Goal: Task Accomplishment & Management: Contribute content

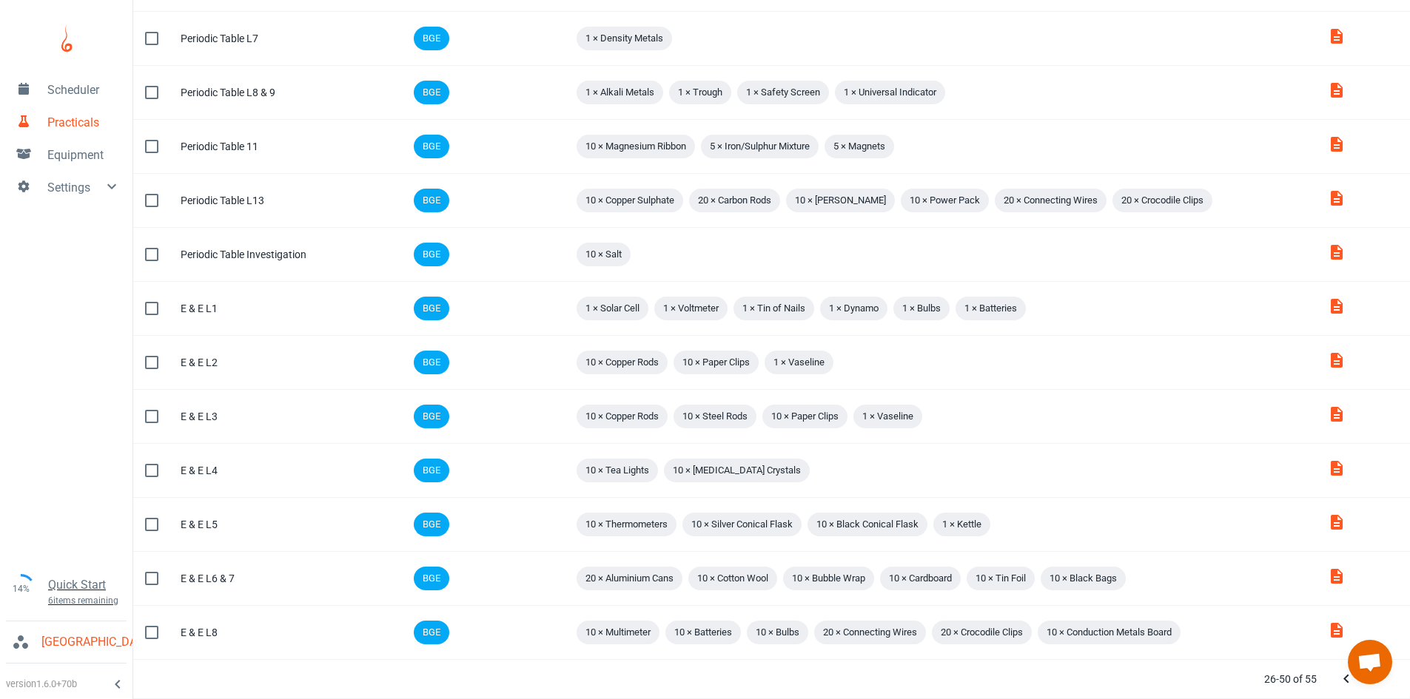
scroll to position [789, 0]
click at [1386, 685] on button "Next Page" at bounding box center [1376, 680] width 30 height 30
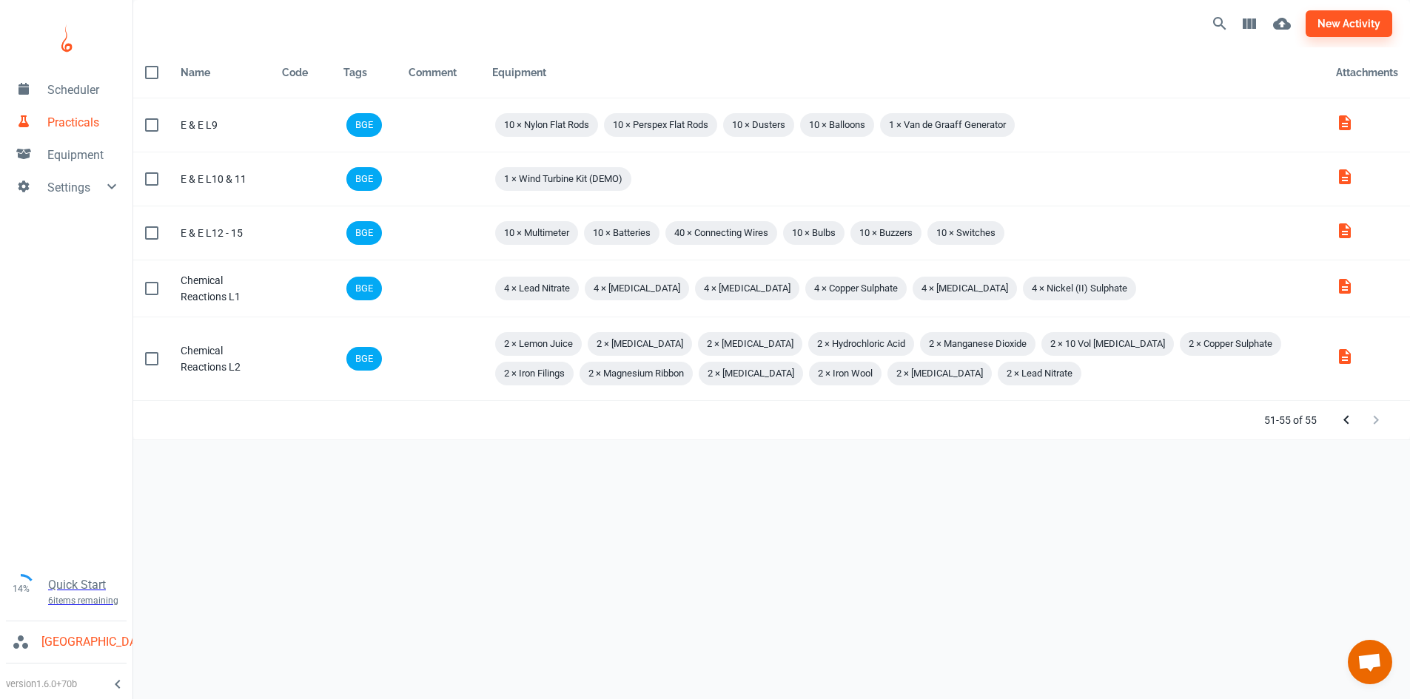
scroll to position [0, 0]
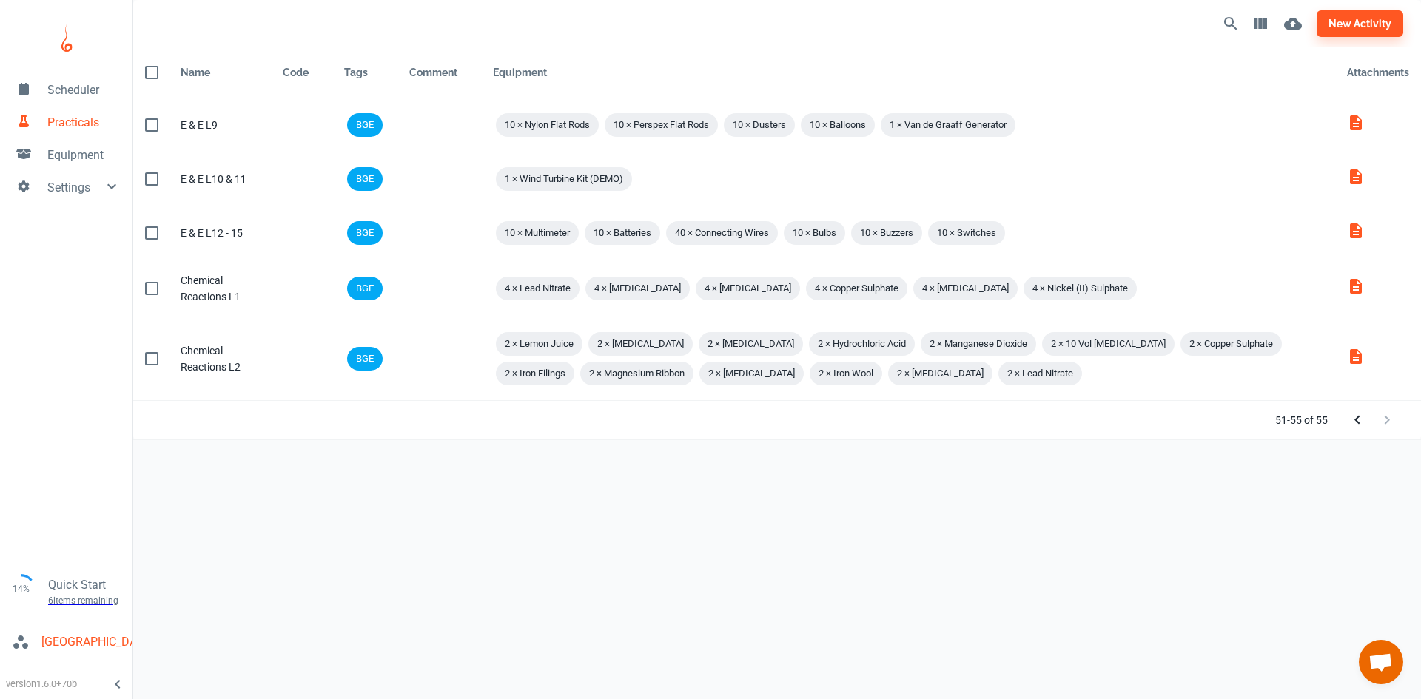
click at [1386, 685] on div "Scheduler Practicals Equipment Settings 14% Quick Start 6 items remaining St Ro…" at bounding box center [710, 349] width 1421 height 699
click at [67, 99] on link "Scheduler" at bounding box center [66, 89] width 132 height 33
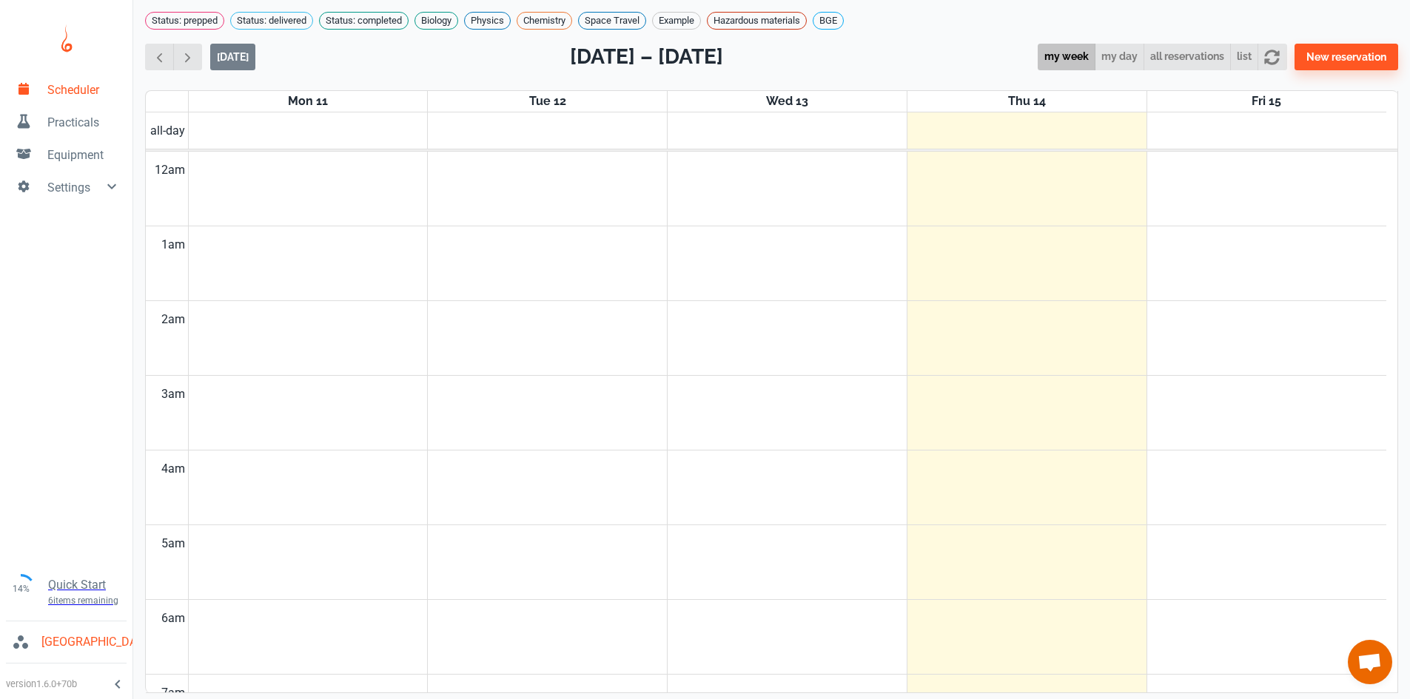
scroll to position [599, 0]
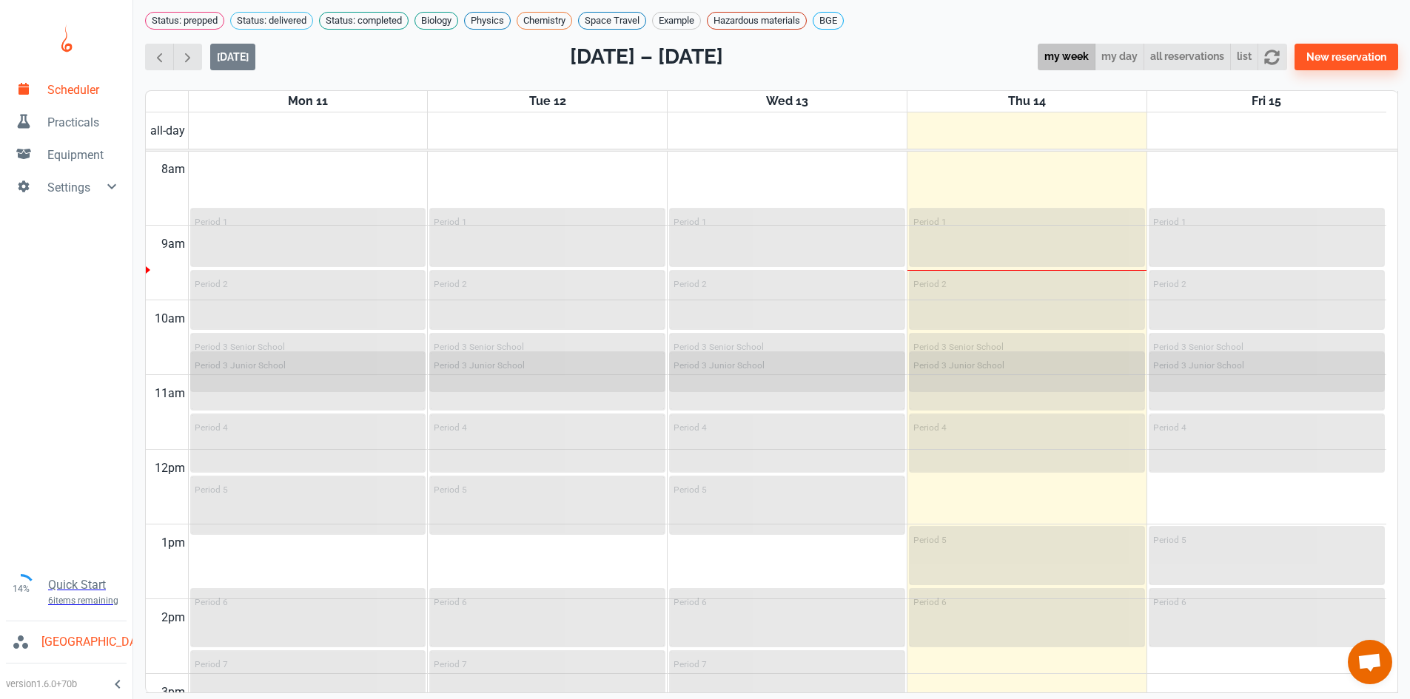
click at [99, 130] on span "Practicals" at bounding box center [83, 123] width 73 height 18
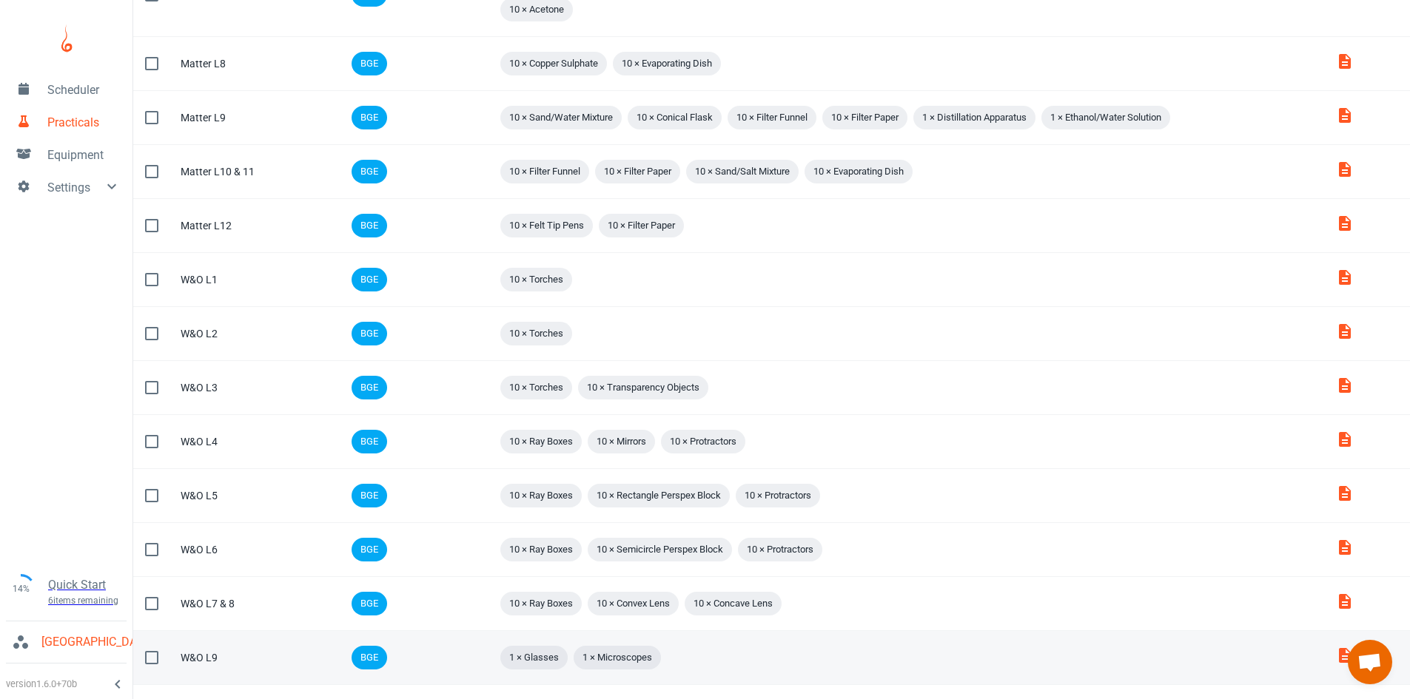
scroll to position [839, 0]
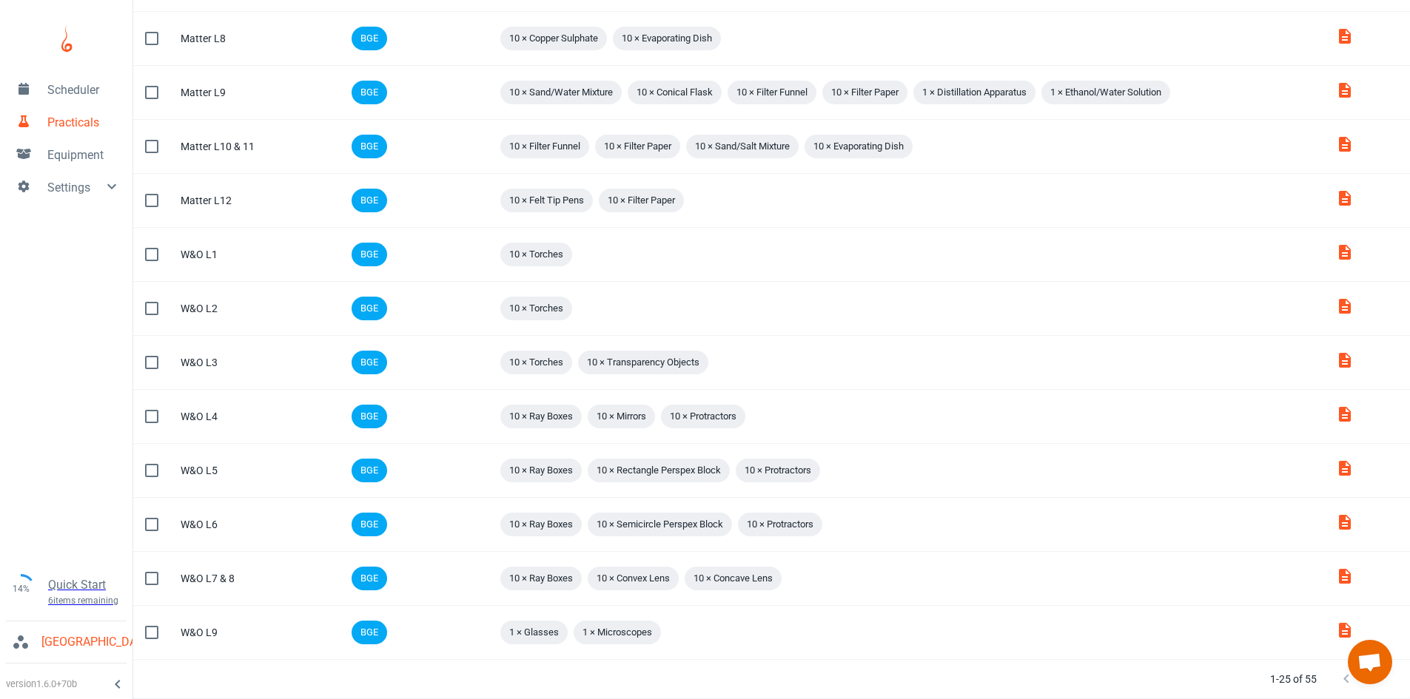
click at [1380, 688] on icon "Next Page" at bounding box center [1376, 680] width 18 height 18
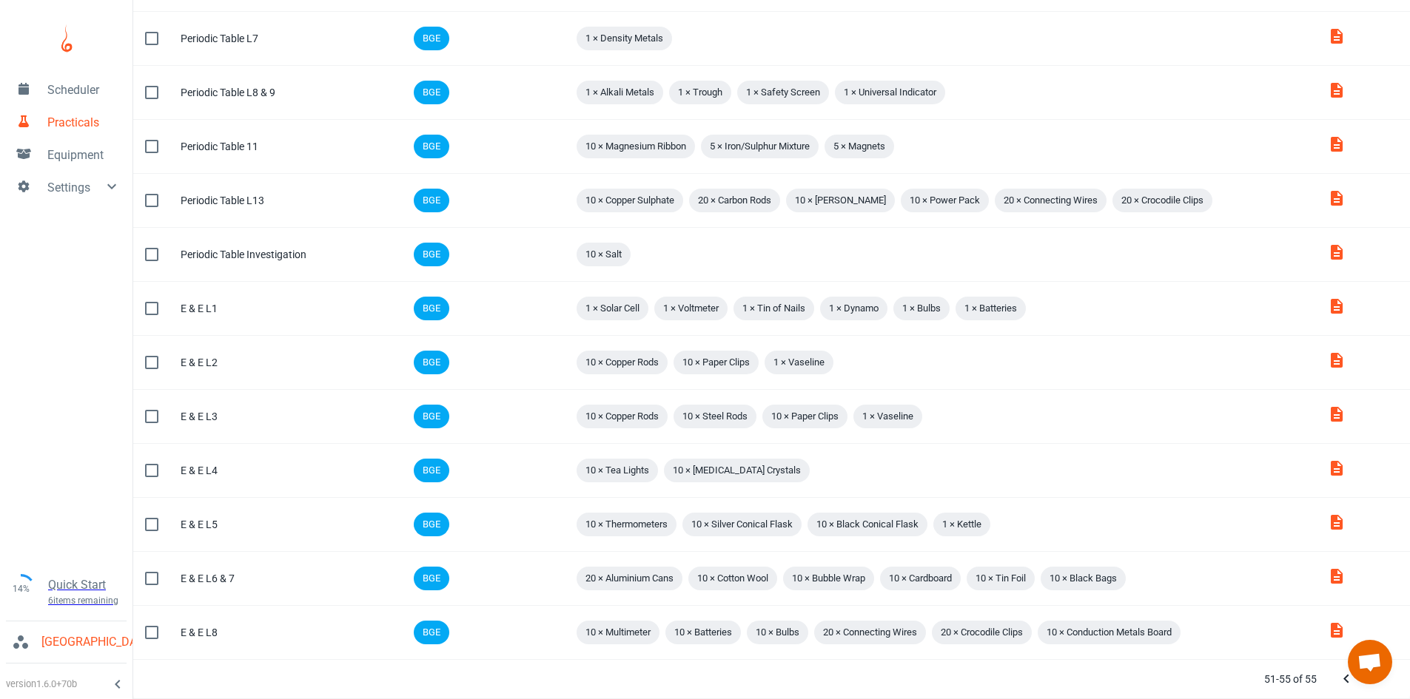
scroll to position [0, 0]
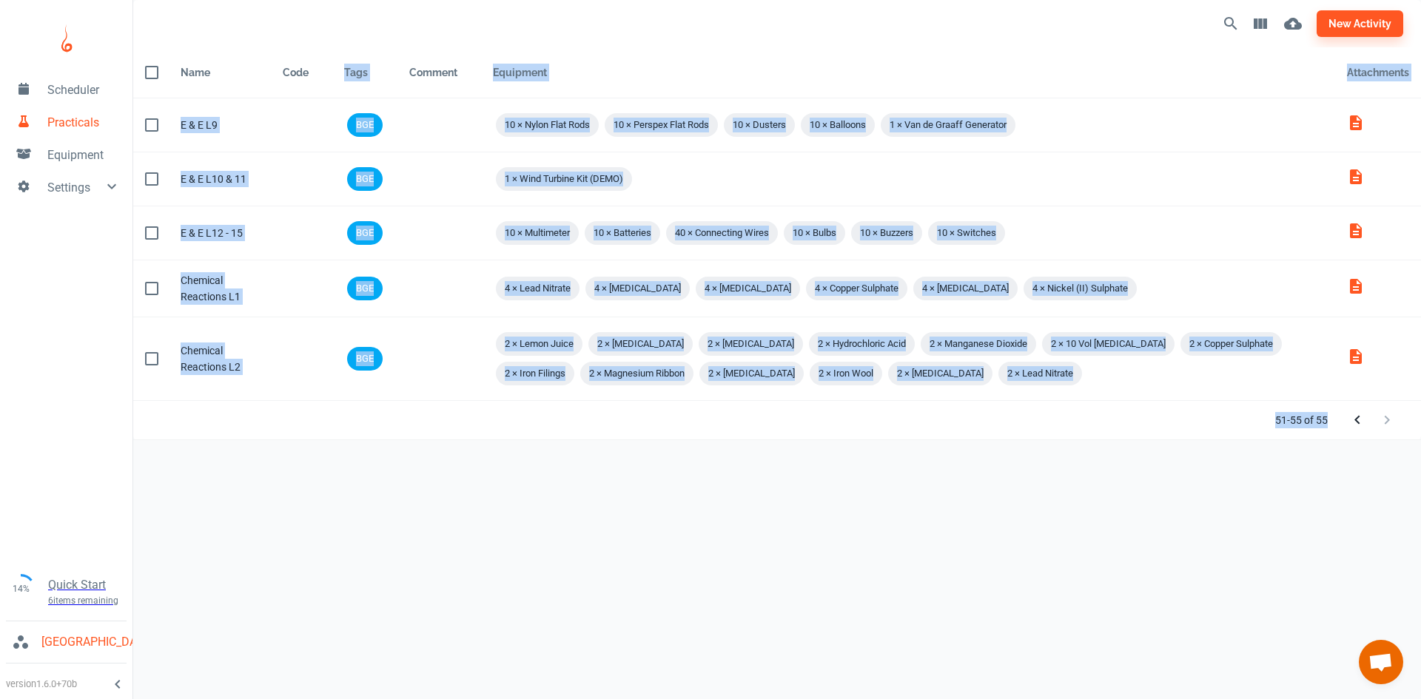
click at [1380, 688] on div "Scheduler Practicals Equipment Settings 14% Quick Start 6 items remaining St Ro…" at bounding box center [710, 349] width 1421 height 699
click at [1023, 510] on div "new activity Name Code Tags Comment Equipment Attachments Name E & E L9 Code Ta…" at bounding box center [777, 338] width 1288 height 676
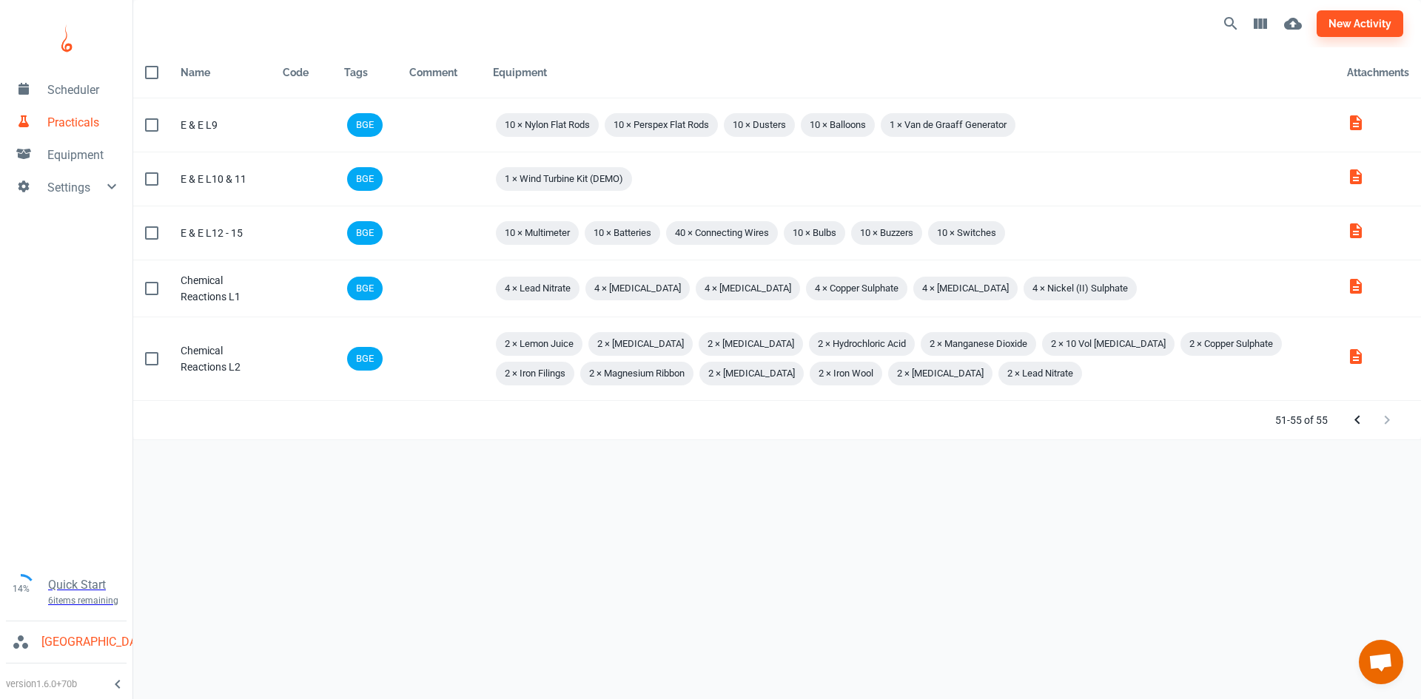
click at [1362, 419] on icon "Previous Page" at bounding box center [1358, 421] width 18 height 18
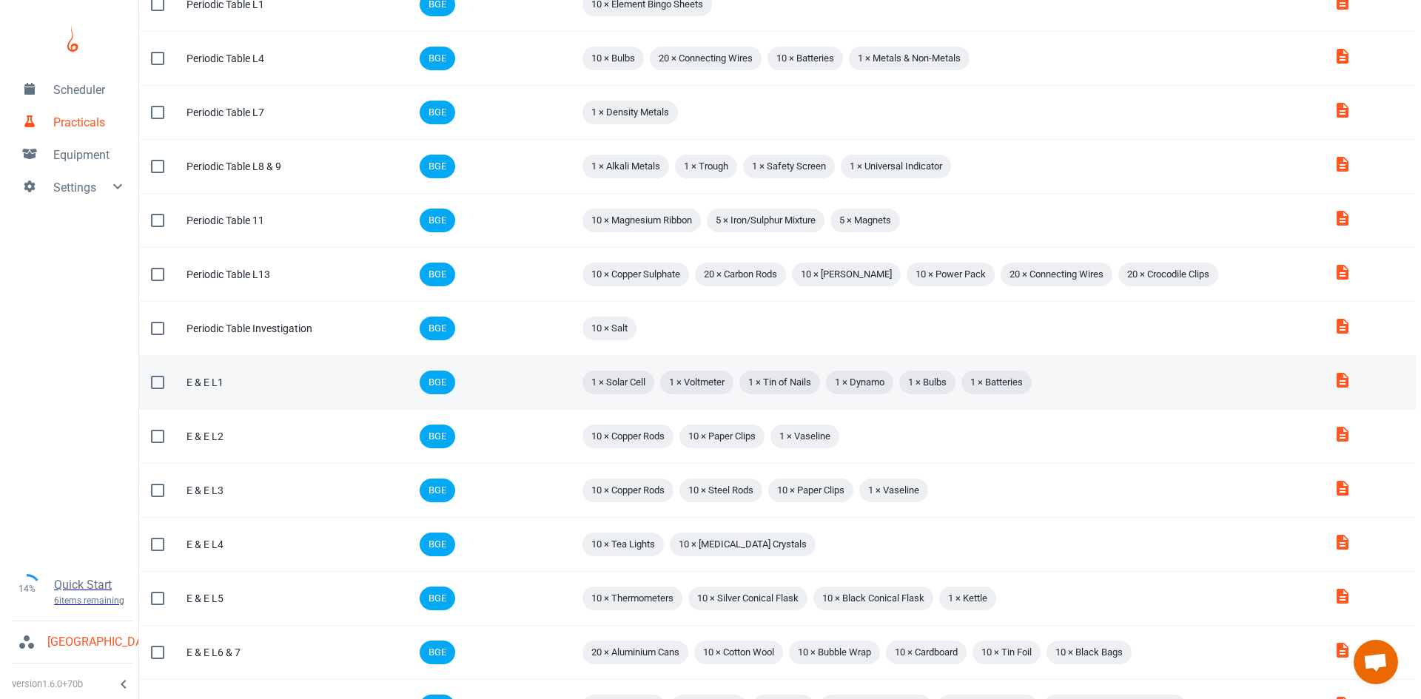
scroll to position [789, 0]
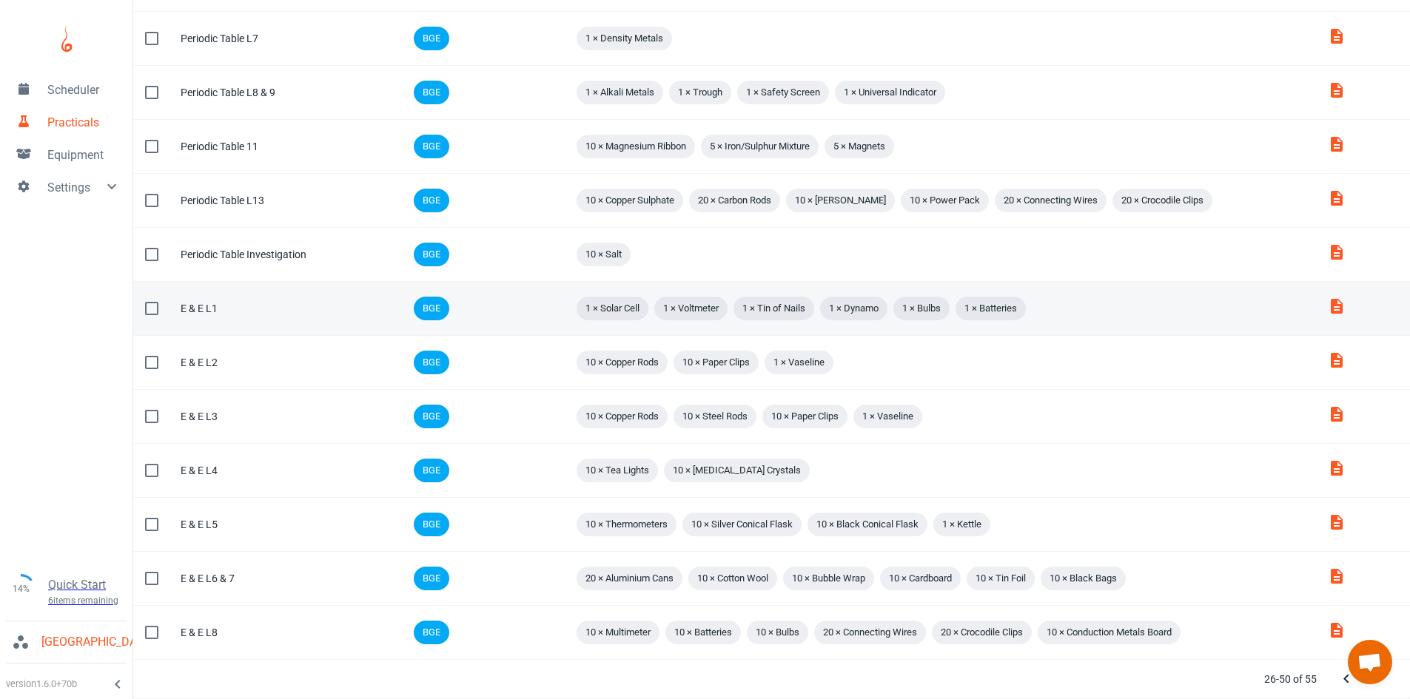
click at [509, 300] on td "Comment" at bounding box center [515, 309] width 91 height 54
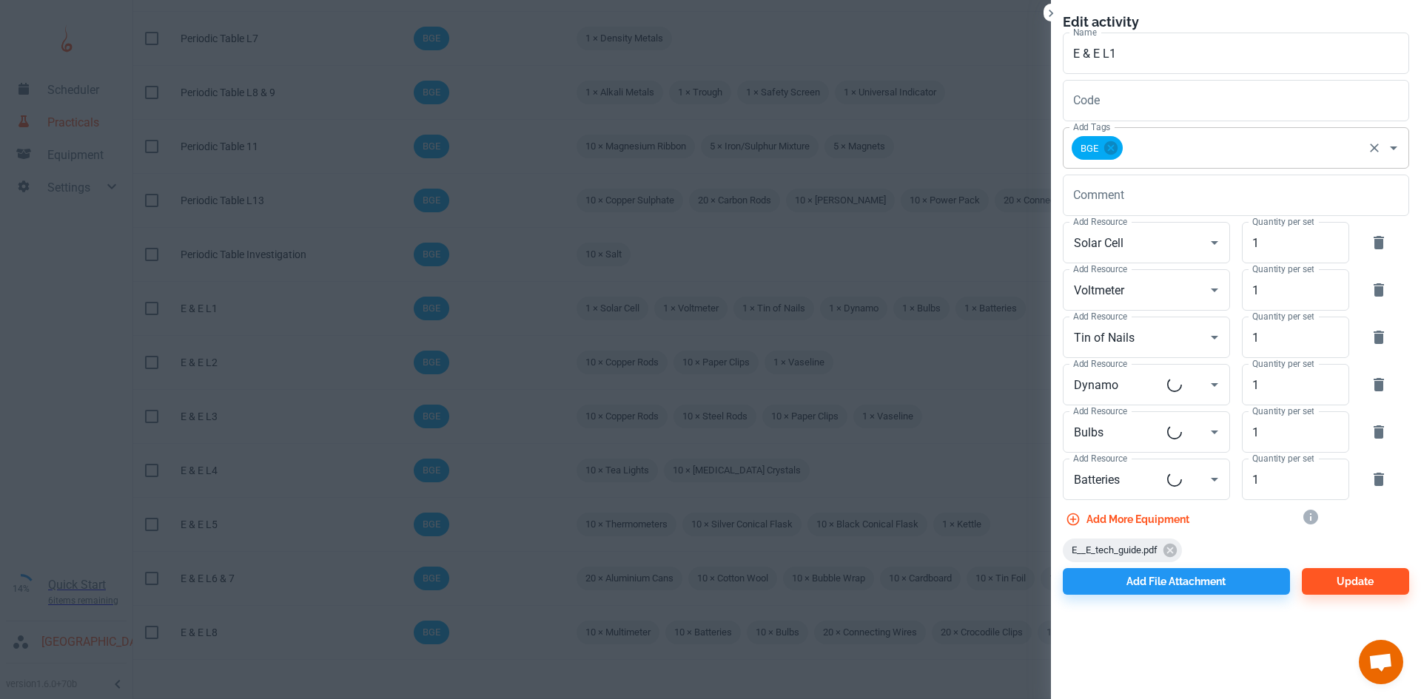
click at [1189, 142] on input "Add Tags" at bounding box center [1243, 148] width 236 height 28
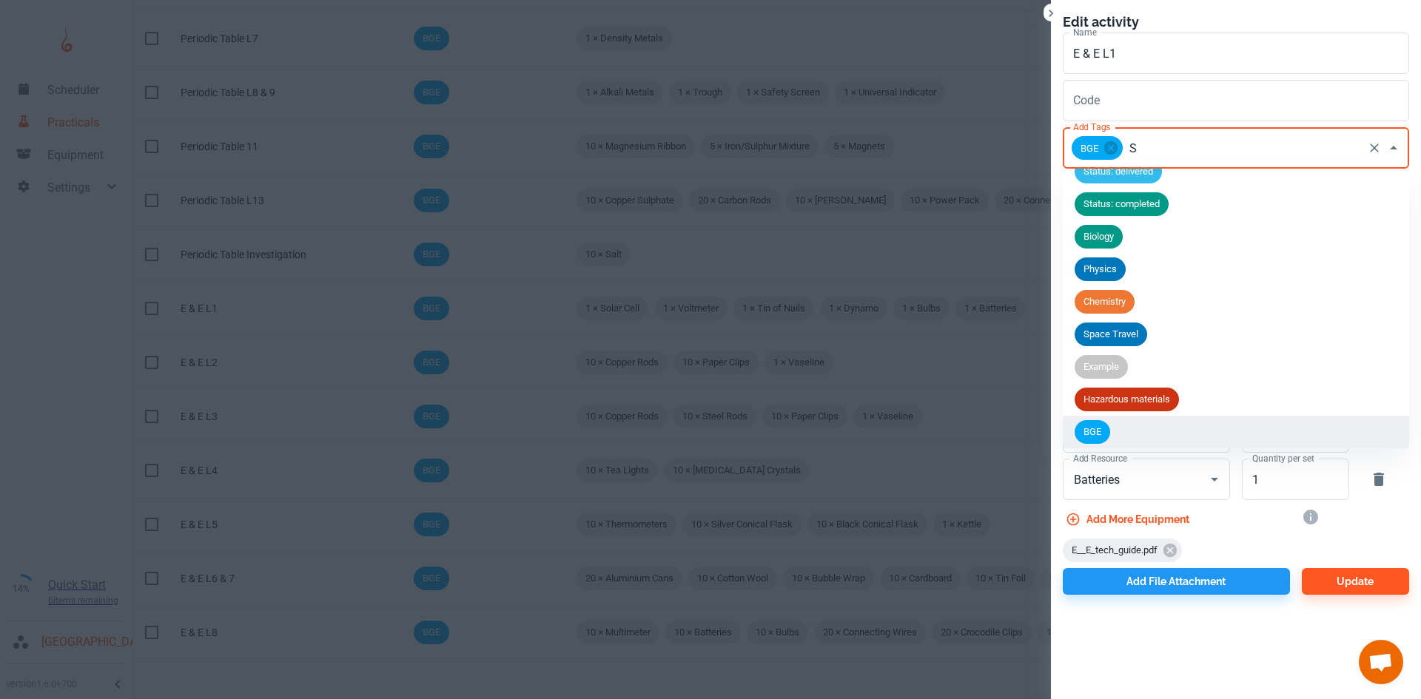
scroll to position [0, 0]
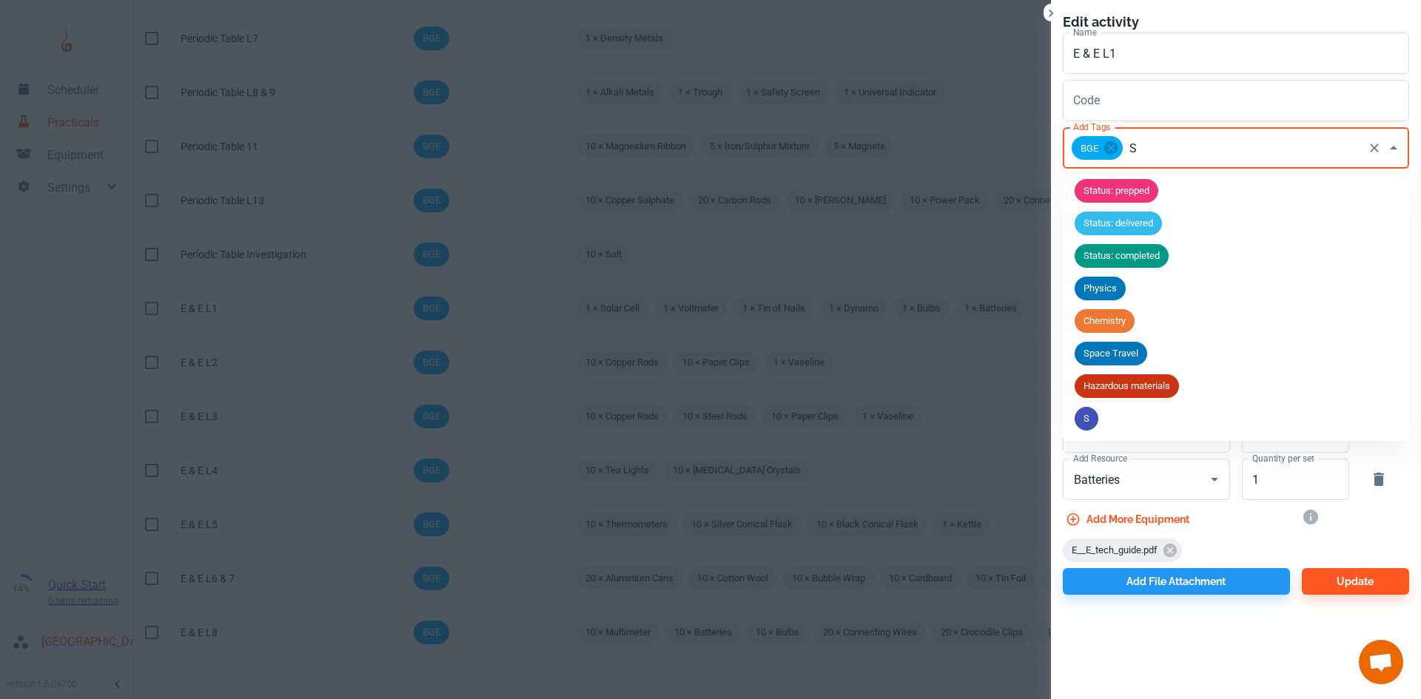
type input "S2"
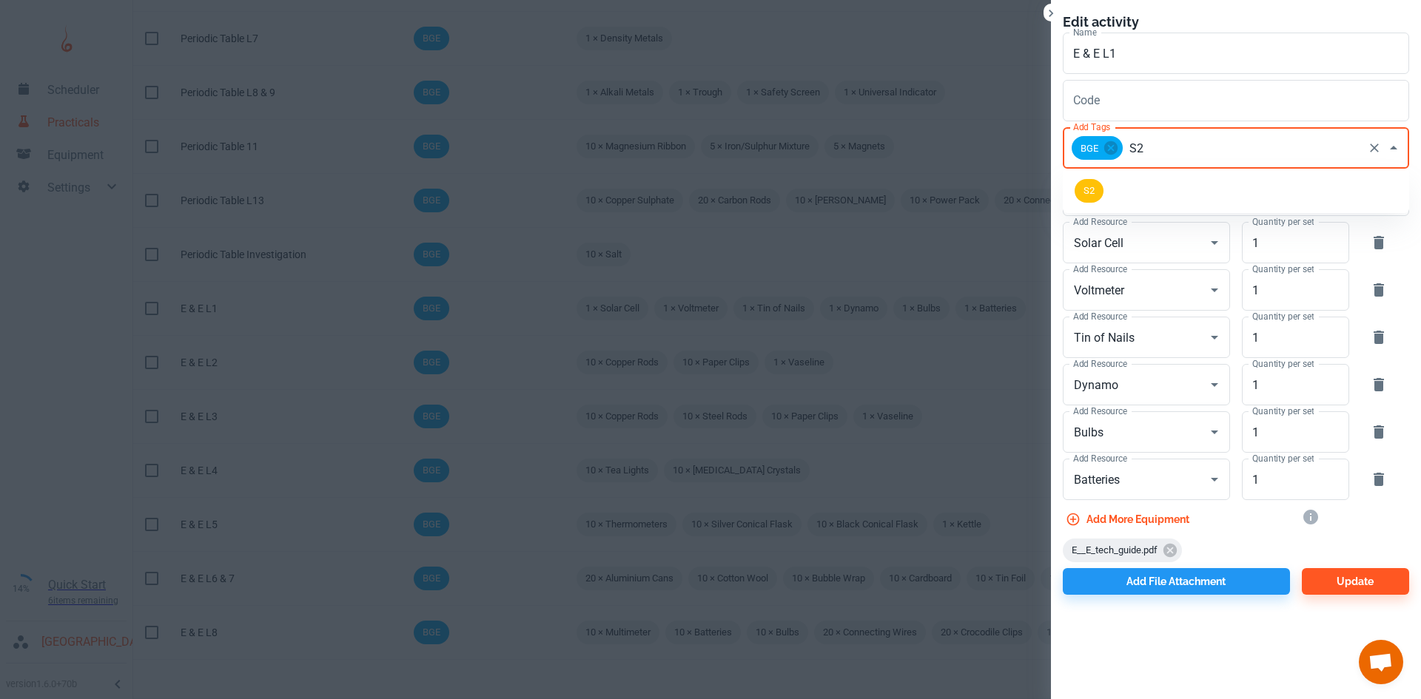
click at [1095, 188] on span "S2" at bounding box center [1089, 191] width 29 height 15
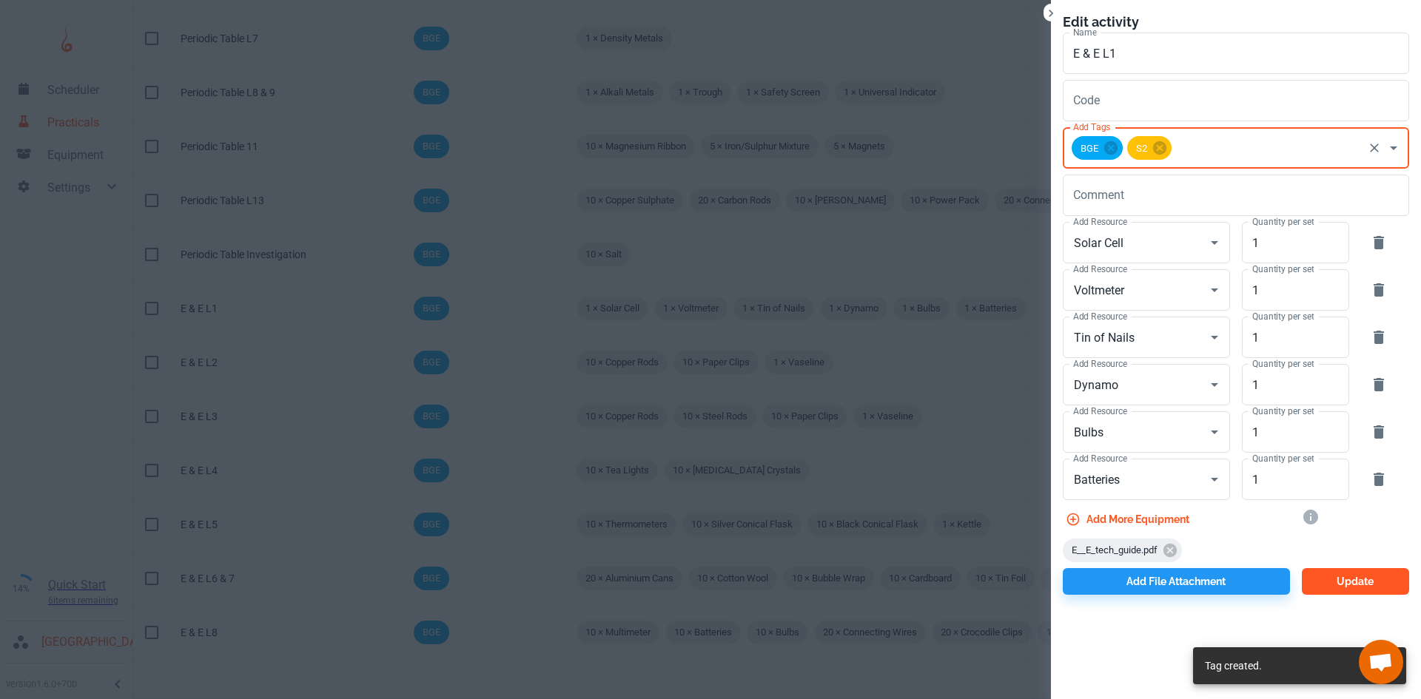
click at [1352, 589] on button "Update" at bounding box center [1355, 581] width 107 height 27
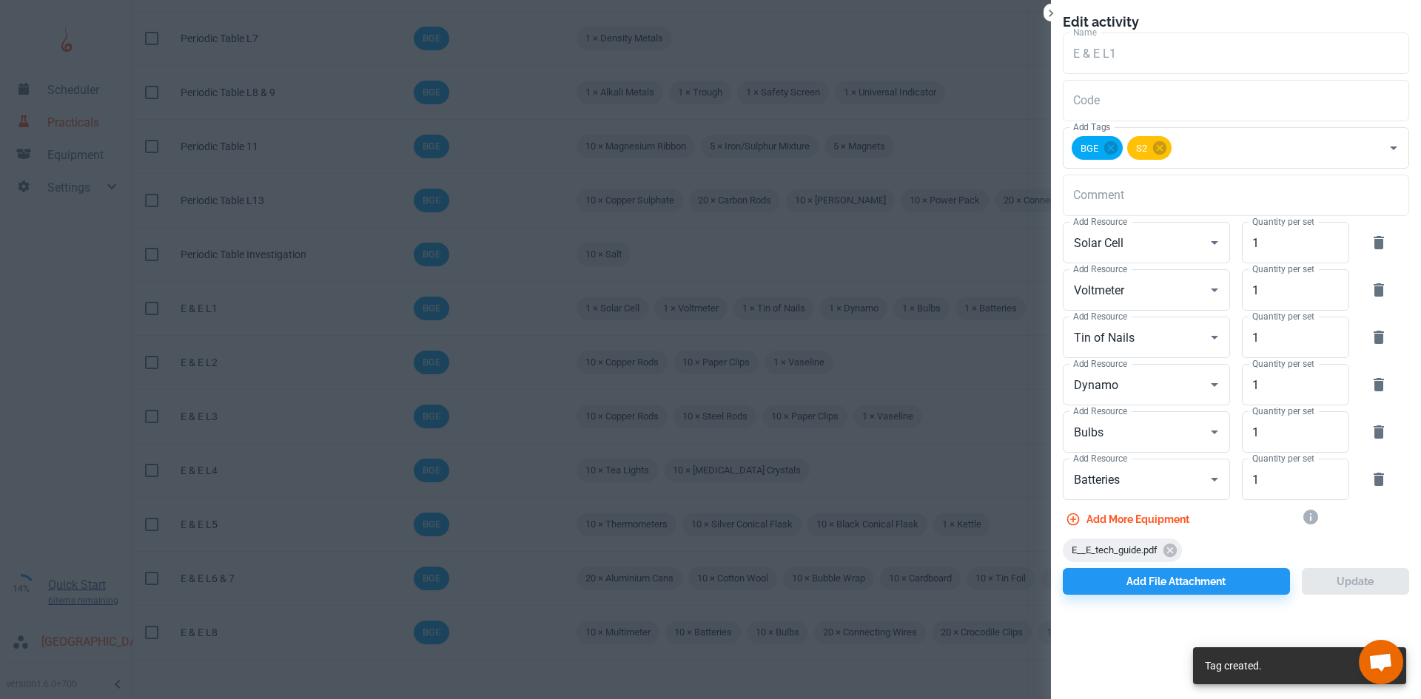
scroll to position [750, 0]
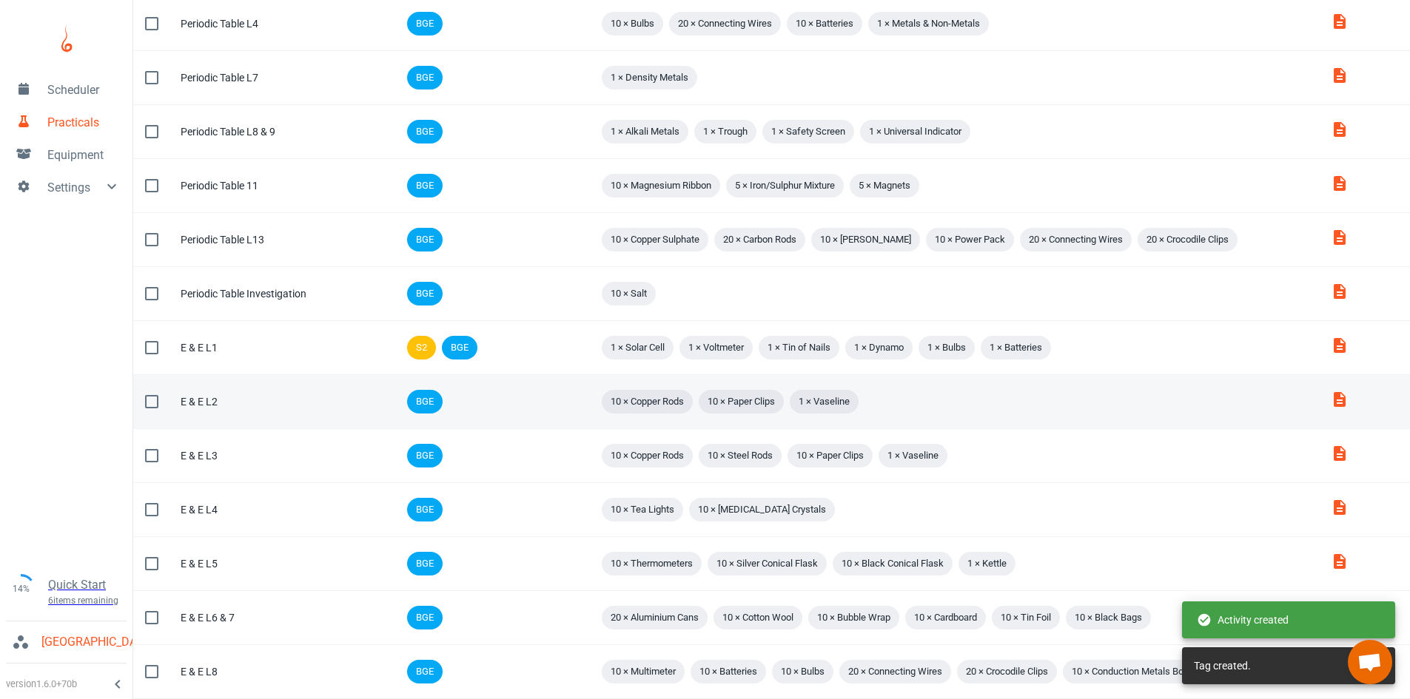
click at [474, 400] on div "BGE" at bounding box center [445, 402] width 82 height 30
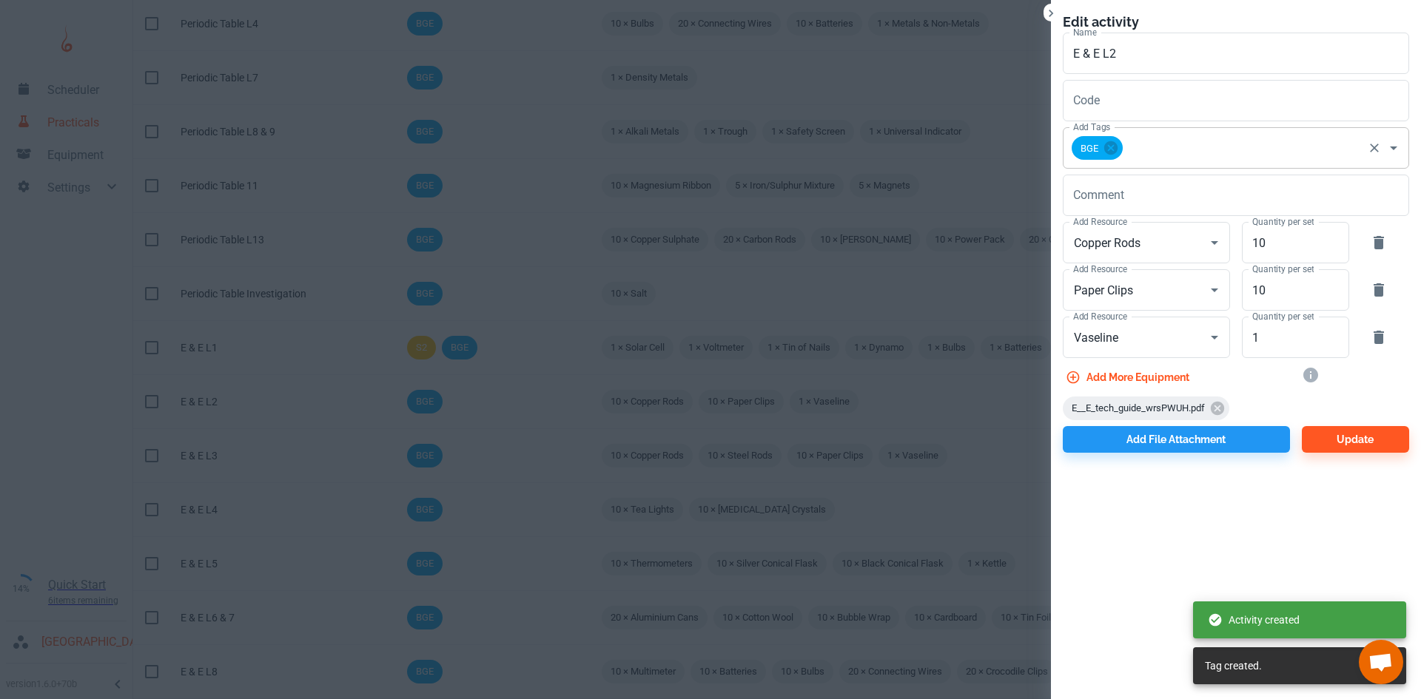
click at [1156, 152] on input "Add Tags" at bounding box center [1243, 148] width 236 height 28
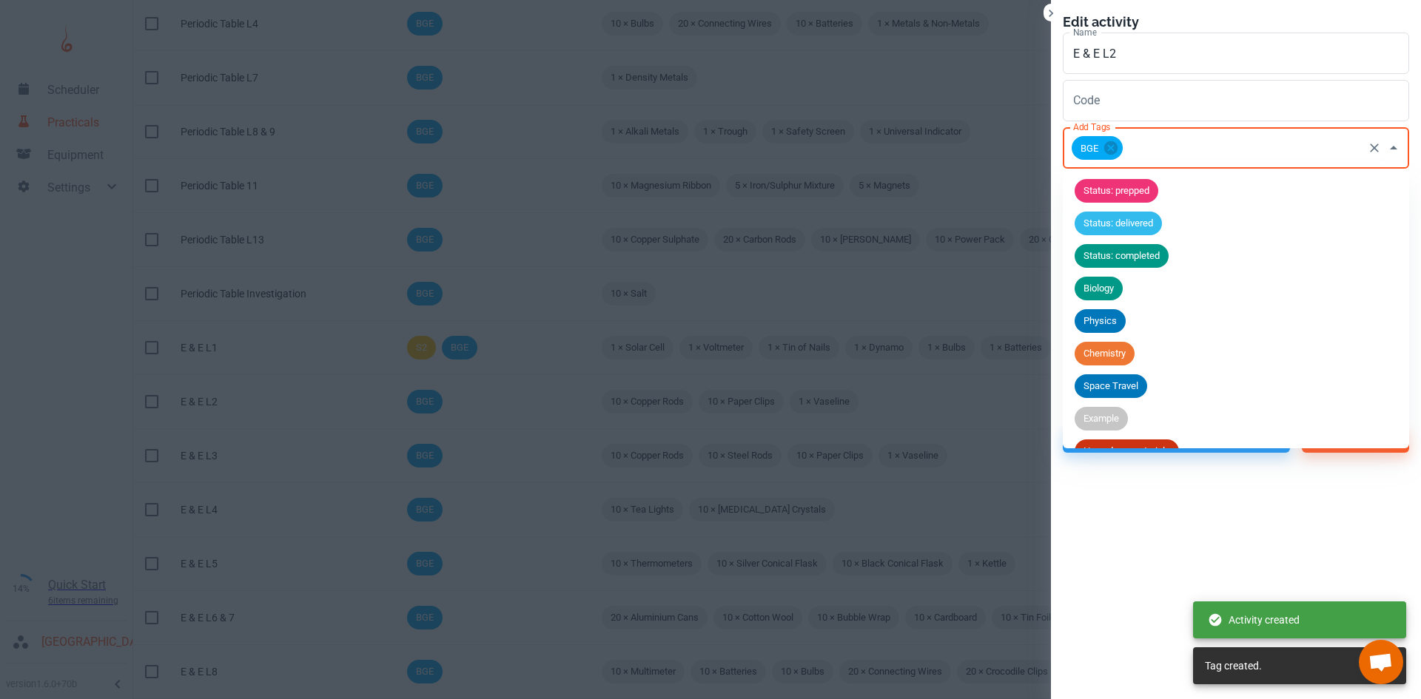
scroll to position [52, 0]
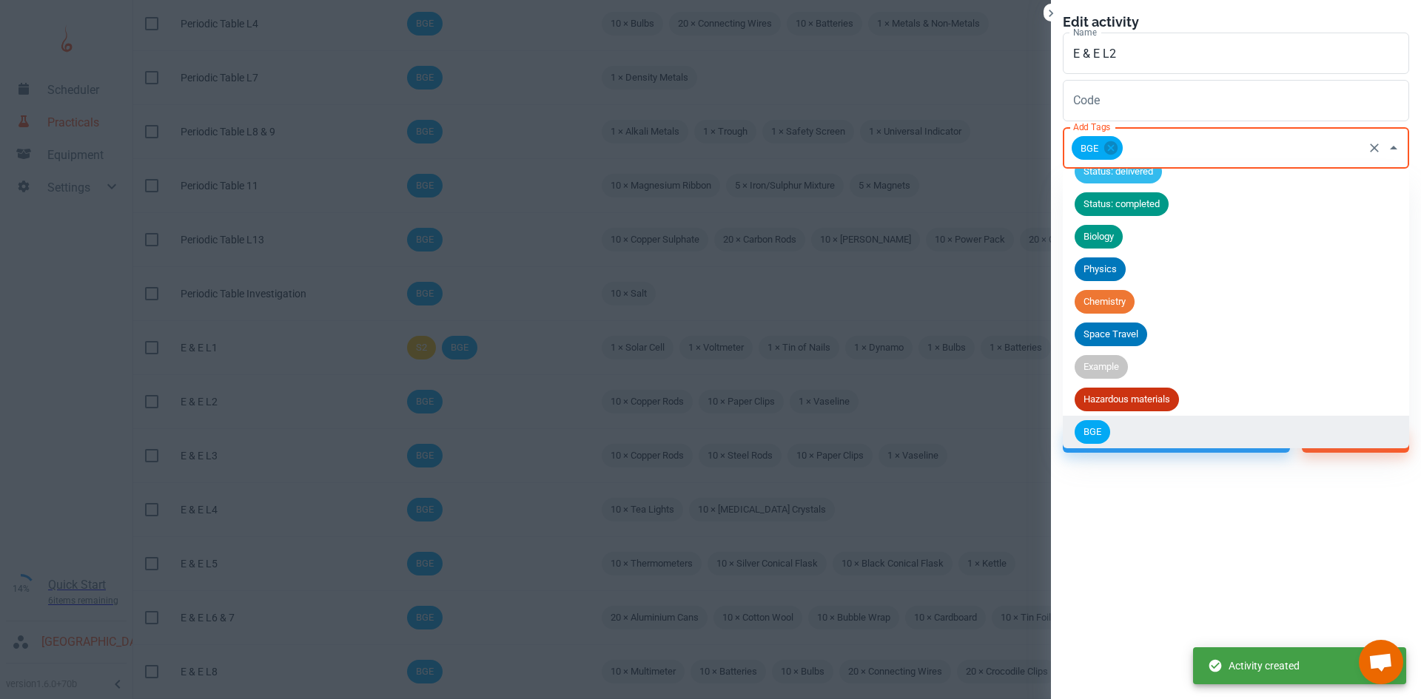
type input "S"
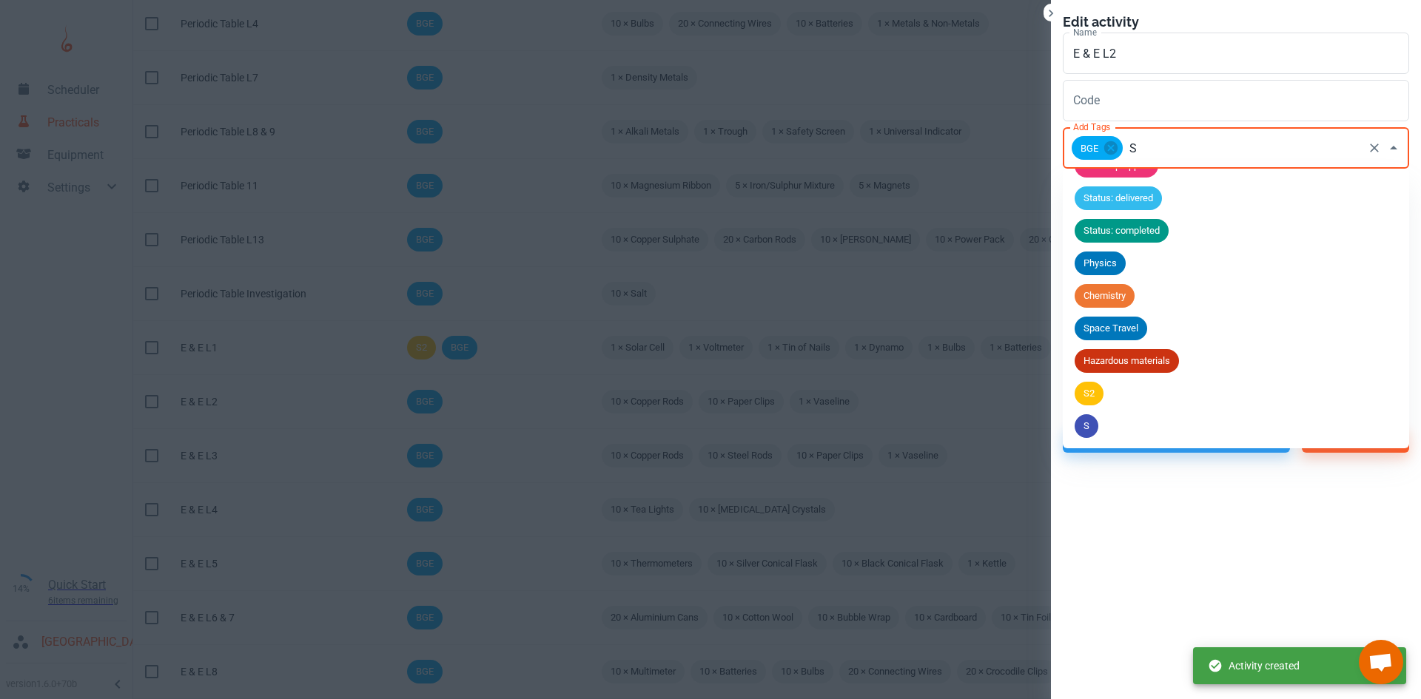
scroll to position [0, 0]
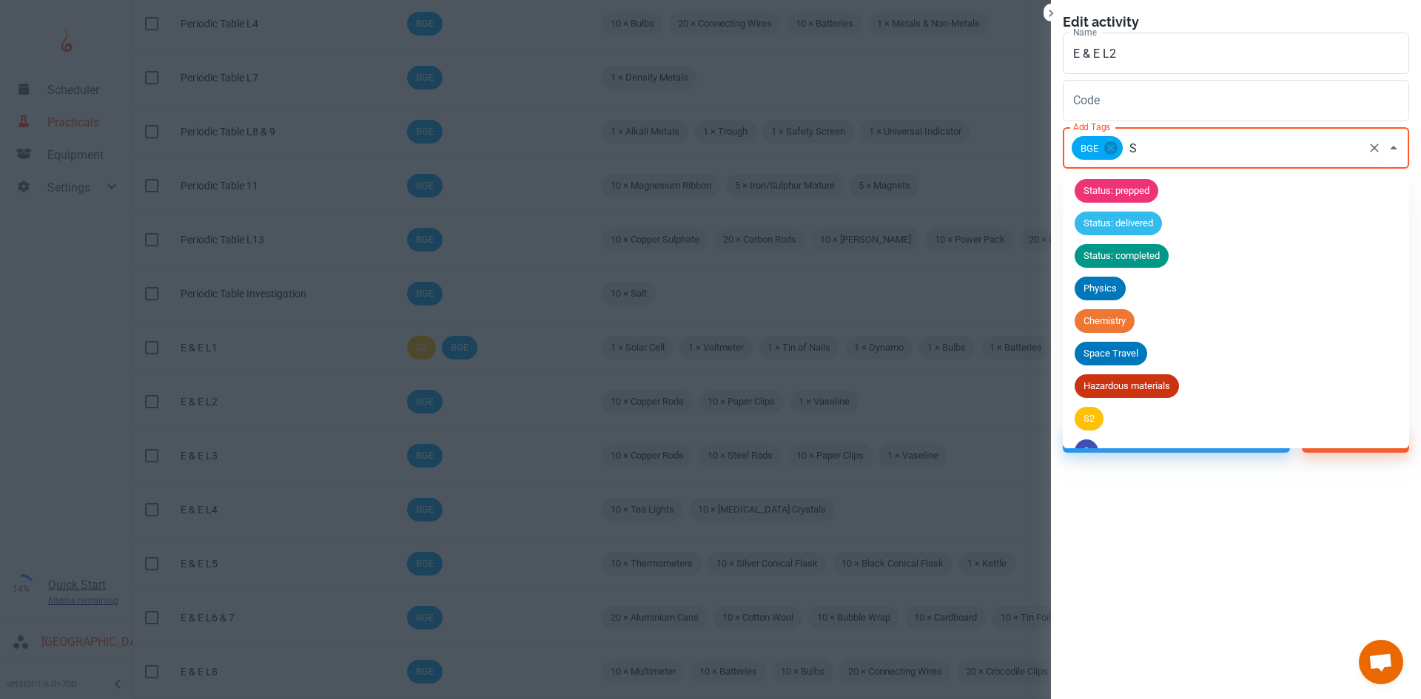
click at [1090, 419] on span "S2" at bounding box center [1089, 419] width 29 height 15
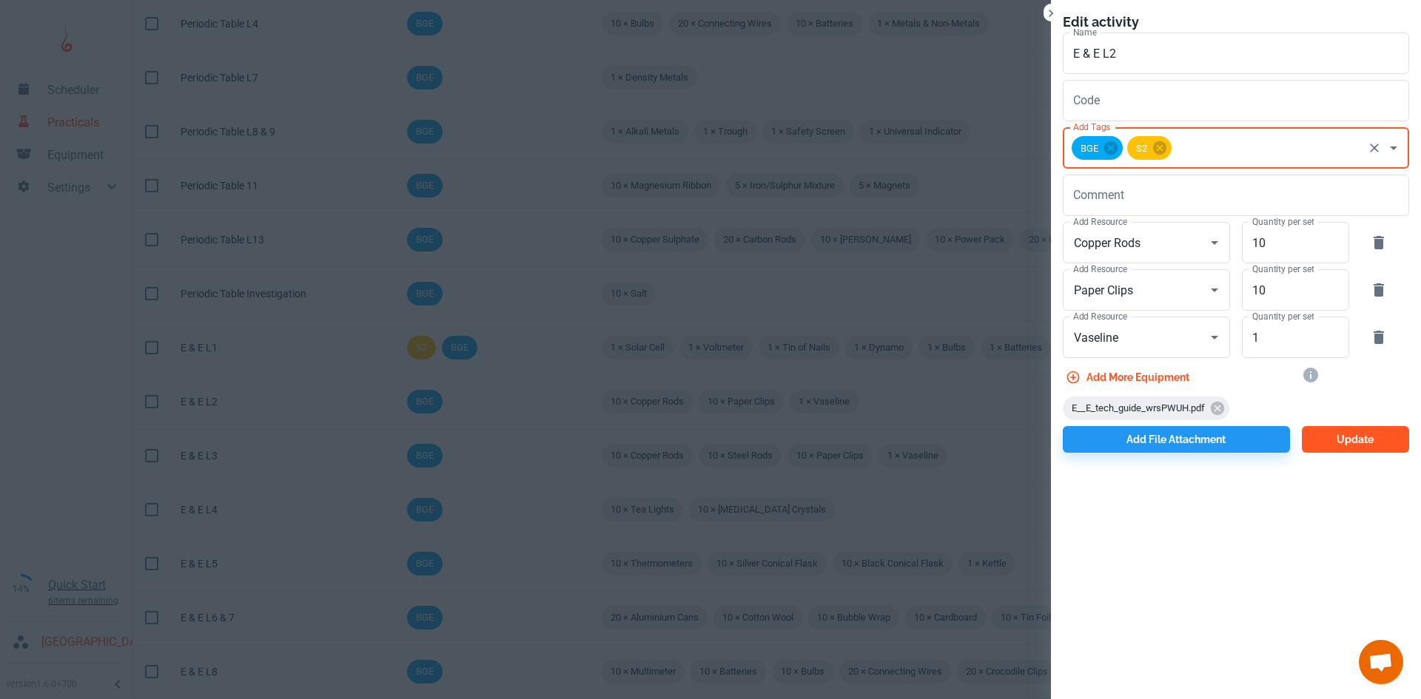
click at [1338, 437] on button "Update" at bounding box center [1355, 439] width 107 height 27
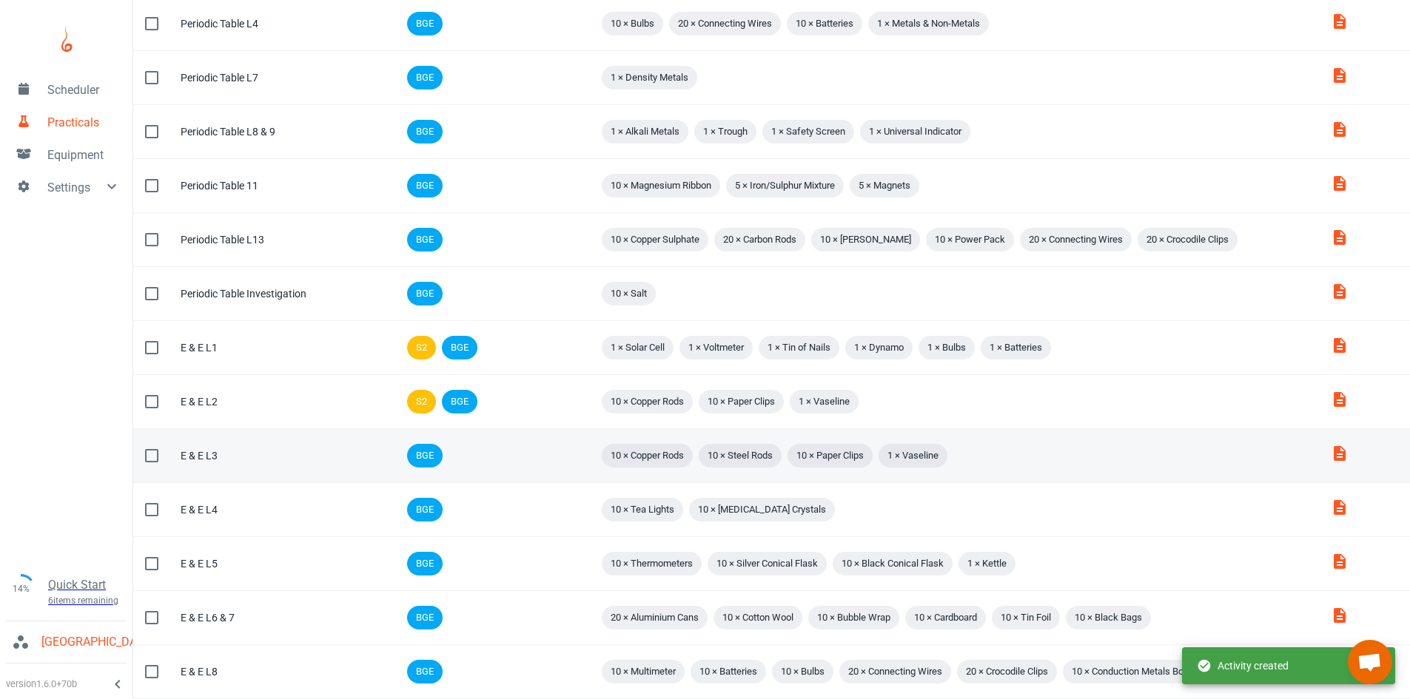
click at [514, 460] on td "Comment" at bounding box center [542, 456] width 89 height 54
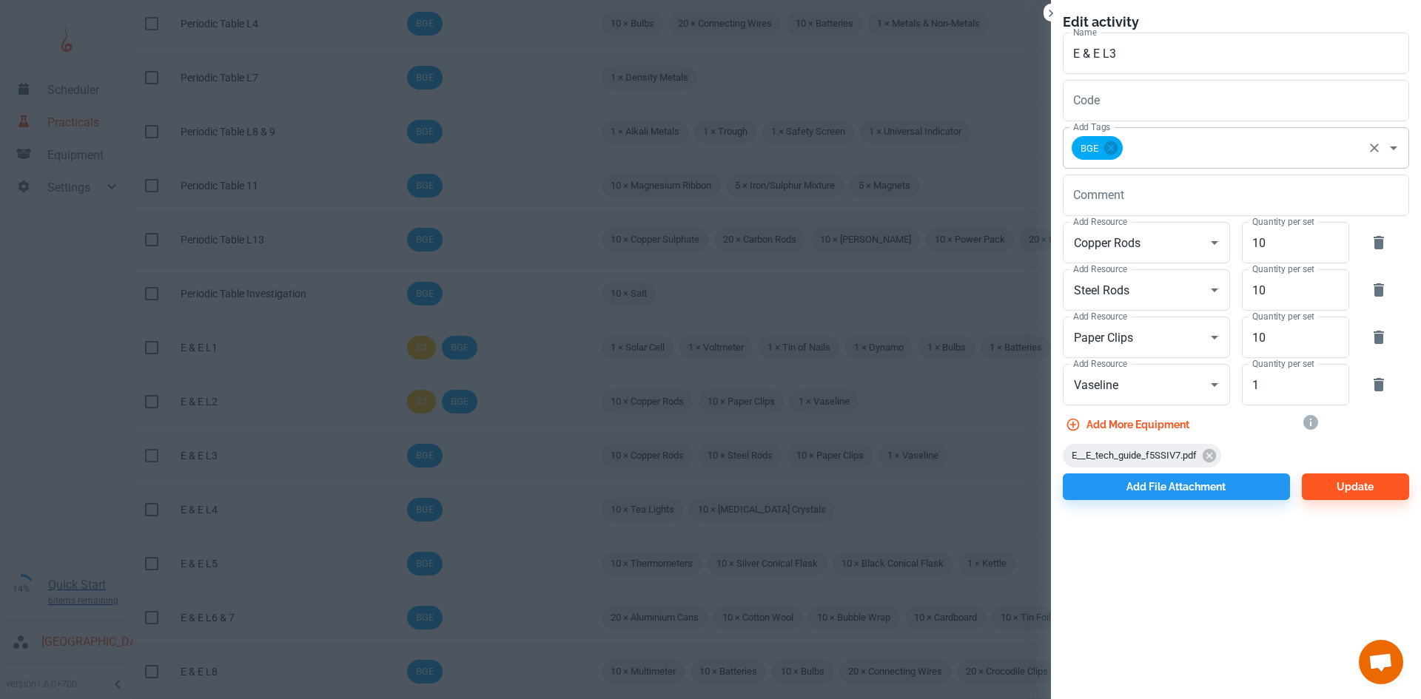
click at [1178, 160] on input "Add Tags" at bounding box center [1243, 148] width 236 height 28
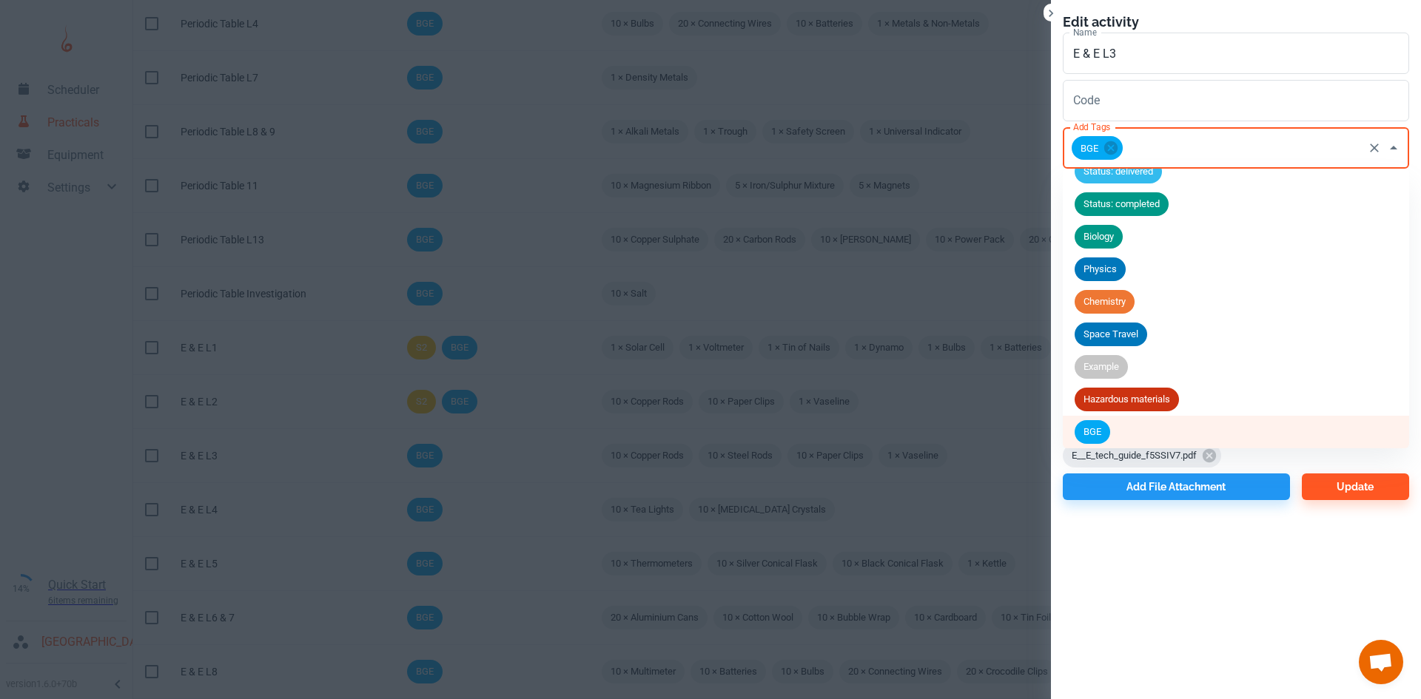
scroll to position [90, 0]
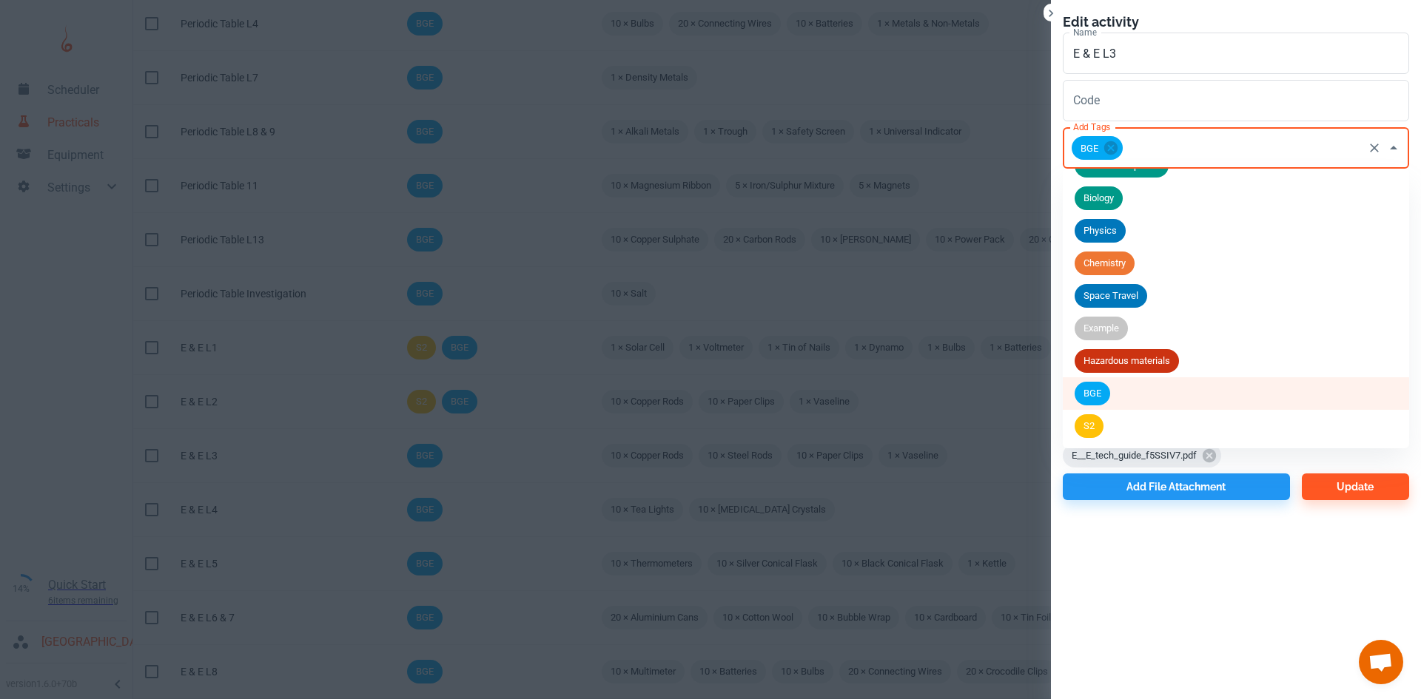
click at [1111, 424] on li "S2" at bounding box center [1236, 426] width 346 height 33
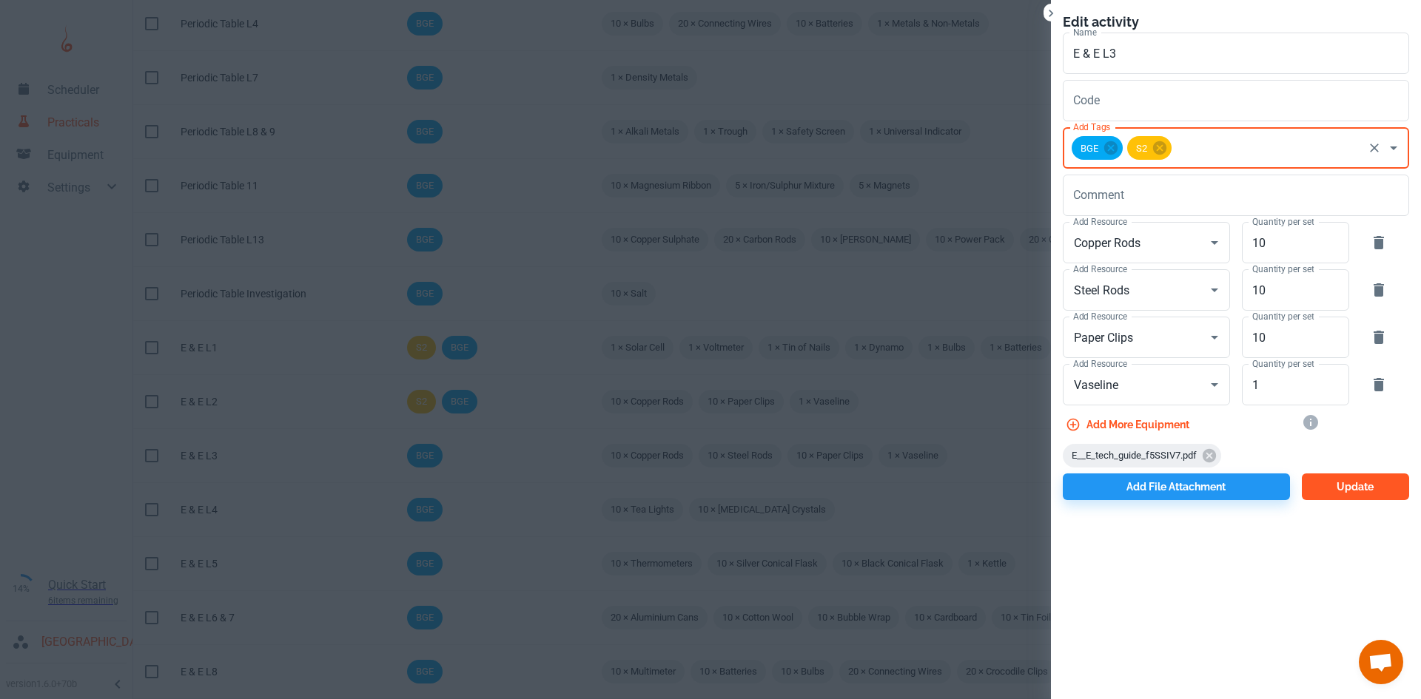
click at [1348, 489] on button "Update" at bounding box center [1355, 487] width 107 height 27
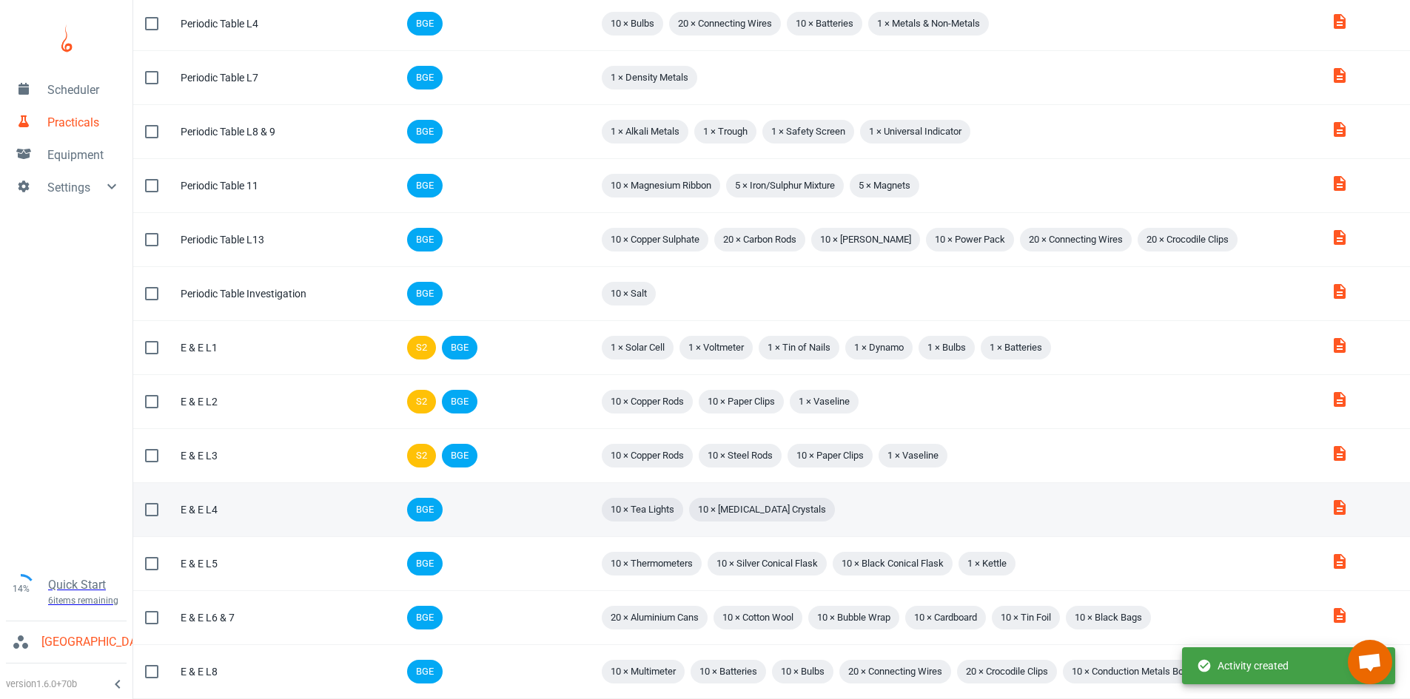
click at [514, 509] on td "Comment" at bounding box center [542, 510] width 89 height 54
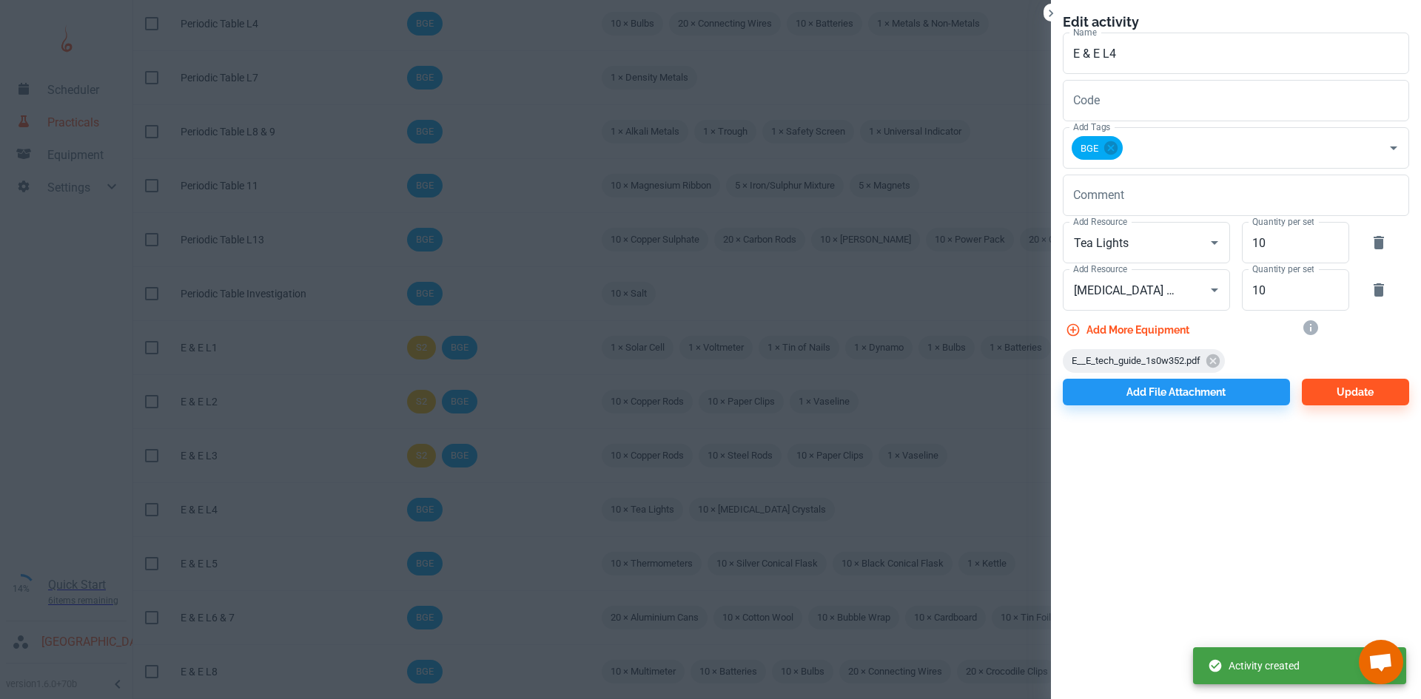
click at [1168, 172] on div "Comment x Comment" at bounding box center [1230, 192] width 358 height 47
click at [1168, 150] on input "Add Tags" at bounding box center [1243, 148] width 236 height 28
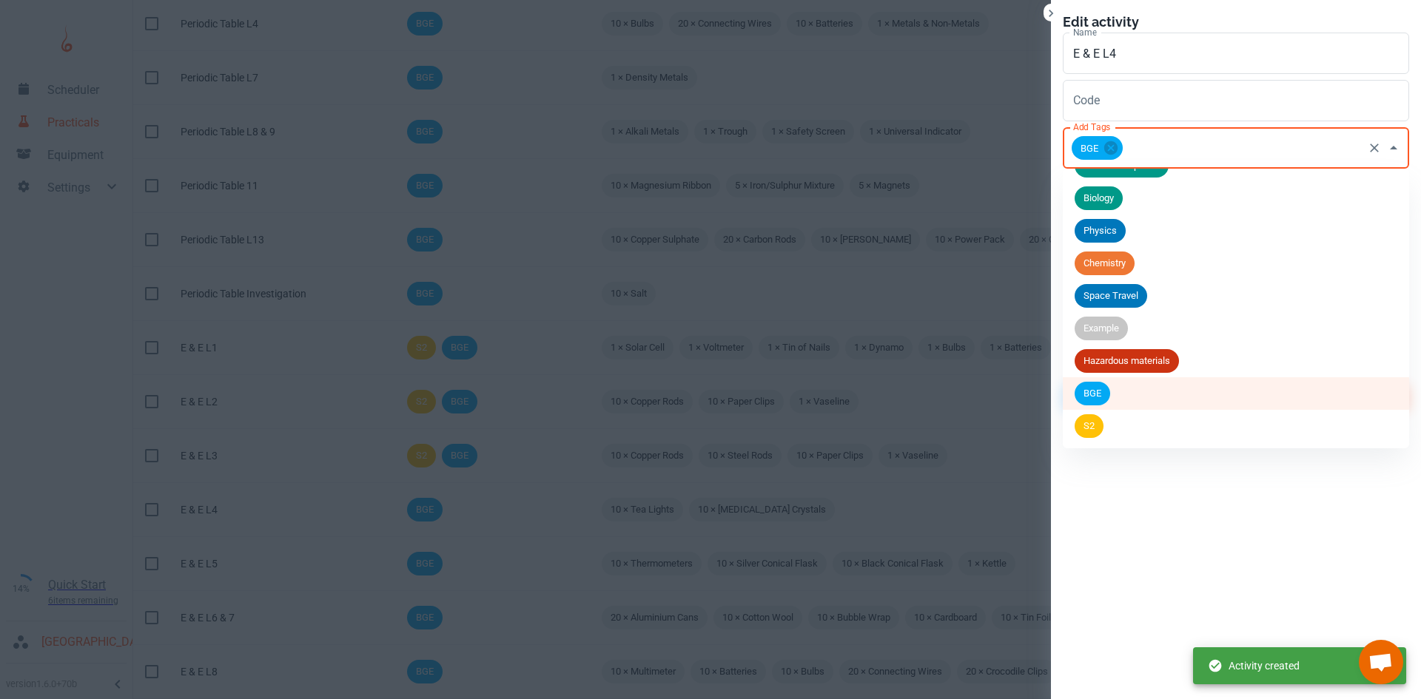
click at [1133, 431] on li "S2" at bounding box center [1236, 426] width 346 height 33
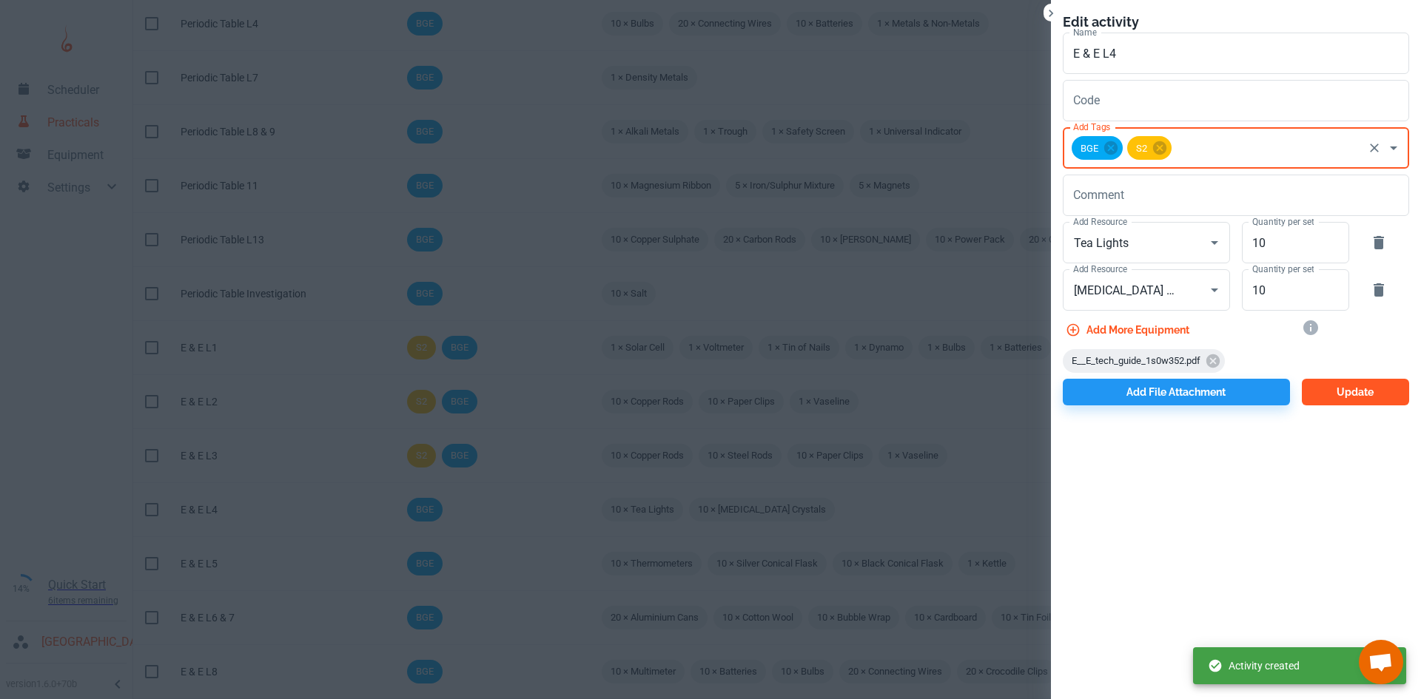
click at [1323, 385] on button "Update" at bounding box center [1355, 392] width 107 height 27
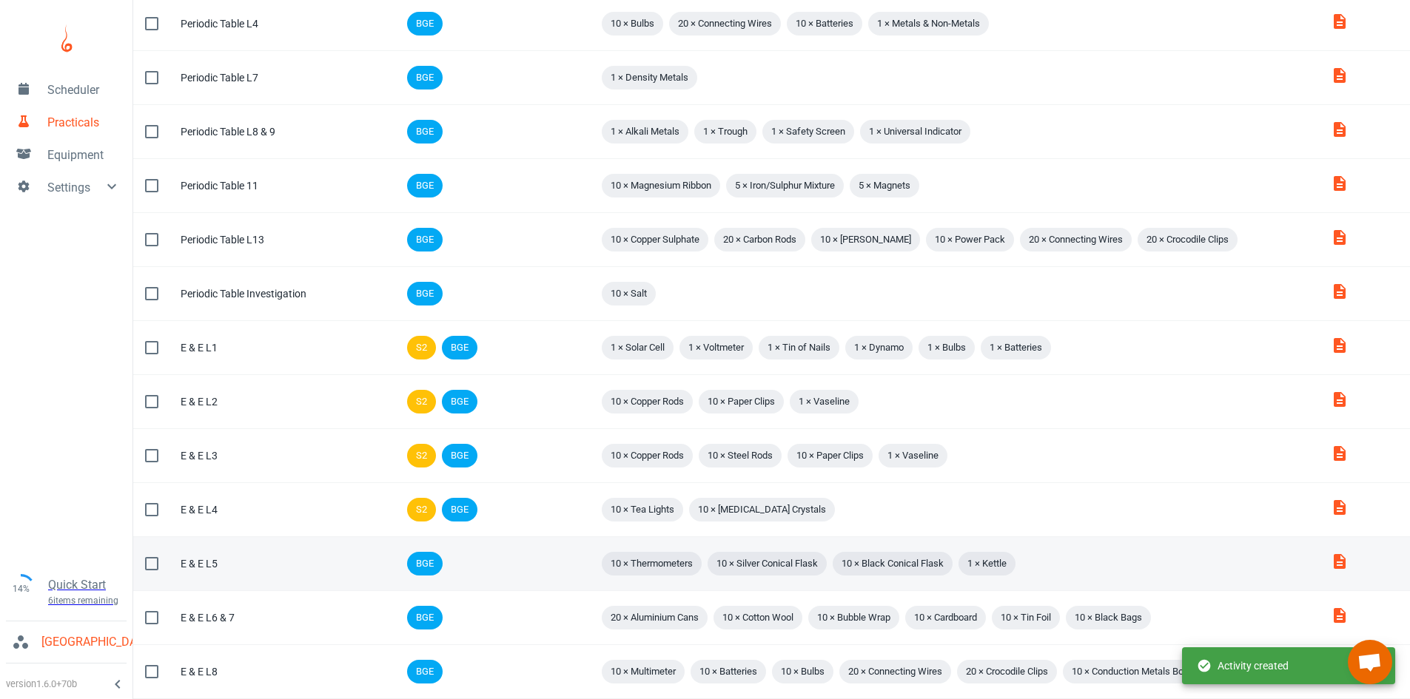
click at [510, 571] on td "Comment" at bounding box center [542, 564] width 89 height 54
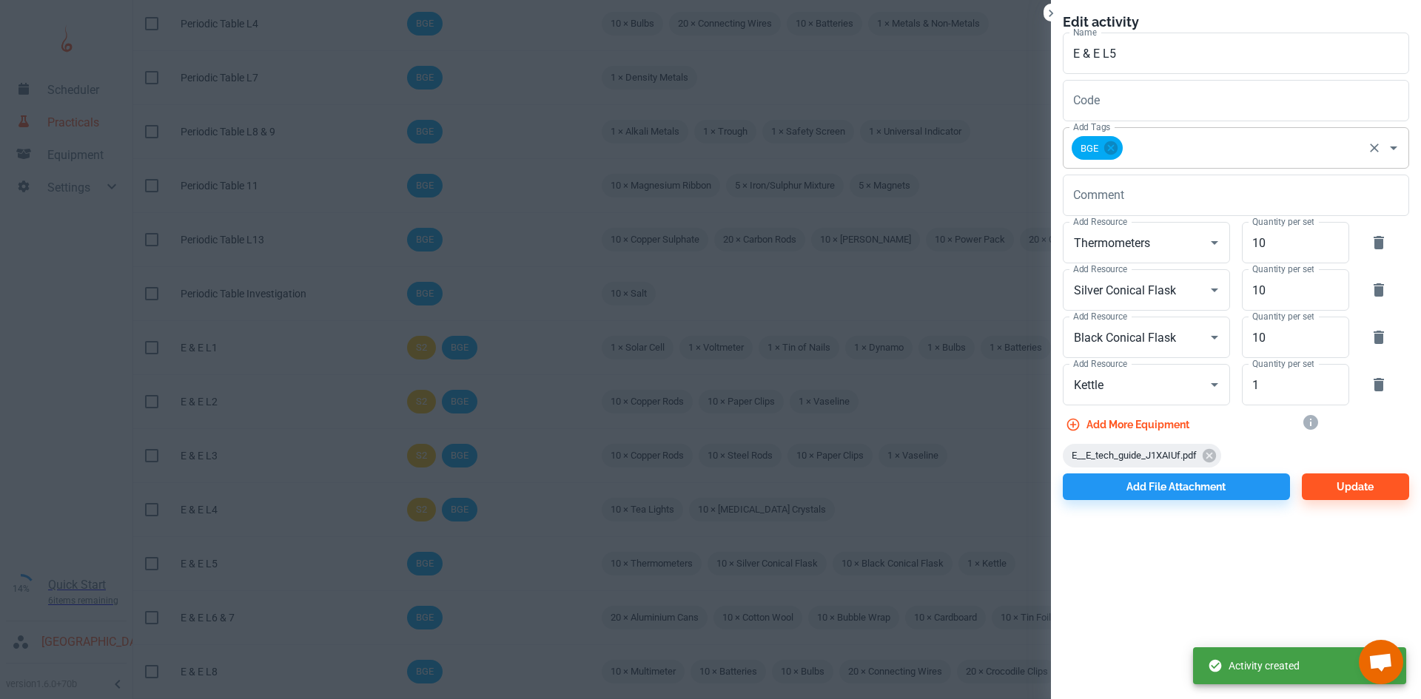
click at [1180, 161] on input "Add Tags" at bounding box center [1243, 148] width 236 height 28
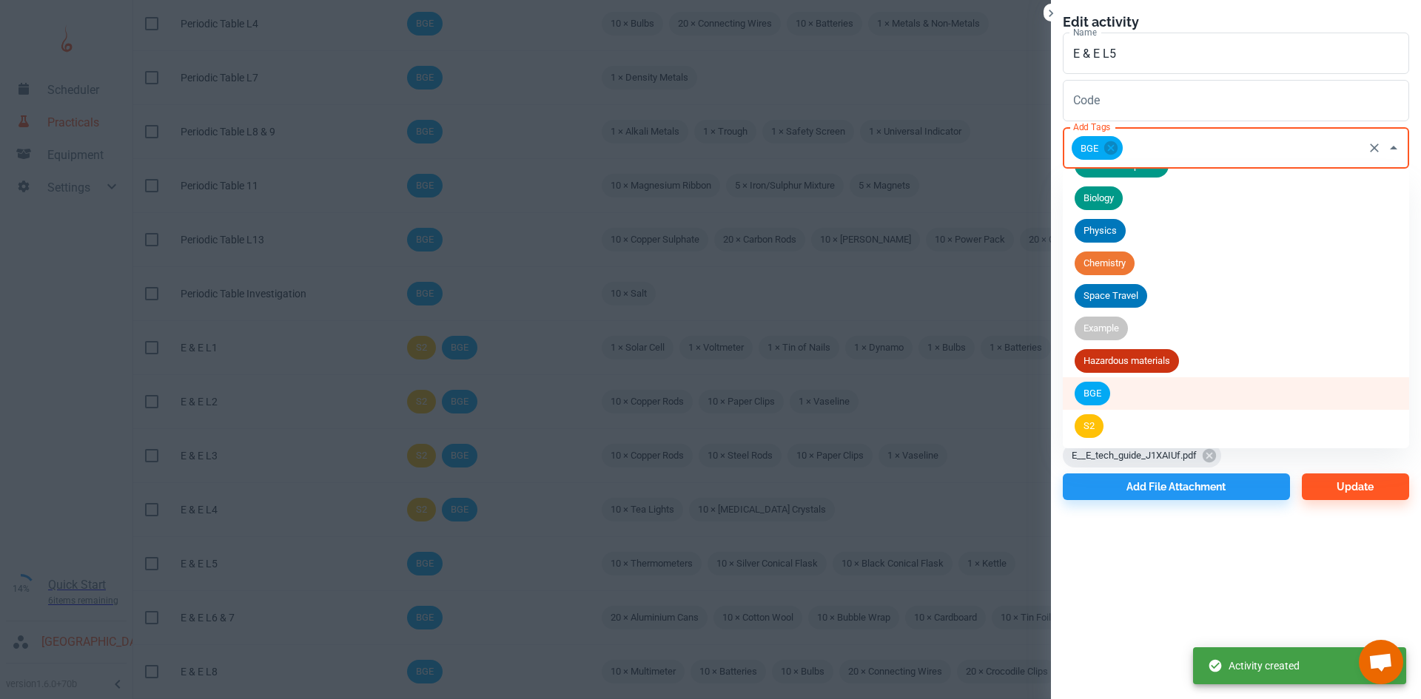
click at [1082, 441] on li "S2" at bounding box center [1236, 426] width 346 height 33
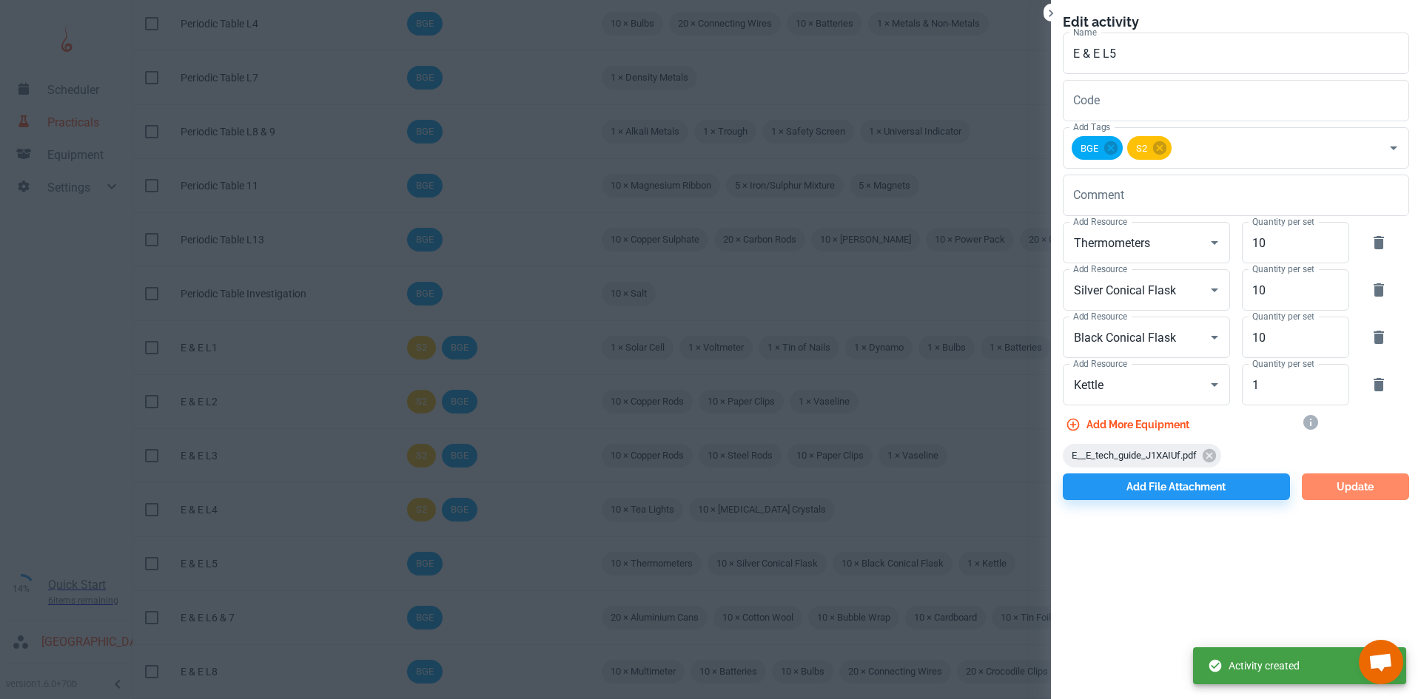
click at [1339, 494] on button "Update" at bounding box center [1355, 487] width 107 height 27
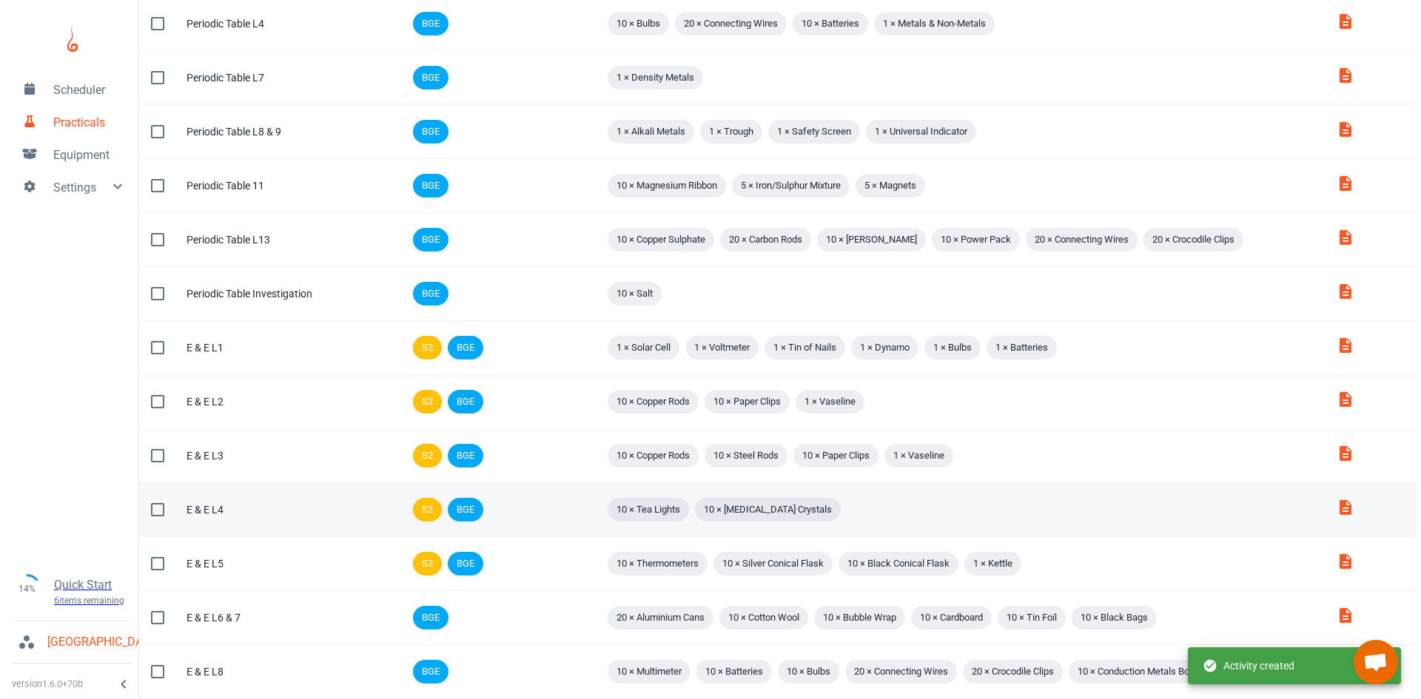
scroll to position [789, 0]
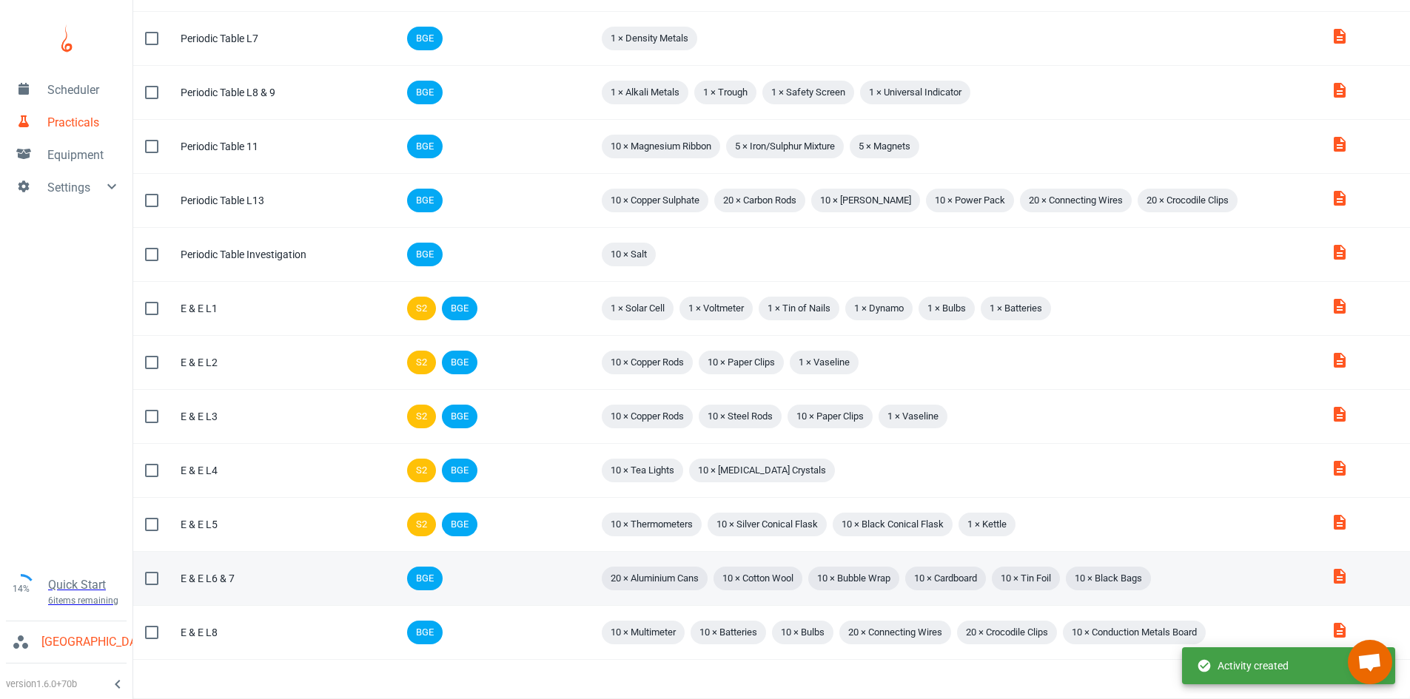
click at [486, 579] on div "BGE" at bounding box center [445, 579] width 82 height 30
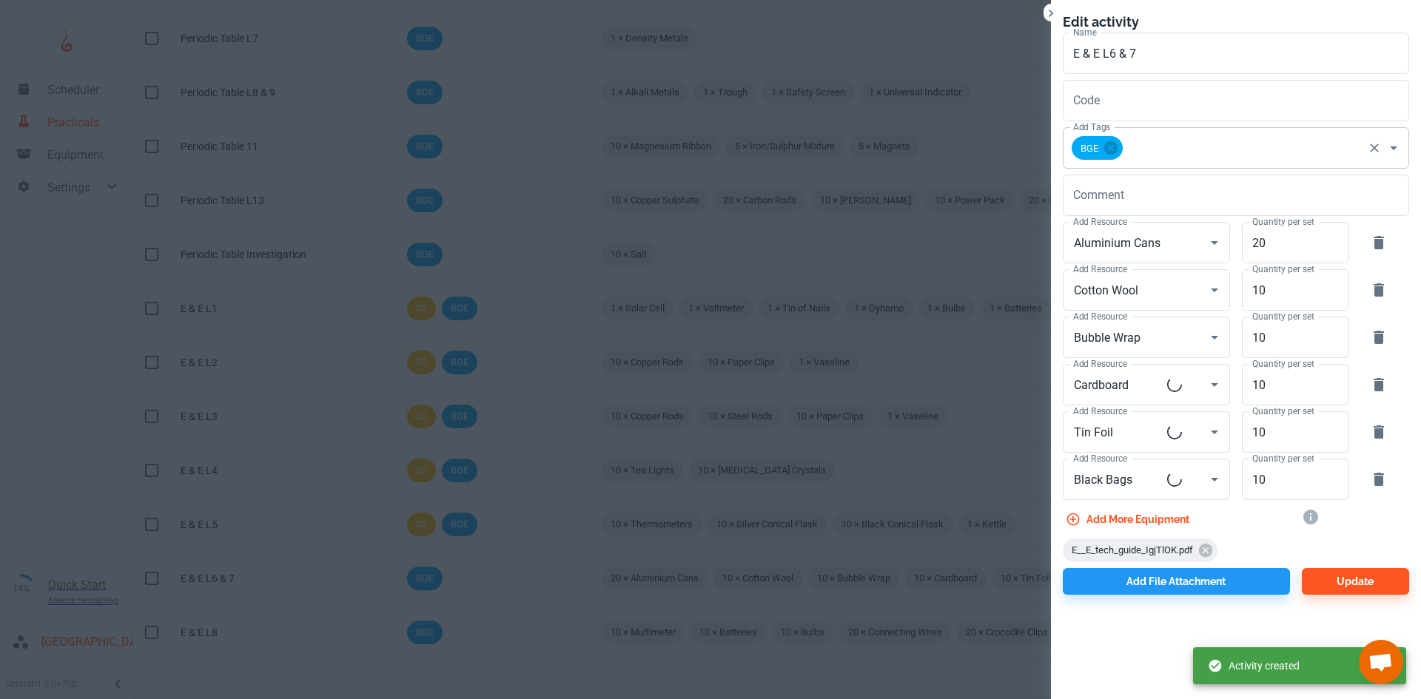
click at [1180, 146] on input "Add Tags" at bounding box center [1243, 148] width 236 height 28
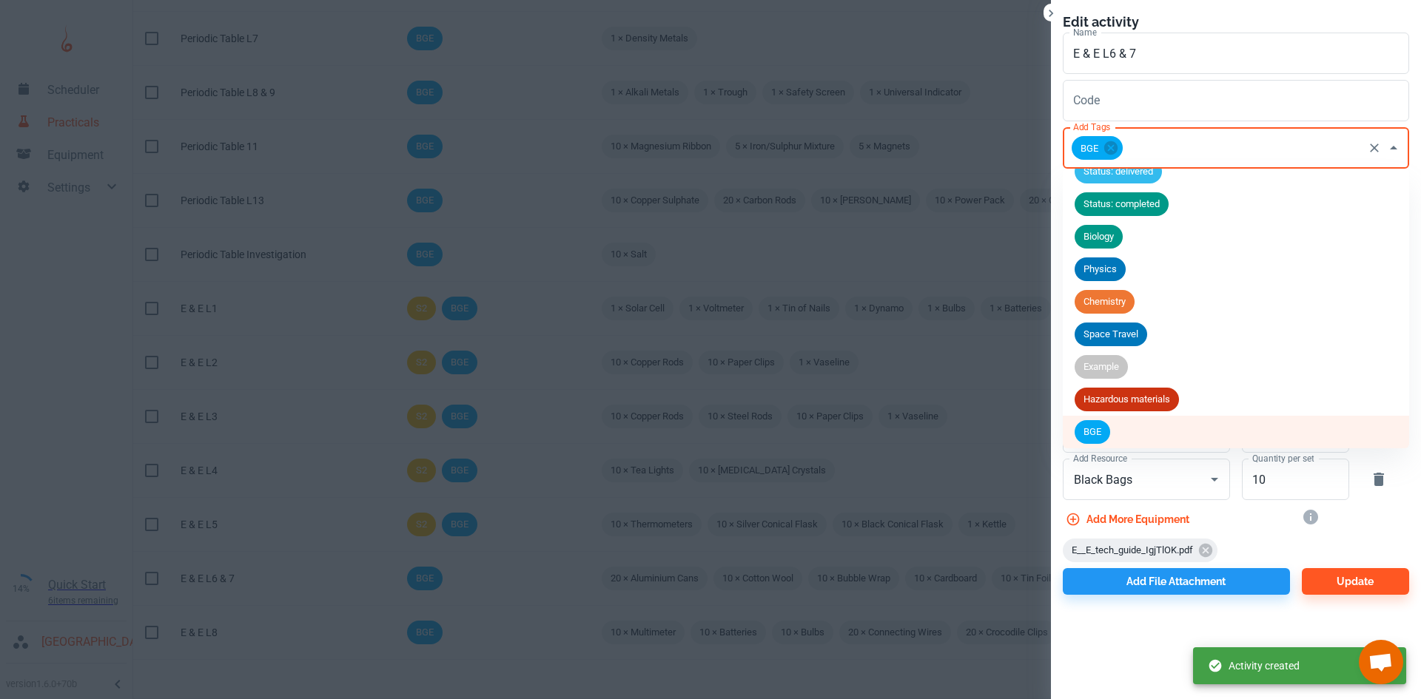
scroll to position [90, 0]
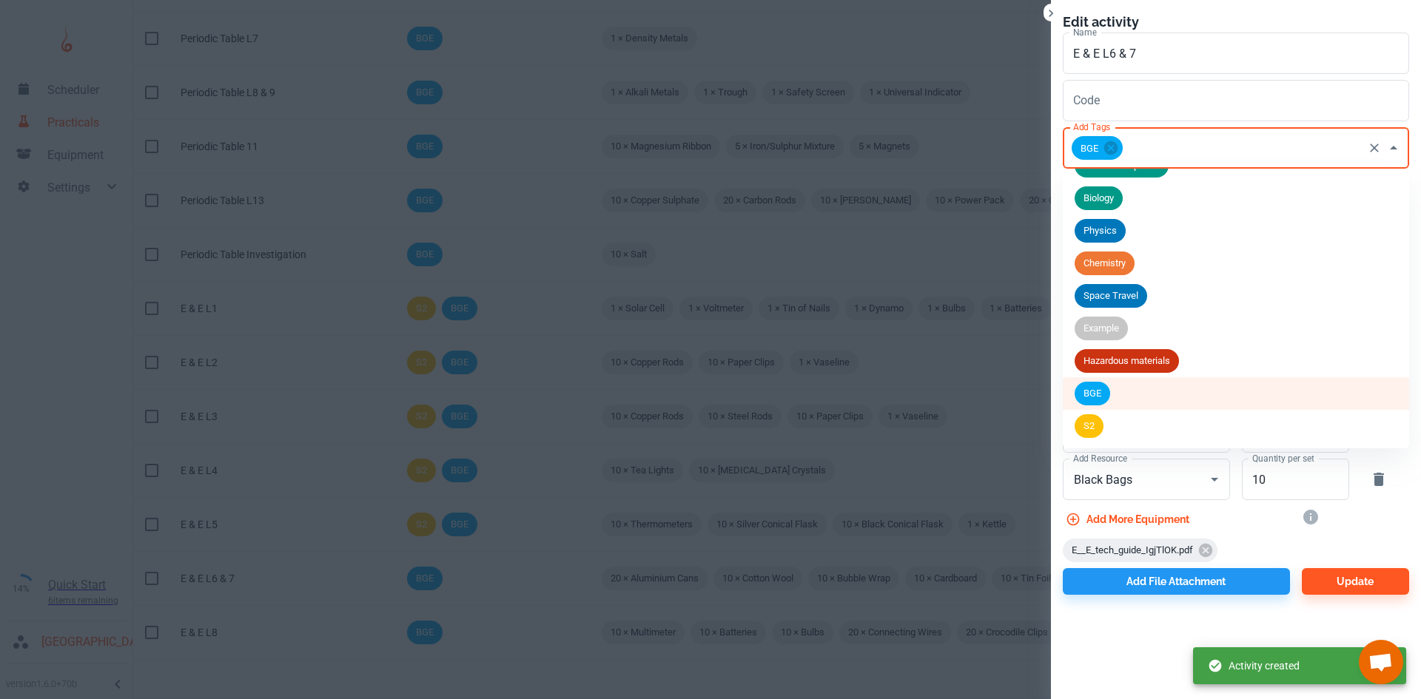
click at [1100, 423] on span "S2" at bounding box center [1089, 426] width 29 height 15
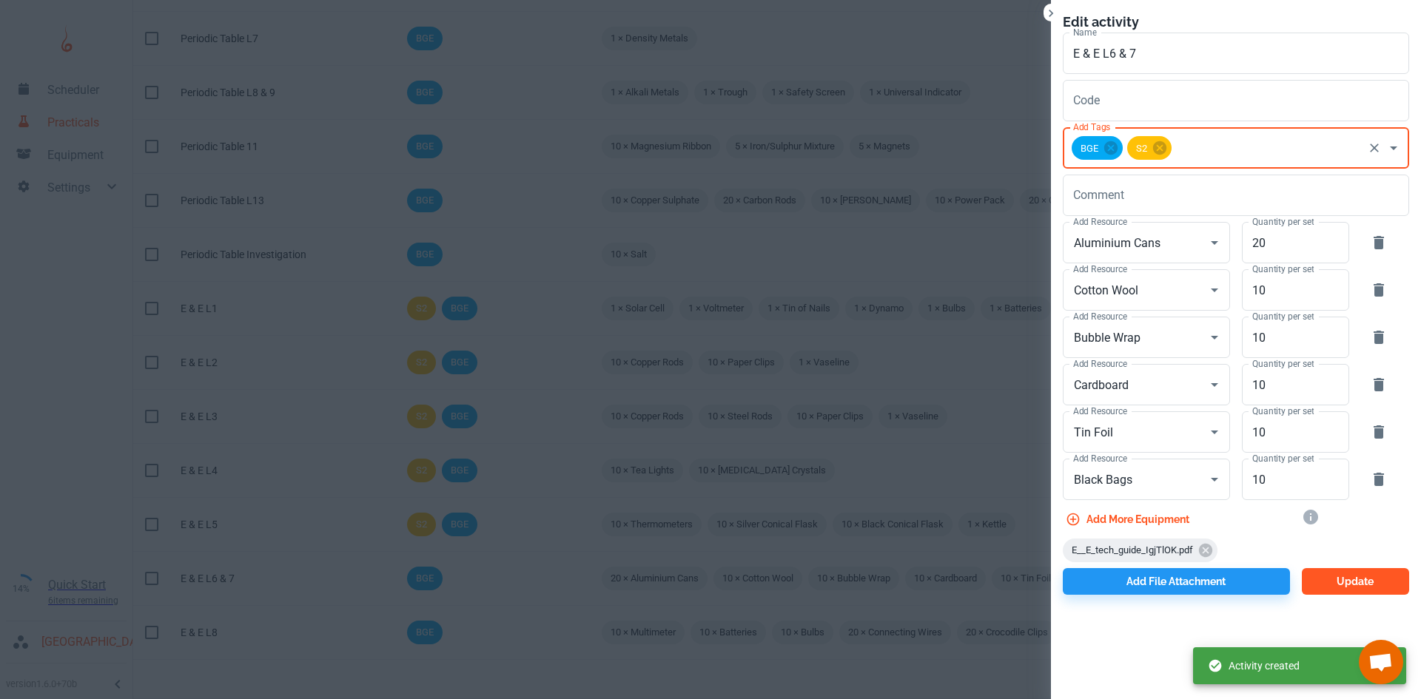
click at [1333, 574] on button "Update" at bounding box center [1355, 581] width 107 height 27
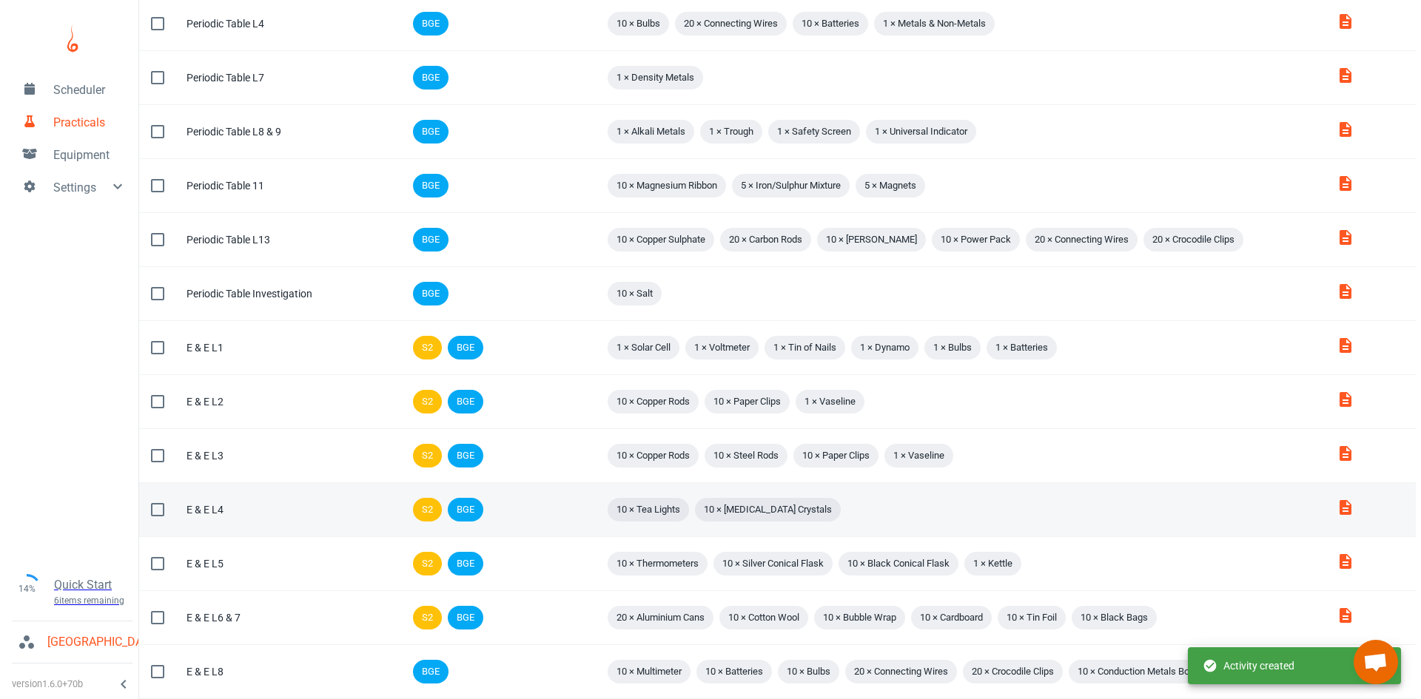
scroll to position [789, 0]
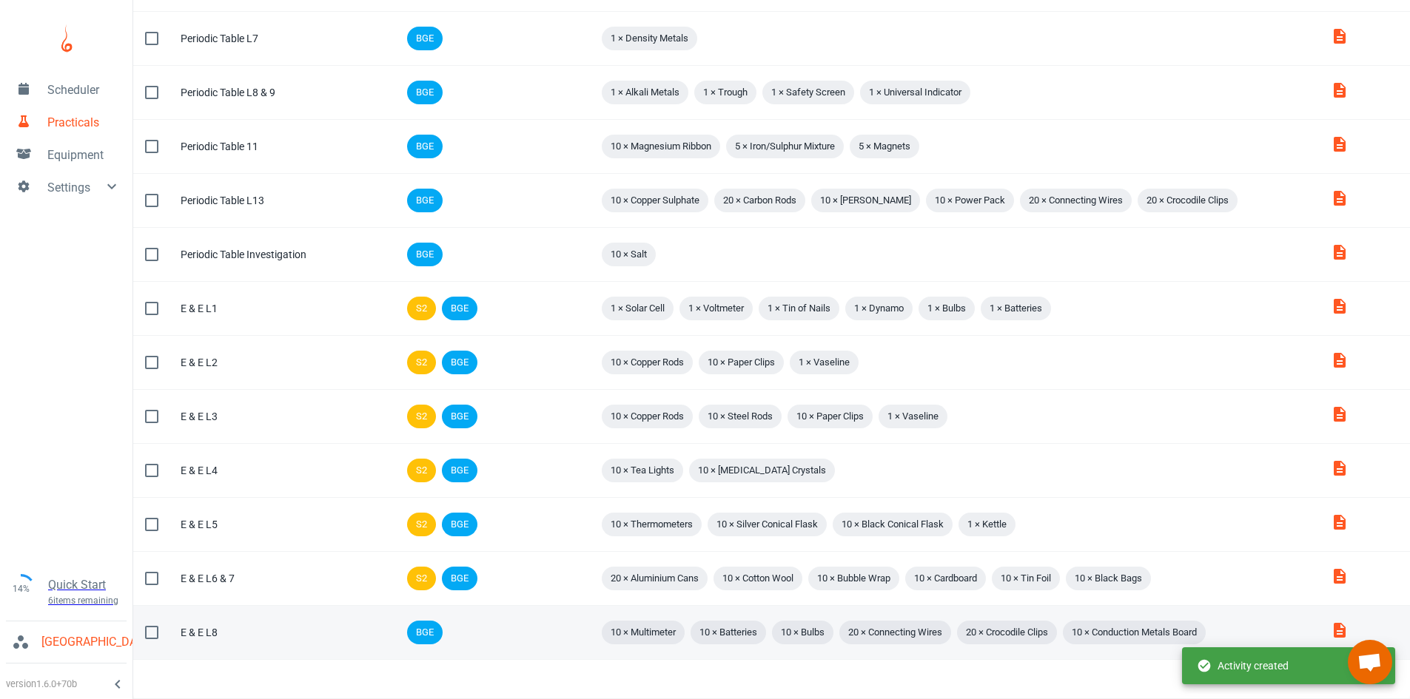
click at [498, 622] on td "Tags BGE" at bounding box center [445, 633] width 106 height 54
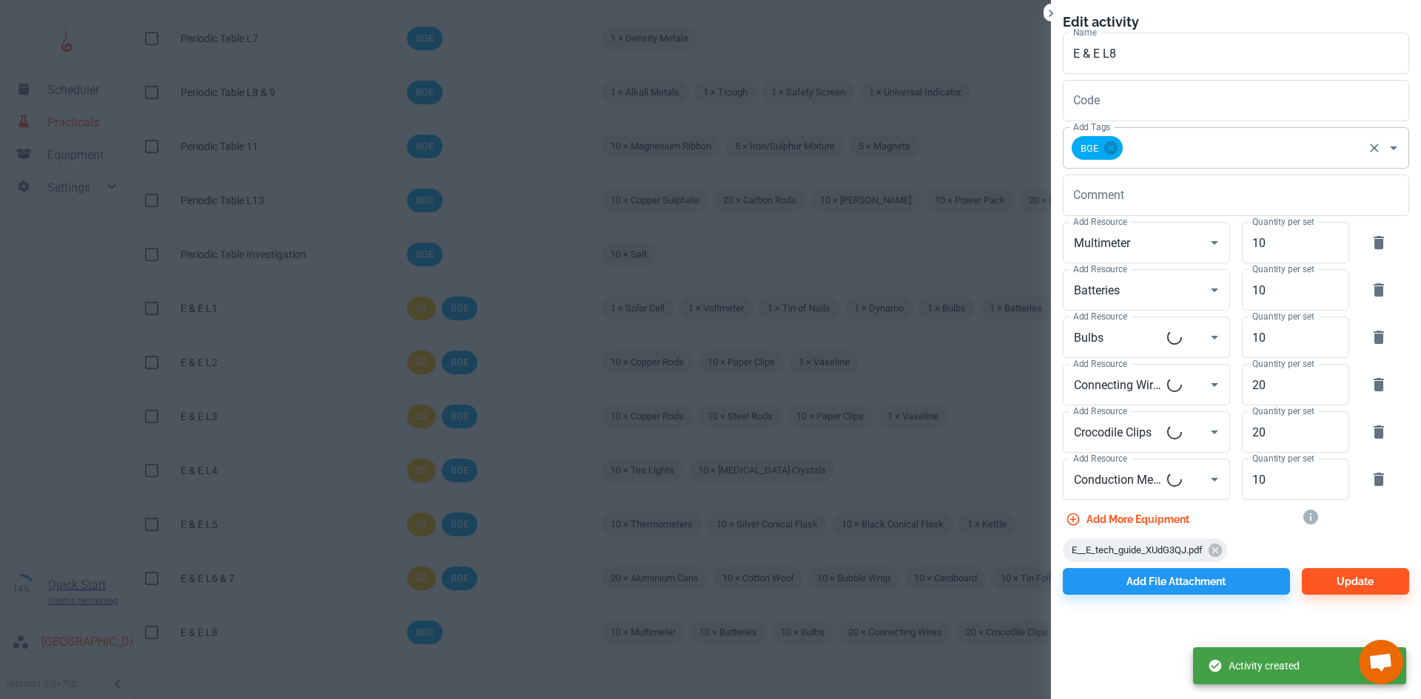
click at [1206, 132] on div "BGE Add Tags" at bounding box center [1236, 147] width 346 height 41
click at [1187, 143] on input "Add Tags" at bounding box center [1243, 148] width 236 height 28
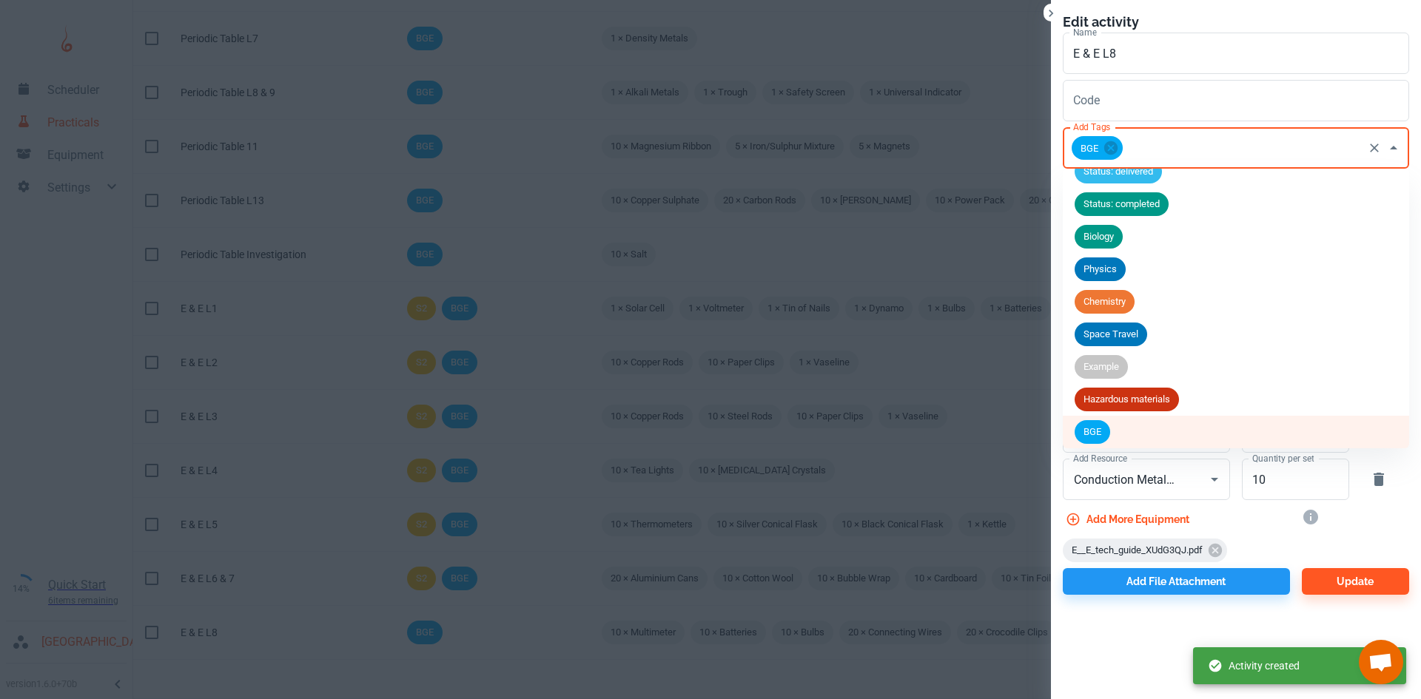
scroll to position [90, 0]
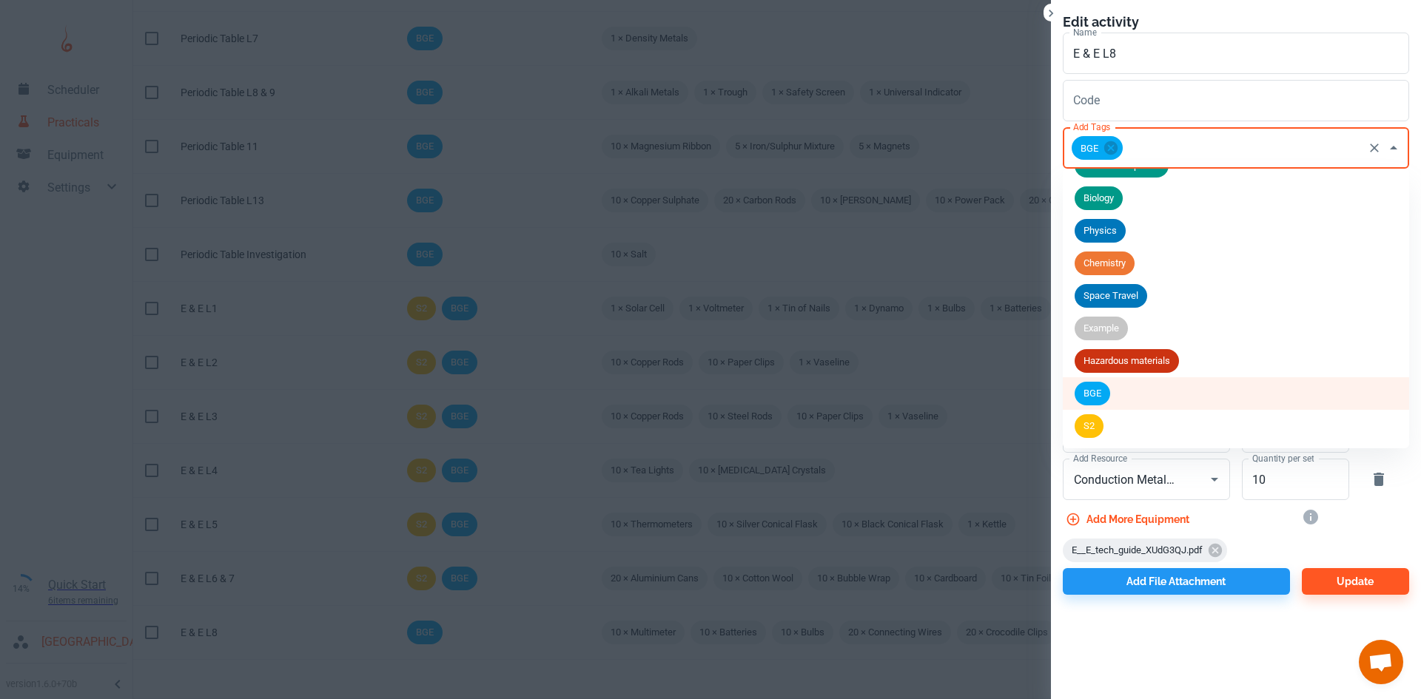
click at [1105, 430] on li "S2" at bounding box center [1236, 426] width 346 height 33
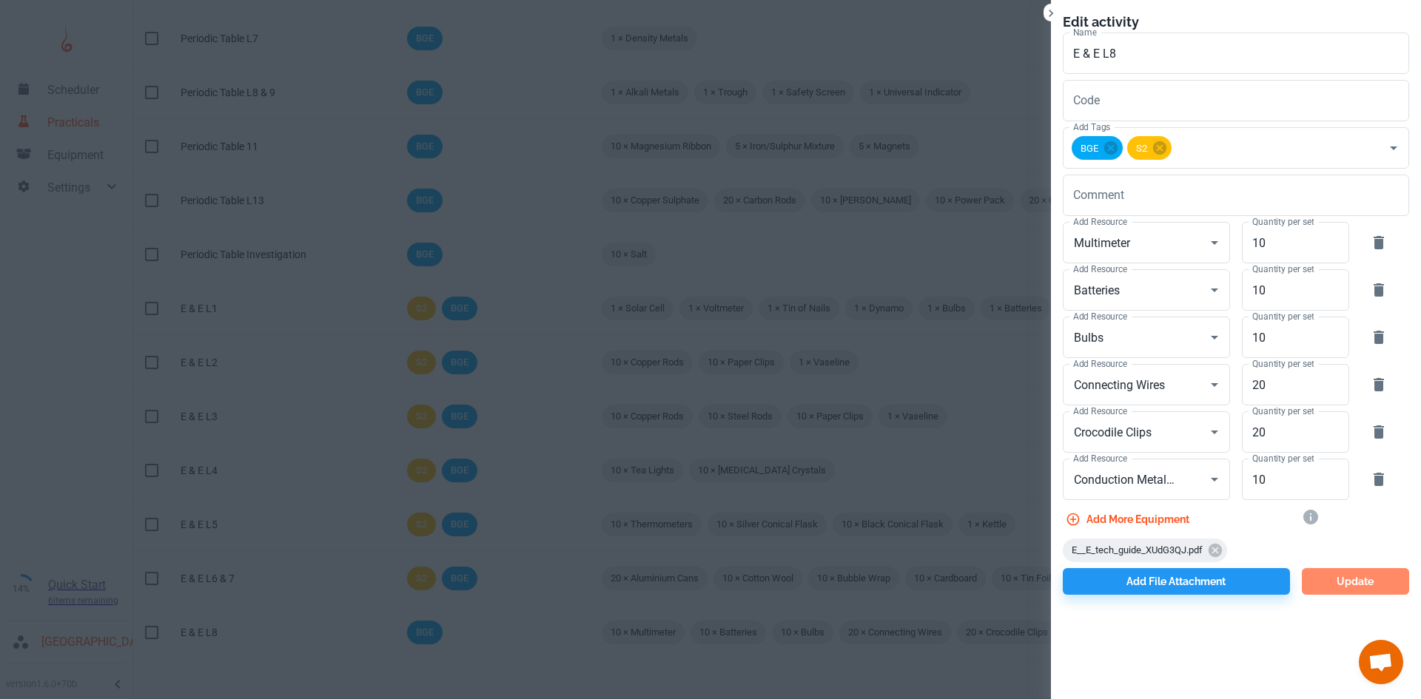
click at [1366, 594] on button "Update" at bounding box center [1355, 581] width 107 height 27
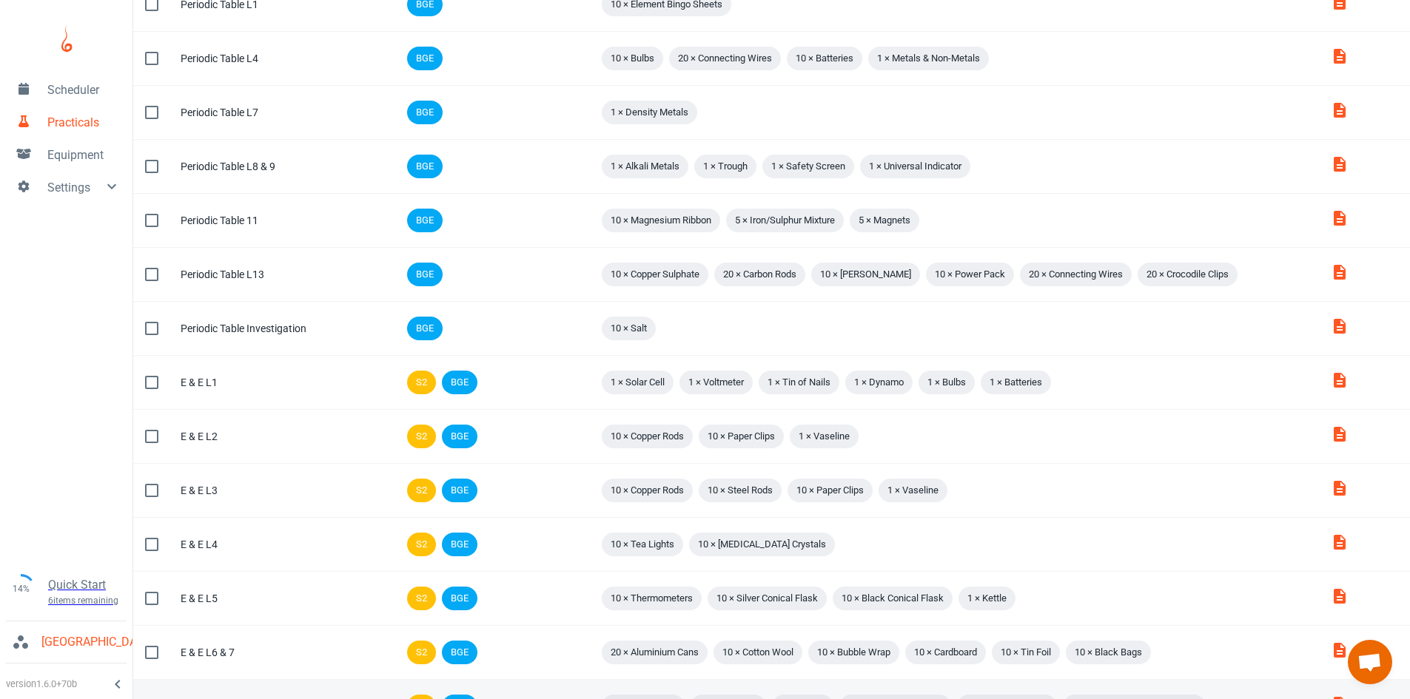
scroll to position [789, 0]
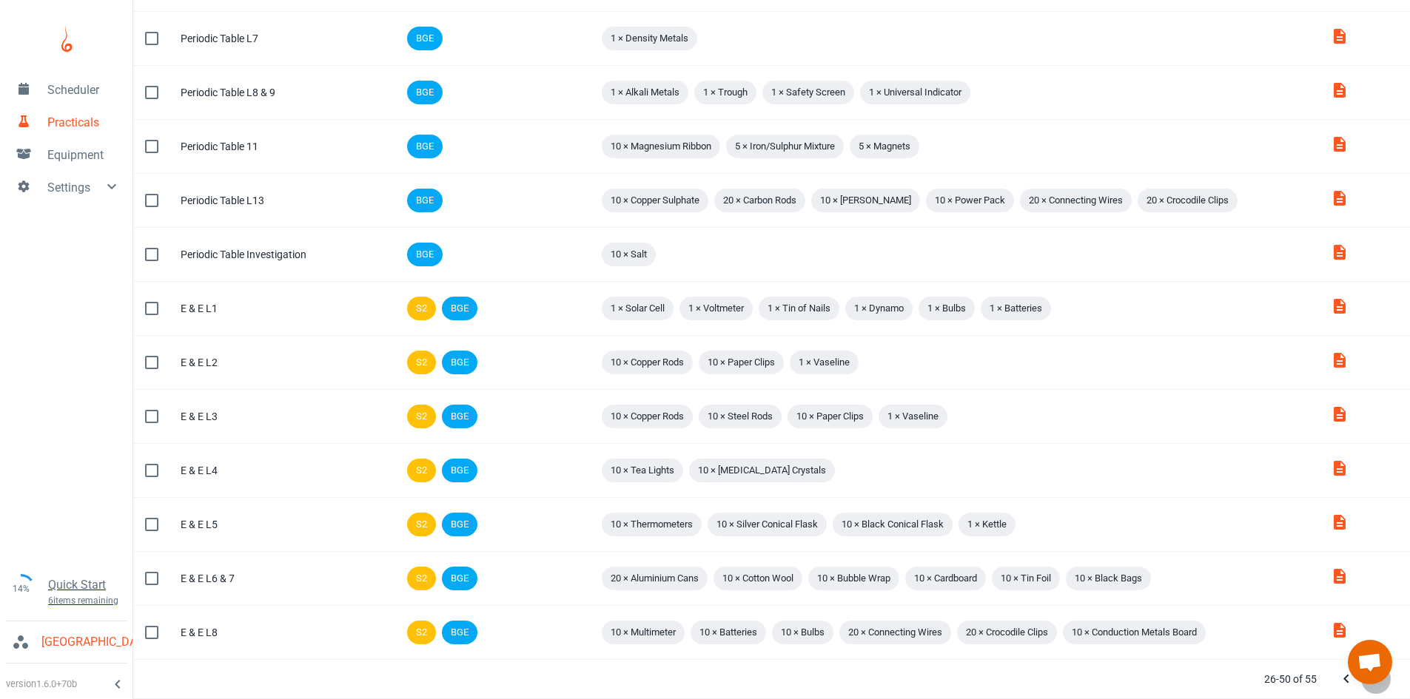
click at [1377, 689] on button "Next Page" at bounding box center [1376, 680] width 30 height 30
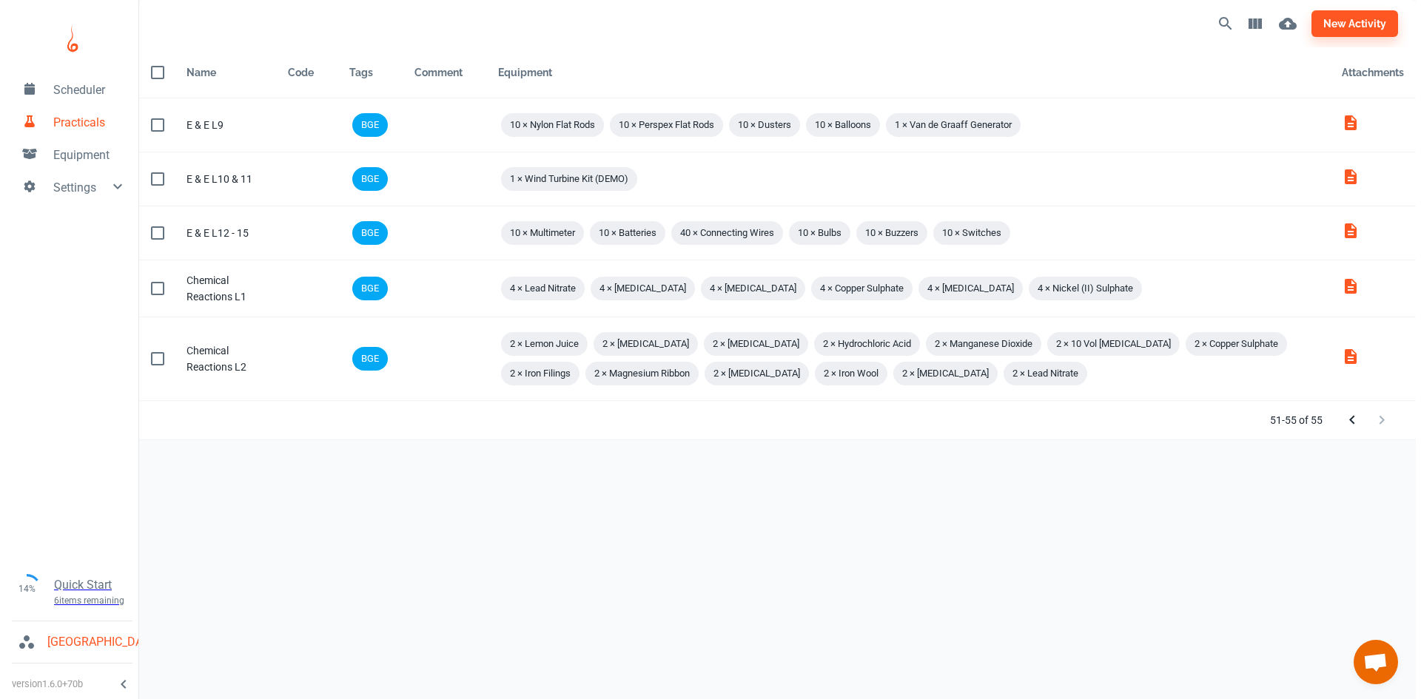
scroll to position [0, 0]
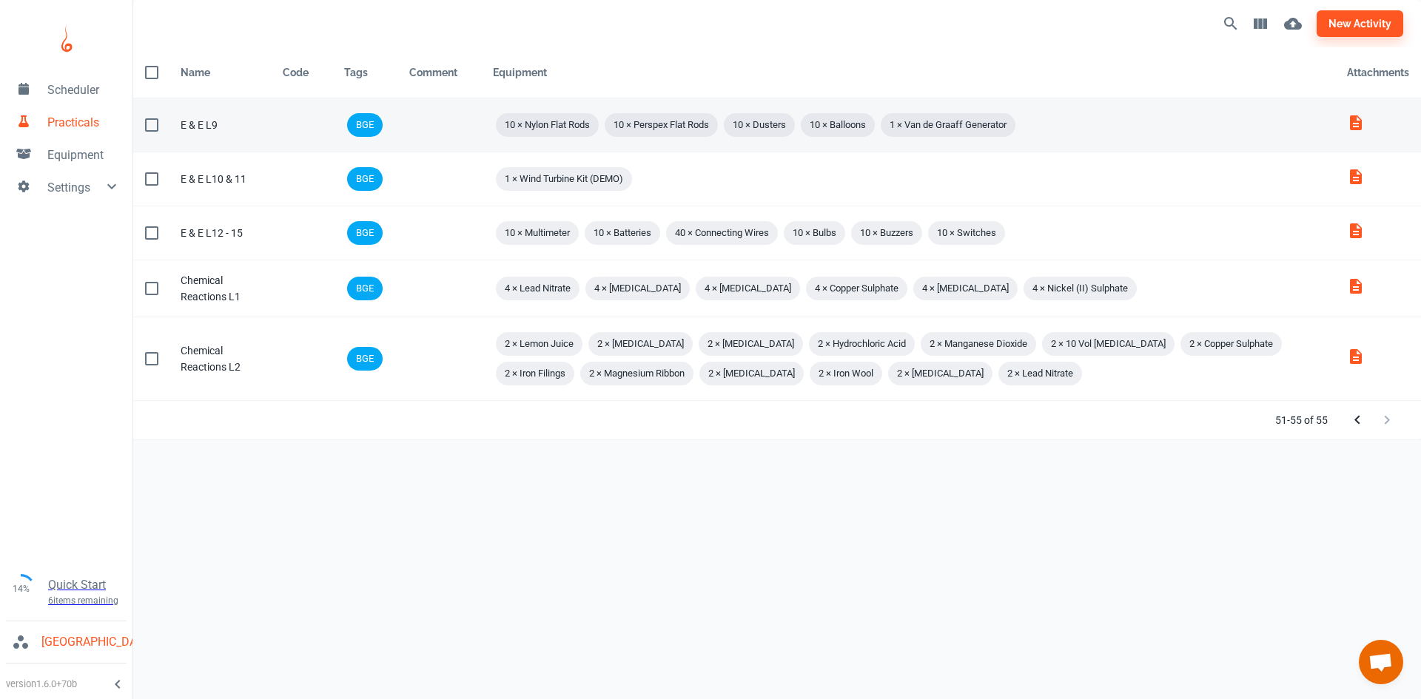
click at [441, 127] on td "Comment" at bounding box center [439, 125] width 84 height 54
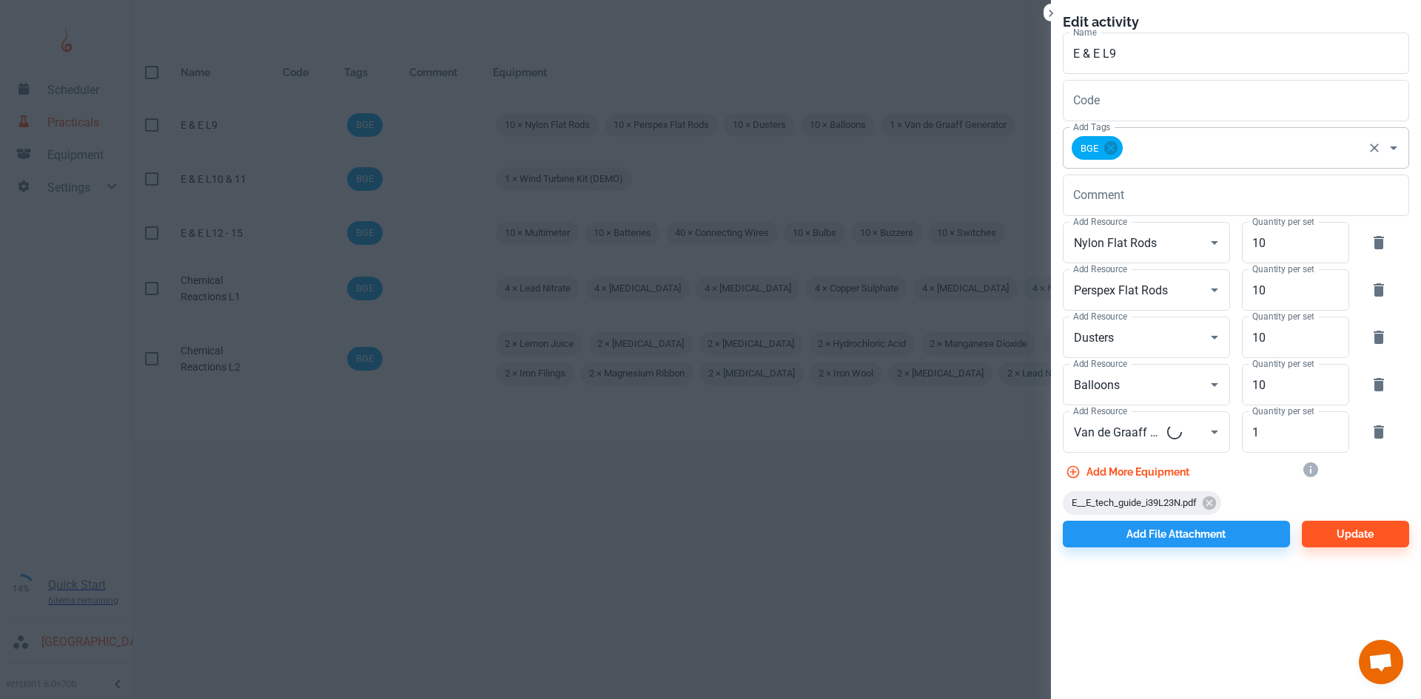
click at [1165, 144] on input "Add Tags" at bounding box center [1243, 148] width 236 height 28
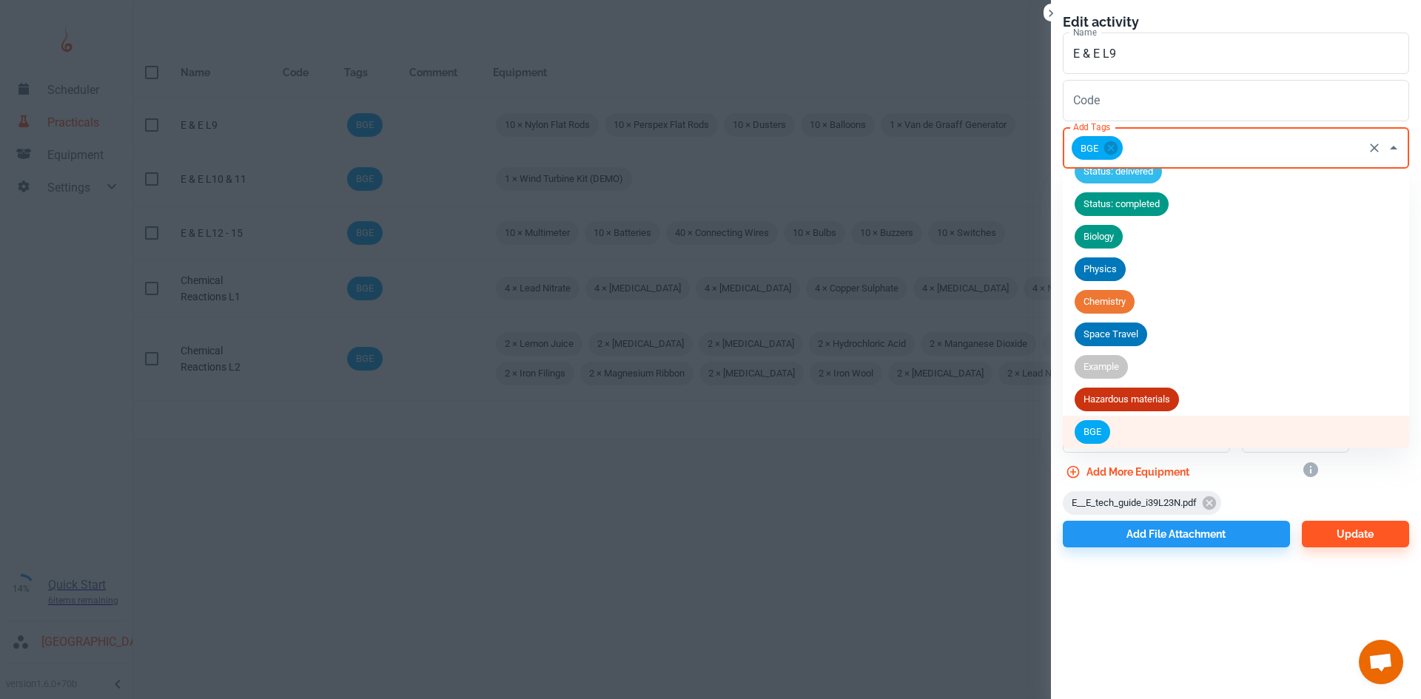
scroll to position [90, 0]
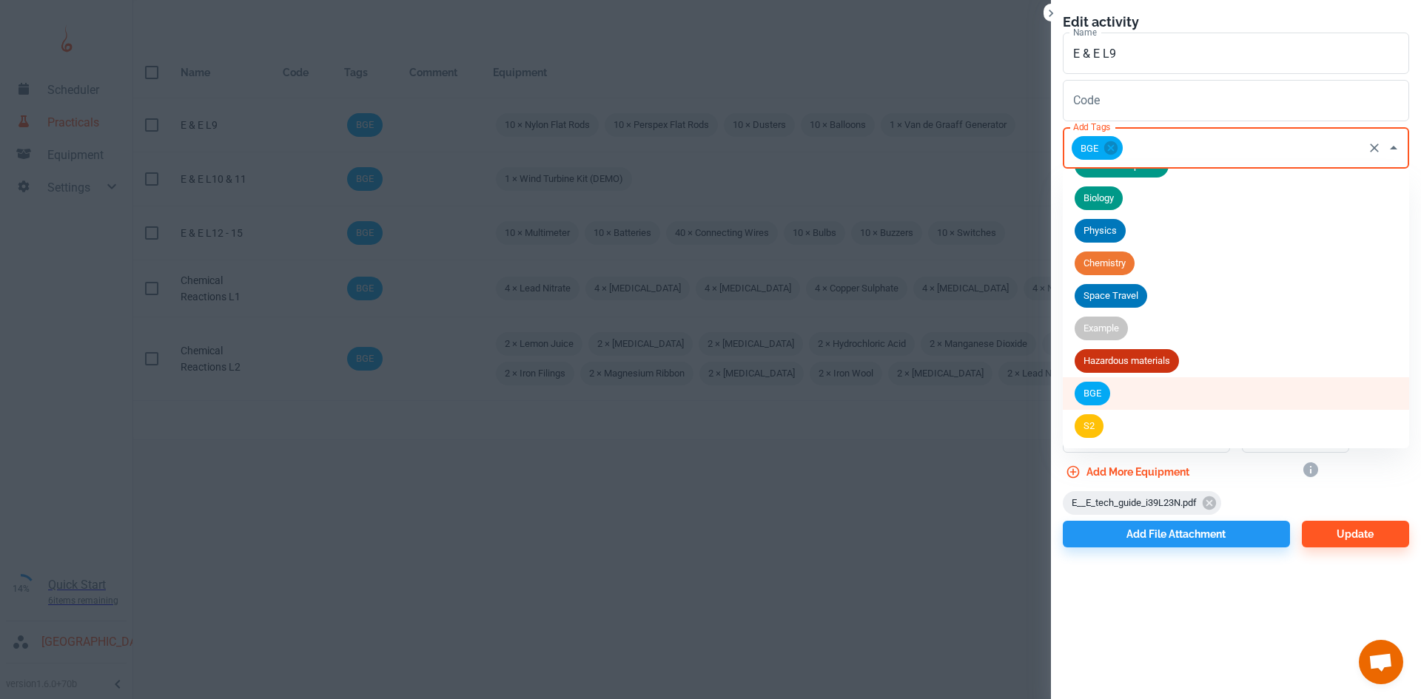
click at [1081, 409] on li "BGE" at bounding box center [1236, 393] width 346 height 33
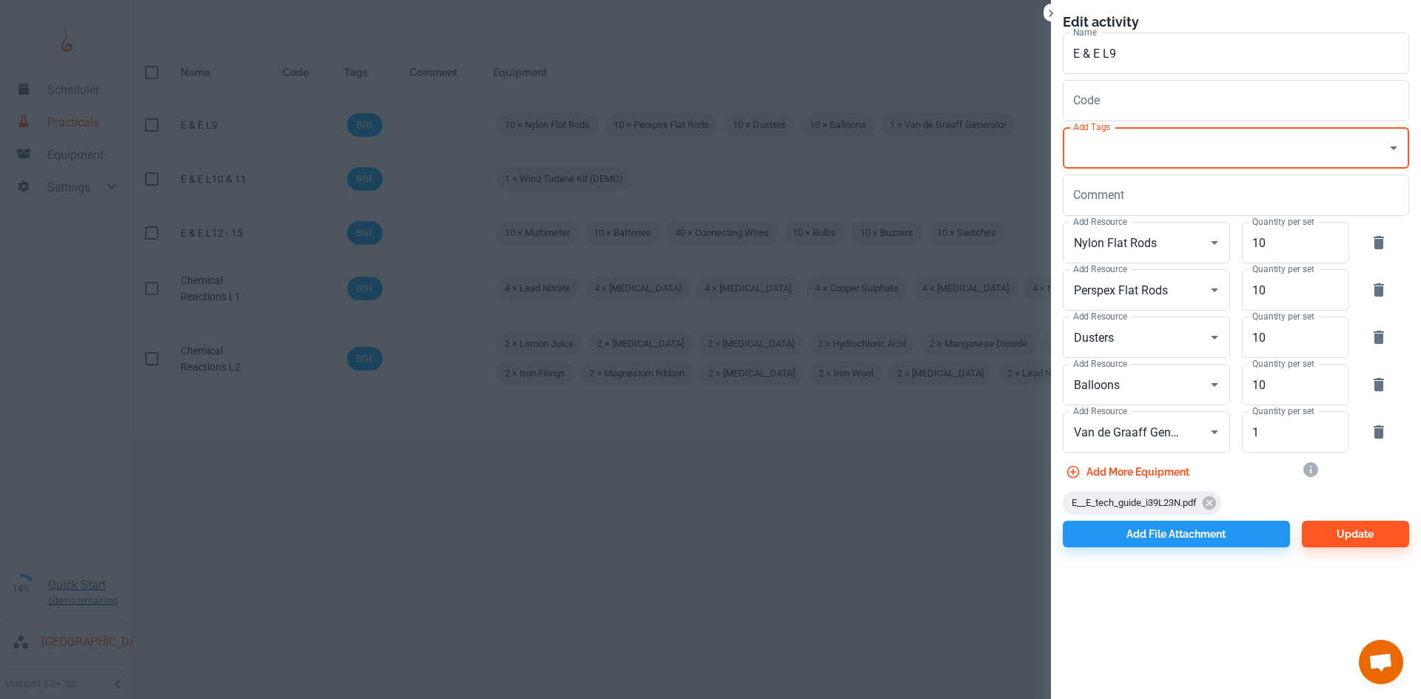
click at [1141, 154] on input "Add Tags" at bounding box center [1225, 148] width 311 height 28
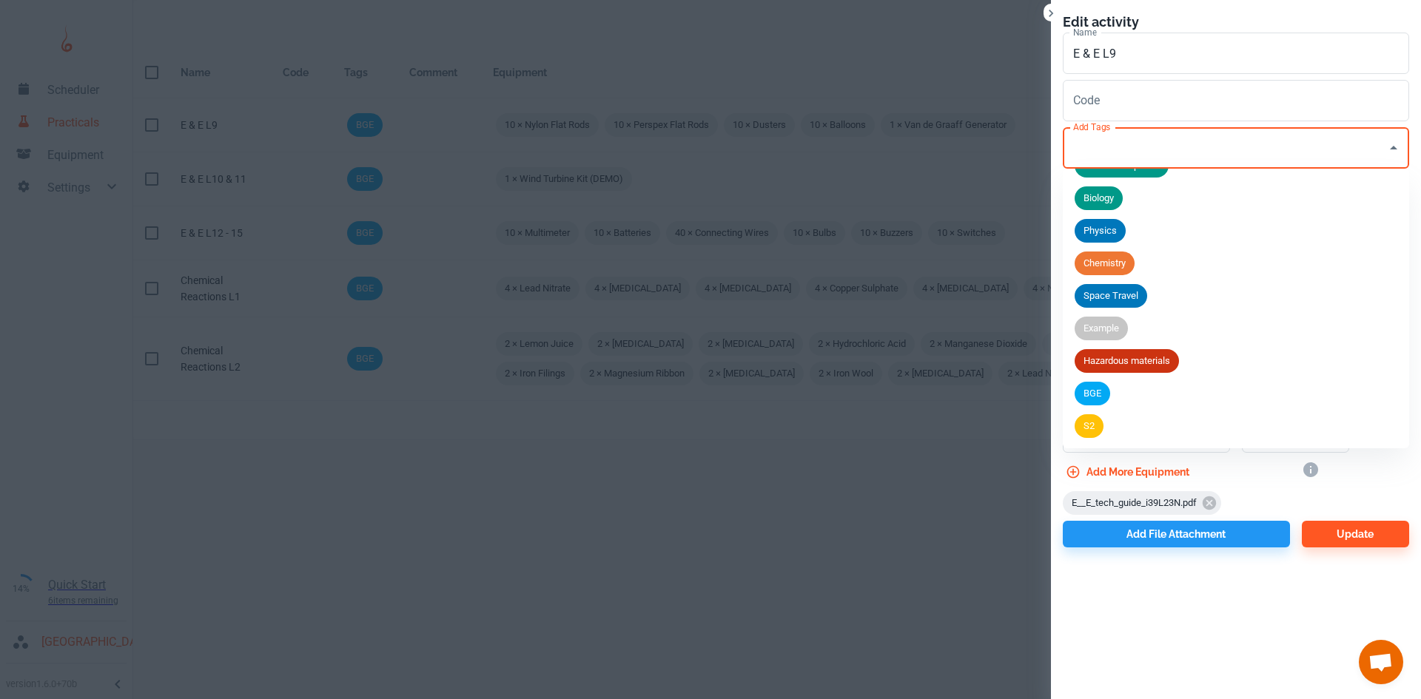
click at [1112, 396] on li "BGE" at bounding box center [1236, 393] width 346 height 33
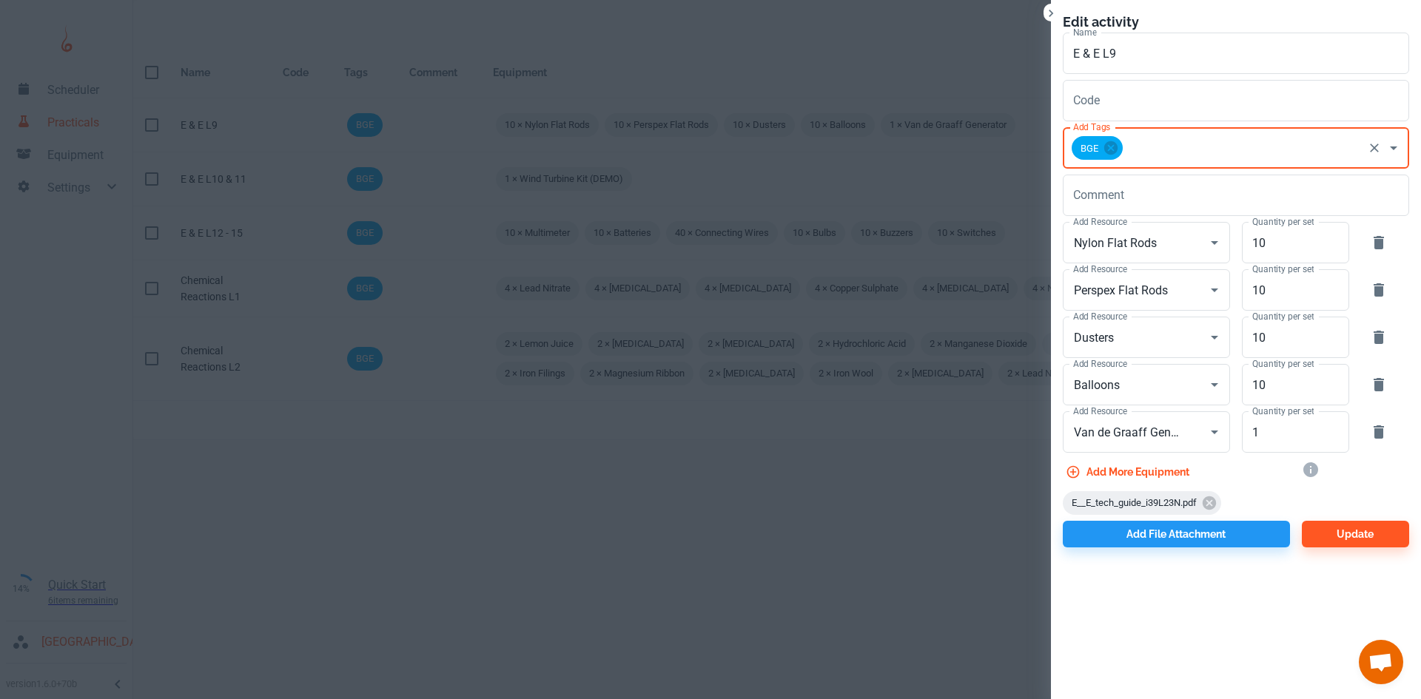
click at [1177, 128] on div "BGE Add Tags" at bounding box center [1236, 147] width 346 height 41
click at [1178, 154] on input "Add Tags" at bounding box center [1243, 148] width 236 height 28
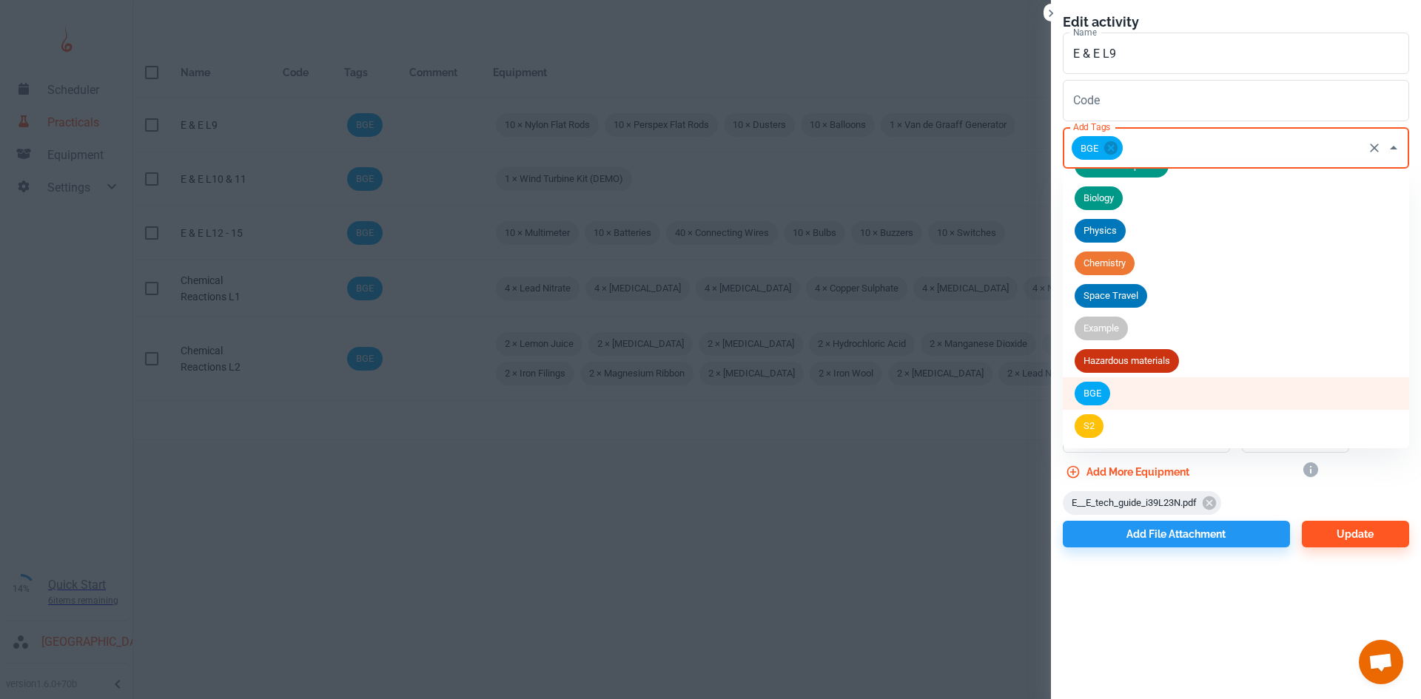
click at [1086, 423] on span "S2" at bounding box center [1089, 426] width 29 height 15
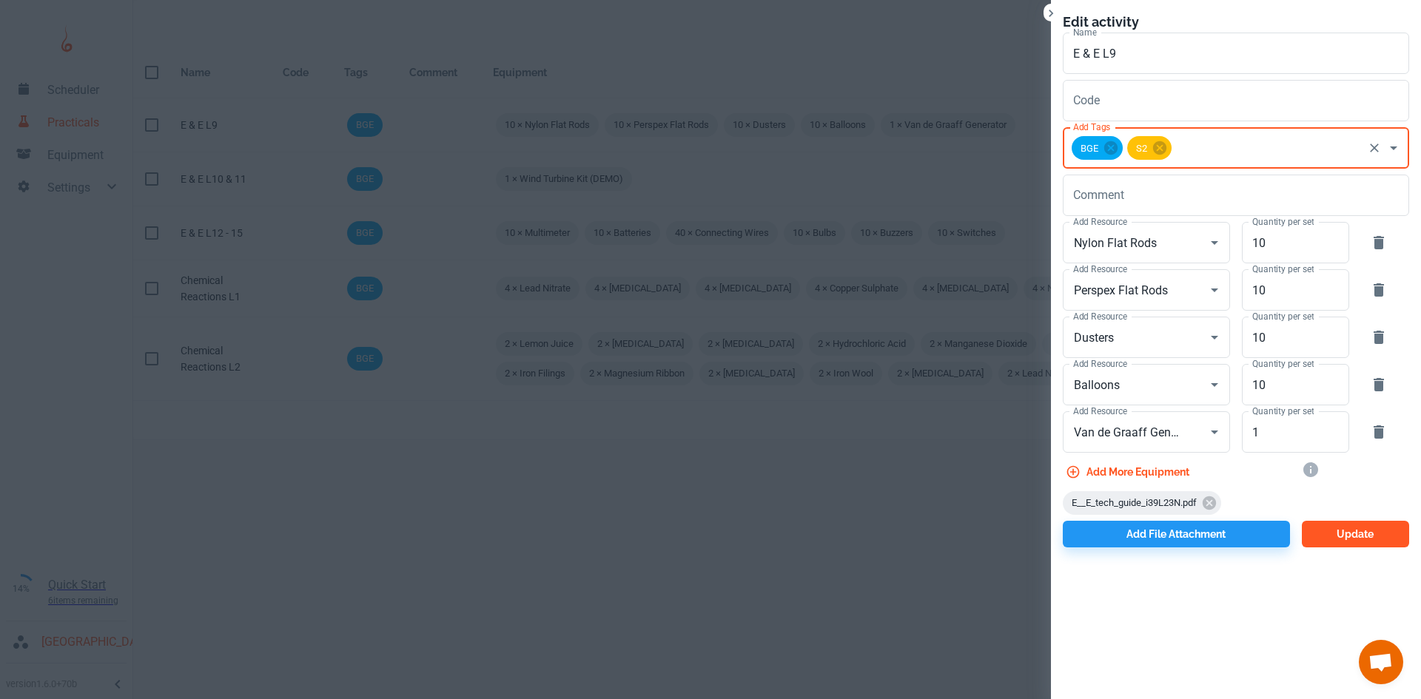
click at [1321, 531] on button "Update" at bounding box center [1355, 534] width 107 height 27
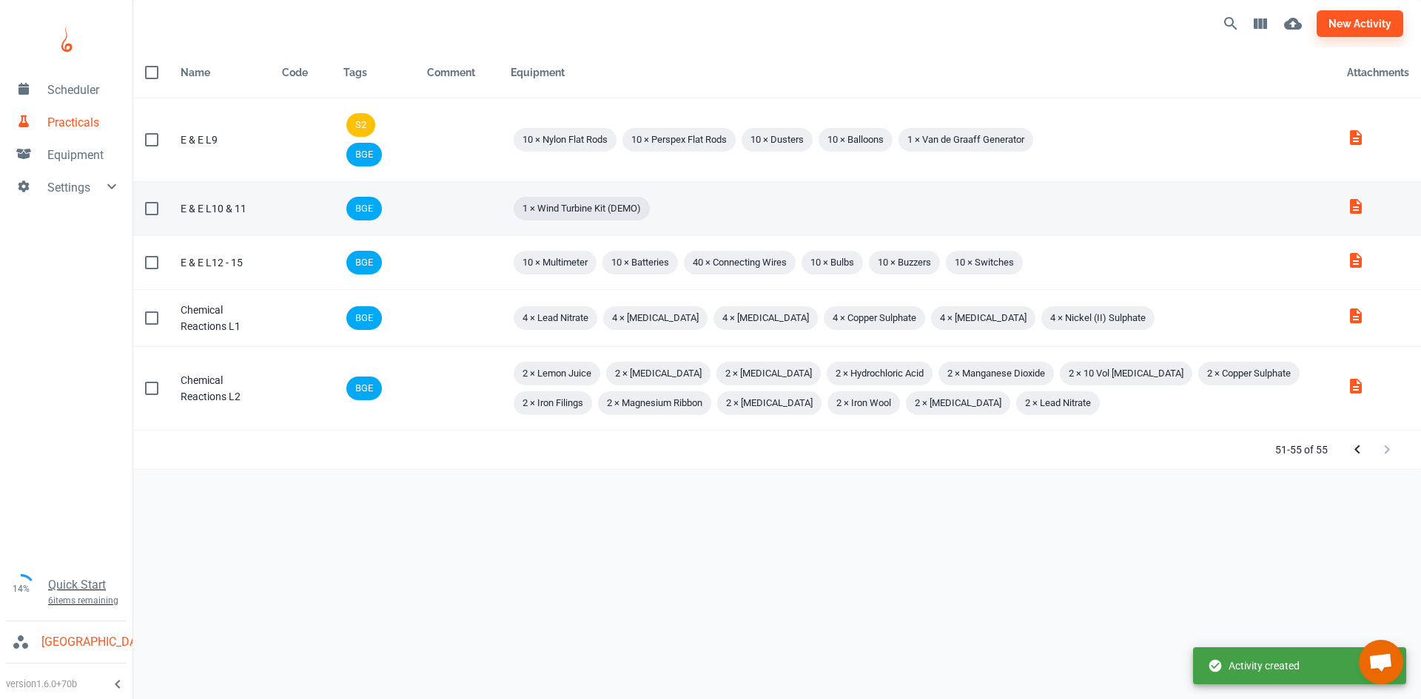
click at [428, 215] on td "Comment" at bounding box center [457, 209] width 84 height 54
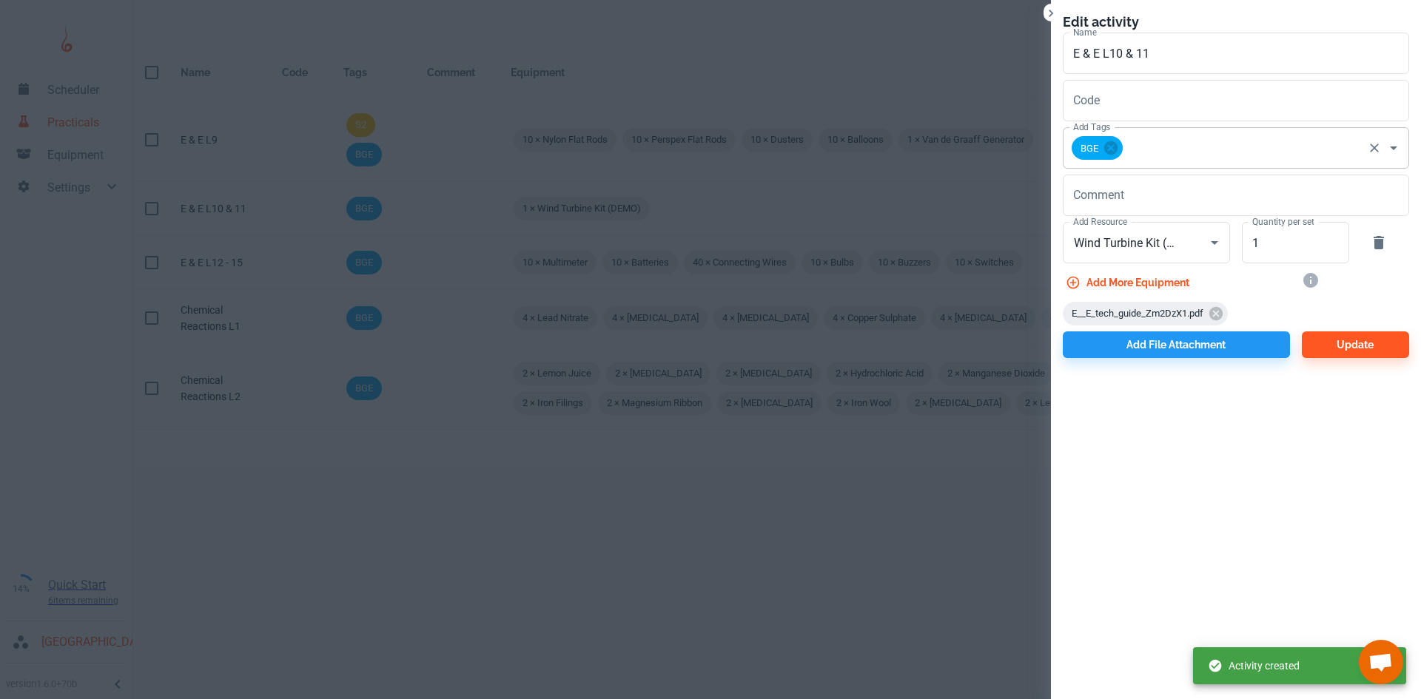
click at [1254, 158] on input "Add Tags" at bounding box center [1243, 148] width 236 height 28
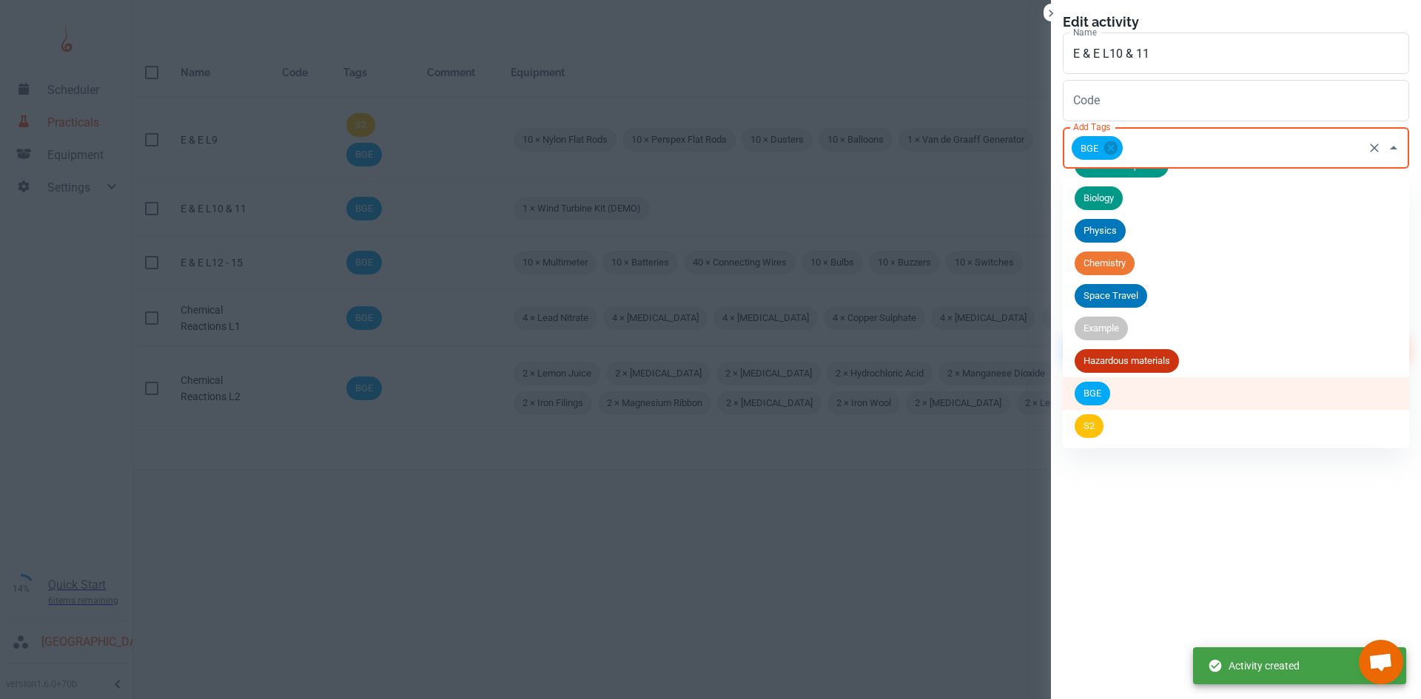
click at [1110, 417] on li "S2" at bounding box center [1236, 426] width 346 height 33
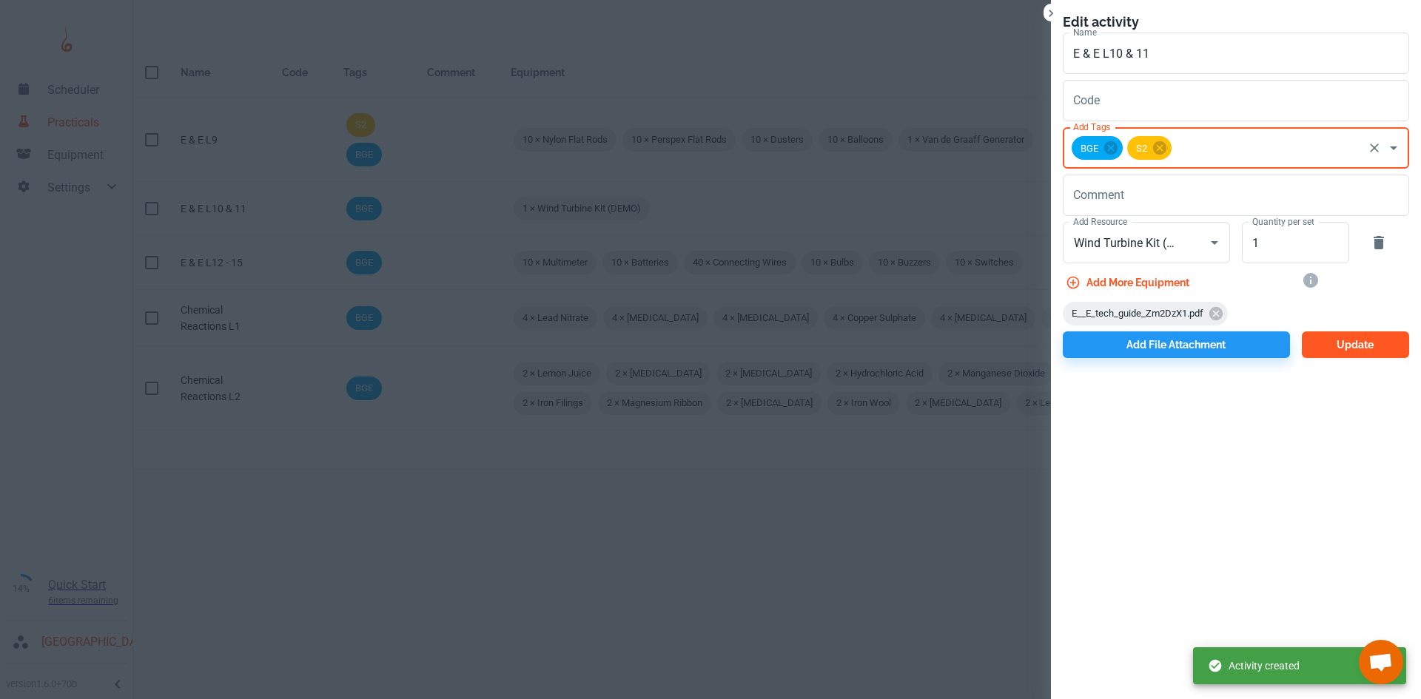
click at [1371, 340] on button "Update" at bounding box center [1355, 345] width 107 height 27
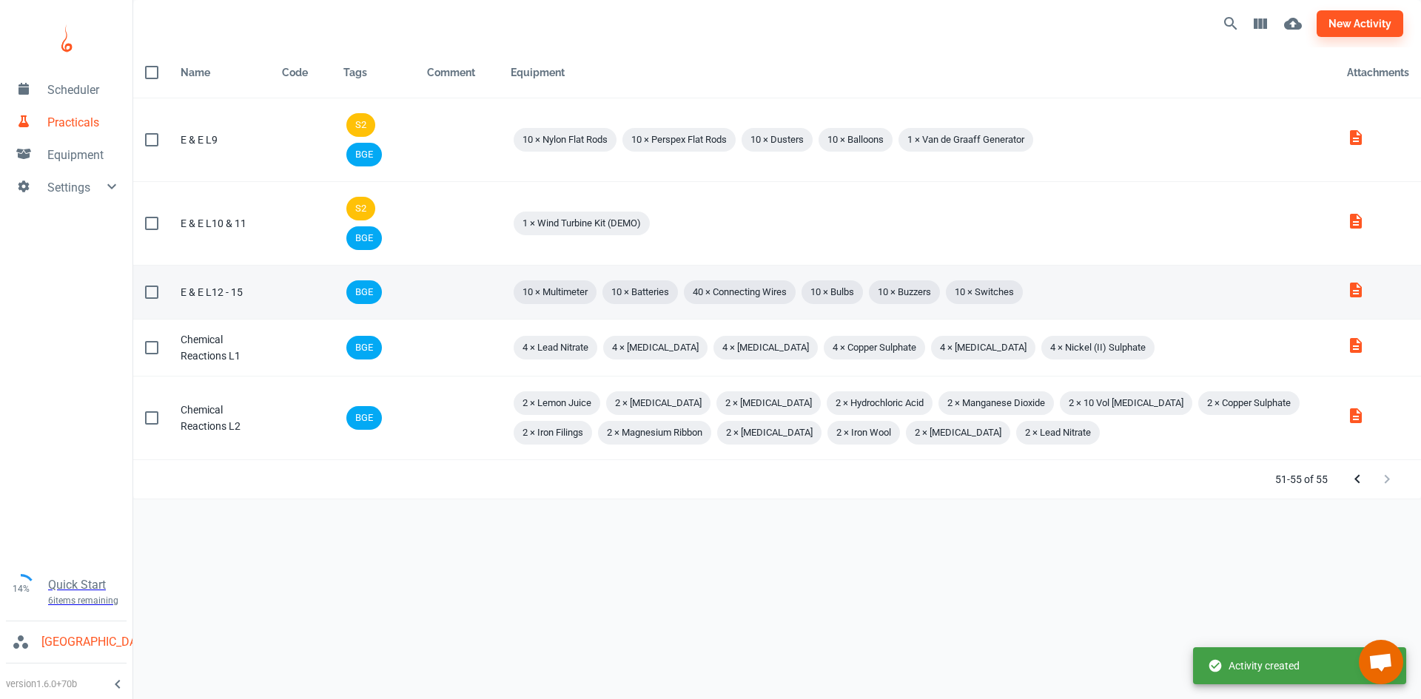
click at [454, 294] on td "Comment" at bounding box center [457, 293] width 84 height 54
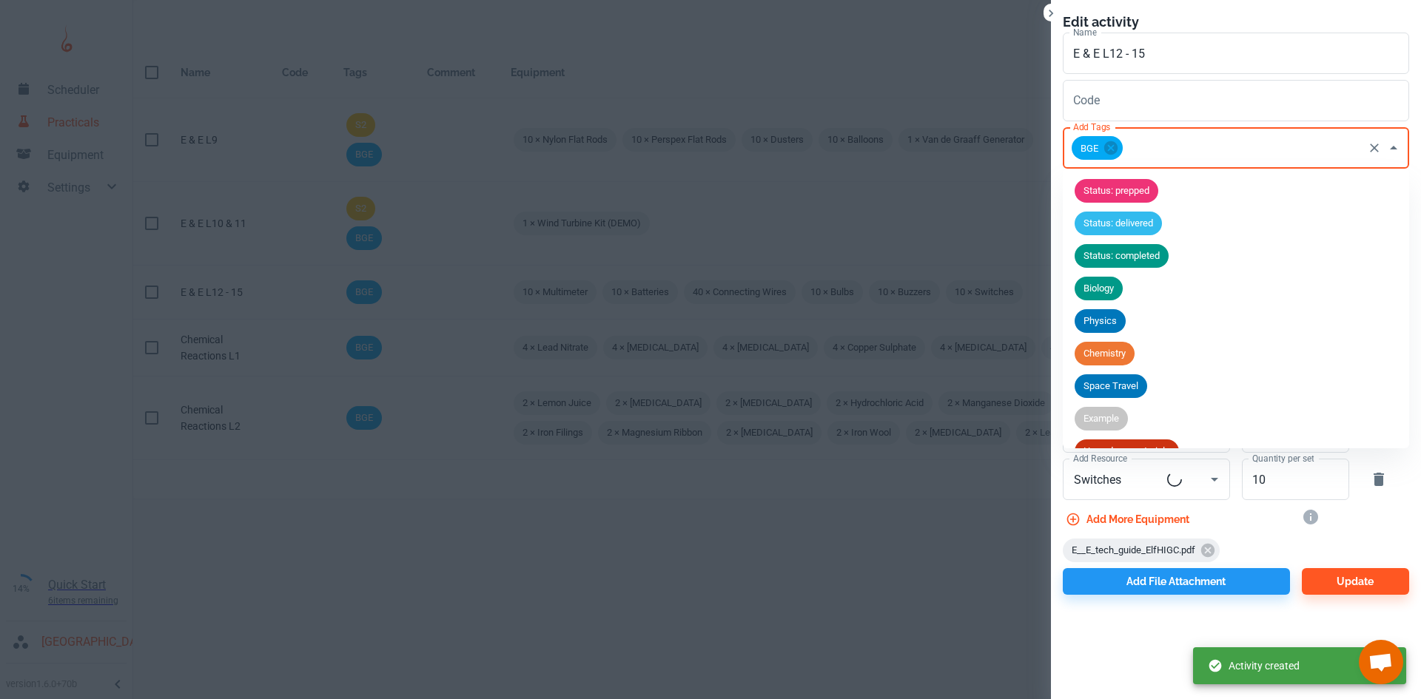
click at [1159, 141] on input "Add Tags" at bounding box center [1243, 148] width 236 height 28
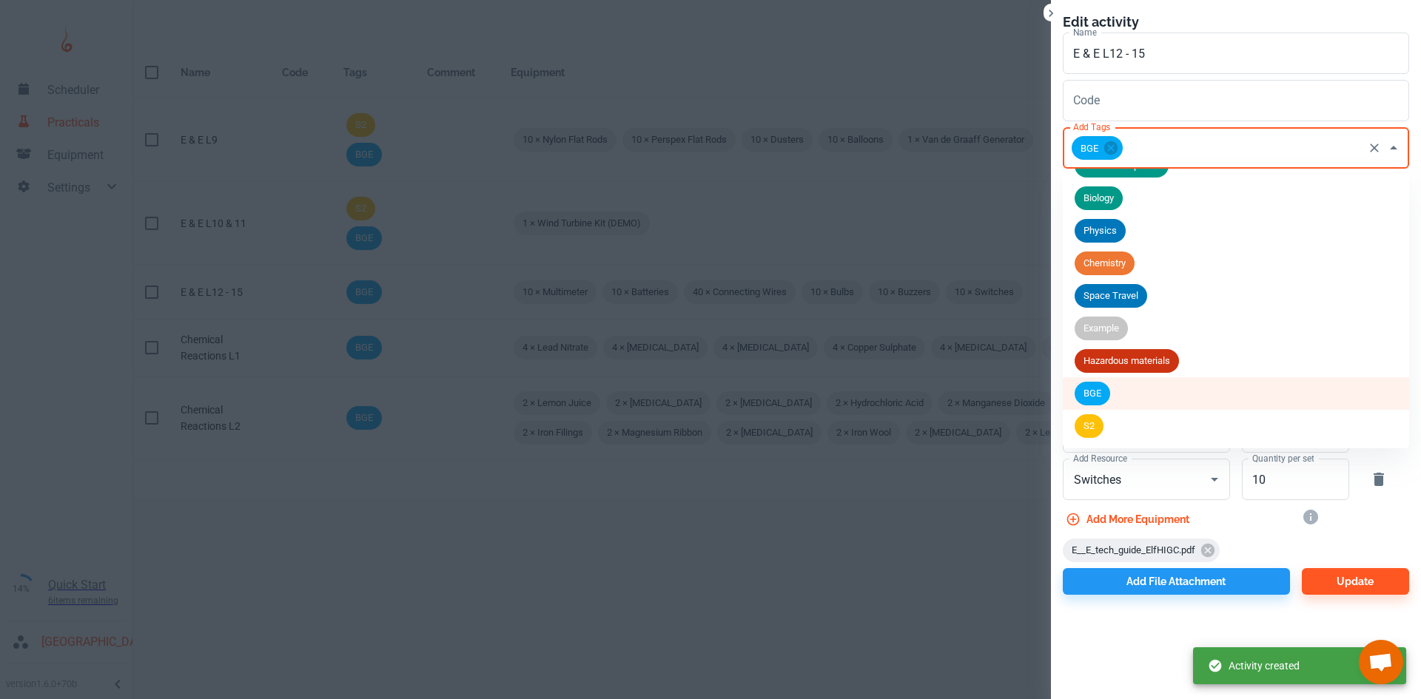
click at [1120, 417] on li "S2" at bounding box center [1236, 426] width 346 height 33
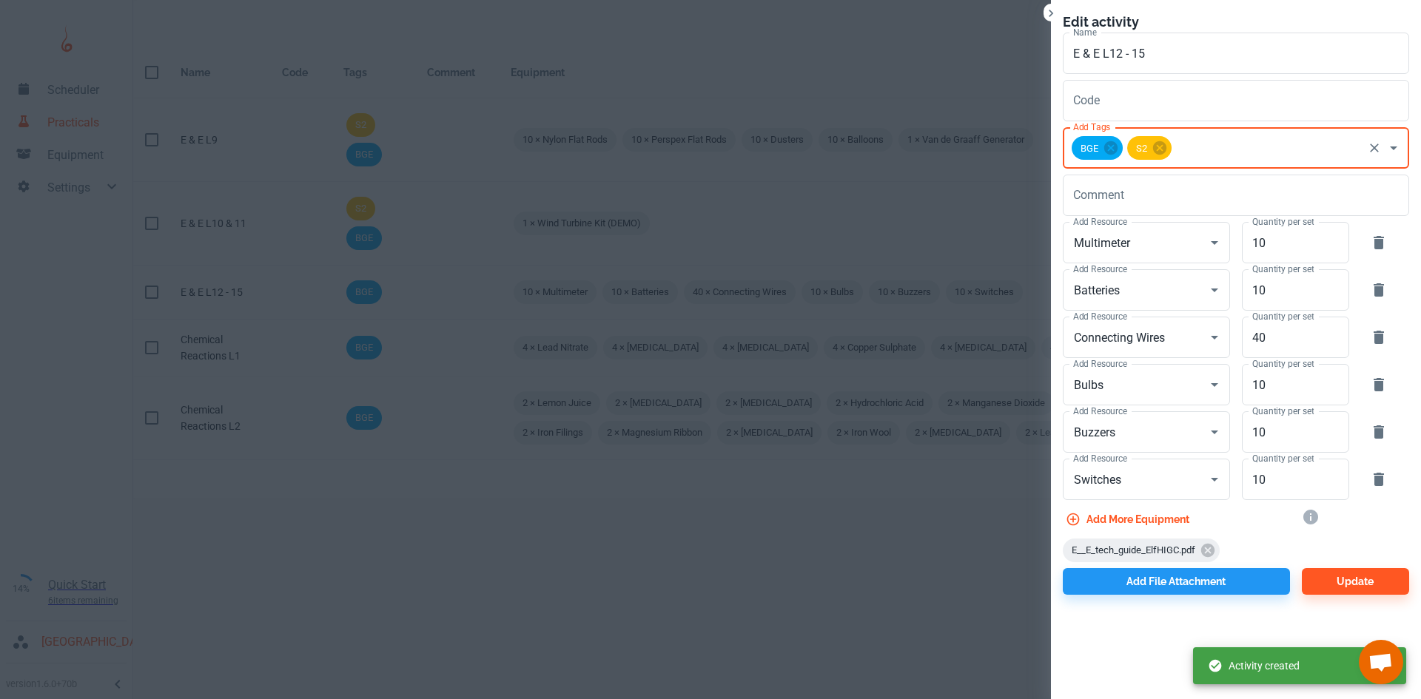
click at [1336, 596] on div "Edit activity Name E & E L12 - 15 Name Code Code Add Tags BGE S2 Add Tags Comme…" at bounding box center [1236, 303] width 370 height 607
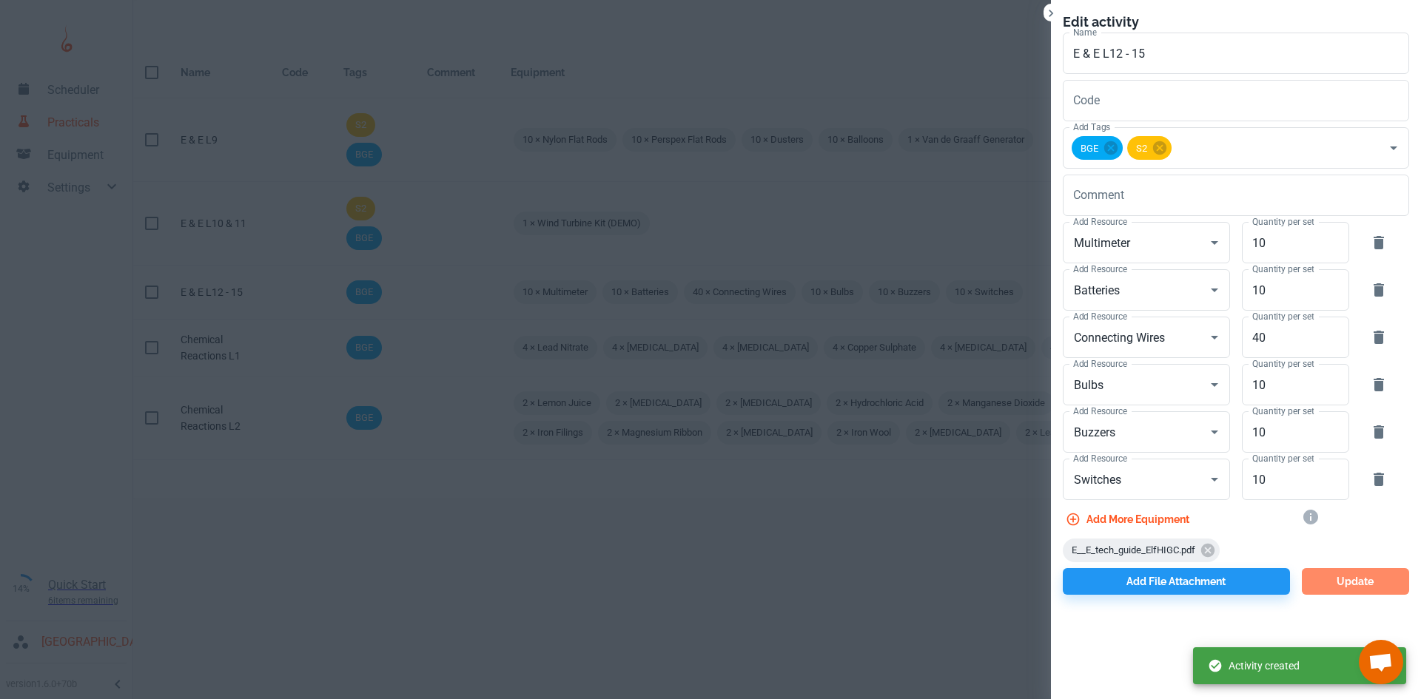
click at [1336, 587] on button "Update" at bounding box center [1355, 581] width 107 height 27
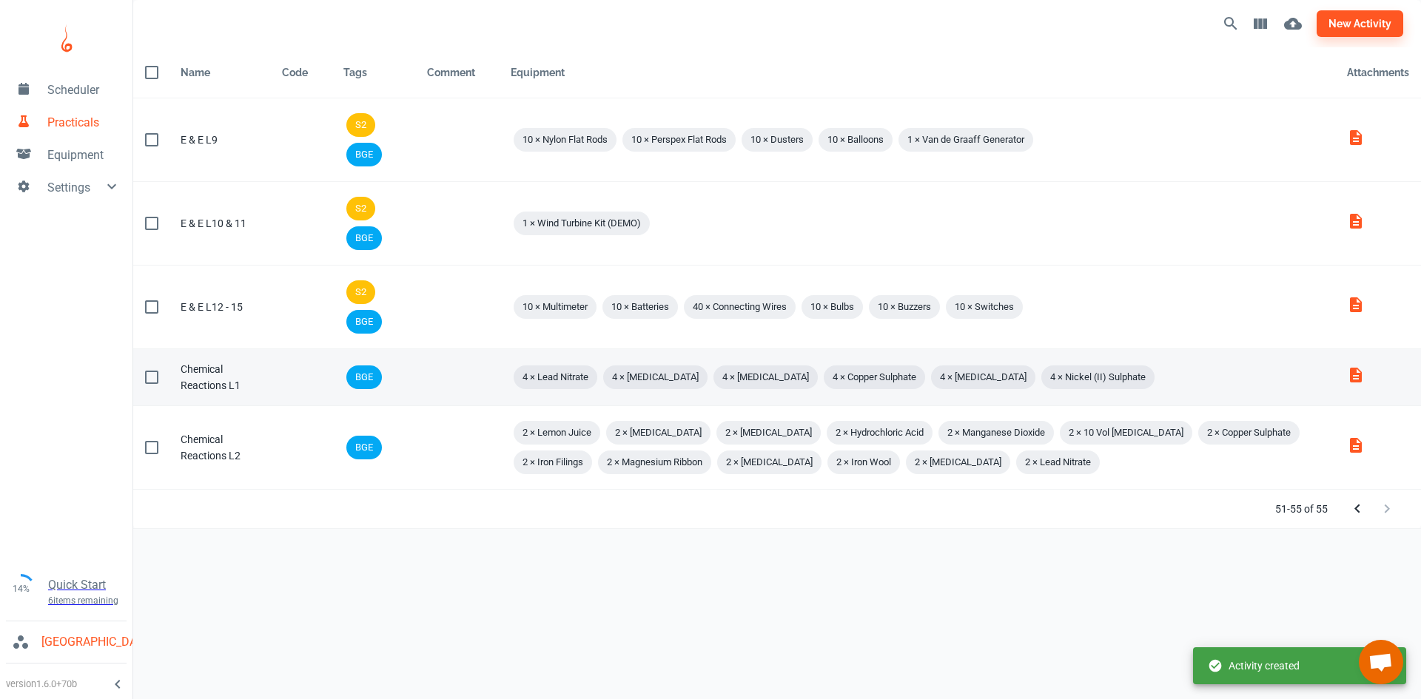
click at [438, 377] on td "Comment" at bounding box center [457, 377] width 84 height 57
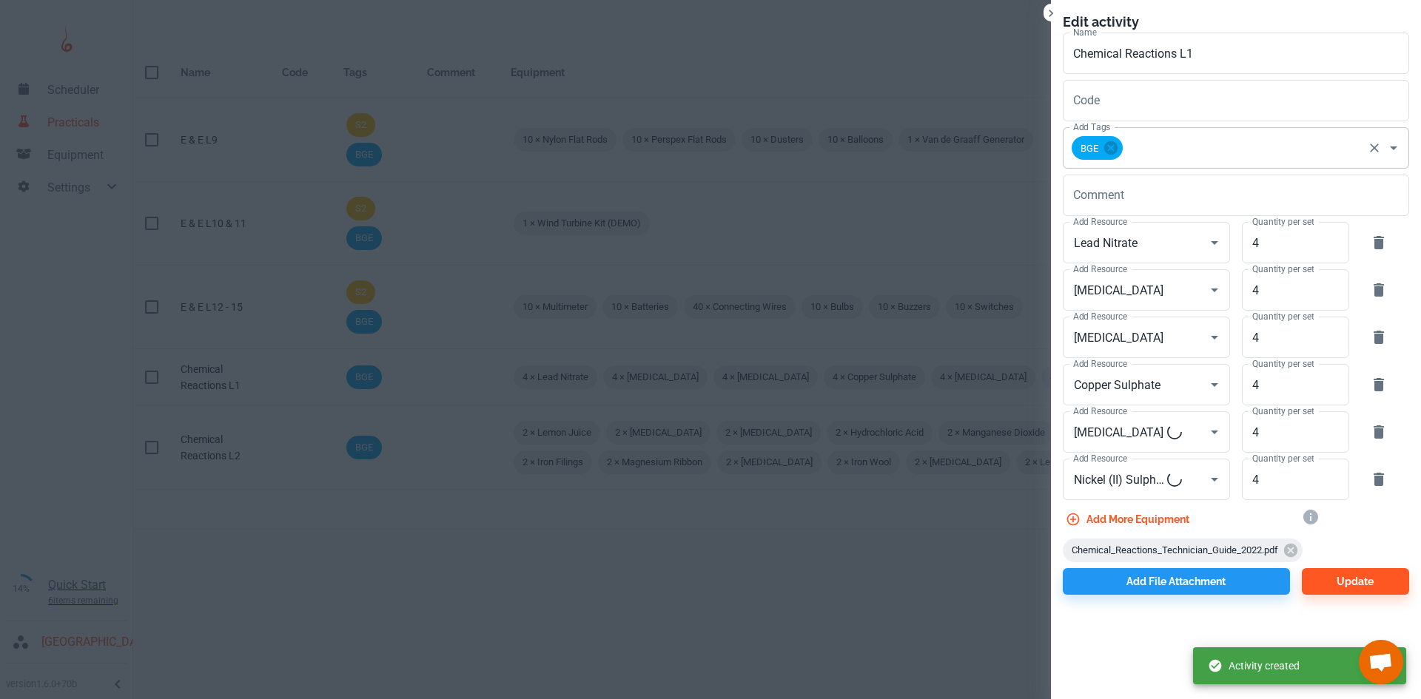
click at [1176, 147] on input "Add Tags" at bounding box center [1243, 148] width 236 height 28
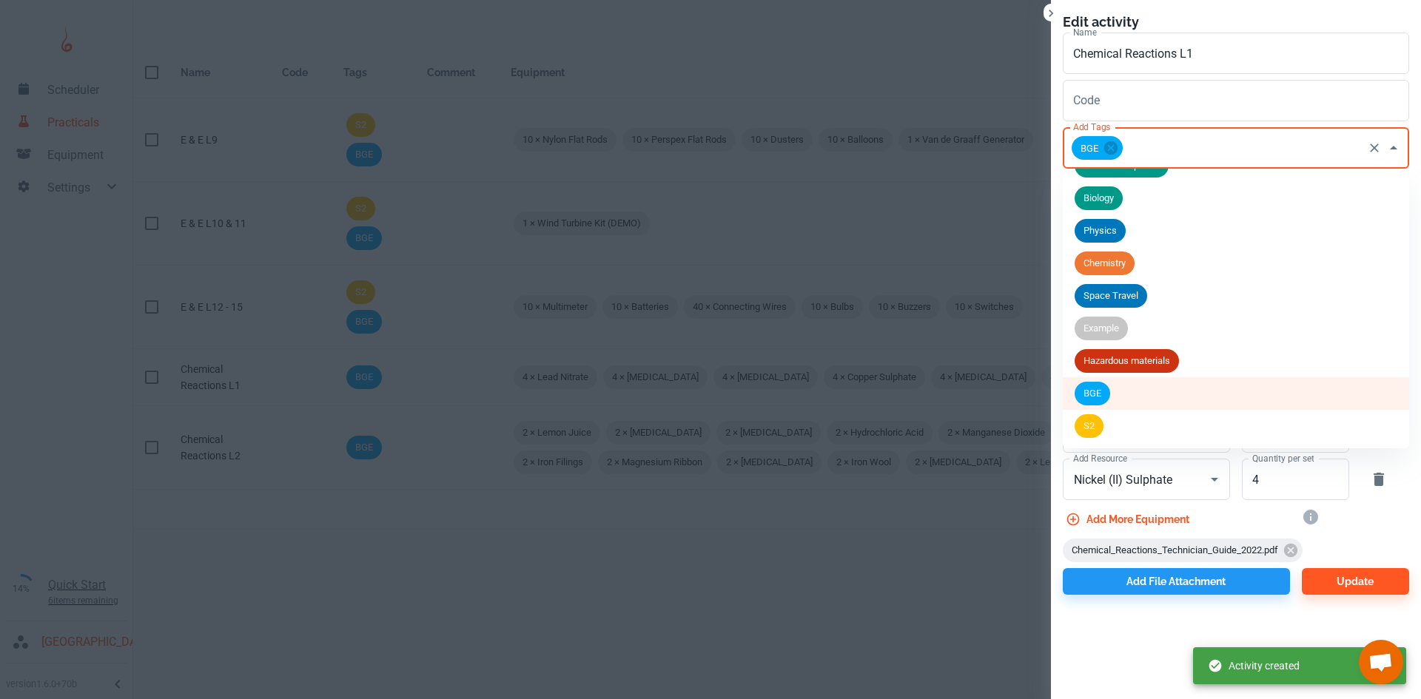
click at [1100, 435] on li "S2" at bounding box center [1236, 426] width 346 height 33
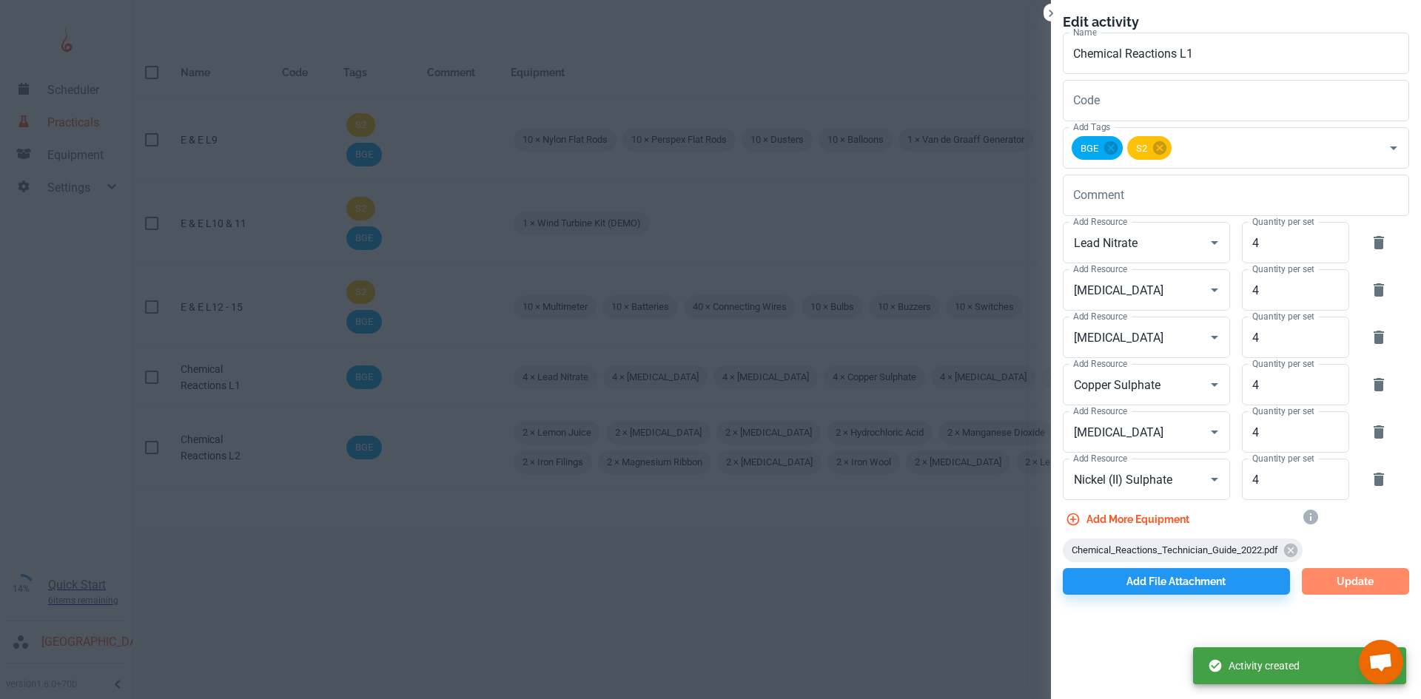
click at [1349, 585] on button "Update" at bounding box center [1355, 581] width 107 height 27
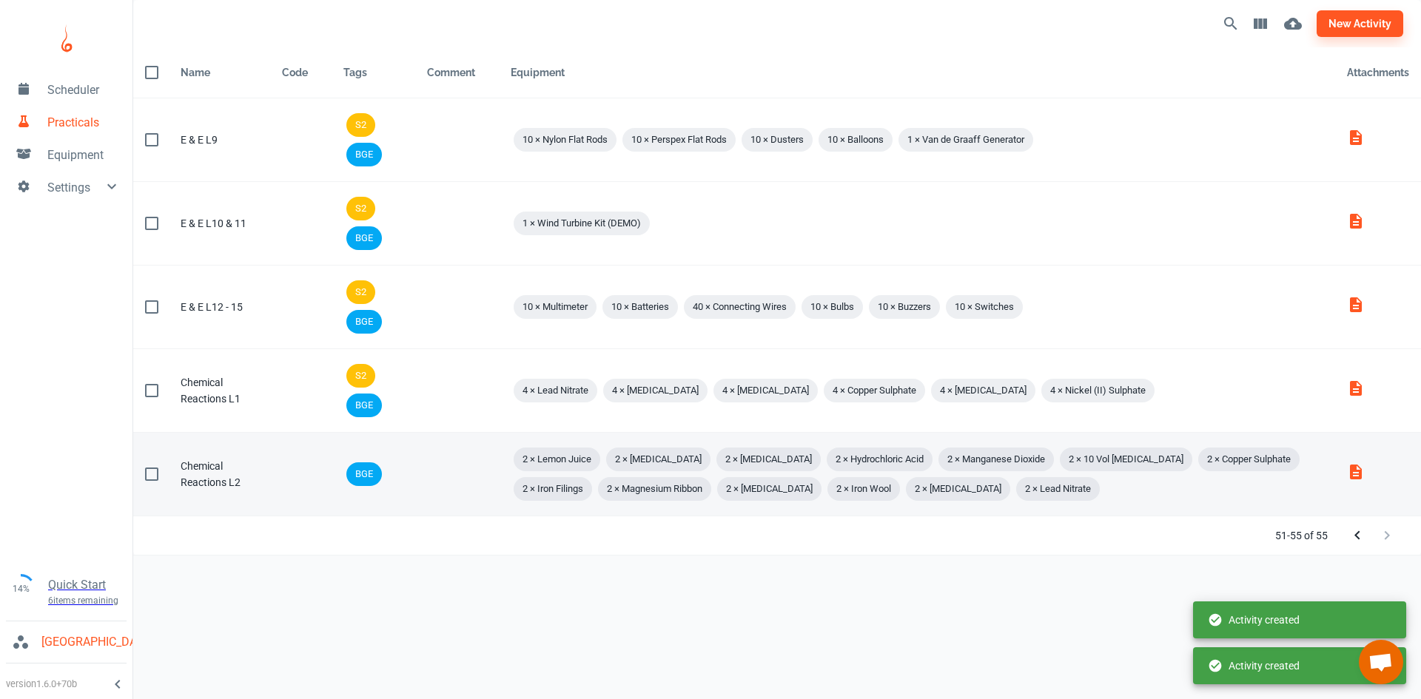
click at [428, 493] on td "Comment" at bounding box center [457, 475] width 84 height 84
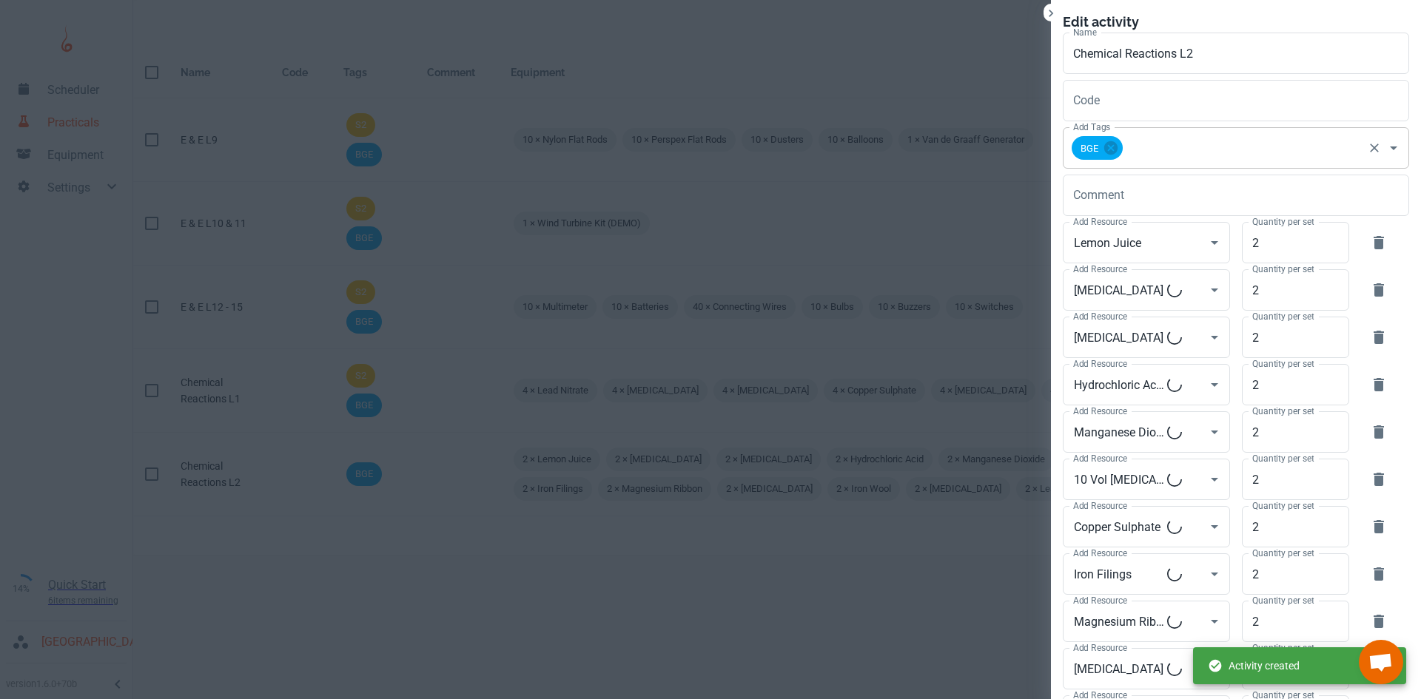
click at [1235, 152] on input "Add Tags" at bounding box center [1243, 148] width 236 height 28
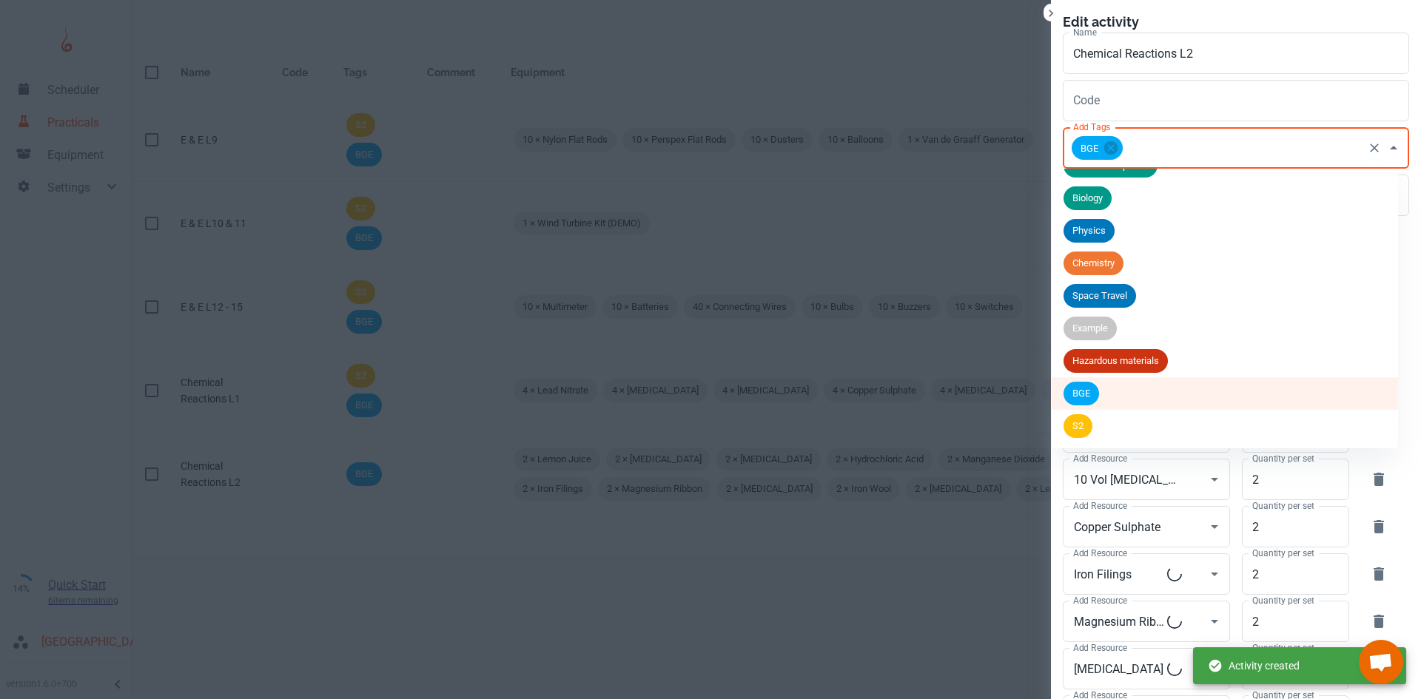
click at [1087, 425] on span "S2" at bounding box center [1078, 426] width 29 height 15
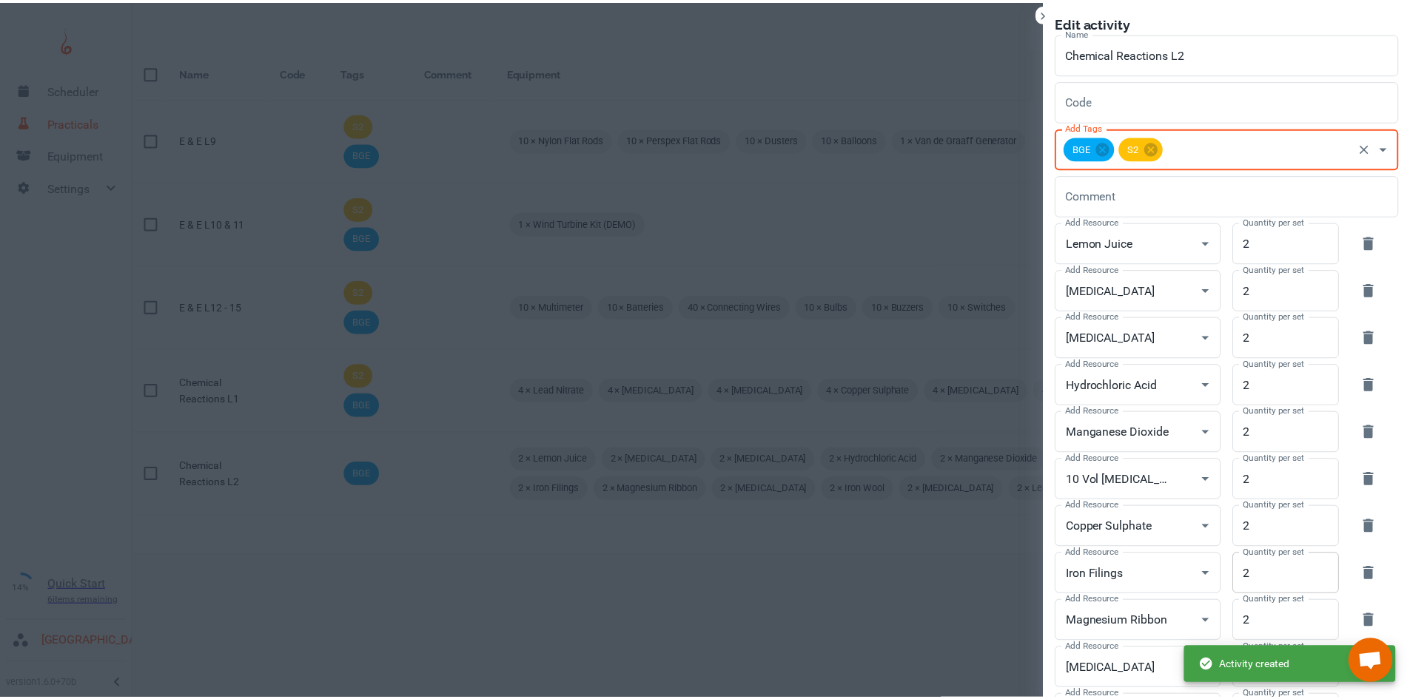
scroll to position [222, 0]
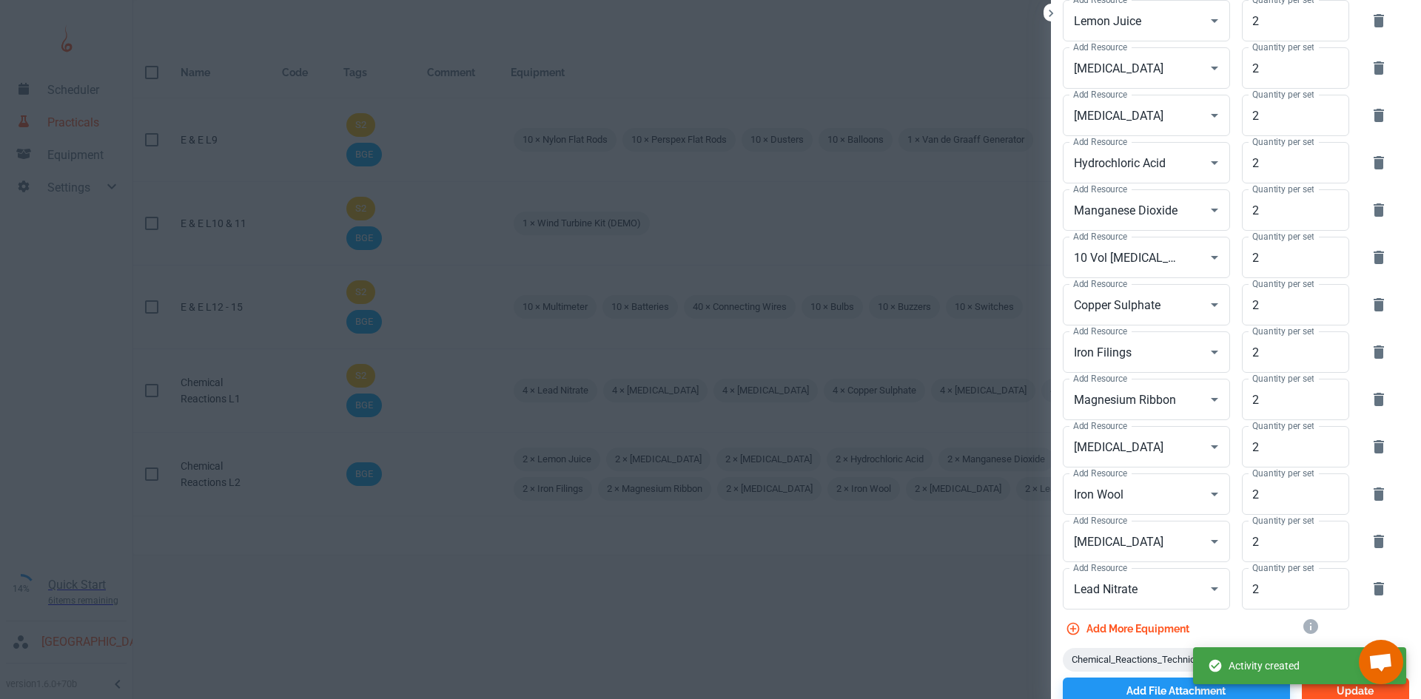
click at [1340, 696] on button "Update" at bounding box center [1355, 691] width 107 height 27
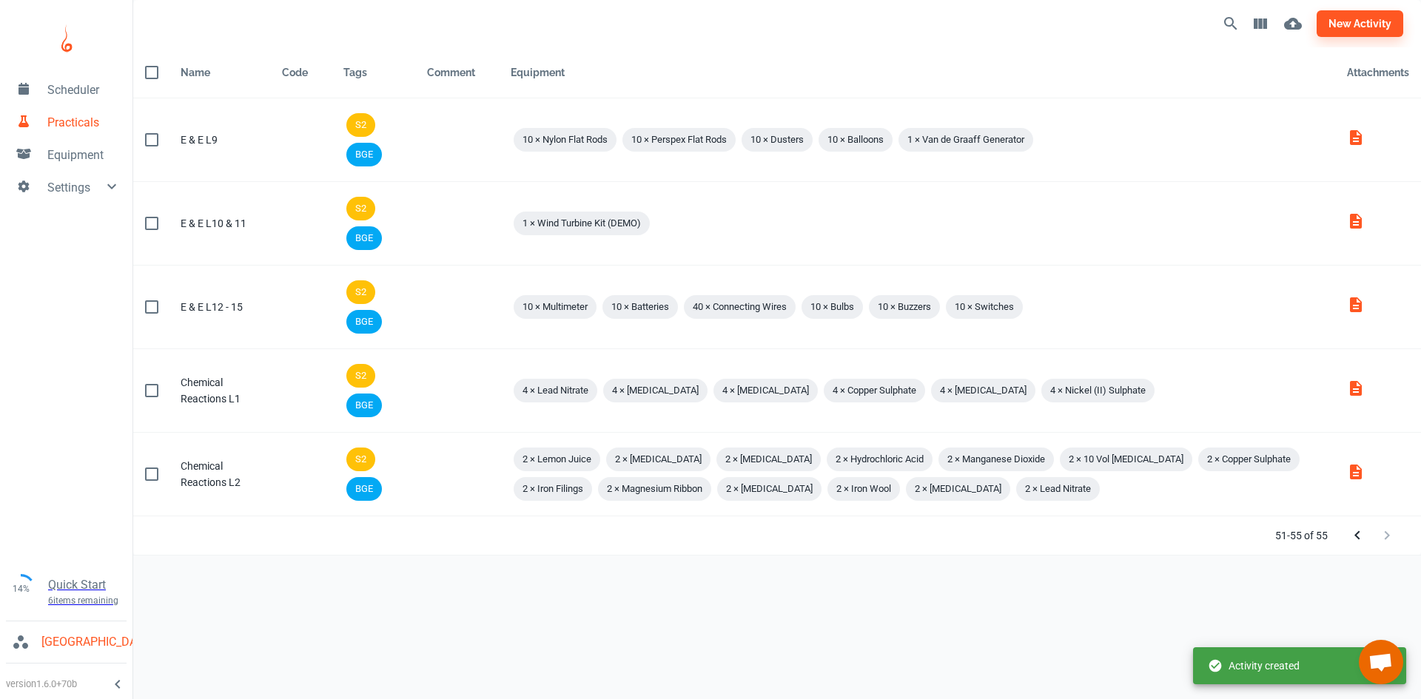
click at [1349, 540] on icon "Previous Page" at bounding box center [1358, 536] width 18 height 18
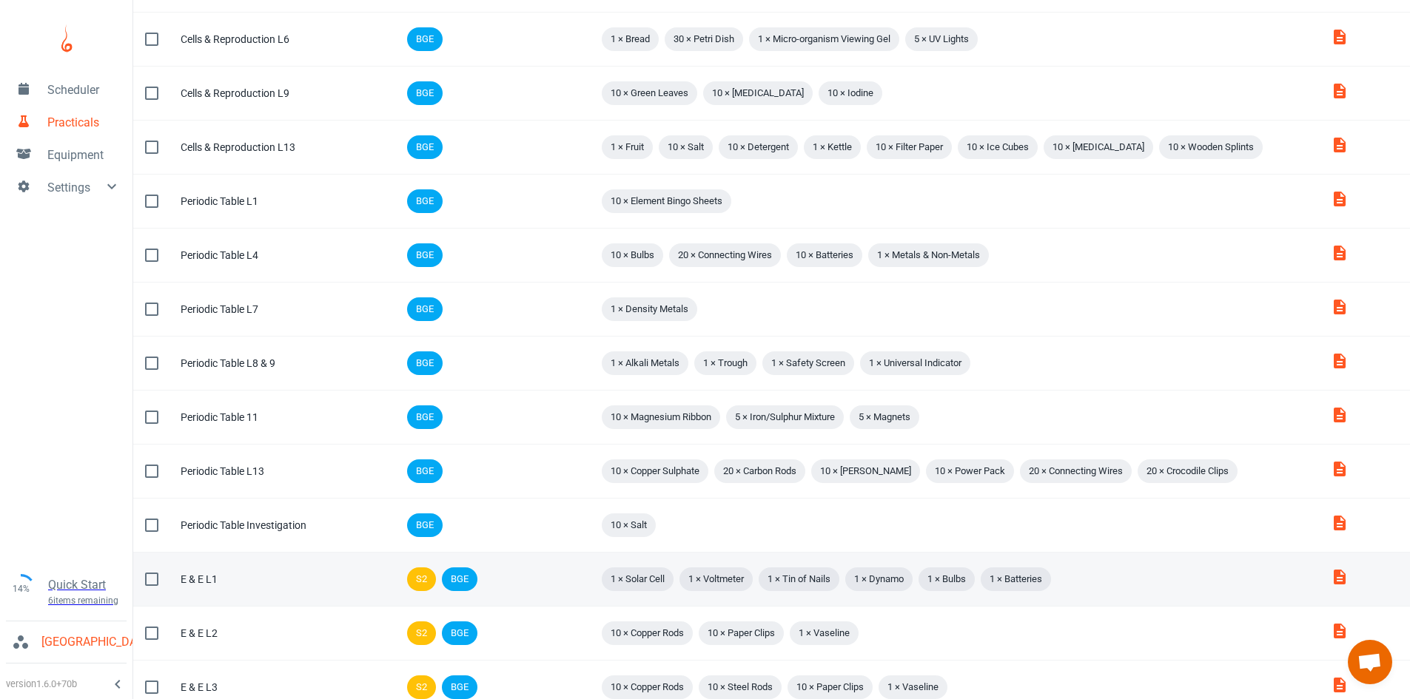
scroll to position [789, 0]
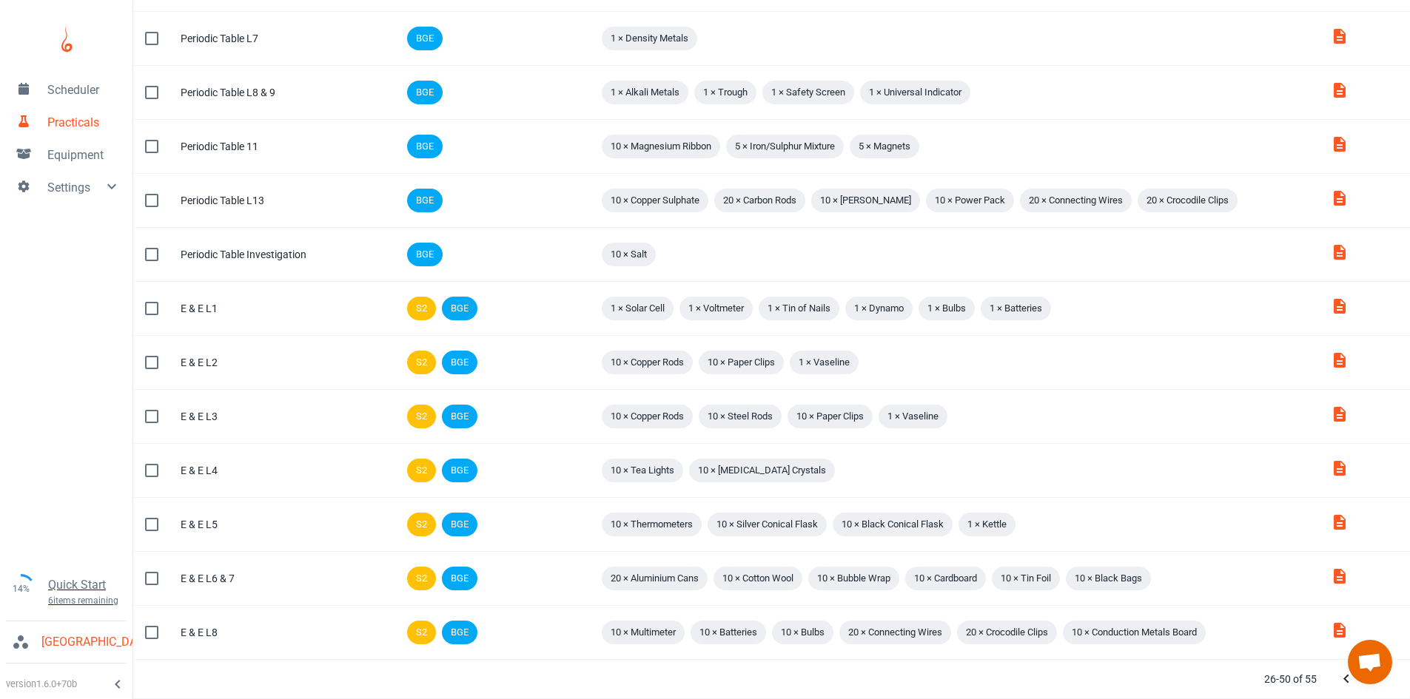
click at [1352, 682] on icon "Previous Page" at bounding box center [1347, 680] width 18 height 18
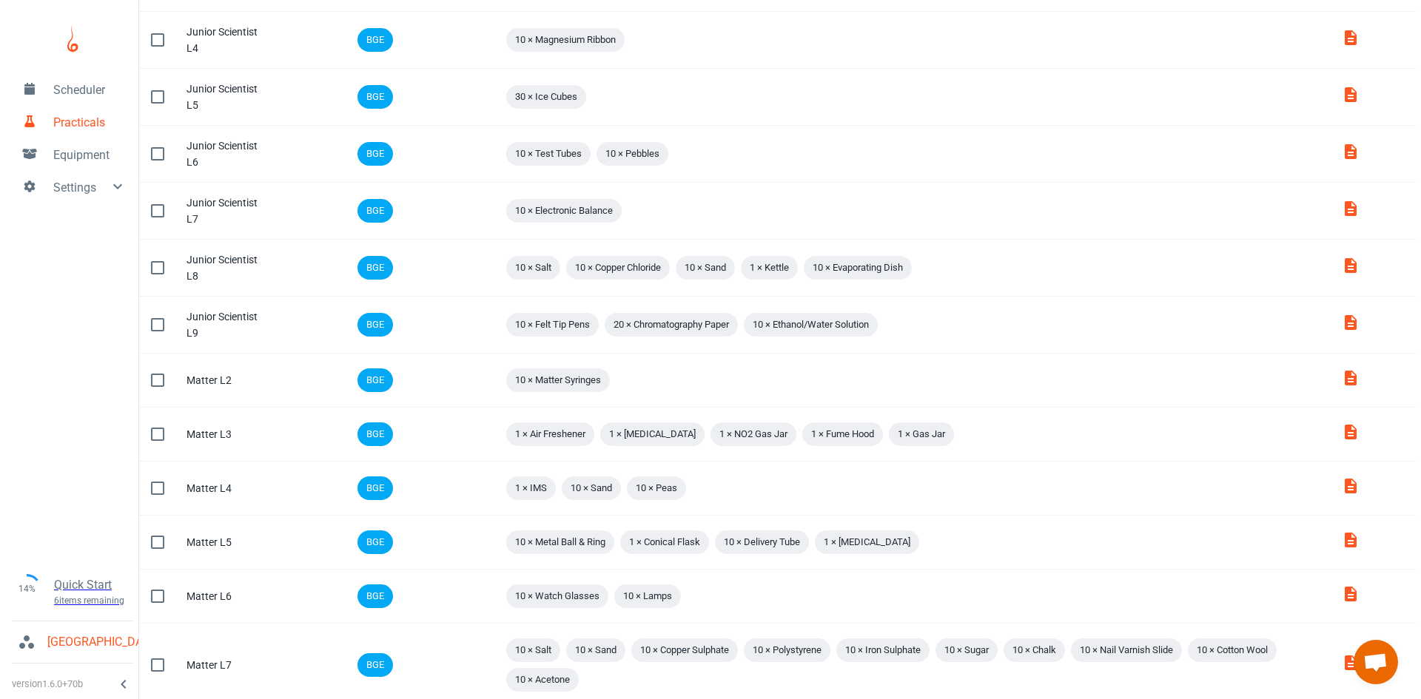
scroll to position [0, 0]
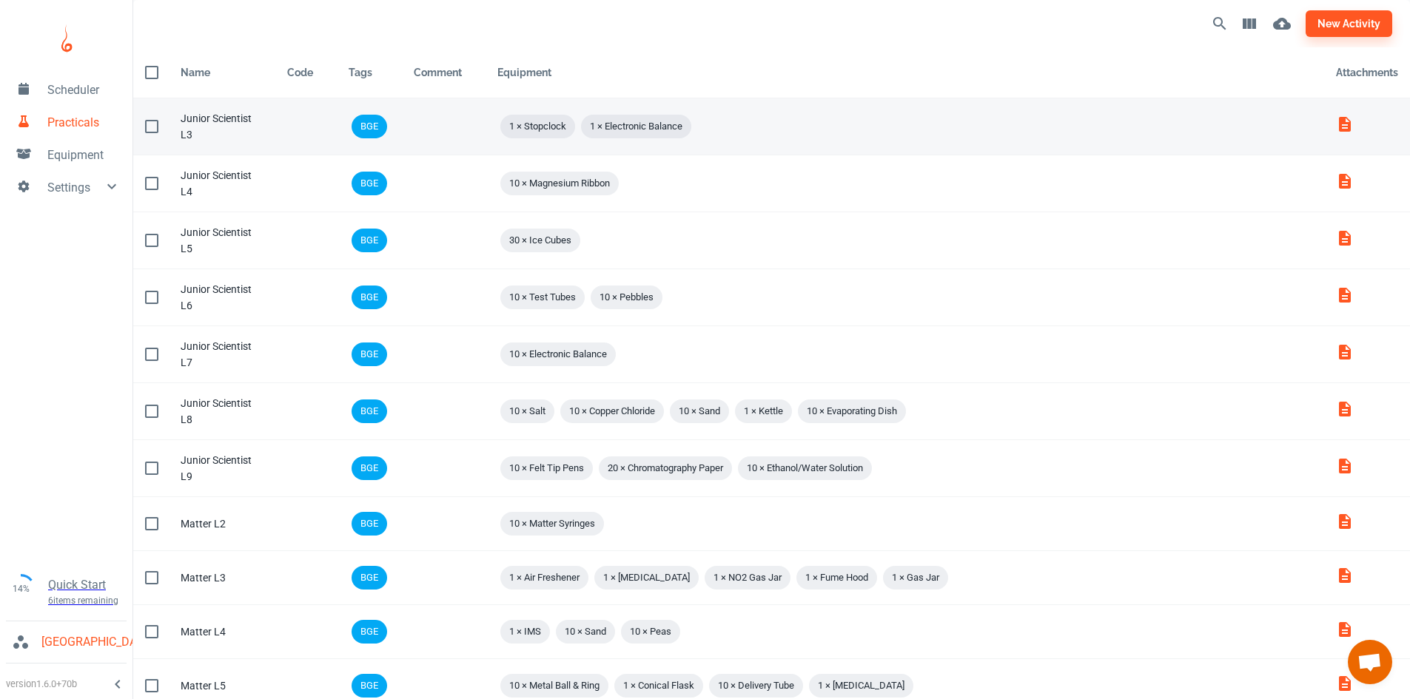
click at [426, 149] on td "Comment" at bounding box center [444, 126] width 84 height 57
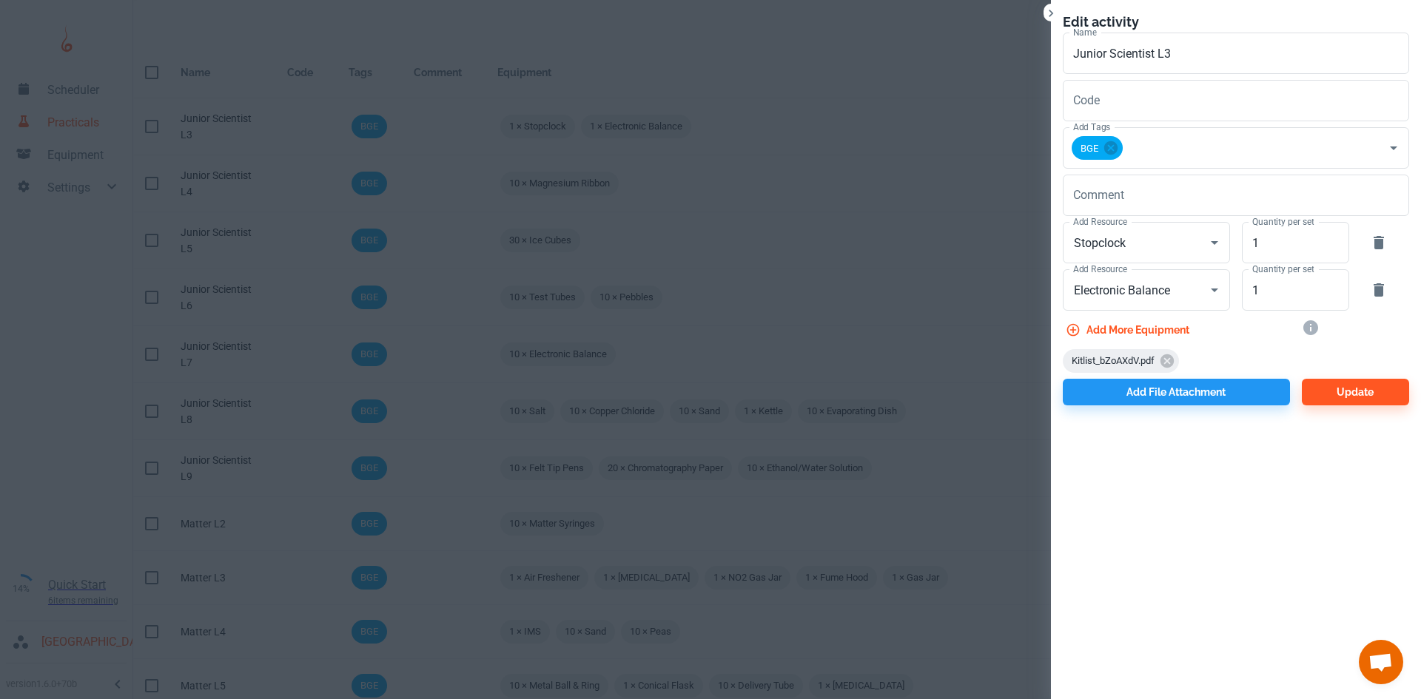
click at [1267, 170] on div "Comment x Comment" at bounding box center [1230, 192] width 358 height 47
click at [1261, 155] on input "Add Tags" at bounding box center [1243, 148] width 236 height 28
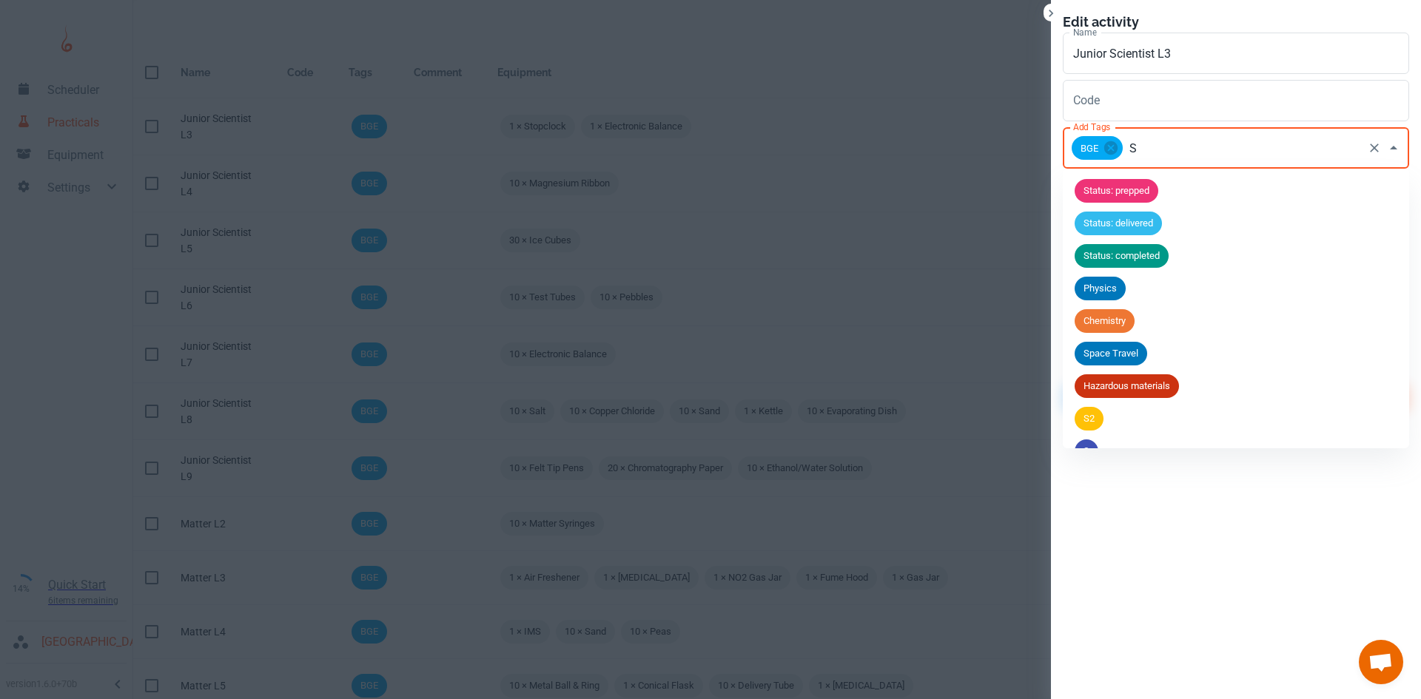
type input "S1"
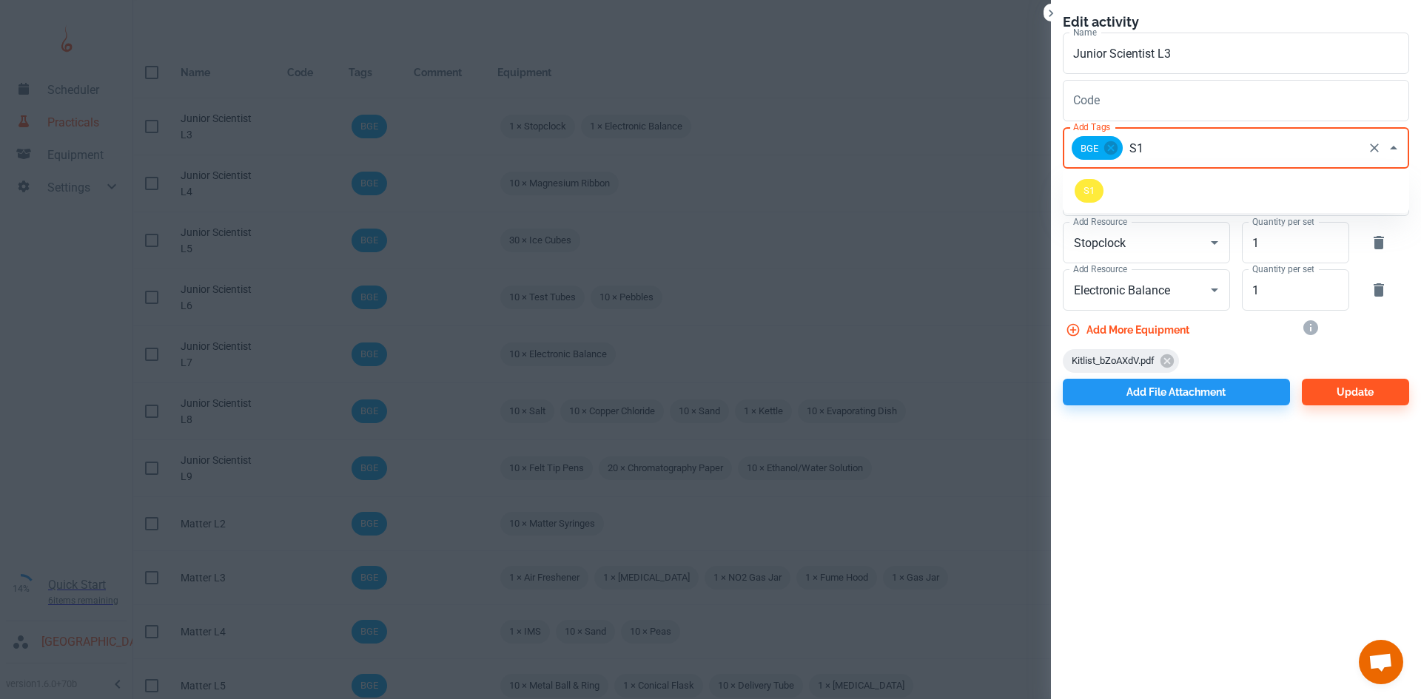
click at [1098, 179] on li "S1" at bounding box center [1236, 191] width 346 height 33
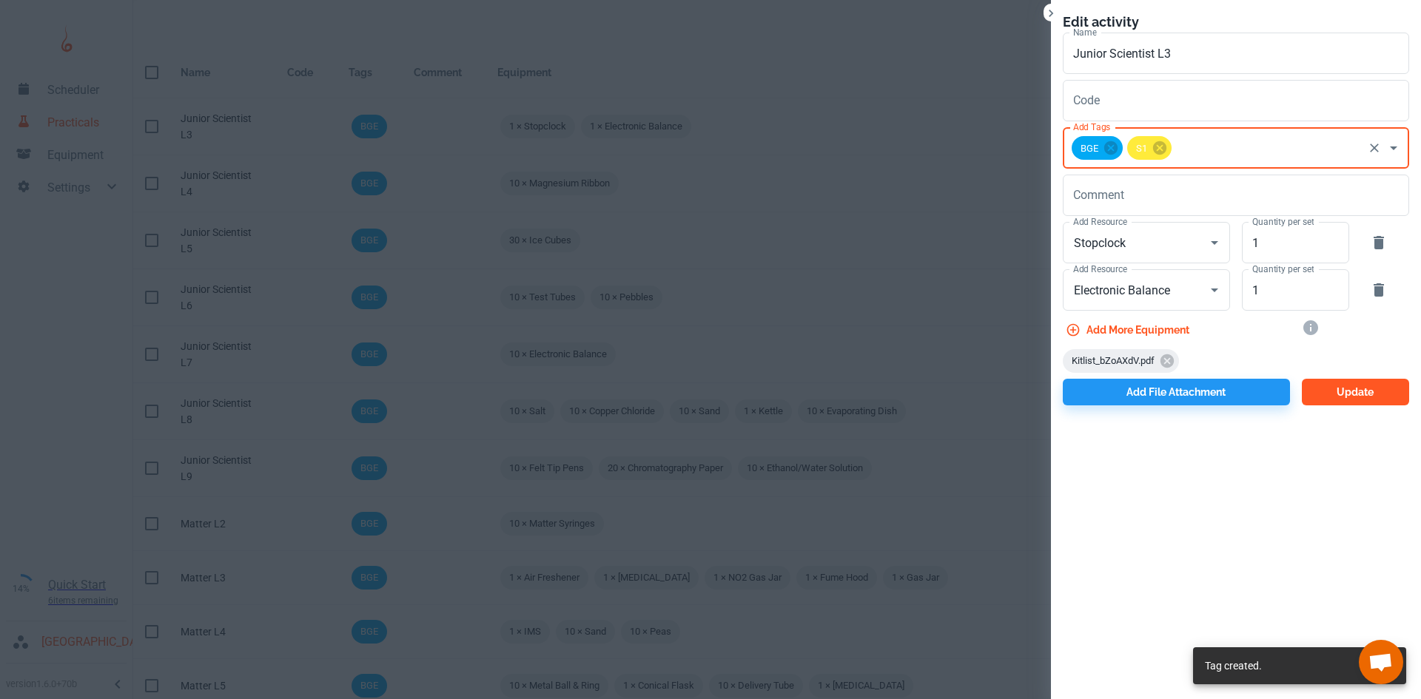
click at [1361, 395] on button "Update" at bounding box center [1355, 392] width 107 height 27
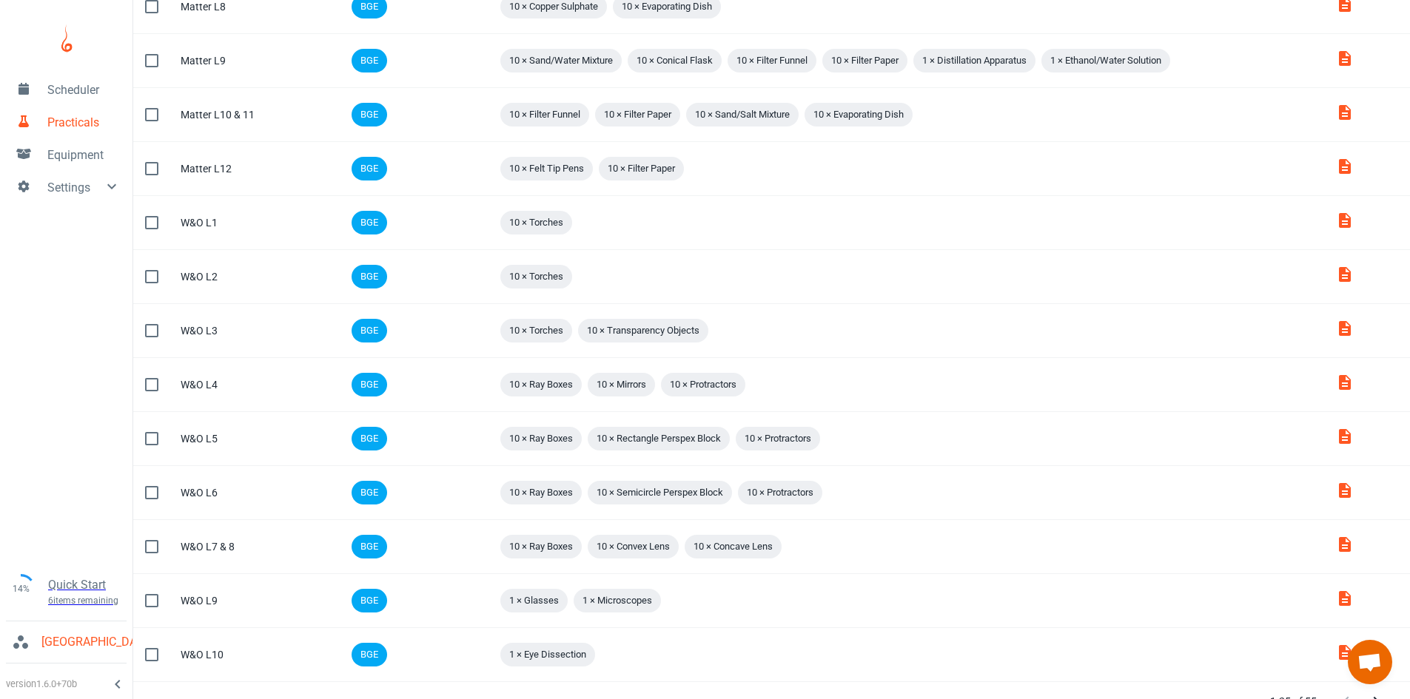
scroll to position [836, 0]
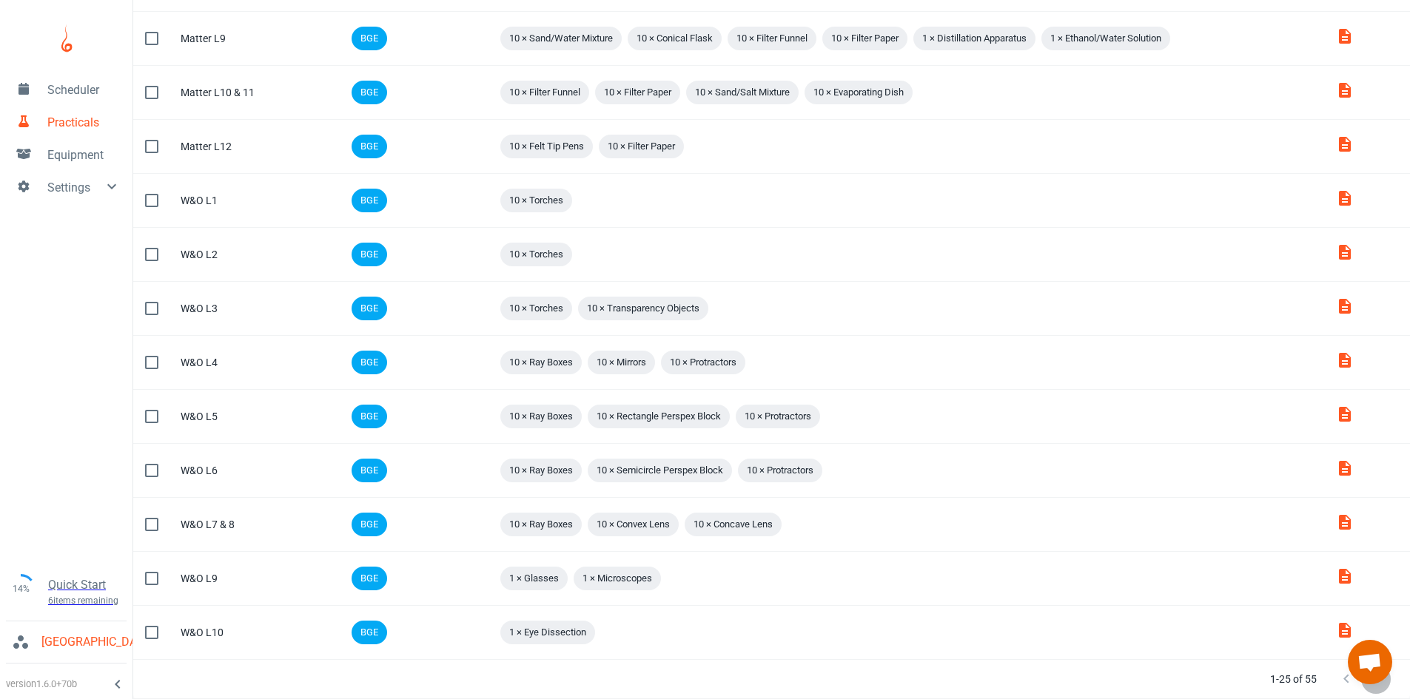
click at [1373, 685] on icon "Next Page" at bounding box center [1376, 680] width 18 height 18
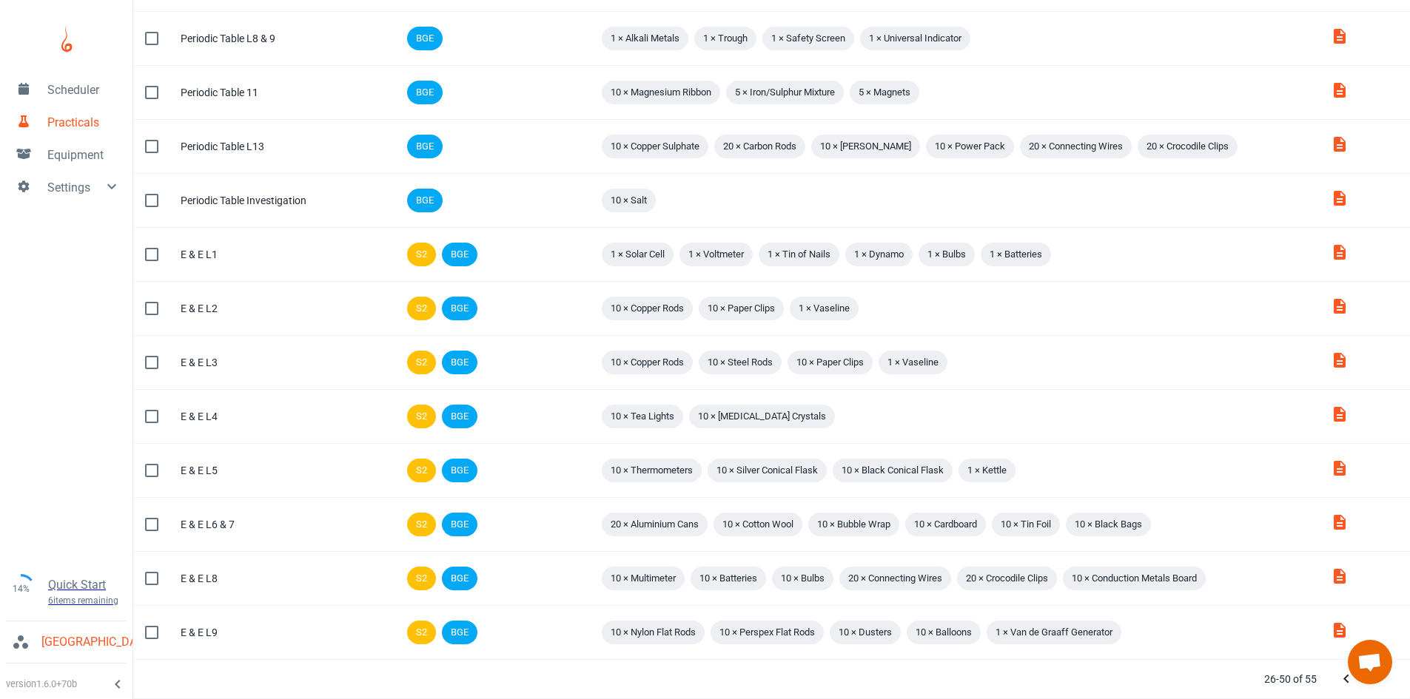
scroll to position [789, 0]
click at [1373, 685] on icon "Next Page" at bounding box center [1376, 680] width 18 height 18
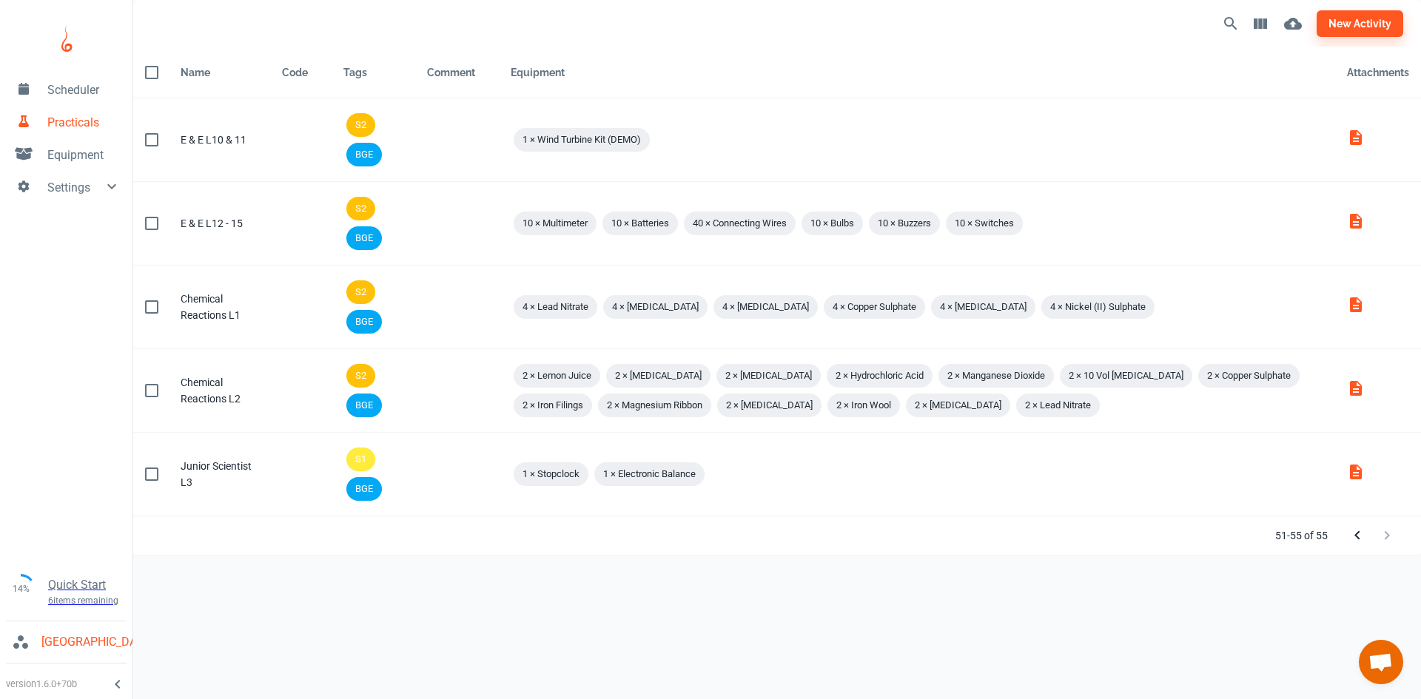
click at [93, 162] on span "Equipment" at bounding box center [83, 156] width 73 height 18
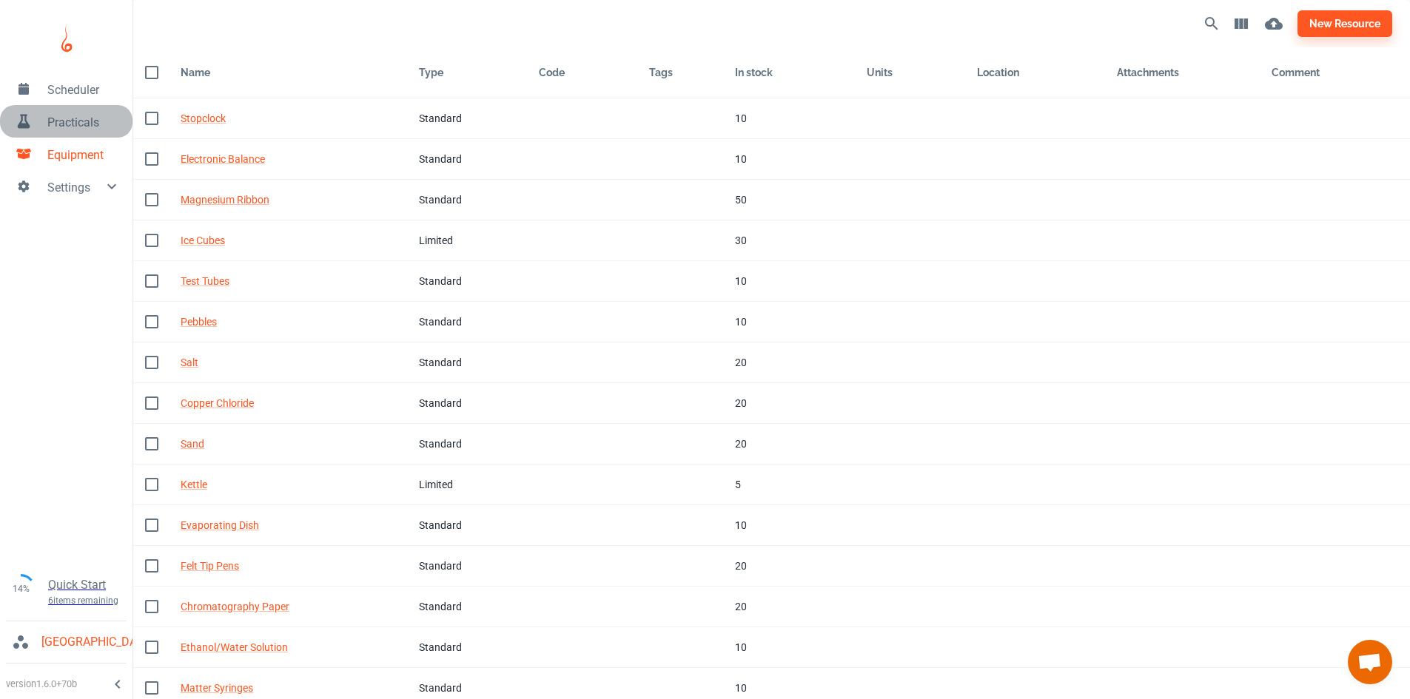
click at [77, 121] on span "Practicals" at bounding box center [83, 123] width 73 height 18
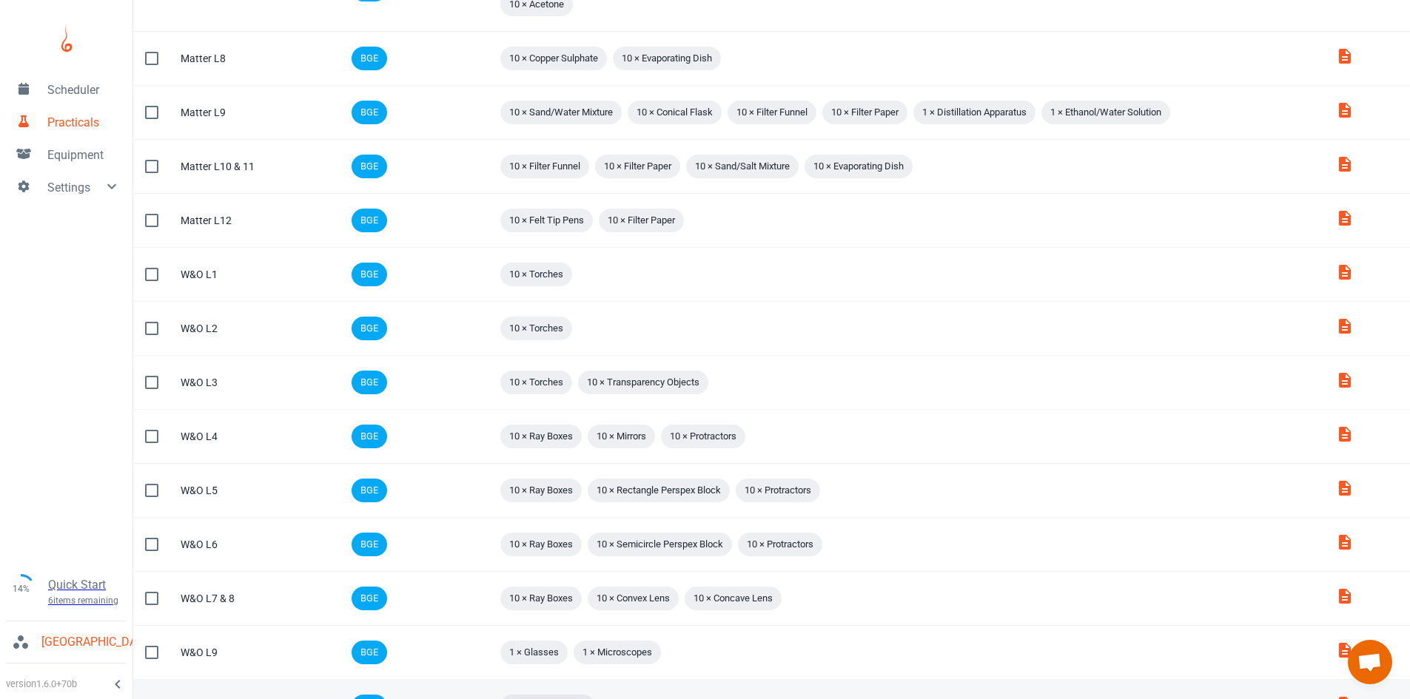
scroll to position [836, 0]
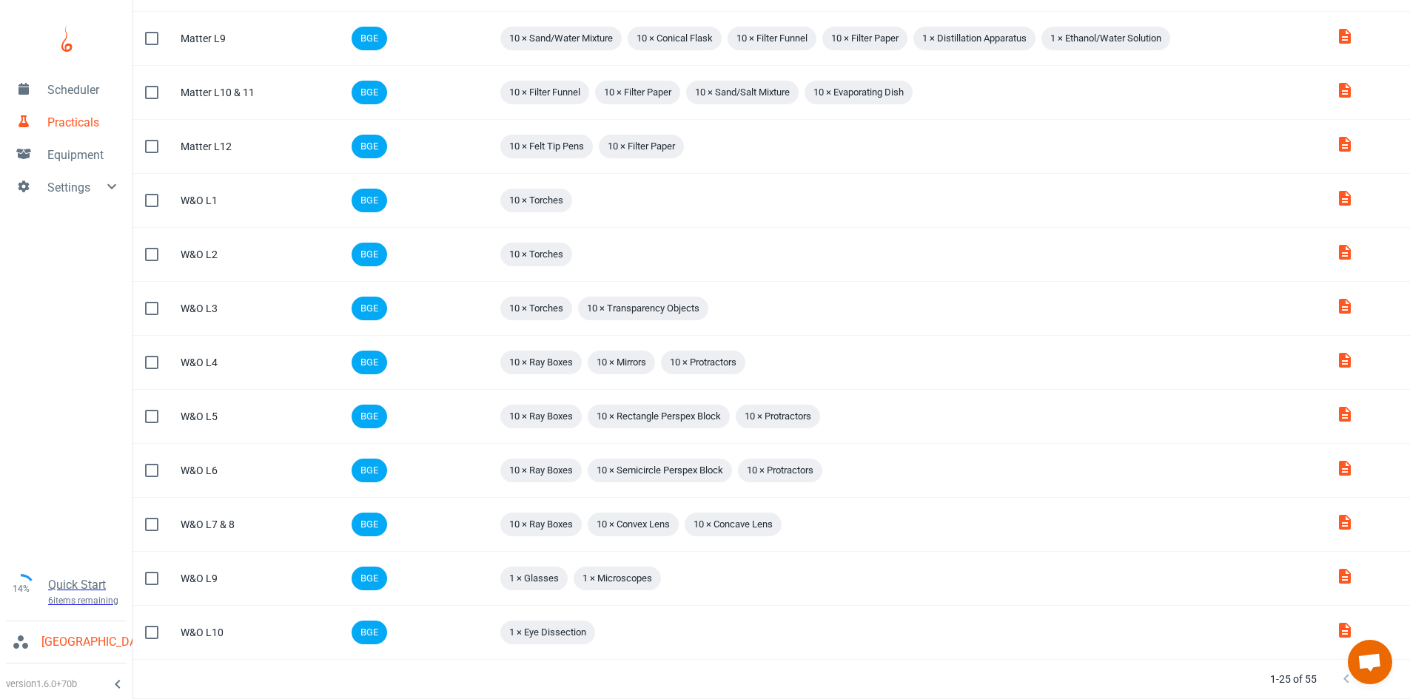
click at [1373, 688] on icon "Next Page" at bounding box center [1376, 680] width 18 height 18
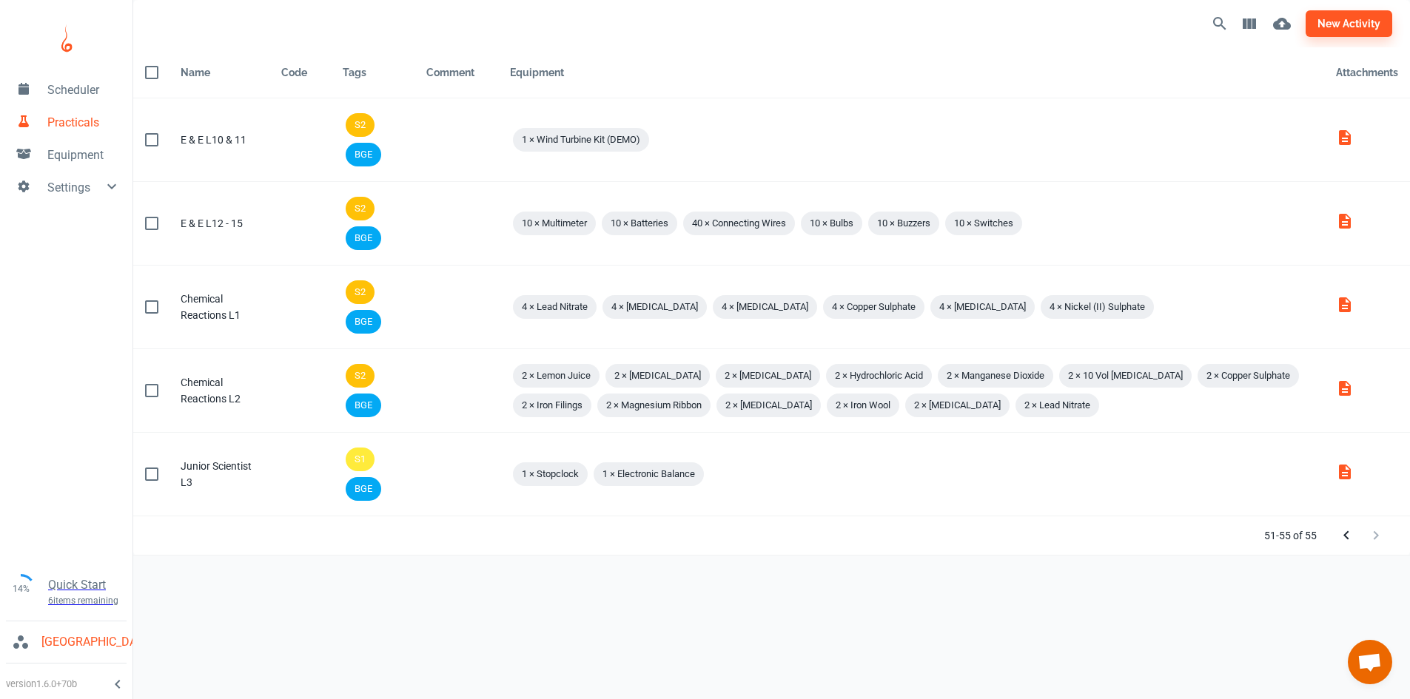
scroll to position [0, 0]
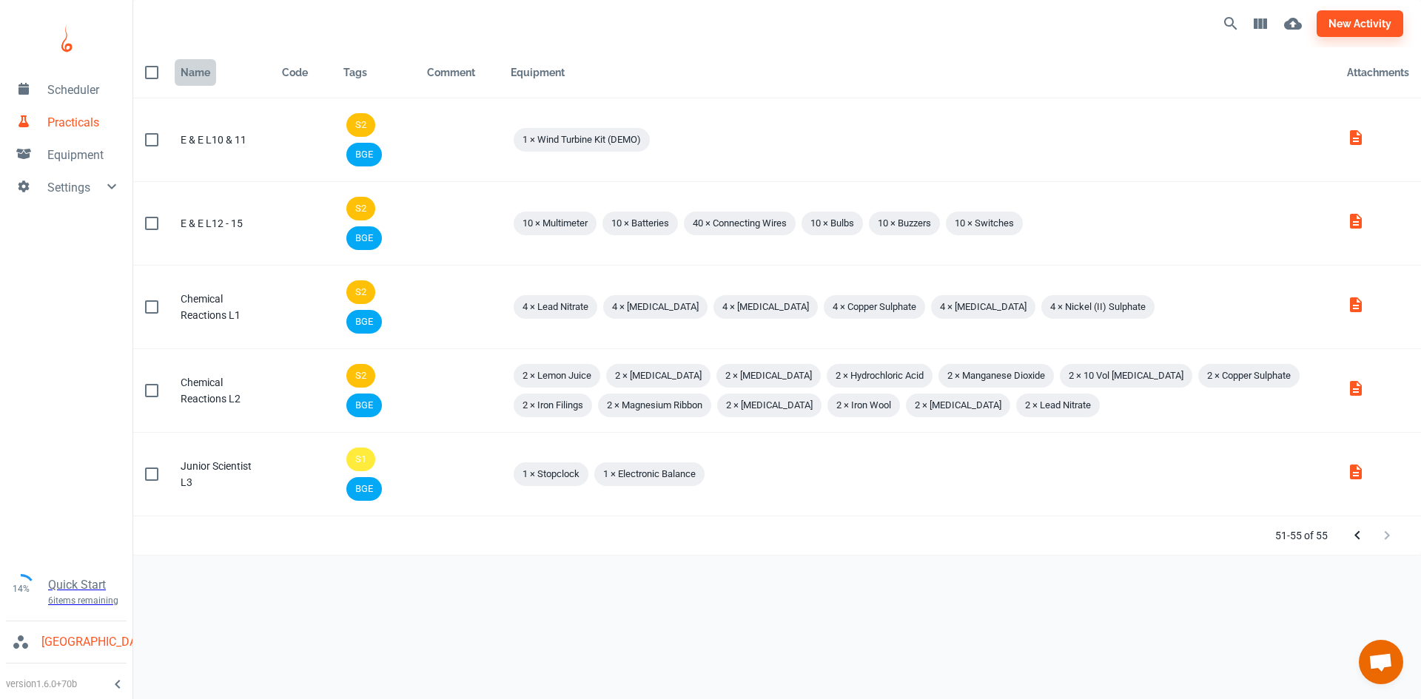
click at [190, 67] on div "Name" at bounding box center [196, 73] width 30 height 18
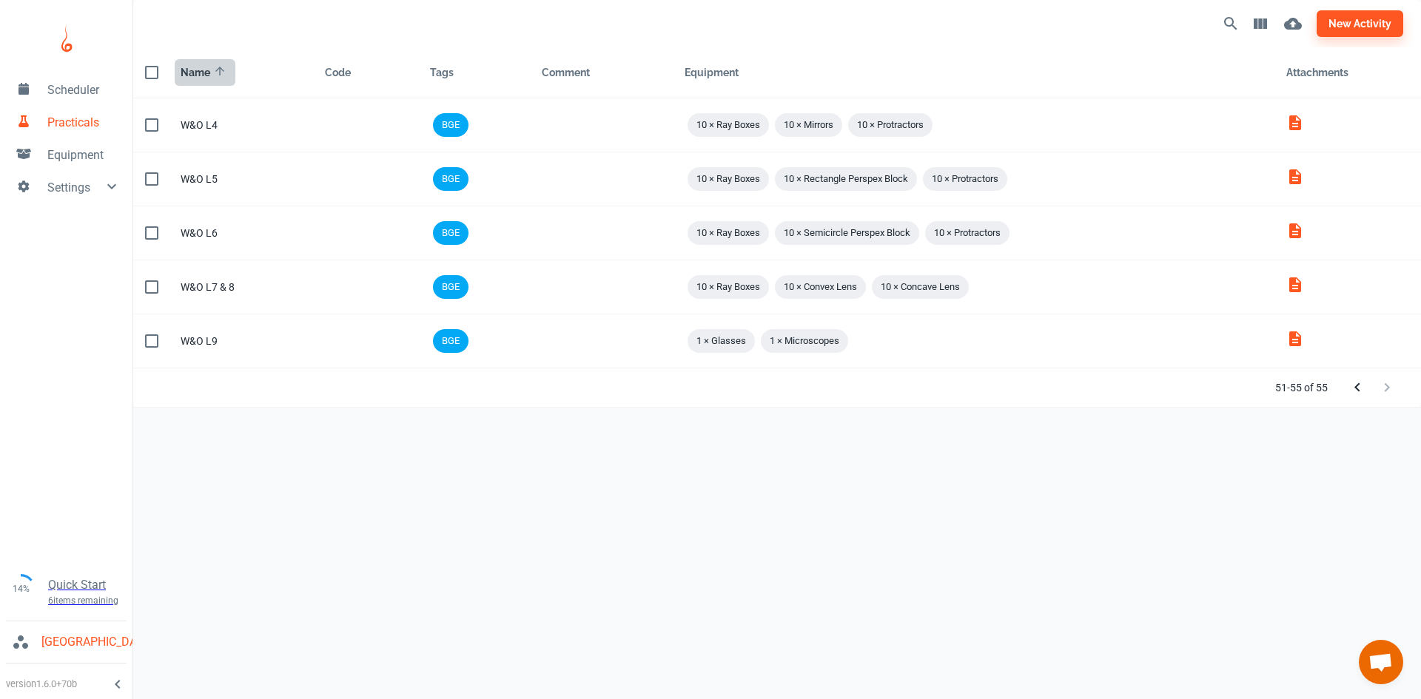
click at [190, 67] on div "Name" at bounding box center [196, 73] width 30 height 18
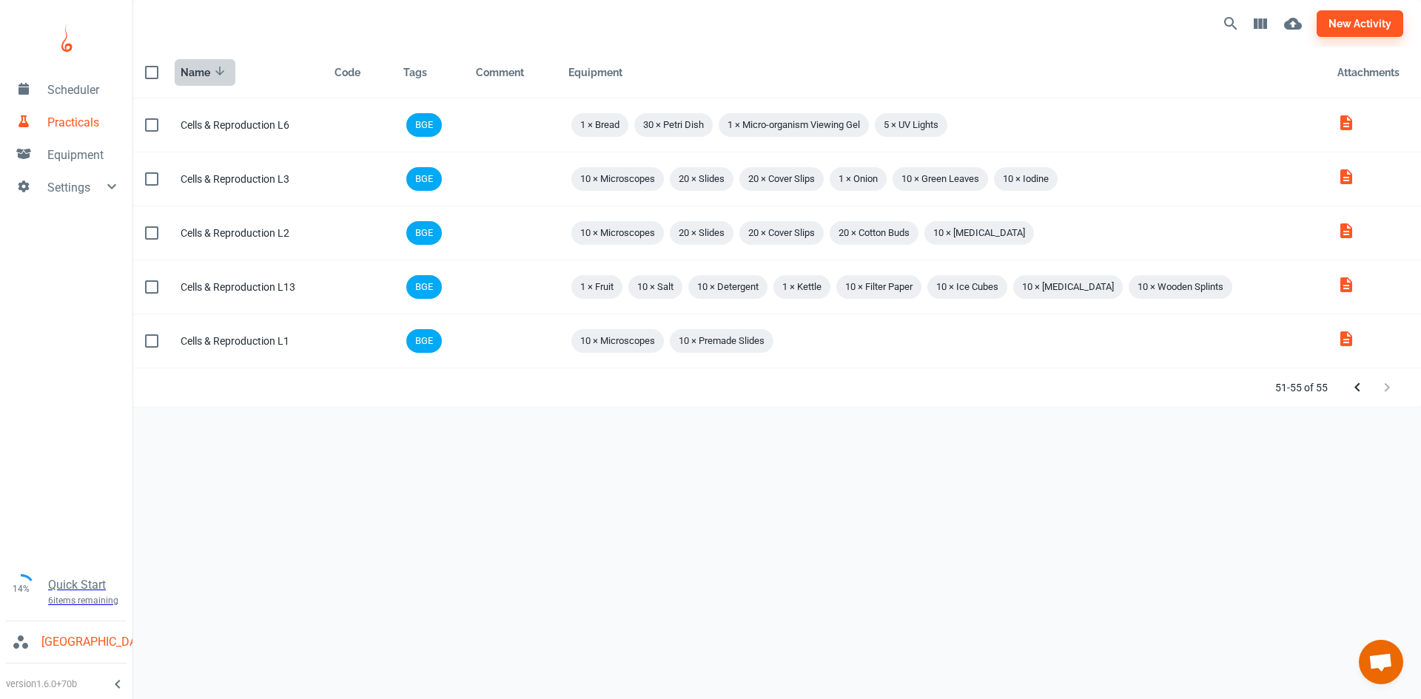
click at [190, 67] on div "Name" at bounding box center [196, 73] width 30 height 18
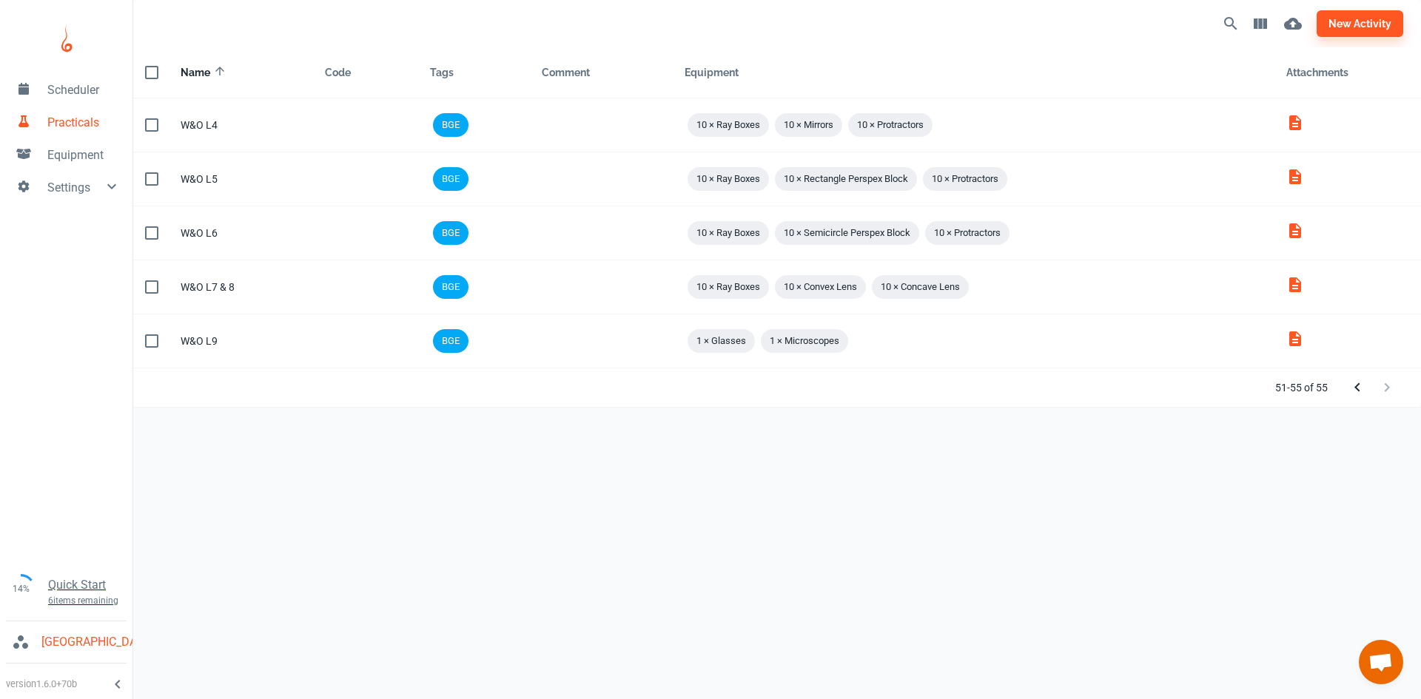
click at [190, 67] on div "Name" at bounding box center [196, 73] width 30 height 18
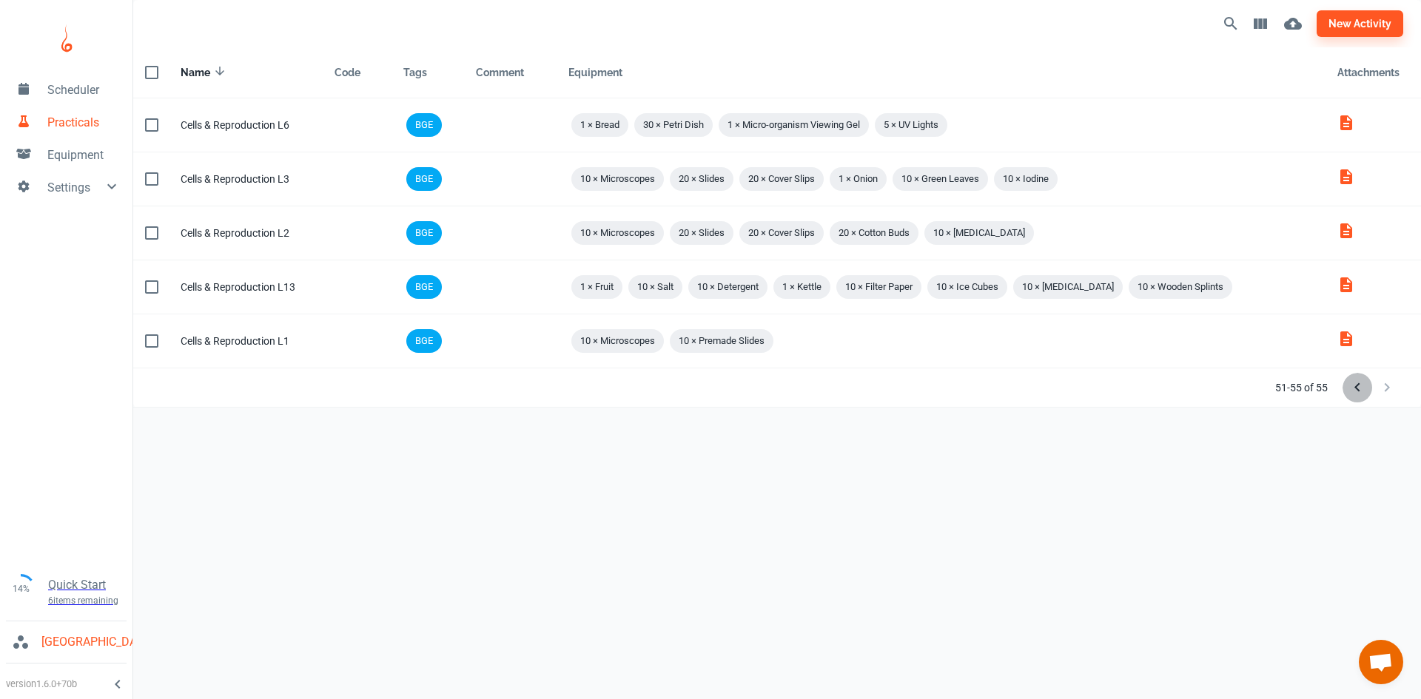
click at [1357, 380] on icon "Previous Page" at bounding box center [1358, 388] width 18 height 18
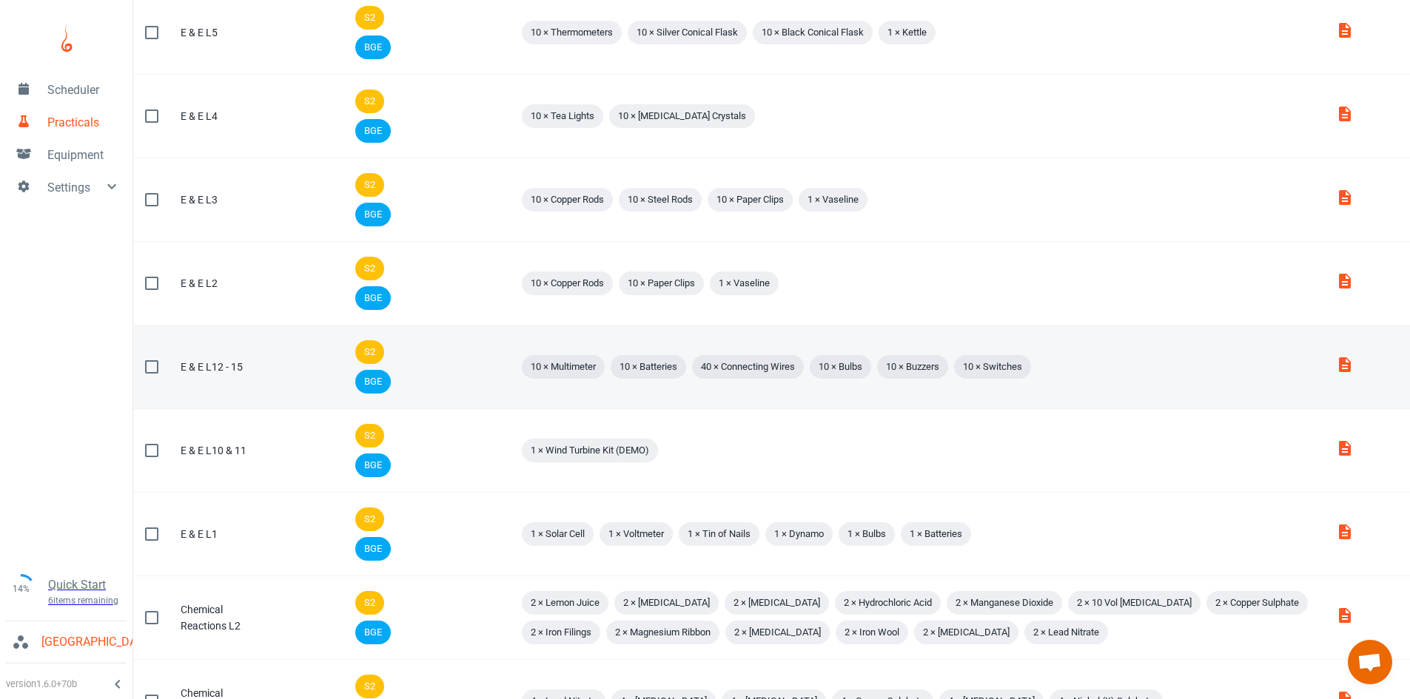
scroll to position [1195, 0]
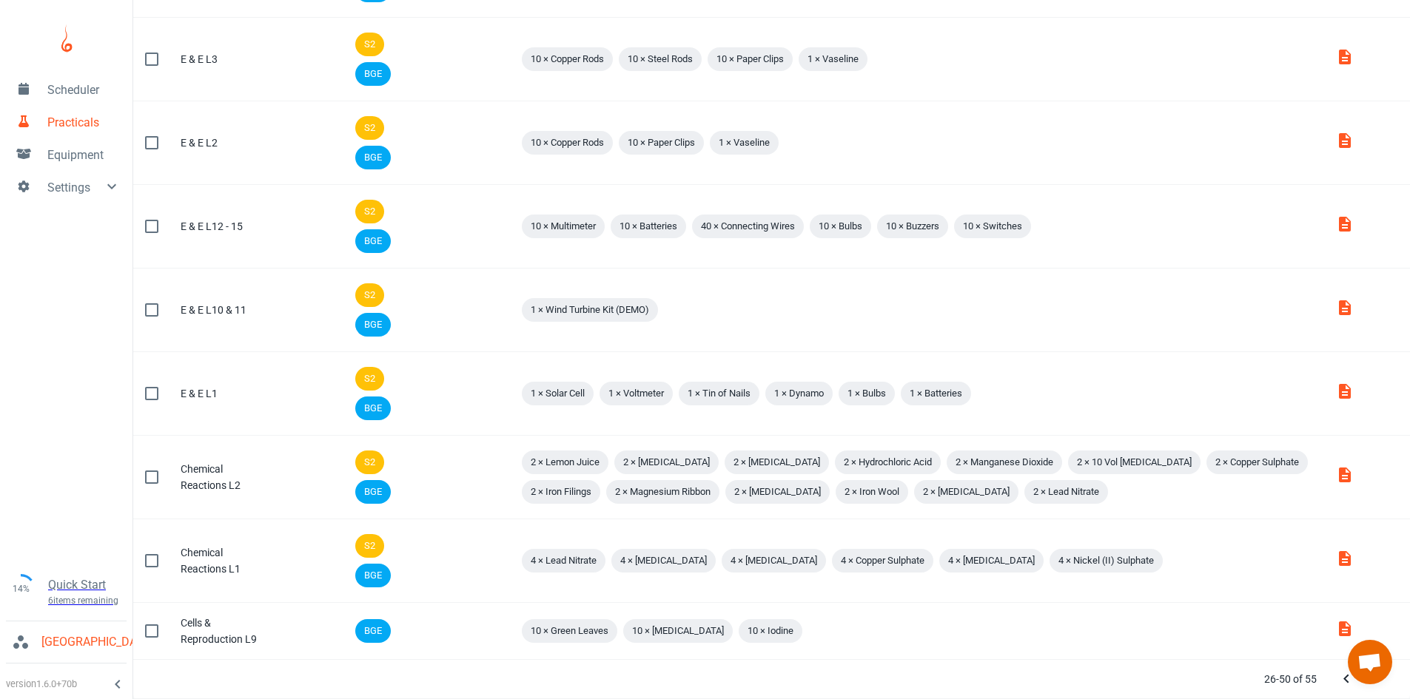
click at [1352, 681] on icon "Previous Page" at bounding box center [1347, 680] width 18 height 18
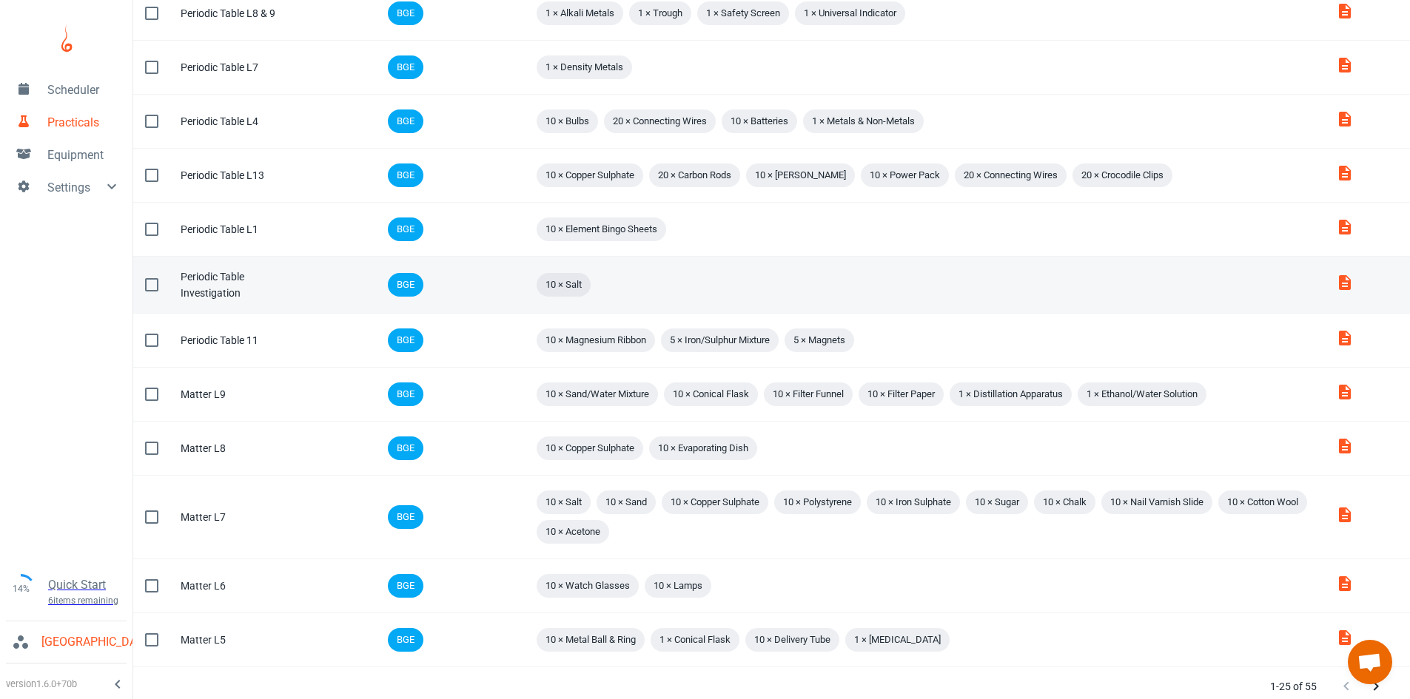
scroll to position [822, 0]
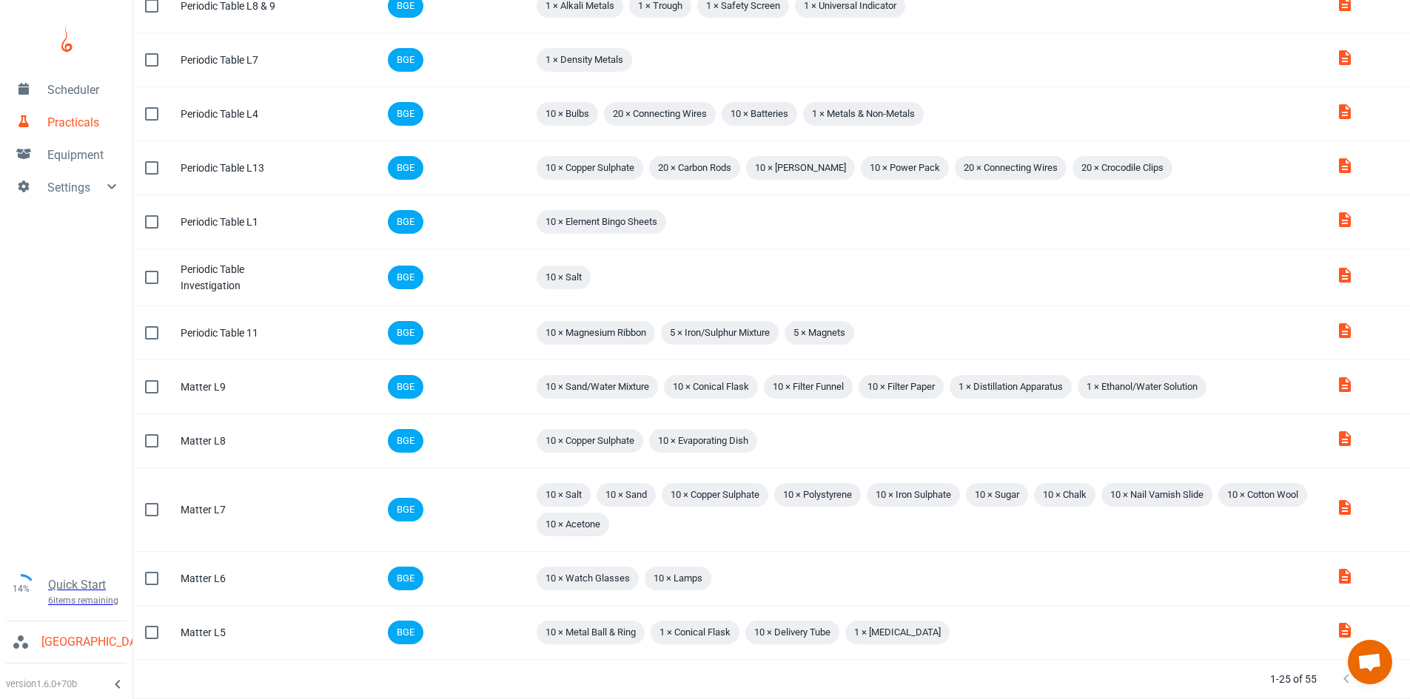
click at [1345, 677] on div at bounding box center [1361, 680] width 59 height 30
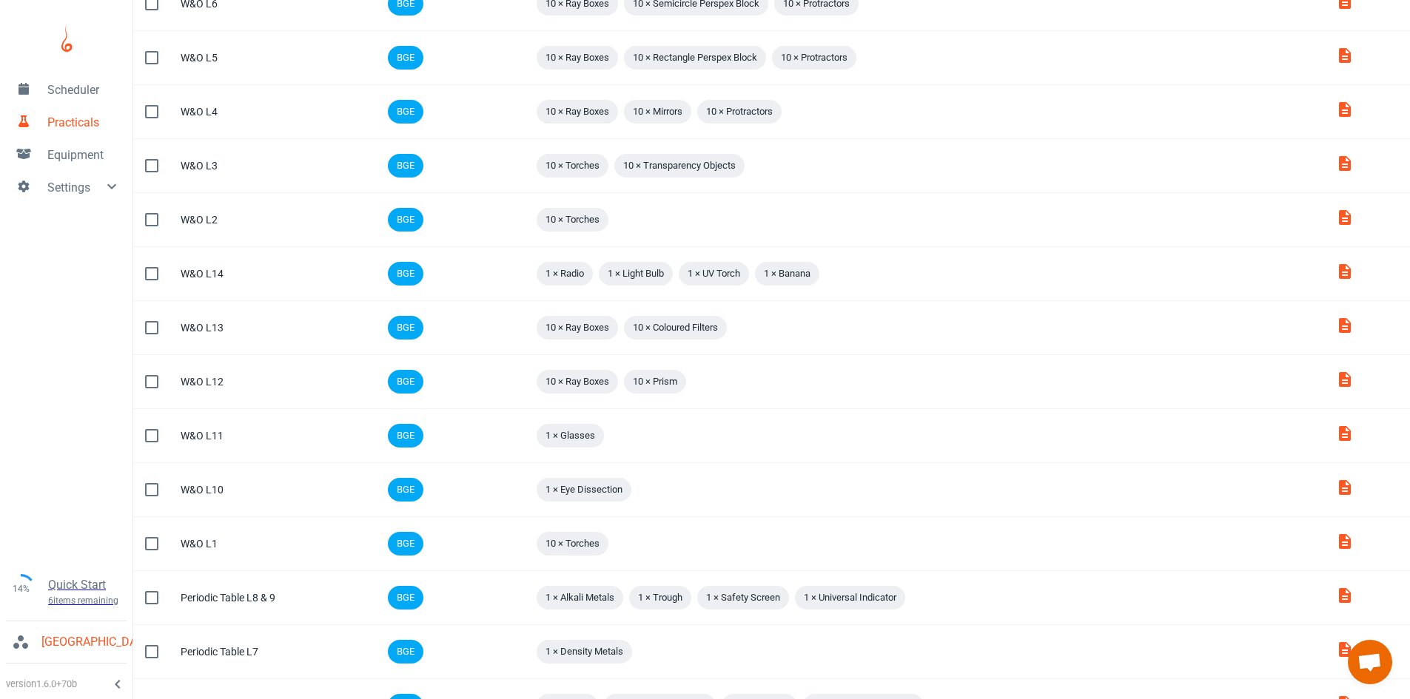
scroll to position [0, 0]
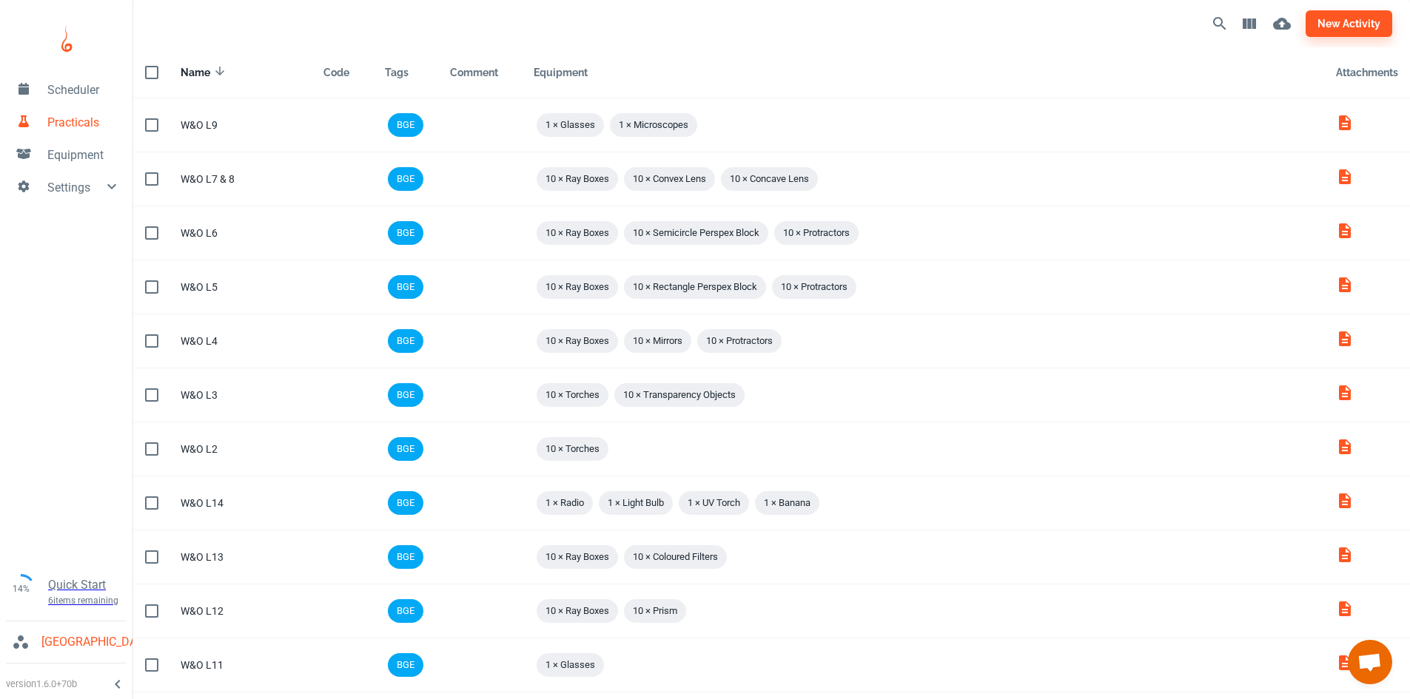
click at [197, 64] on div "Name" at bounding box center [196, 73] width 30 height 18
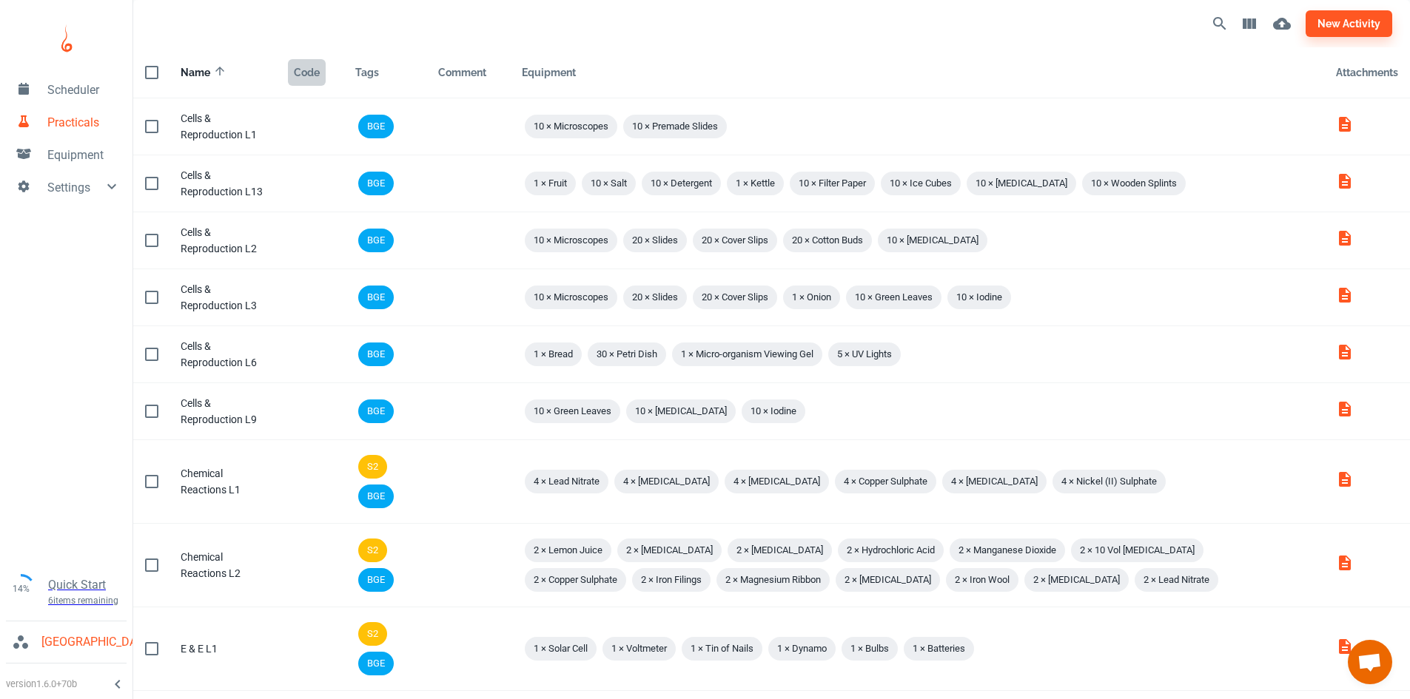
click at [309, 75] on div "Code" at bounding box center [307, 73] width 26 height 18
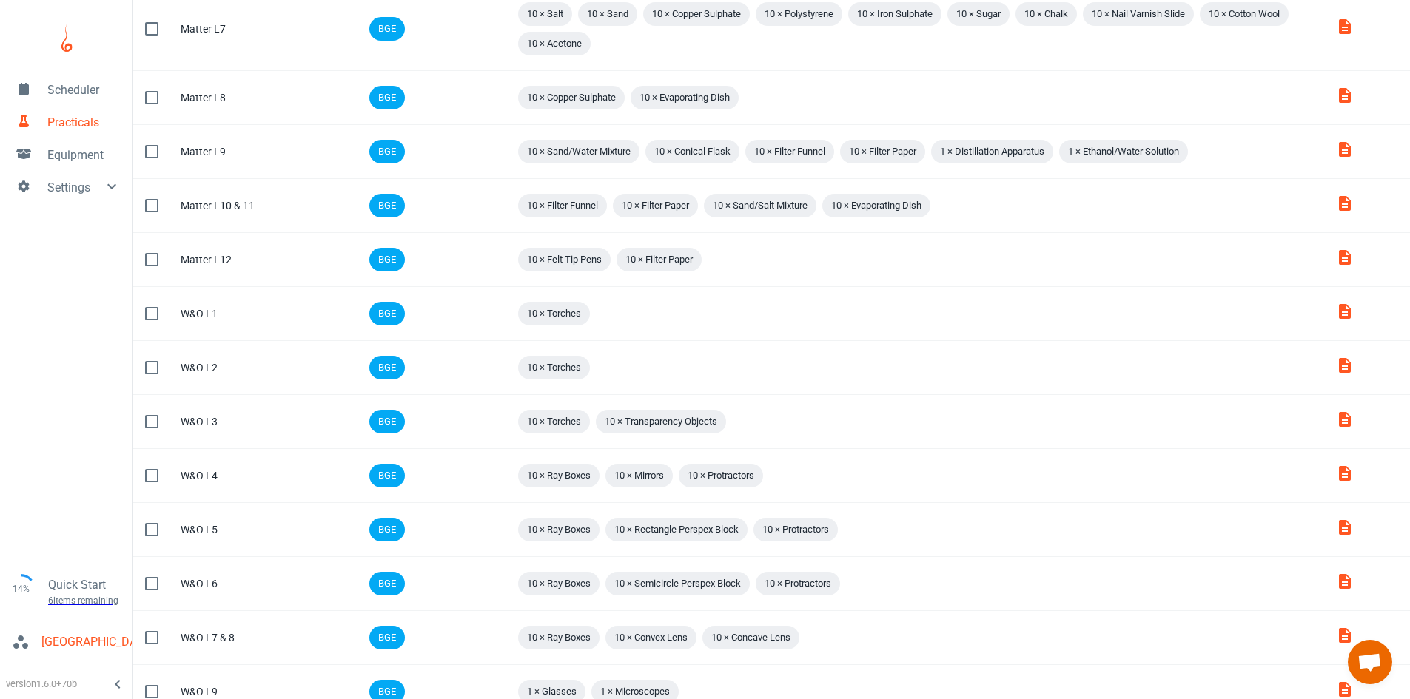
scroll to position [836, 0]
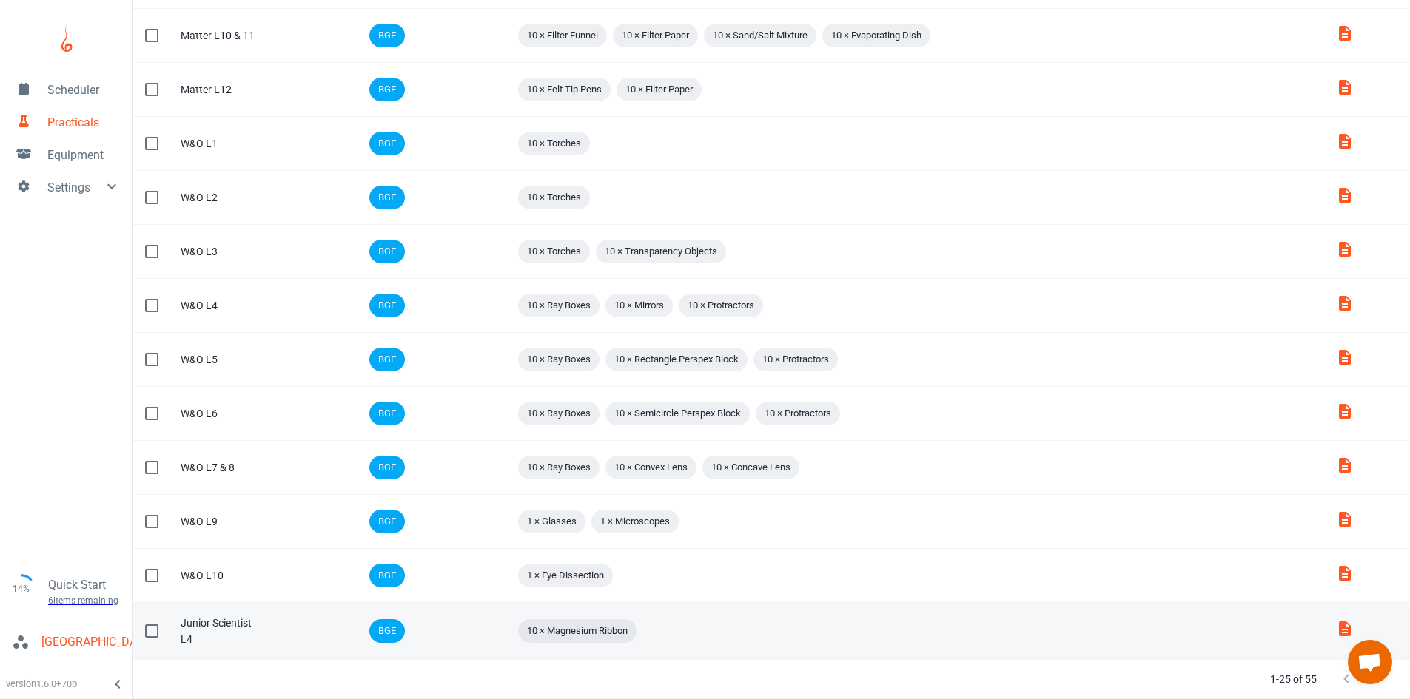
click at [155, 635] on input "checkbox" at bounding box center [151, 631] width 31 height 31
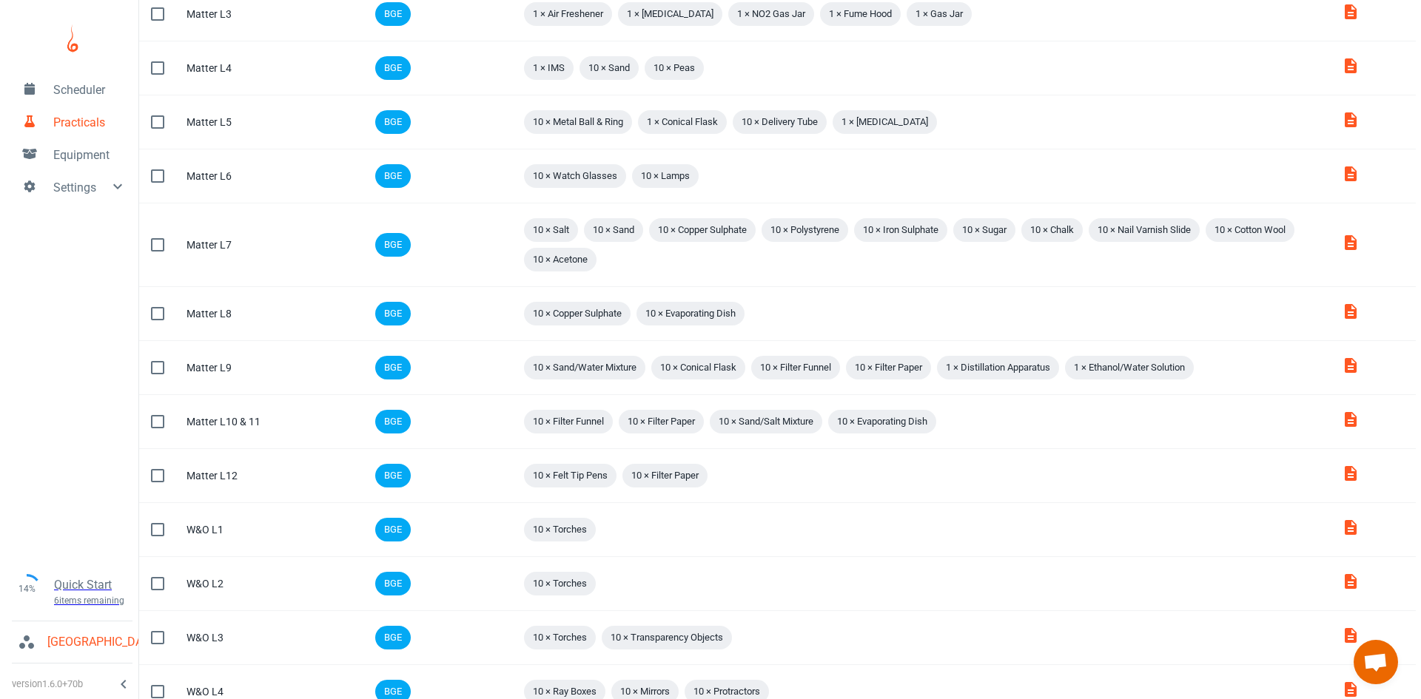
scroll to position [830, 0]
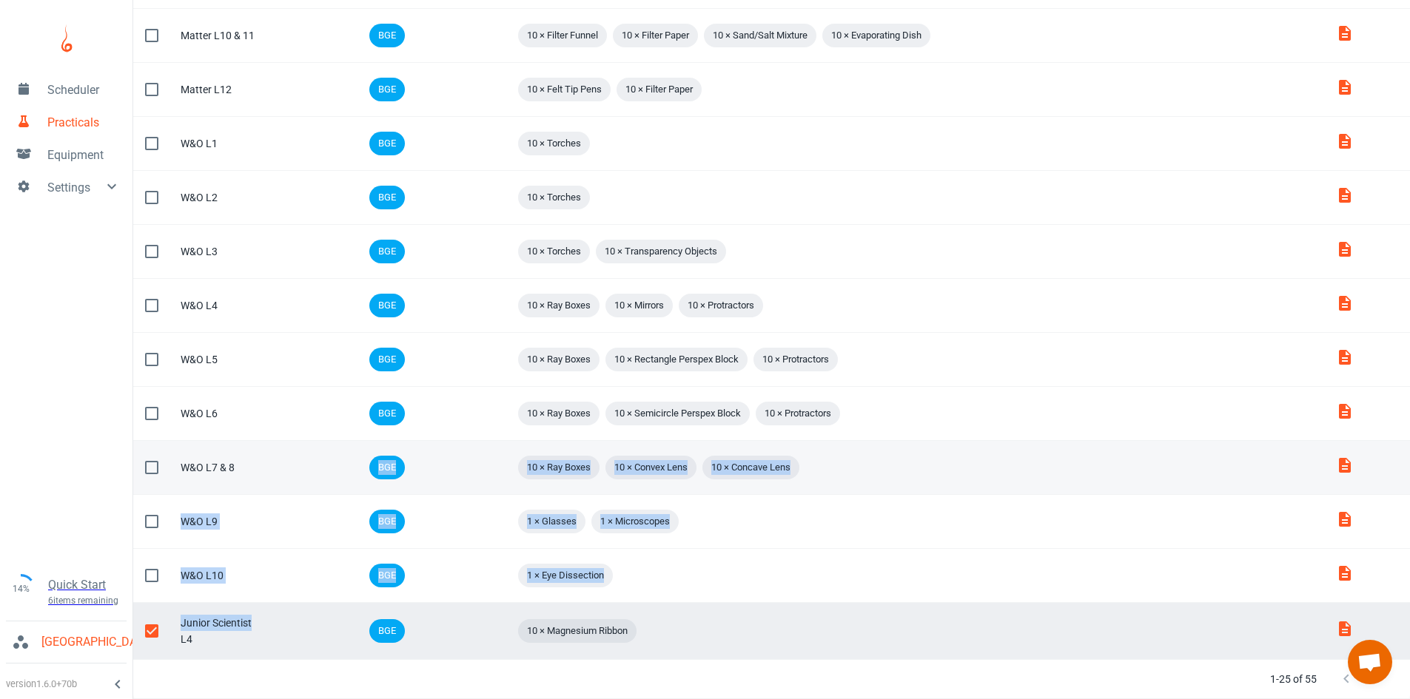
drag, startPoint x: 252, startPoint y: 628, endPoint x: 254, endPoint y: 467, distance: 161.4
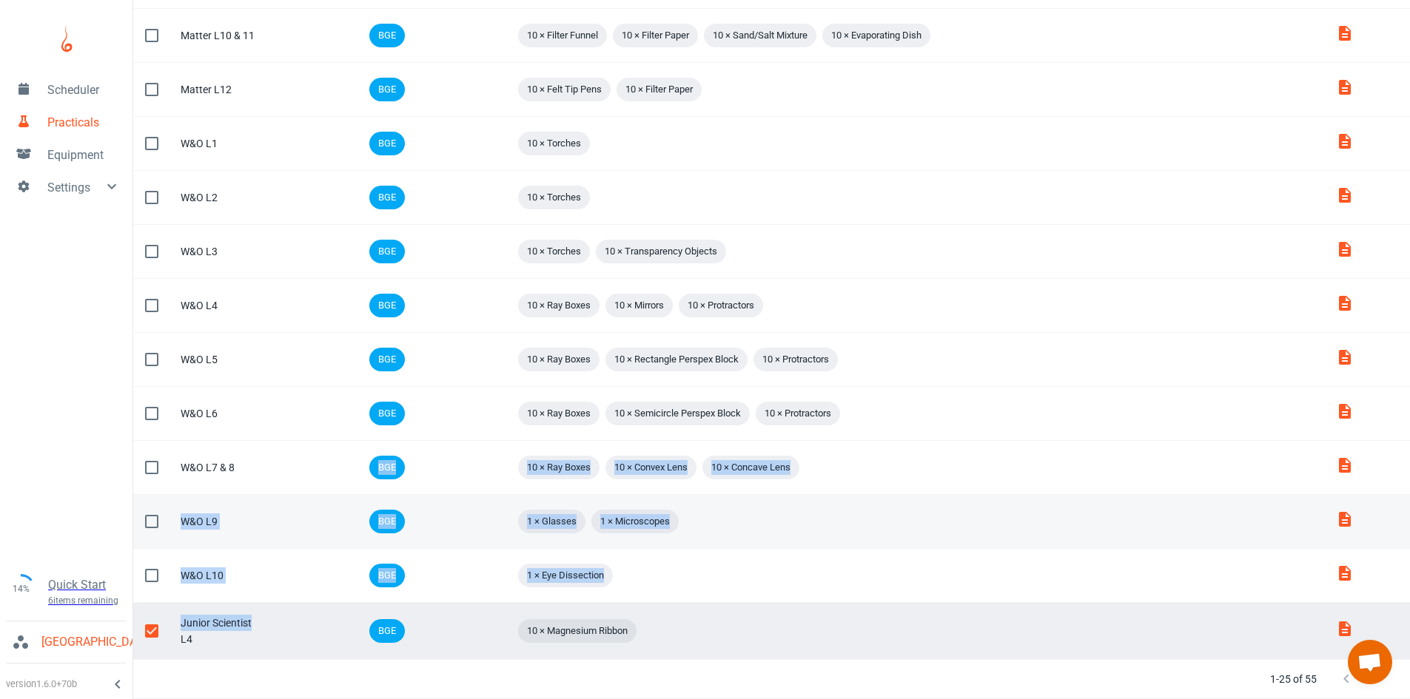
click at [254, 532] on td "Name W&O L9" at bounding box center [221, 522] width 105 height 54
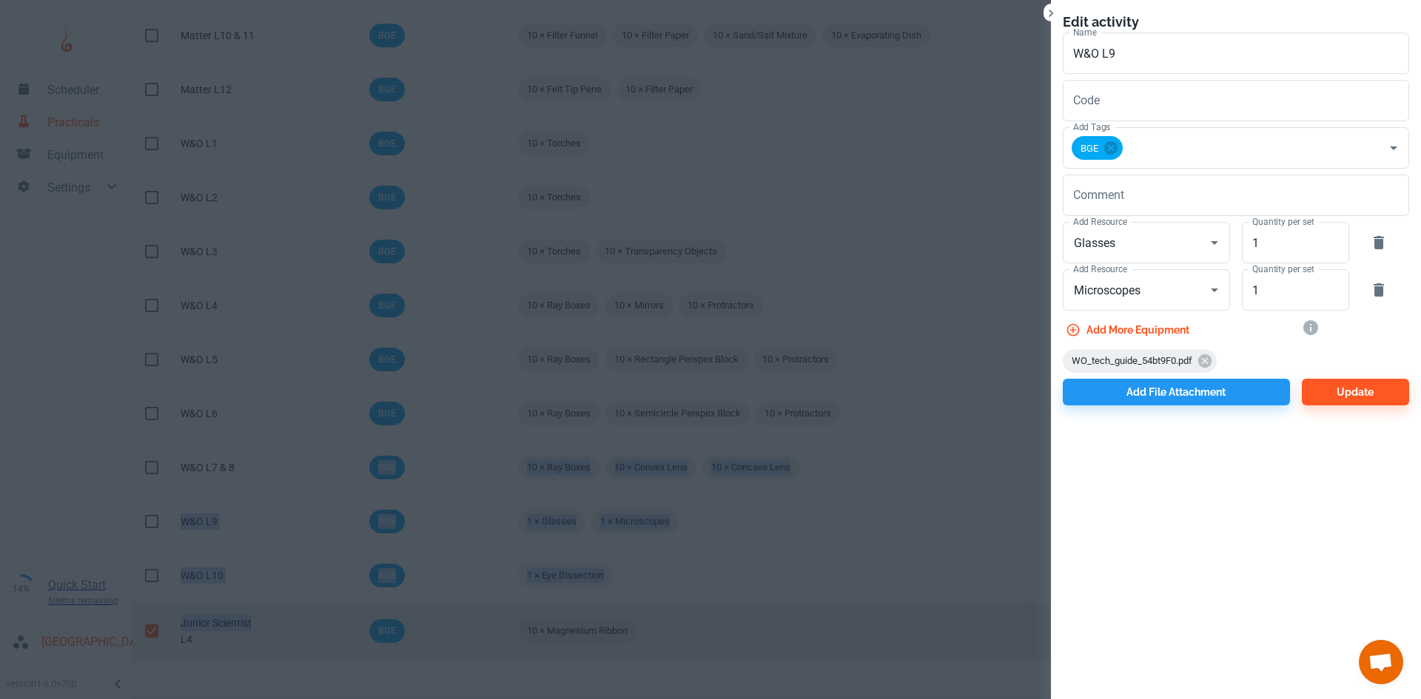
click at [1053, 13] on icon "Close" at bounding box center [1051, 13] width 15 height 15
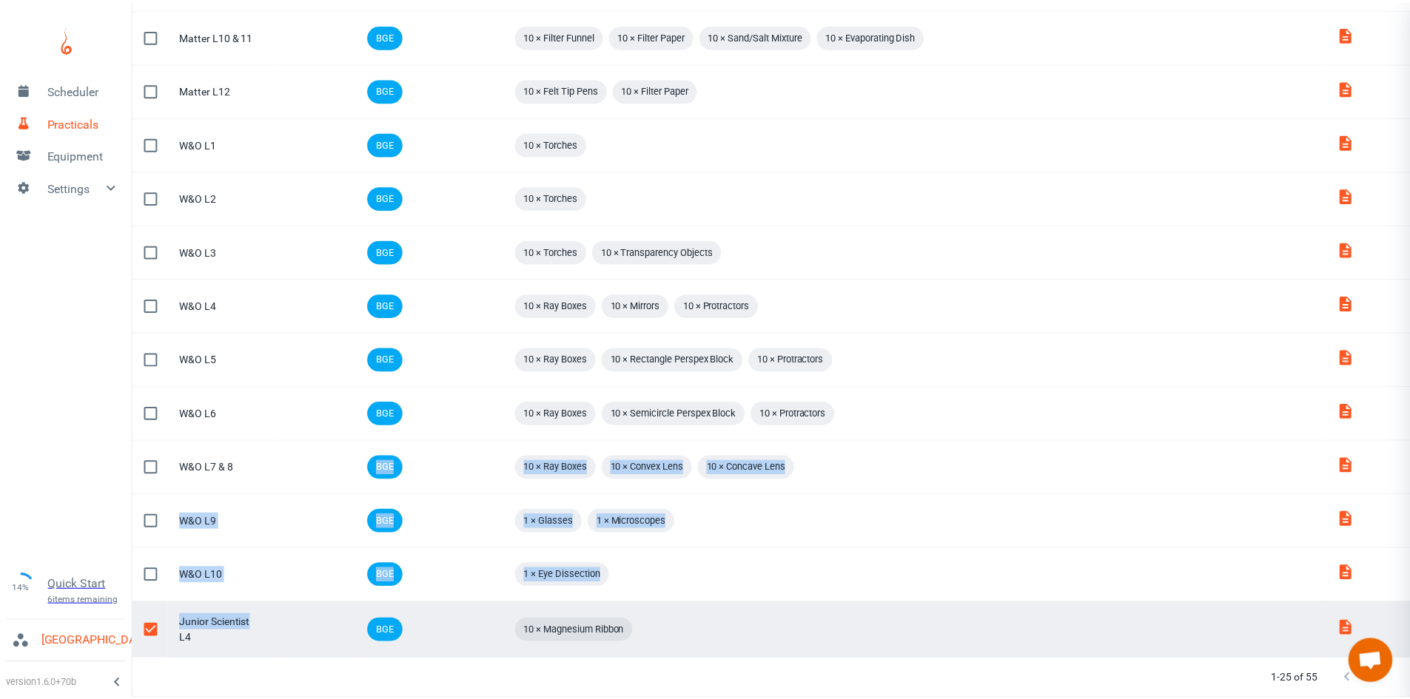
scroll to position [791, 0]
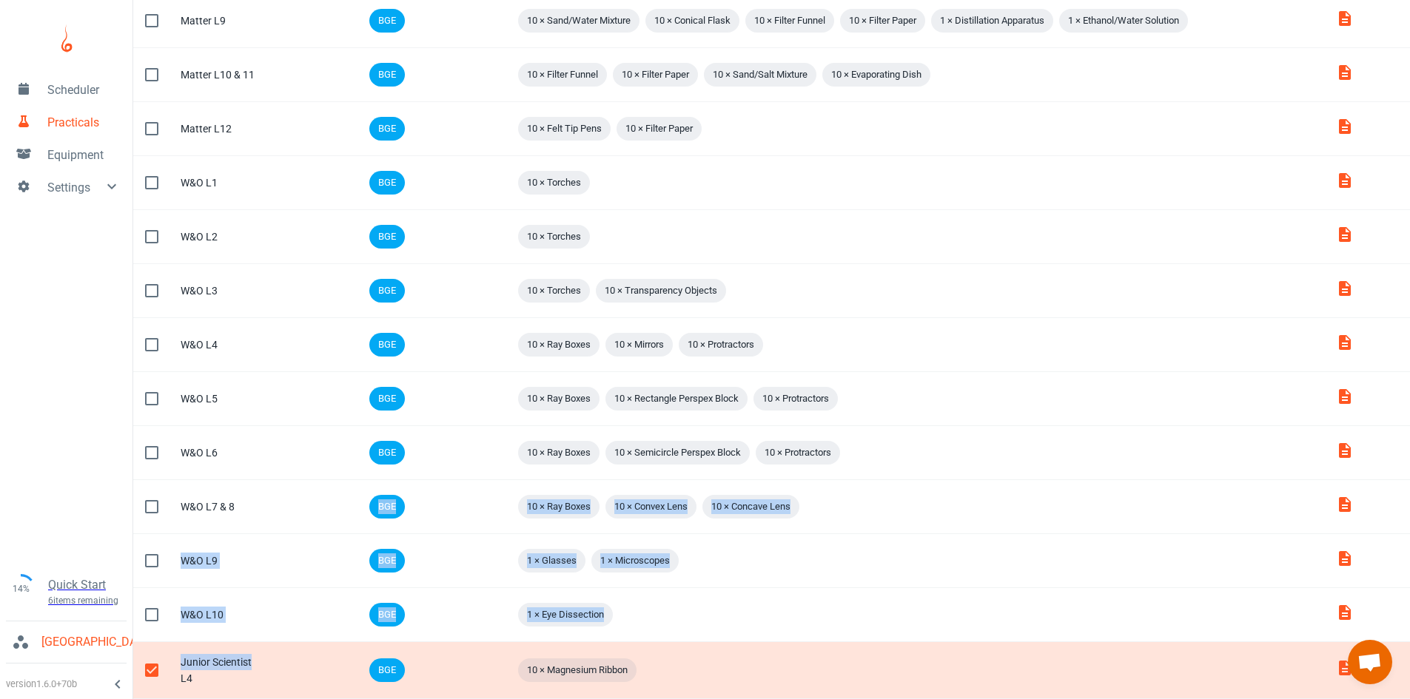
click at [149, 672] on input "checkbox" at bounding box center [151, 670] width 31 height 31
checkbox input "false"
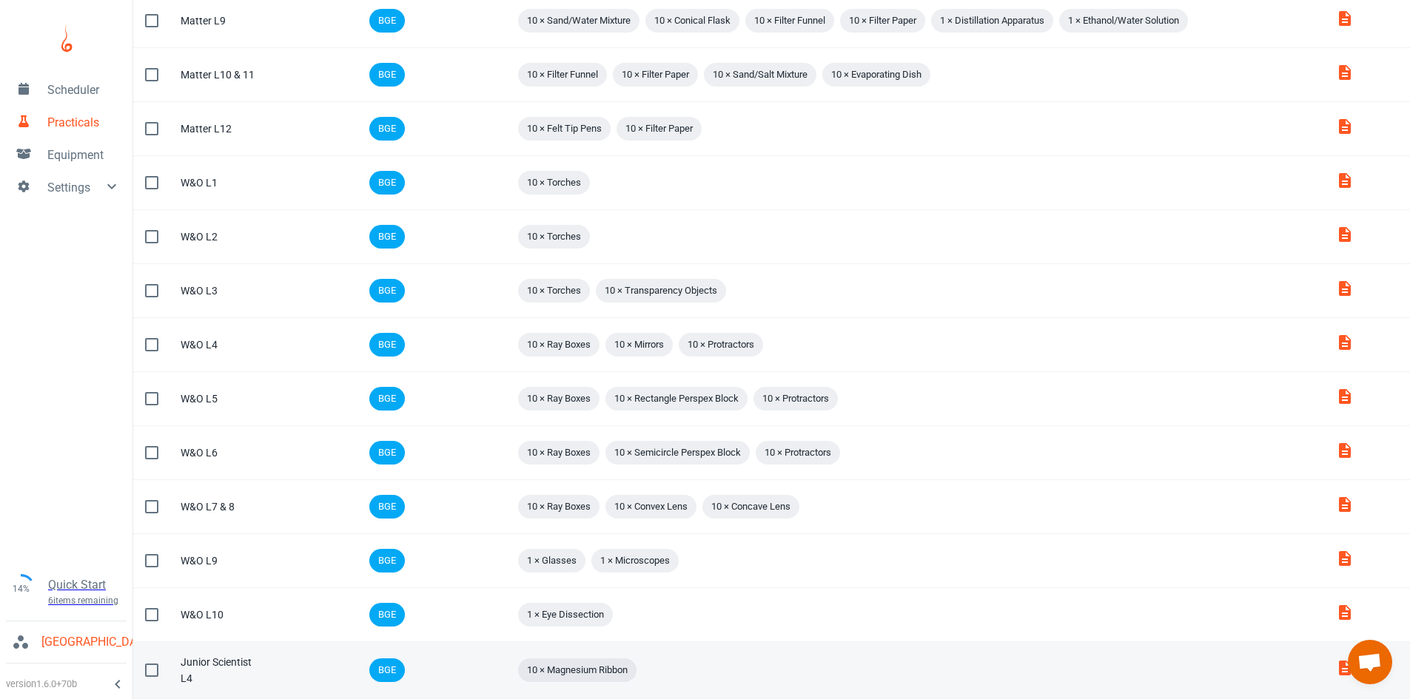
click at [713, 651] on td "Equipment 10 × Magnesium Ribbon" at bounding box center [913, 670] width 821 height 57
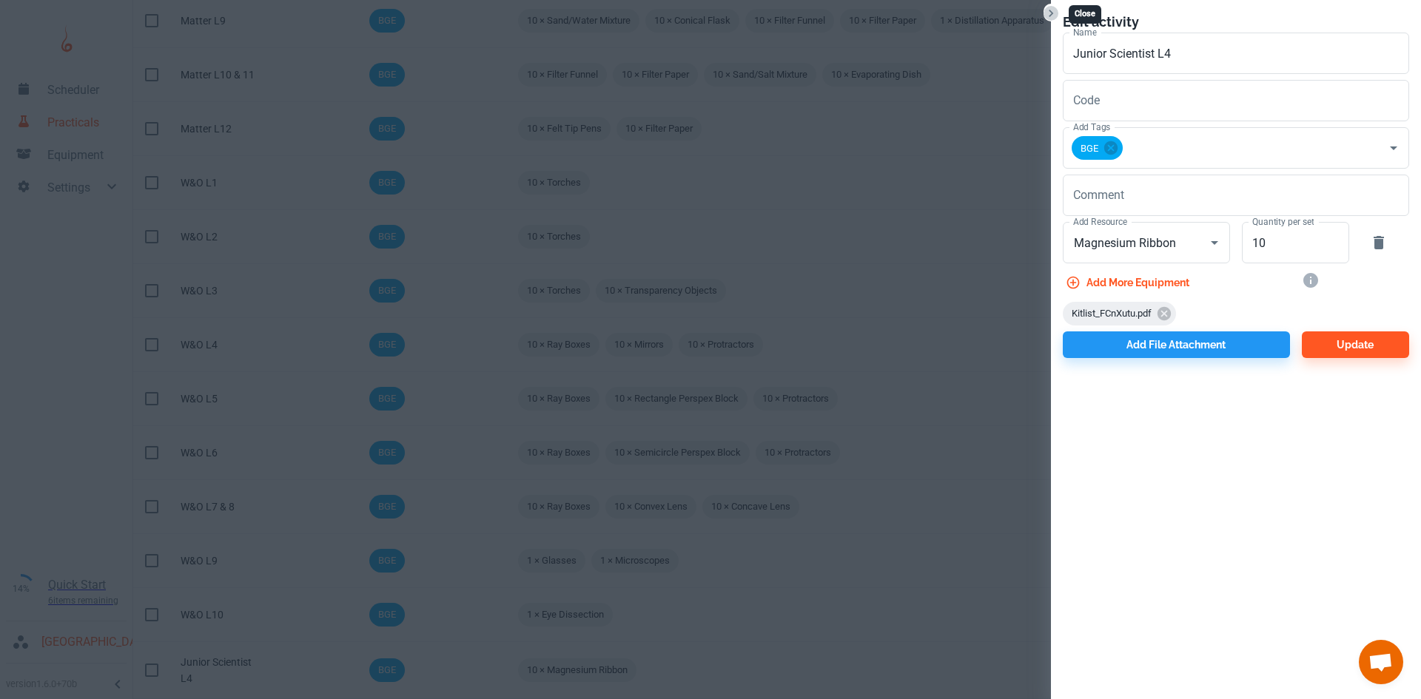
click at [1055, 11] on icon "Close" at bounding box center [1051, 13] width 15 height 15
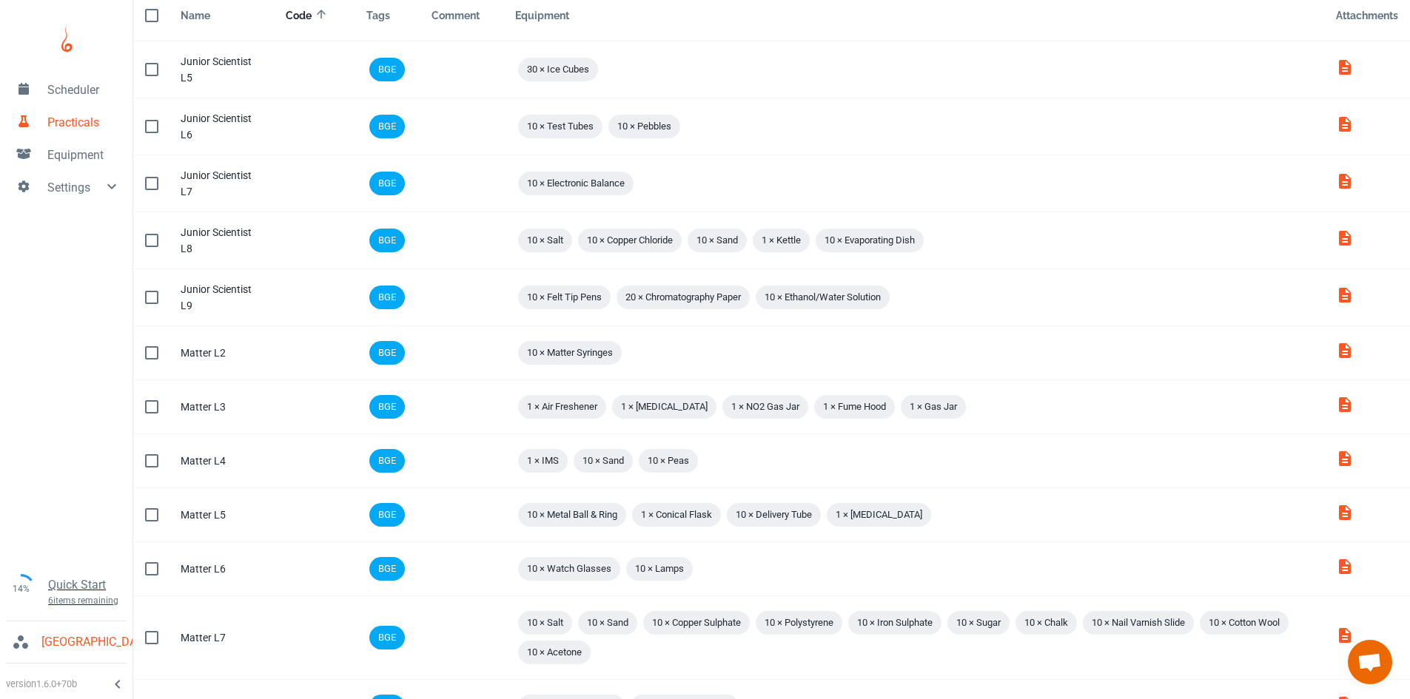
scroll to position [0, 0]
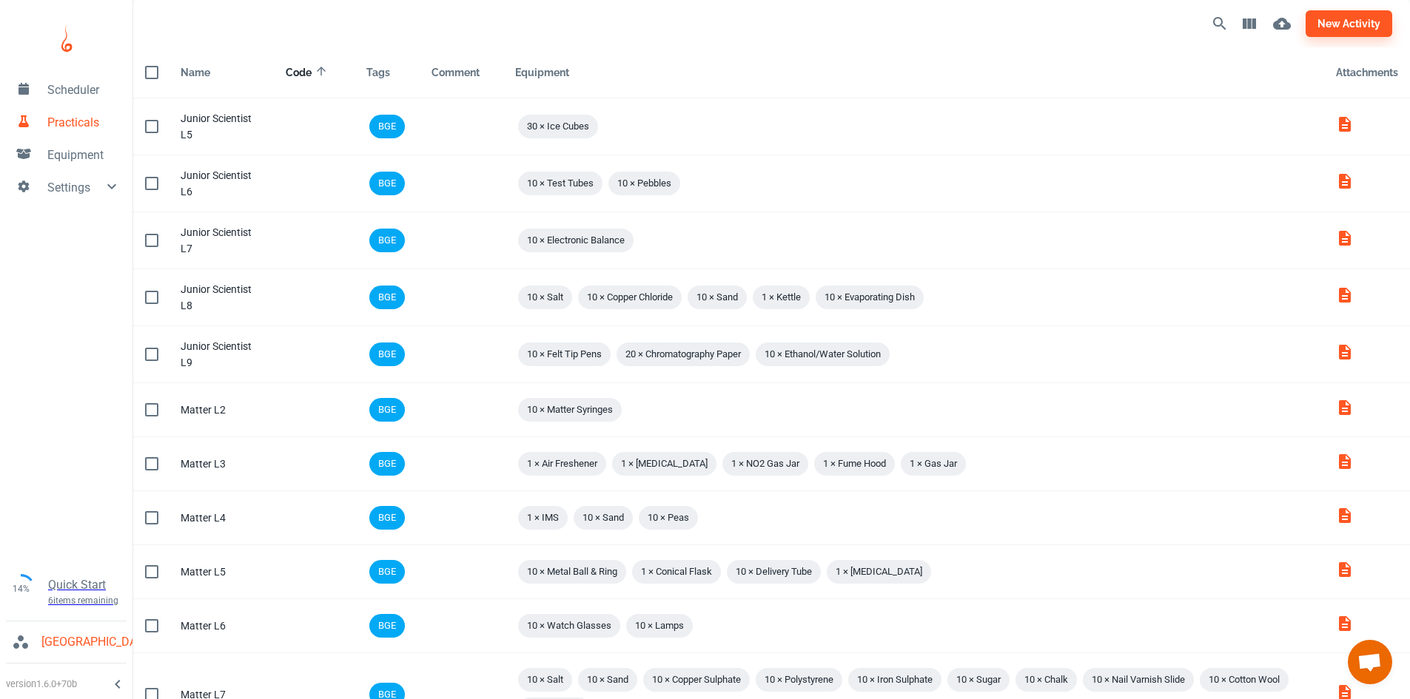
click at [154, 81] on input "checkbox" at bounding box center [151, 72] width 31 height 31
checkbox input "false"
checkbox input "true"
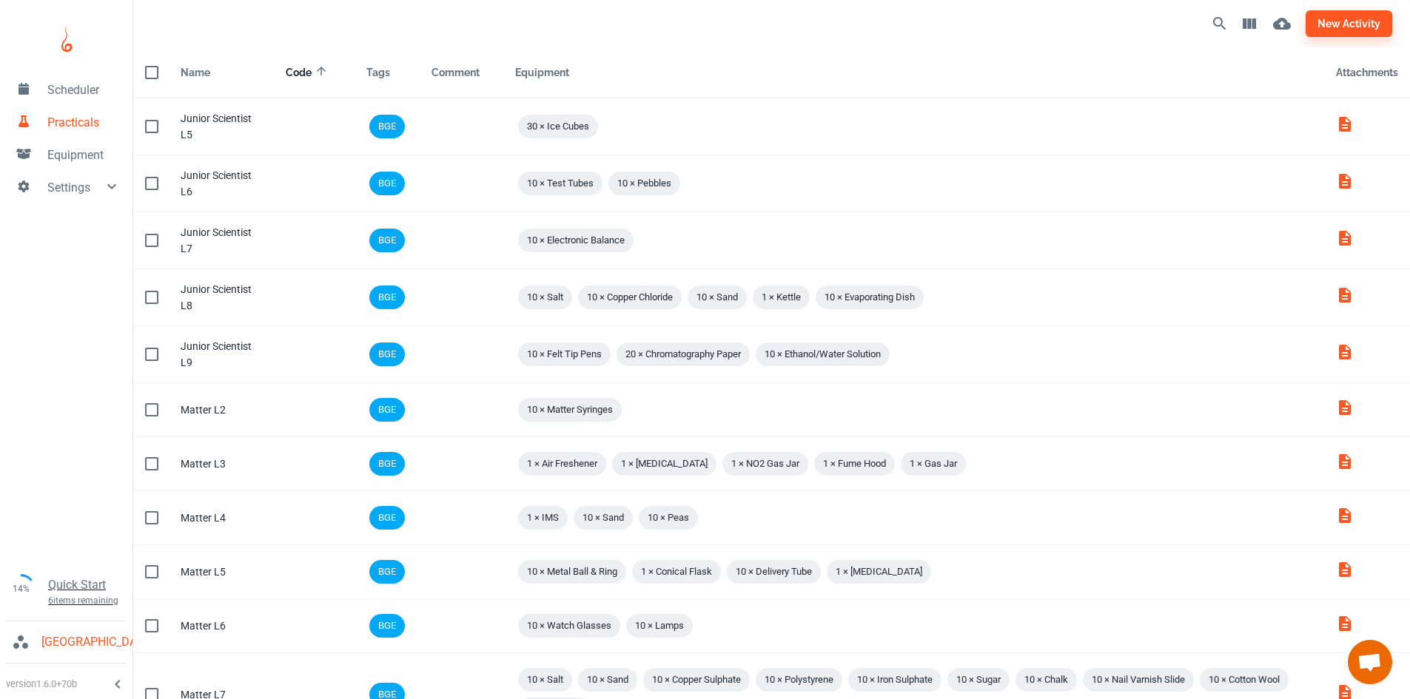
checkbox input "true"
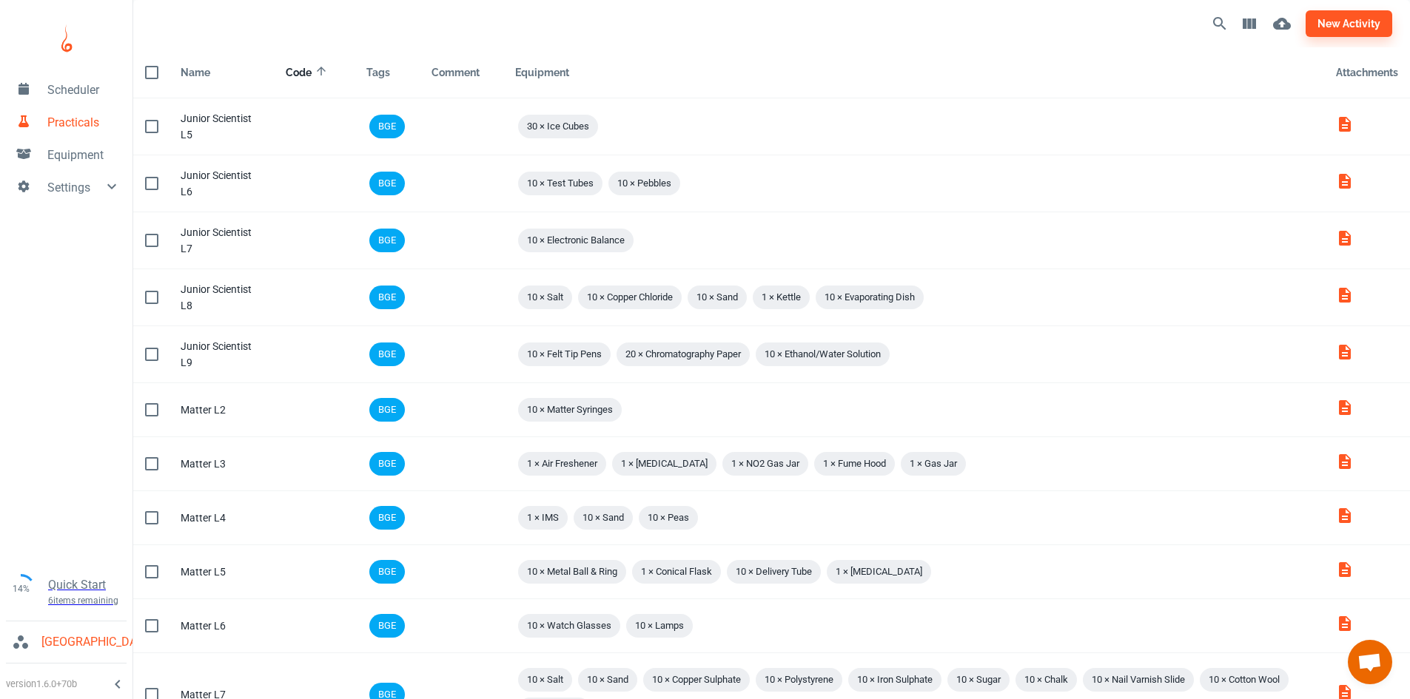
checkbox input "true"
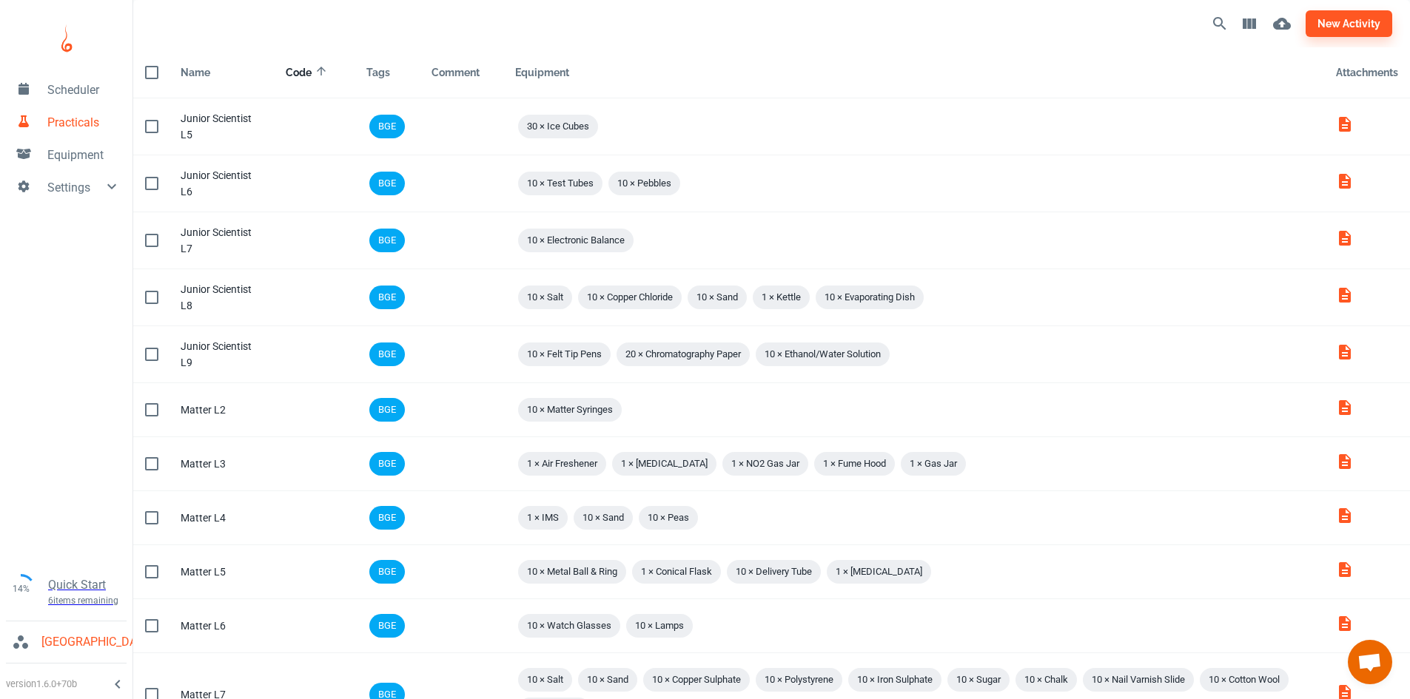
checkbox input "true"
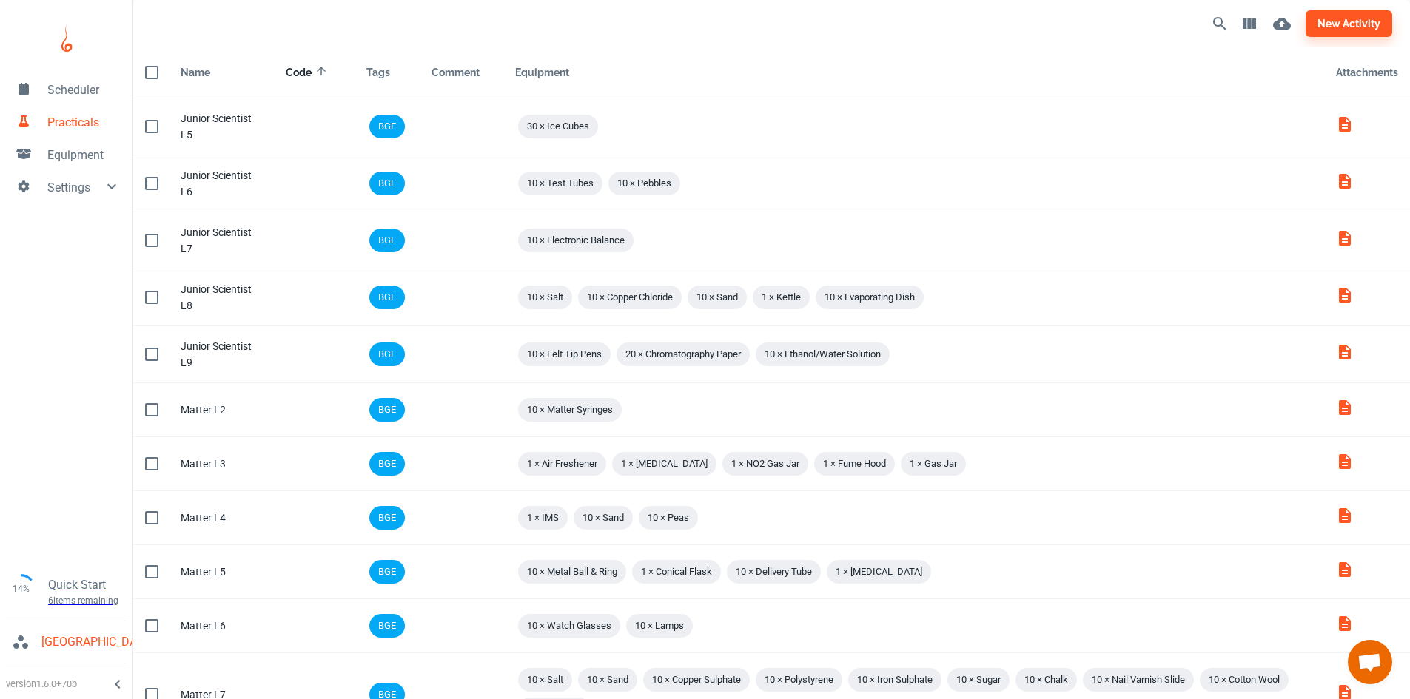
checkbox input "true"
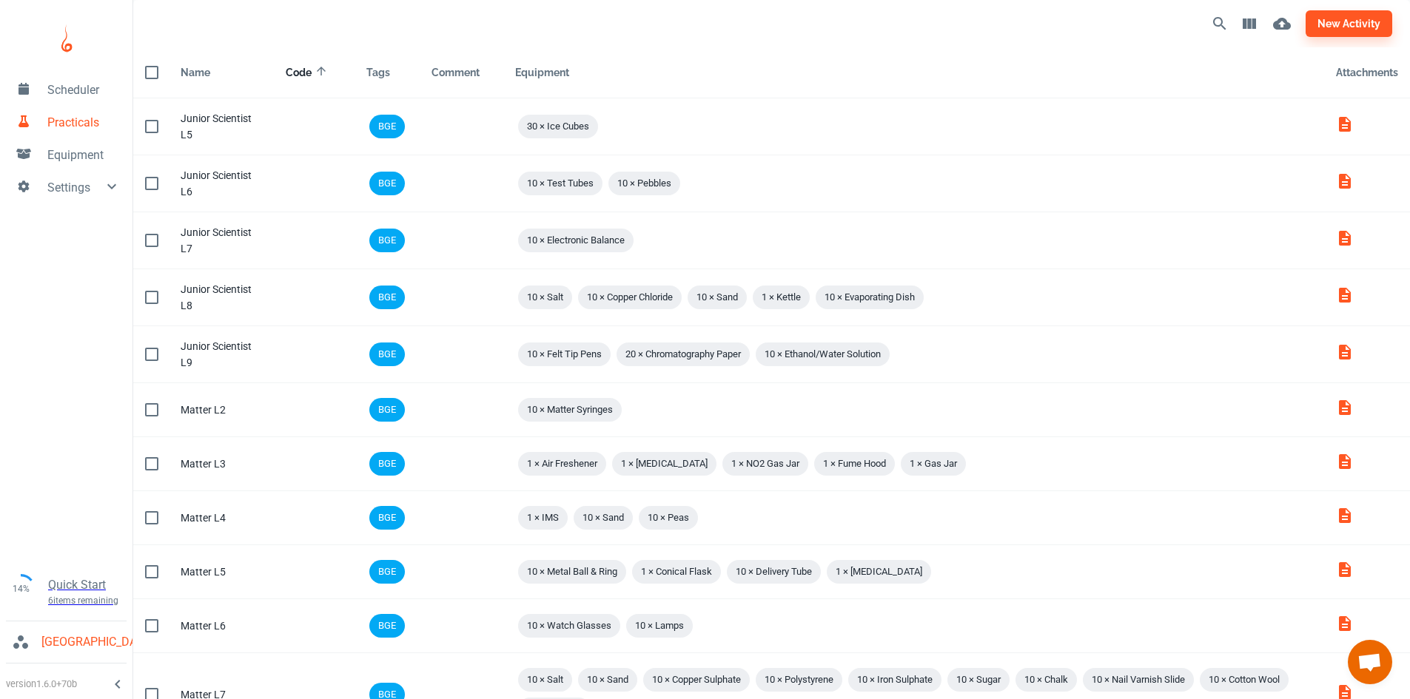
checkbox input "true"
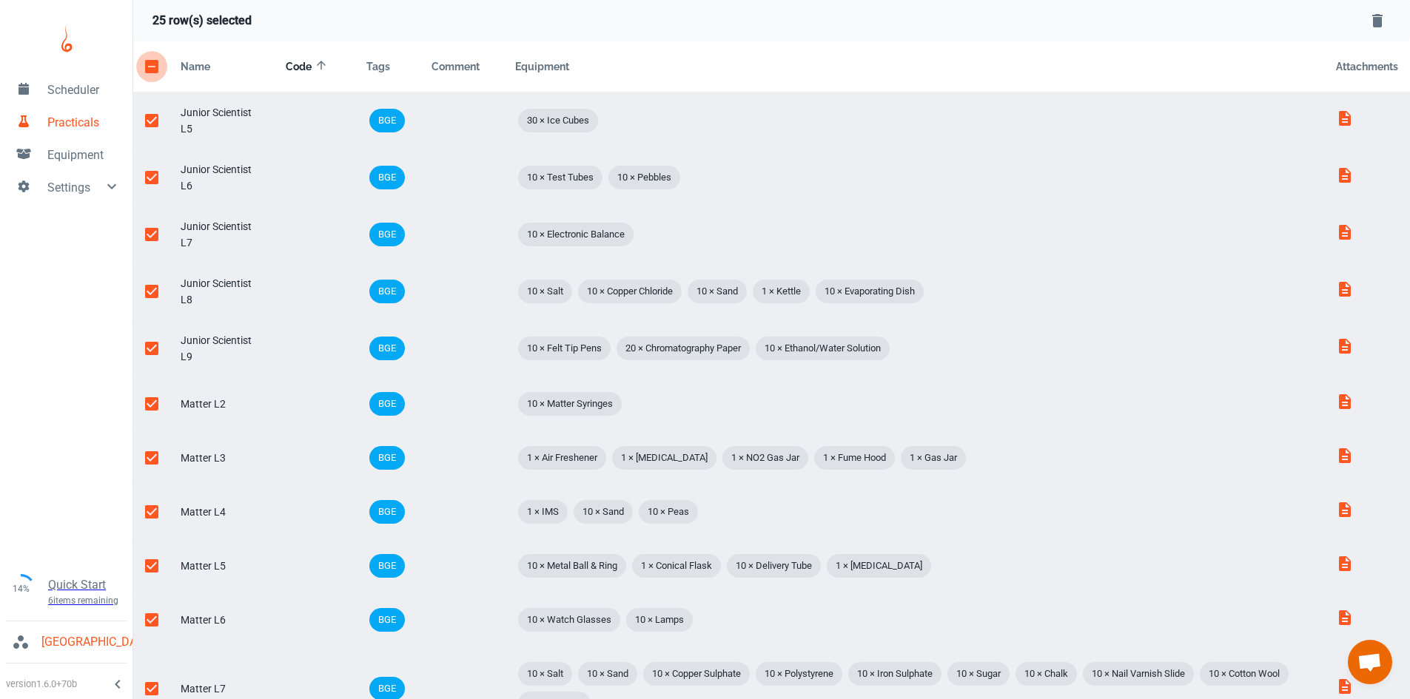
click at [148, 70] on input "checkbox" at bounding box center [151, 66] width 31 height 31
checkbox input "false"
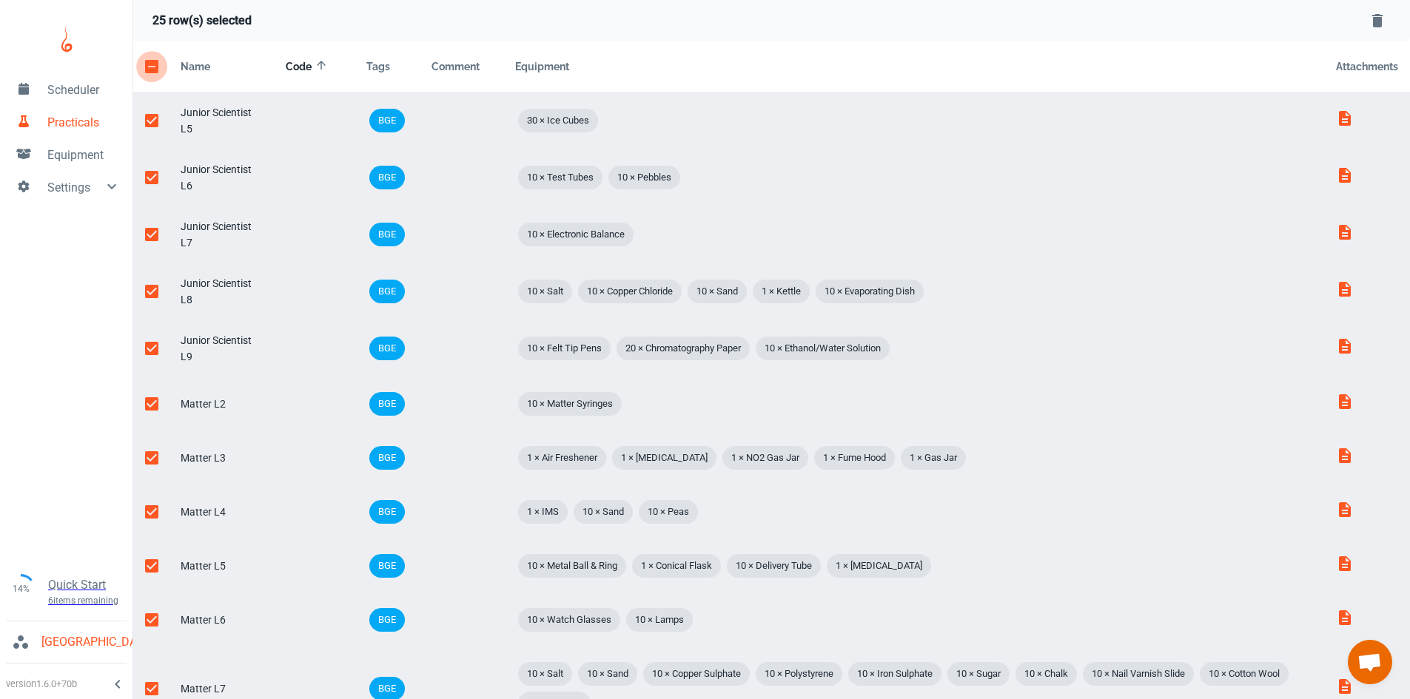
checkbox input "false"
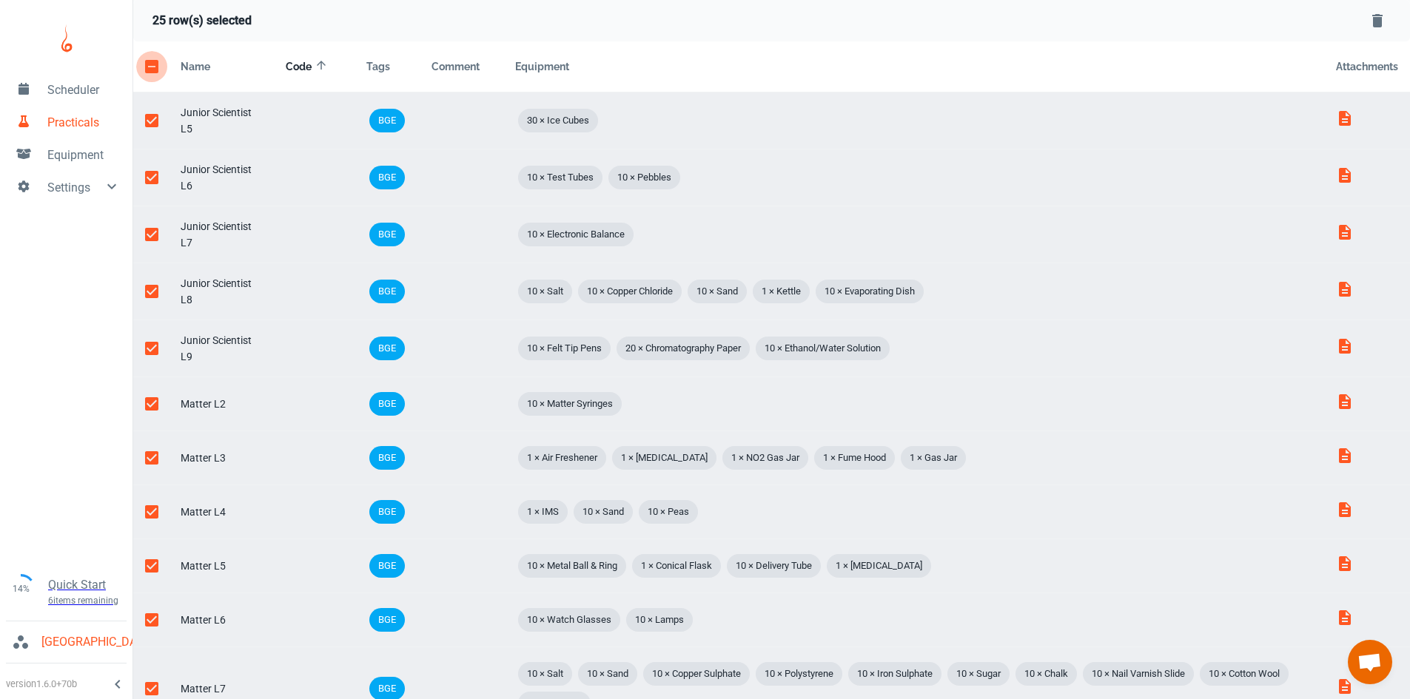
checkbox input "false"
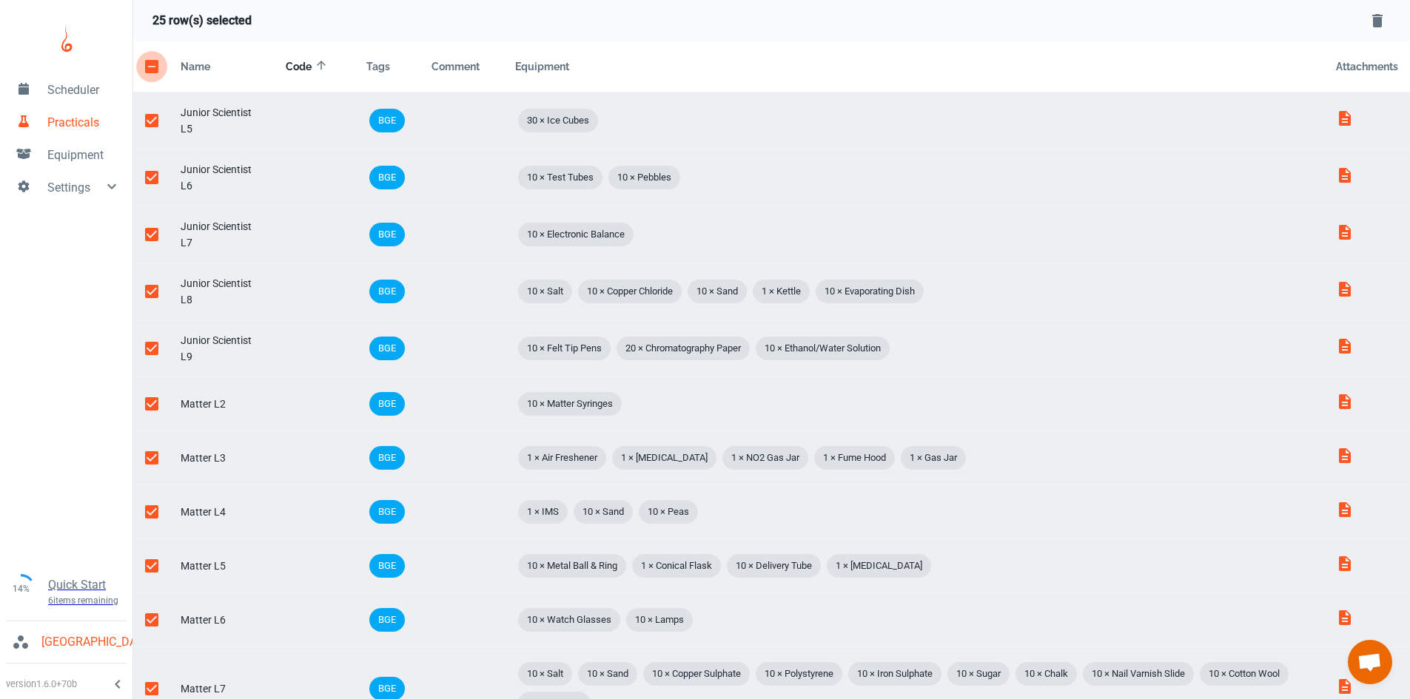
checkbox input "false"
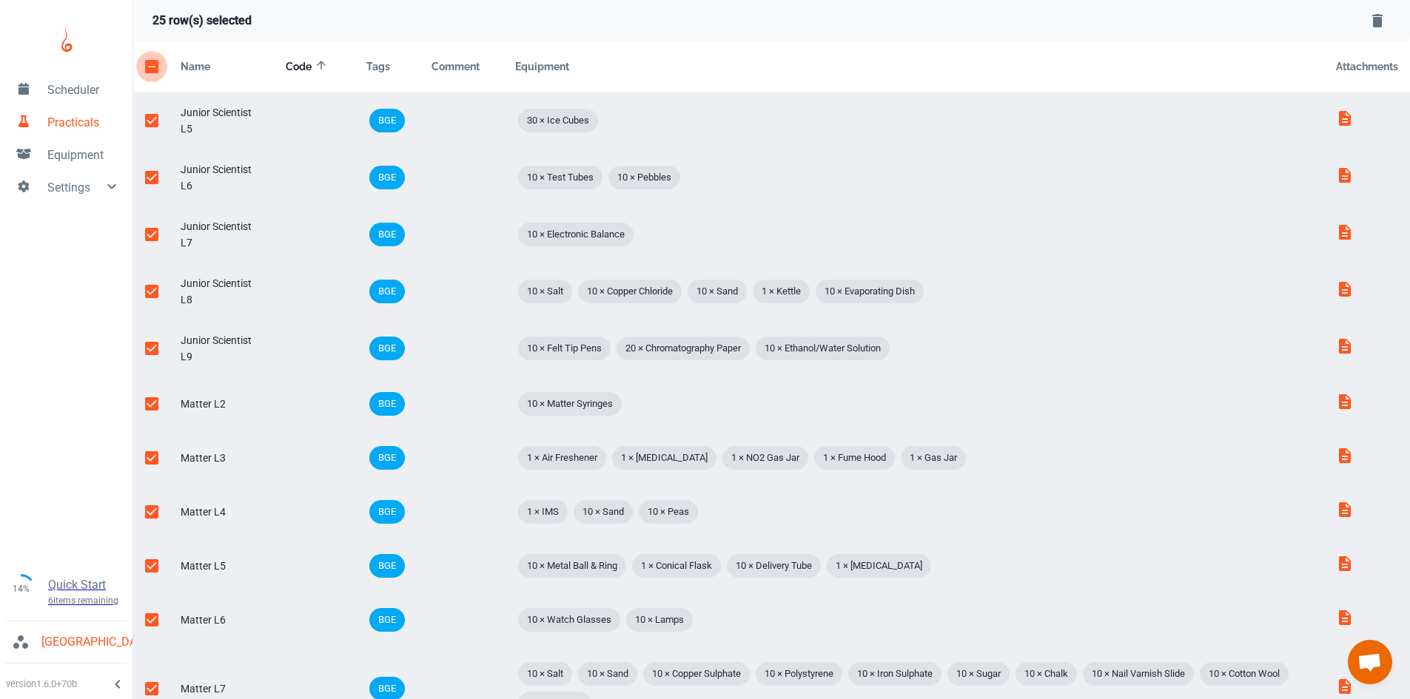
checkbox input "false"
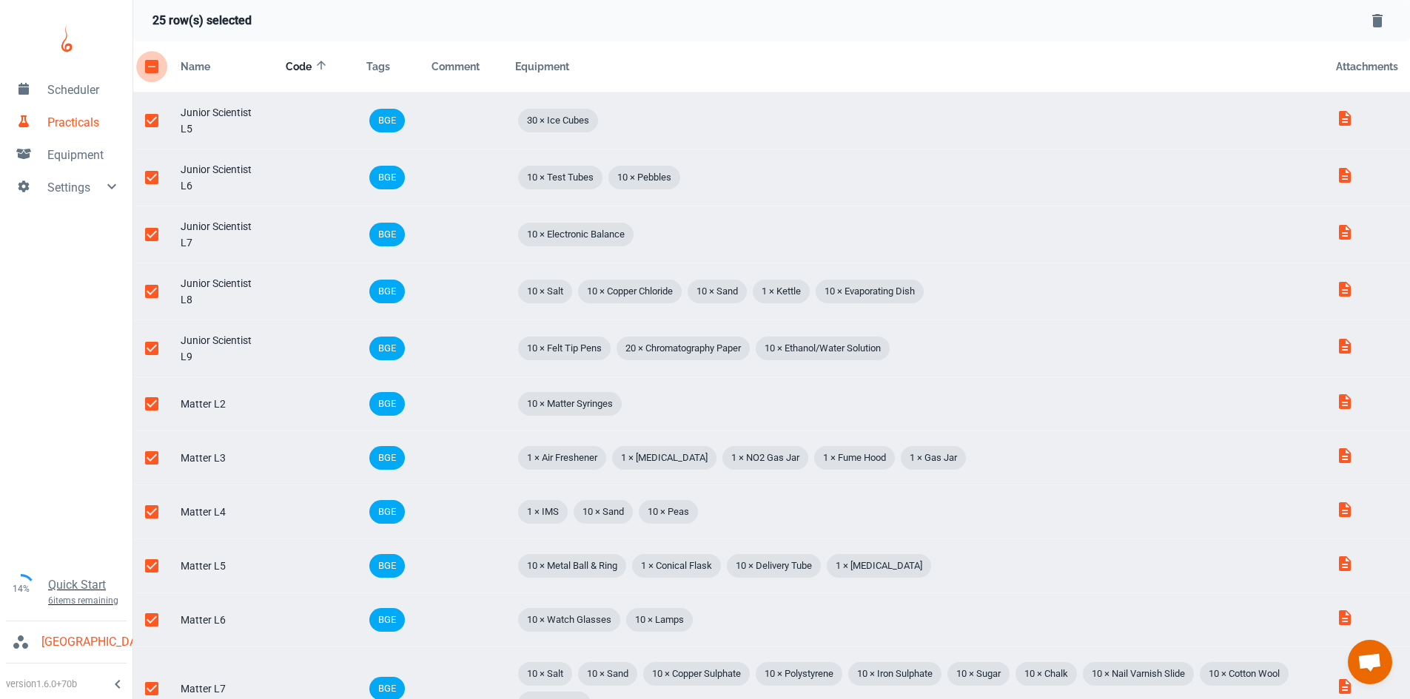
checkbox input "false"
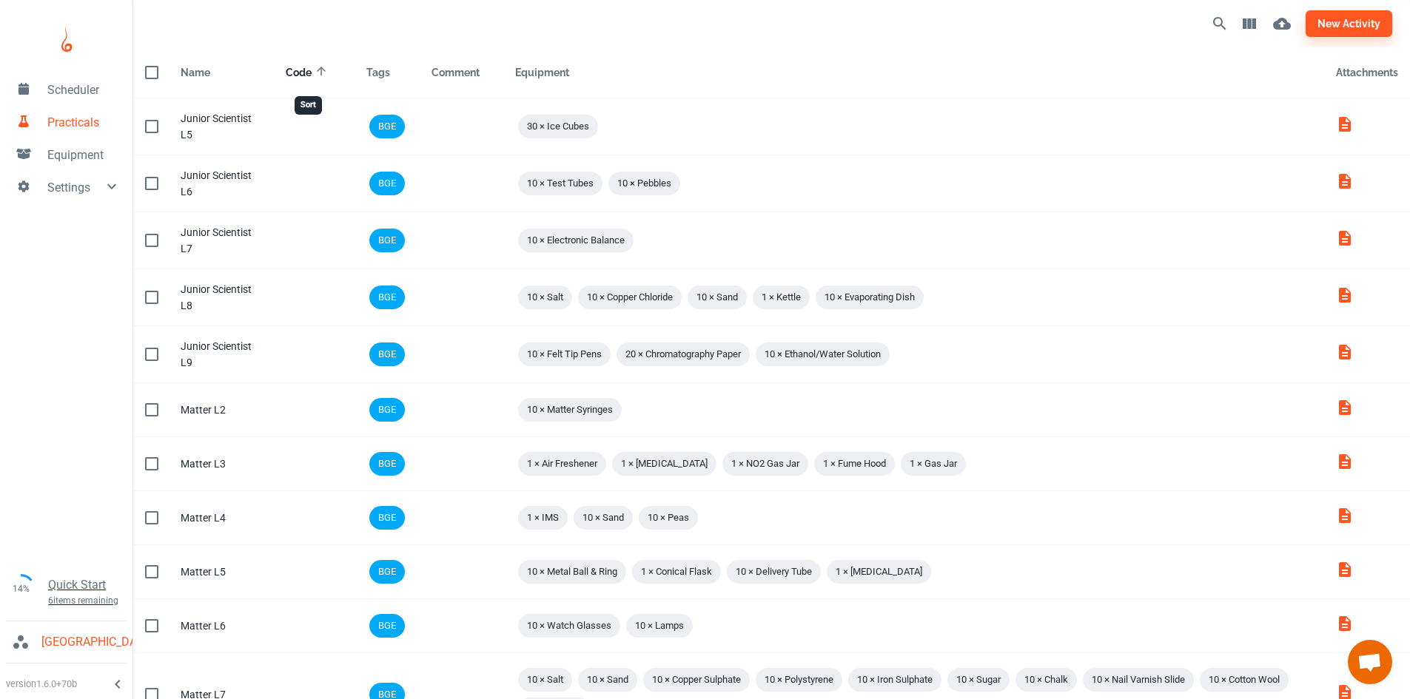
click at [303, 70] on div "Code" at bounding box center [299, 73] width 26 height 18
click at [468, 72] on div "Comment" at bounding box center [456, 73] width 48 height 18
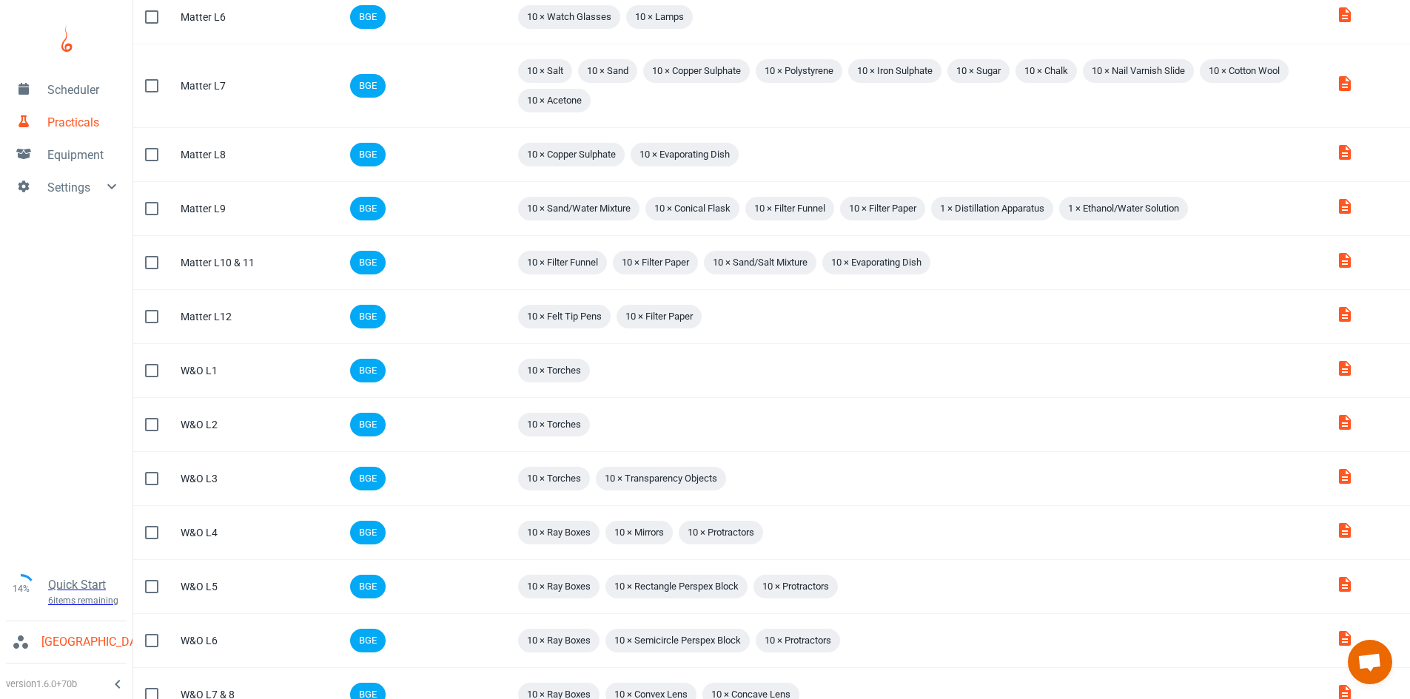
scroll to position [836, 0]
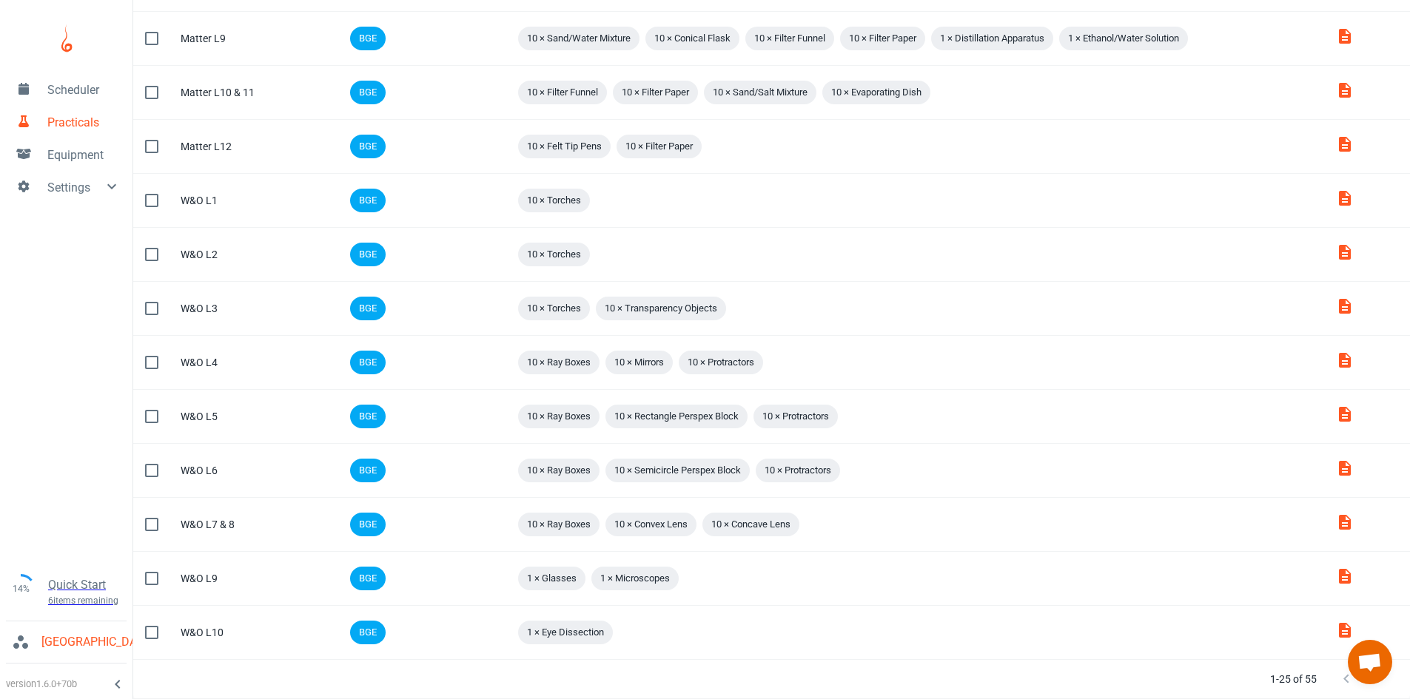
click at [1371, 685] on icon "Next Page" at bounding box center [1376, 680] width 18 height 18
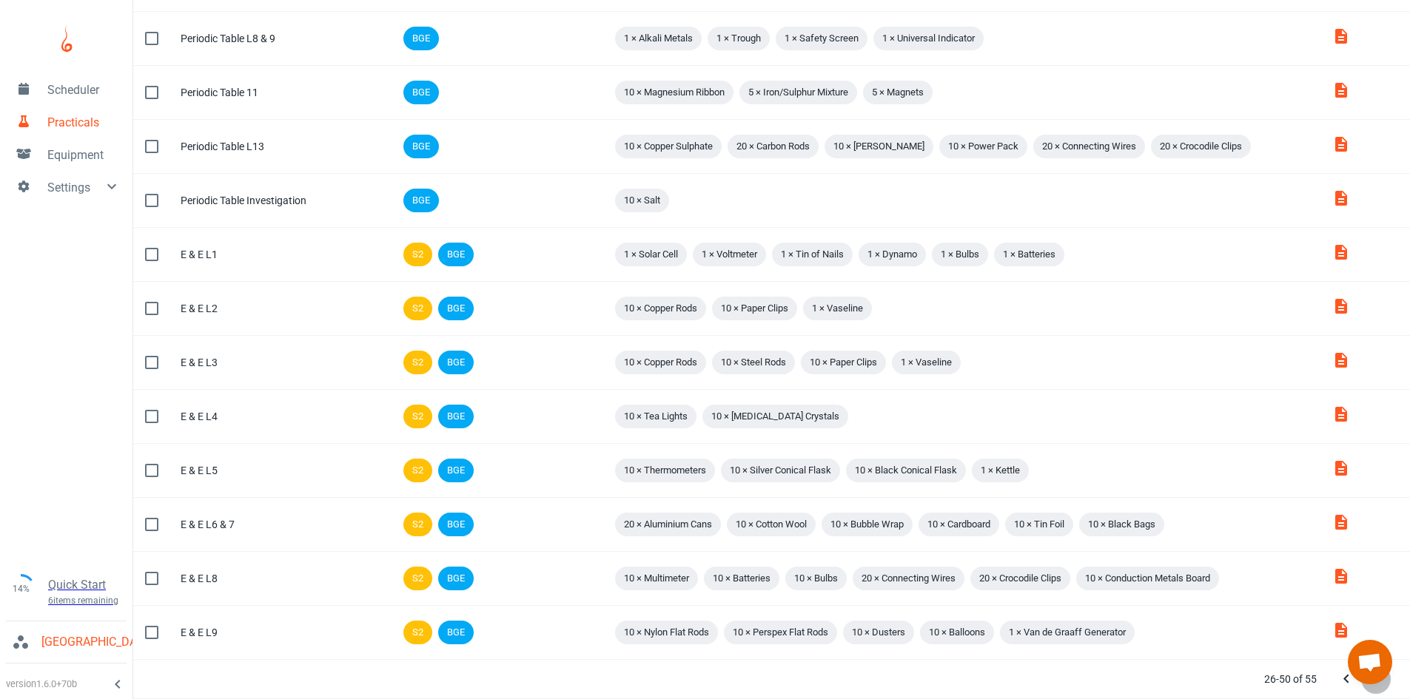
click at [1371, 685] on icon "Next Page" at bounding box center [1376, 680] width 18 height 18
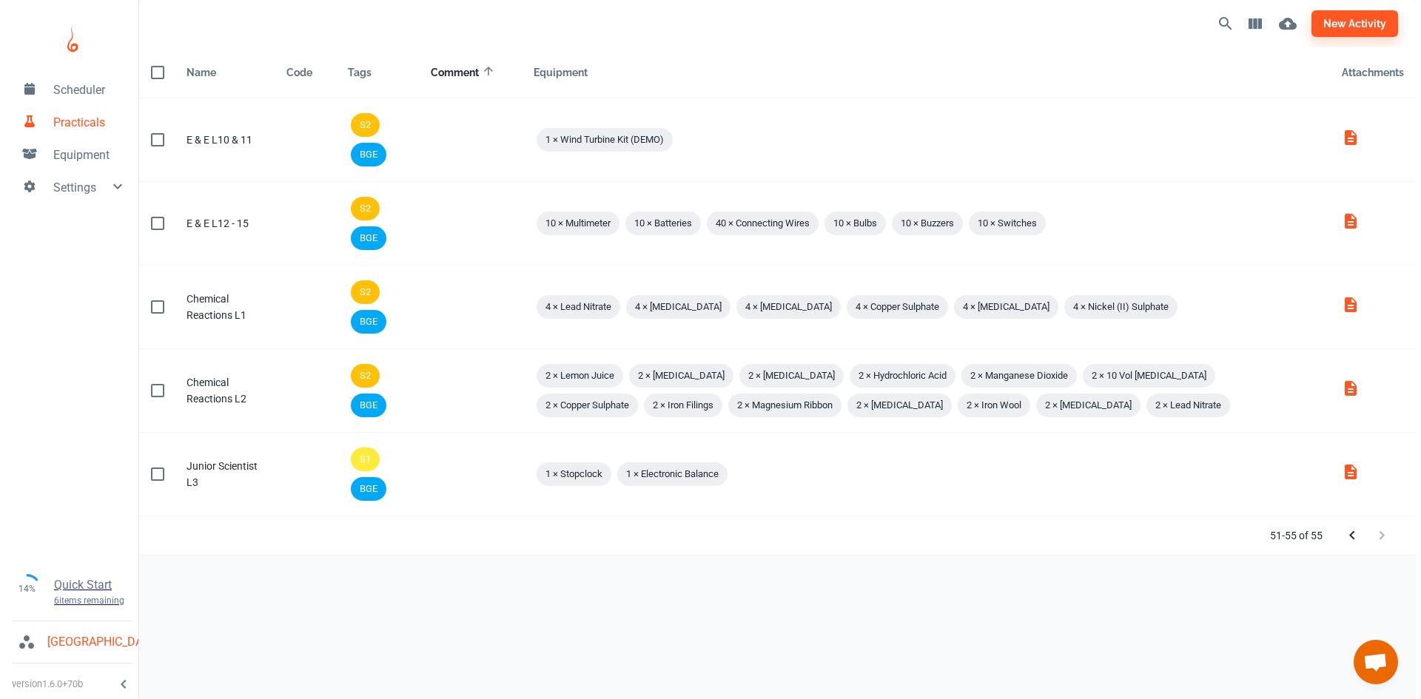
scroll to position [0, 0]
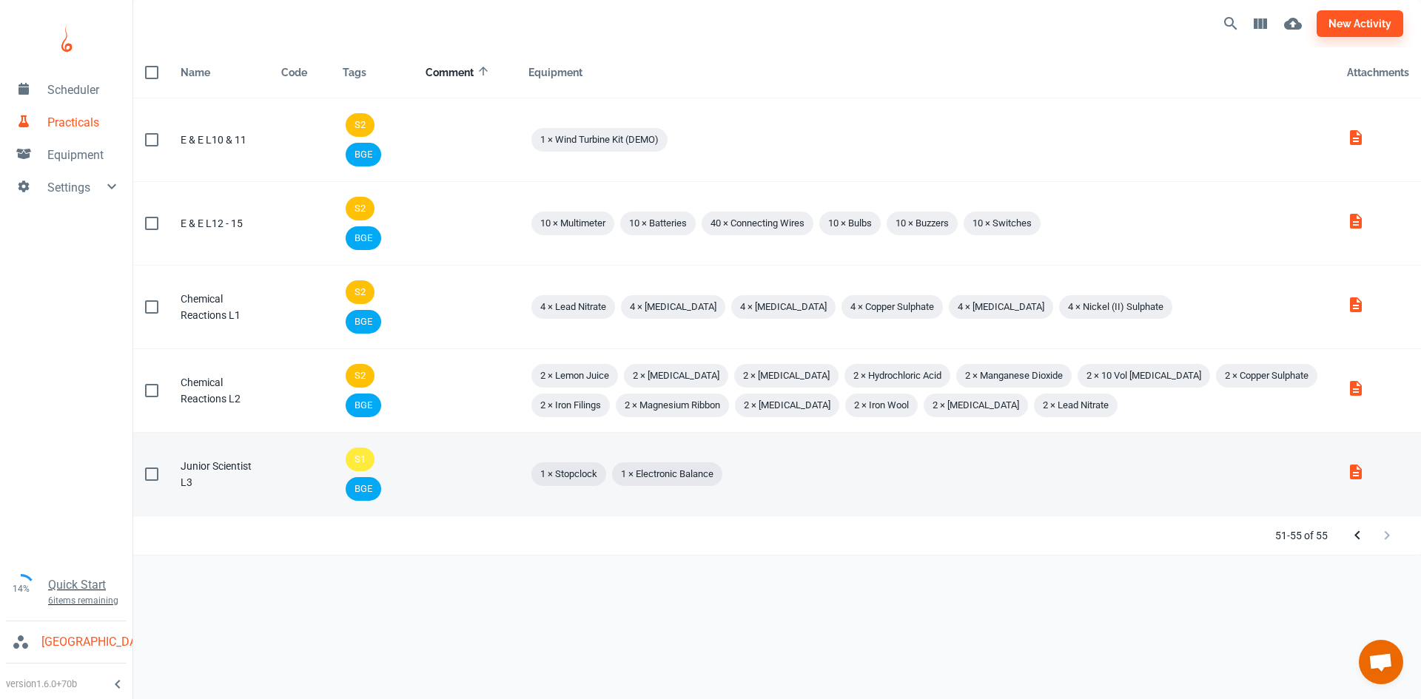
click at [863, 500] on td "Equipment 1 × Stopclock 1 × Electronic Balance" at bounding box center [926, 475] width 819 height 84
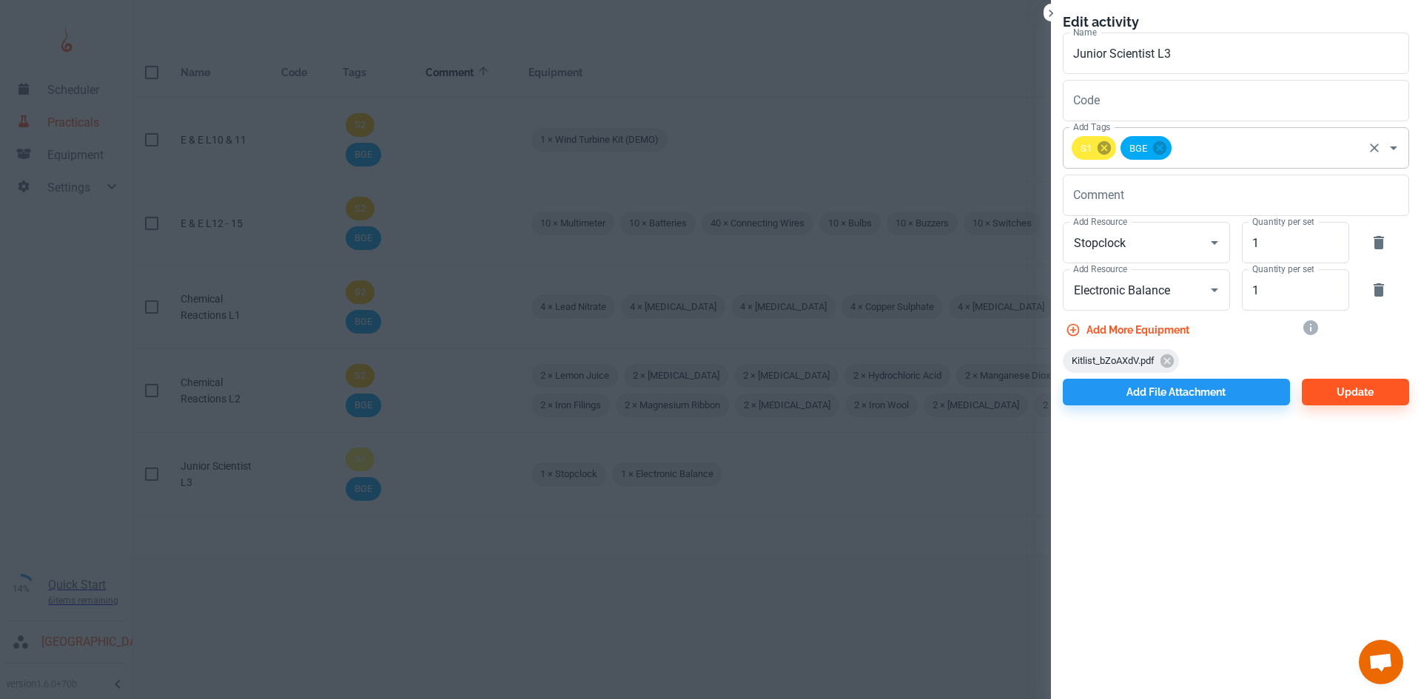
click at [1108, 152] on icon at bounding box center [1104, 147] width 13 height 13
click at [1365, 388] on button "Update" at bounding box center [1355, 392] width 107 height 27
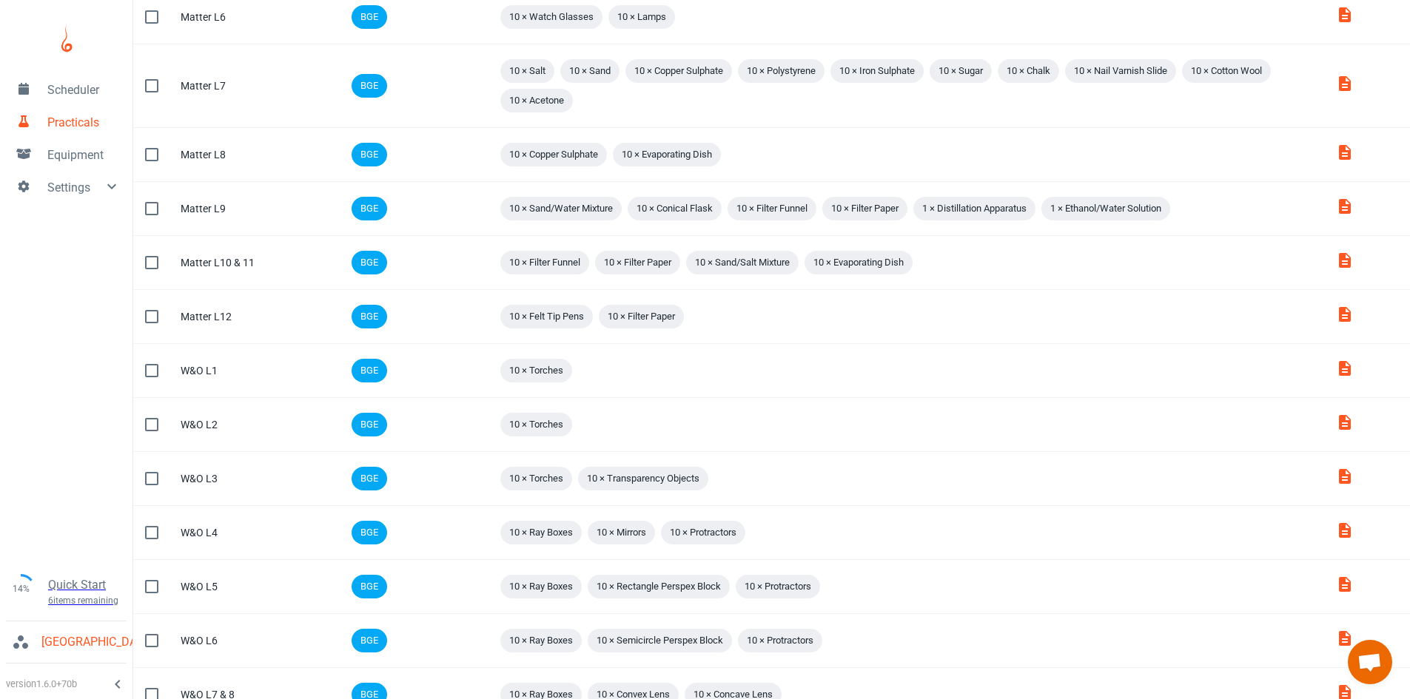
scroll to position [836, 0]
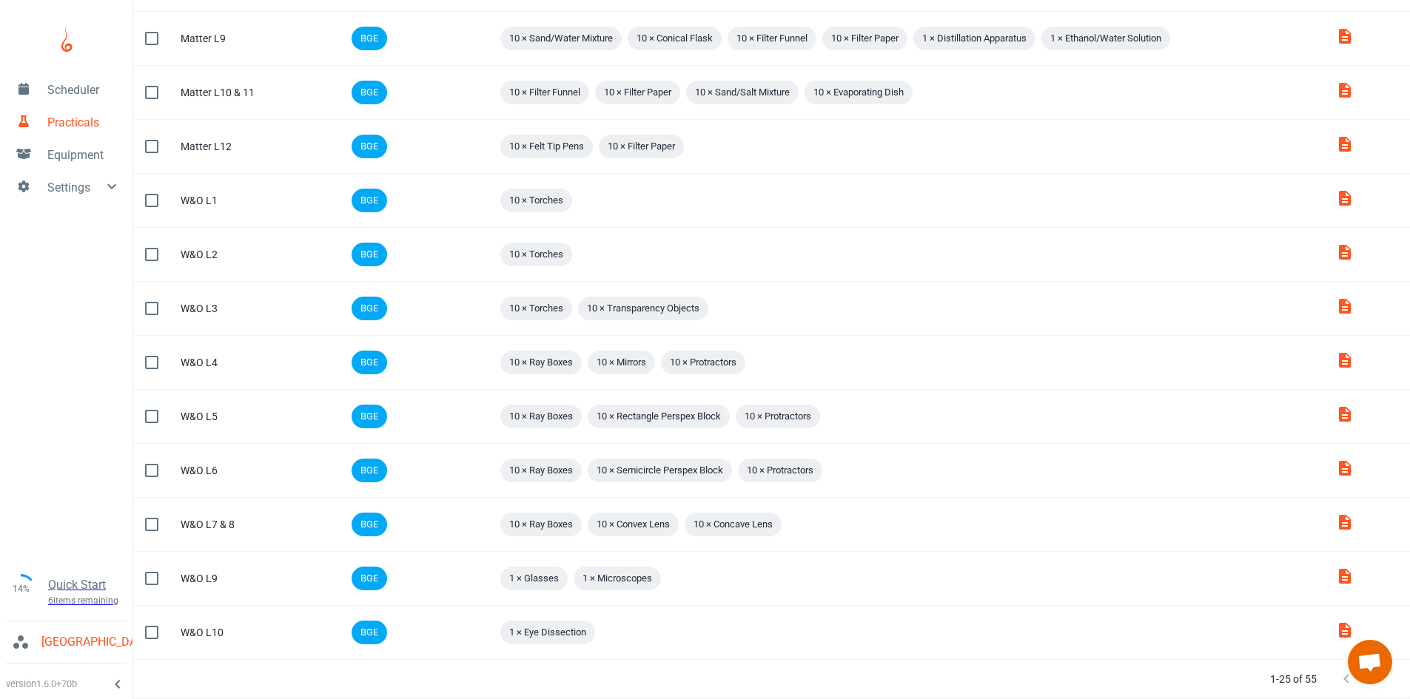
click at [1374, 685] on icon "Next Page" at bounding box center [1376, 680] width 18 height 18
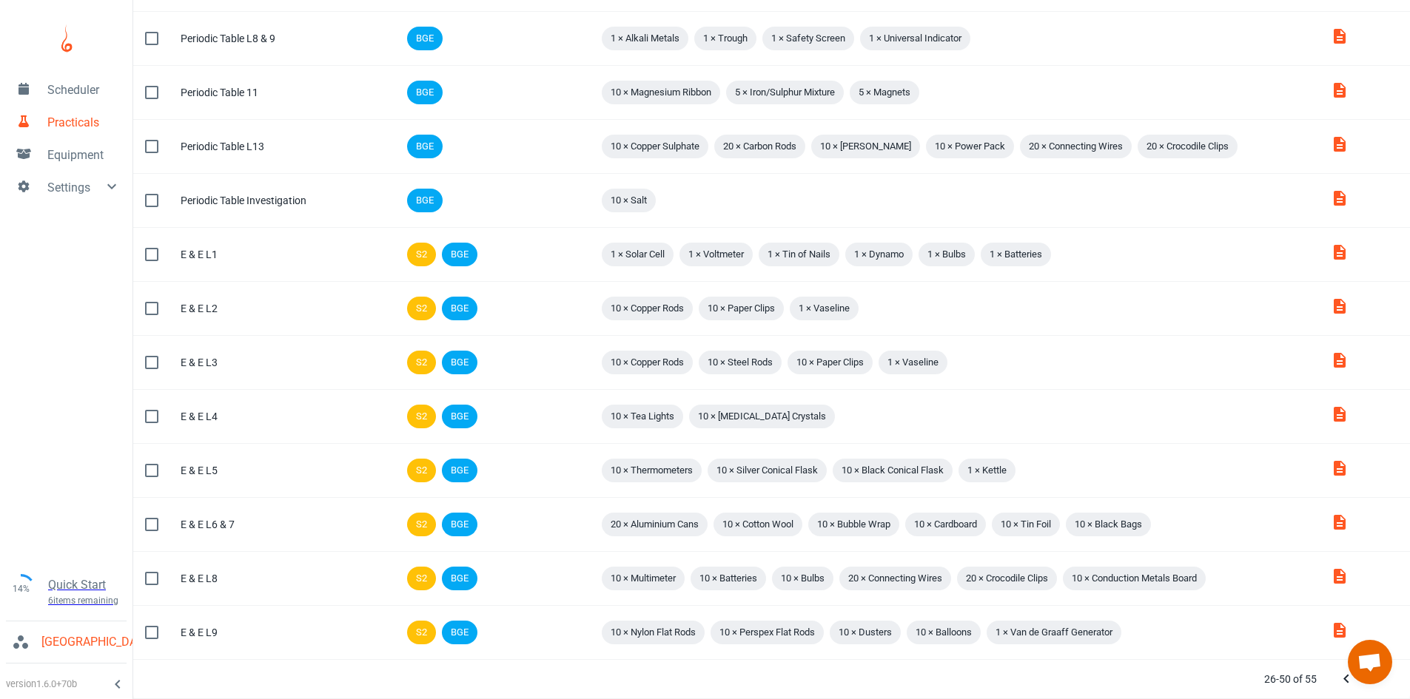
scroll to position [789, 0]
click at [1374, 685] on icon "Next Page" at bounding box center [1376, 680] width 18 height 18
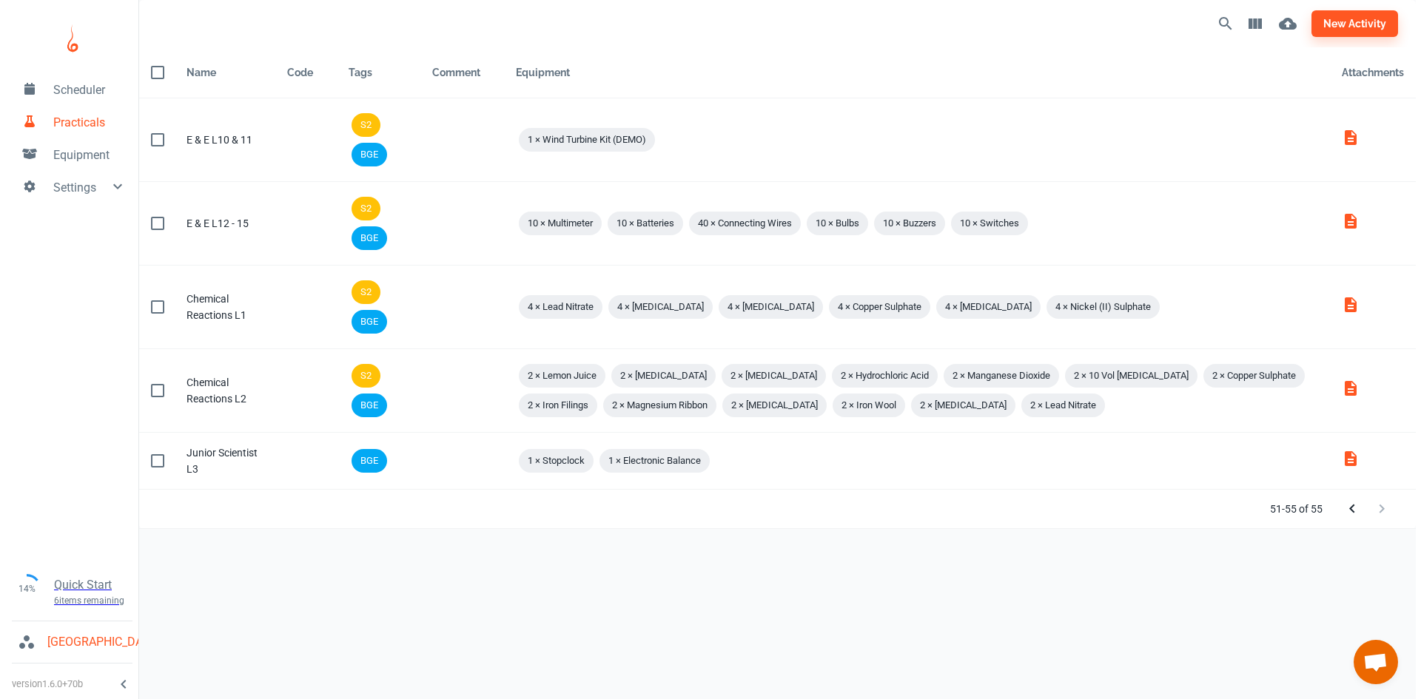
scroll to position [0, 0]
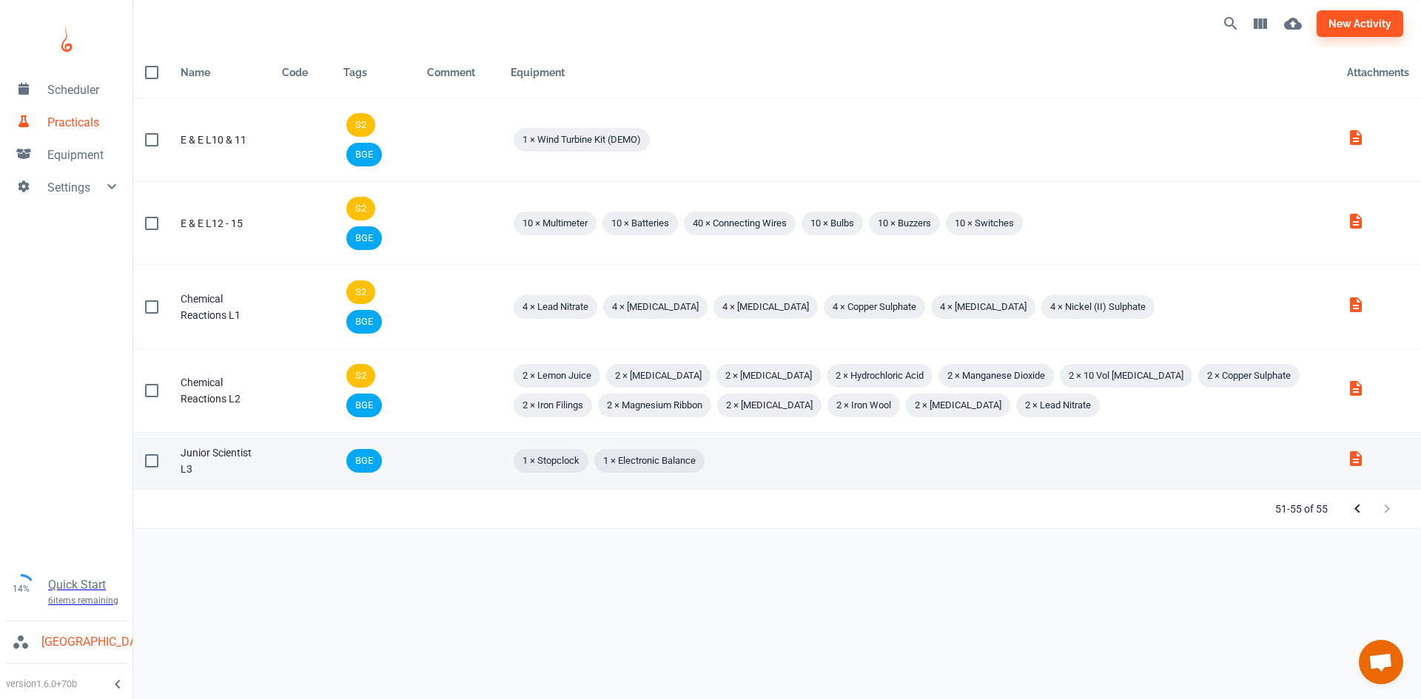
click at [461, 473] on td "Comment" at bounding box center [457, 461] width 84 height 57
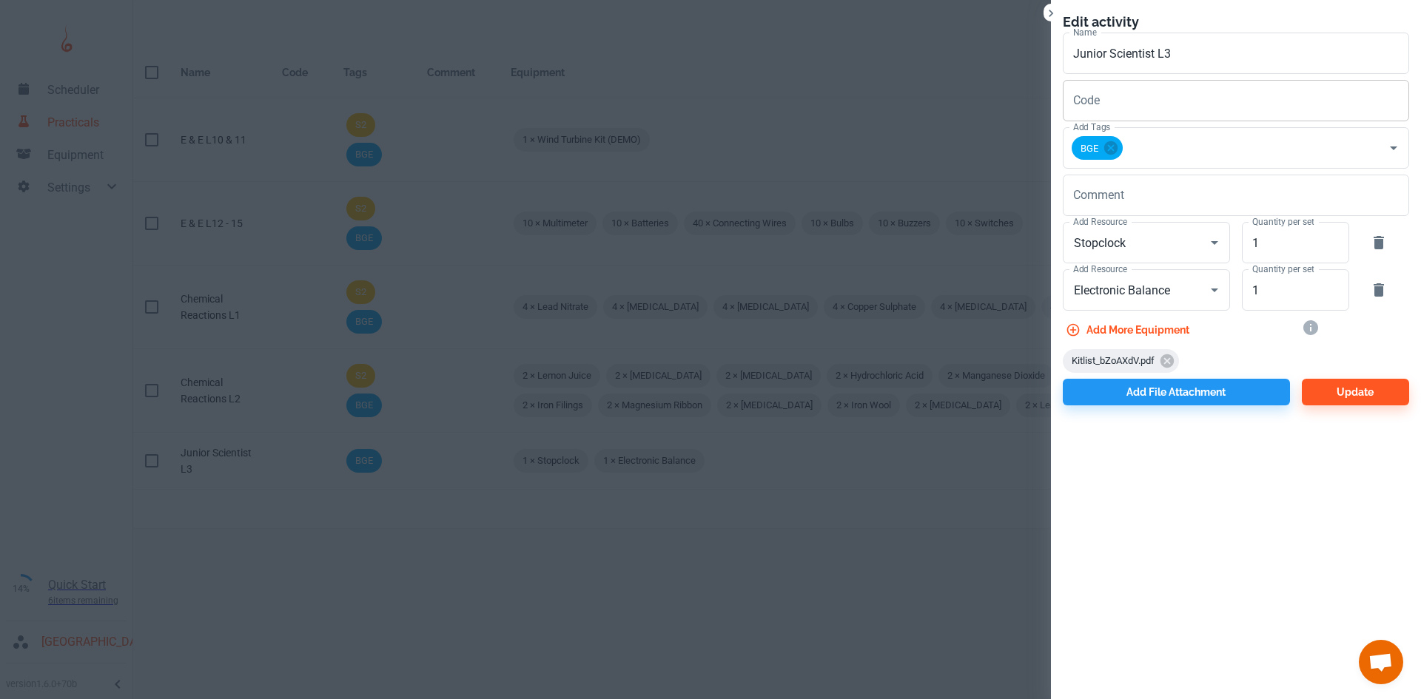
click at [1121, 84] on input "Code" at bounding box center [1236, 100] width 346 height 41
type input "S"
type input "1"
click at [1060, 7] on div "Close" at bounding box center [1080, 14] width 44 height 21
click at [1050, 15] on icon "Close" at bounding box center [1051, 13] width 15 height 15
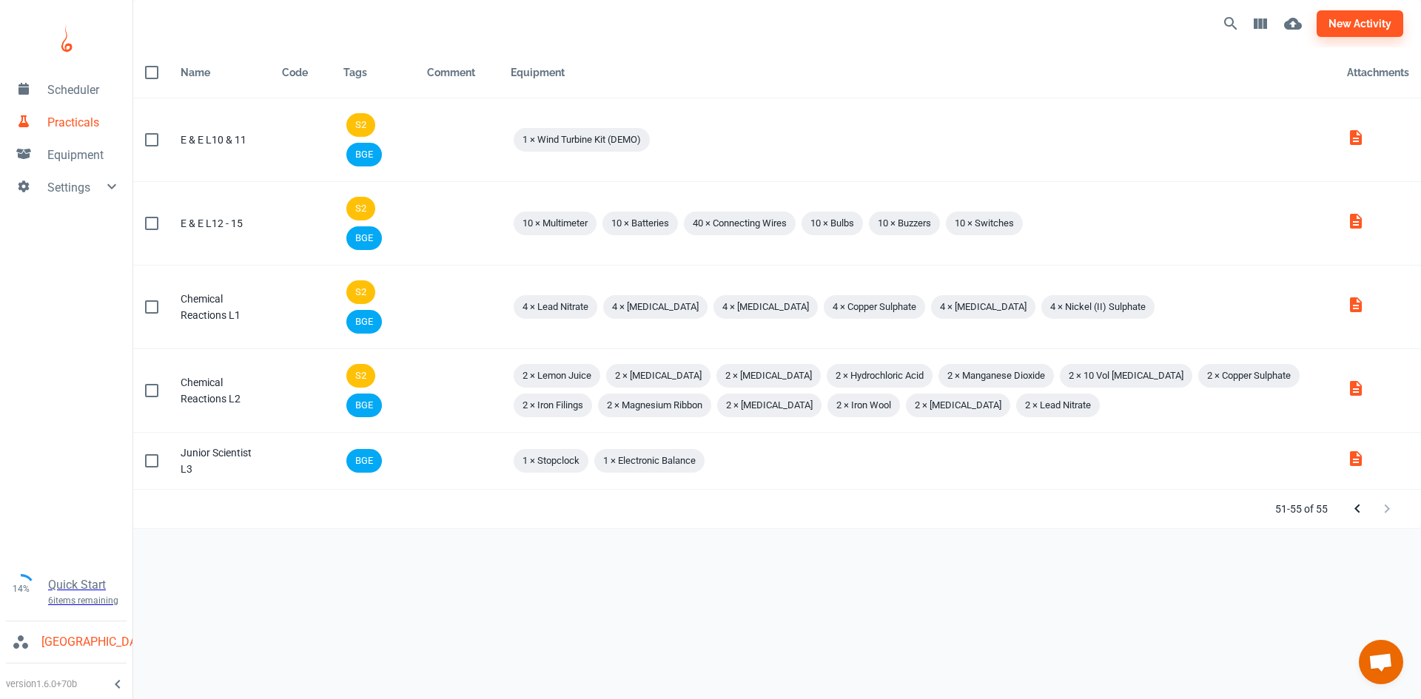
click at [589, 583] on div "new activity Name Code Tags Comment Equipment Attachments Name E & E L10 & 11 C…" at bounding box center [777, 338] width 1288 height 676
click at [1355, 23] on button "new activity" at bounding box center [1360, 23] width 87 height 27
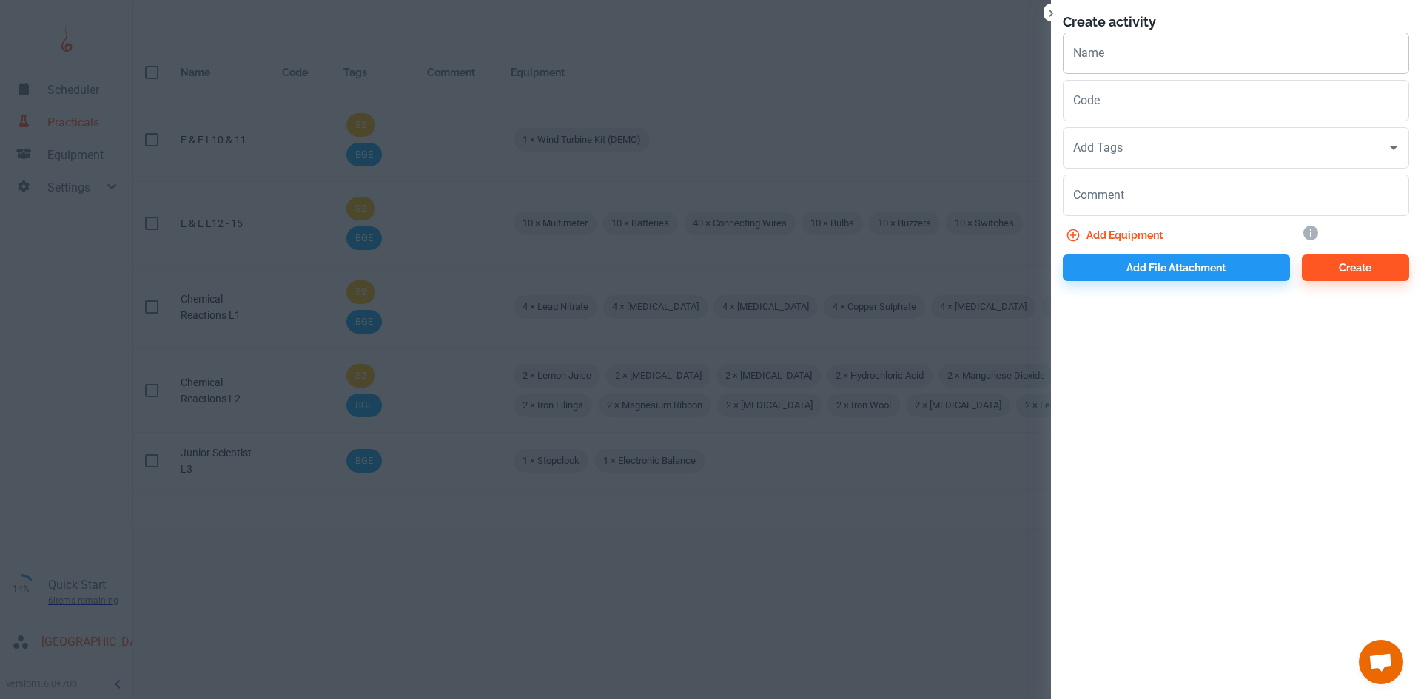
click at [1098, 56] on input "Name" at bounding box center [1236, 53] width 346 height 41
paste input "[URL][DOMAIN_NAME]"
drag, startPoint x: 1273, startPoint y: 54, endPoint x: 976, endPoint y: 38, distance: 298.0
click at [976, 38] on div "Create activity Name [URL][DOMAIN_NAME] Name Code Code Add Tags Add Tags Commen…" at bounding box center [710, 349] width 1421 height 699
type input "e"
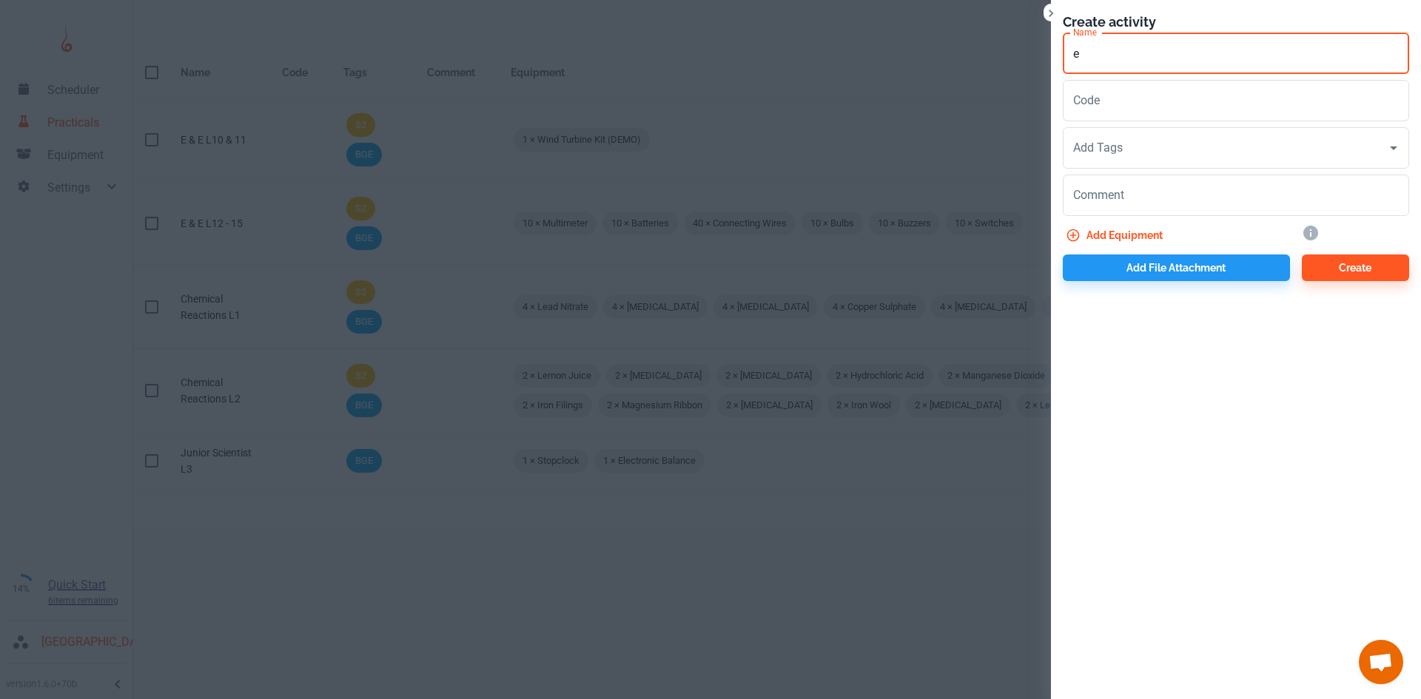
type input "e"
drag, startPoint x: 1137, startPoint y: 53, endPoint x: 1027, endPoint y: 53, distance: 109.5
click at [1027, 53] on div "Create activity Name E & E Name Code Code Add Tags Add Tags Comment x Comment A…" at bounding box center [710, 349] width 1421 height 699
type input "c"
drag, startPoint x: 1211, startPoint y: 53, endPoint x: 1045, endPoint y: 53, distance: 165.8
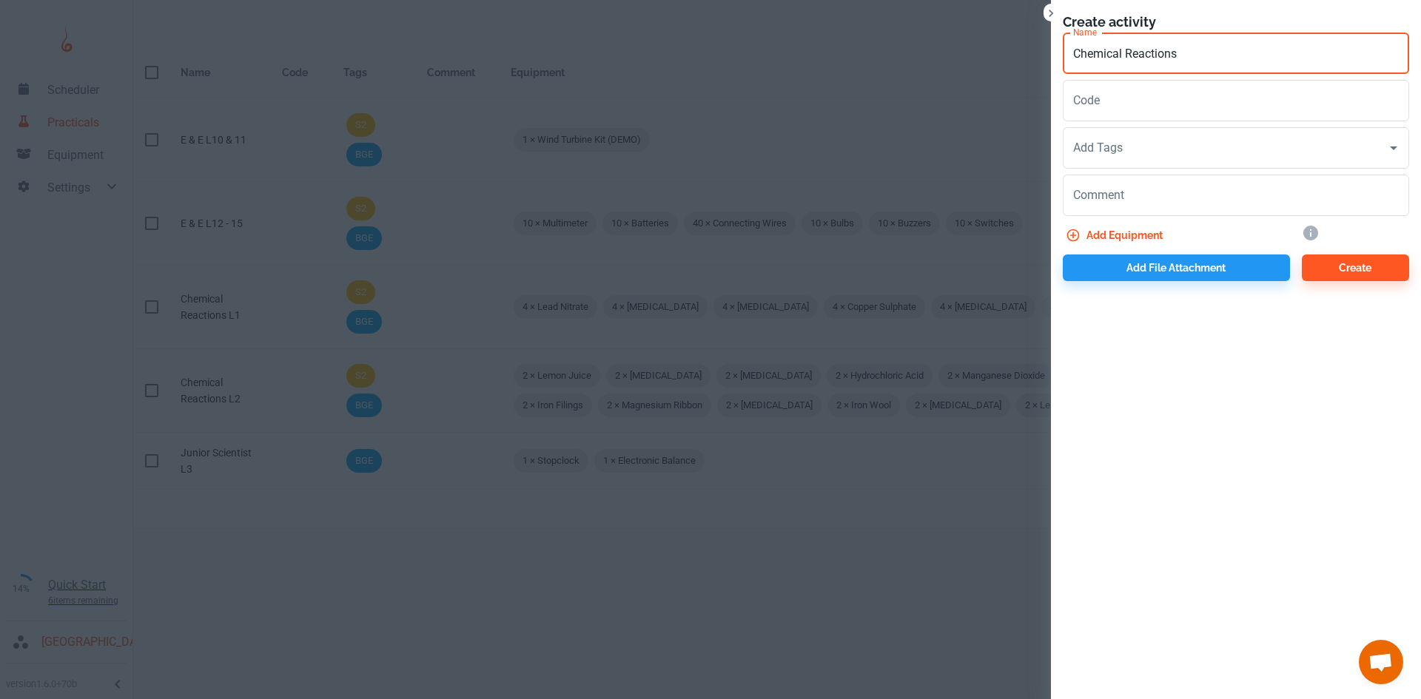
click at [1045, 53] on div "Create activity Name Chemical Reactions Name Code Code Add Tags Add Tags Commen…" at bounding box center [710, 349] width 1421 height 699
click at [1205, 56] on input "Chemical Reactions" at bounding box center [1236, 53] width 346 height 41
drag, startPoint x: 1205, startPoint y: 56, endPoint x: 1053, endPoint y: 59, distance: 151.8
click at [1053, 59] on div "Name Chemical Reactions L Name" at bounding box center [1230, 50] width 358 height 47
click at [1216, 56] on input "Chemical Reactions L" at bounding box center [1236, 53] width 346 height 41
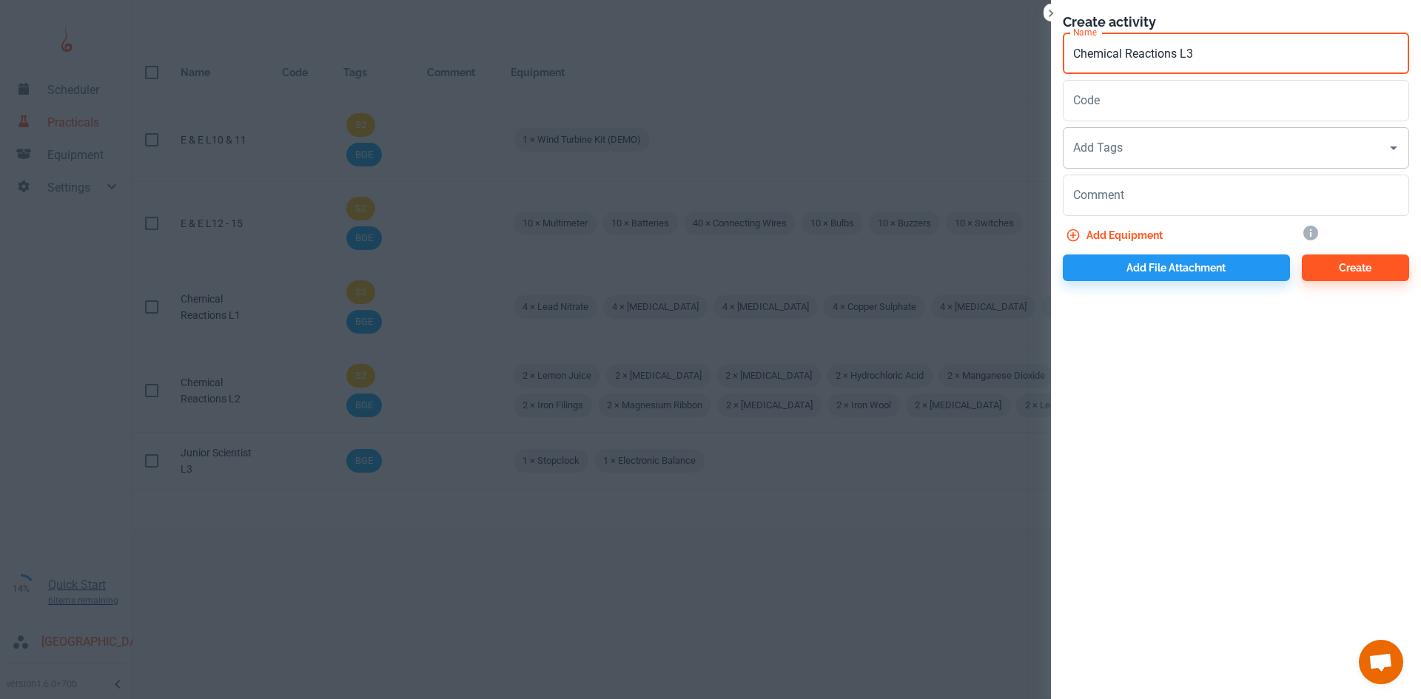
type input "Chemical Reactions L3"
click at [1172, 157] on input "Add Tags" at bounding box center [1225, 148] width 311 height 28
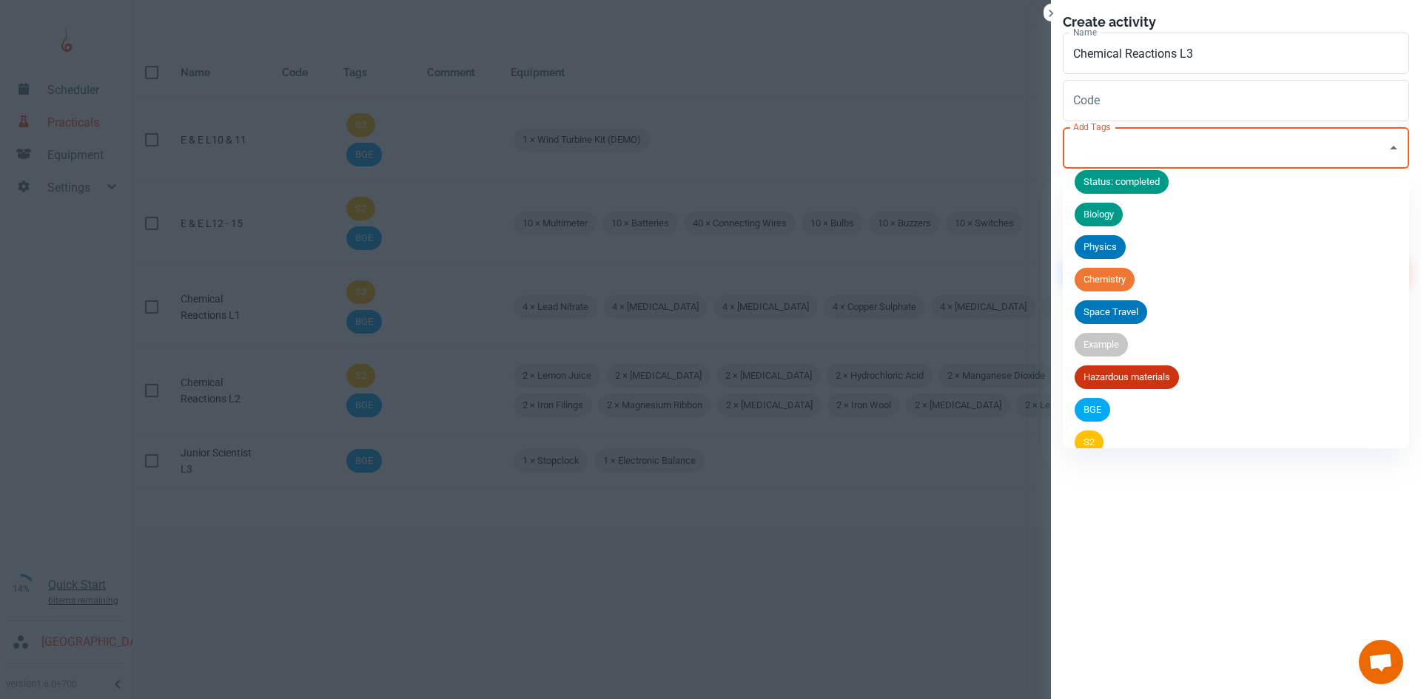
scroll to position [123, 0]
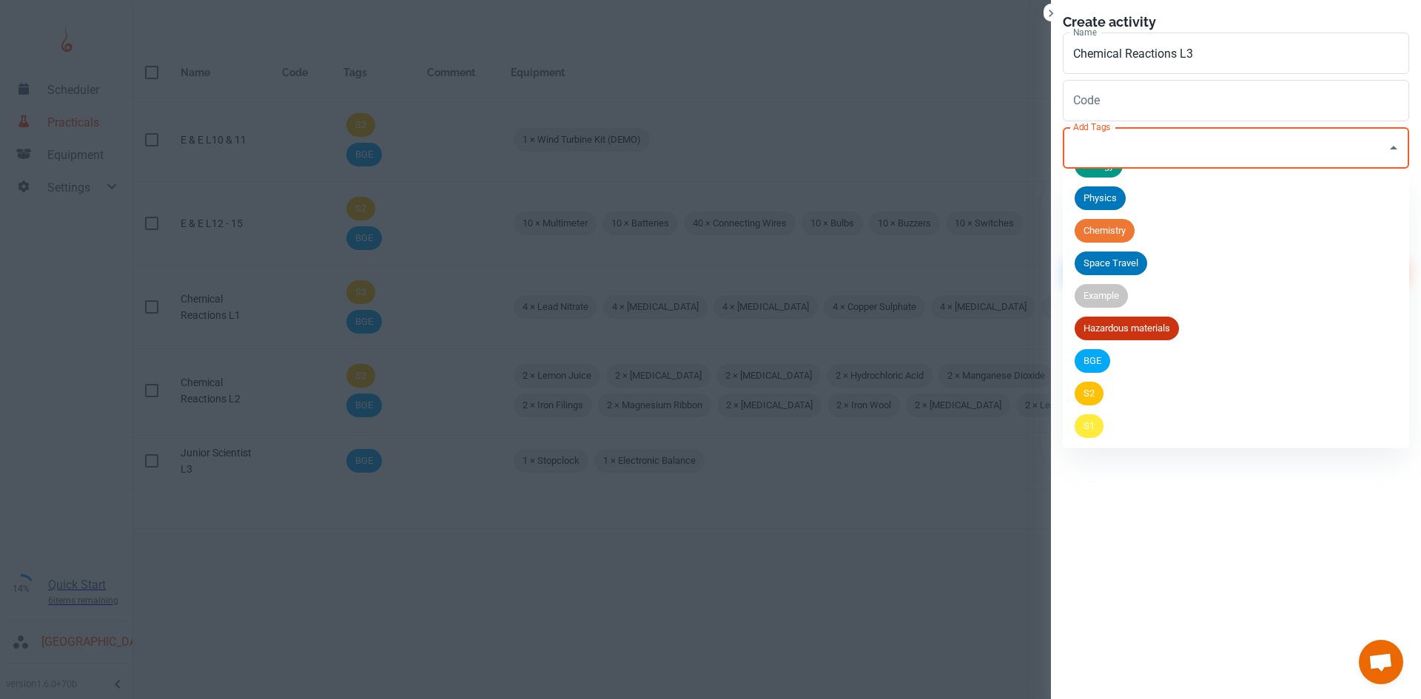
click at [1081, 402] on div "S2" at bounding box center [1089, 394] width 29 height 24
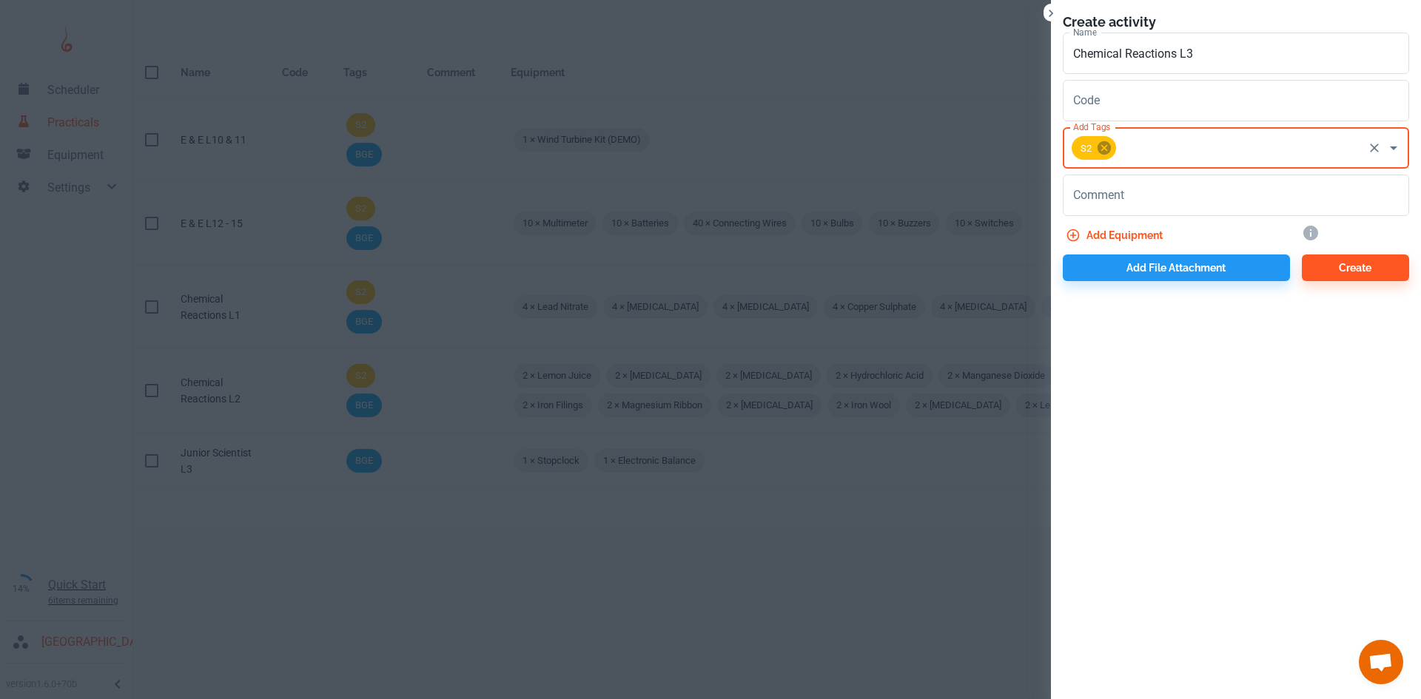
click at [1110, 149] on icon at bounding box center [1104, 147] width 13 height 13
click at [1118, 151] on input "Add Tags" at bounding box center [1225, 148] width 311 height 28
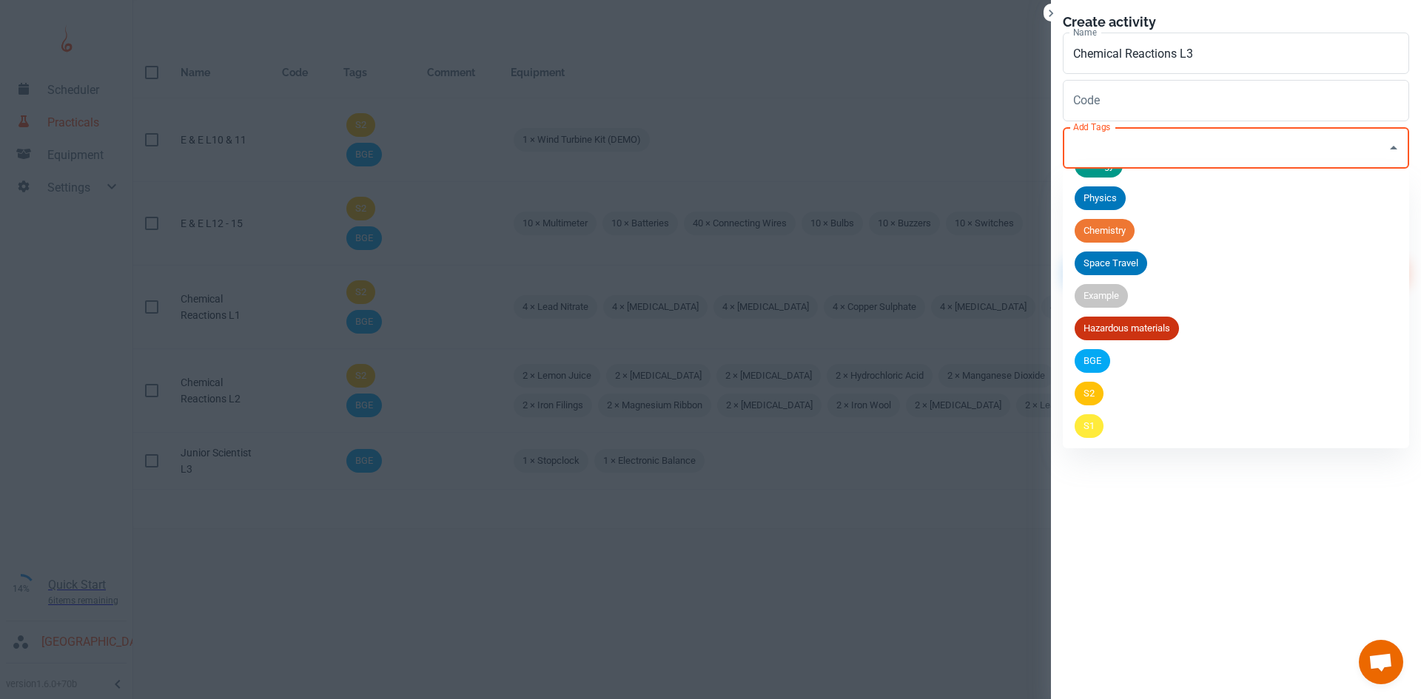
click at [1114, 359] on li "BGE" at bounding box center [1236, 361] width 346 height 33
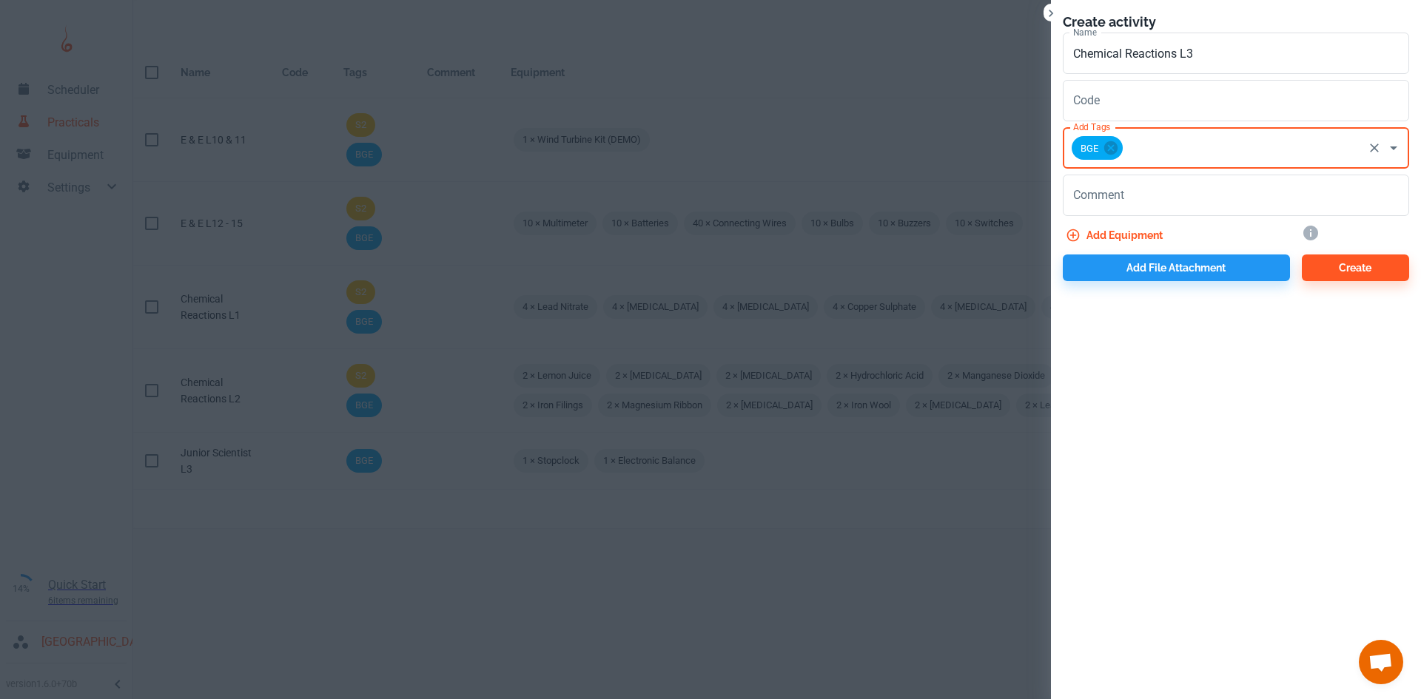
click at [1147, 167] on div "BGE Add Tags" at bounding box center [1236, 147] width 346 height 41
click at [1155, 142] on input "Add Tags" at bounding box center [1243, 148] width 236 height 28
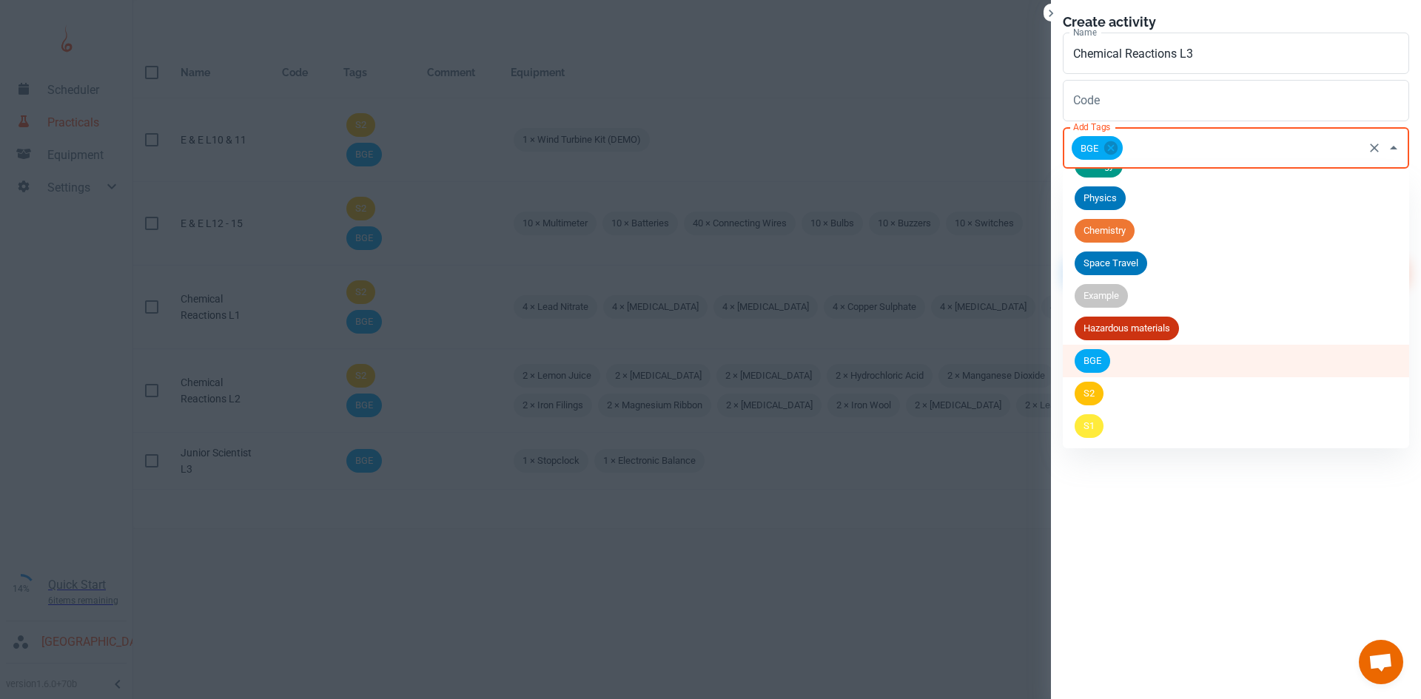
click at [1111, 397] on li "S2" at bounding box center [1236, 393] width 346 height 33
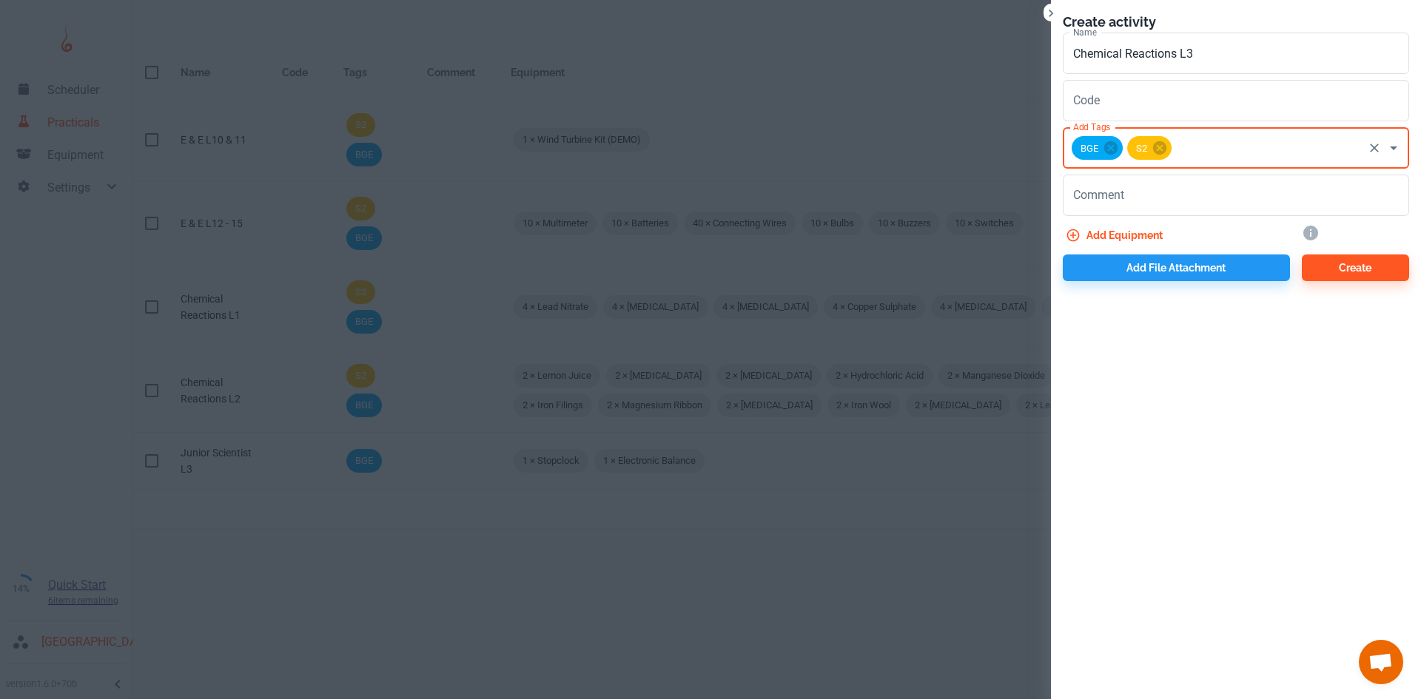
click at [1104, 227] on button "Add equipment" at bounding box center [1116, 235] width 106 height 27
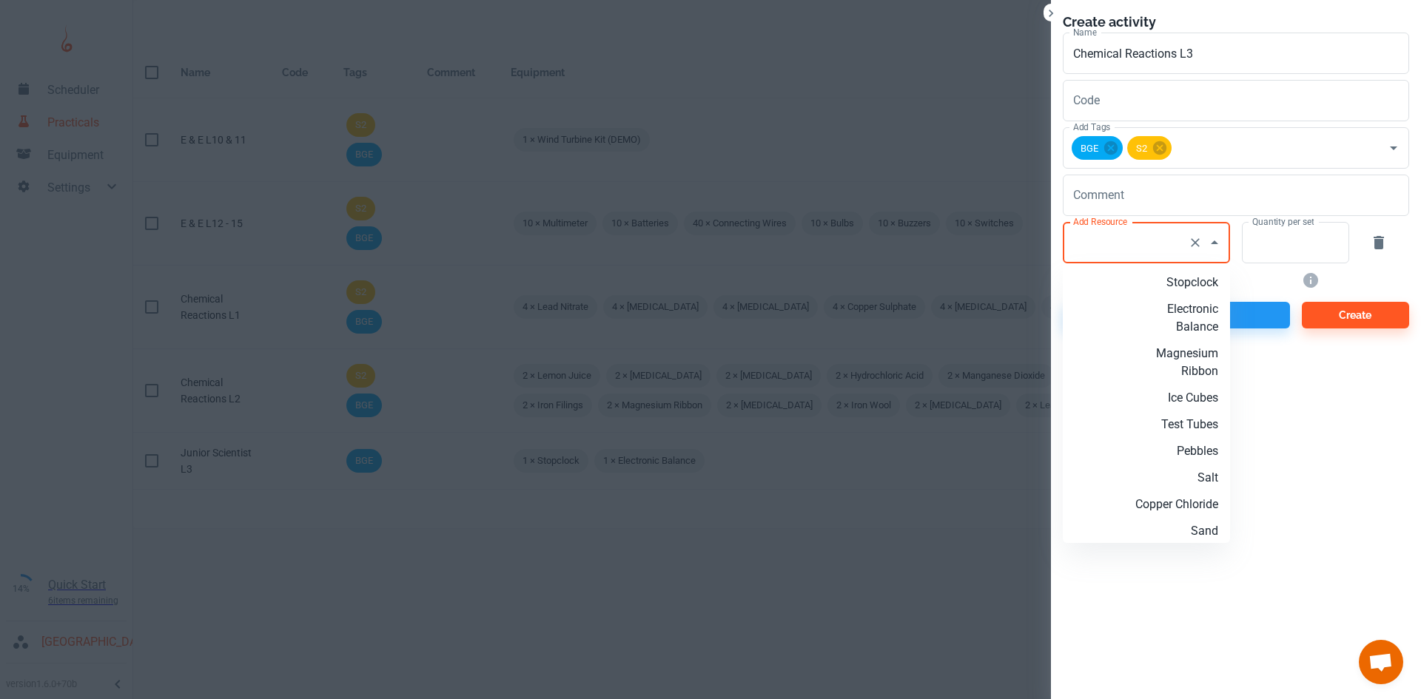
click at [1115, 245] on div "Add Resource Add Resource" at bounding box center [1146, 242] width 167 height 41
click at [1168, 336] on li "Ice Cubes" at bounding box center [1146, 327] width 167 height 27
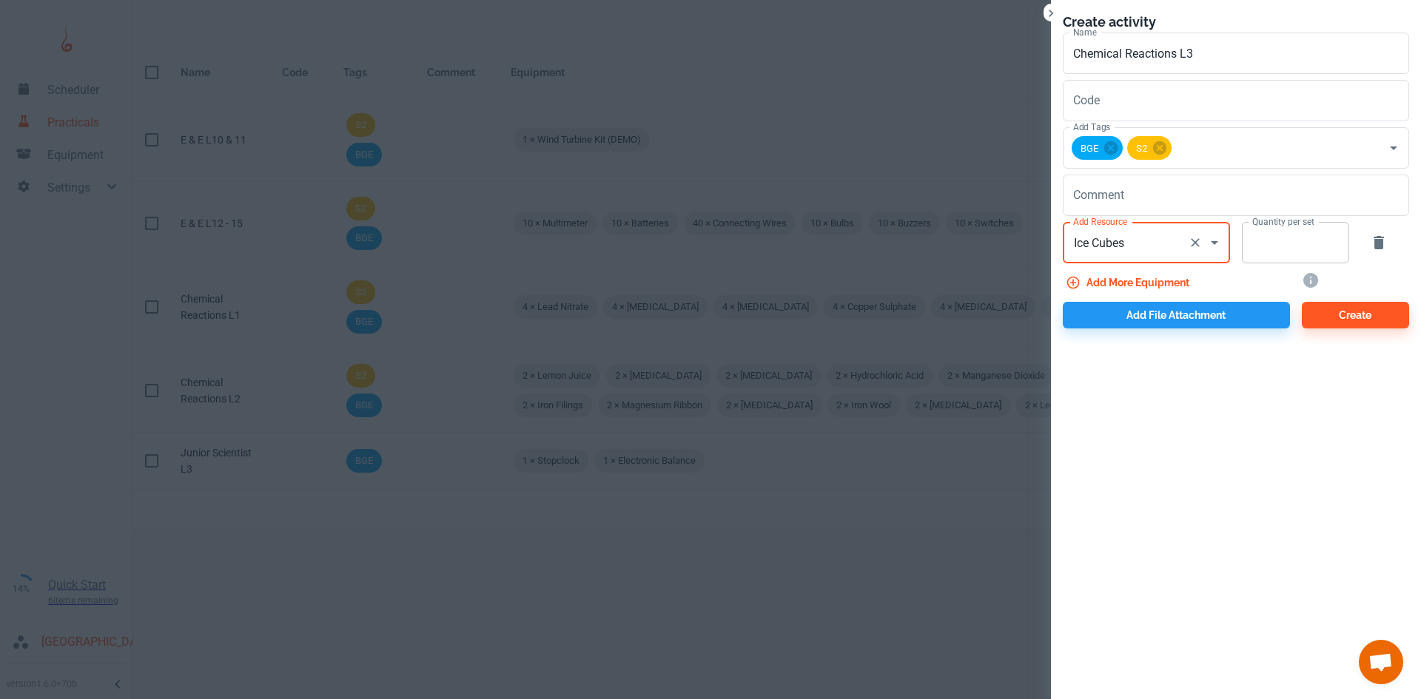
type input "Ice Cubes"
click at [1267, 255] on input "Quantity per set" at bounding box center [1287, 242] width 91 height 41
type input "10"
click at [1158, 281] on button "Add more equipment" at bounding box center [1129, 282] width 132 height 27
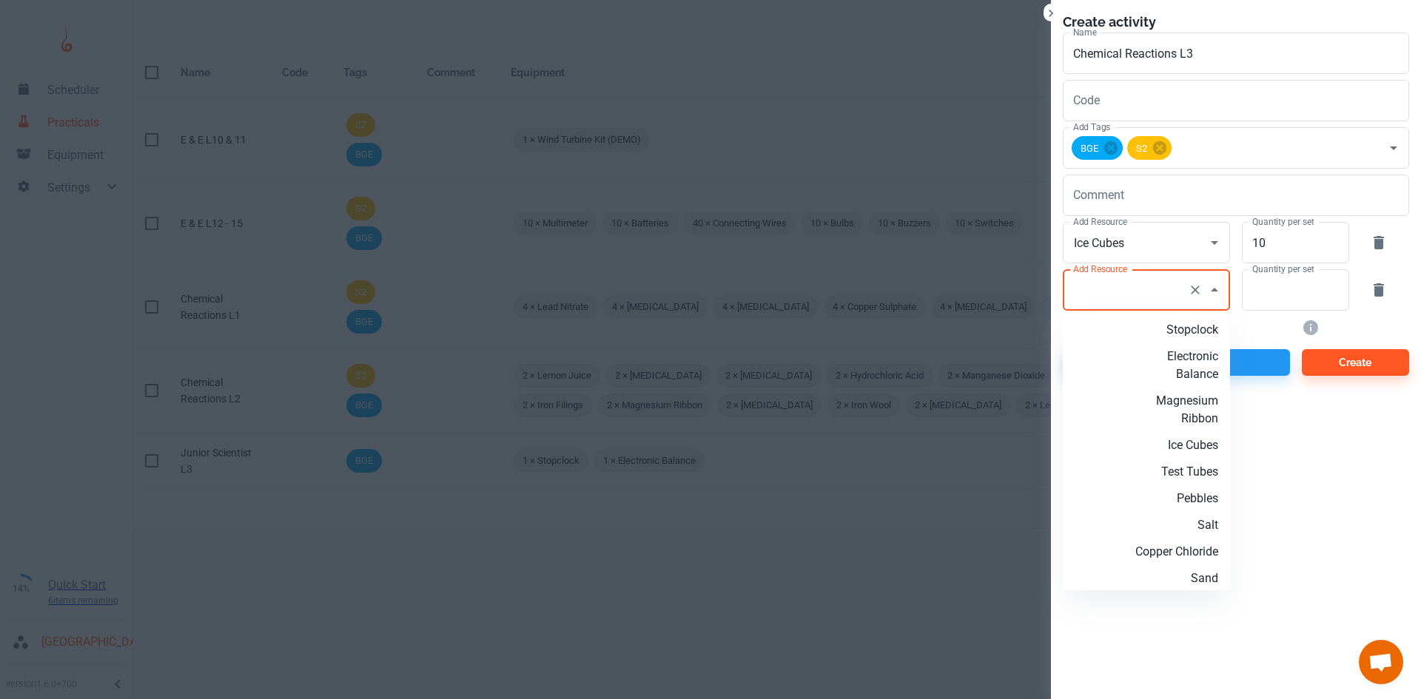
click at [1135, 296] on input "Add Resource" at bounding box center [1126, 290] width 113 height 28
type input "1"
click at [1199, 357] on p "Kettle" at bounding box center [1170, 357] width 95 height 18
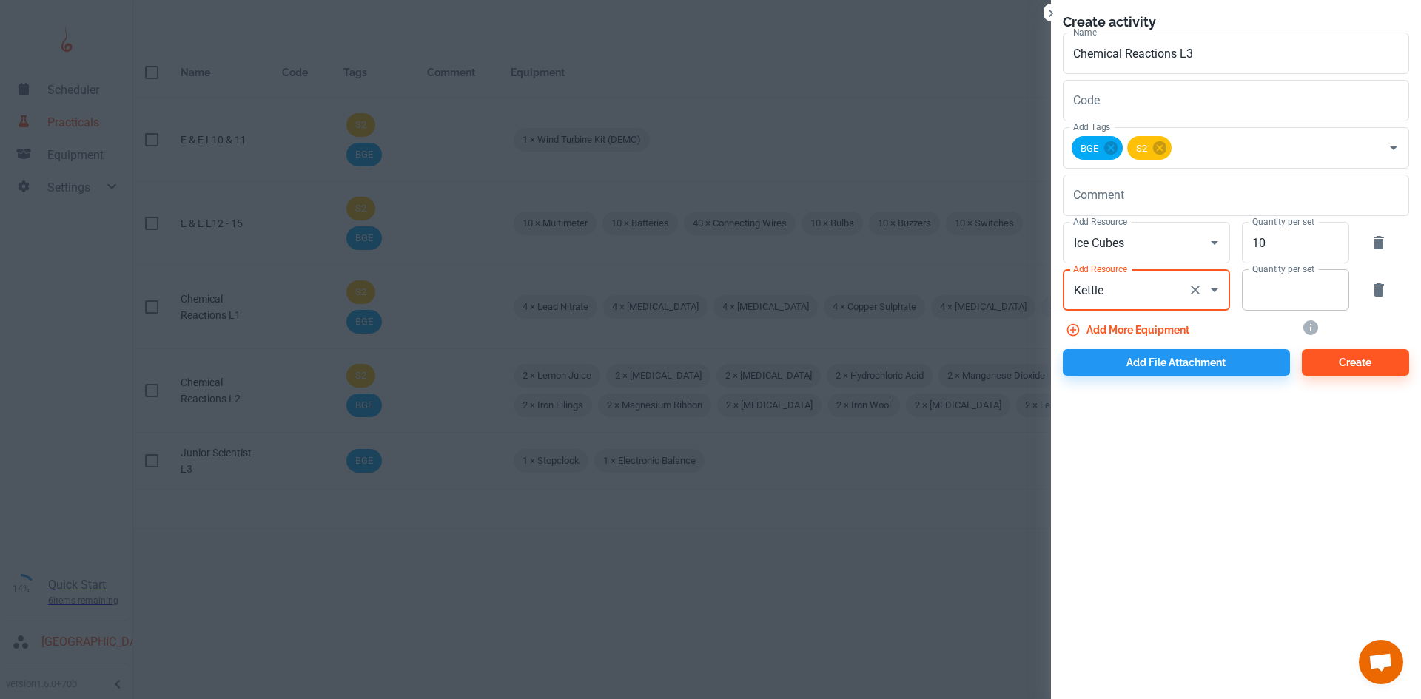
type input "Kettle"
click at [1287, 301] on input "Quantity per set" at bounding box center [1287, 289] width 91 height 41
type input "1"
click at [1331, 369] on button "Create" at bounding box center [1355, 362] width 107 height 27
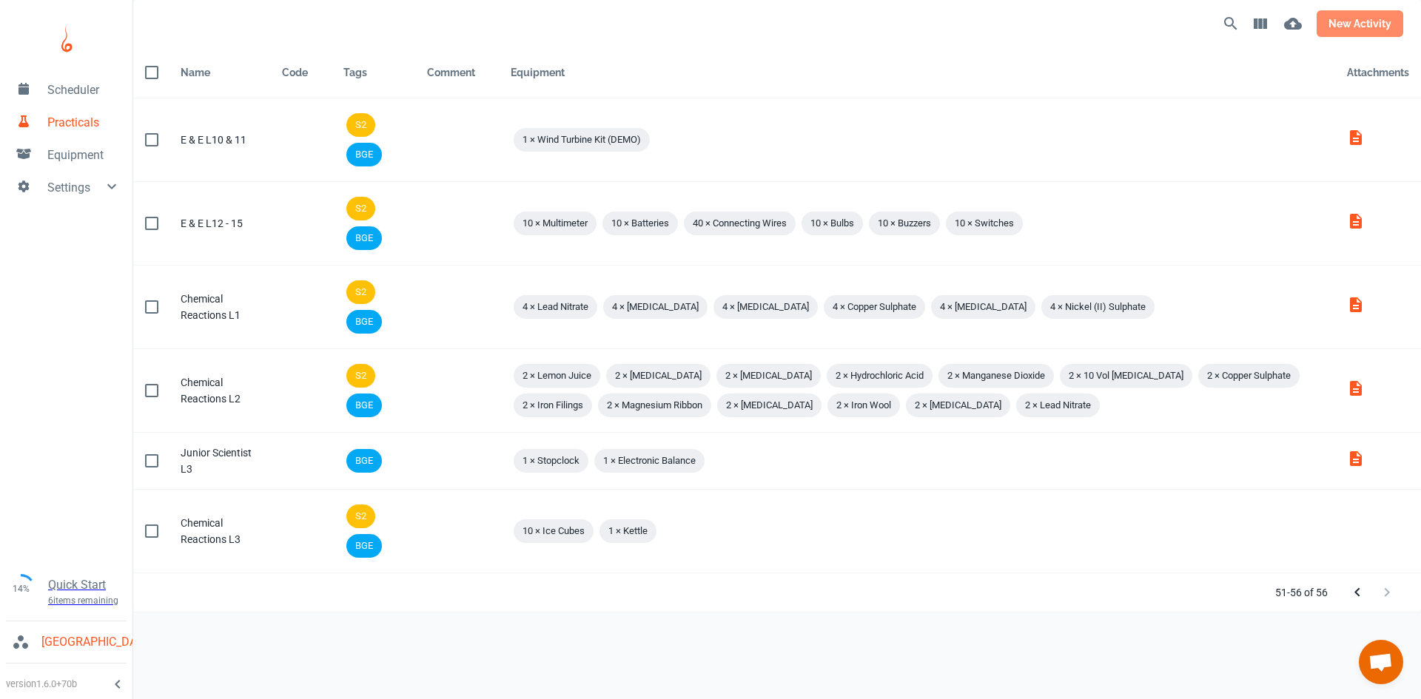
click at [1349, 19] on button "new activity" at bounding box center [1360, 23] width 87 height 27
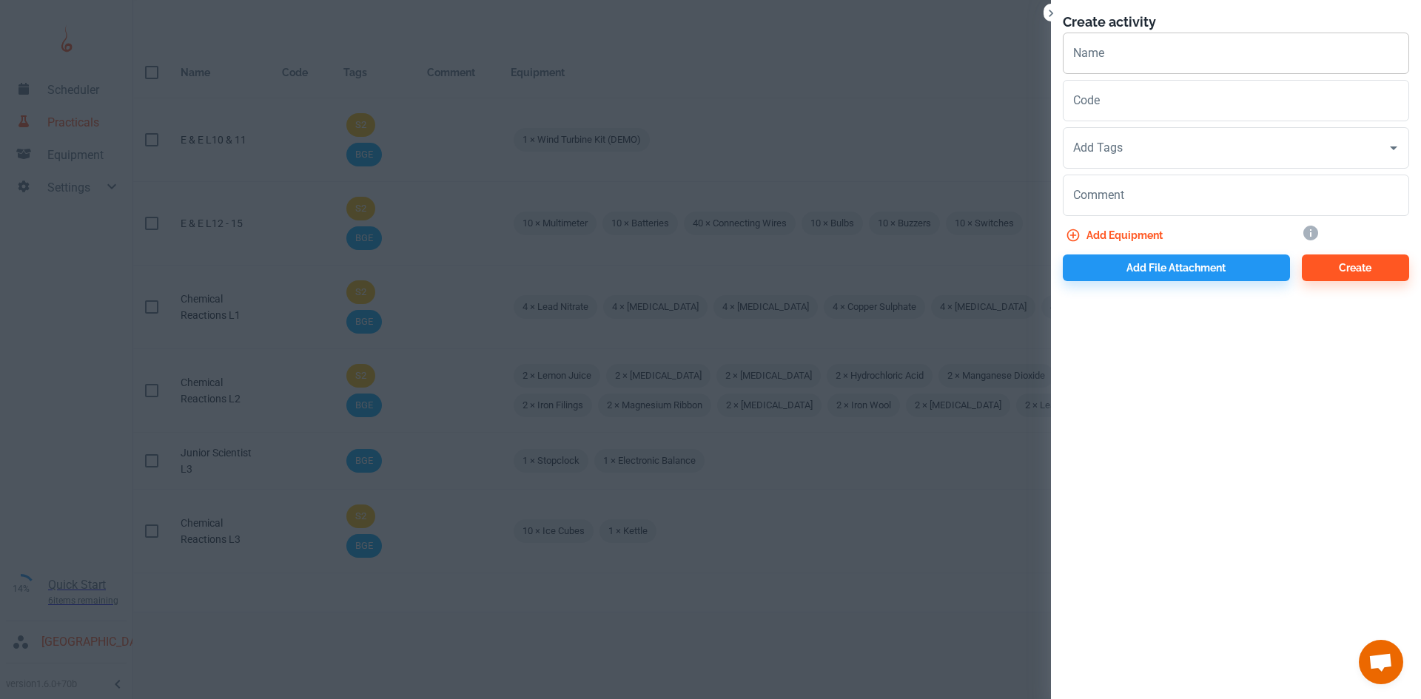
click at [1132, 63] on input "Name" at bounding box center [1236, 53] width 346 height 41
paste input "Chemical Reactions L"
type input "Chemical Reactions L4"
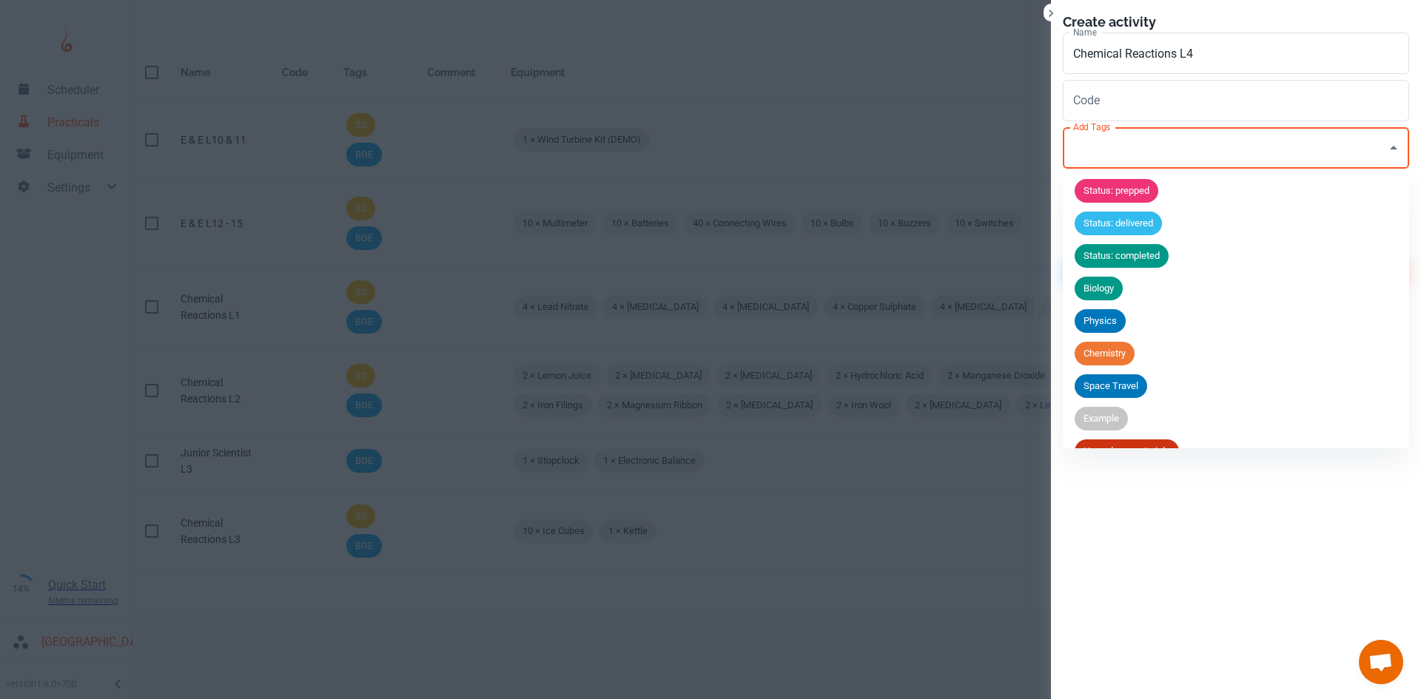
click at [1112, 146] on input "Add Tags" at bounding box center [1225, 148] width 311 height 28
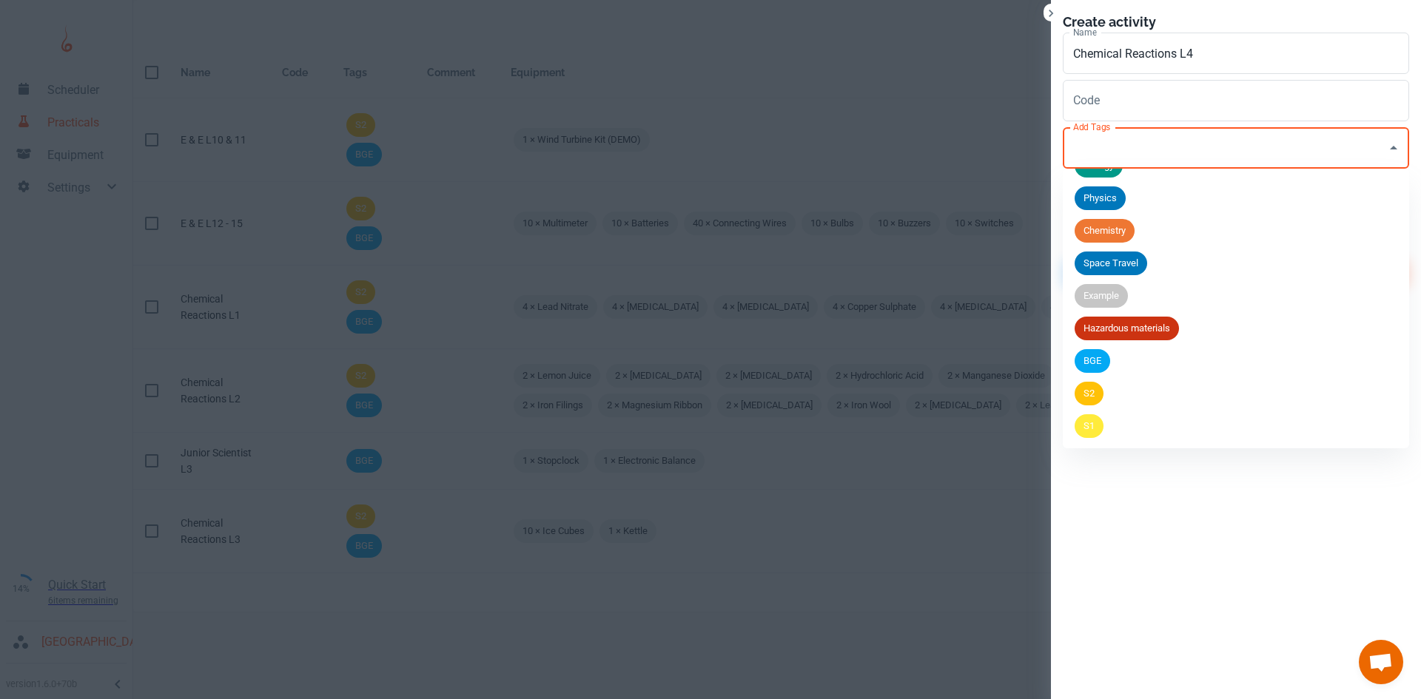
click at [1116, 360] on li "BGE" at bounding box center [1236, 361] width 346 height 33
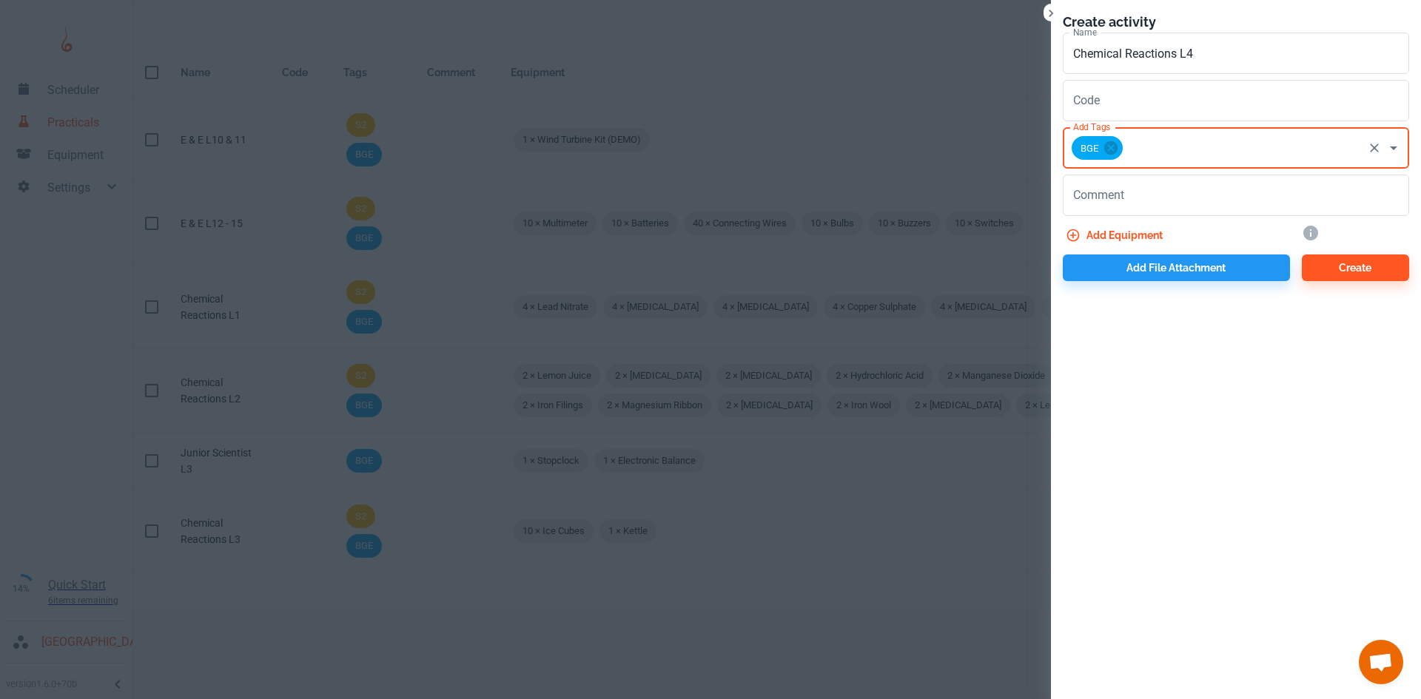
click at [1173, 149] on input "Add Tags" at bounding box center [1243, 148] width 236 height 28
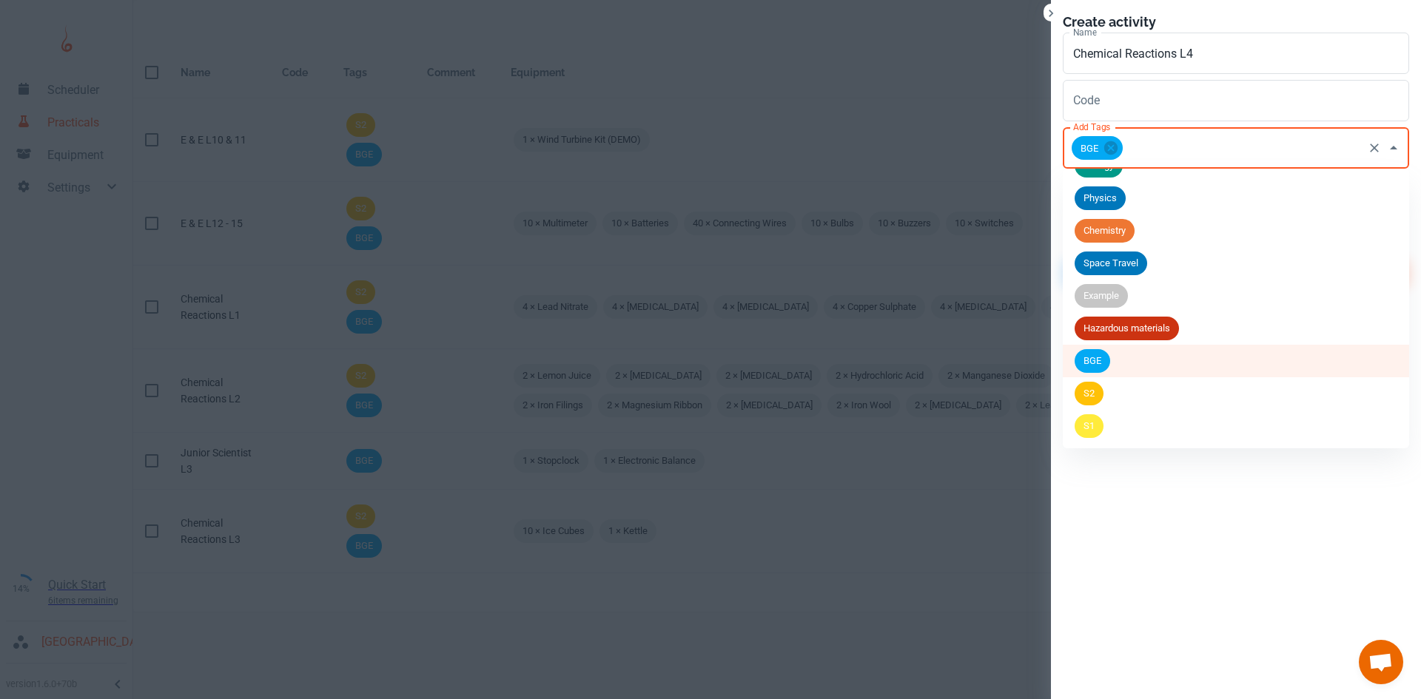
click at [1121, 386] on li "S2" at bounding box center [1236, 393] width 346 height 33
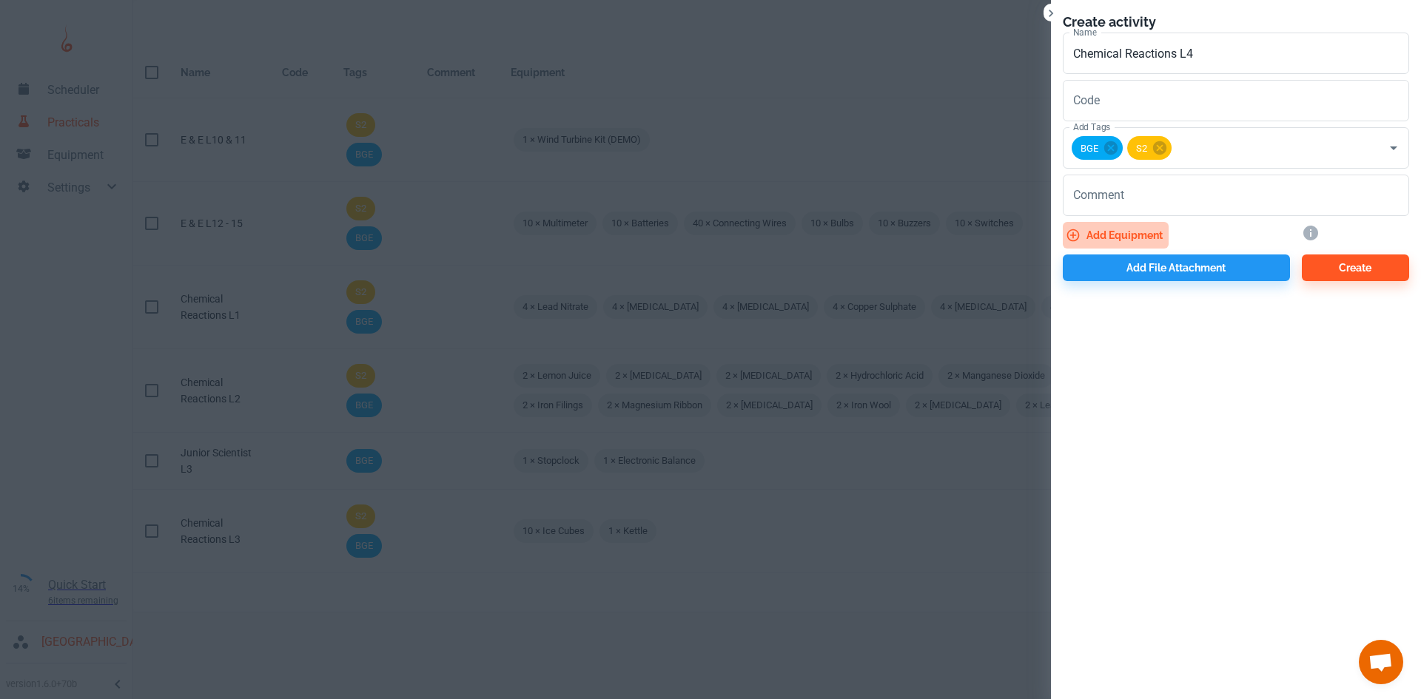
click at [1115, 231] on button "Add equipment" at bounding box center [1116, 235] width 106 height 27
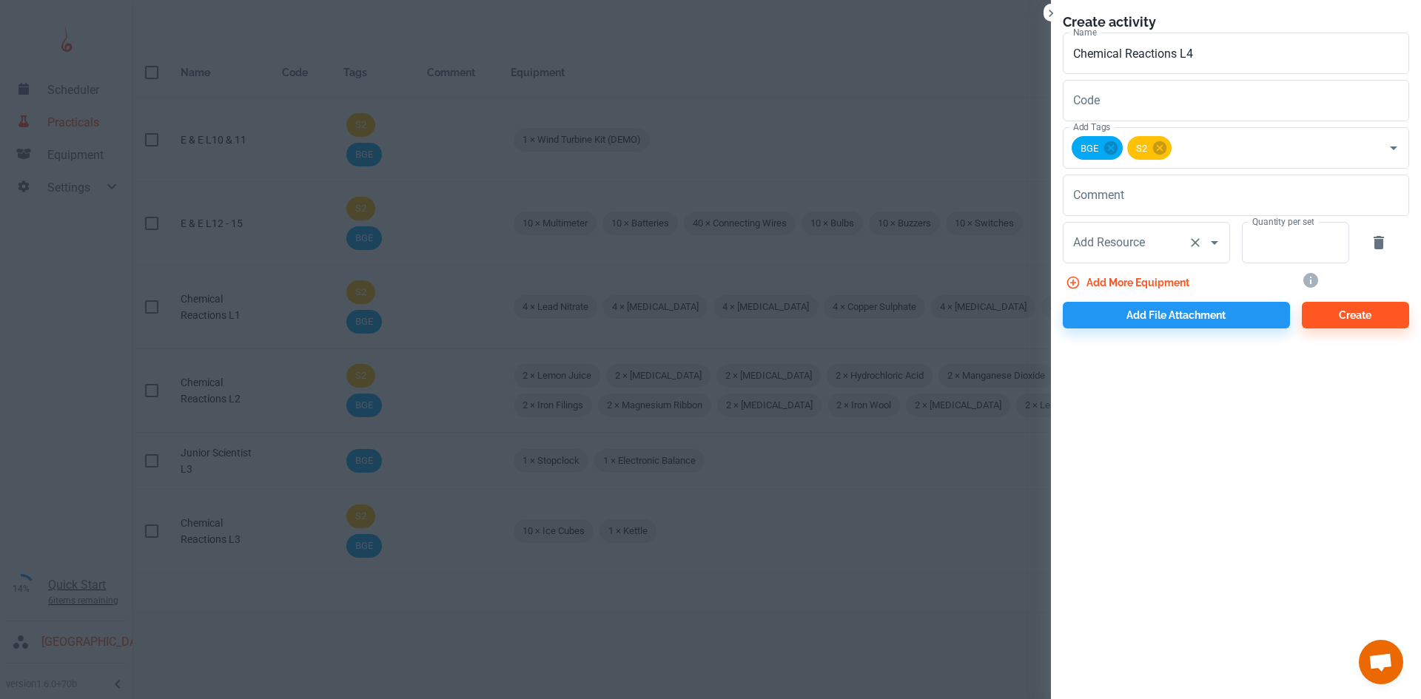
click at [1118, 248] on div "Add Resource Add Resource" at bounding box center [1146, 242] width 167 height 41
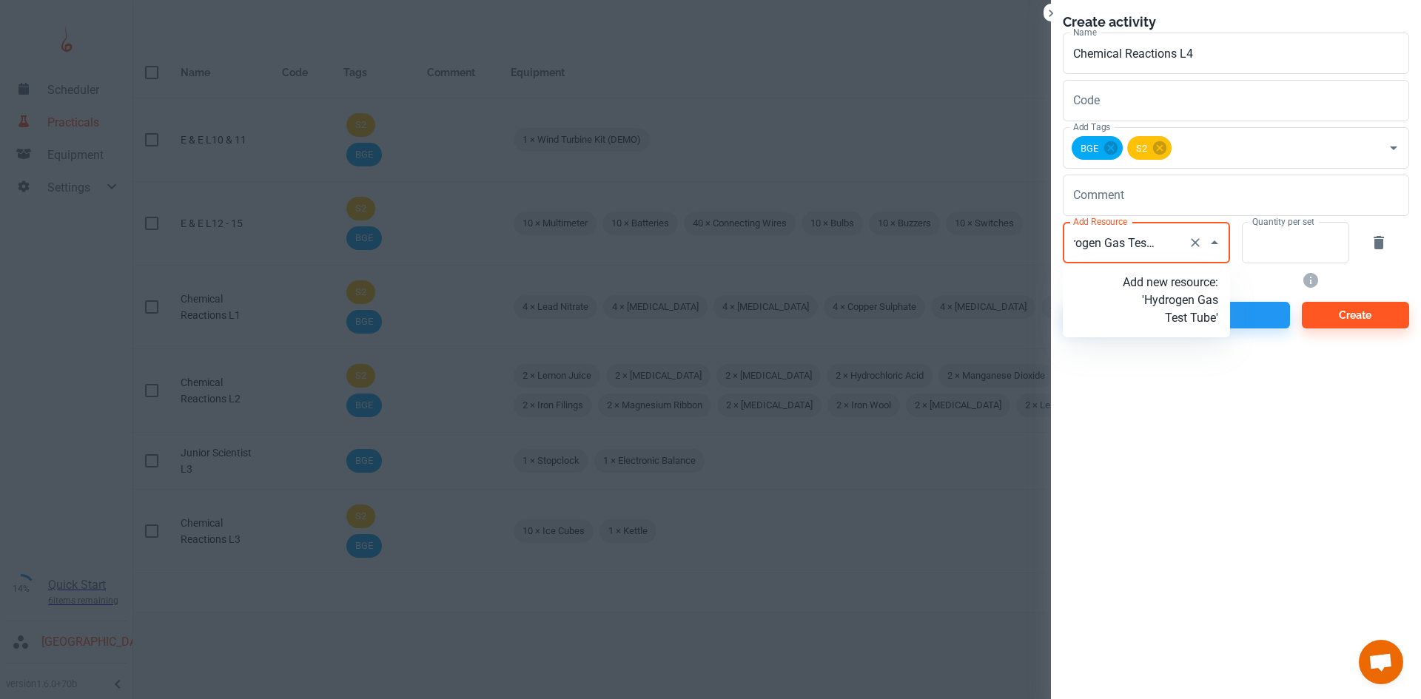
type input "Hydrogen Gas Test Tubes"
click at [1168, 297] on p "Add new resource: 'Hydrogen Gas Test Tubes'" at bounding box center [1170, 300] width 95 height 53
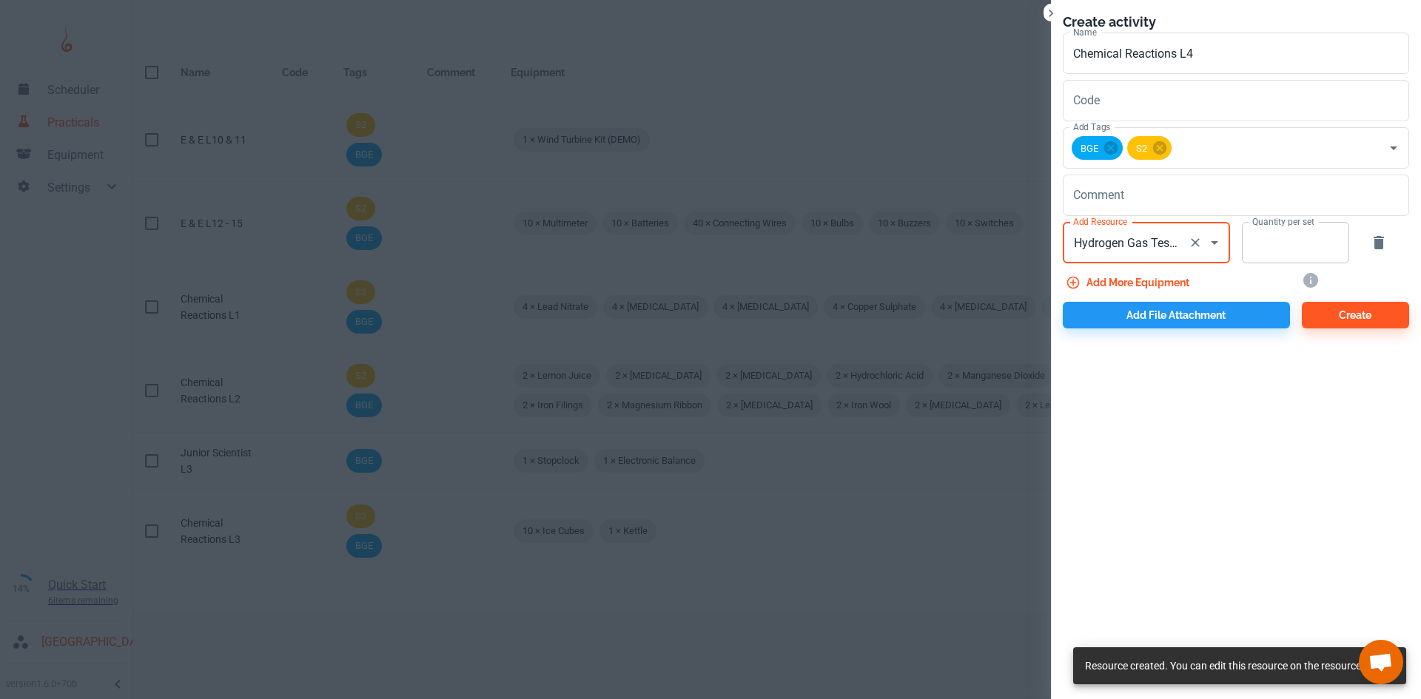
type input "Hydrogen Gas Test Tubes"
click at [1279, 245] on input "Quantity per set" at bounding box center [1287, 242] width 91 height 41
type input "10"
click at [1158, 284] on button "Add more equipment" at bounding box center [1129, 282] width 132 height 27
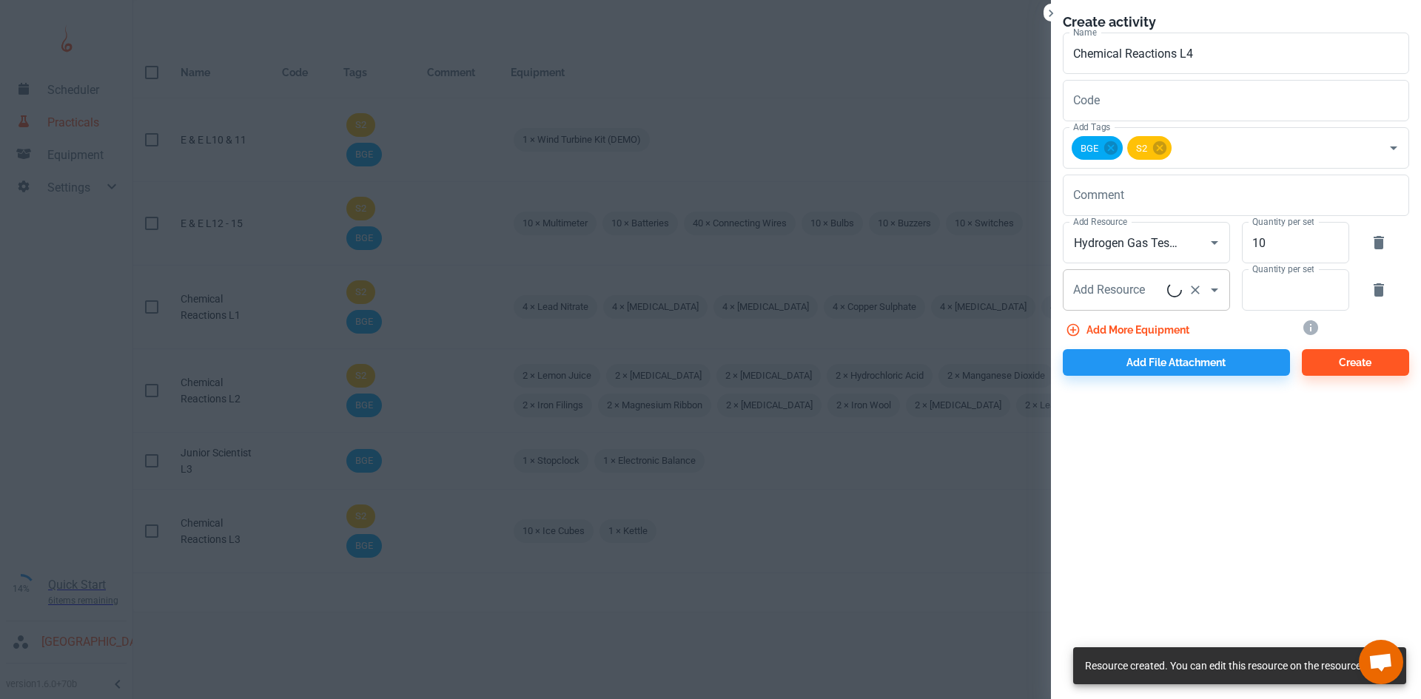
click at [1118, 286] on div "Add Resource Add Resource" at bounding box center [1146, 289] width 167 height 41
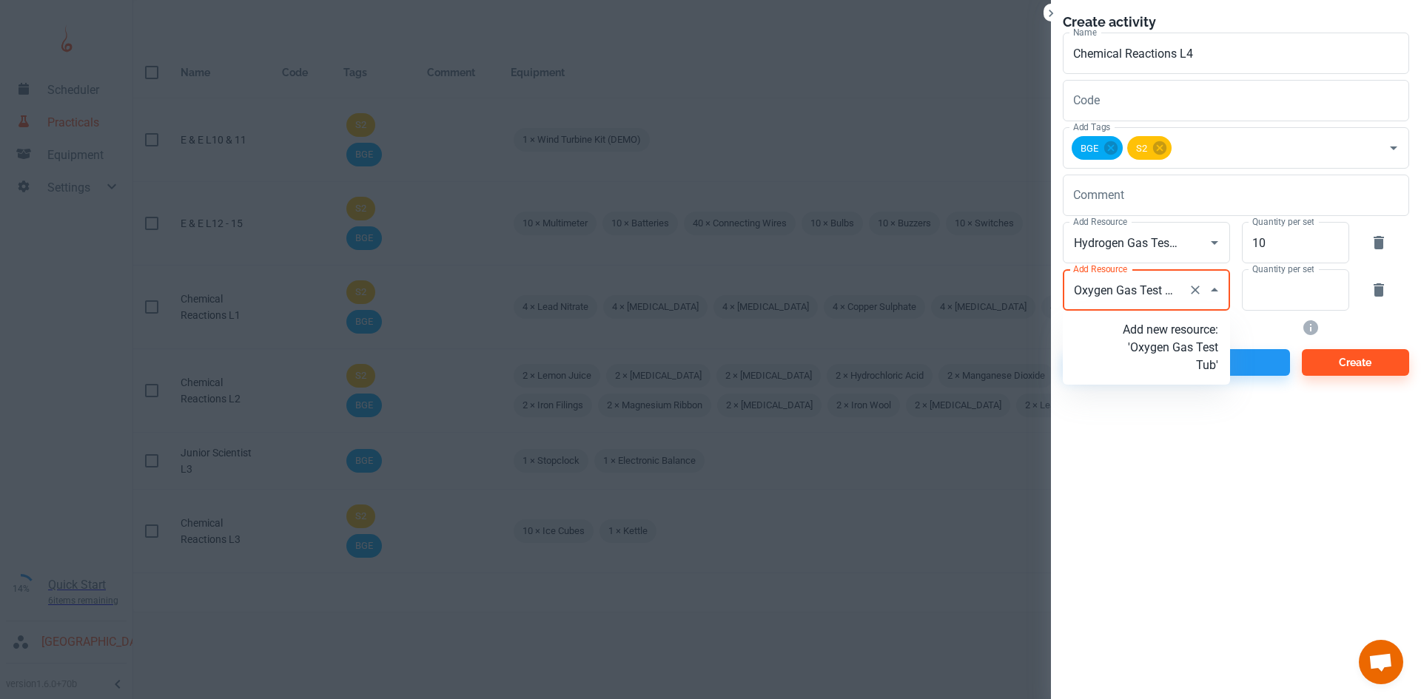
type input "Oxygen Gas Test Tube"
click at [1172, 365] on p "Add new resource: 'Oxygen Gas Test Tube'" at bounding box center [1170, 347] width 95 height 53
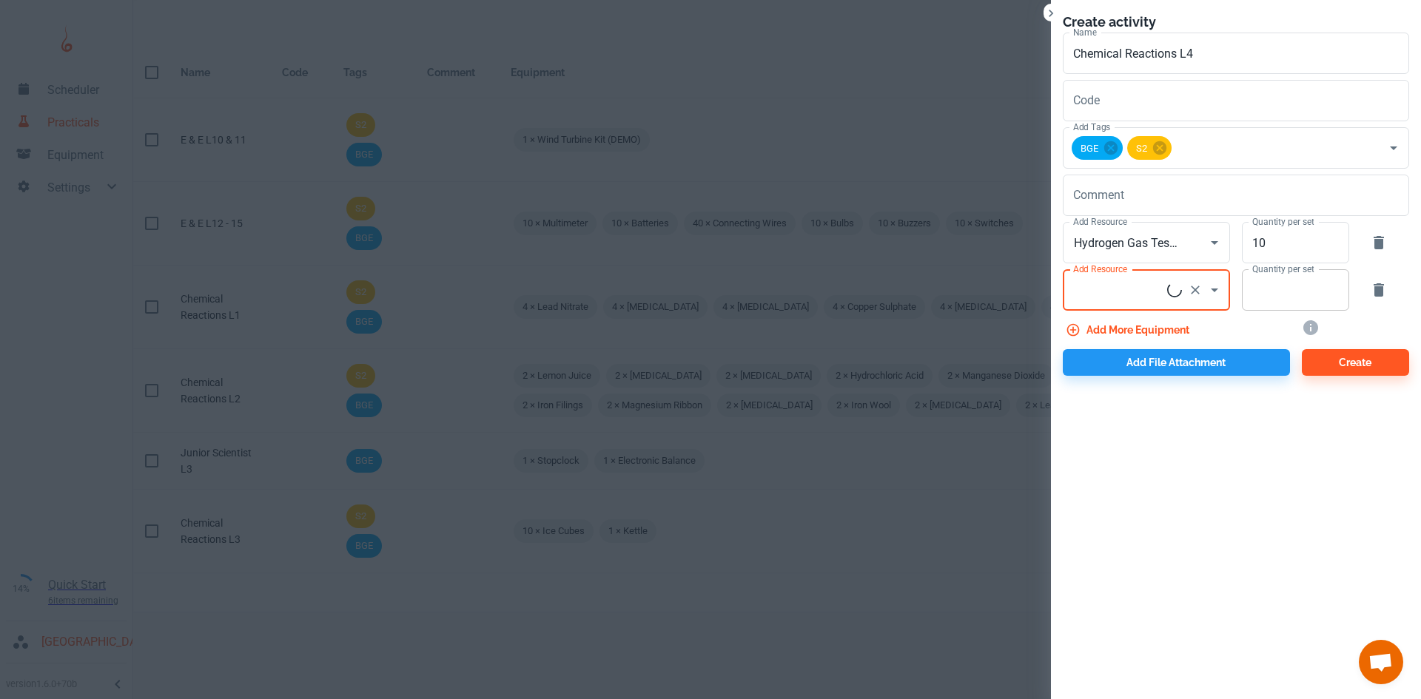
scroll to position [0, 0]
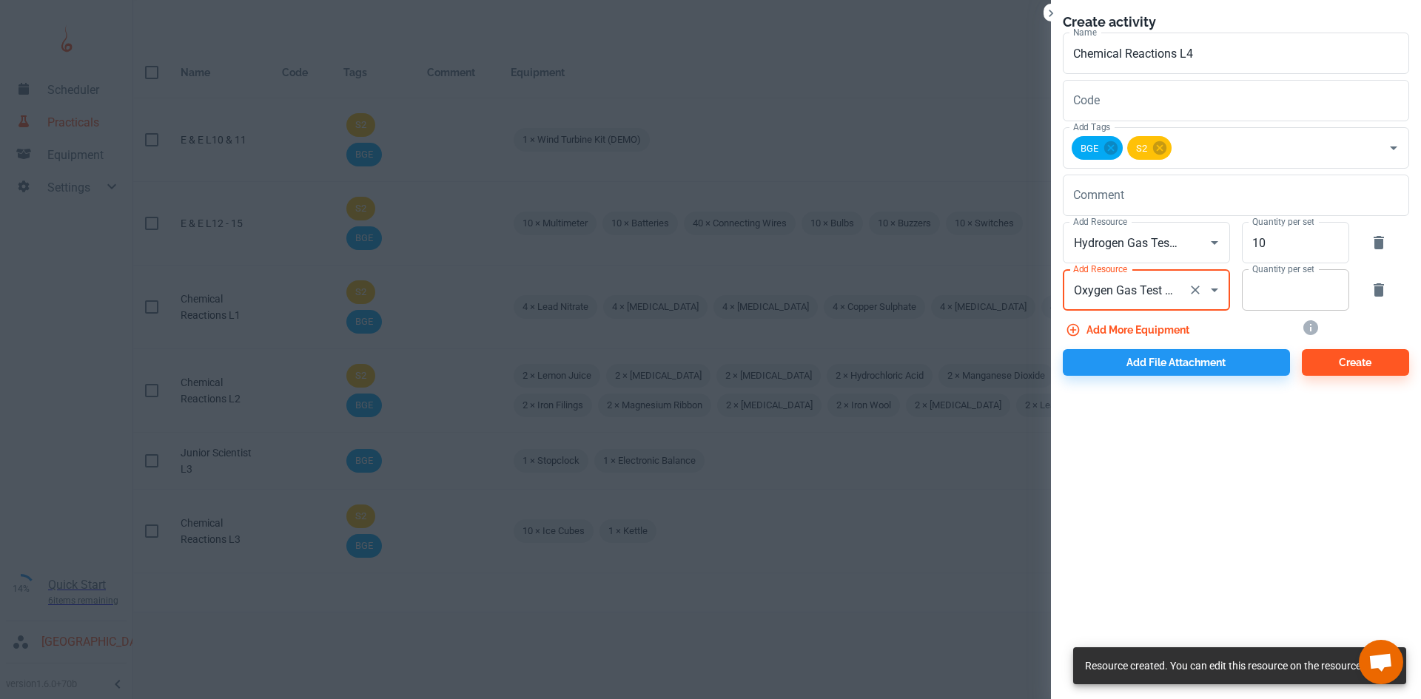
type input "Oxygen Gas Test Tube"
click at [1261, 283] on input "Quantity per set" at bounding box center [1287, 289] width 91 height 41
type input "10"
click at [1148, 326] on button "Add more equipment" at bounding box center [1129, 330] width 132 height 27
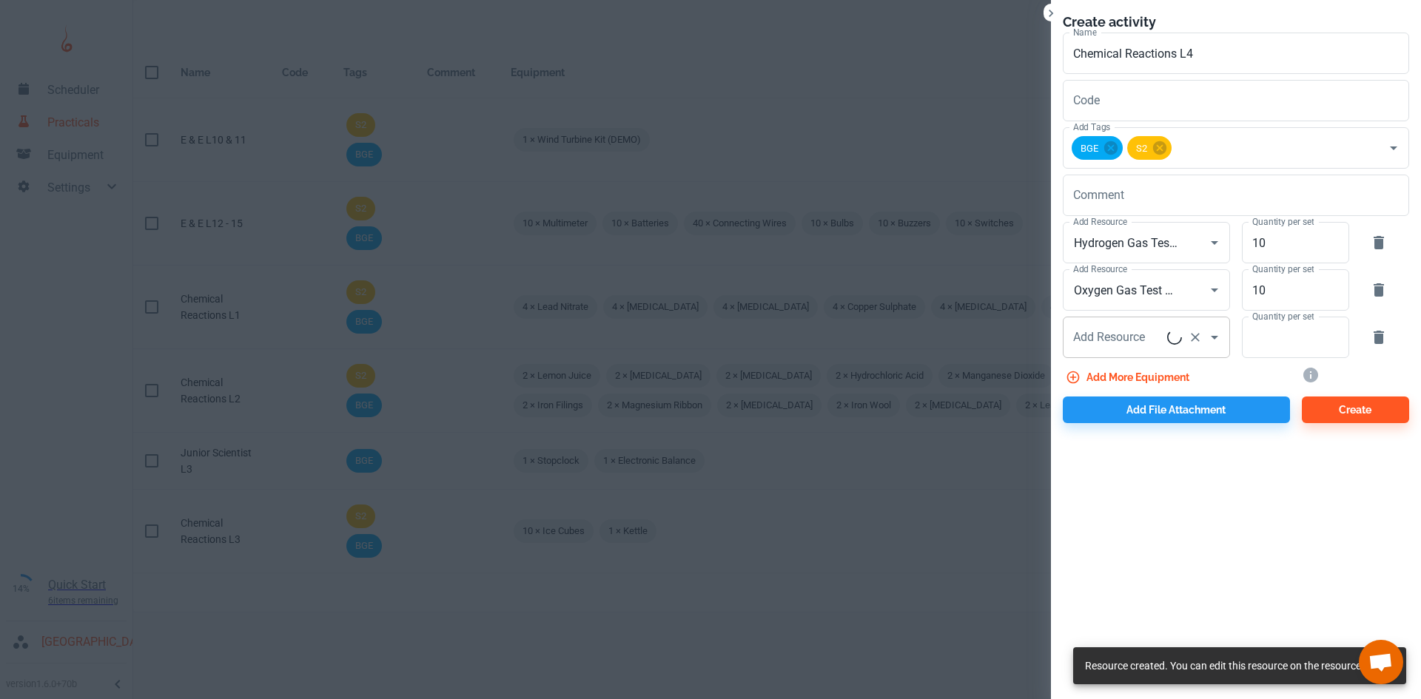
click at [1123, 340] on div "Add Resource Add Resource" at bounding box center [1146, 337] width 167 height 41
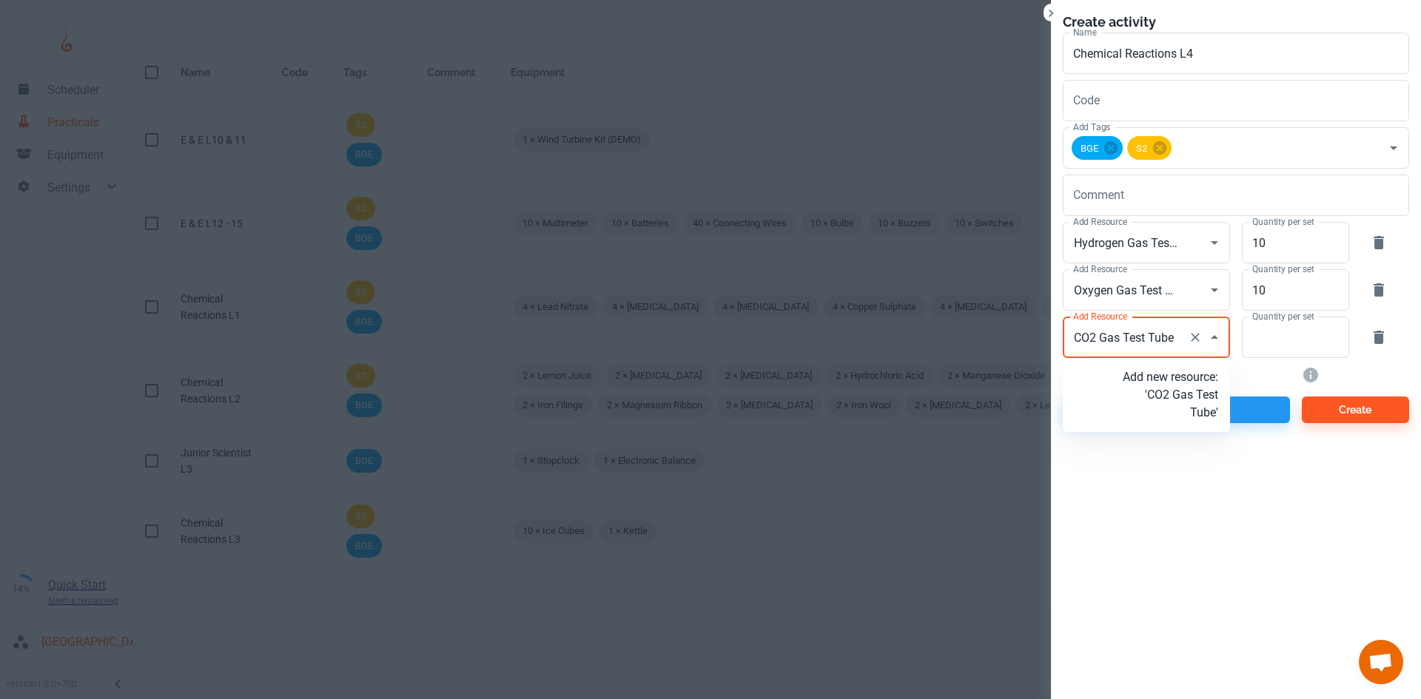
type input "CO2 Gas Test Tubes"
click at [1177, 405] on p "Add new resource: 'CO2 Gas Test Tubes'" at bounding box center [1170, 395] width 95 height 53
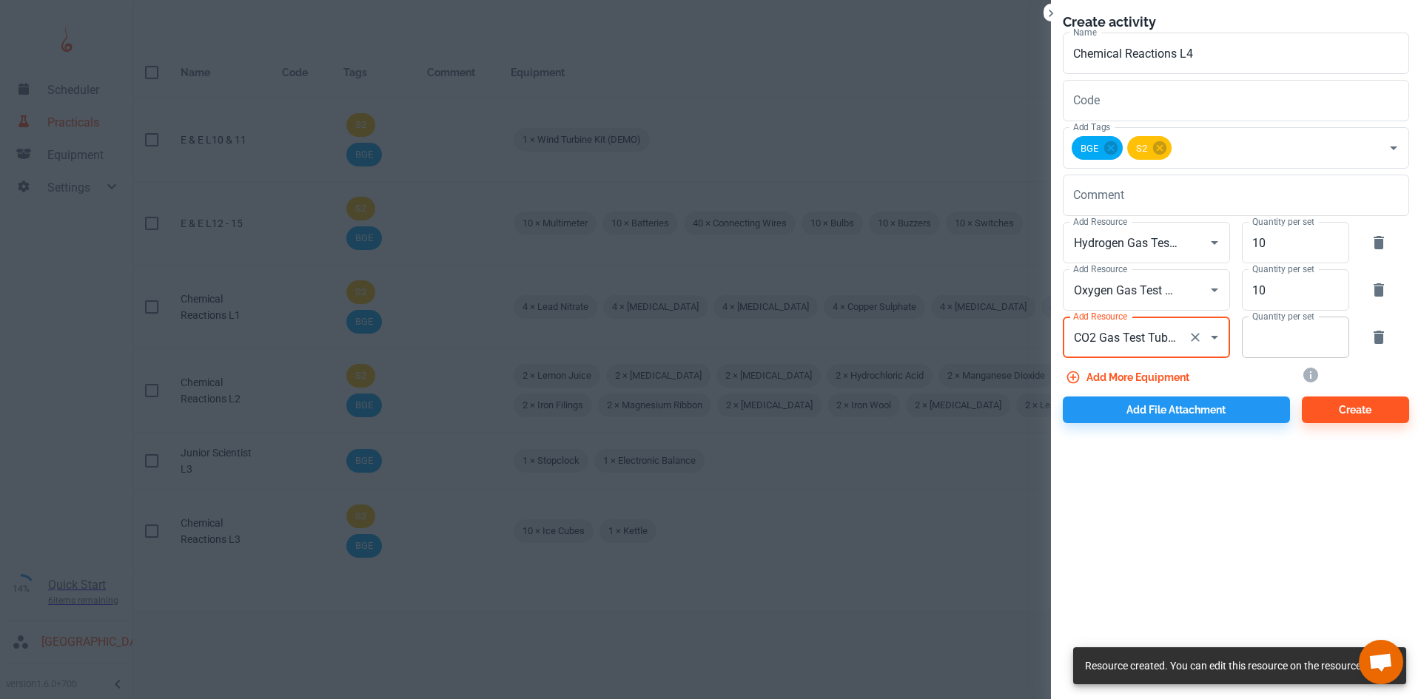
type input "CO2 Gas Test Tubes"
click at [1291, 340] on input "Quantity per set" at bounding box center [1287, 337] width 91 height 41
type input "10"
click at [1174, 375] on button "Add more equipment" at bounding box center [1129, 377] width 132 height 27
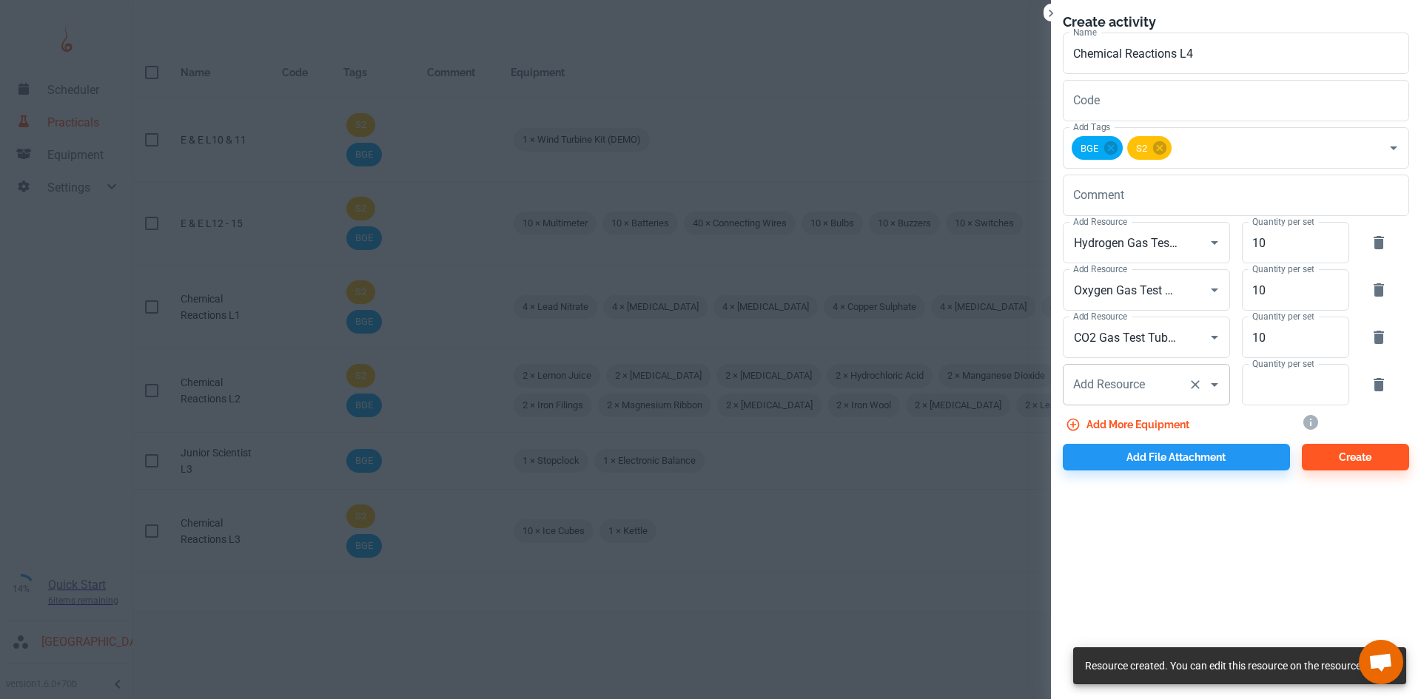
click at [1127, 386] on div "Add Resource Add Resource" at bounding box center [1146, 384] width 167 height 41
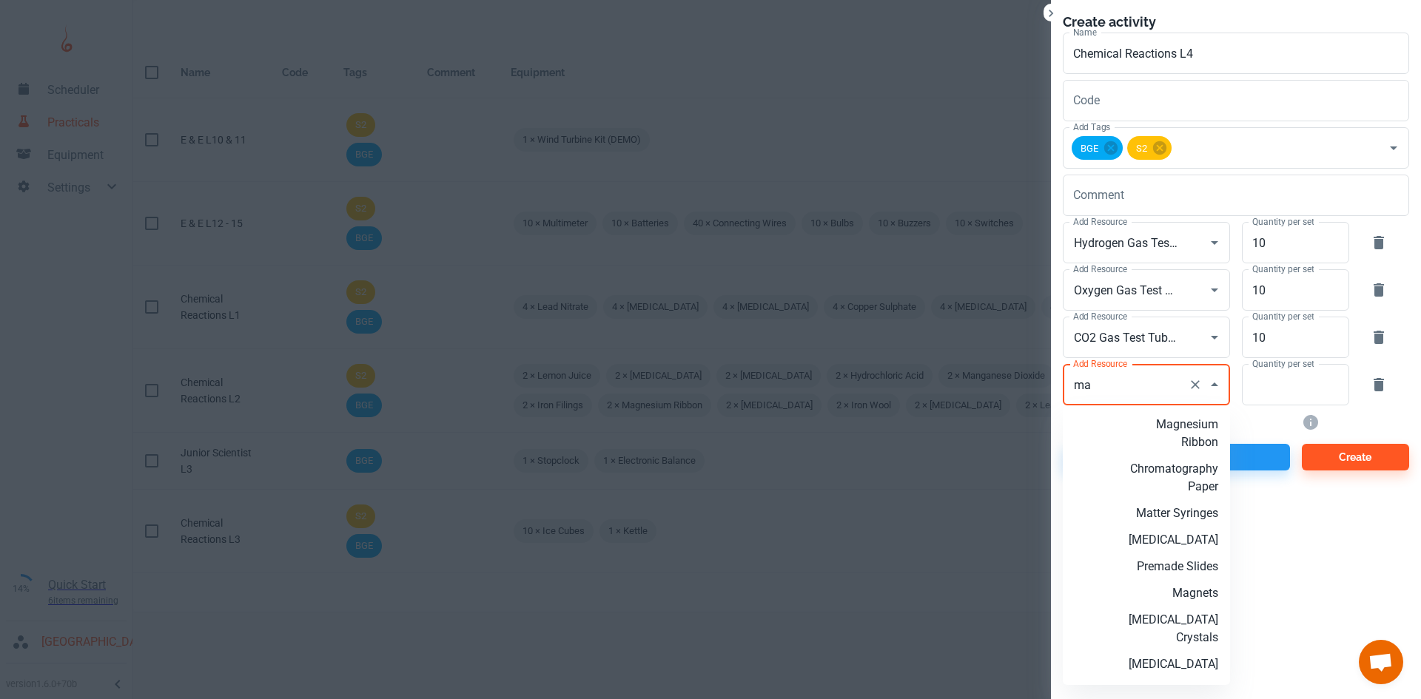
click at [1147, 429] on p "Magnesium Ribbon" at bounding box center [1170, 434] width 95 height 36
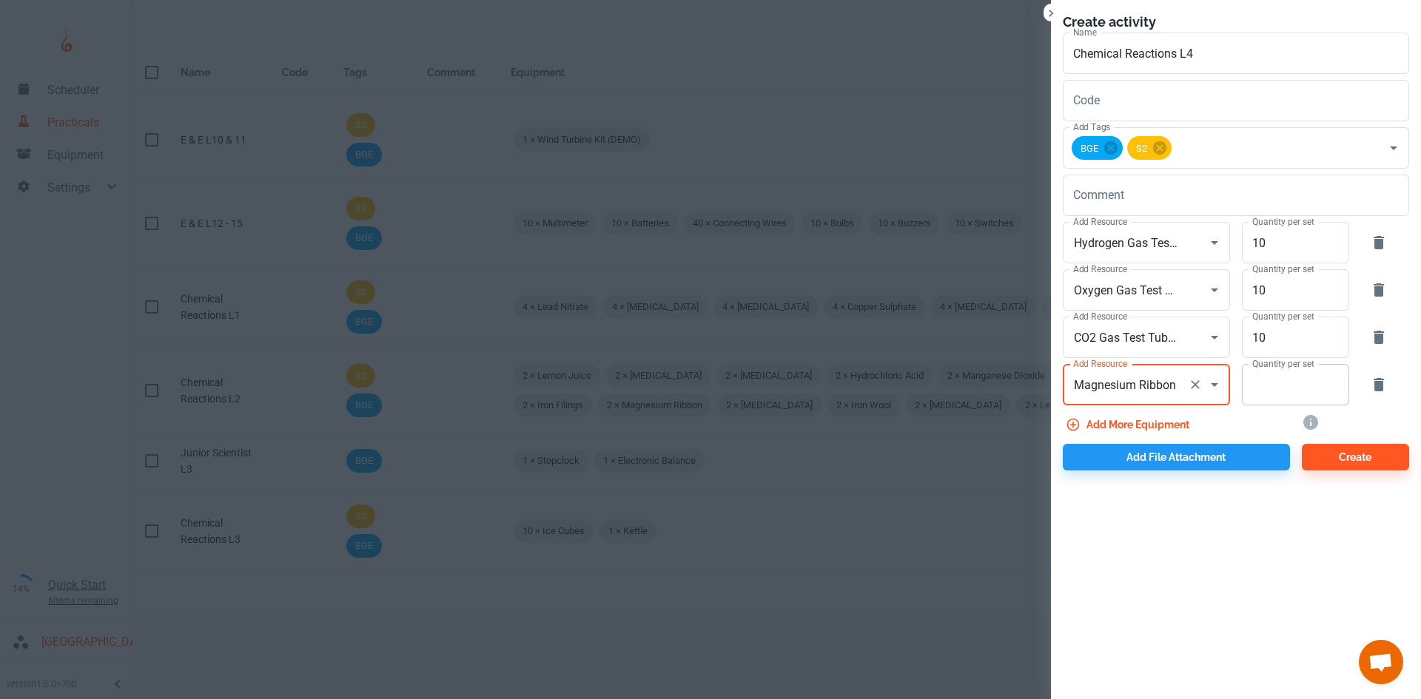
type input "Magnesium Ribbon"
click at [1272, 386] on input "Quantity per set" at bounding box center [1287, 384] width 91 height 41
type input "10"
click at [1184, 418] on button "Add more equipment" at bounding box center [1129, 425] width 132 height 27
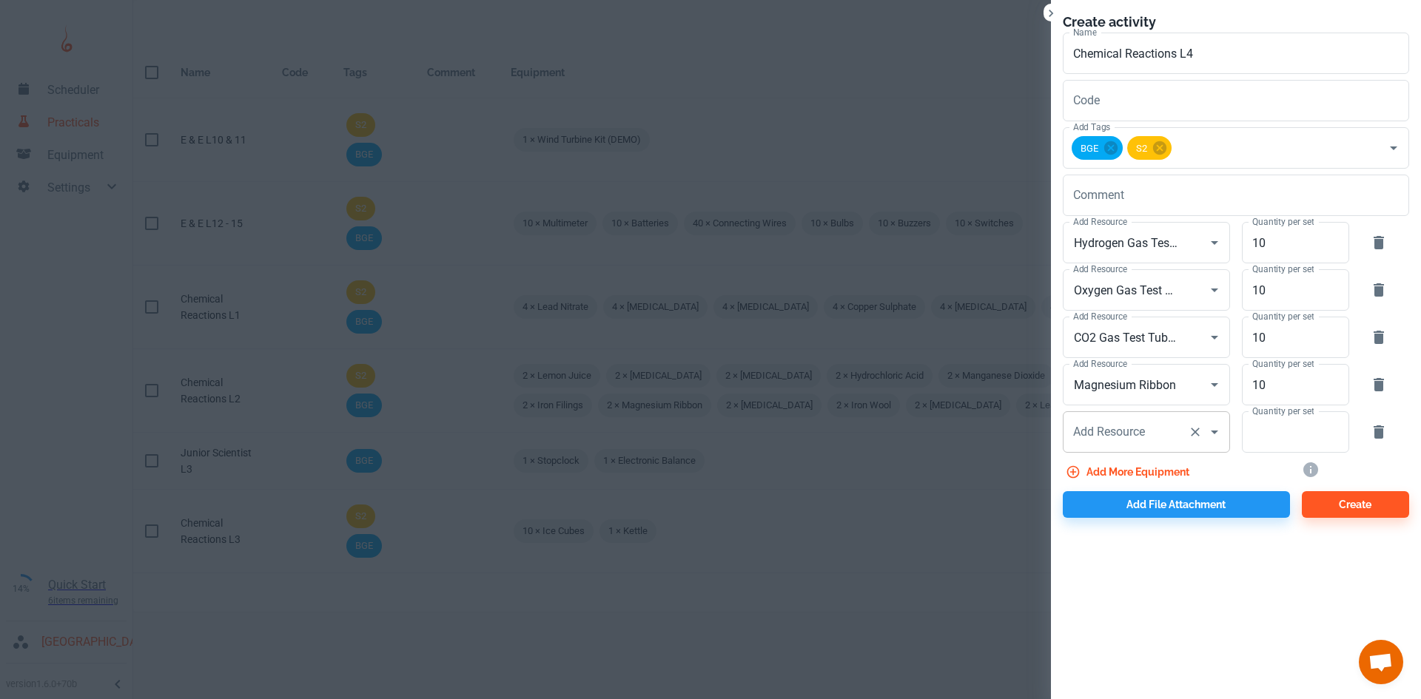
click at [1103, 441] on input "Add Resource" at bounding box center [1126, 432] width 113 height 28
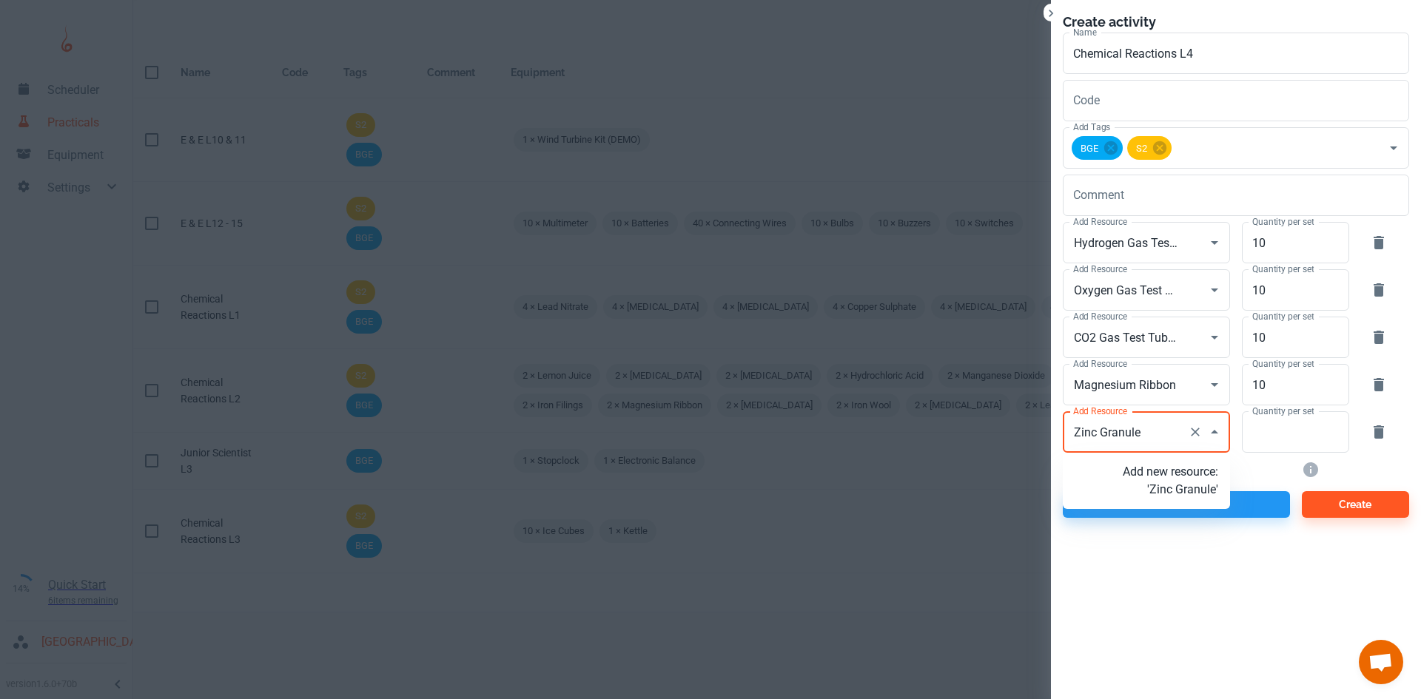
type input "Zinc Granules"
click at [1159, 498] on p "Add new resource: 'Zinc Granules'" at bounding box center [1170, 481] width 95 height 36
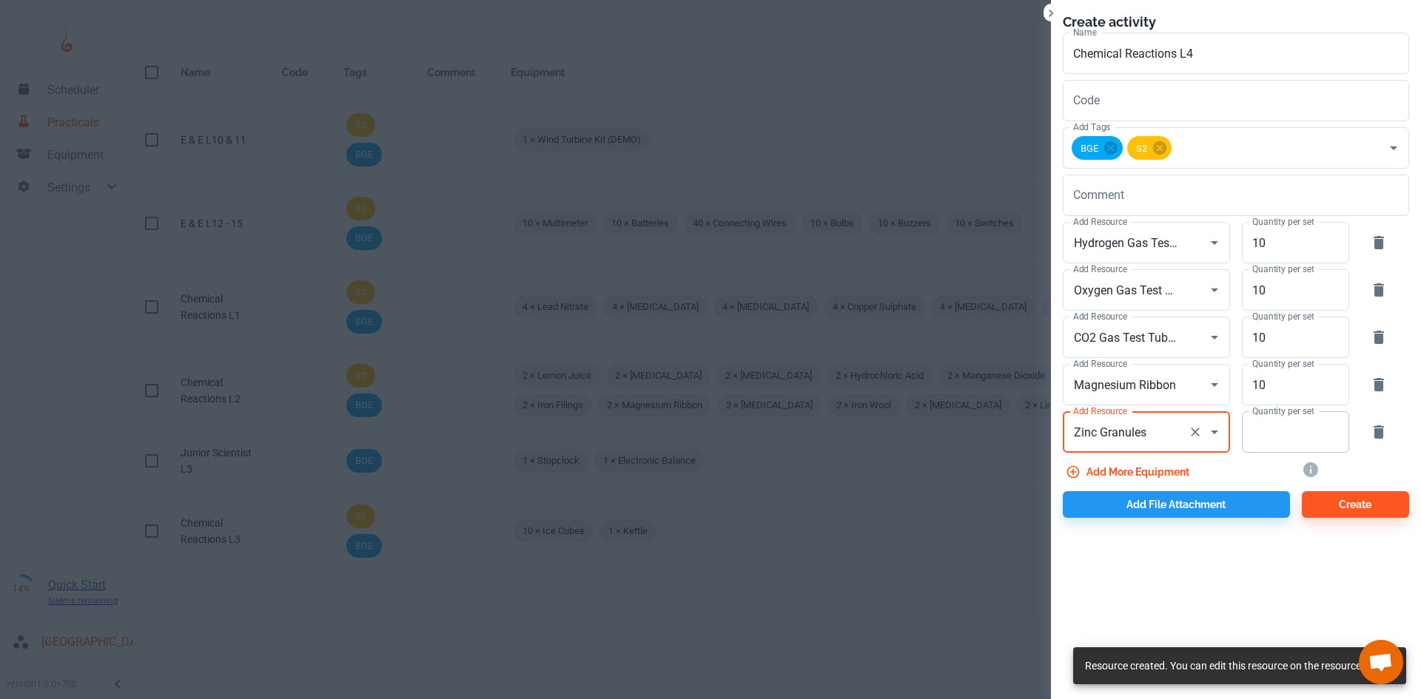
type input "Zinc Granules"
click at [1297, 432] on input "Quantity per set" at bounding box center [1287, 432] width 91 height 41
type input "10"
click at [1152, 476] on button "Add more equipment" at bounding box center [1129, 472] width 132 height 27
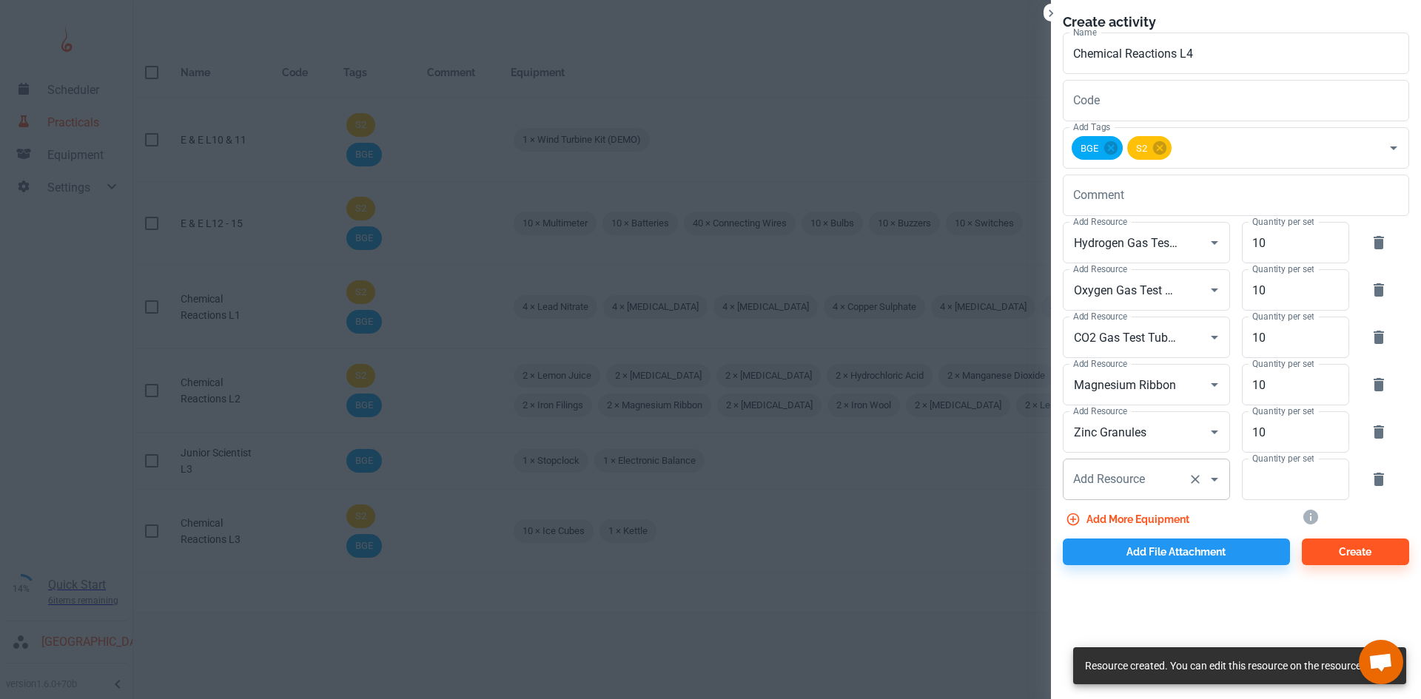
click at [1126, 474] on div "Add Resource Add Resource" at bounding box center [1146, 479] width 167 height 41
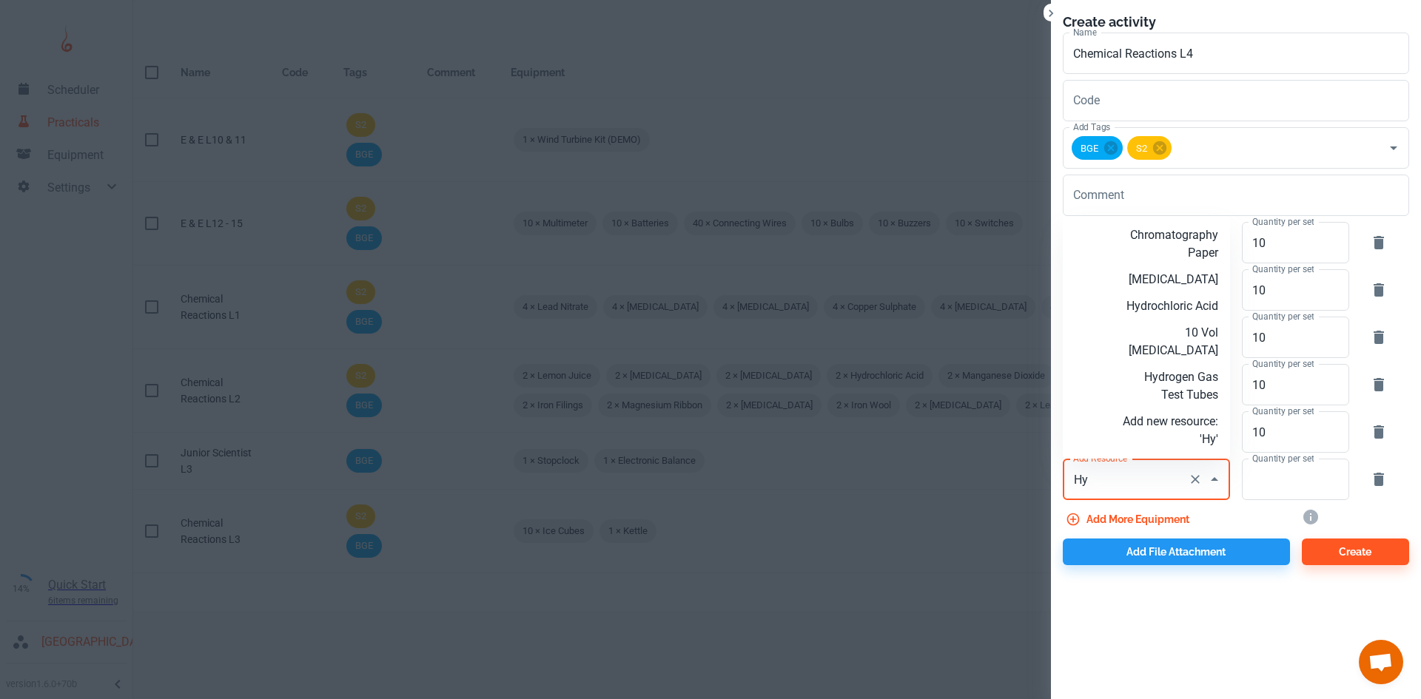
click at [1187, 303] on p "Hydrochloric Acid" at bounding box center [1170, 307] width 95 height 18
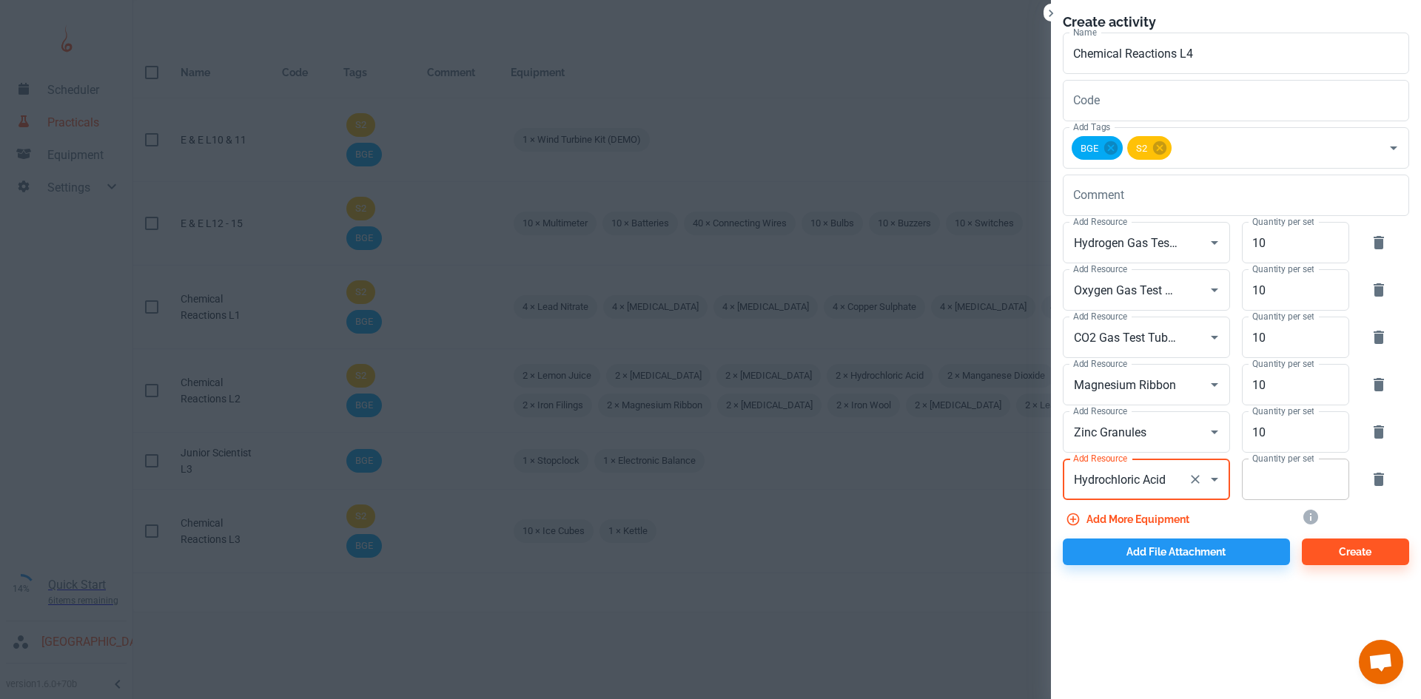
type input "Hydrochloric Acid"
click at [1289, 476] on input "Quantity per set" at bounding box center [1287, 479] width 91 height 41
type input "2"
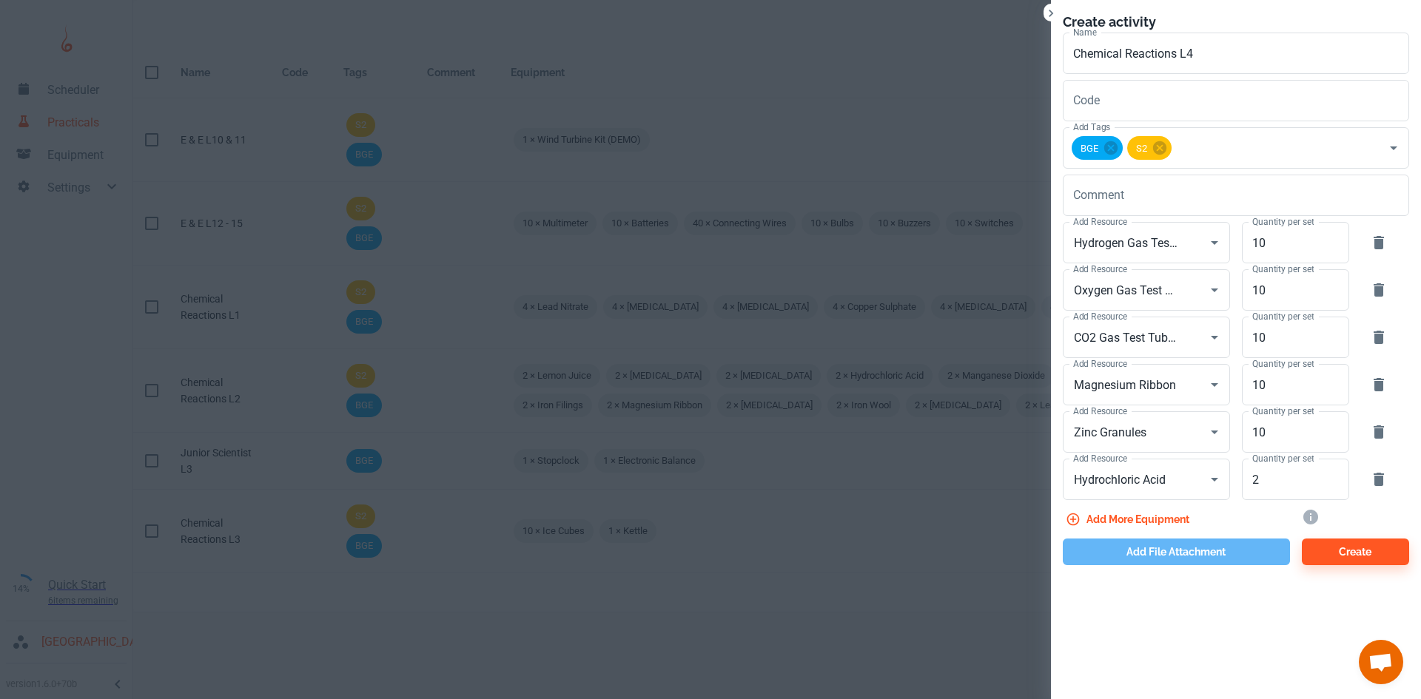
click at [1141, 557] on button "Add file attachment" at bounding box center [1176, 552] width 227 height 27
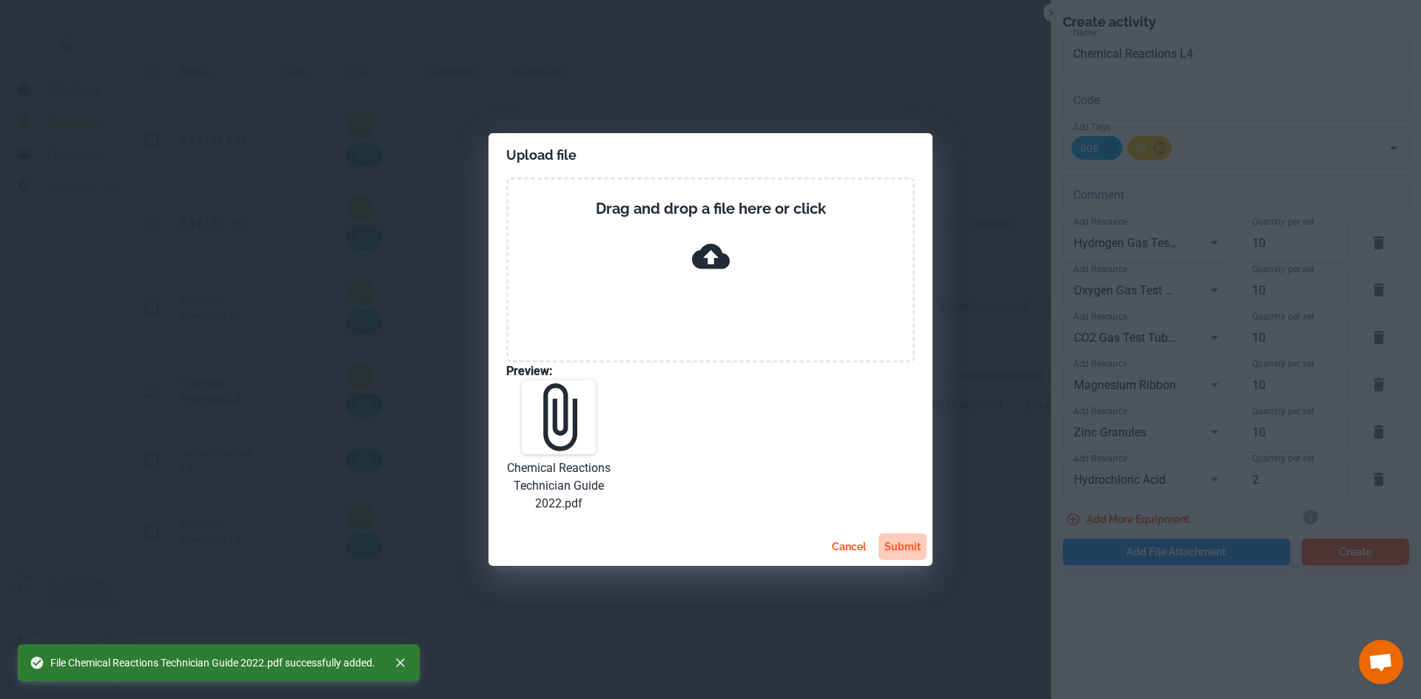
click at [905, 547] on button "submit" at bounding box center [903, 547] width 48 height 27
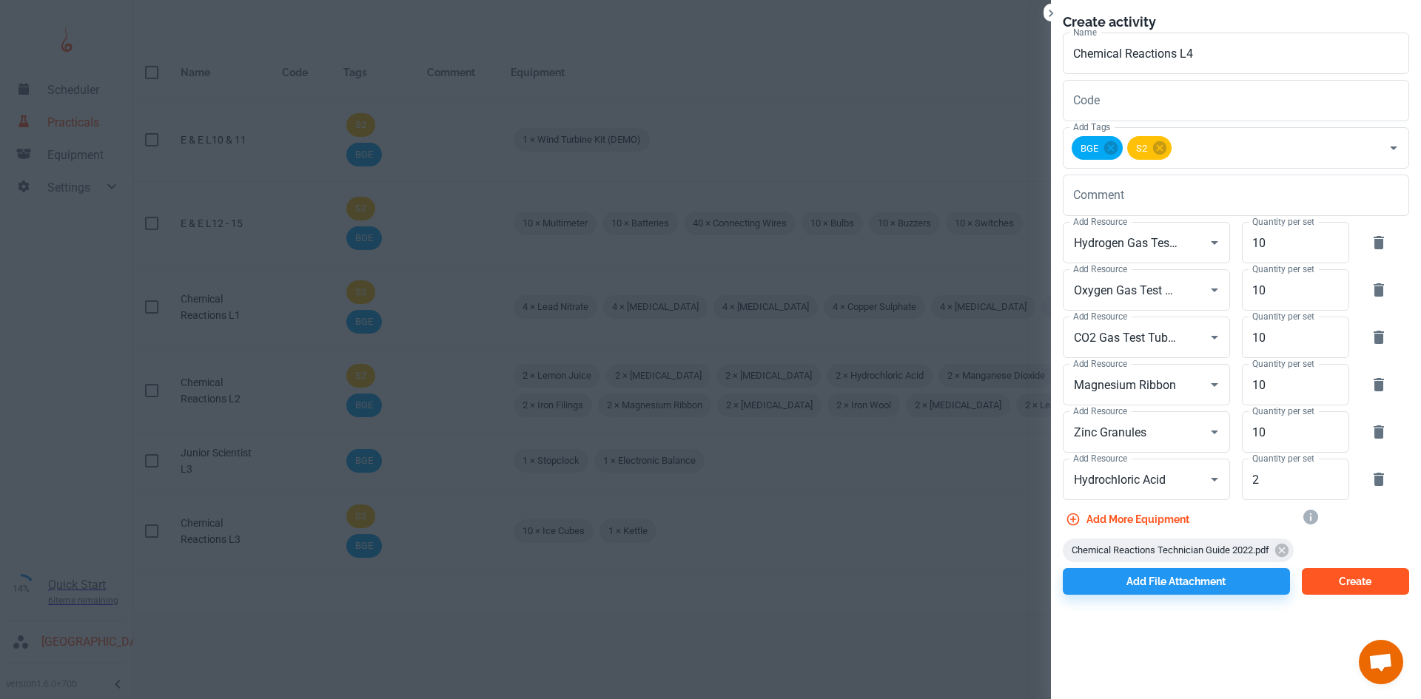
click at [1335, 583] on button "Create" at bounding box center [1355, 581] width 107 height 27
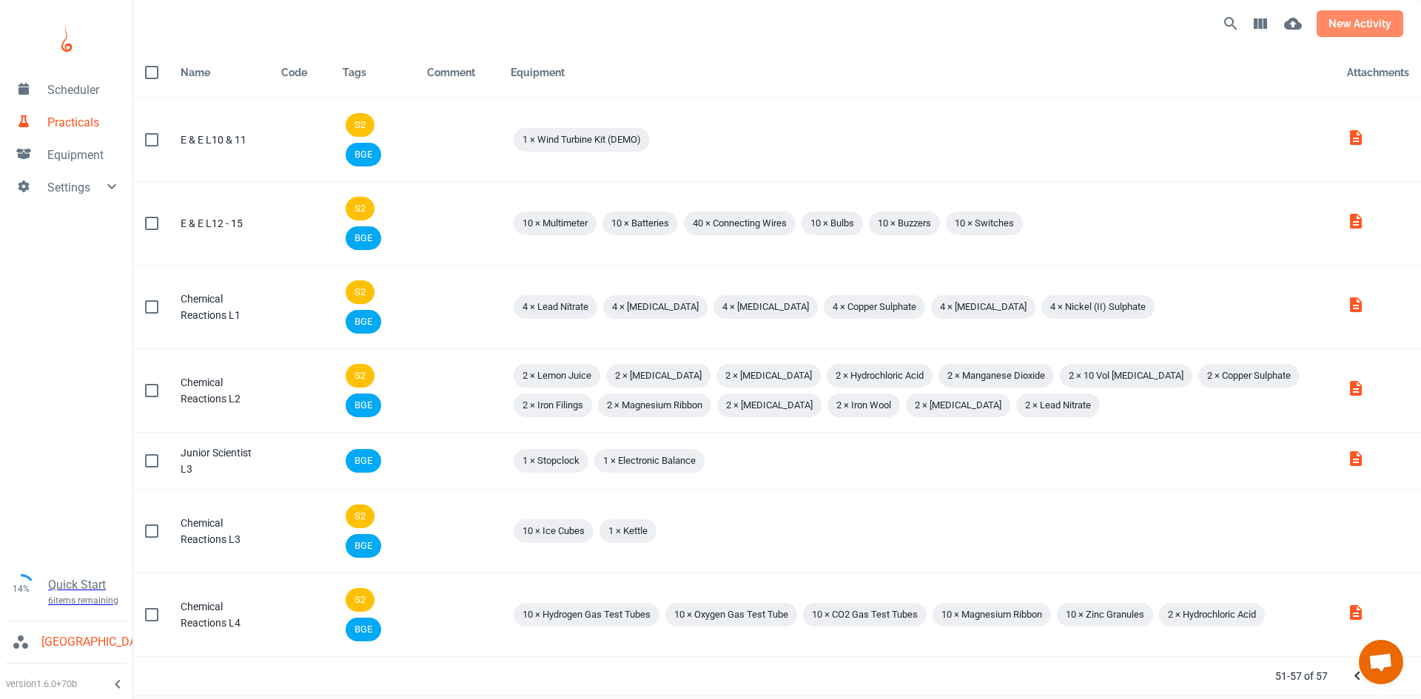
click at [1352, 33] on button "new activity" at bounding box center [1360, 23] width 87 height 27
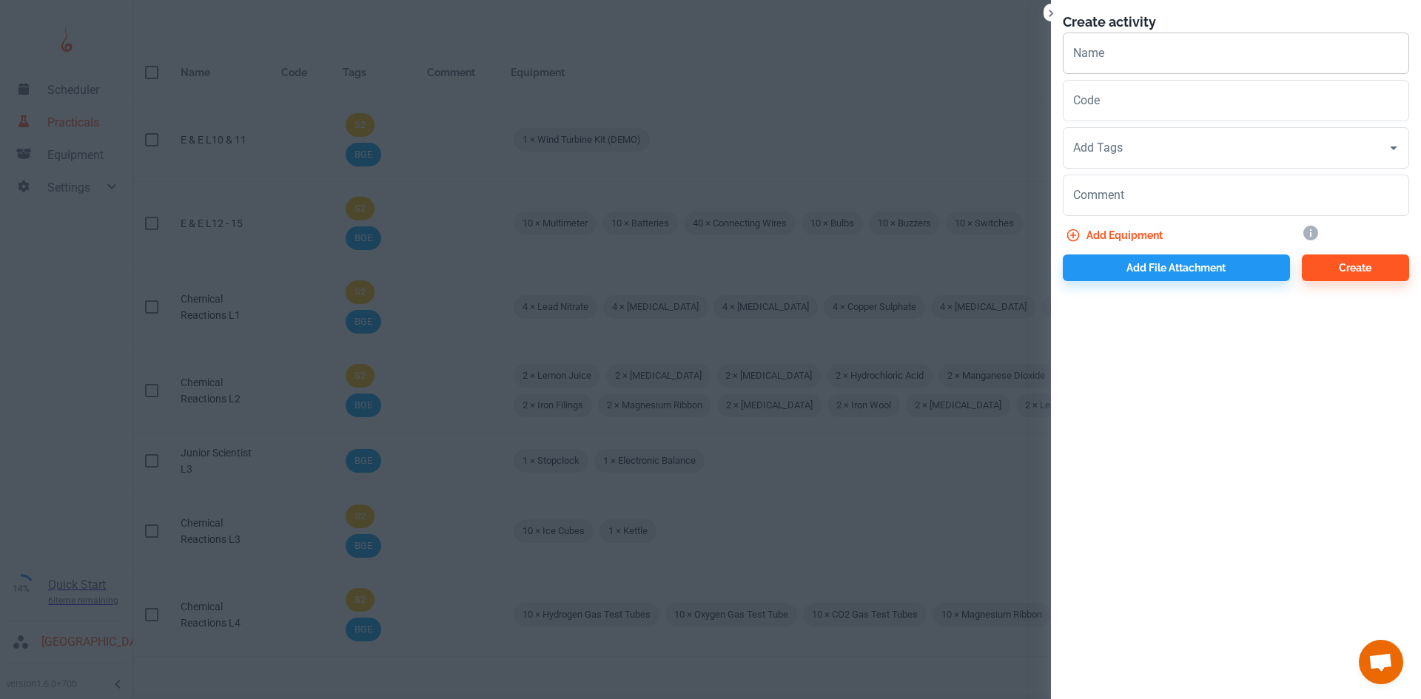
click at [1162, 45] on input "Name" at bounding box center [1236, 53] width 346 height 41
paste input "Chemical Reactions L"
type input "Chemical Reactions L5"
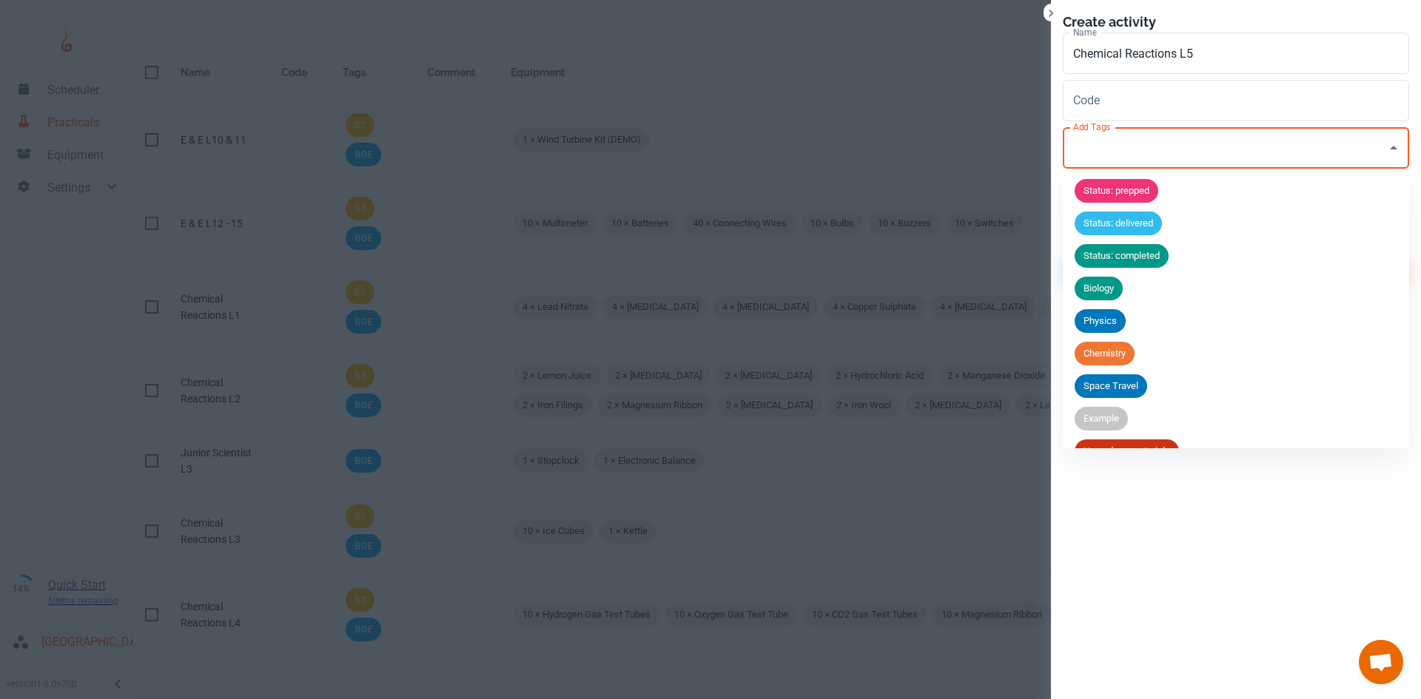
click at [1131, 140] on input "Add Tags" at bounding box center [1225, 148] width 311 height 28
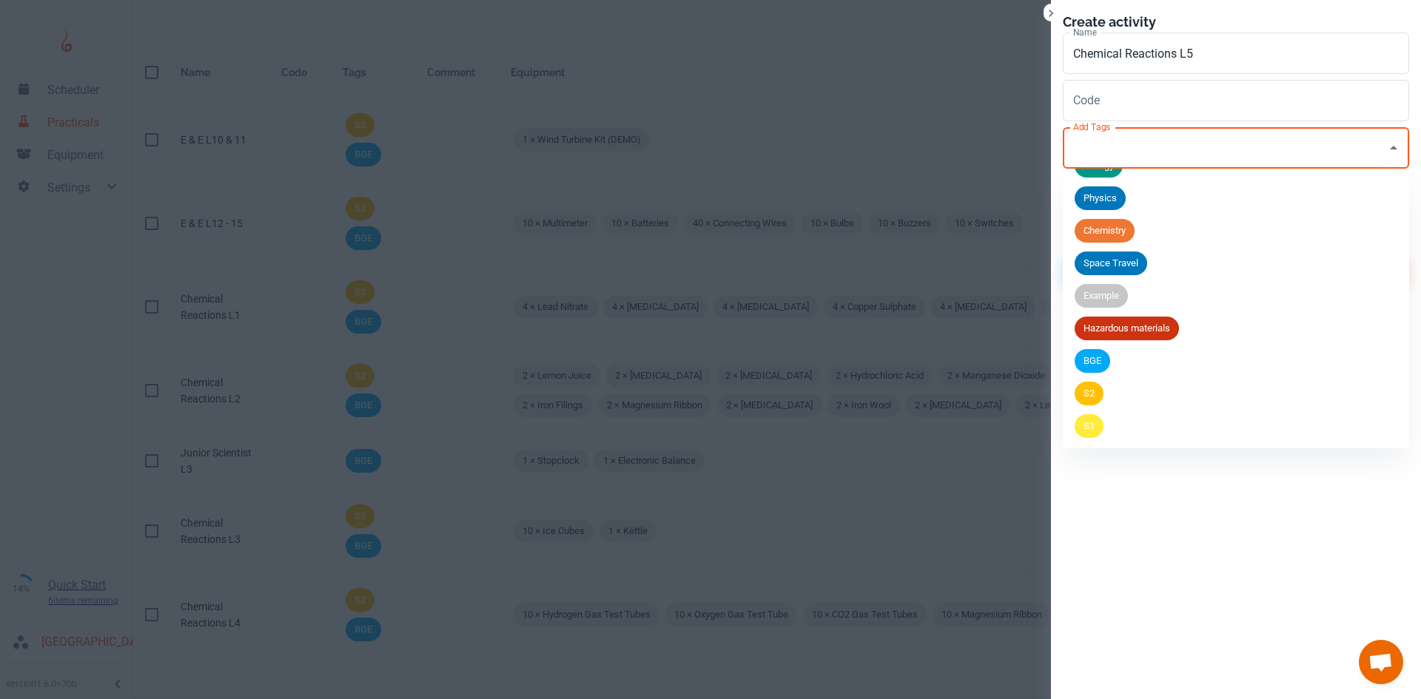
click at [1101, 352] on div "BGE" at bounding box center [1093, 361] width 36 height 24
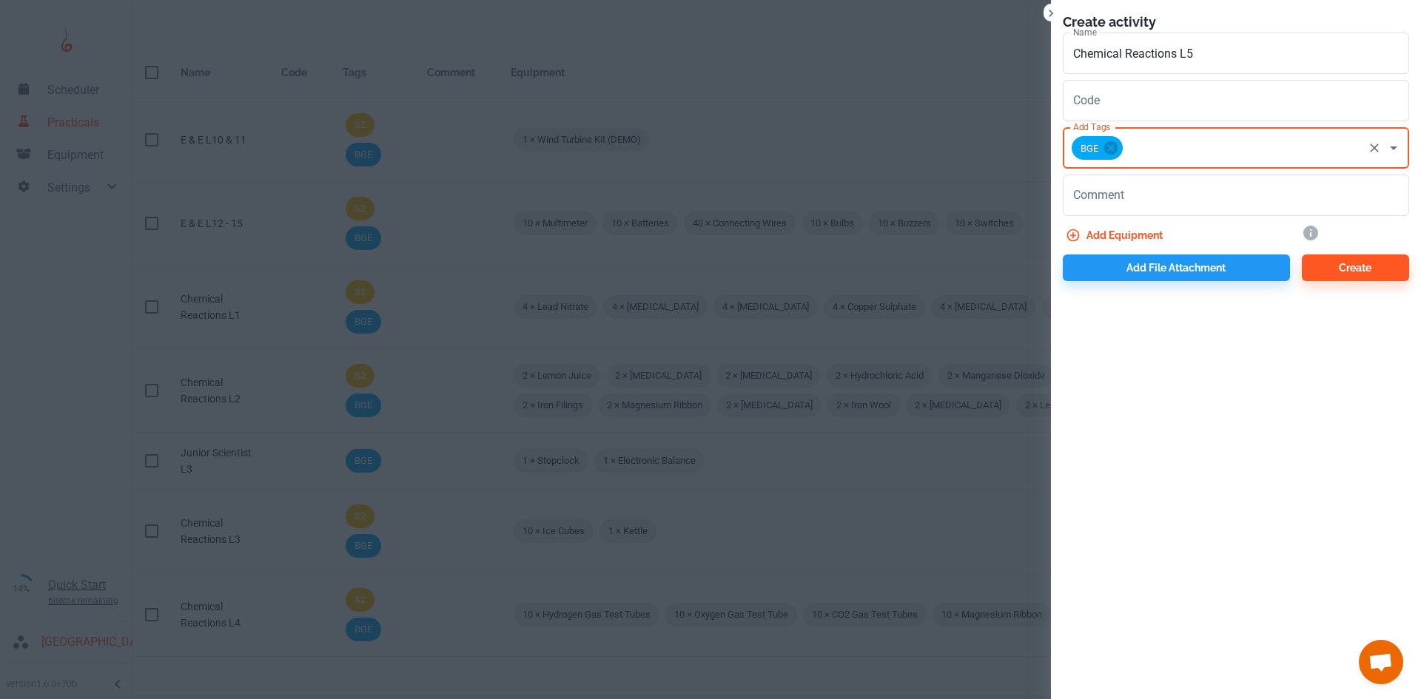
click at [1195, 150] on input "Add Tags" at bounding box center [1243, 148] width 236 height 28
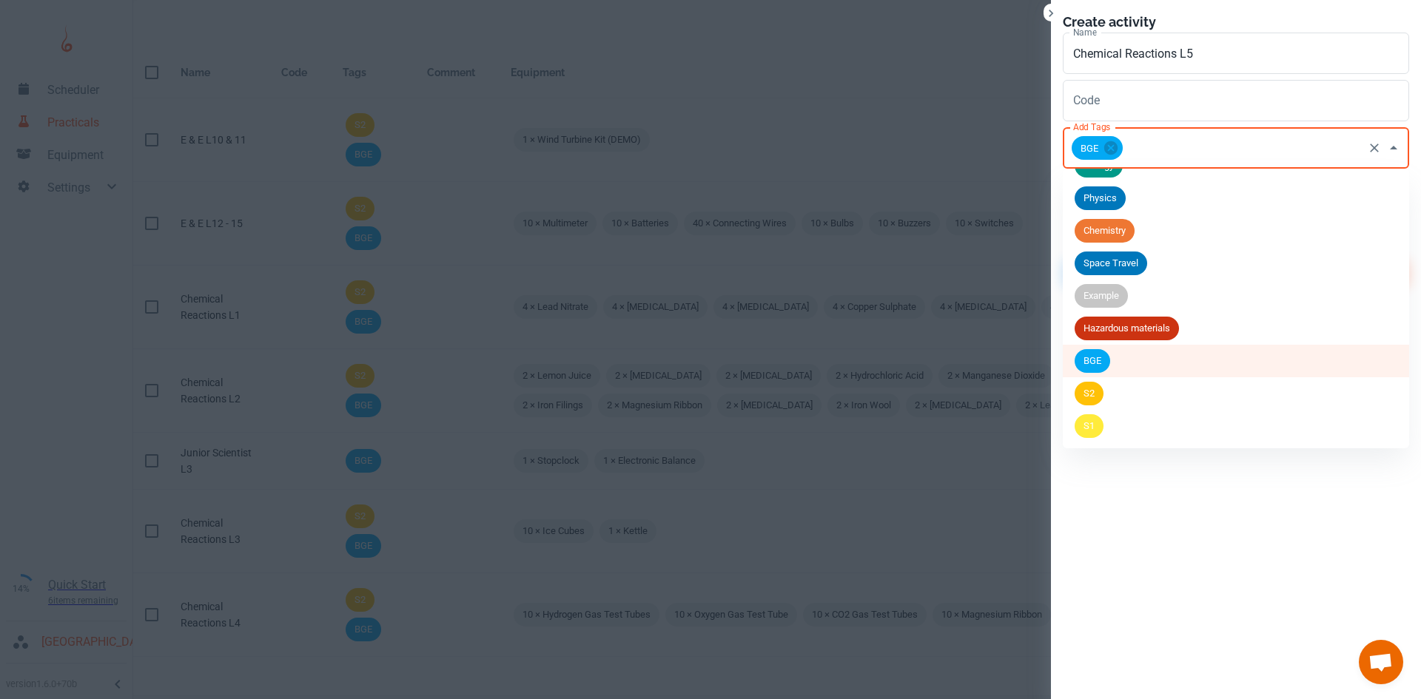
click at [1104, 399] on li "S2" at bounding box center [1236, 393] width 346 height 33
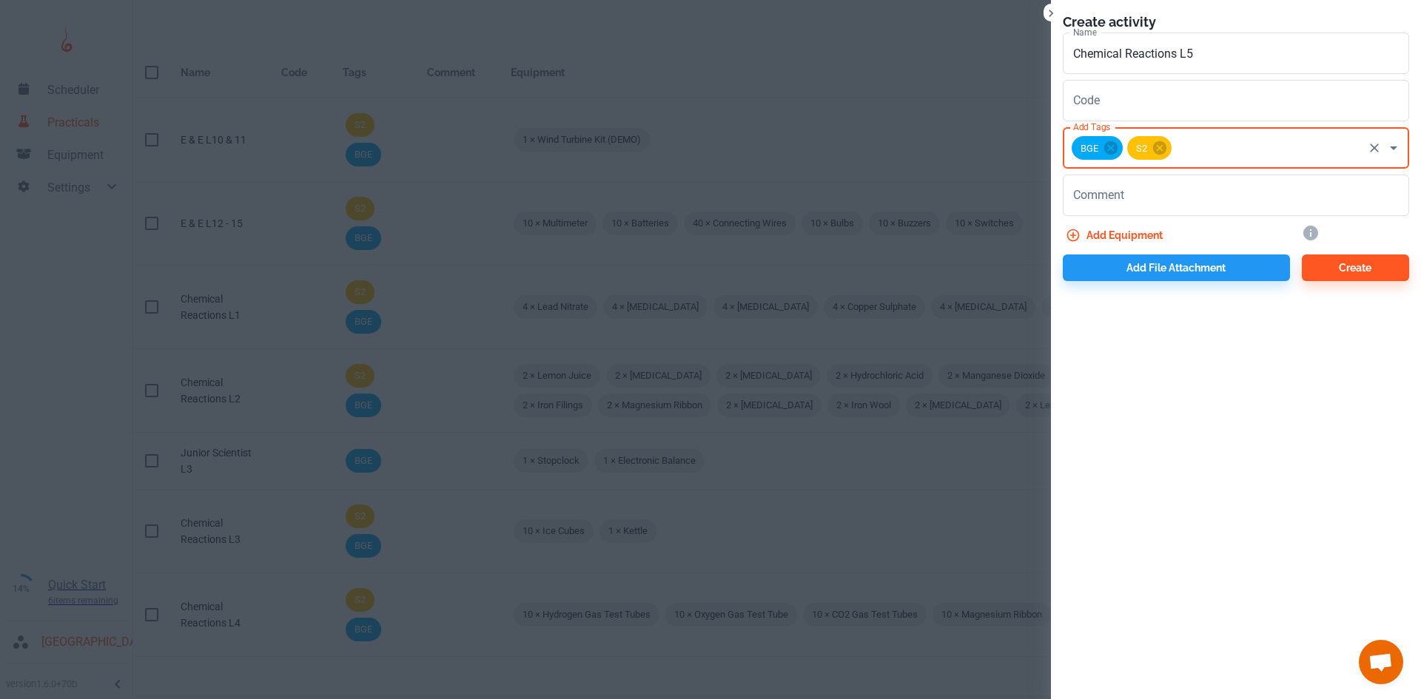
click at [1127, 230] on button "Add equipment" at bounding box center [1116, 235] width 106 height 27
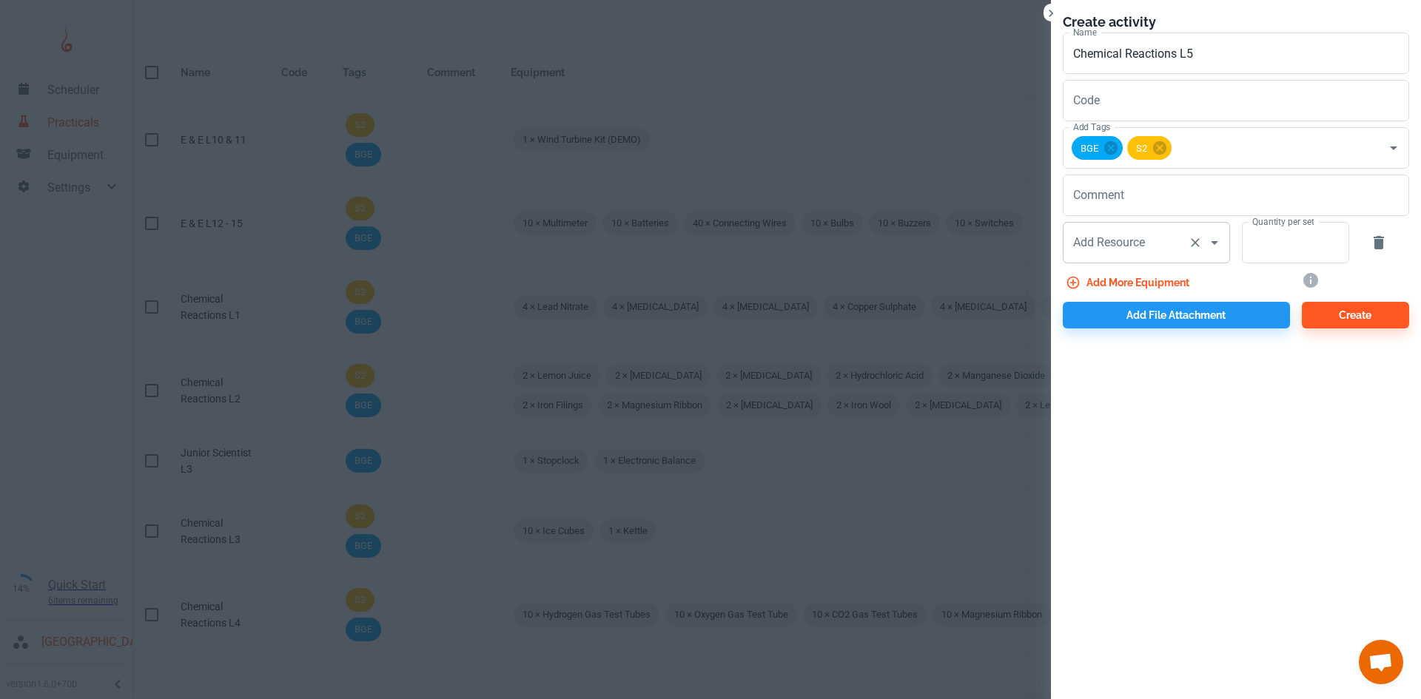
click at [1121, 249] on div "Add Resource Add Resource" at bounding box center [1146, 242] width 167 height 41
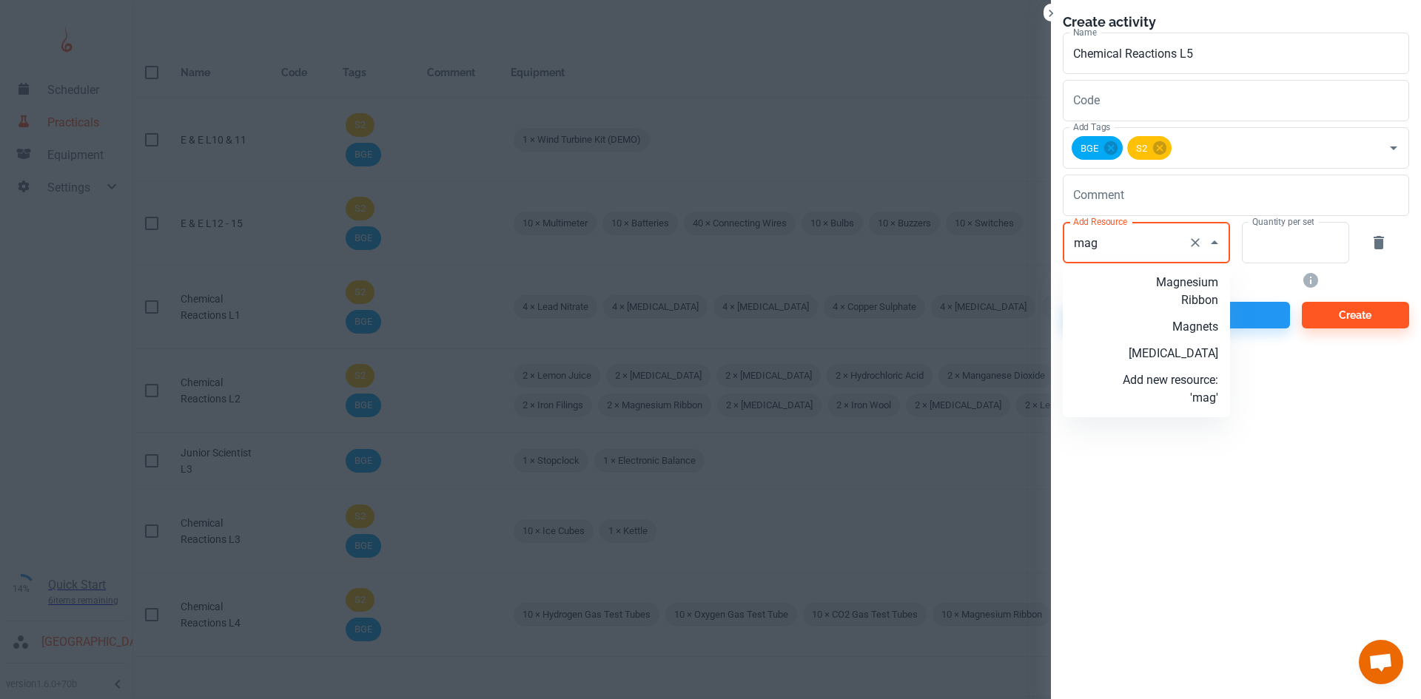
click at [1192, 291] on p "Magnesium Ribbon" at bounding box center [1170, 292] width 95 height 36
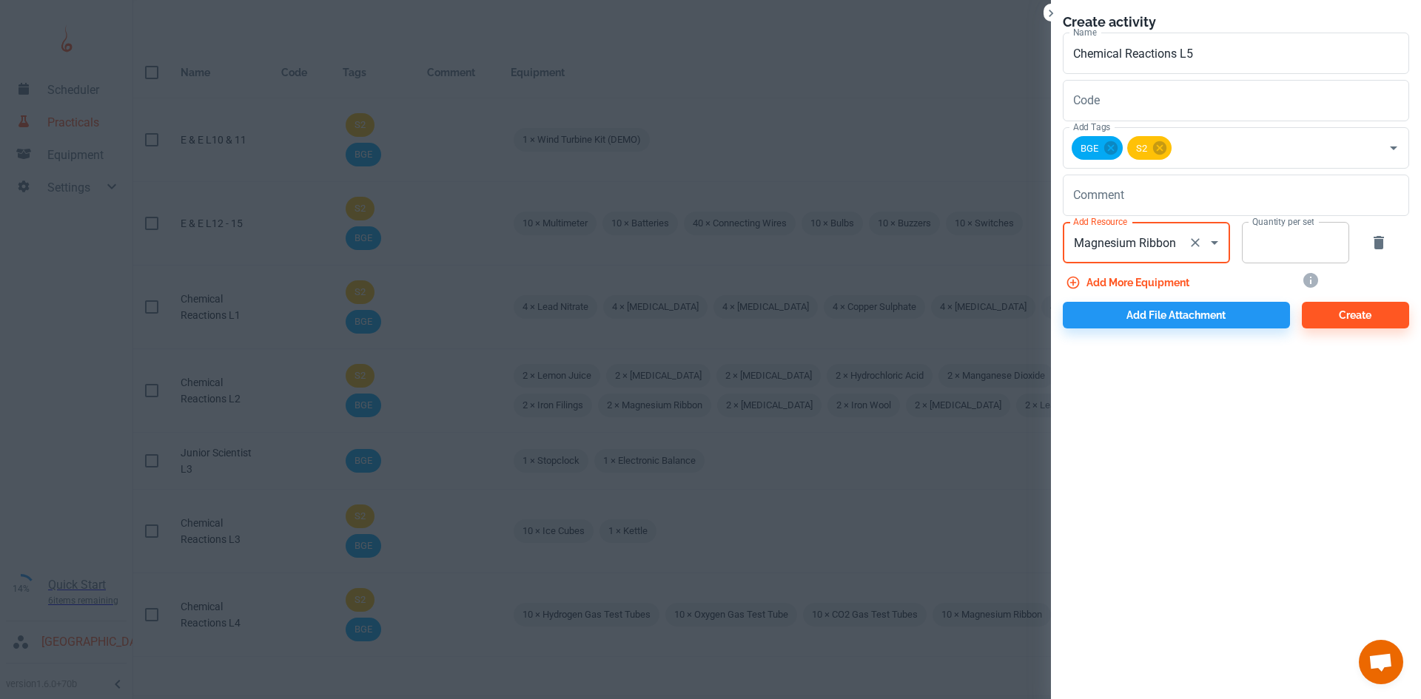
type input "Magnesium Ribbon"
click at [1261, 251] on input "Quantity per set" at bounding box center [1287, 242] width 91 height 41
type input "10"
click at [1184, 279] on button "Add more equipment" at bounding box center [1129, 282] width 132 height 27
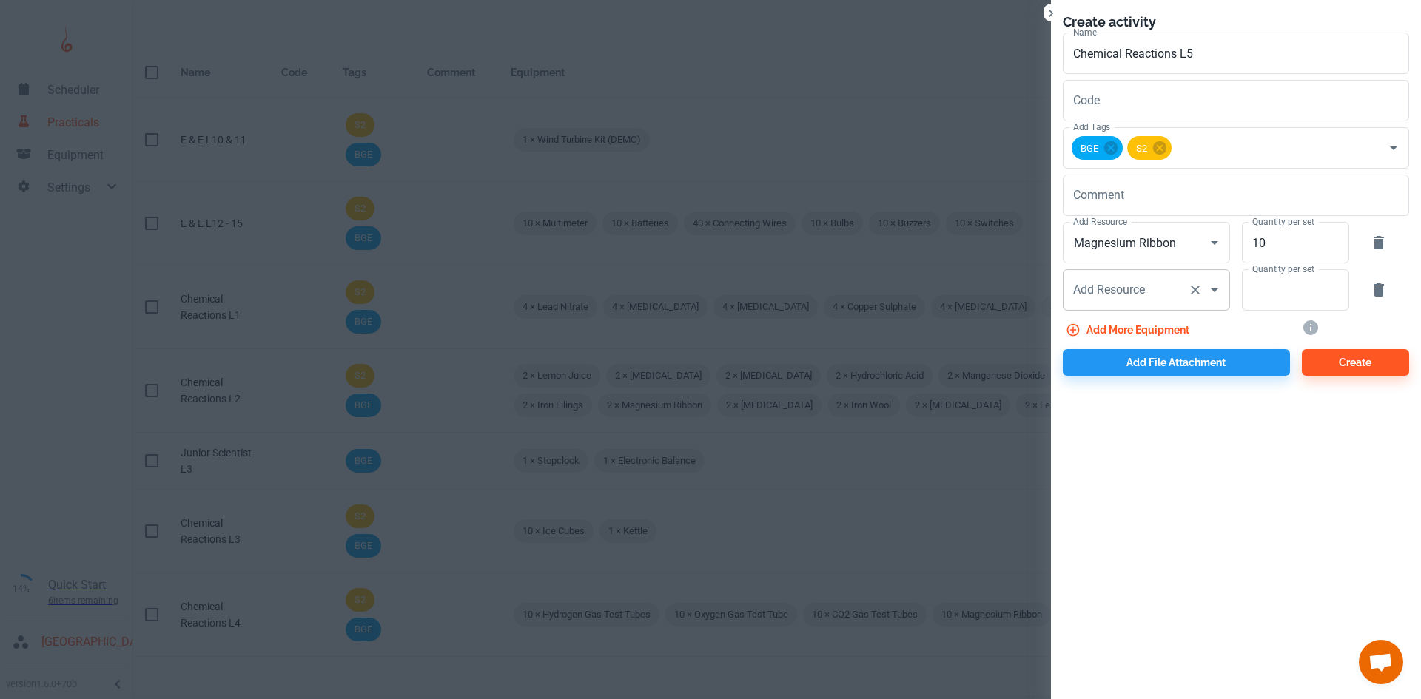
click at [1138, 302] on input "Add Resource" at bounding box center [1126, 290] width 113 height 28
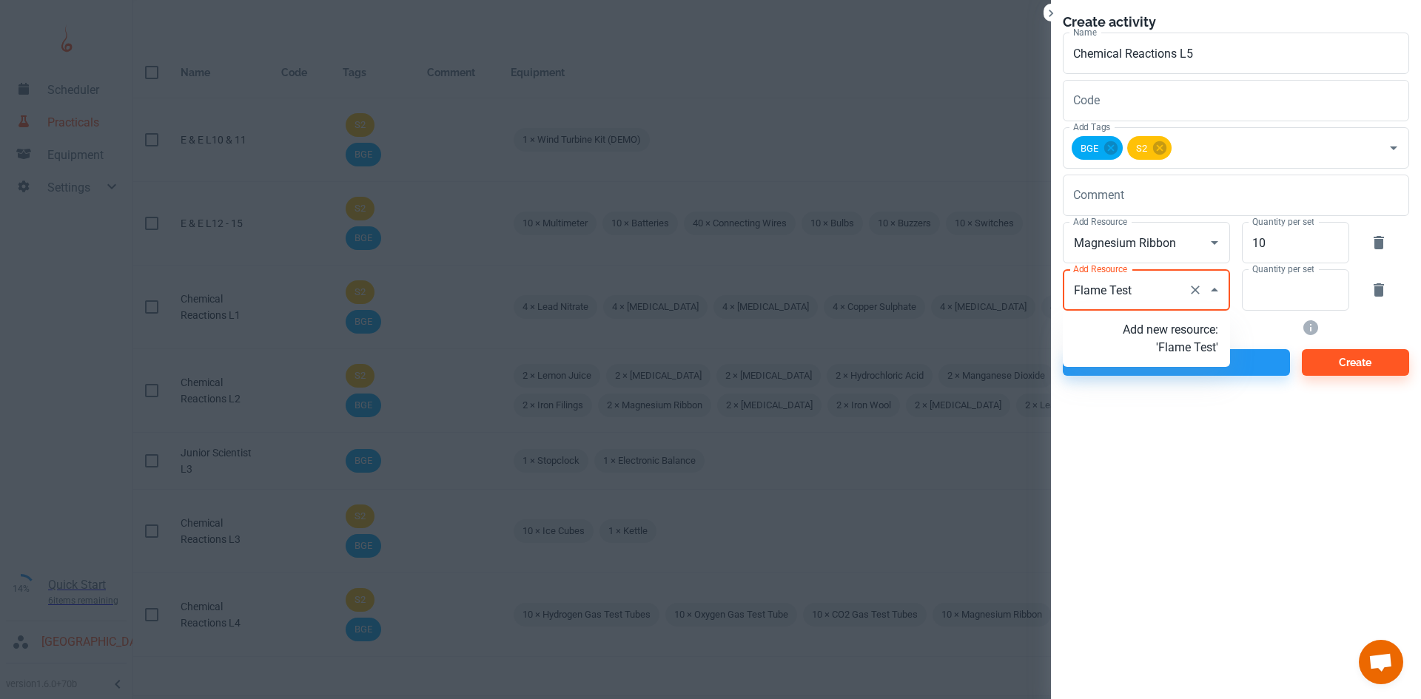
type input "Flame Tests"
click at [1165, 357] on p "Add new resource: 'Flame Tests'" at bounding box center [1170, 339] width 95 height 36
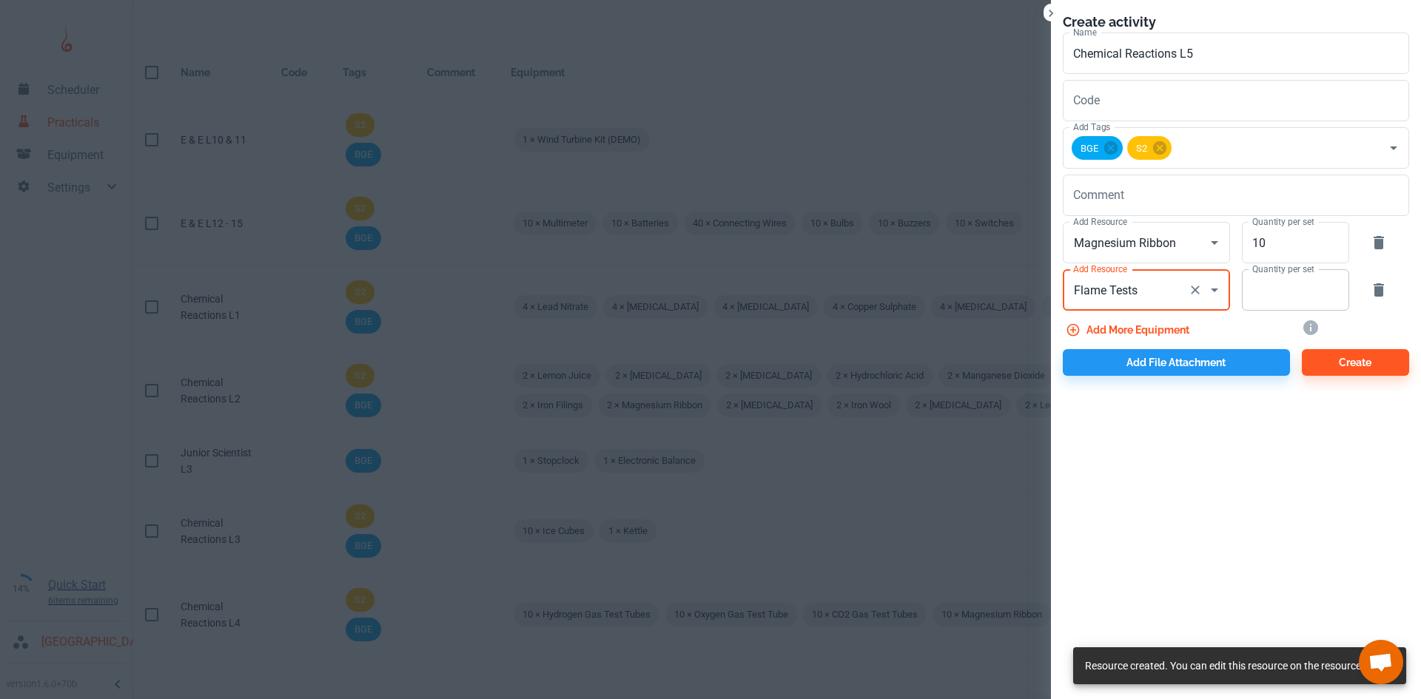
type input "Flame Tests"
click at [1290, 298] on input "Quantity per set" at bounding box center [1287, 289] width 91 height 41
type input "10"
click at [1164, 359] on button "Add file attachment" at bounding box center [1176, 362] width 227 height 27
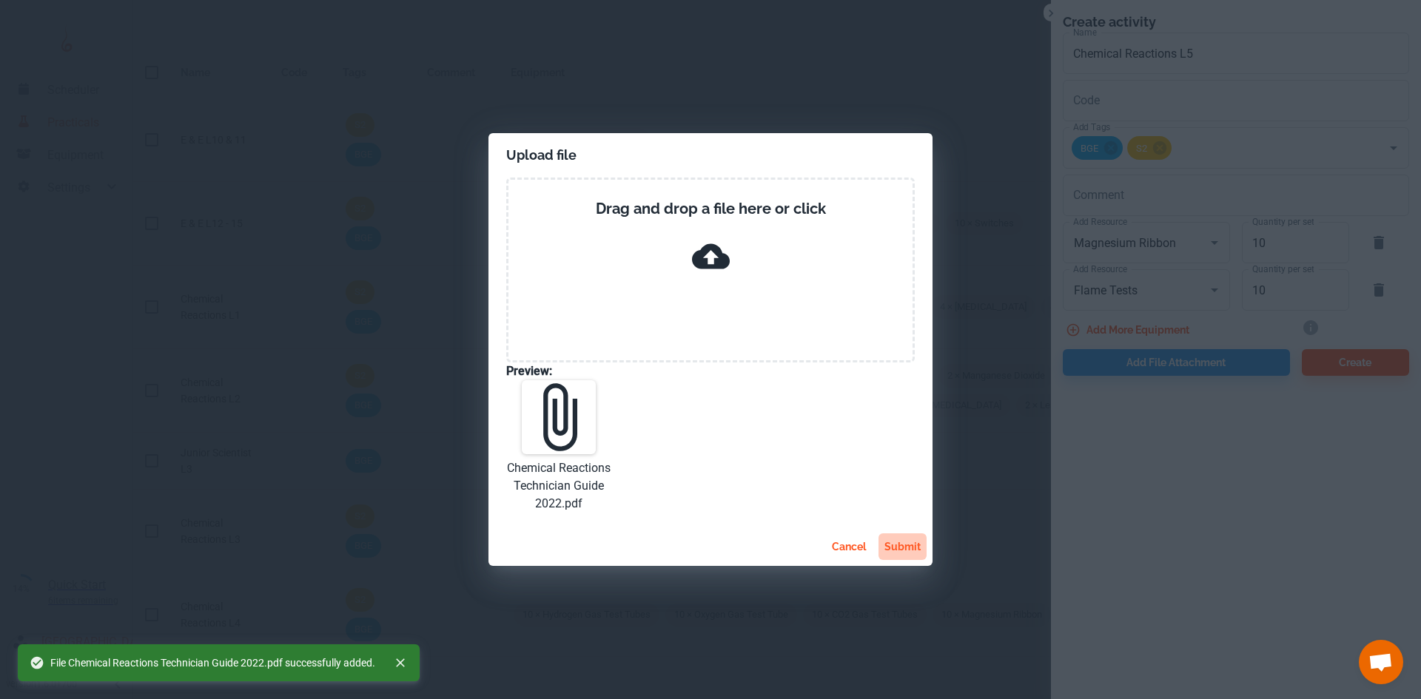
click at [905, 550] on button "submit" at bounding box center [903, 547] width 48 height 27
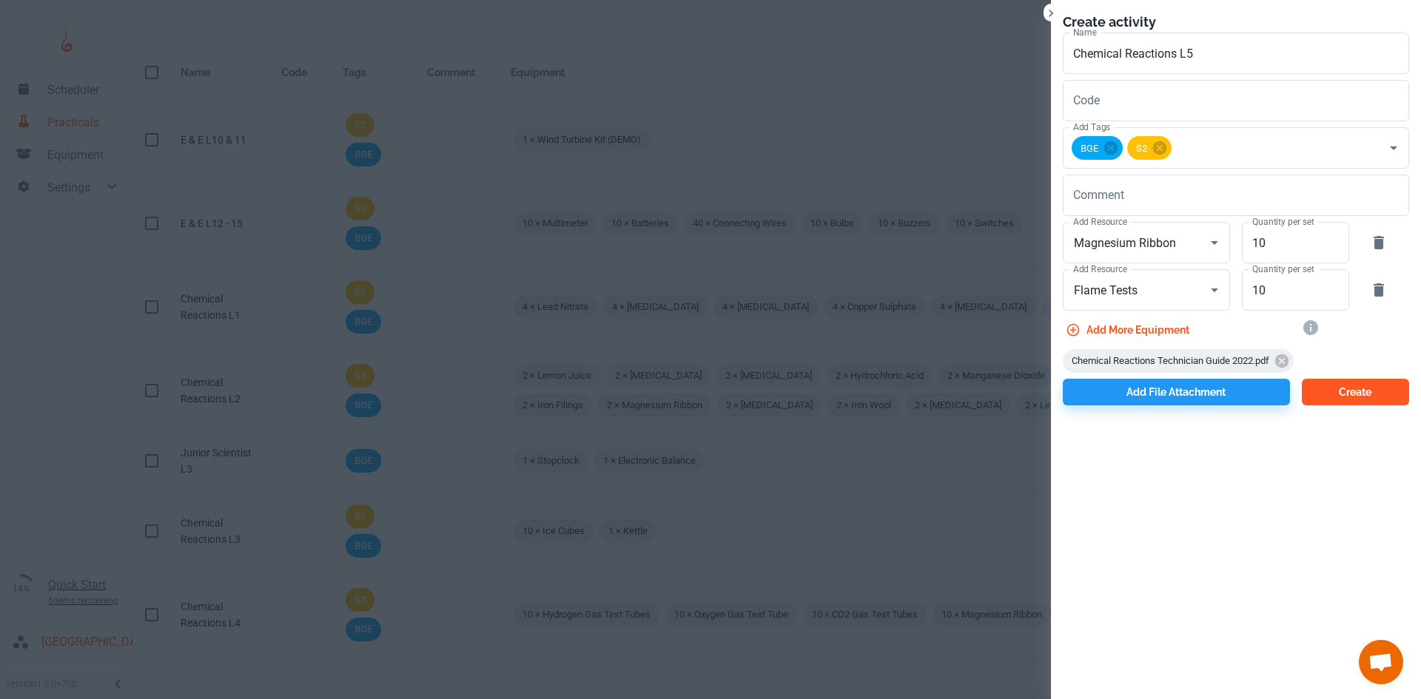
click at [1380, 380] on button "Create" at bounding box center [1355, 392] width 107 height 27
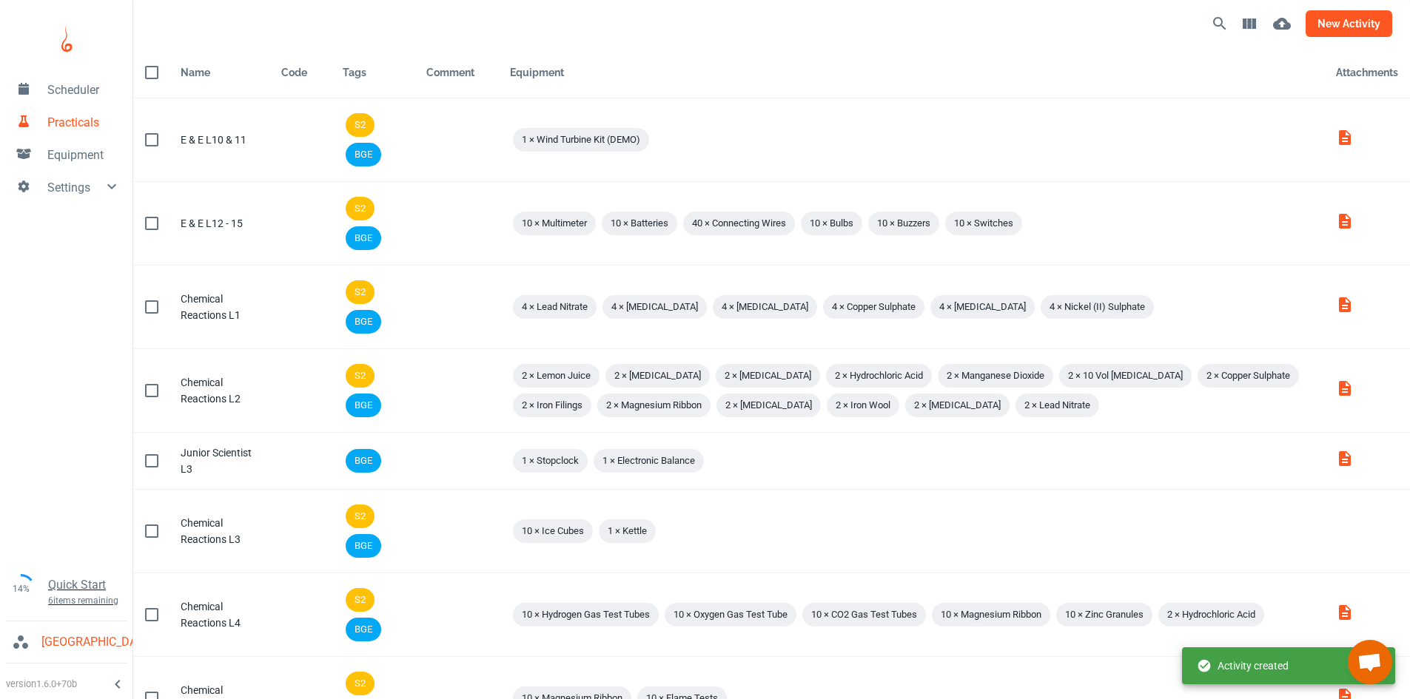
click at [1337, 24] on button "new activity" at bounding box center [1349, 23] width 87 height 27
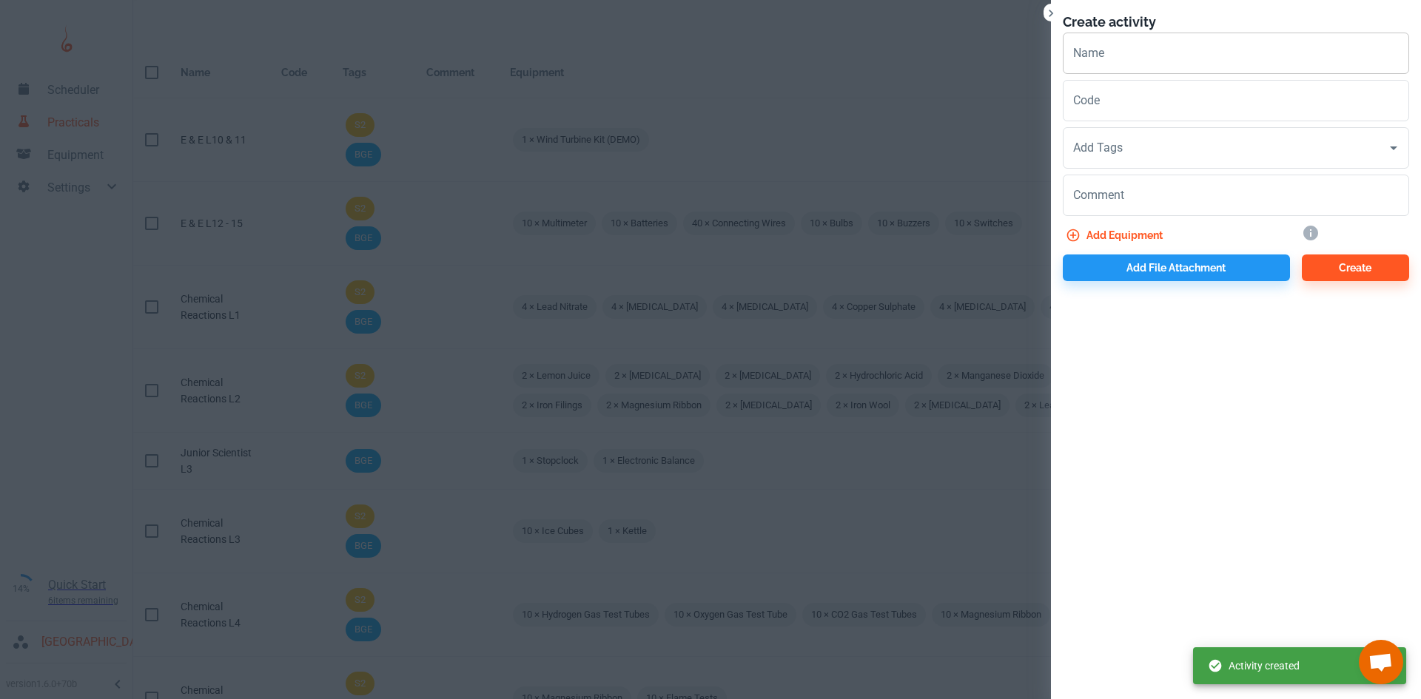
click at [1070, 55] on input "Name" at bounding box center [1236, 53] width 346 height 41
paste input "Chemical Reactions L"
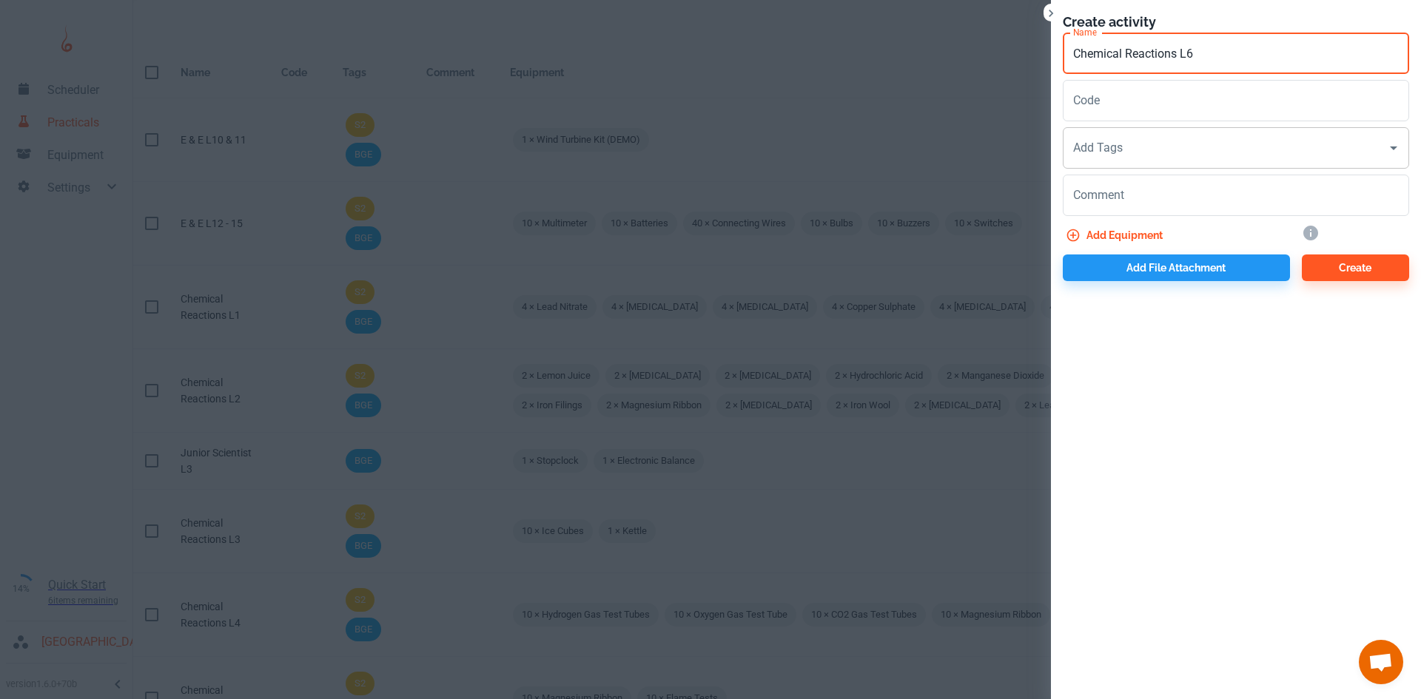
type input "Chemical Reactions L6"
click at [1144, 149] on input "Add Tags" at bounding box center [1225, 148] width 311 height 28
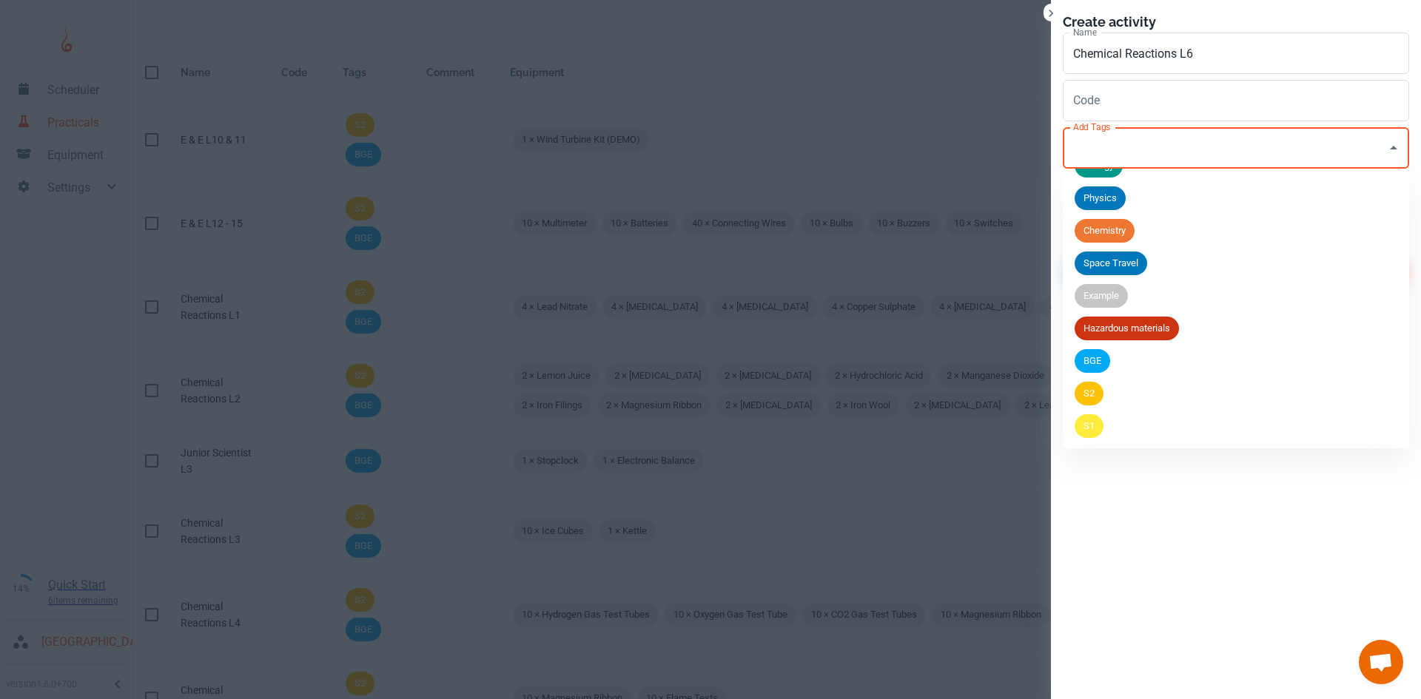
click at [1110, 358] on span "BGE" at bounding box center [1093, 361] width 36 height 15
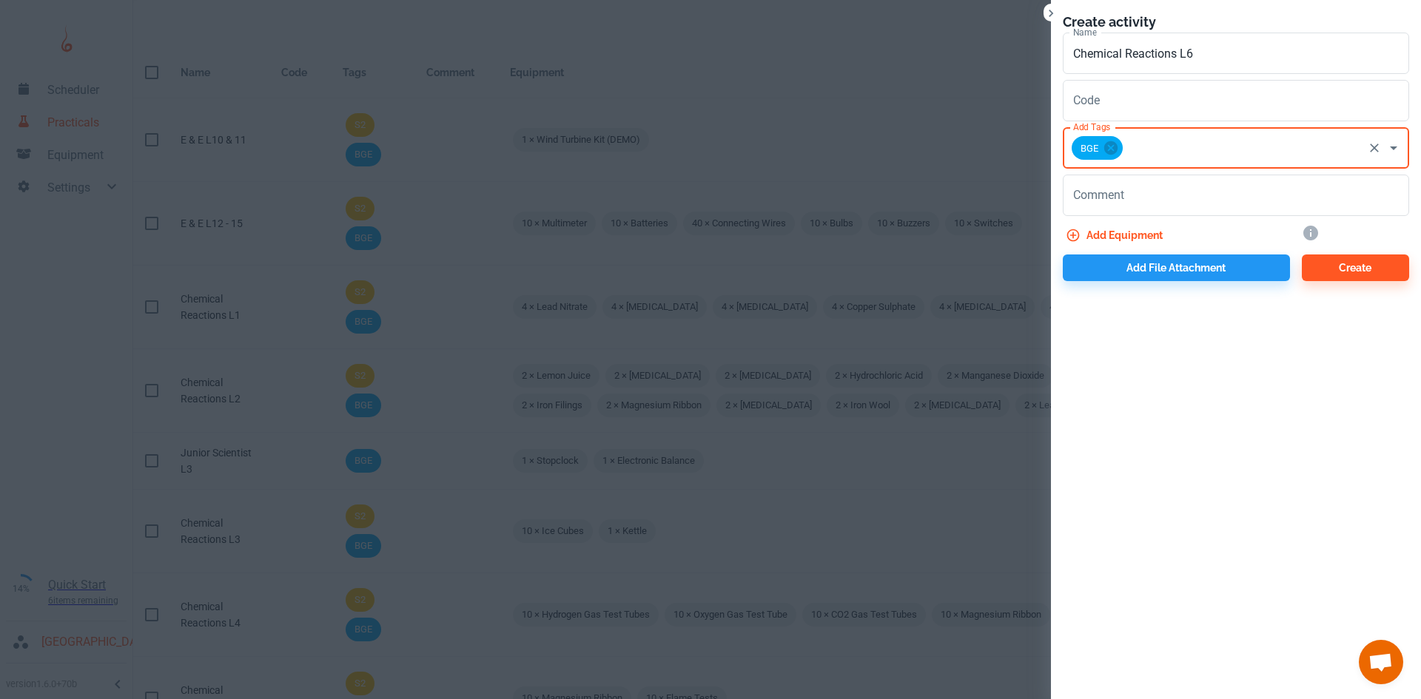
click at [1203, 145] on input "Add Tags" at bounding box center [1243, 148] width 236 height 28
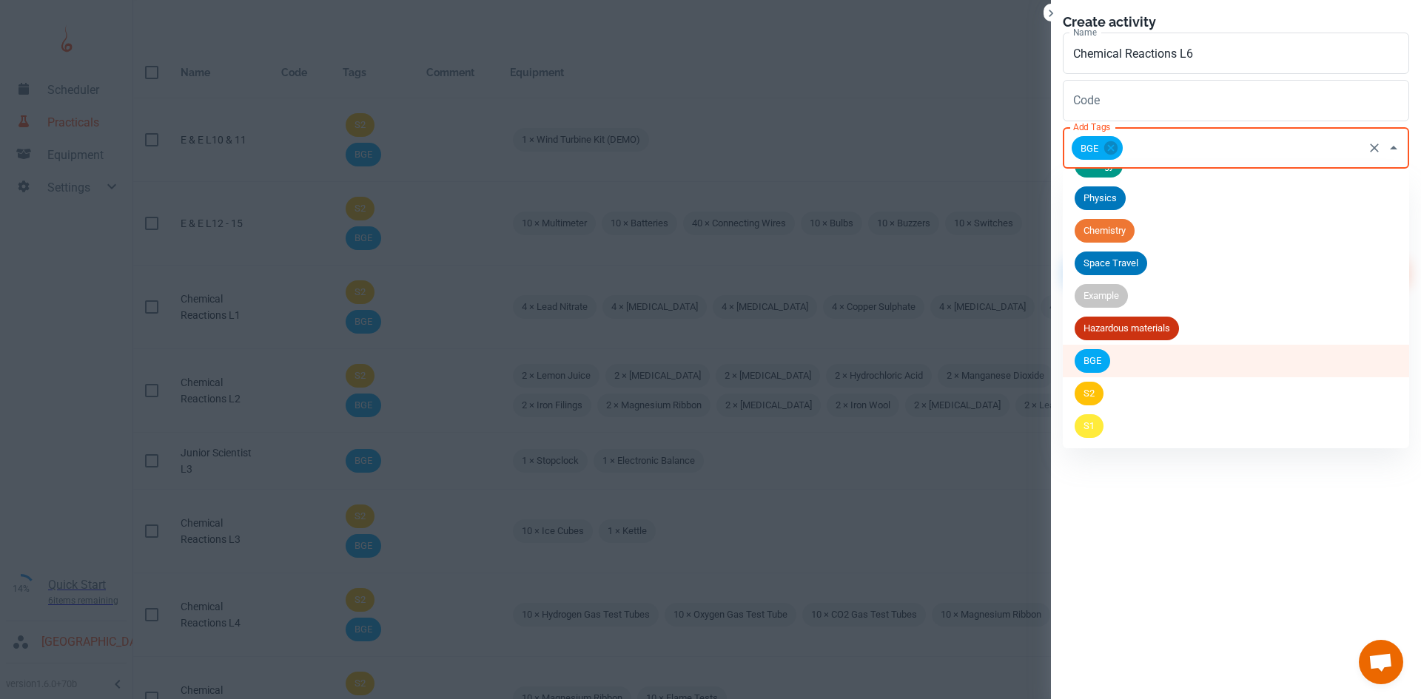
click at [1095, 386] on div "S2" at bounding box center [1089, 394] width 29 height 24
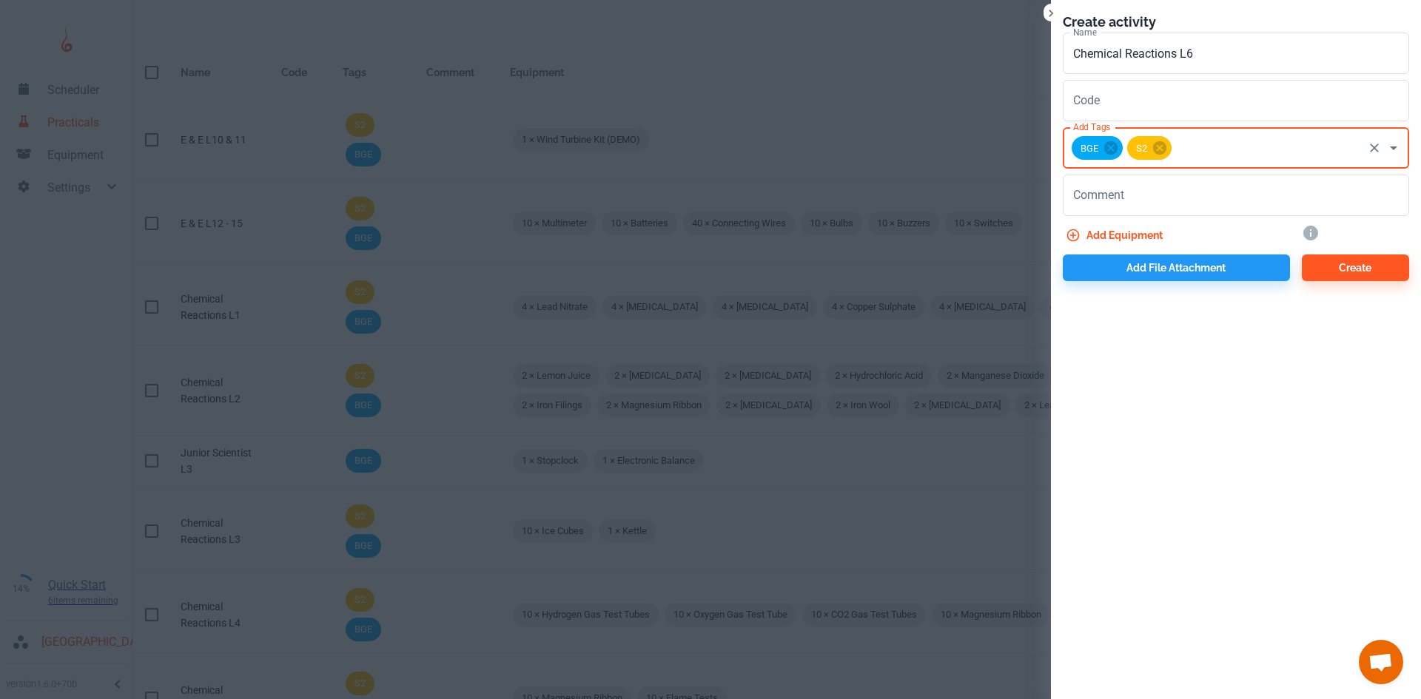
click at [1120, 236] on button "Add equipment" at bounding box center [1116, 235] width 106 height 27
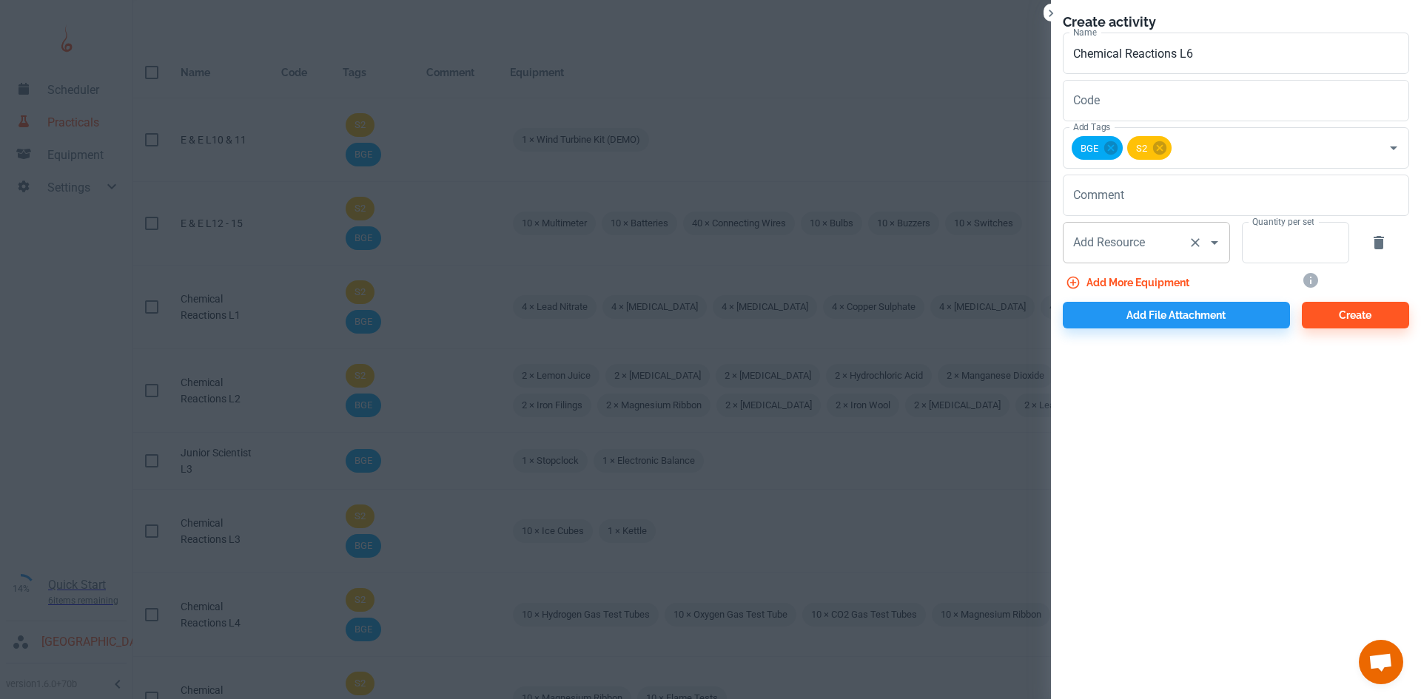
click at [1158, 249] on input "Add Resource" at bounding box center [1126, 243] width 113 height 28
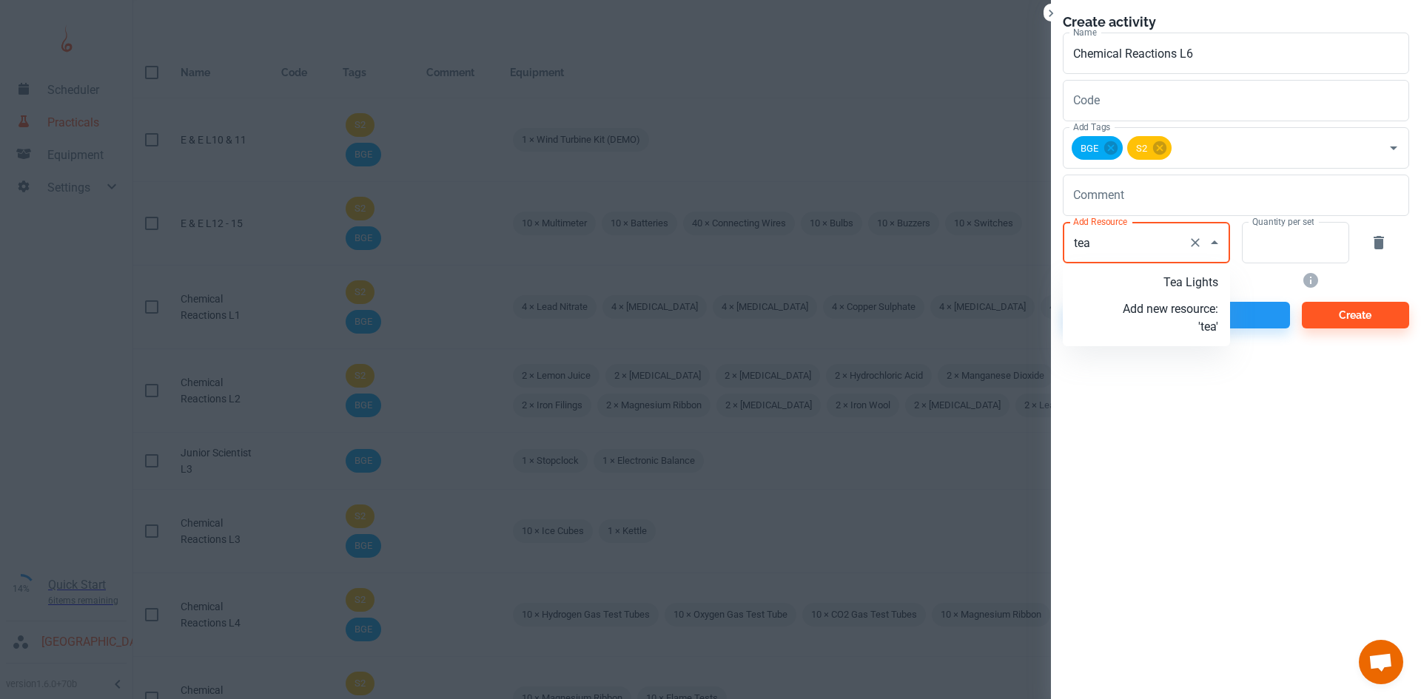
click at [1171, 284] on p "Tea Lights" at bounding box center [1170, 283] width 95 height 18
type input "Tea Lights"
click at [1255, 254] on input "Quantity per set" at bounding box center [1287, 242] width 91 height 41
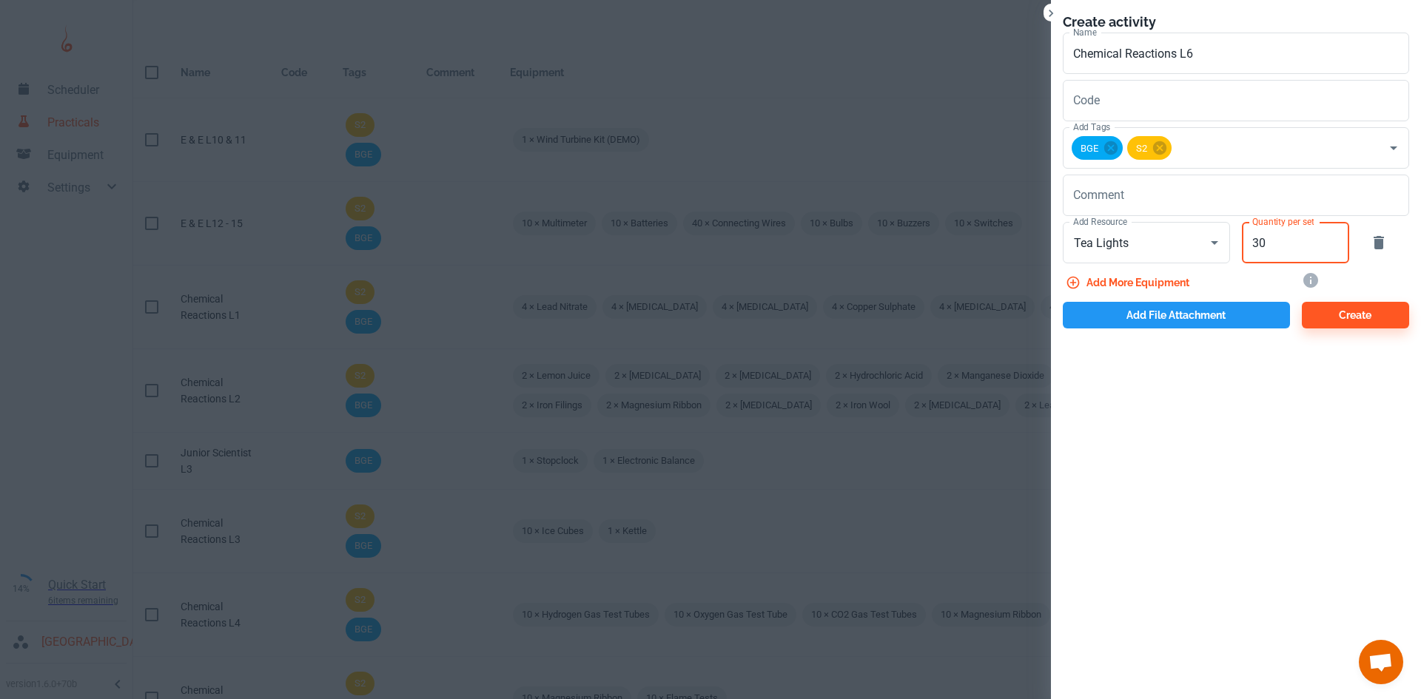
type input "30"
click at [1215, 313] on button "Add file attachment" at bounding box center [1176, 315] width 227 height 27
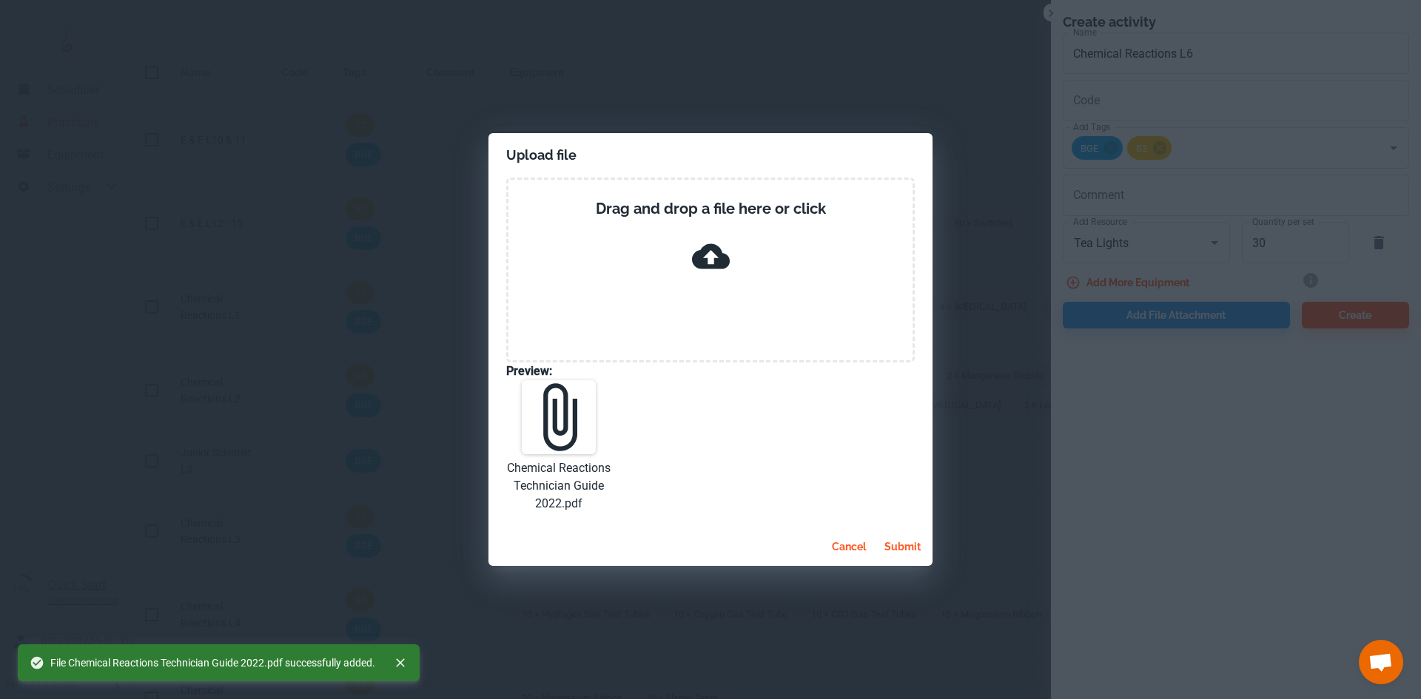
click at [905, 539] on button "submit" at bounding box center [903, 547] width 48 height 27
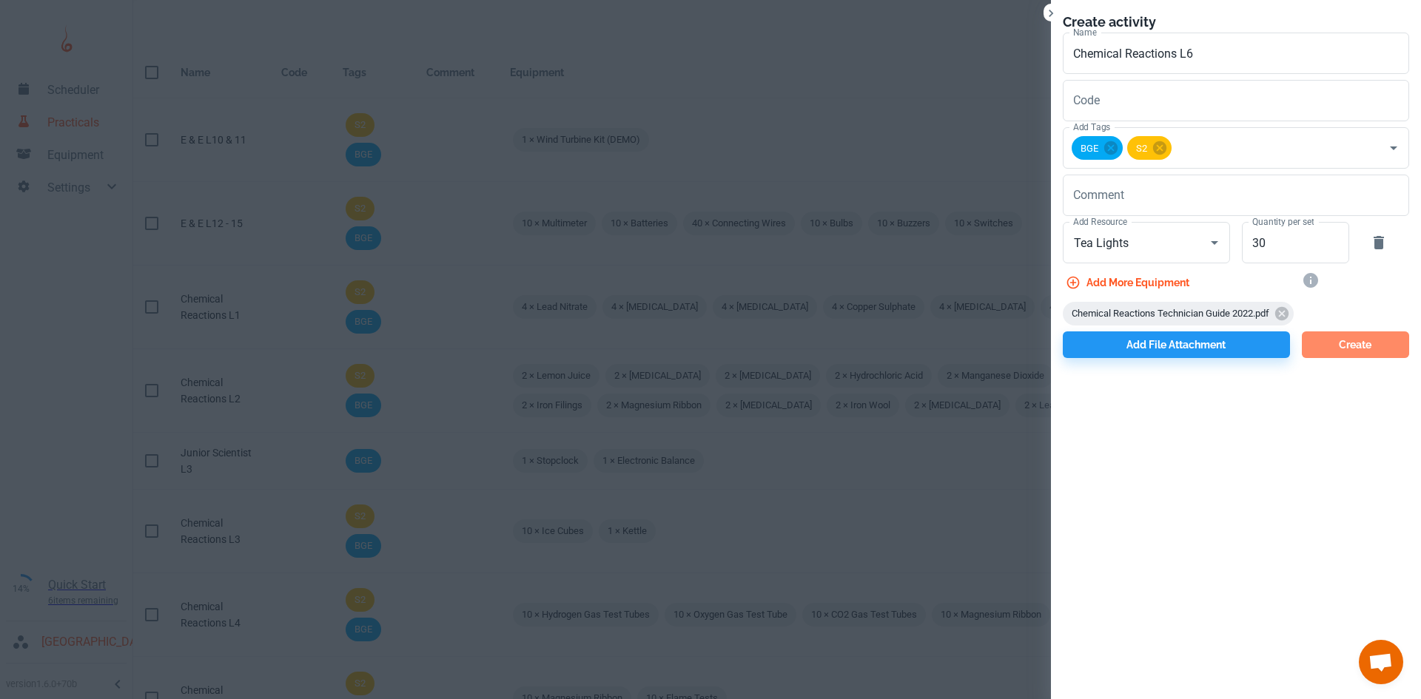
click at [1318, 336] on button "Create" at bounding box center [1355, 345] width 107 height 27
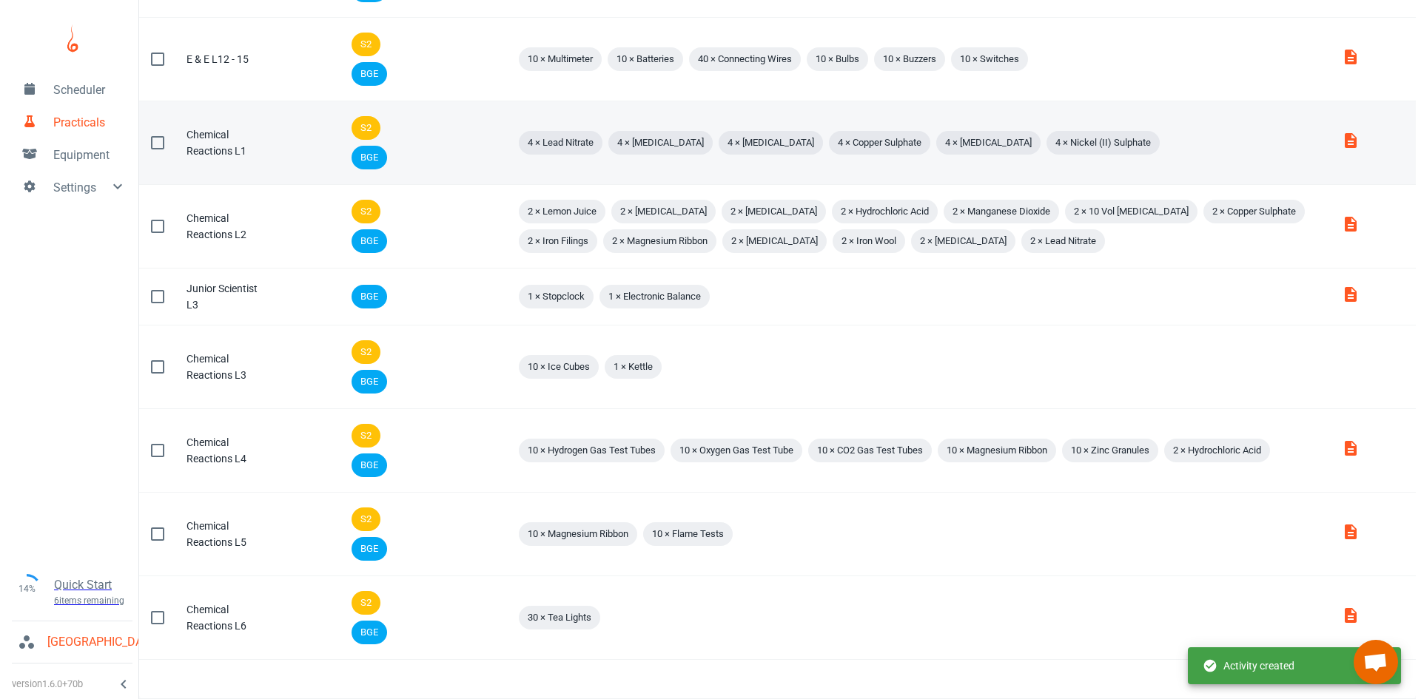
scroll to position [0, 0]
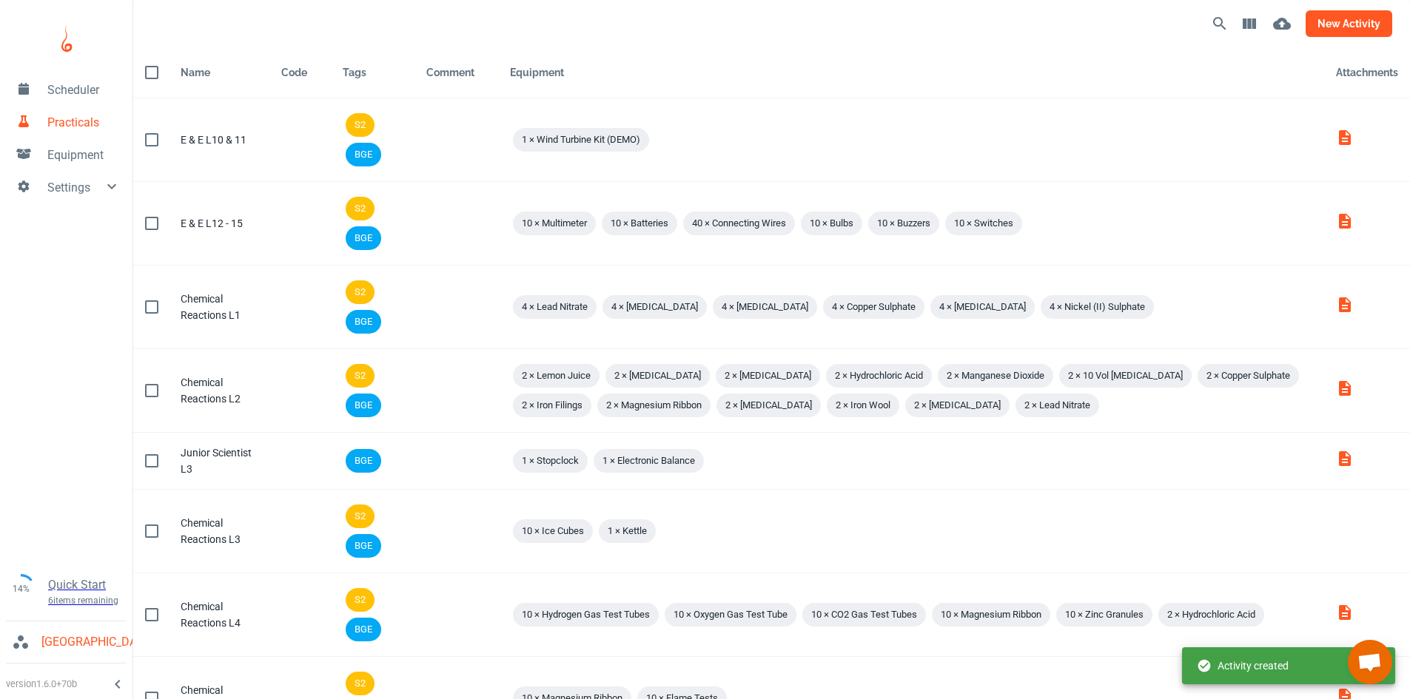
click at [1335, 20] on button "new activity" at bounding box center [1349, 23] width 87 height 27
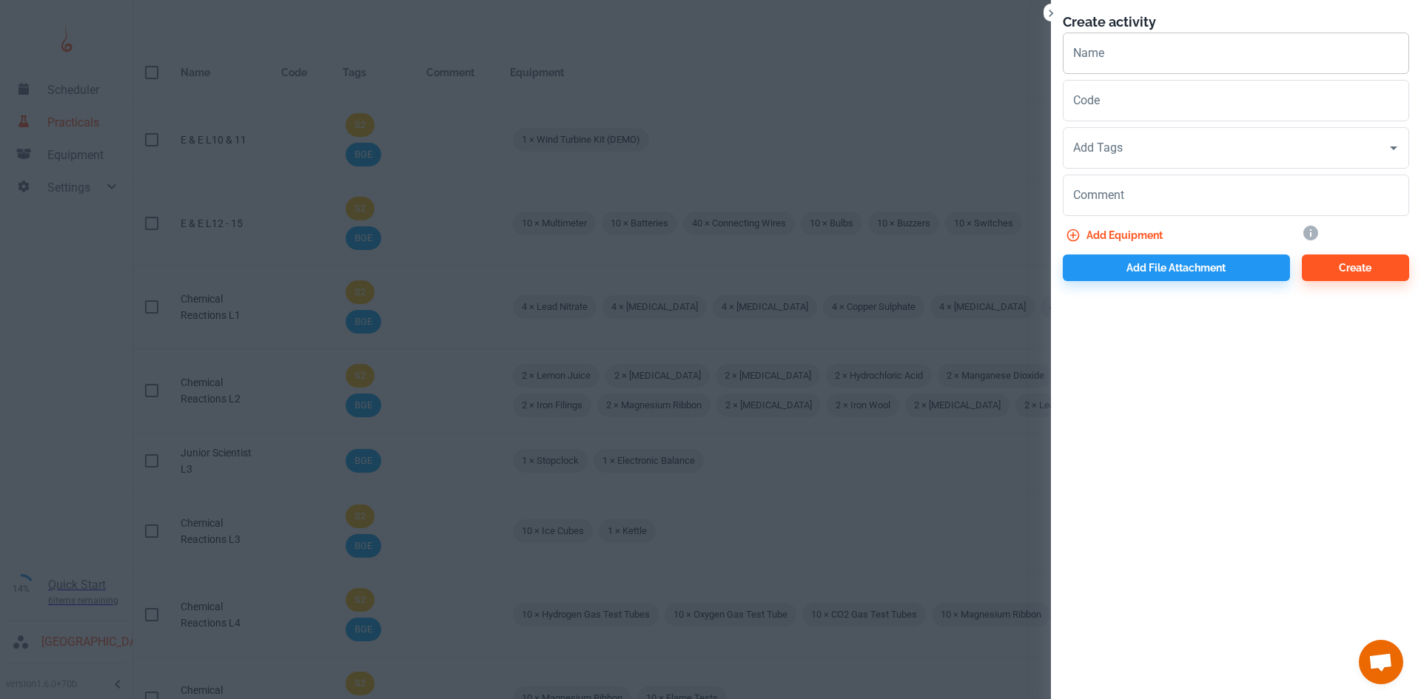
click at [1109, 48] on input "Name" at bounding box center [1236, 53] width 346 height 41
paste input "Chemical Reactions L"
type input "Chemical Reactions L7"
click at [1129, 159] on input "Add Tags" at bounding box center [1225, 148] width 311 height 28
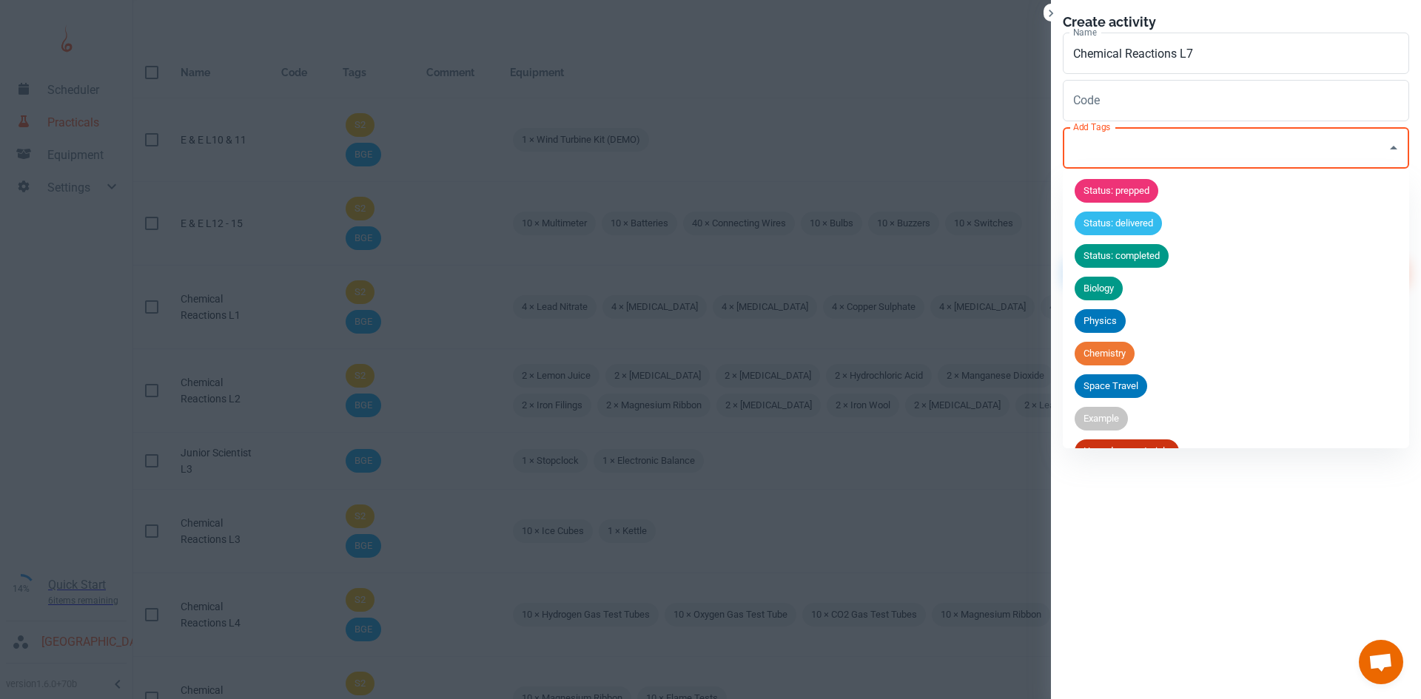
scroll to position [123, 0]
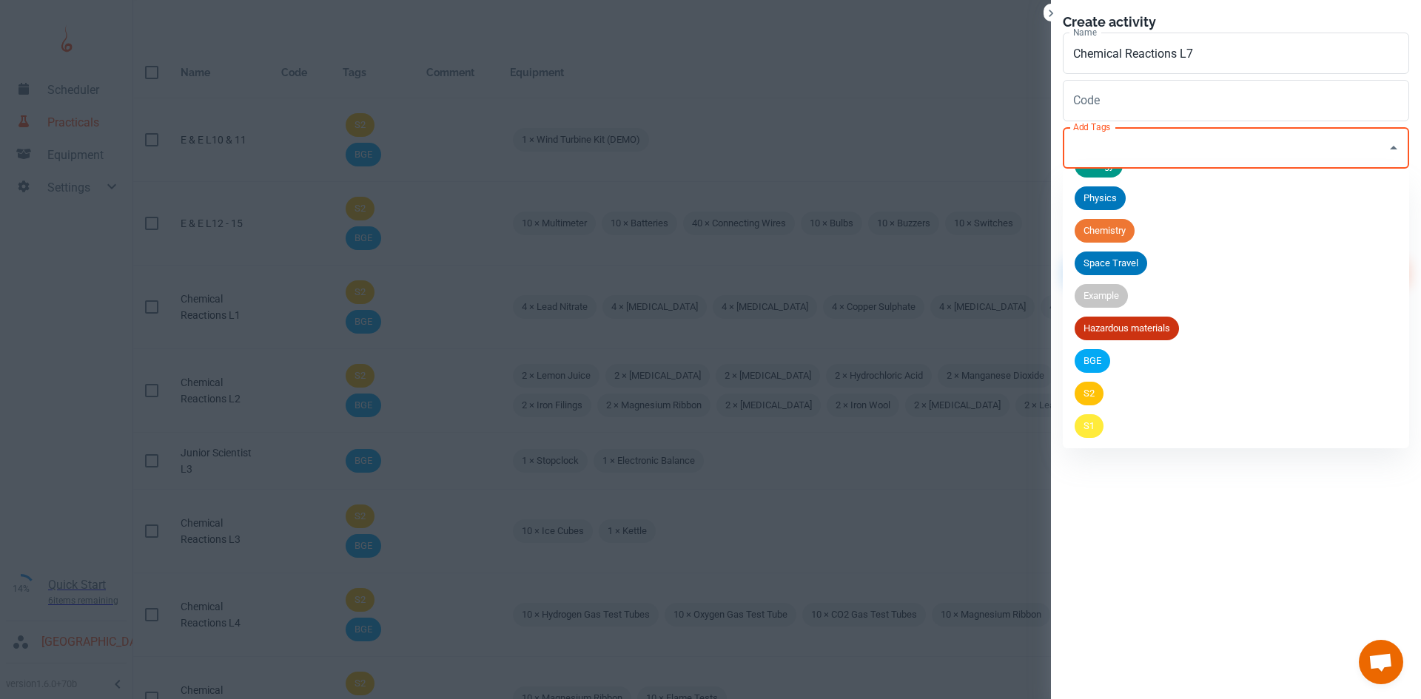
click at [1112, 369] on li "BGE" at bounding box center [1236, 361] width 346 height 33
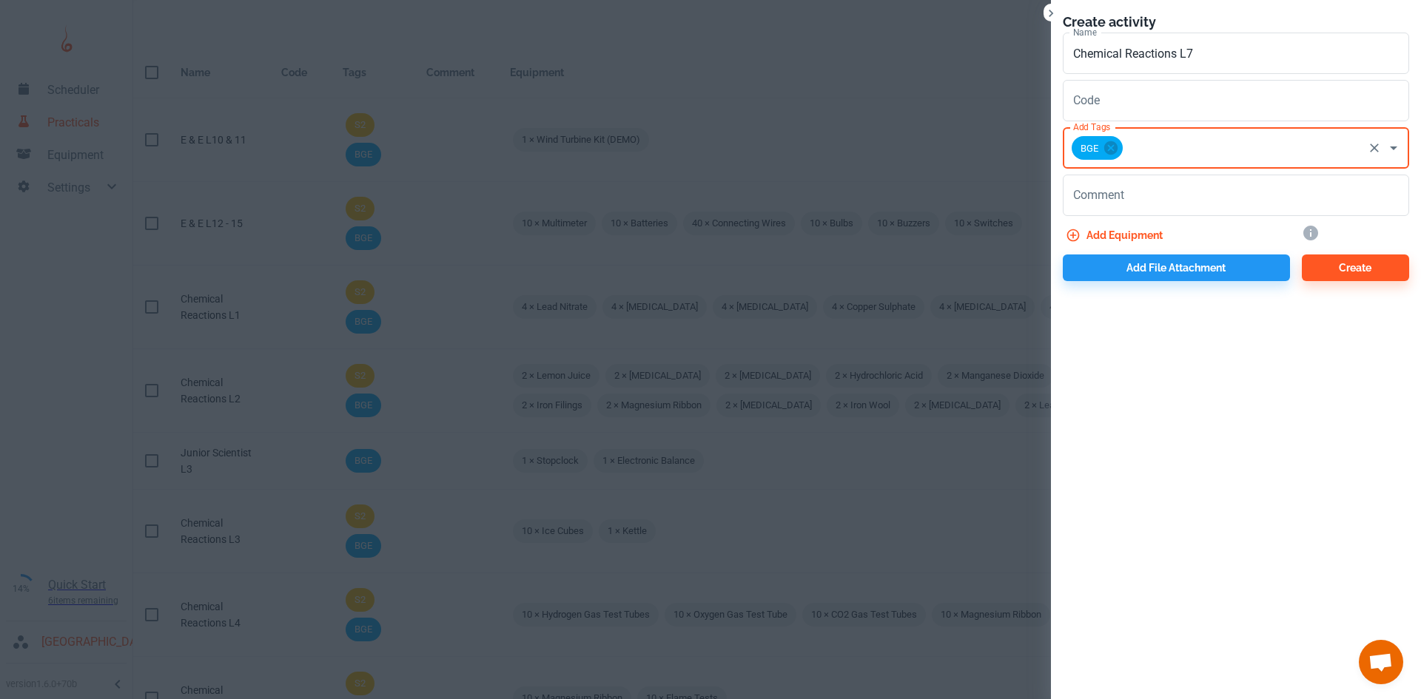
click at [1198, 144] on input "Add Tags" at bounding box center [1243, 148] width 236 height 28
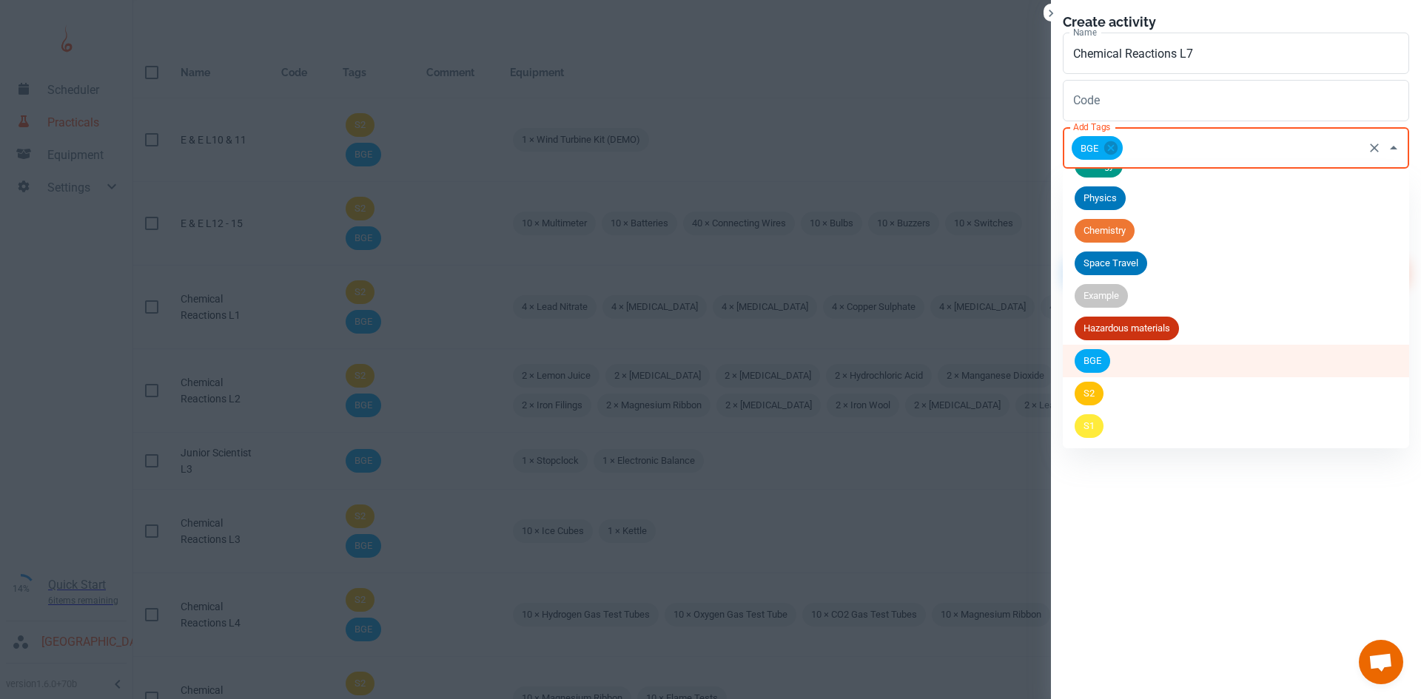
click at [1110, 391] on li "S2" at bounding box center [1236, 393] width 346 height 33
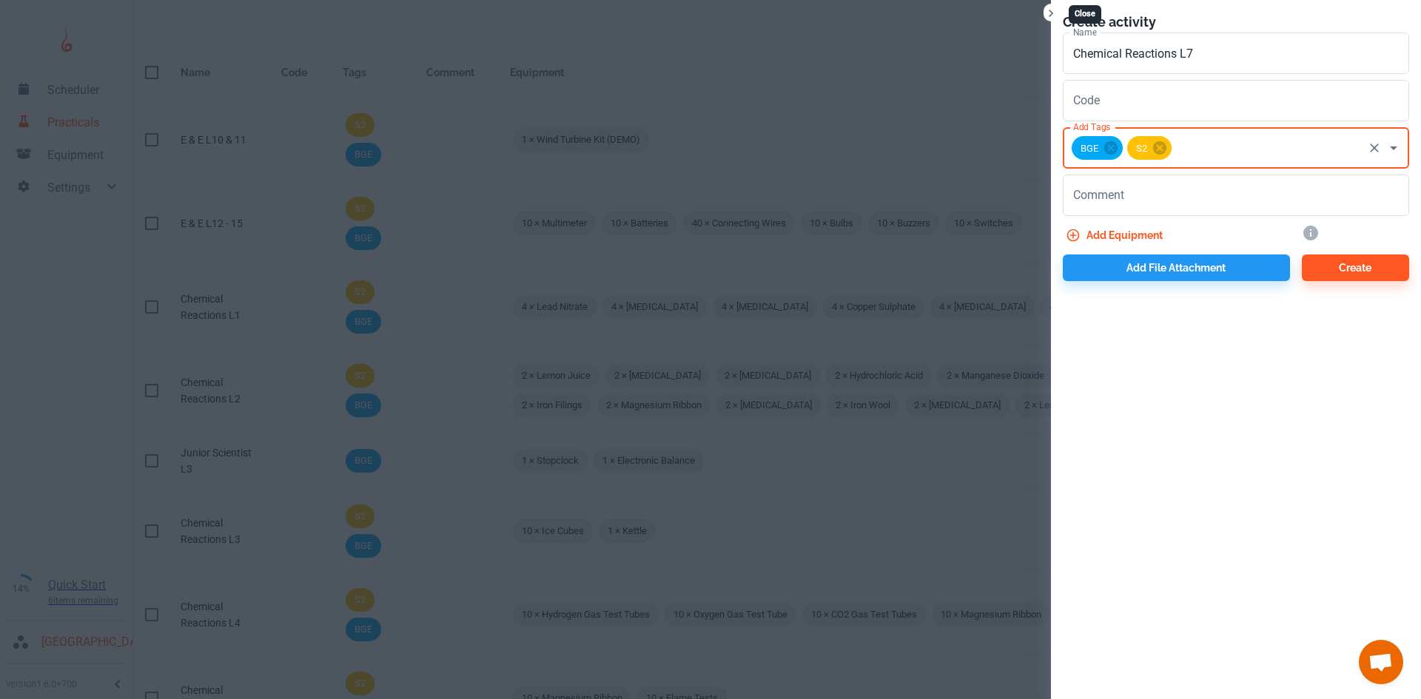
click at [1053, 17] on icon "Close" at bounding box center [1051, 13] width 15 height 15
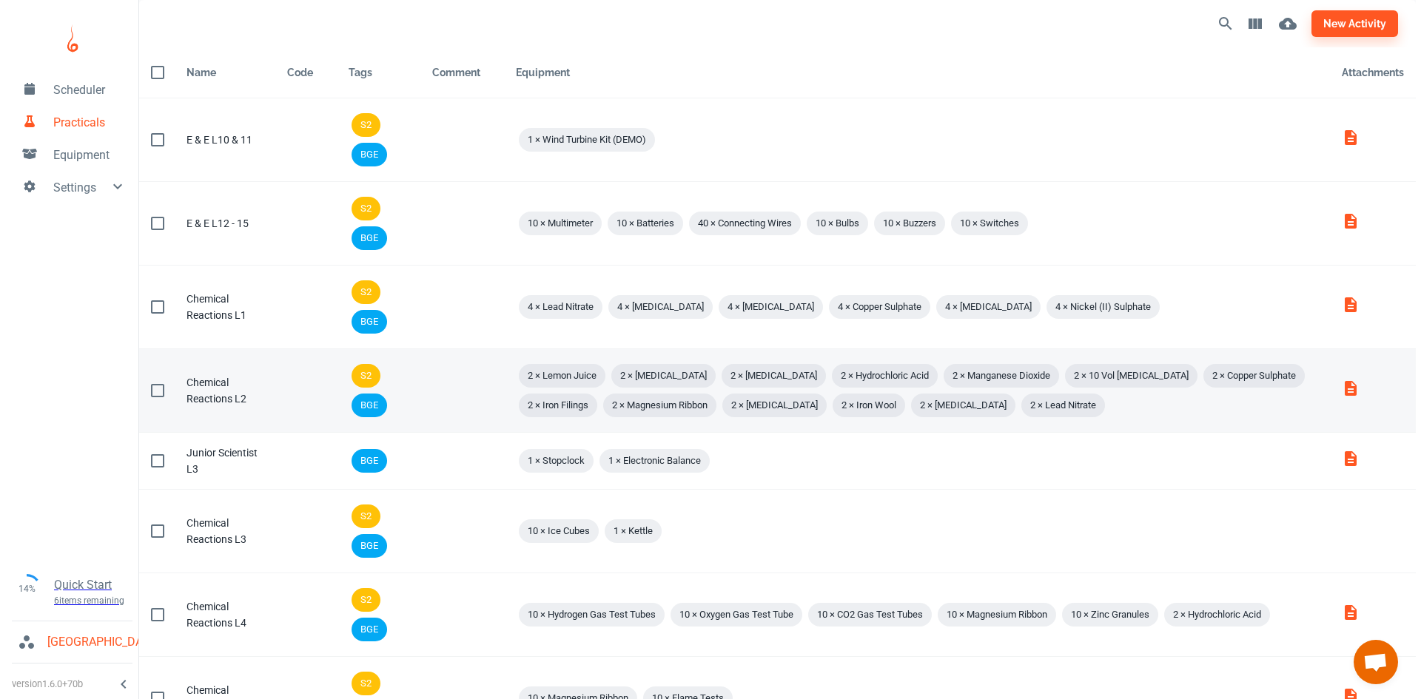
scroll to position [164, 0]
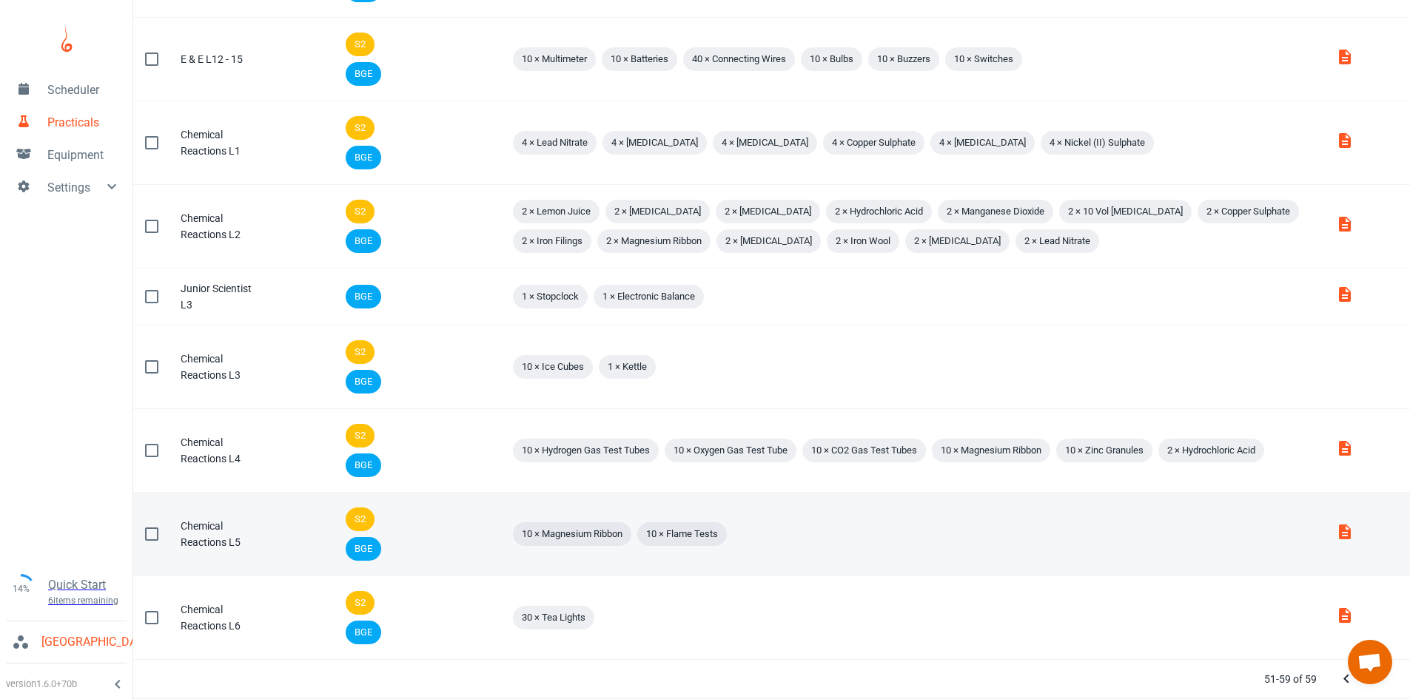
click at [768, 536] on div "10 × Magnesium Ribbon 10 × Flame Tests" at bounding box center [911, 535] width 802 height 30
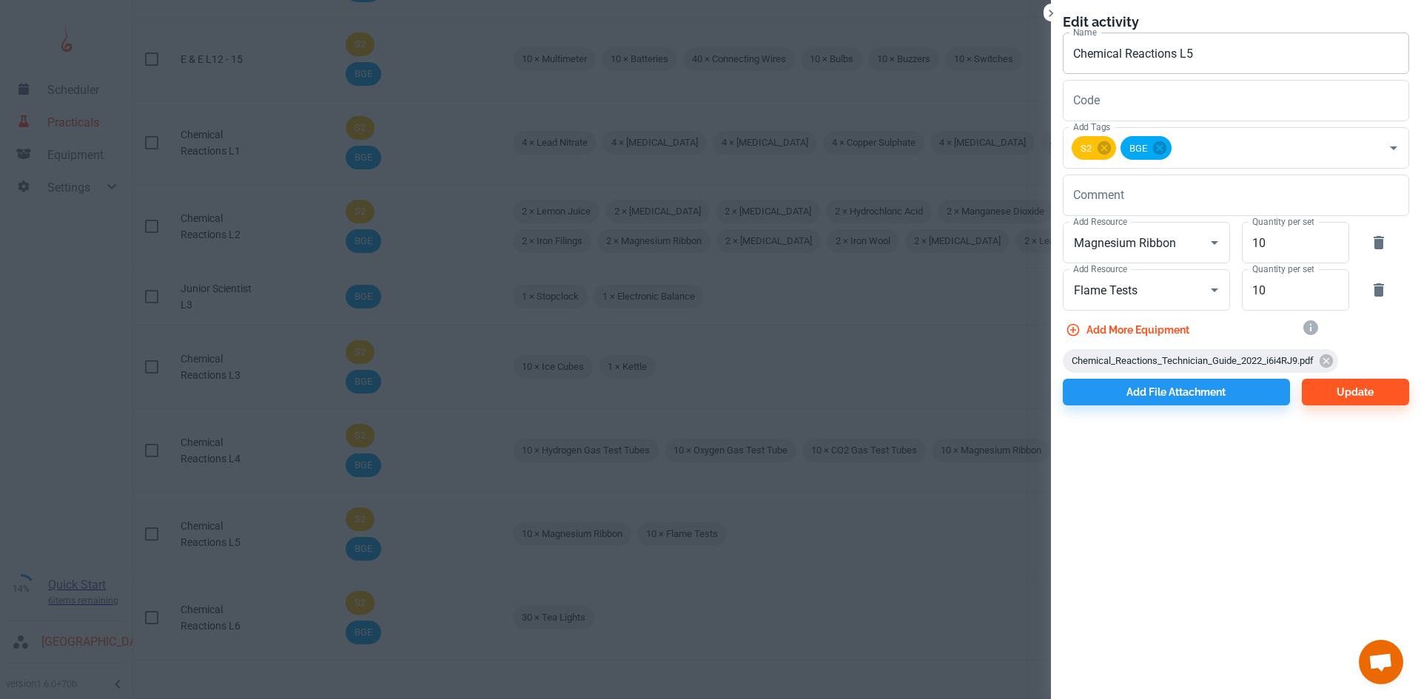
click at [1210, 52] on input "Chemical Reactions L5" at bounding box center [1236, 53] width 346 height 41
type input "Chemical Reactions L8"
click at [1335, 387] on button "Update" at bounding box center [1355, 392] width 107 height 27
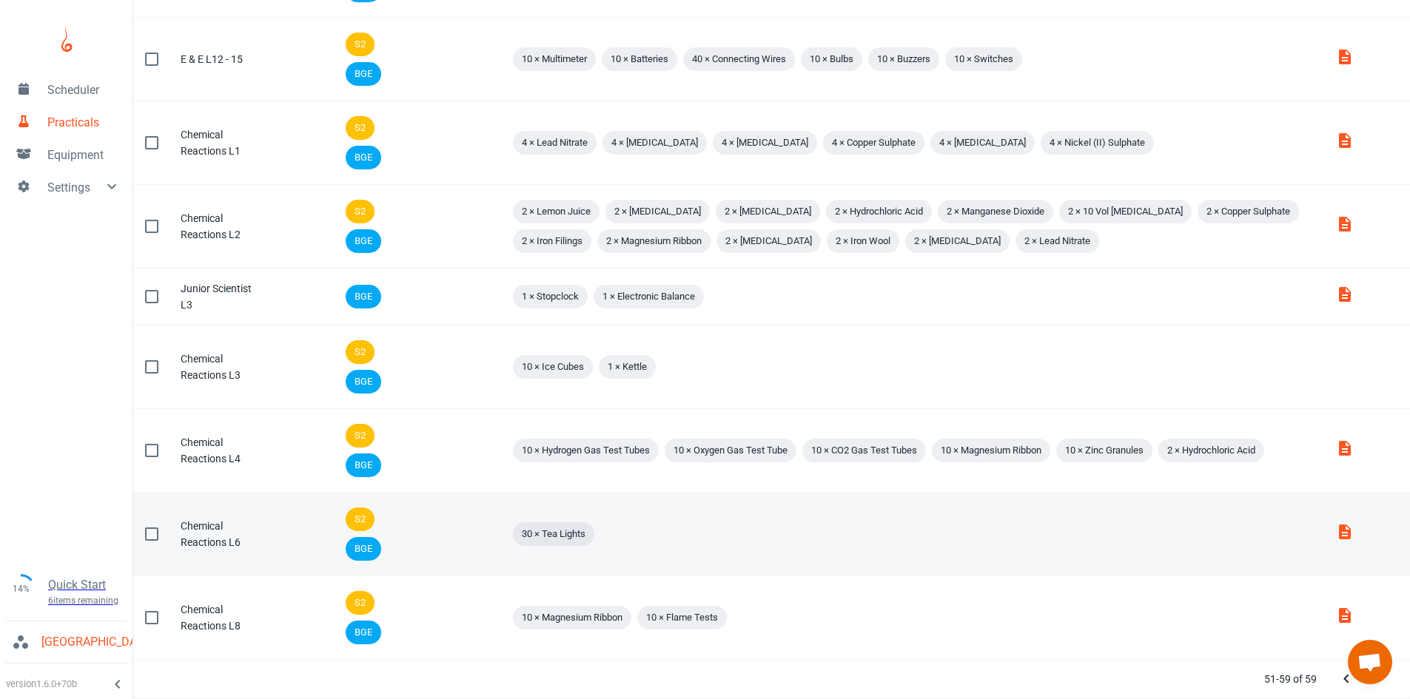
click at [297, 528] on td "Code" at bounding box center [299, 535] width 61 height 84
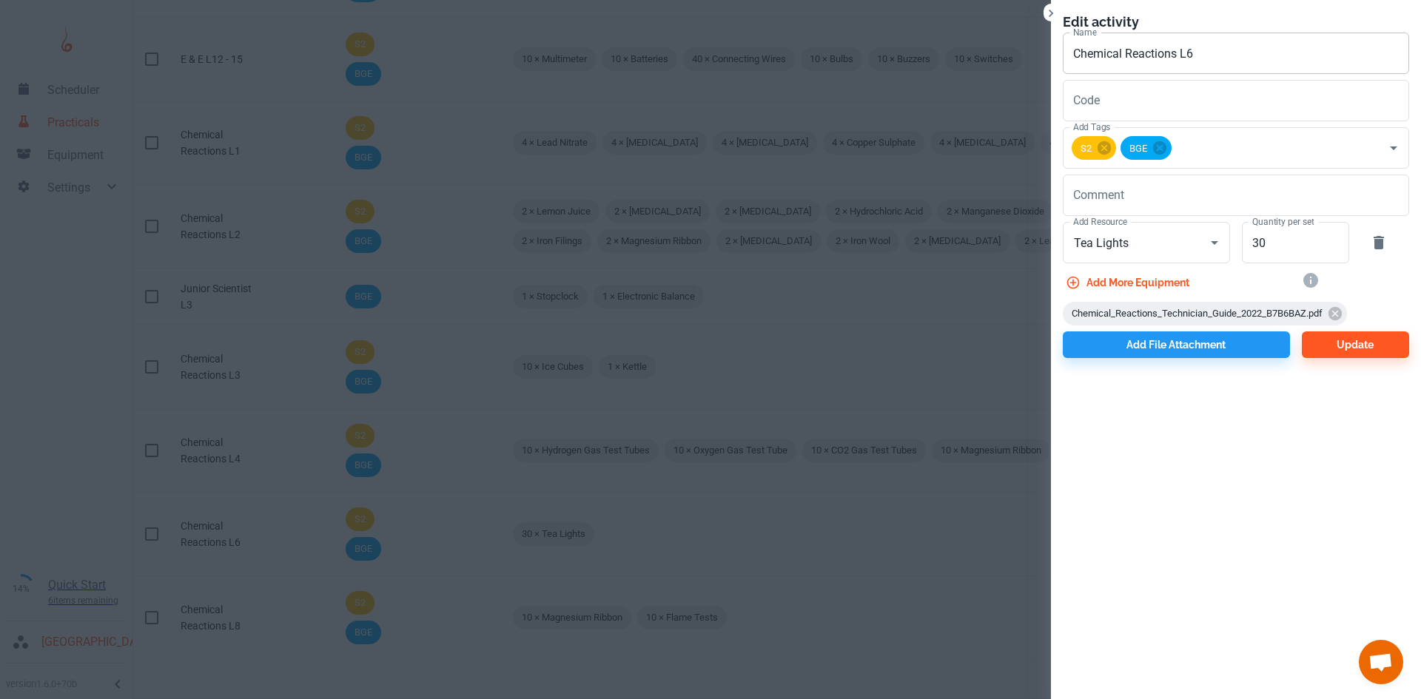
click at [1286, 50] on input "Chemical Reactions L6" at bounding box center [1236, 53] width 346 height 41
type input "Chemical Reactions L7"
click at [1364, 341] on button "Update" at bounding box center [1355, 345] width 107 height 27
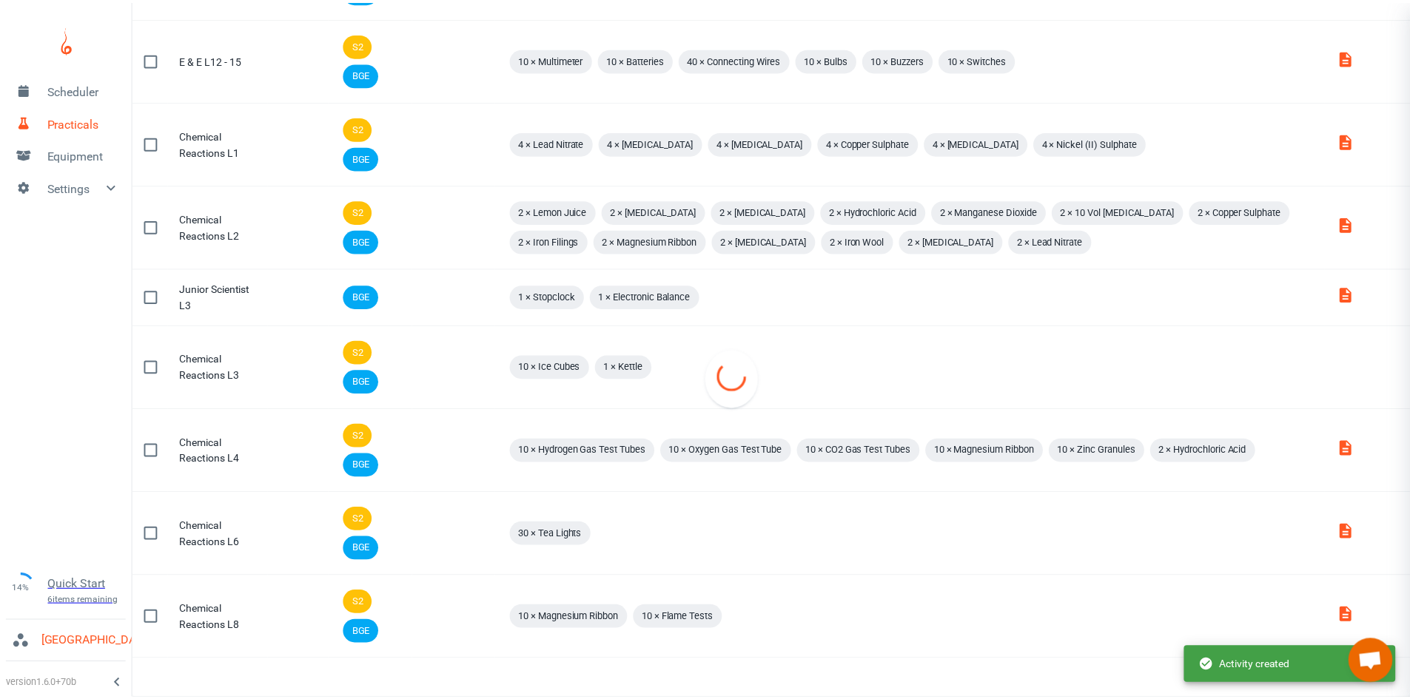
scroll to position [125, 0]
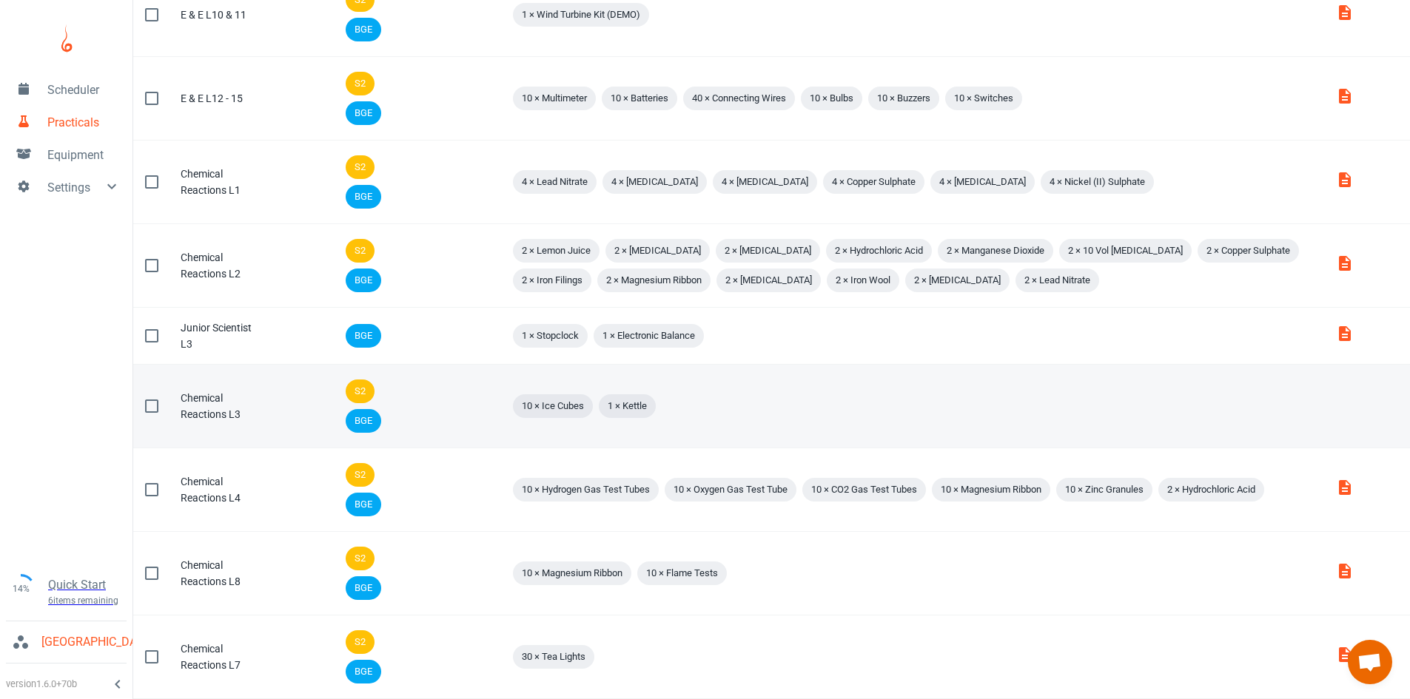
click at [441, 389] on td "Comment" at bounding box center [457, 407] width 84 height 84
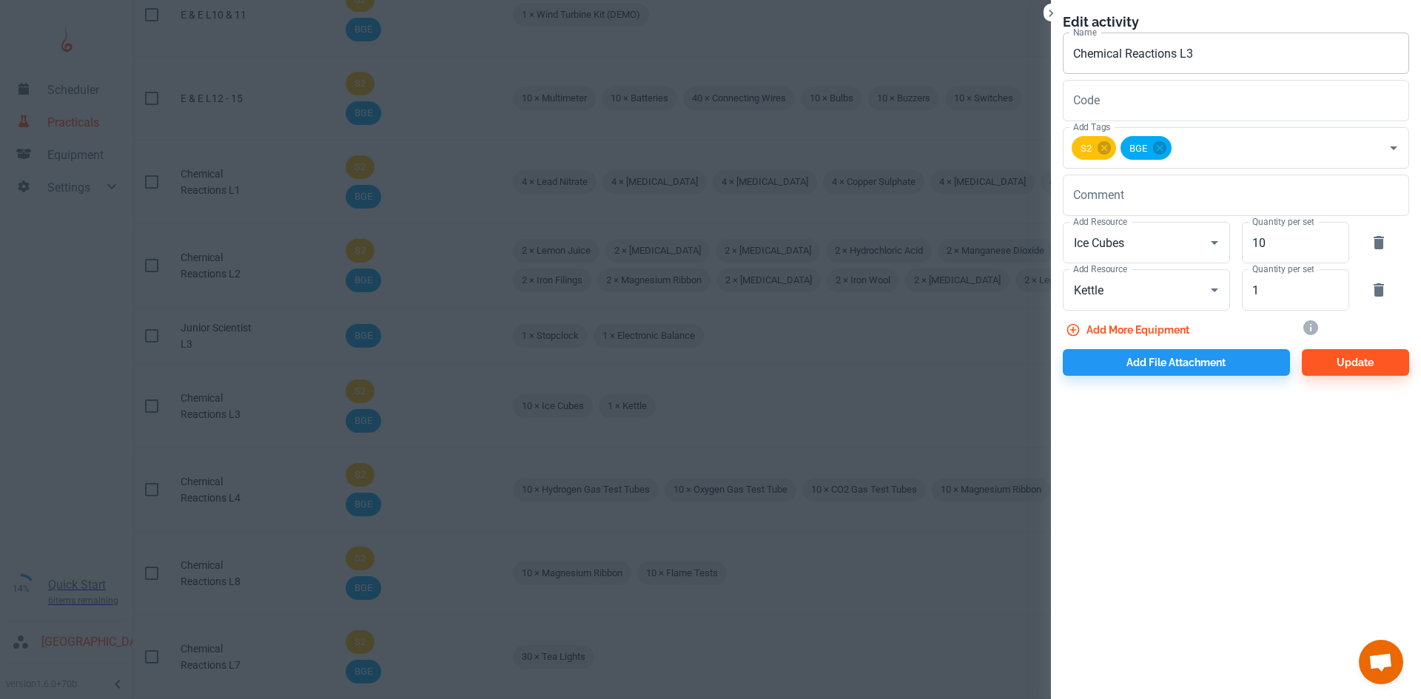
click at [1269, 47] on input "Chemical Reactions L3" at bounding box center [1236, 53] width 346 height 41
type input "Chemical Reactions L5"
click at [1349, 358] on button "Update" at bounding box center [1355, 362] width 107 height 27
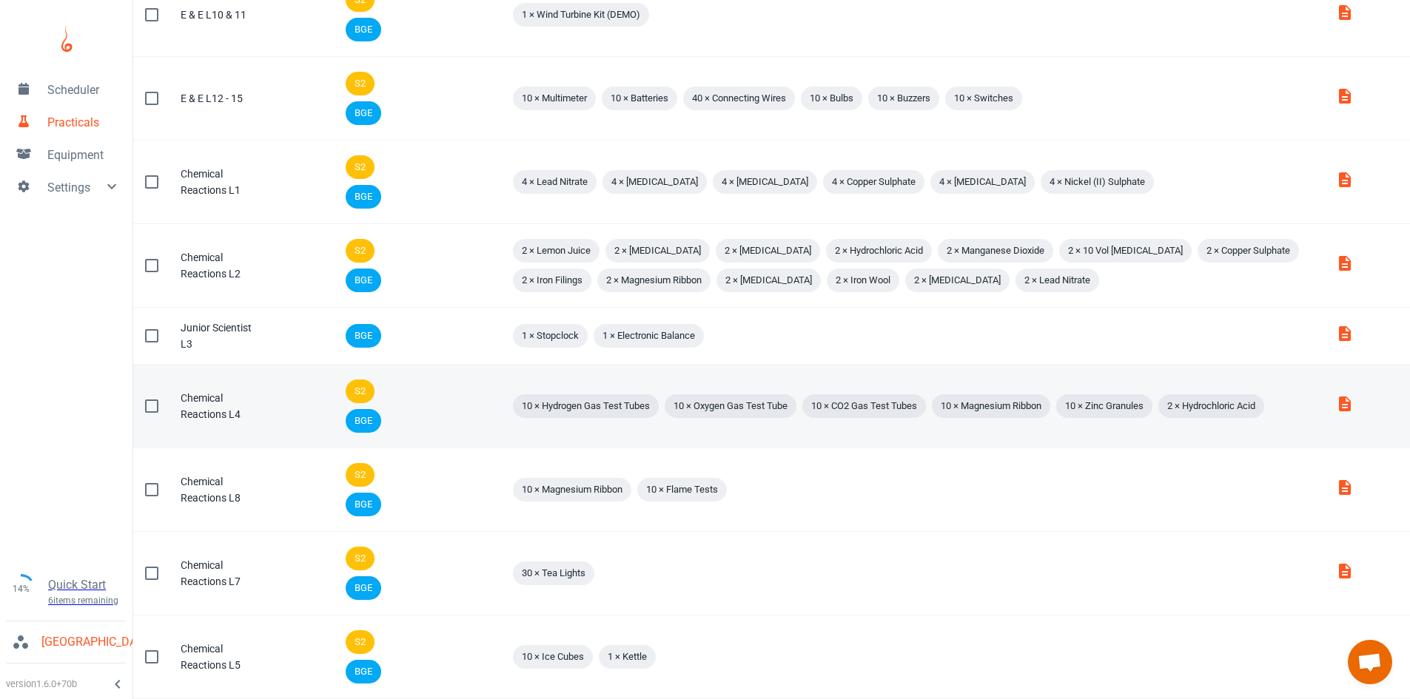
click at [447, 415] on td "Comment" at bounding box center [457, 407] width 84 height 84
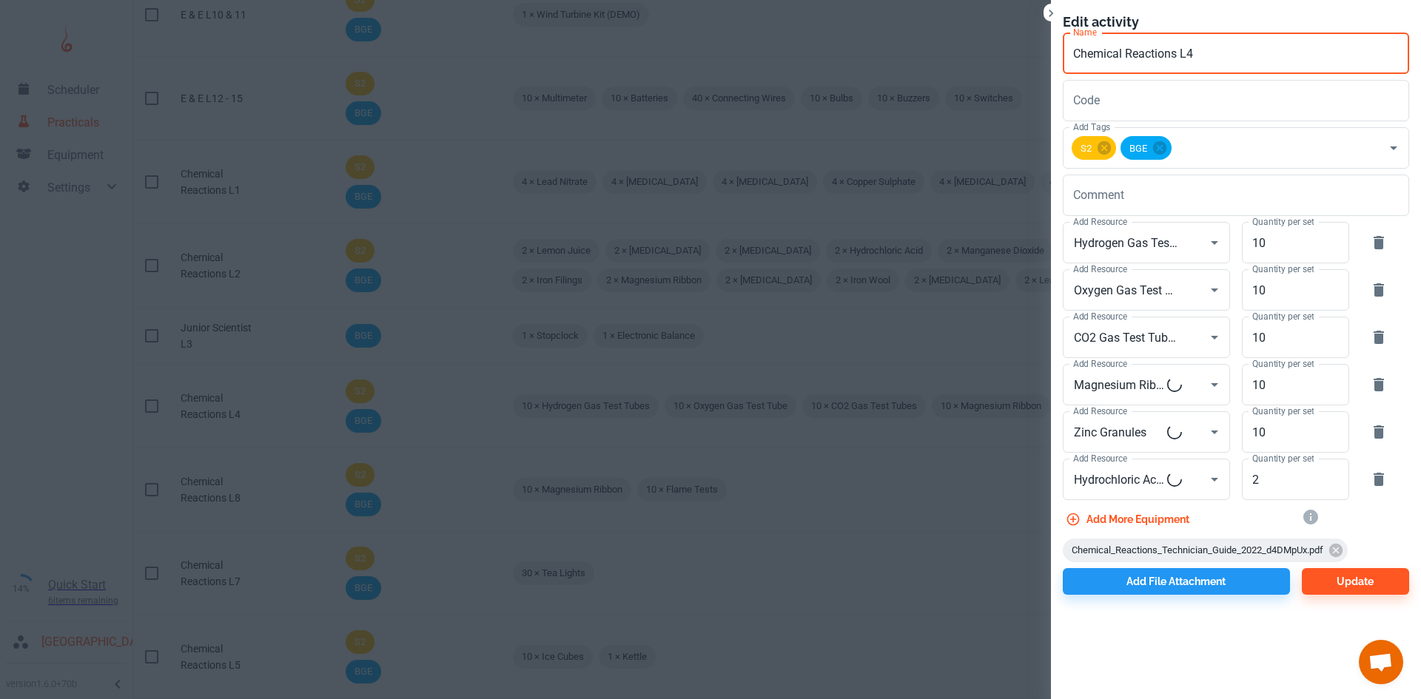
click at [1196, 54] on input "Chemical Reactions L4" at bounding box center [1236, 53] width 346 height 41
type input "Chemical Reactions L6"
click at [1360, 580] on button "Update" at bounding box center [1355, 581] width 107 height 27
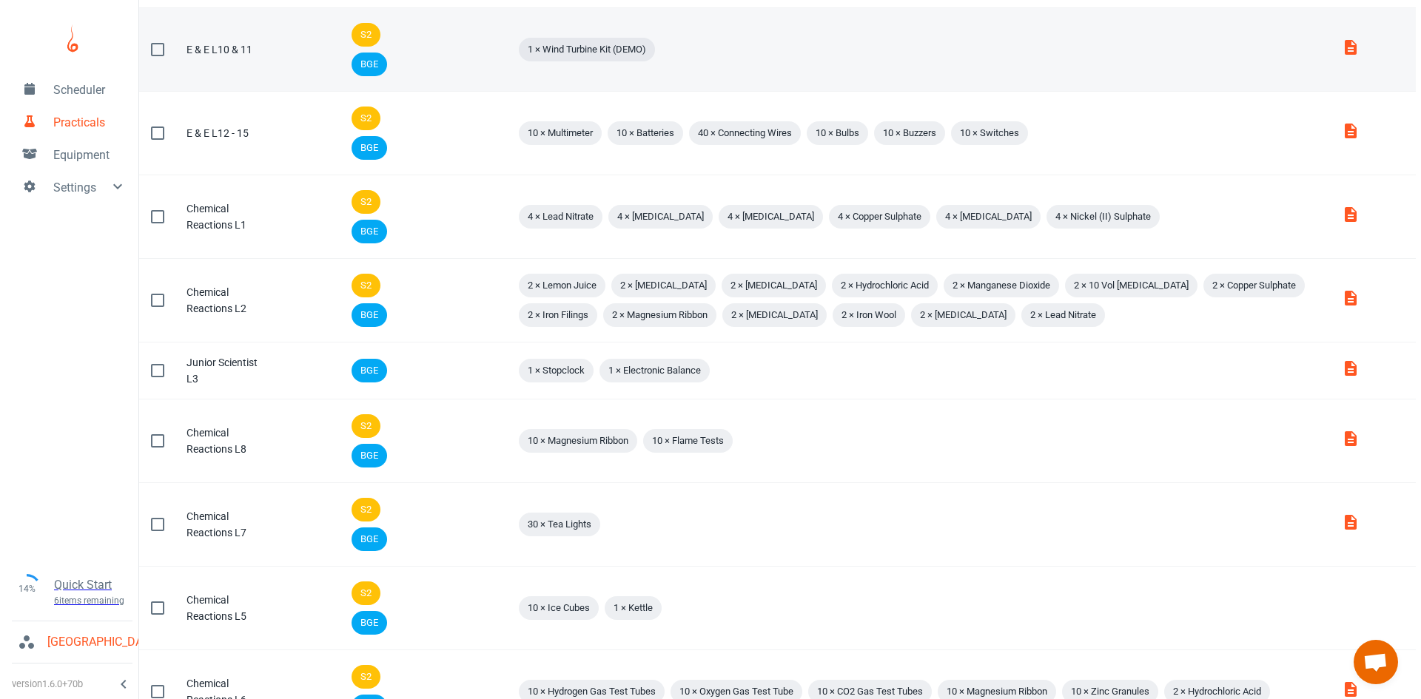
scroll to position [0, 0]
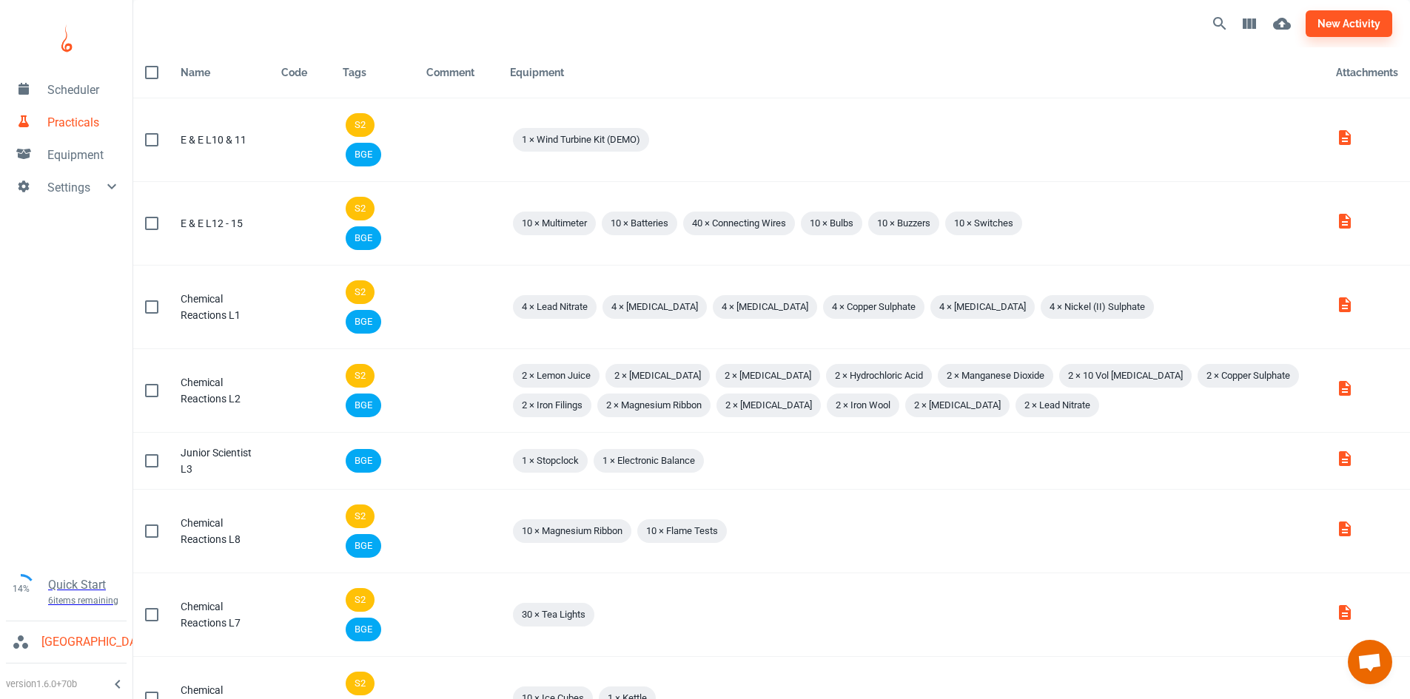
click at [1352, 3] on div "new activity" at bounding box center [771, 23] width 1277 height 47
click at [1349, 24] on button "new activity" at bounding box center [1349, 23] width 87 height 27
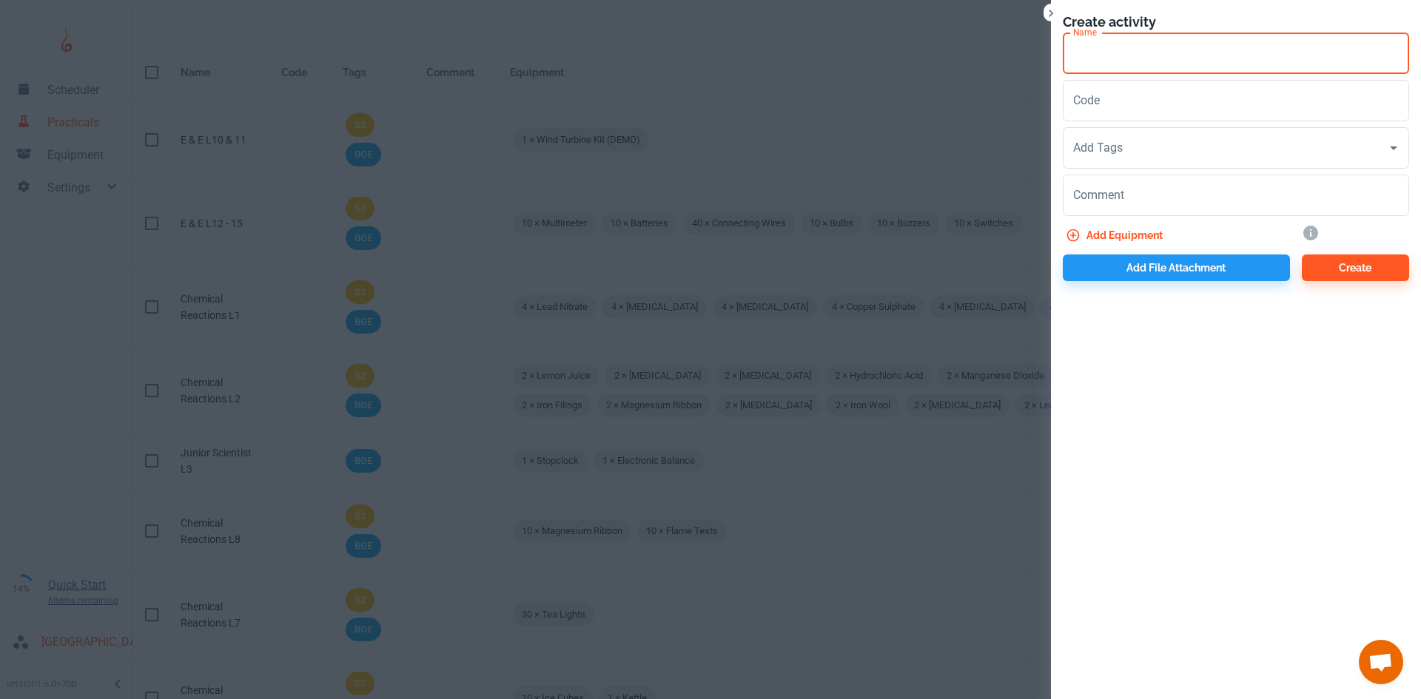
click at [1210, 57] on input "Name" at bounding box center [1236, 53] width 346 height 41
paste input "Chemical Reactions L"
click at [1134, 167] on div "Add Tags" at bounding box center [1236, 147] width 346 height 41
type input "Chemical Reactions L9"
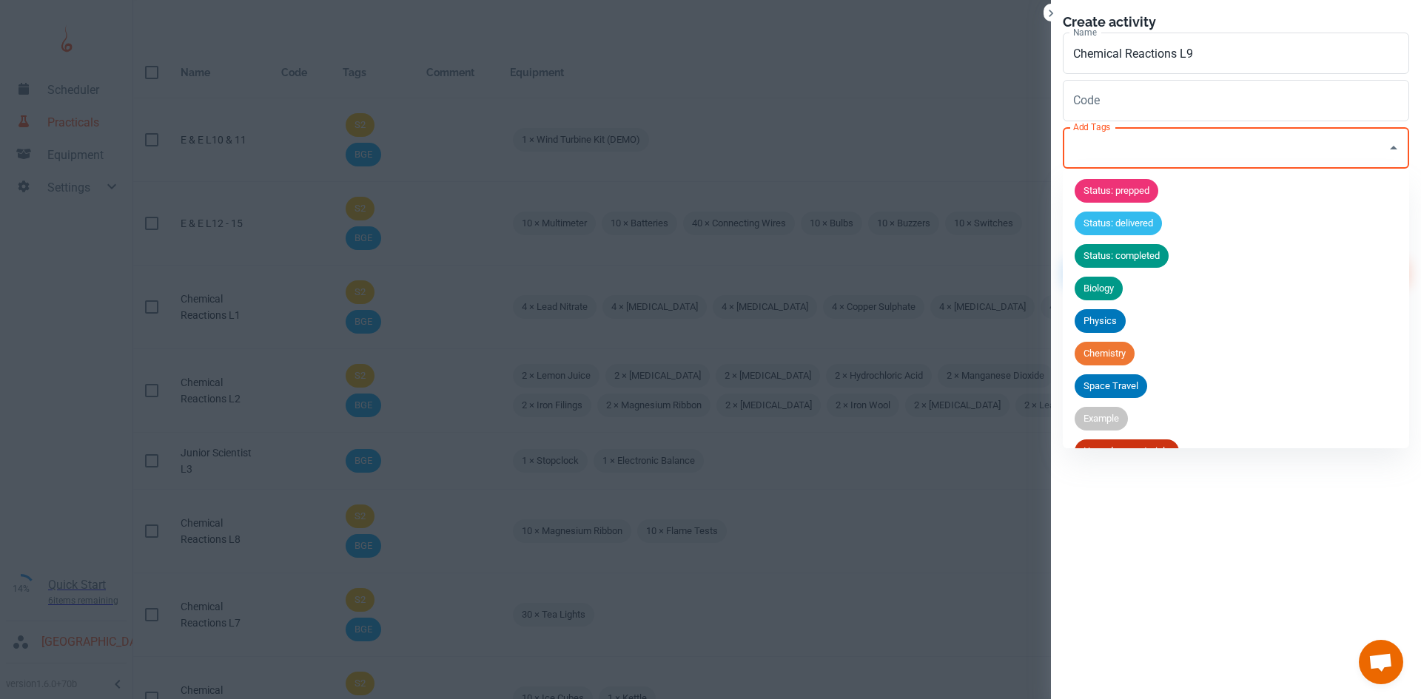
click at [1149, 152] on input "Add Tags" at bounding box center [1225, 148] width 311 height 28
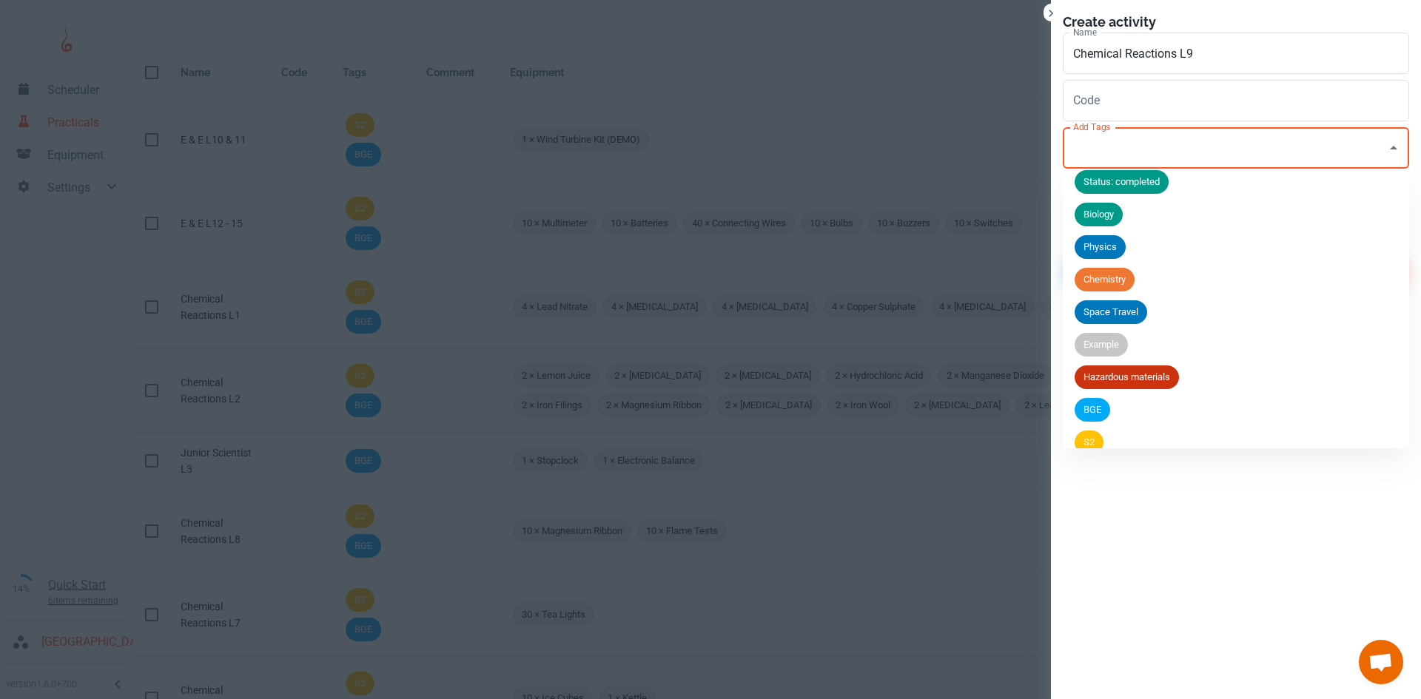
click at [1101, 412] on span "BGE" at bounding box center [1093, 410] width 36 height 15
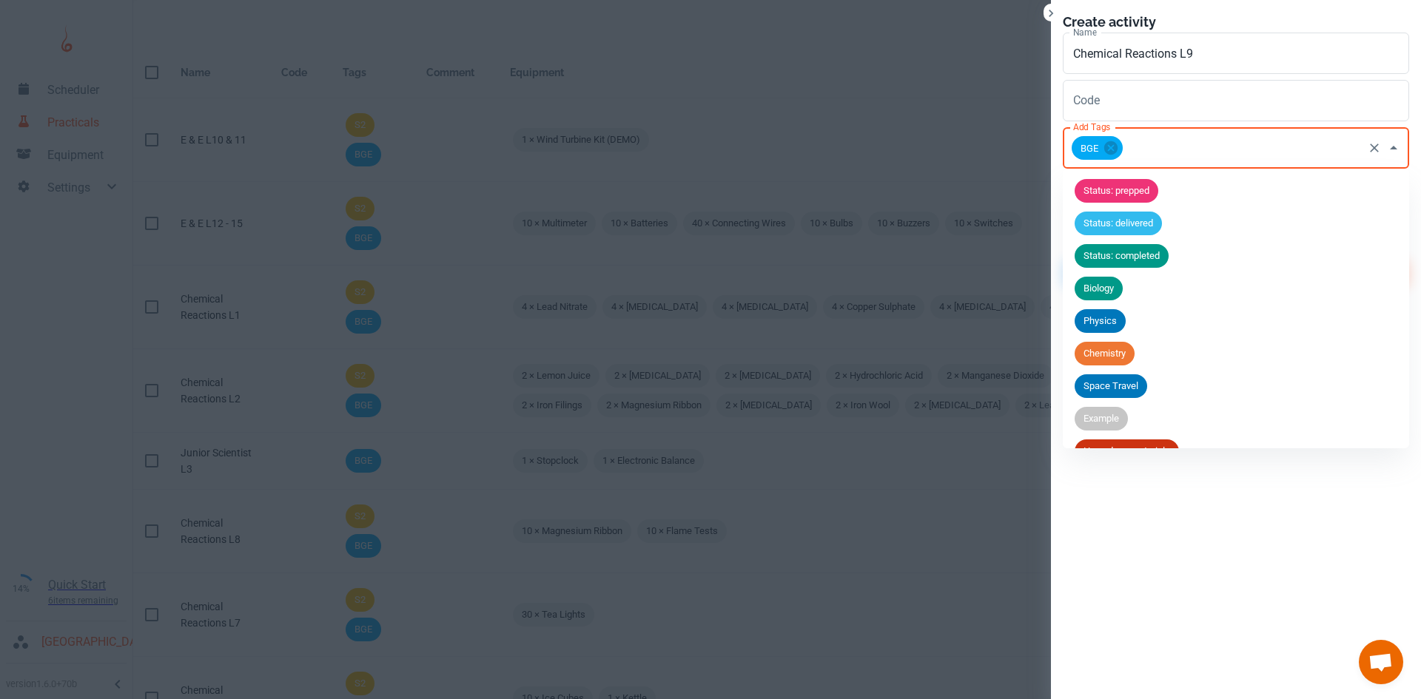
click at [1155, 151] on input "Add Tags" at bounding box center [1243, 148] width 236 height 28
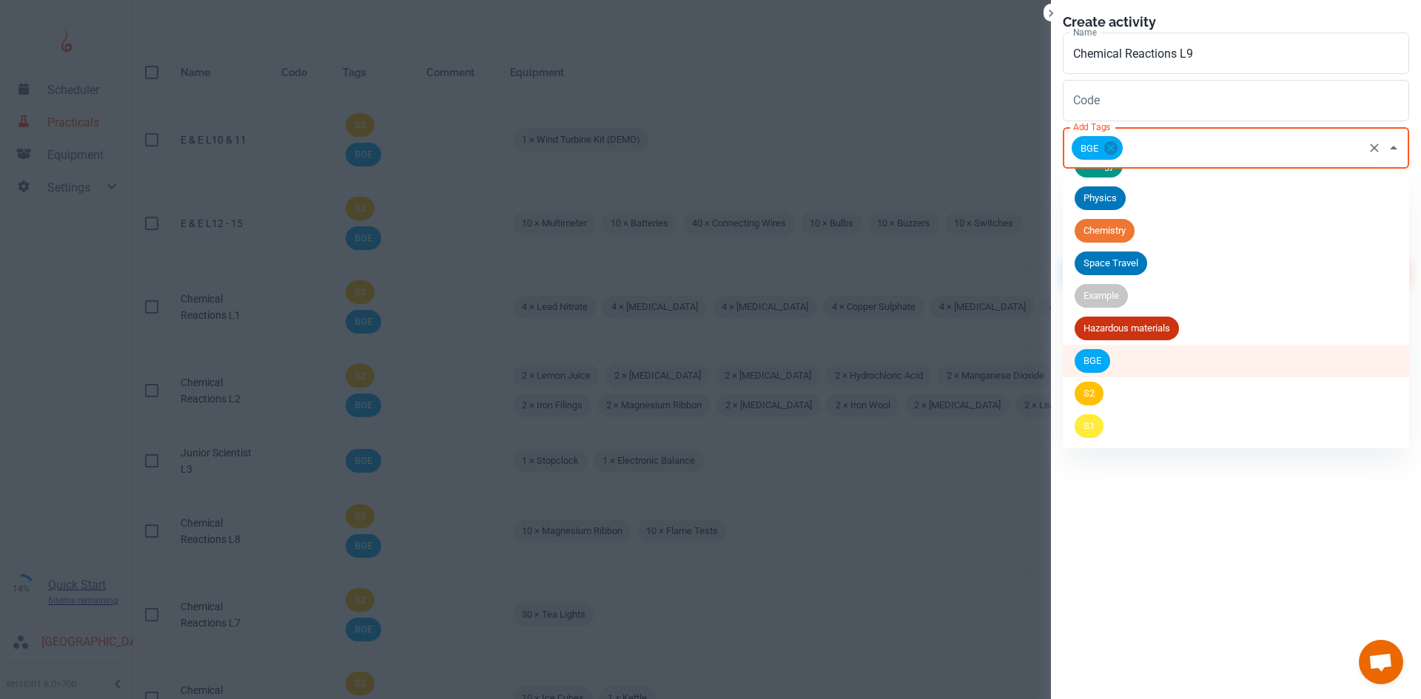
click at [1098, 395] on span "S2" at bounding box center [1089, 393] width 29 height 15
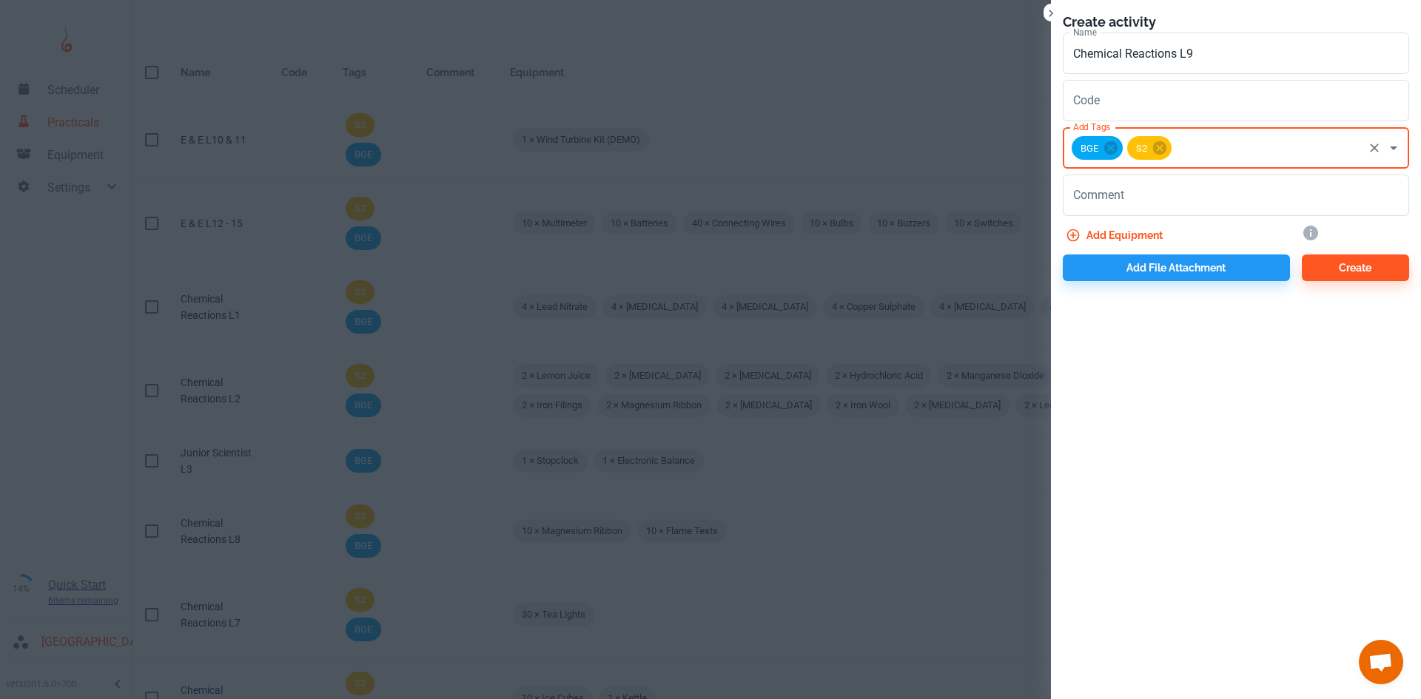
click at [1121, 238] on button "Add equipment" at bounding box center [1116, 235] width 106 height 27
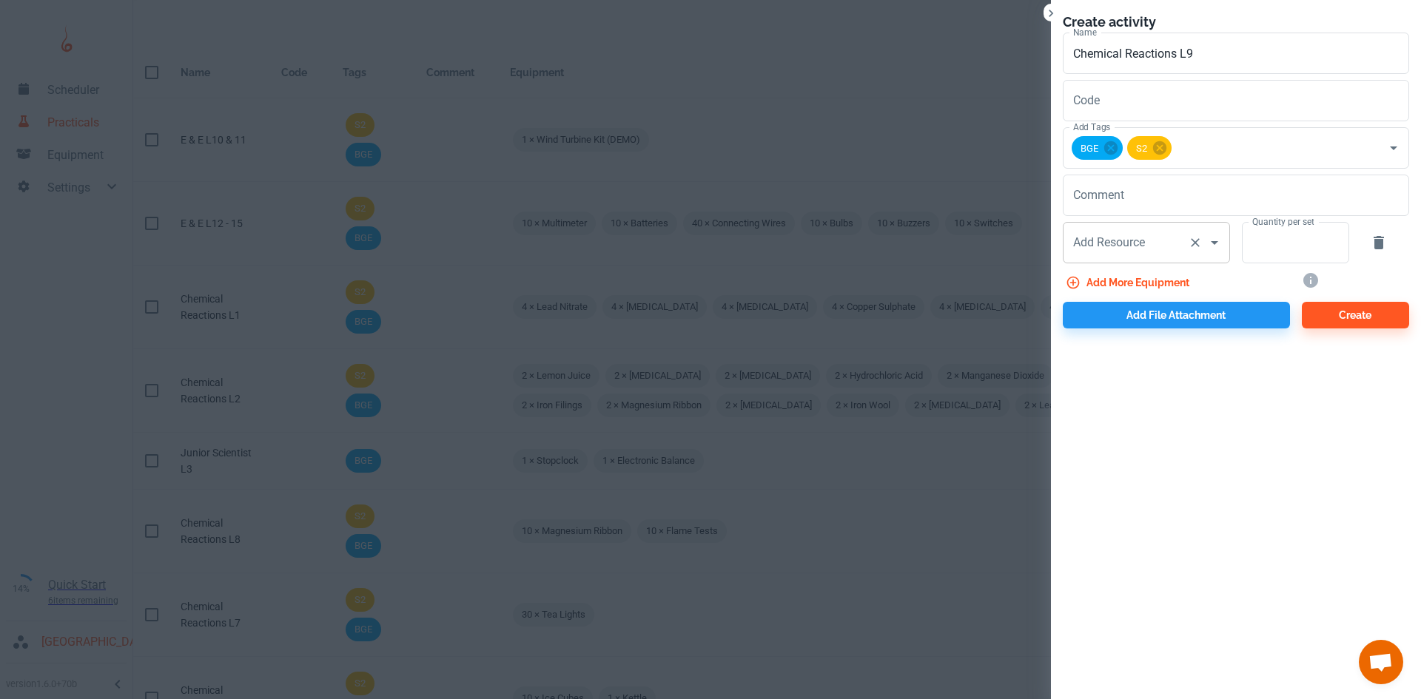
click at [1104, 232] on input "Add Resource" at bounding box center [1126, 243] width 113 height 28
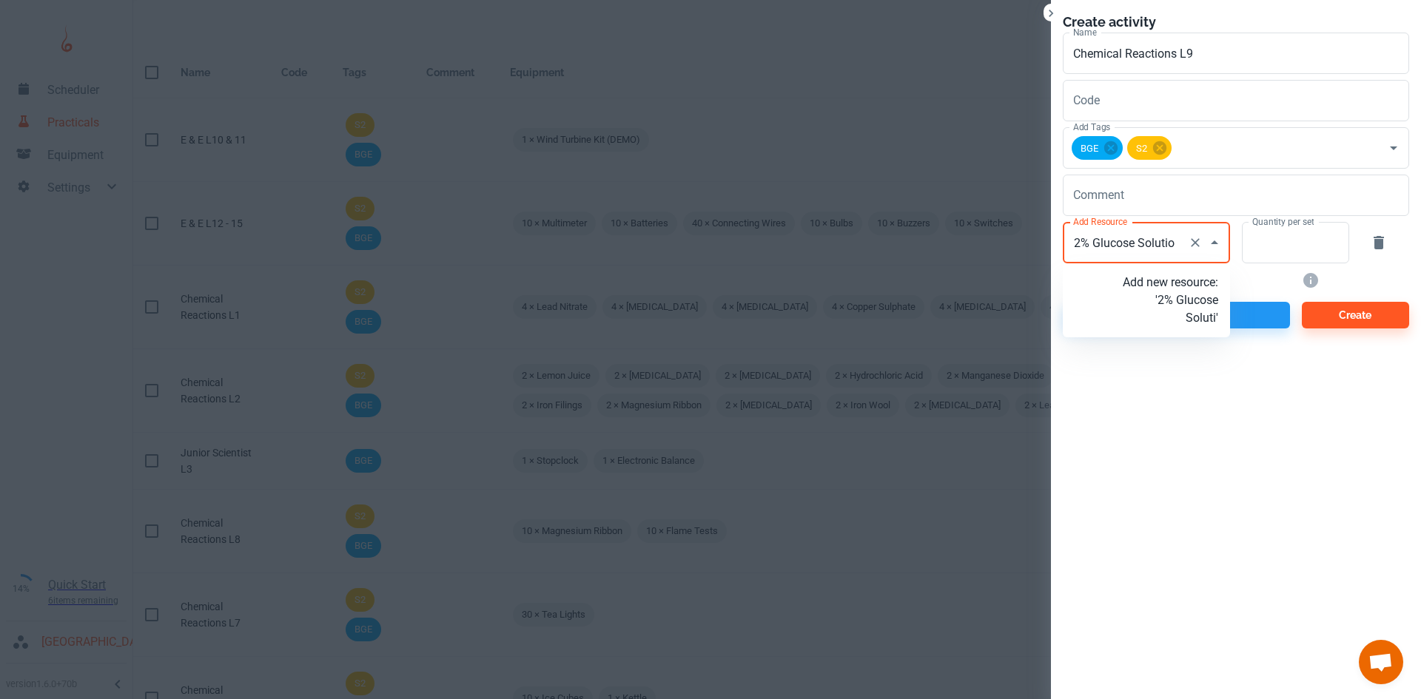
type input "2% Glucose Solution"
click at [1187, 320] on p "Add new resource: '2% Glucose Solution'" at bounding box center [1170, 300] width 95 height 53
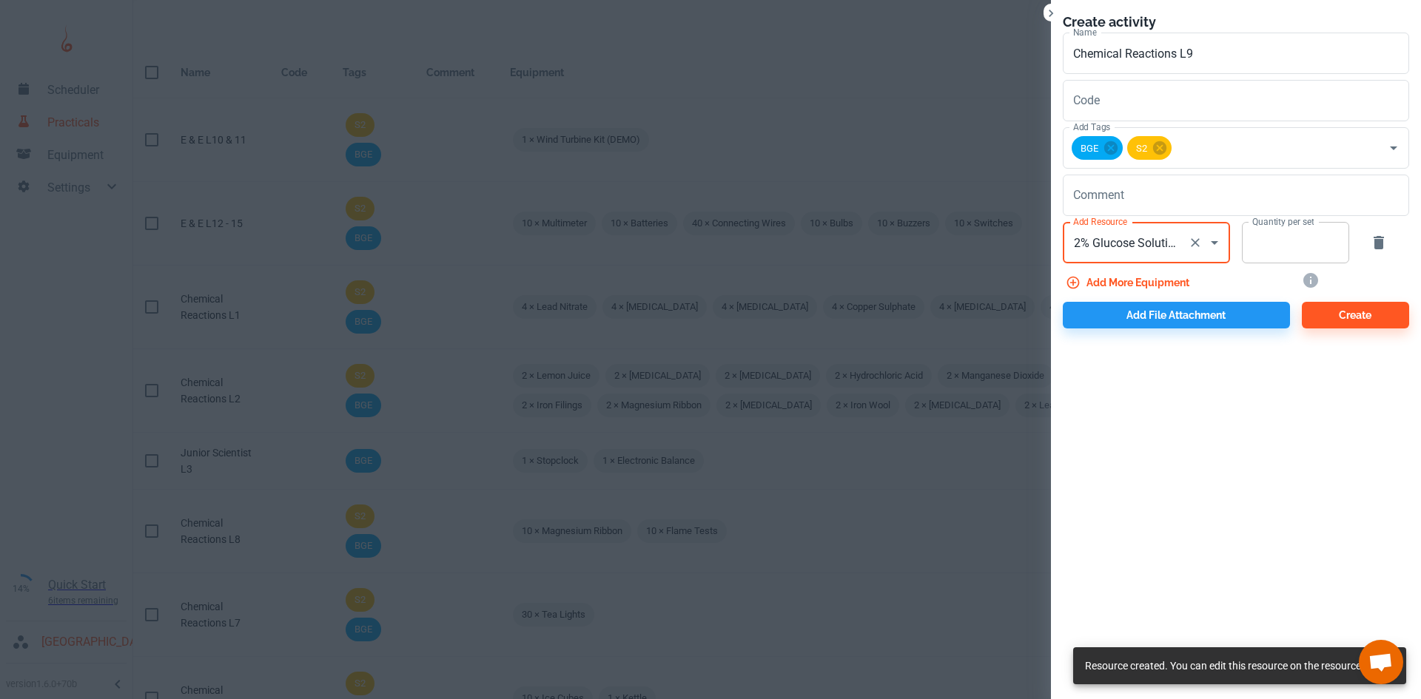
type input "2% Glucose Solution"
click at [1291, 246] on input "Quantity per set" at bounding box center [1287, 242] width 91 height 41
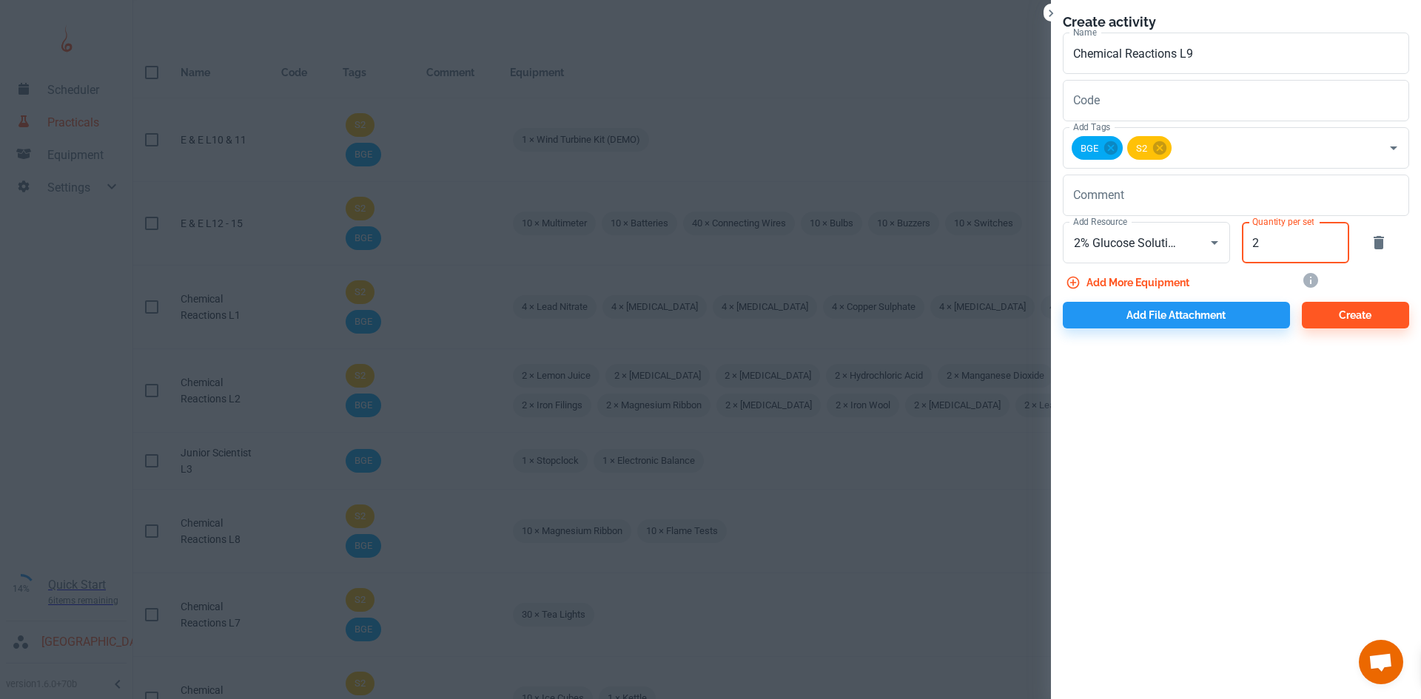
type input "2"
click at [1175, 275] on button "Add more equipment" at bounding box center [1129, 282] width 132 height 27
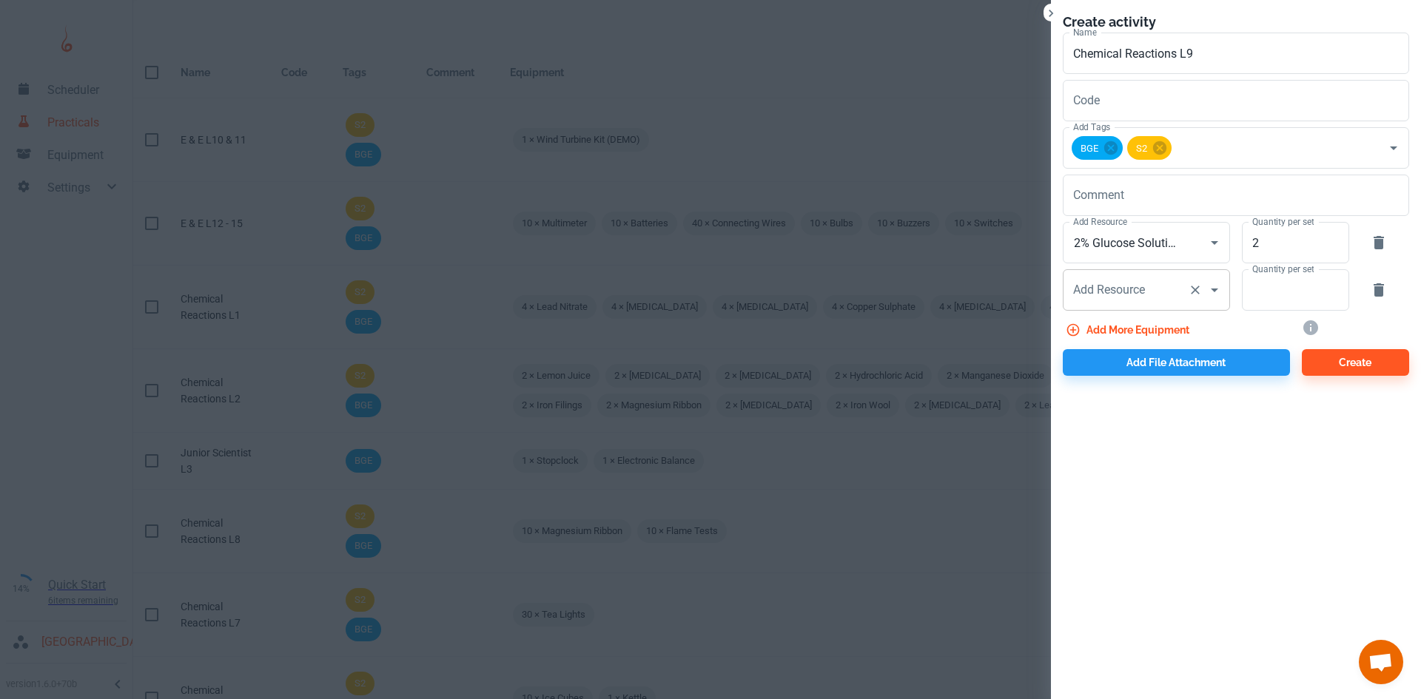
click at [1147, 288] on div "Add Resource Add Resource" at bounding box center [1146, 289] width 167 height 41
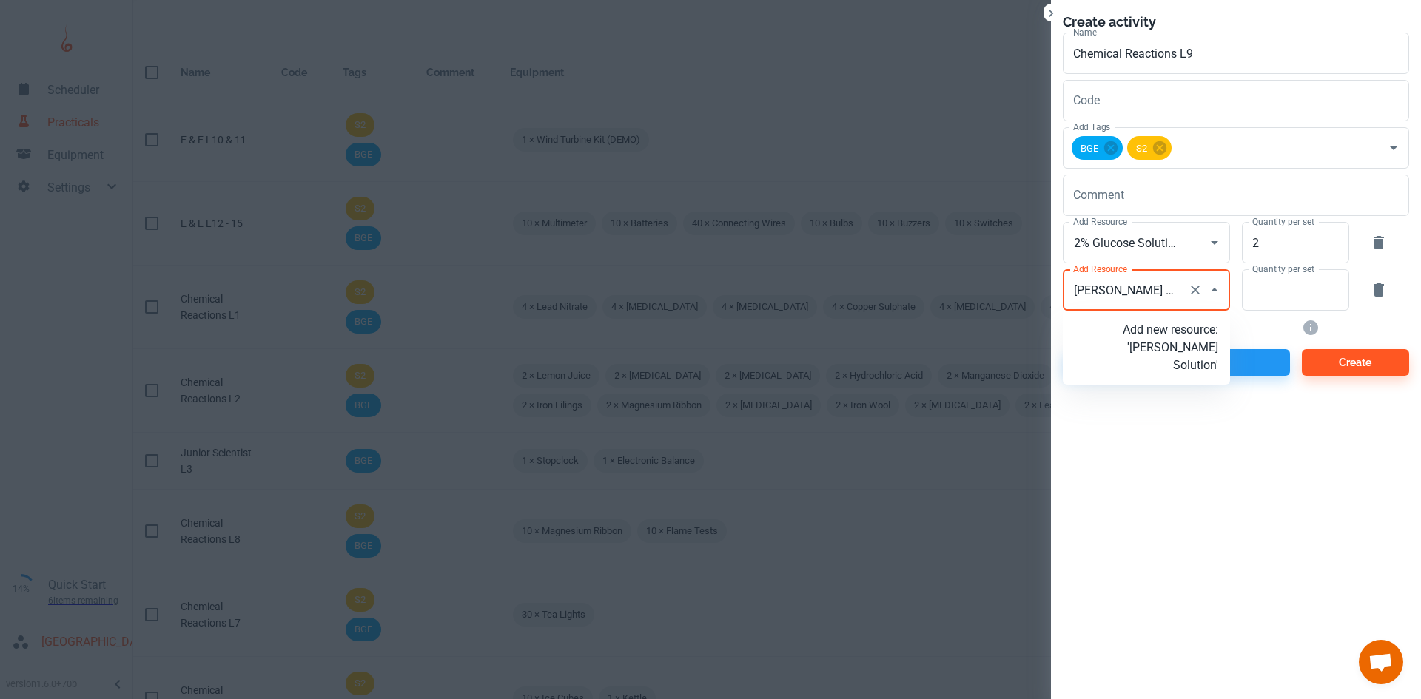
type input "[PERSON_NAME] Solution"
click at [1109, 301] on input "Add Resource" at bounding box center [1126, 290] width 113 height 28
click at [1144, 293] on input "[PERSON_NAME] SAolution" at bounding box center [1126, 290] width 113 height 28
type input "[PERSON_NAME] Solution"
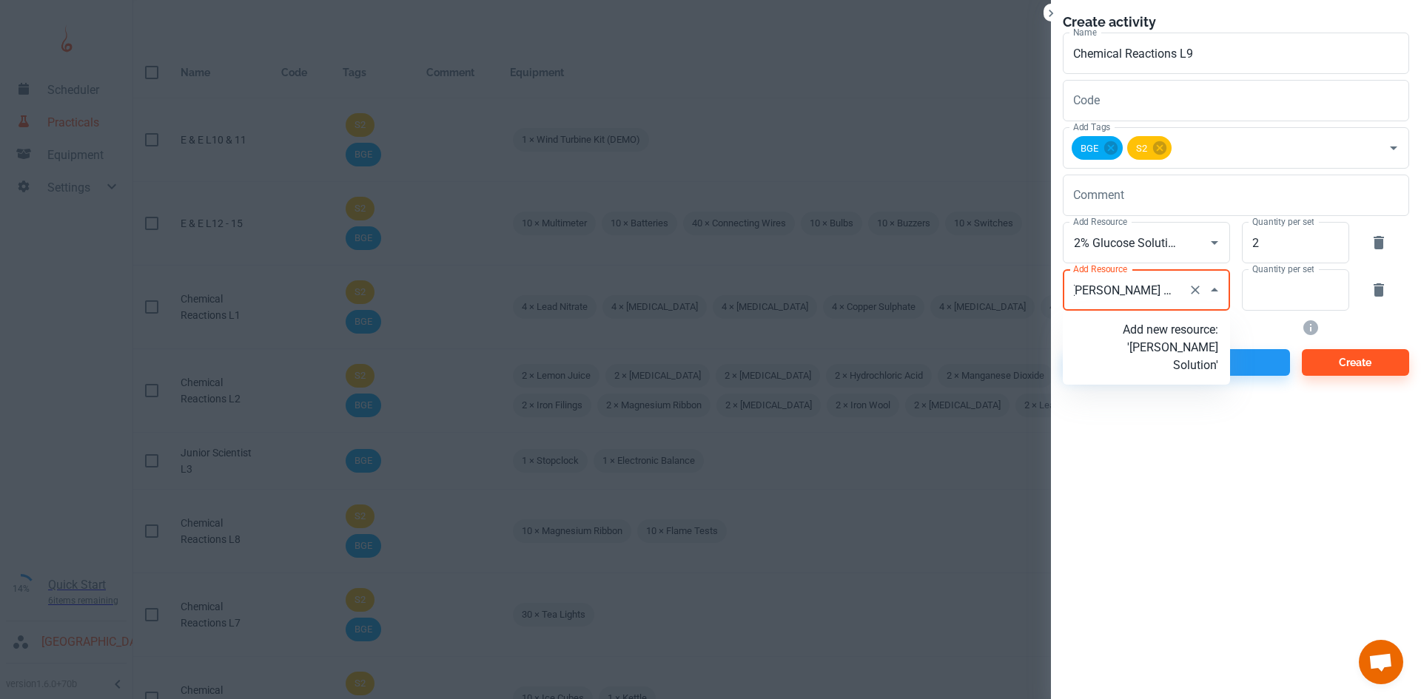
scroll to position [0, 0]
click at [1169, 358] on p "Add new resource: '[PERSON_NAME] Solution'" at bounding box center [1170, 347] width 95 height 53
type input "[PERSON_NAME] Solution"
click at [1284, 297] on input "Quantity per set" at bounding box center [1287, 289] width 91 height 41
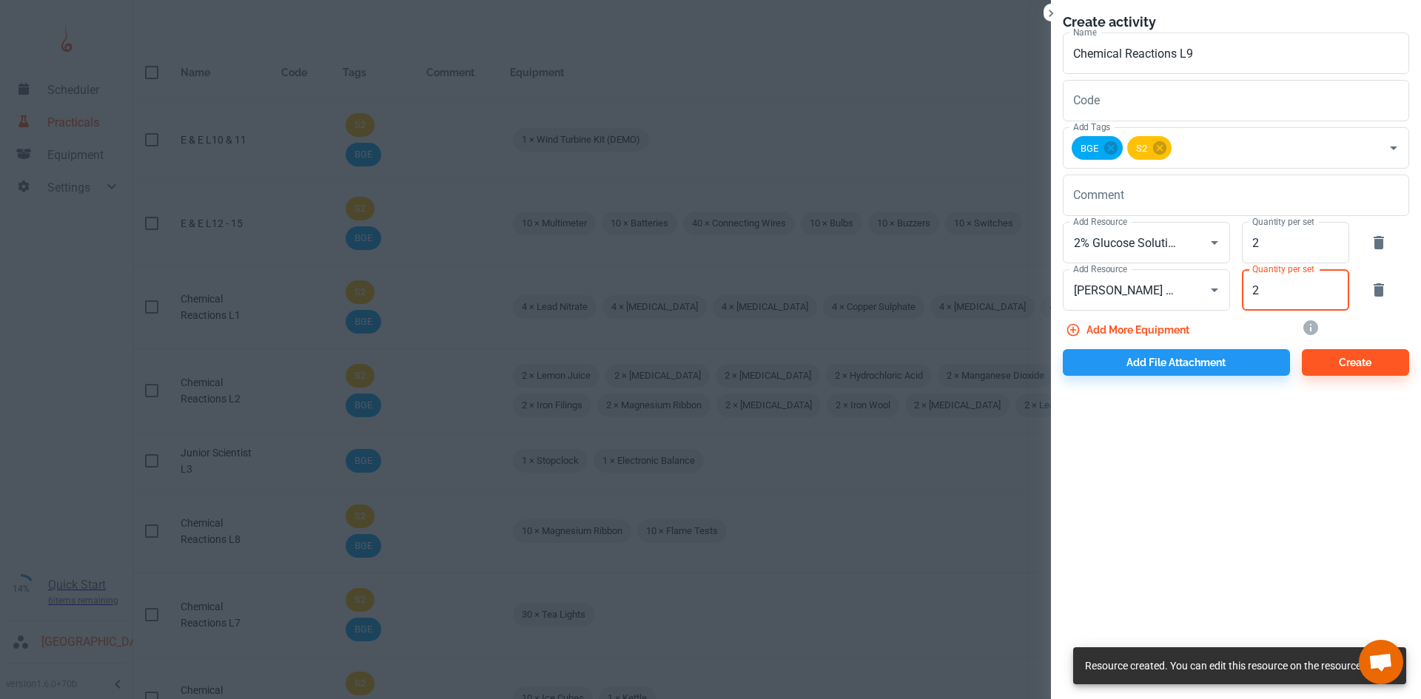
type input "2"
click at [1086, 332] on button "Add more equipment" at bounding box center [1129, 330] width 132 height 27
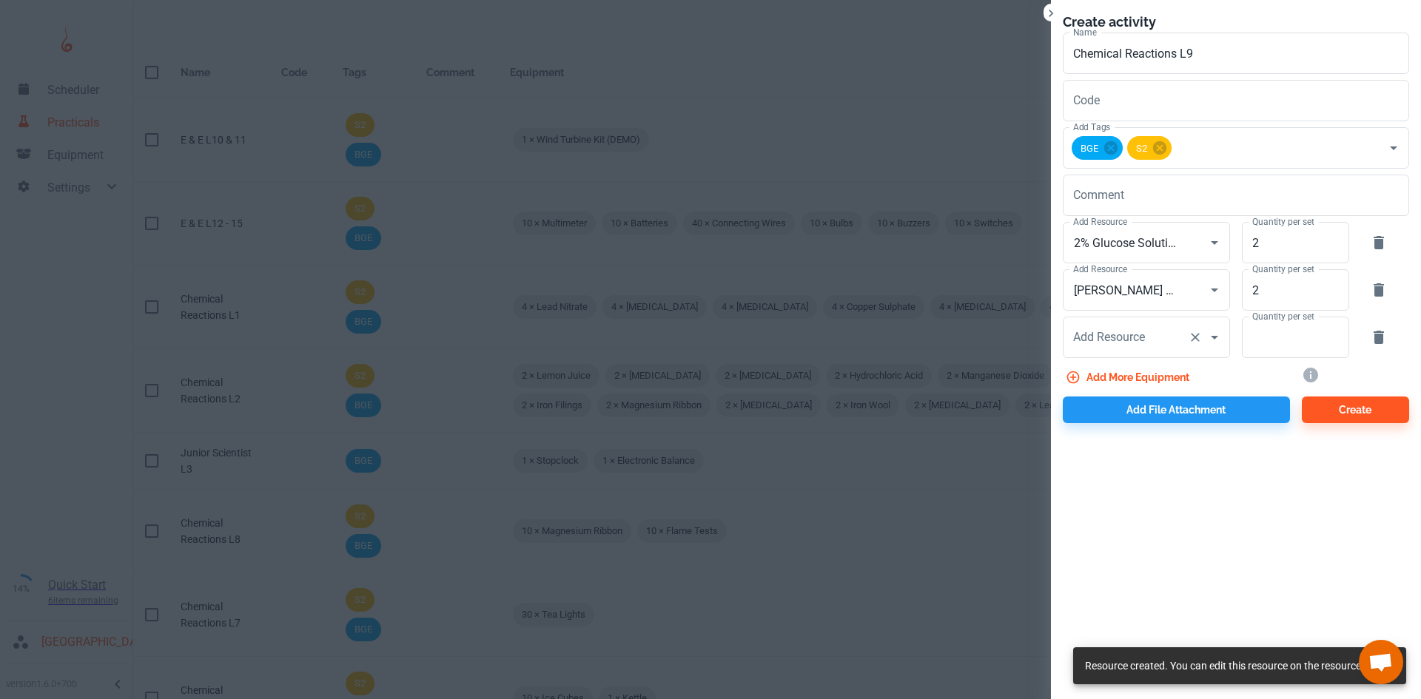
click at [1124, 338] on div "Add Resource Add Resource" at bounding box center [1146, 337] width 167 height 41
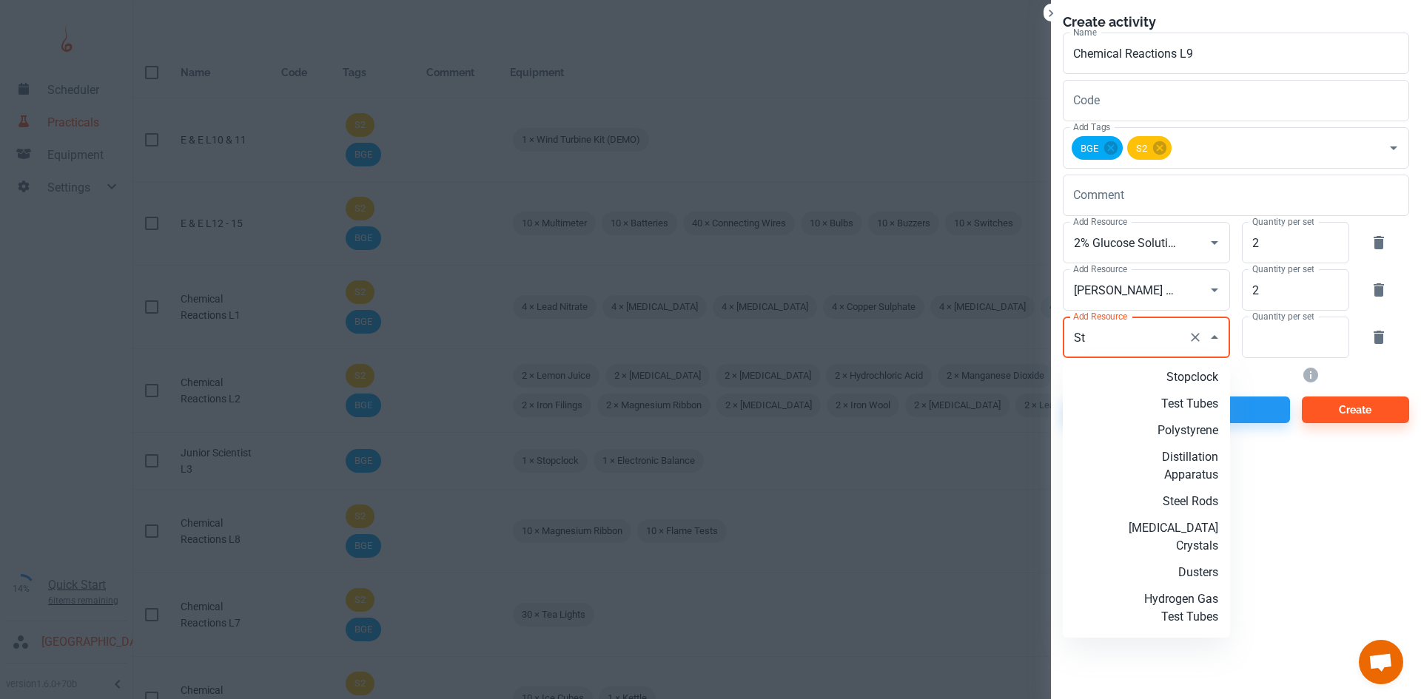
click at [1168, 384] on p "Stopclock" at bounding box center [1170, 378] width 95 height 18
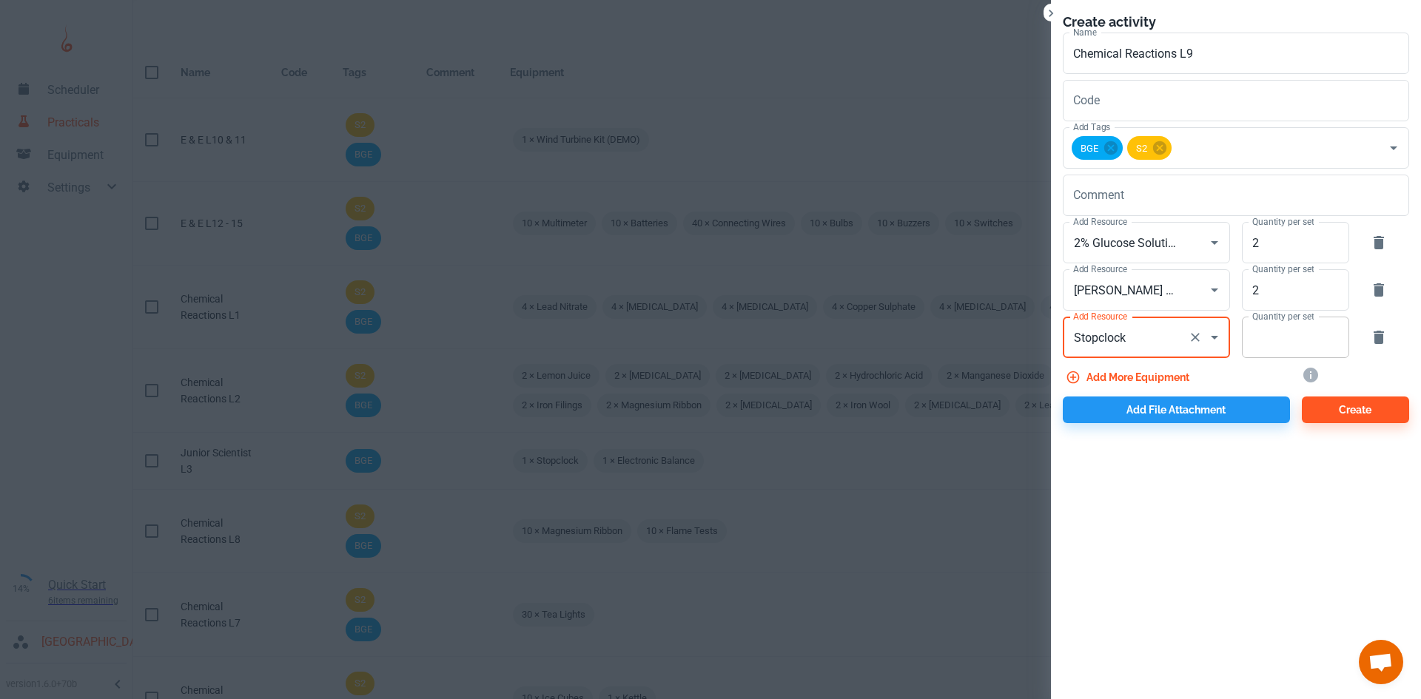
type input "Stopclock"
click at [1284, 335] on input "Quantity per set" at bounding box center [1287, 337] width 91 height 41
type input "10"
click at [1180, 419] on button "Add file attachment" at bounding box center [1176, 410] width 227 height 27
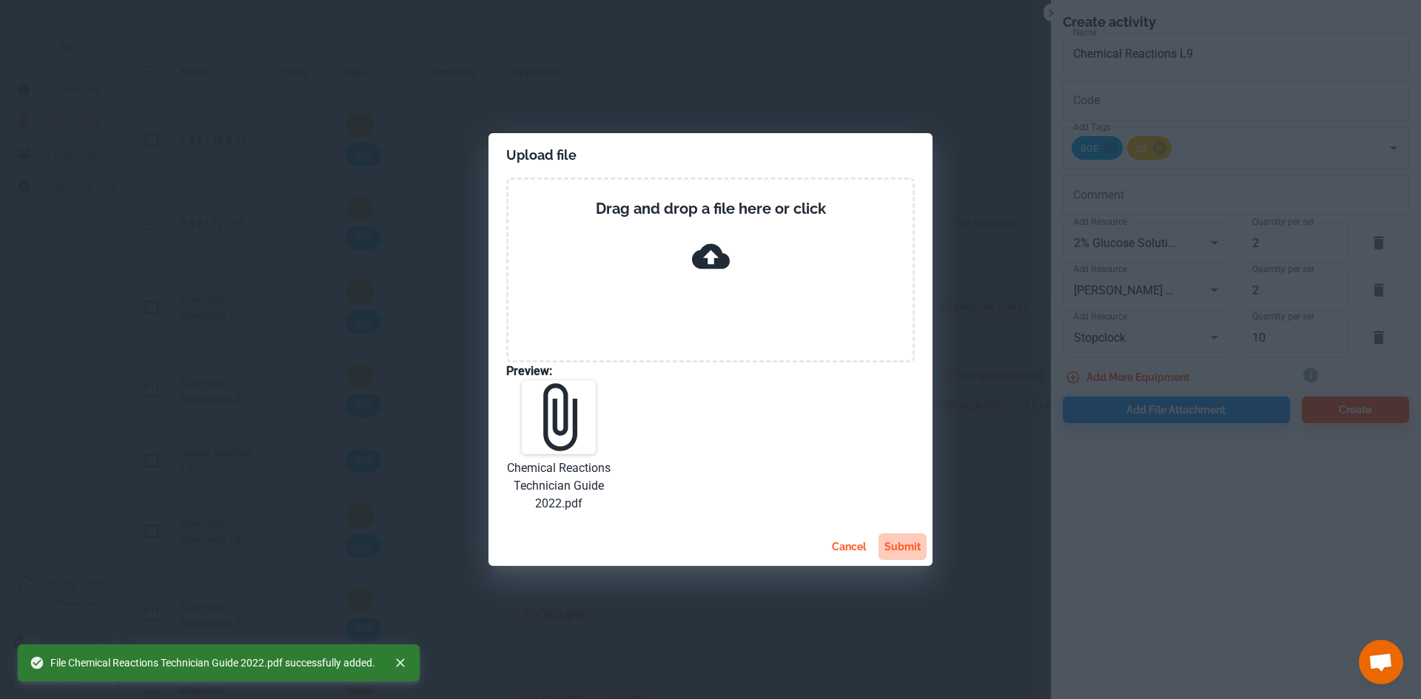
click at [916, 551] on button "submit" at bounding box center [903, 547] width 48 height 27
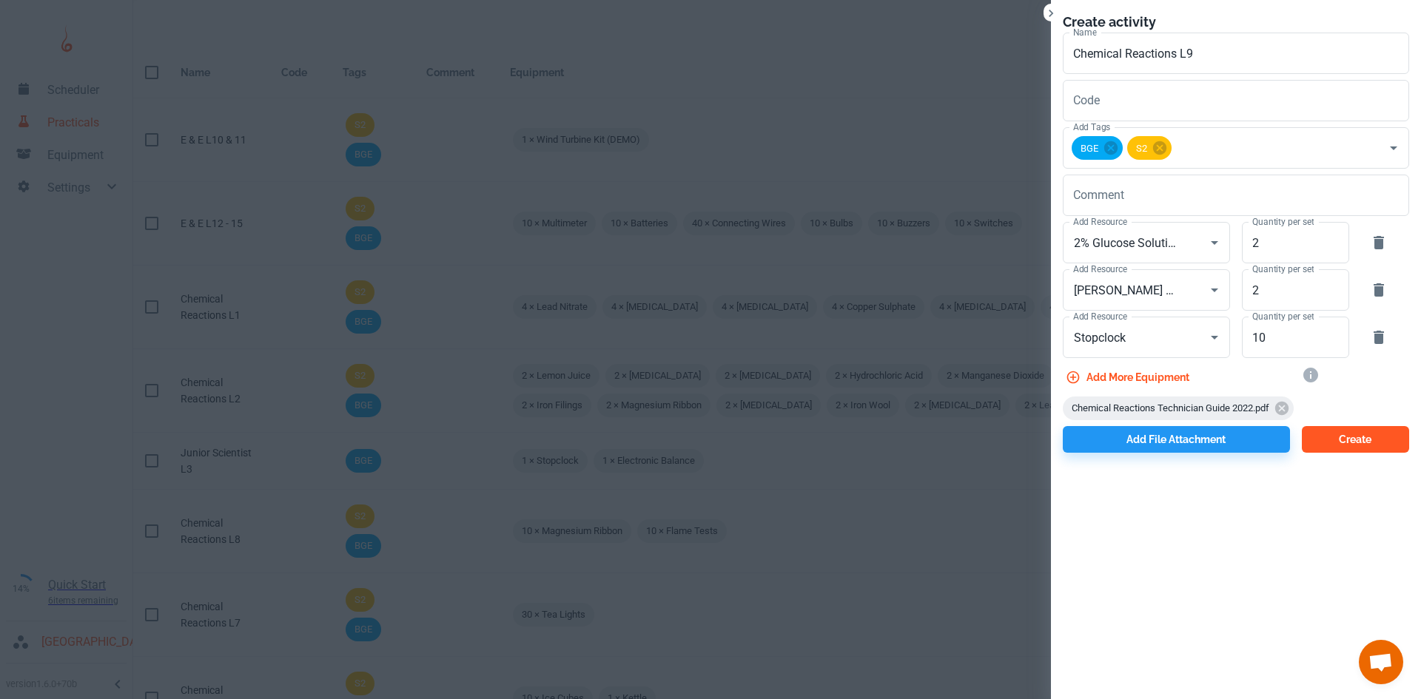
click at [1332, 435] on button "Create" at bounding box center [1355, 439] width 107 height 27
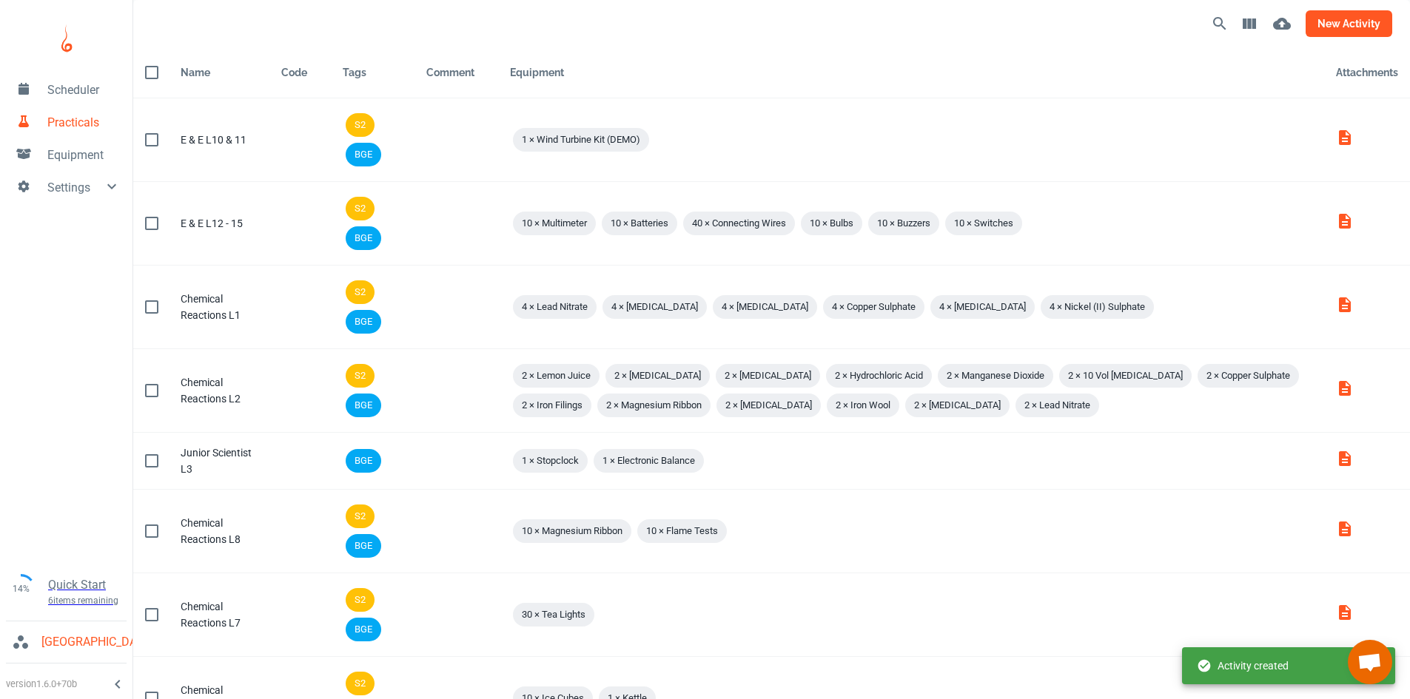
click at [1323, 23] on button "new activity" at bounding box center [1349, 23] width 87 height 27
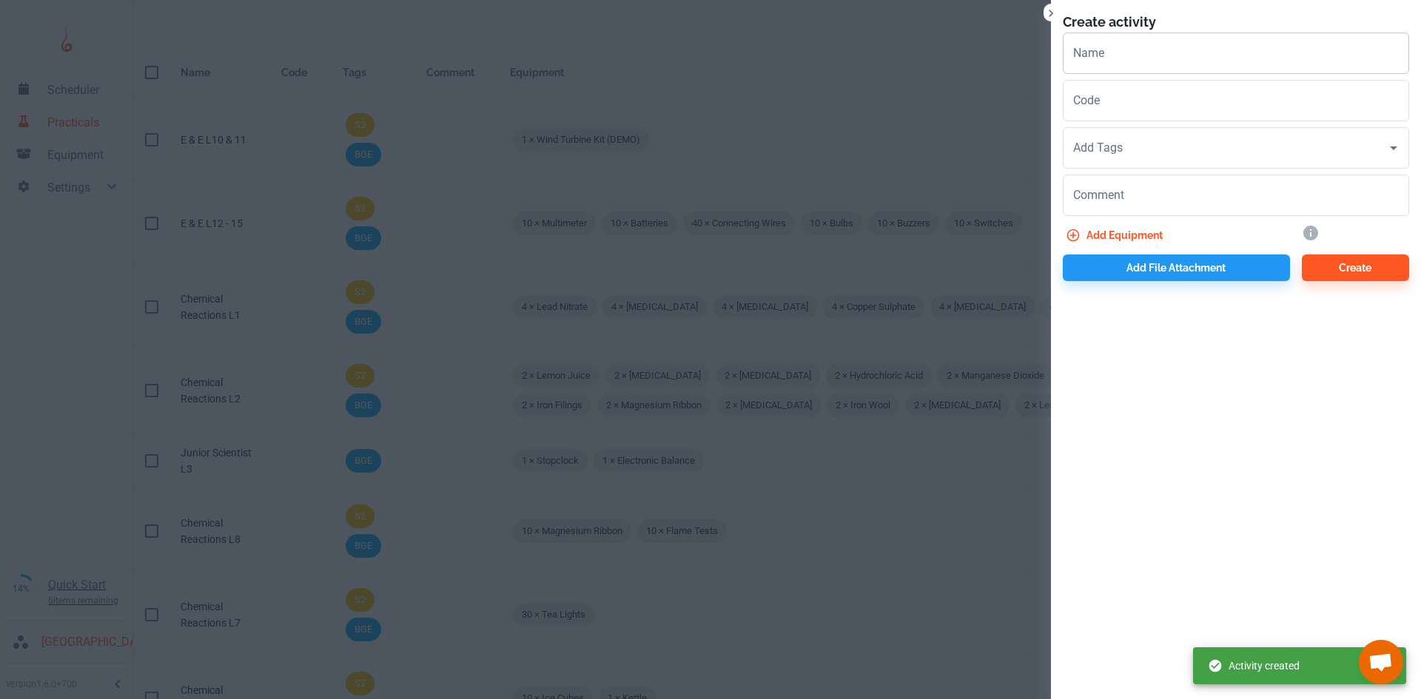
click at [1169, 52] on input "Name" at bounding box center [1236, 53] width 346 height 41
paste input "Chemical Reactions L"
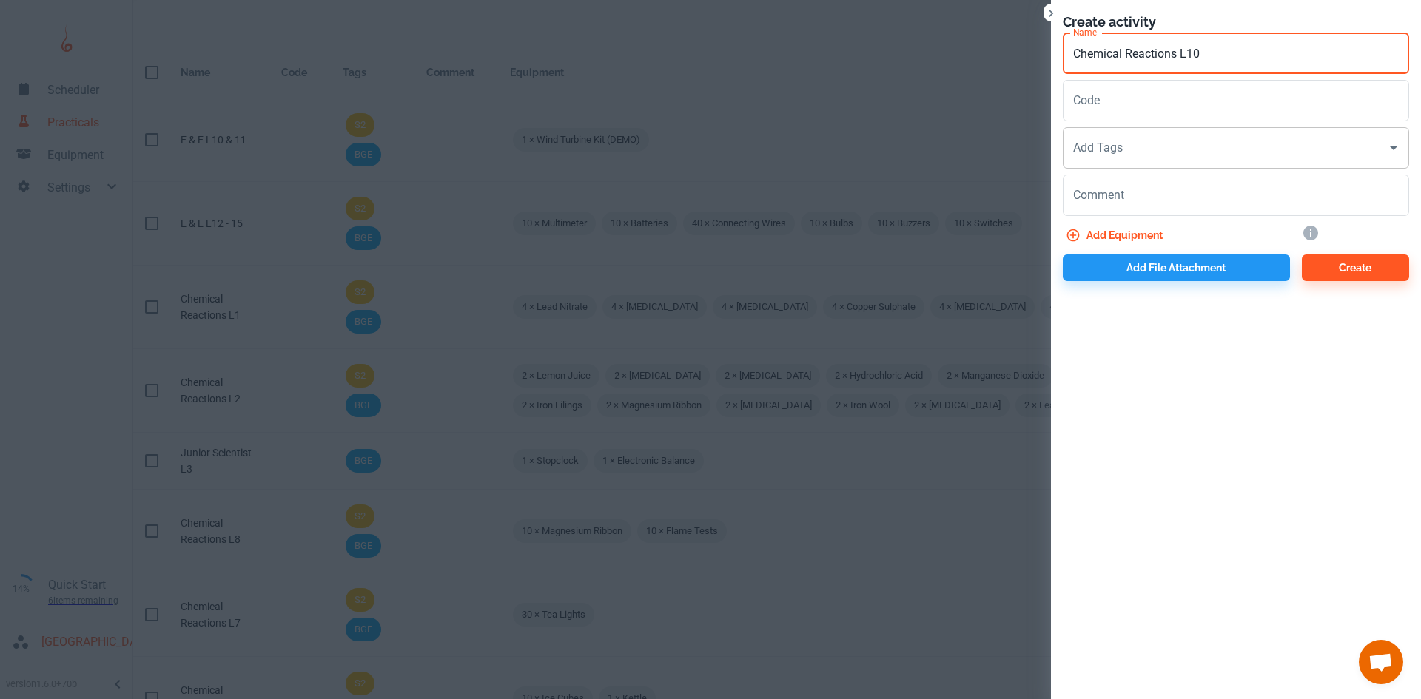
type input "Chemical Reactions L10"
click at [1150, 158] on input "Add Tags" at bounding box center [1225, 148] width 311 height 28
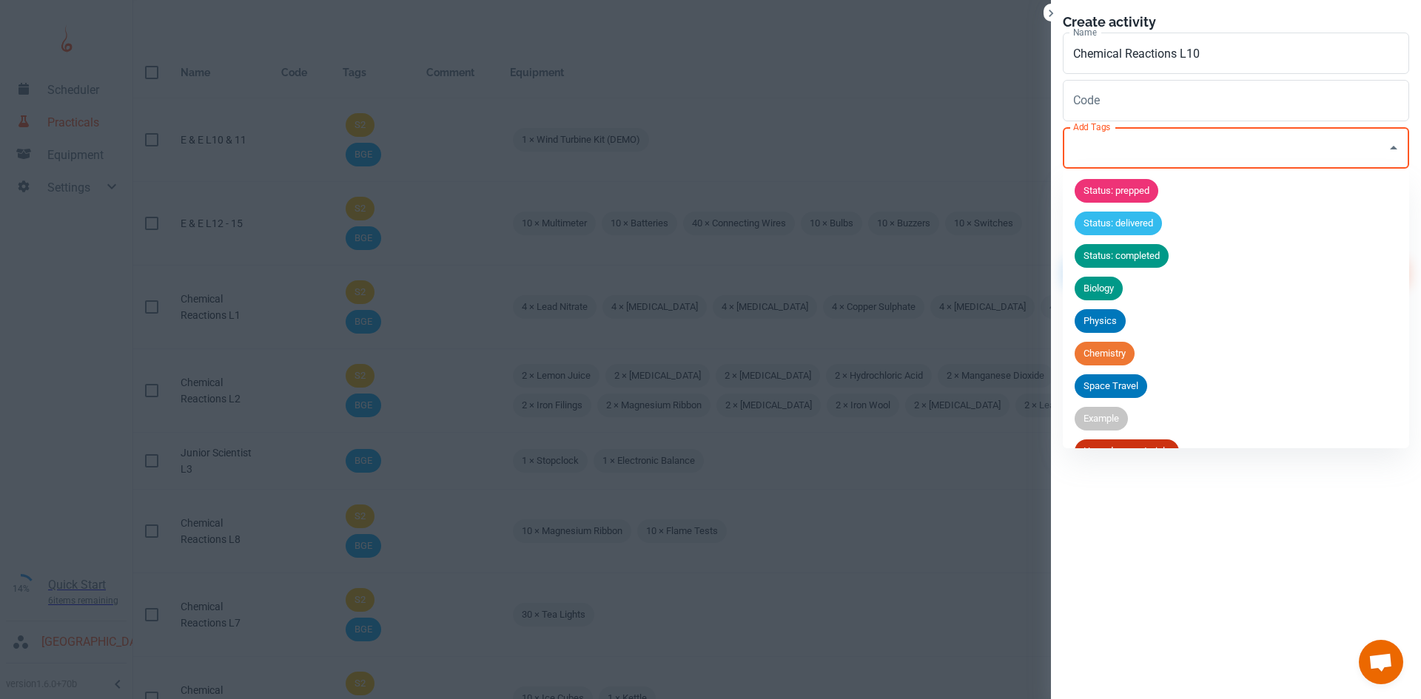
scroll to position [123, 0]
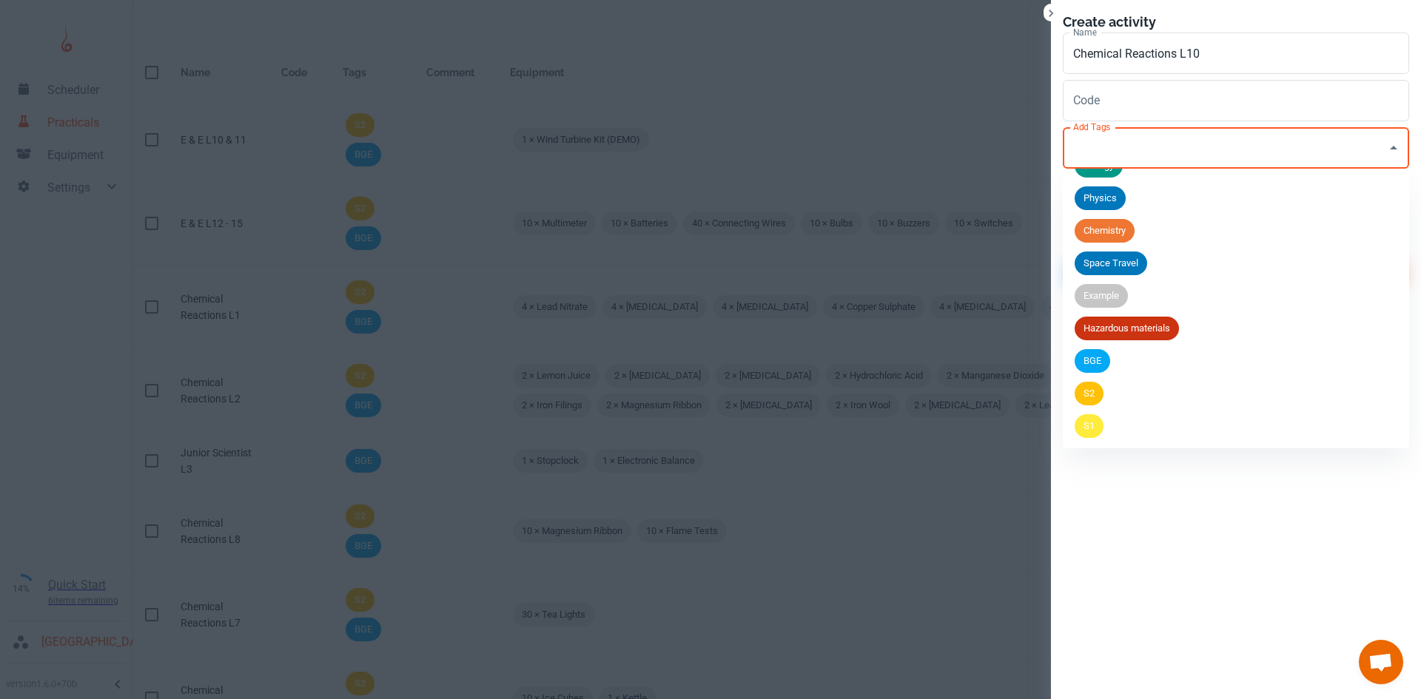
click at [1101, 363] on span "BGE" at bounding box center [1093, 361] width 36 height 15
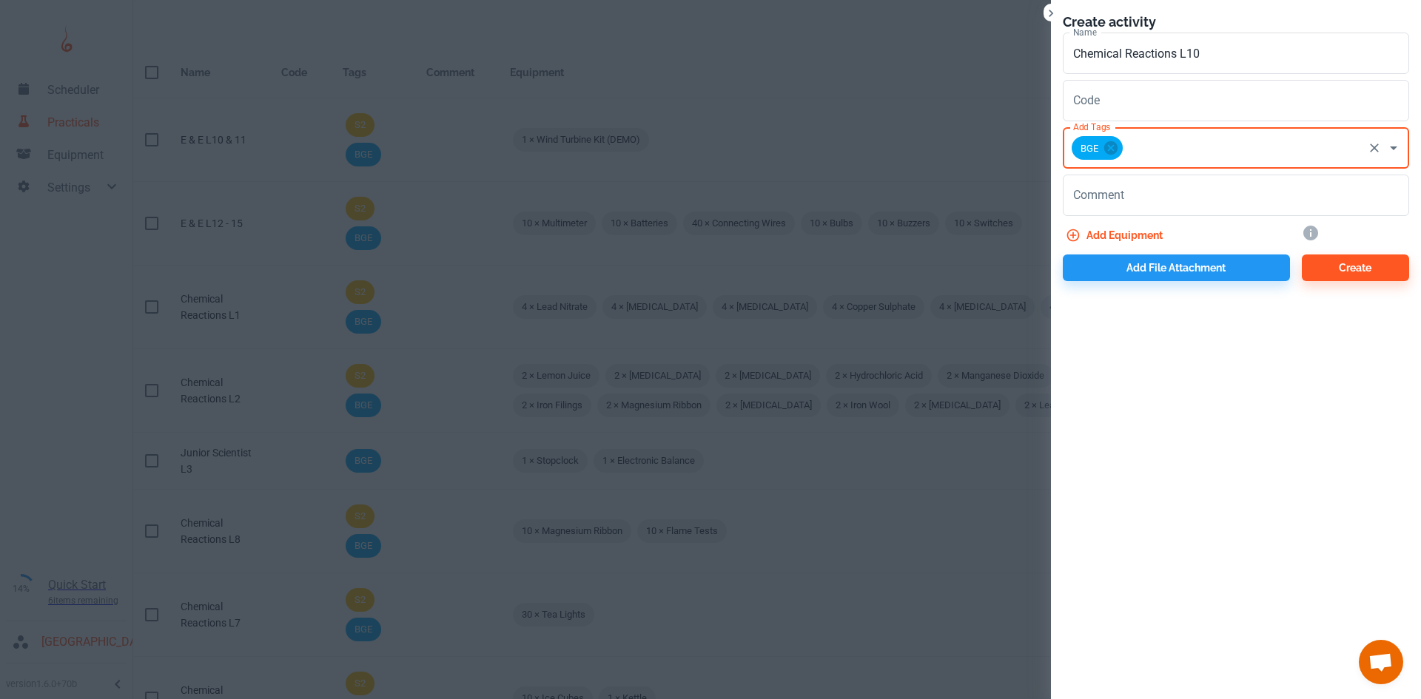
click at [1159, 152] on input "Add Tags" at bounding box center [1243, 148] width 236 height 28
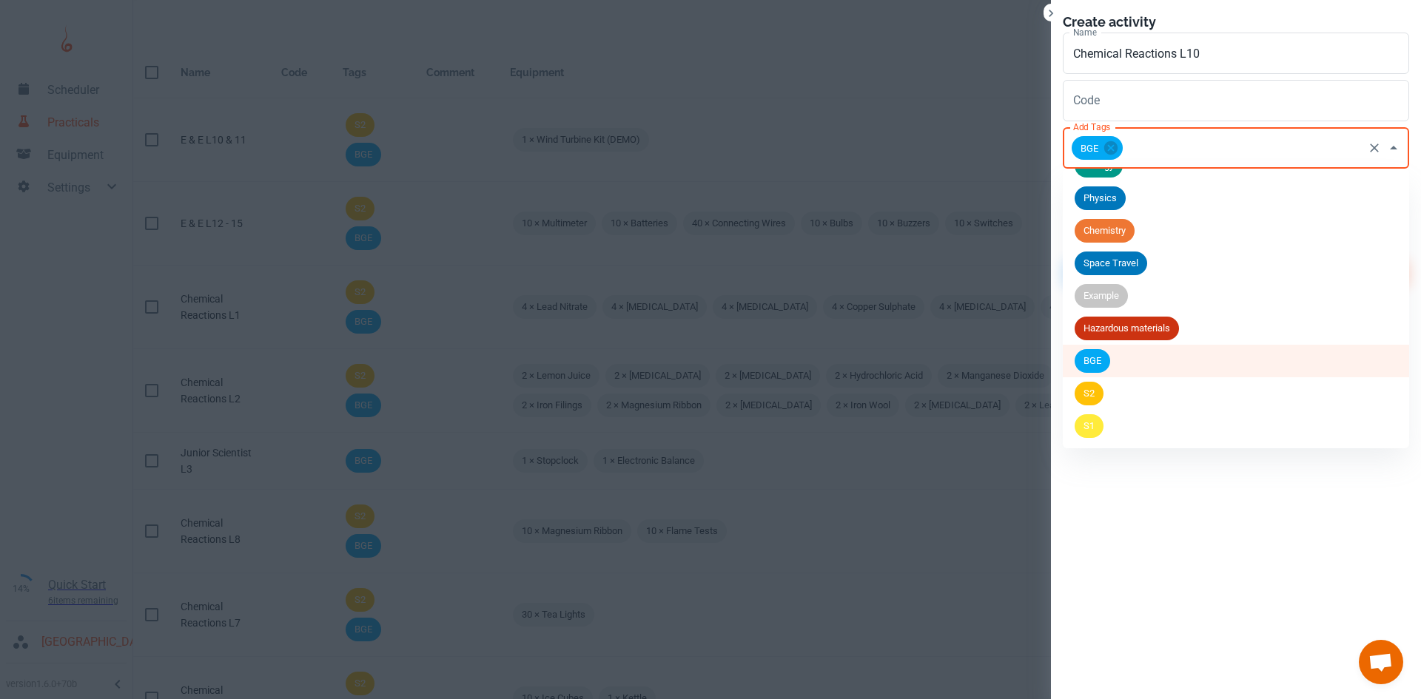
click at [1110, 406] on li "S2" at bounding box center [1236, 393] width 346 height 33
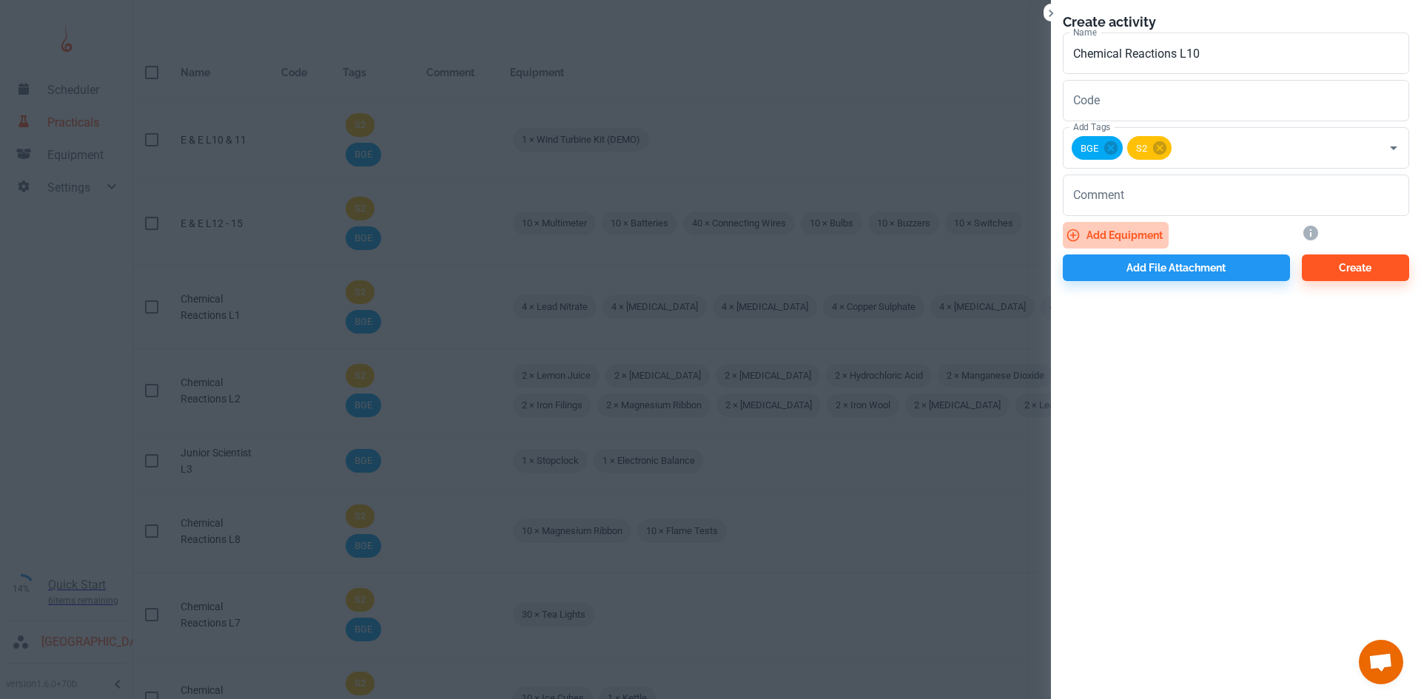
click at [1133, 238] on button "Add equipment" at bounding box center [1116, 235] width 106 height 27
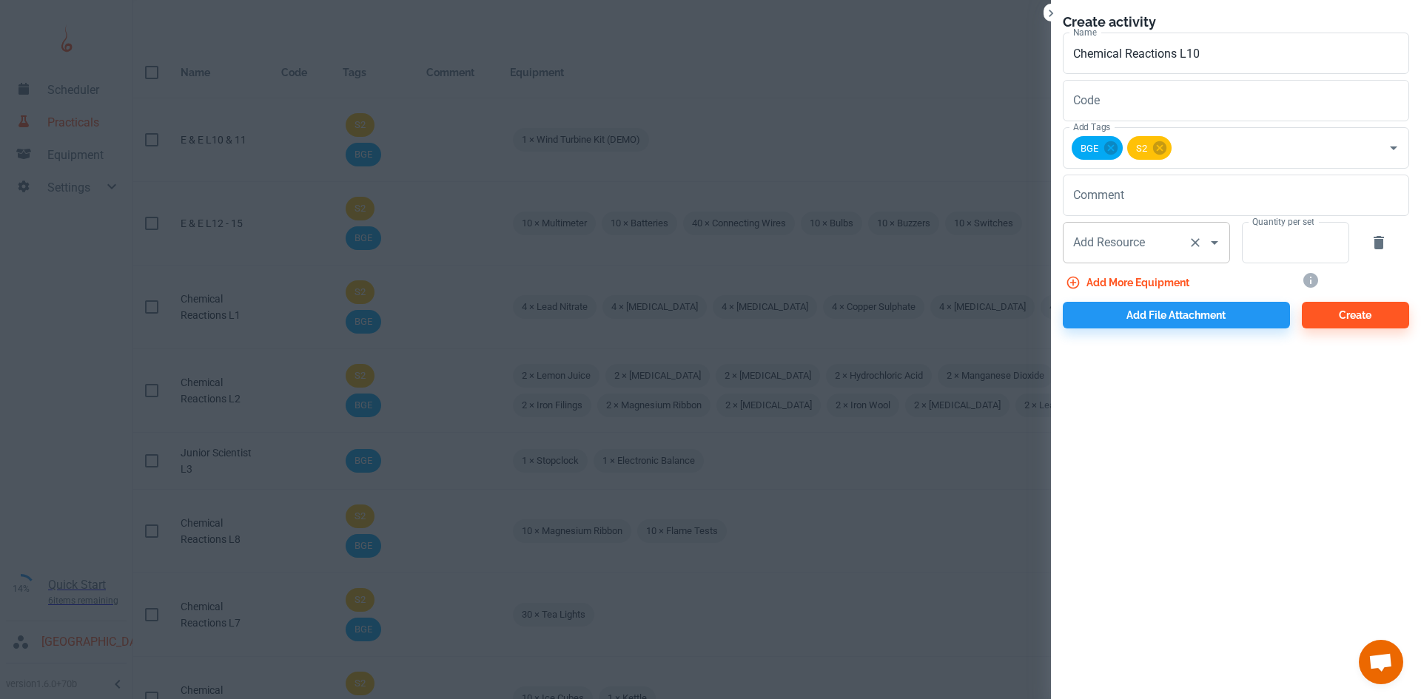
click at [1087, 248] on div "Add Resource Add Resource" at bounding box center [1146, 242] width 167 height 41
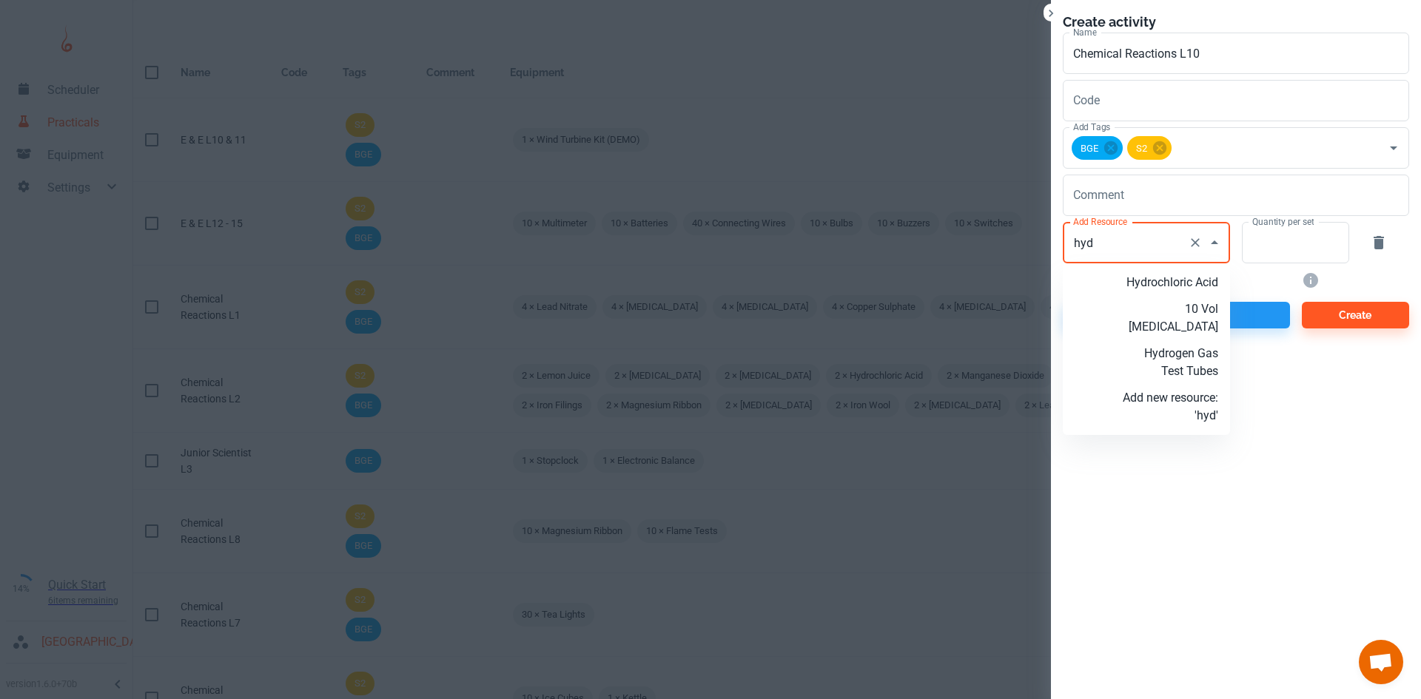
click at [1132, 286] on p "Hydrochloric Acid" at bounding box center [1170, 283] width 95 height 18
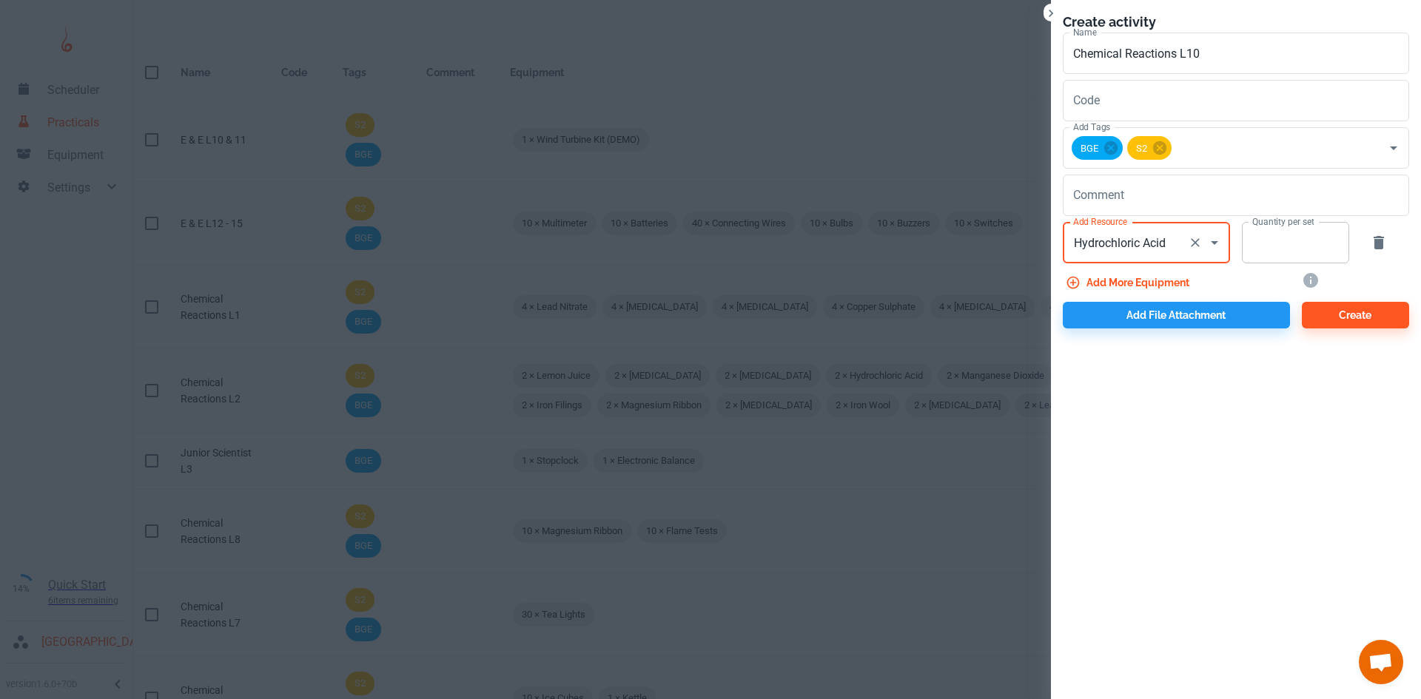
type input "Hydrochloric Acid"
click at [1269, 258] on input "Quantity per set" at bounding box center [1287, 242] width 91 height 41
type input "5"
click at [1172, 291] on button "Add more equipment" at bounding box center [1129, 282] width 132 height 27
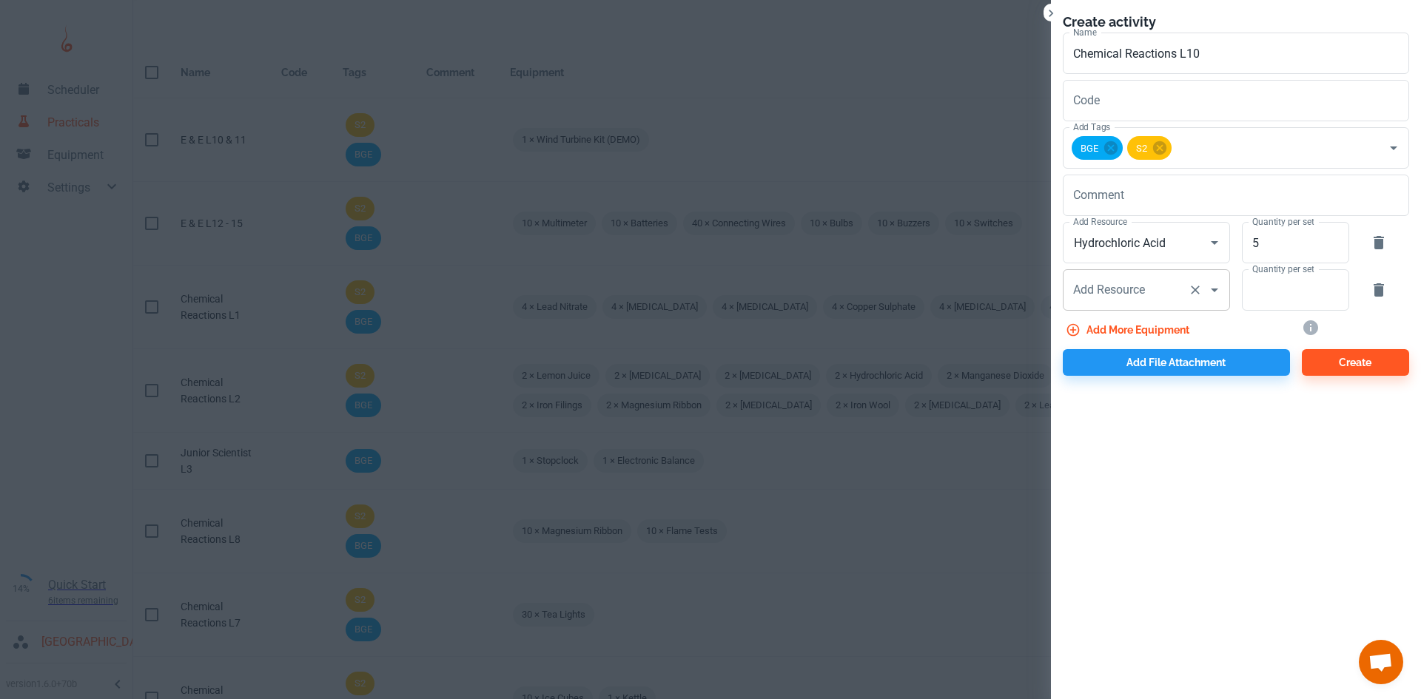
click at [1096, 305] on div "Add Resource" at bounding box center [1146, 289] width 167 height 41
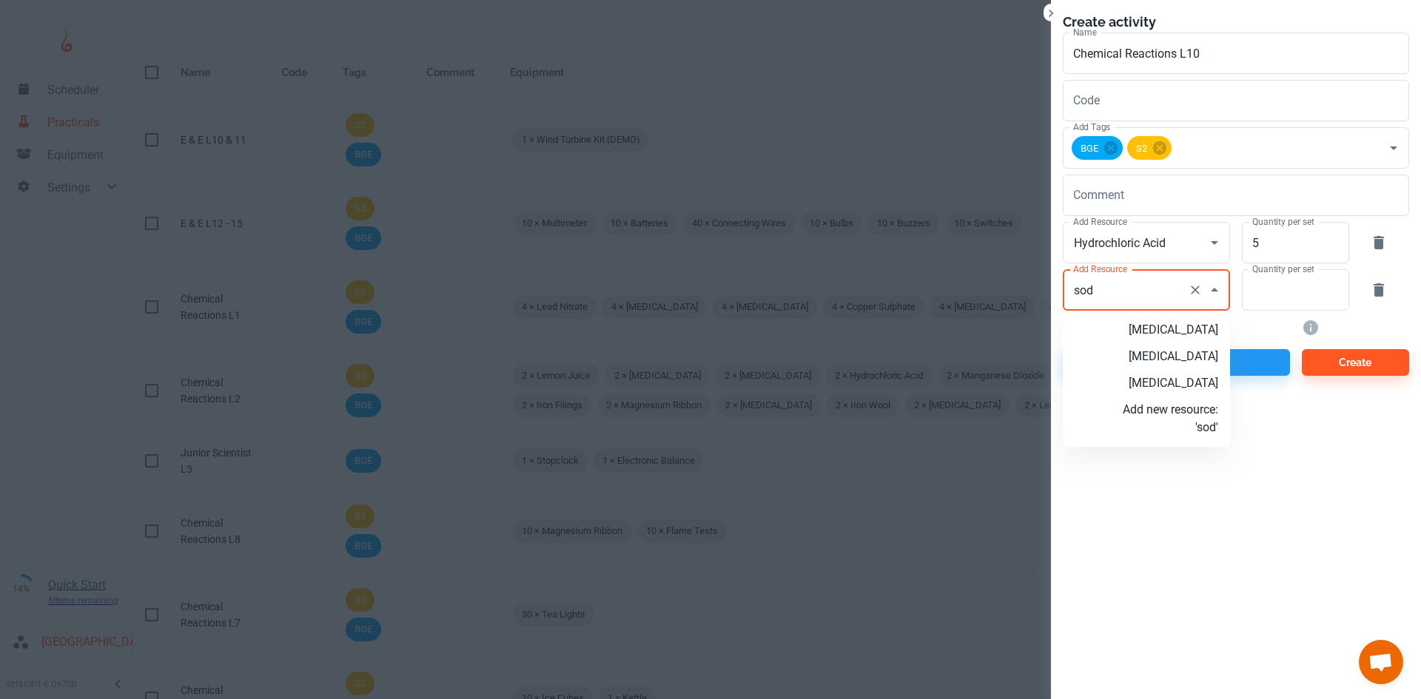
click at [1187, 392] on p "[MEDICAL_DATA]" at bounding box center [1170, 384] width 95 height 18
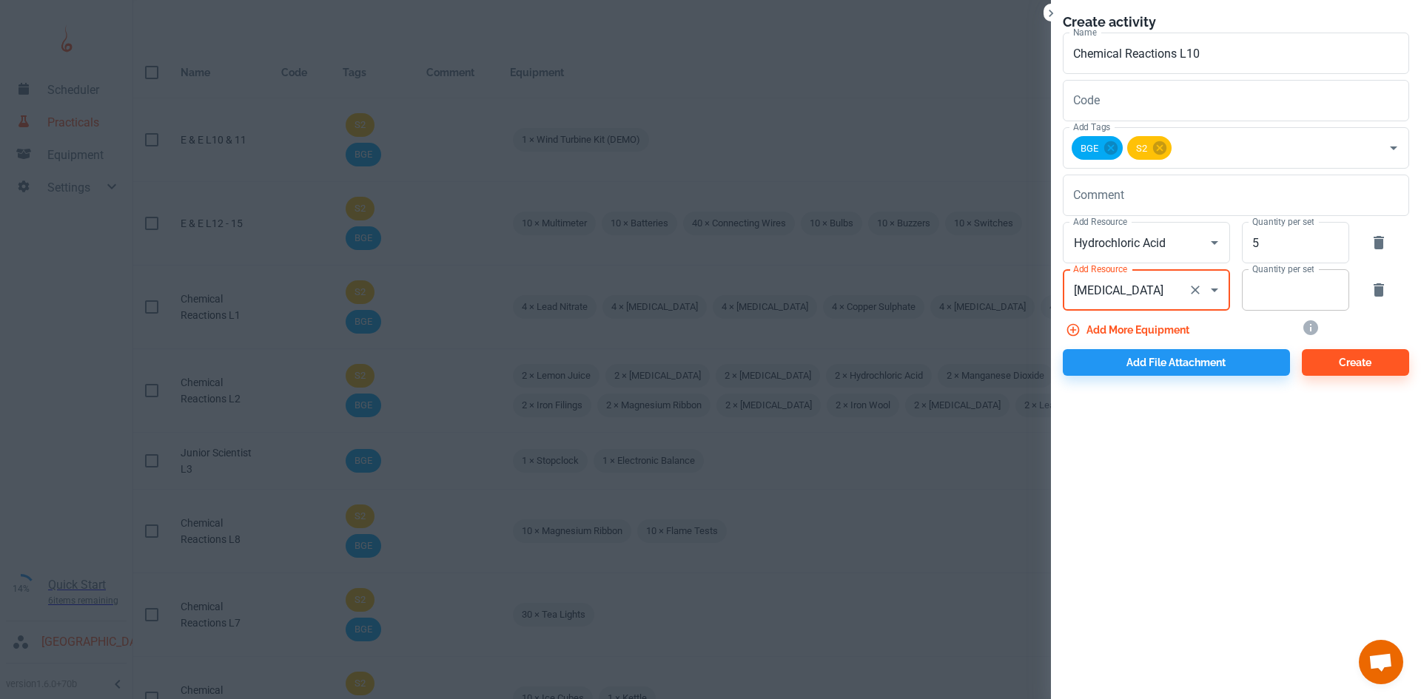
type input "[MEDICAL_DATA]"
click at [1268, 295] on input "Quantity per set" at bounding box center [1287, 289] width 91 height 41
type input "5"
click at [1192, 331] on button "Add more equipment" at bounding box center [1129, 330] width 132 height 27
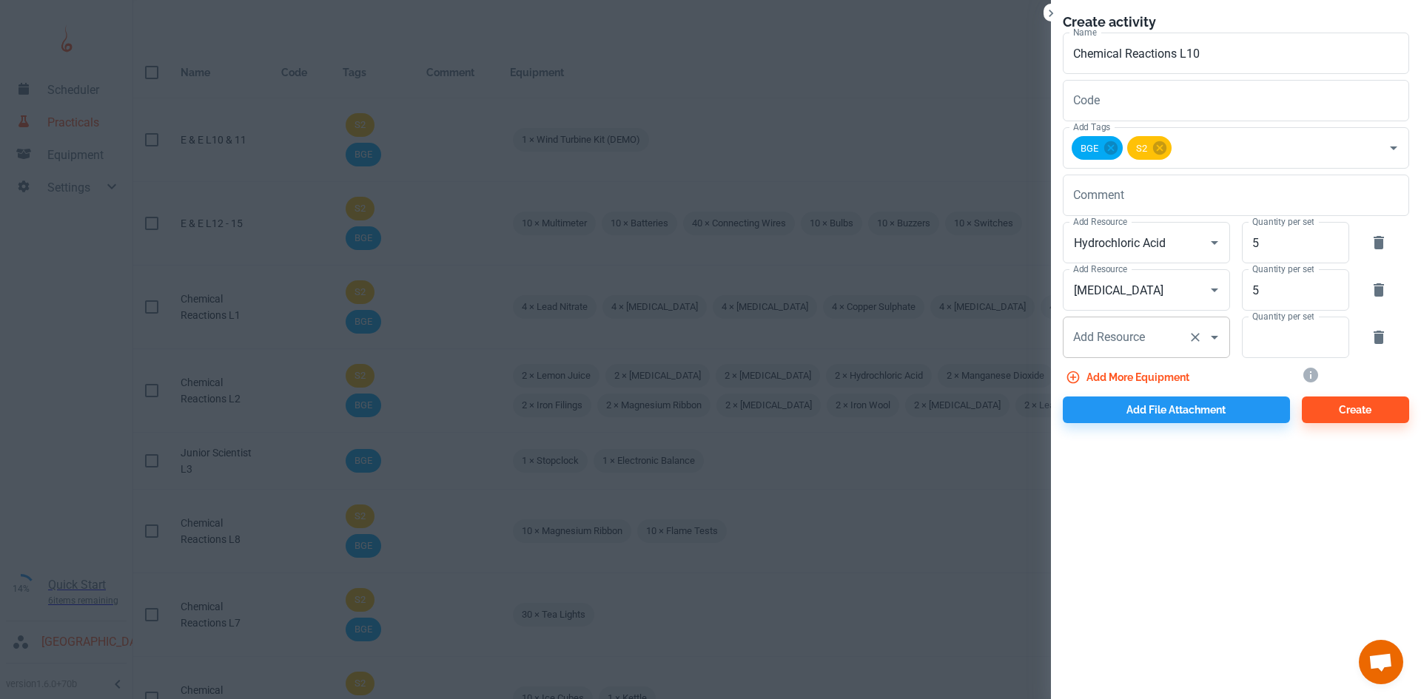
click at [1114, 336] on div "Add Resource Add Resource" at bounding box center [1146, 337] width 167 height 41
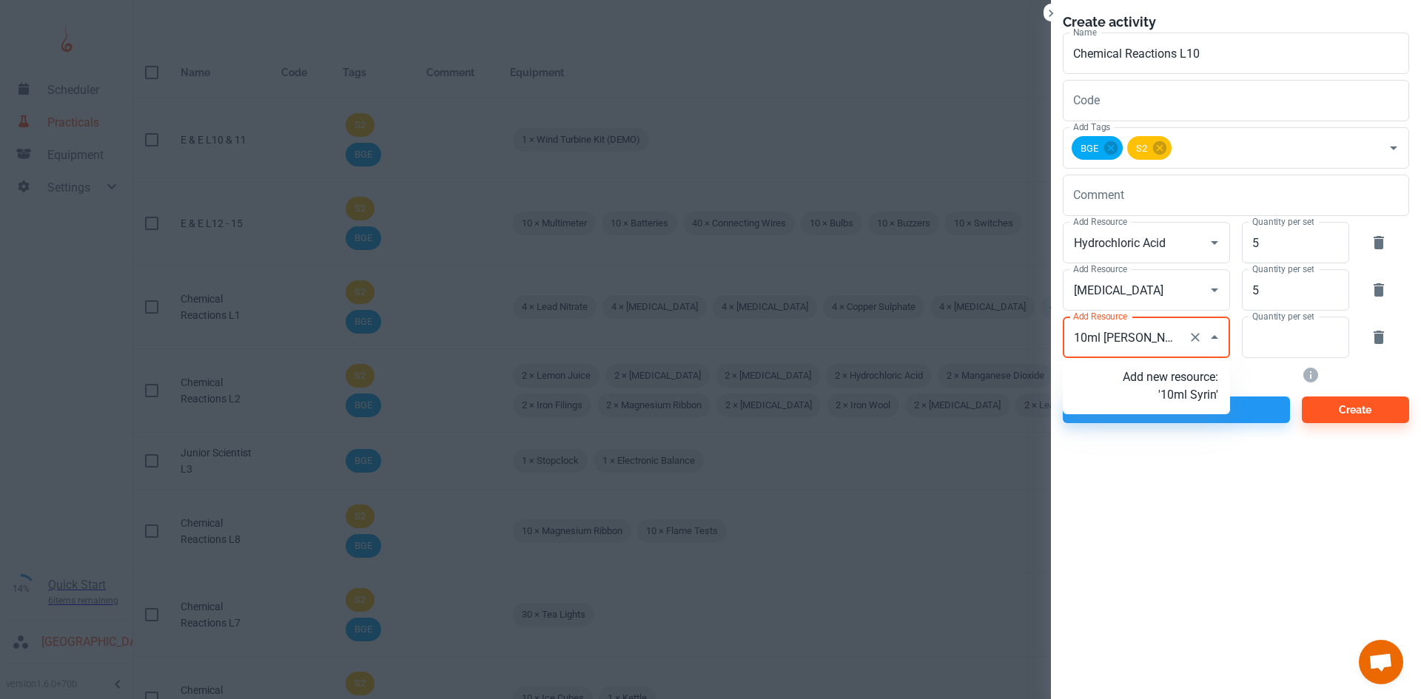
type input "10ml Syringe"
click at [1167, 391] on p "Add new resource: '10ml Syringe'" at bounding box center [1170, 387] width 95 height 36
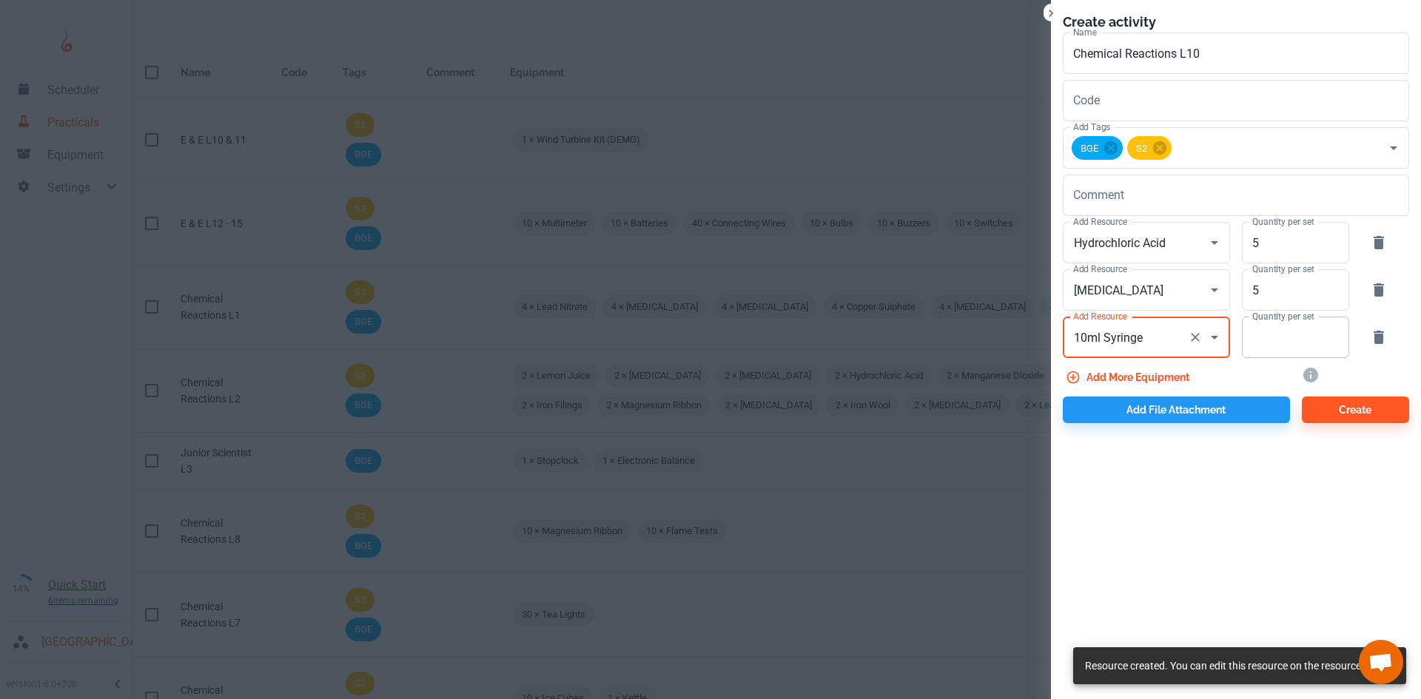
type input "10ml Syringe"
click at [1275, 342] on input "Quantity per set" at bounding box center [1287, 337] width 91 height 41
type input "10"
click at [1167, 383] on button "Add more equipment" at bounding box center [1129, 377] width 132 height 27
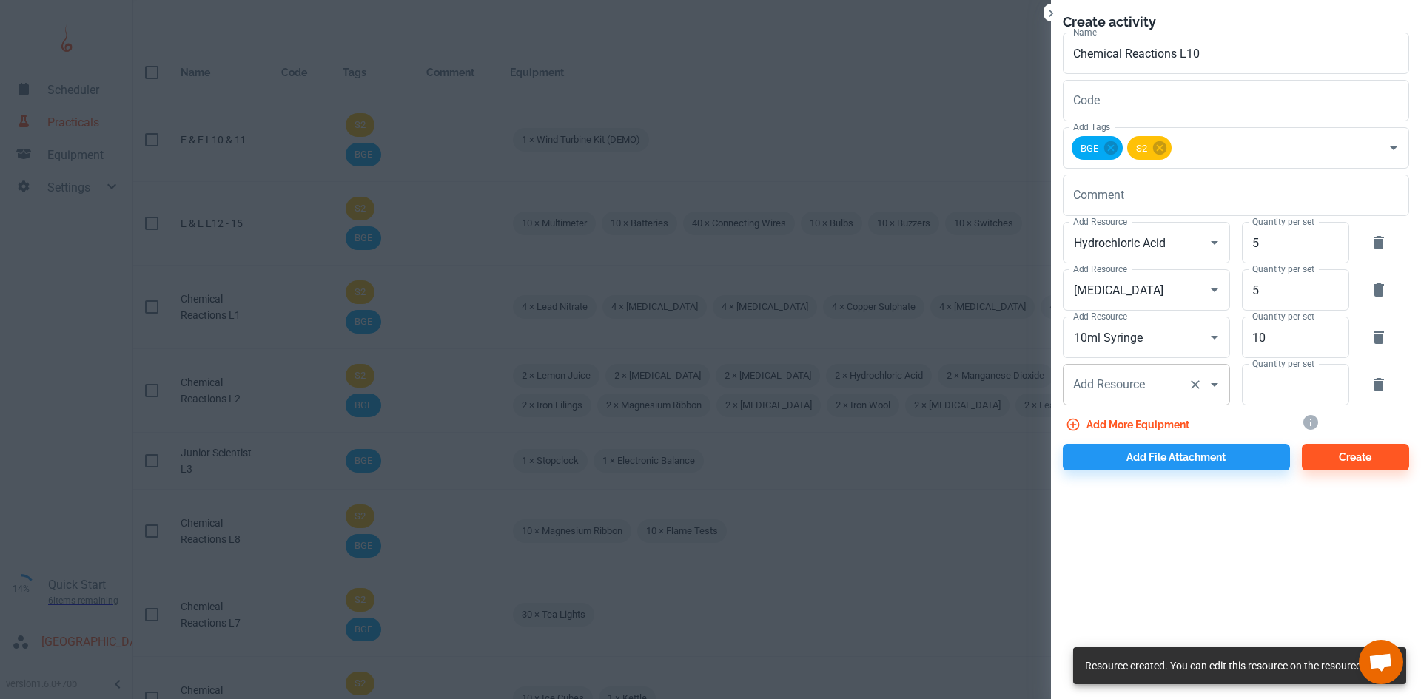
click at [1141, 394] on input "Add Resource" at bounding box center [1126, 385] width 113 height 28
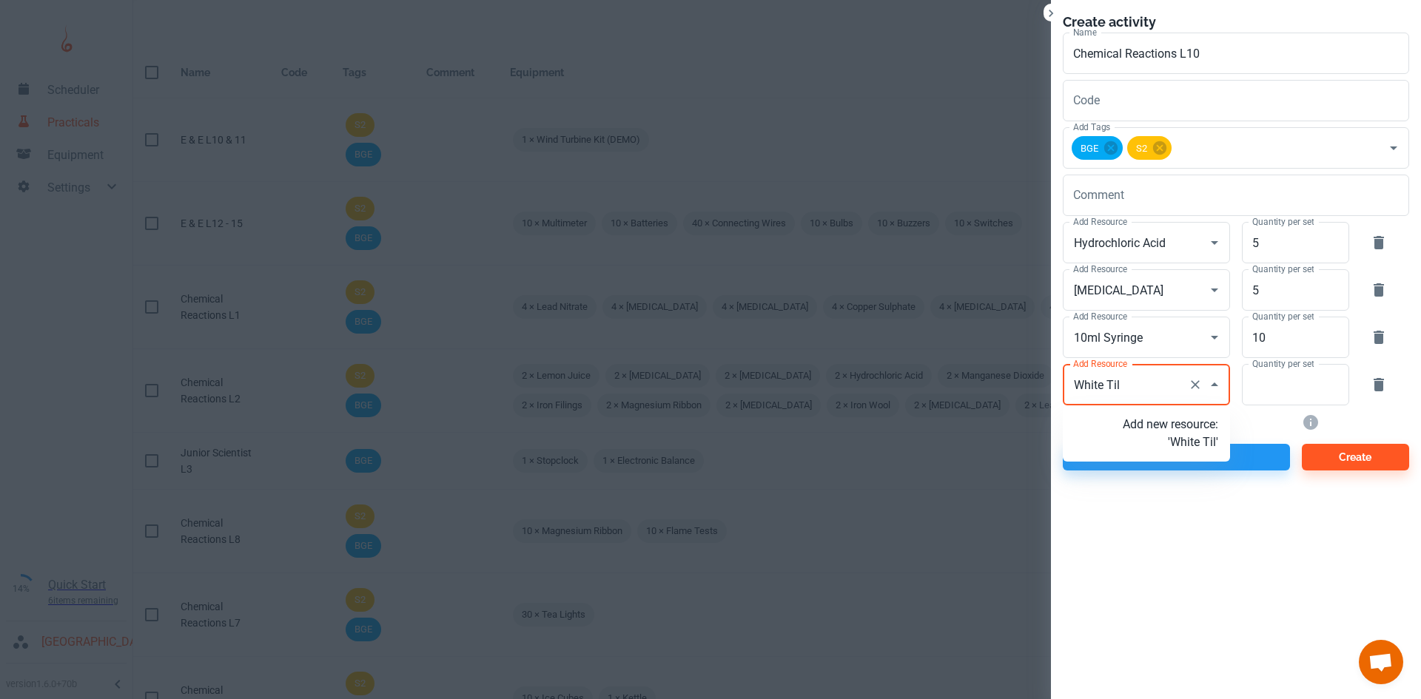
type input "White Tile"
click at [1187, 446] on p "Add new resource: 'White Tile'" at bounding box center [1170, 434] width 95 height 36
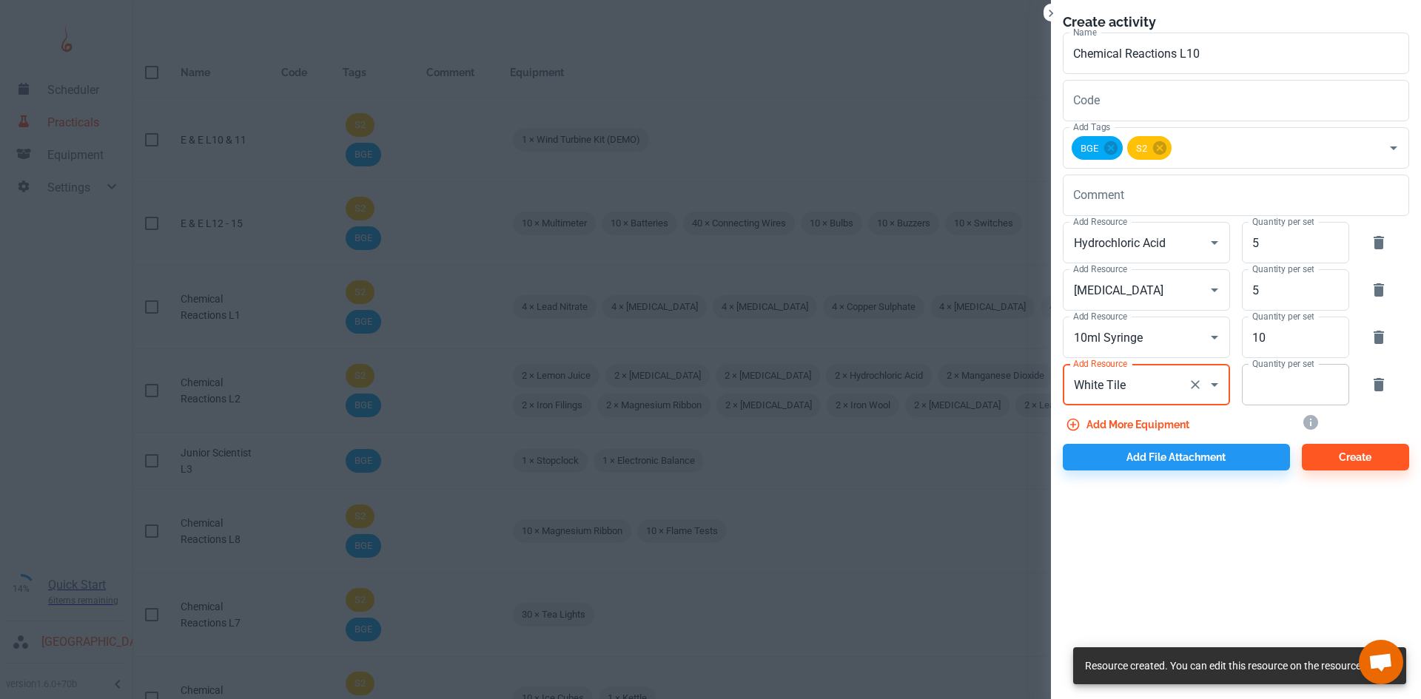
type input "White Tile"
click at [1268, 382] on input "Quantity per set" at bounding box center [1287, 384] width 91 height 41
type input "10"
click at [1139, 426] on button "Add more equipment" at bounding box center [1129, 425] width 132 height 27
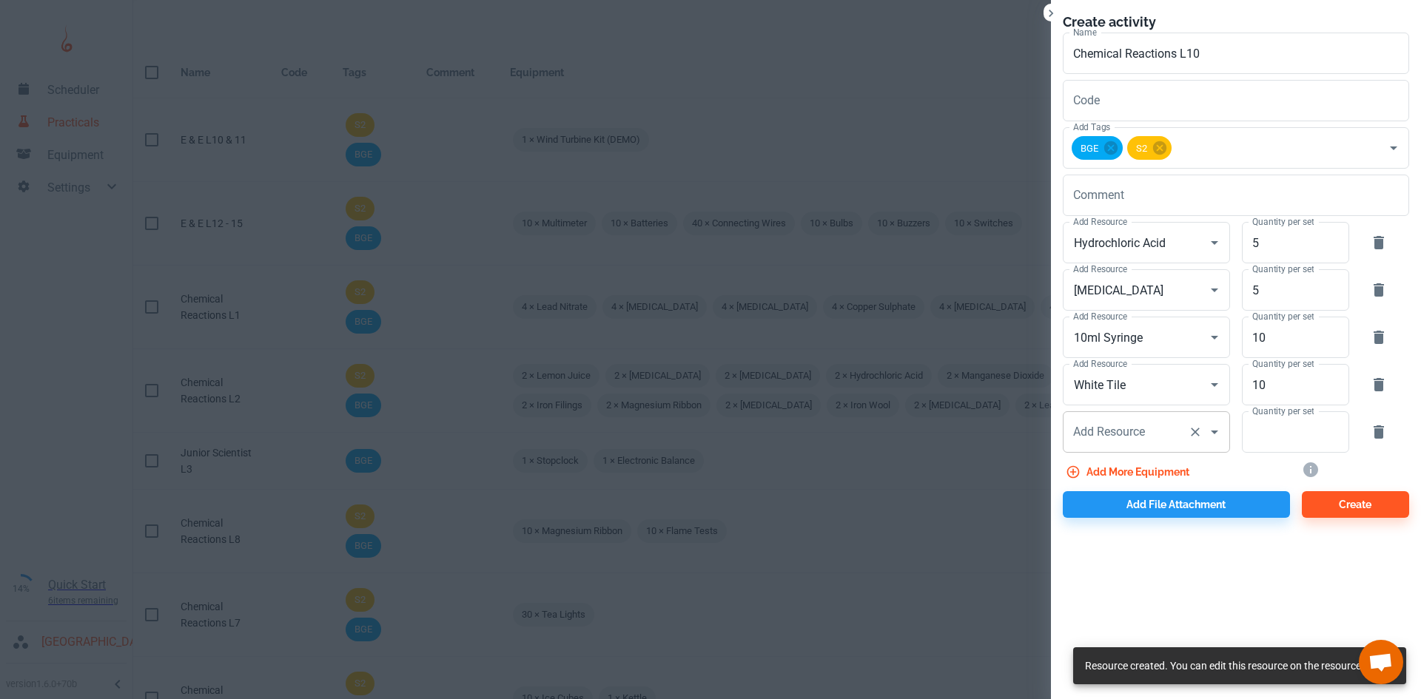
click at [1131, 433] on div "Add Resource Add Resource" at bounding box center [1146, 432] width 167 height 41
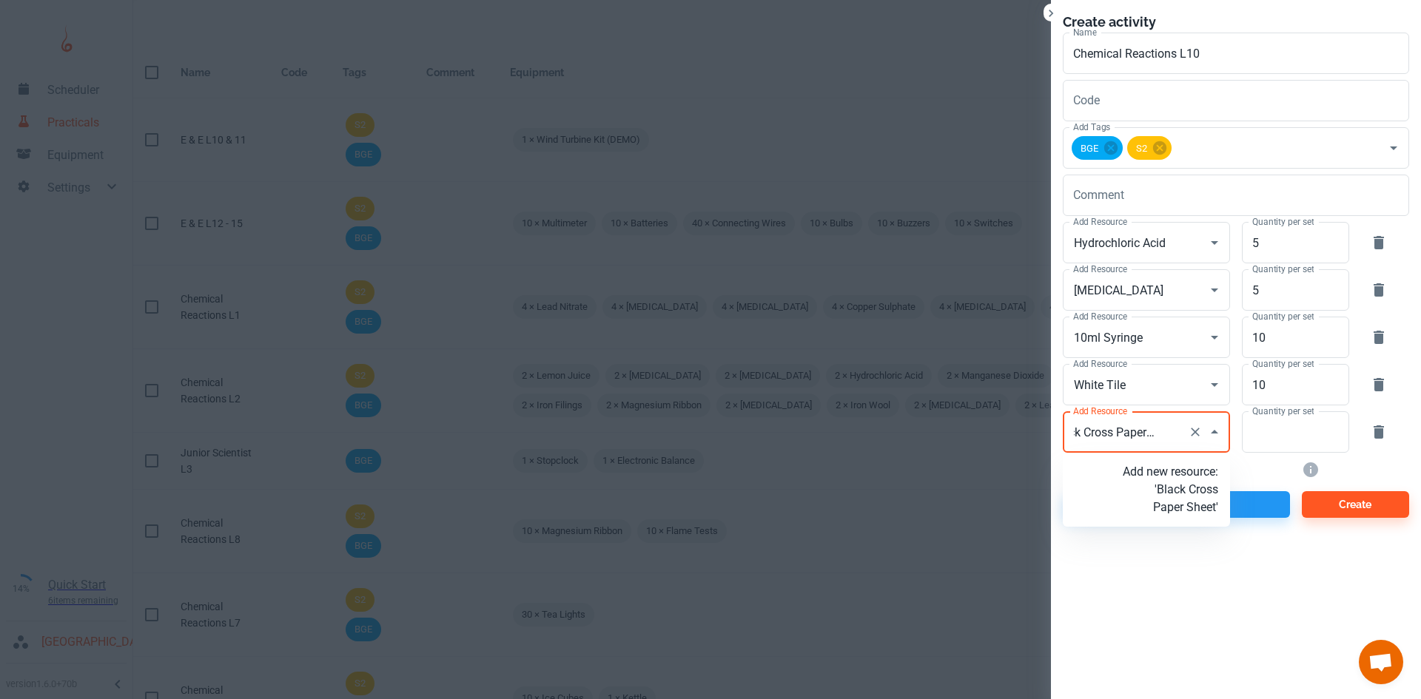
type input "Black Cross Paper Sheets"
click at [1171, 492] on p "Add new resource: 'Black Cross Paper Sheets'" at bounding box center [1170, 489] width 95 height 53
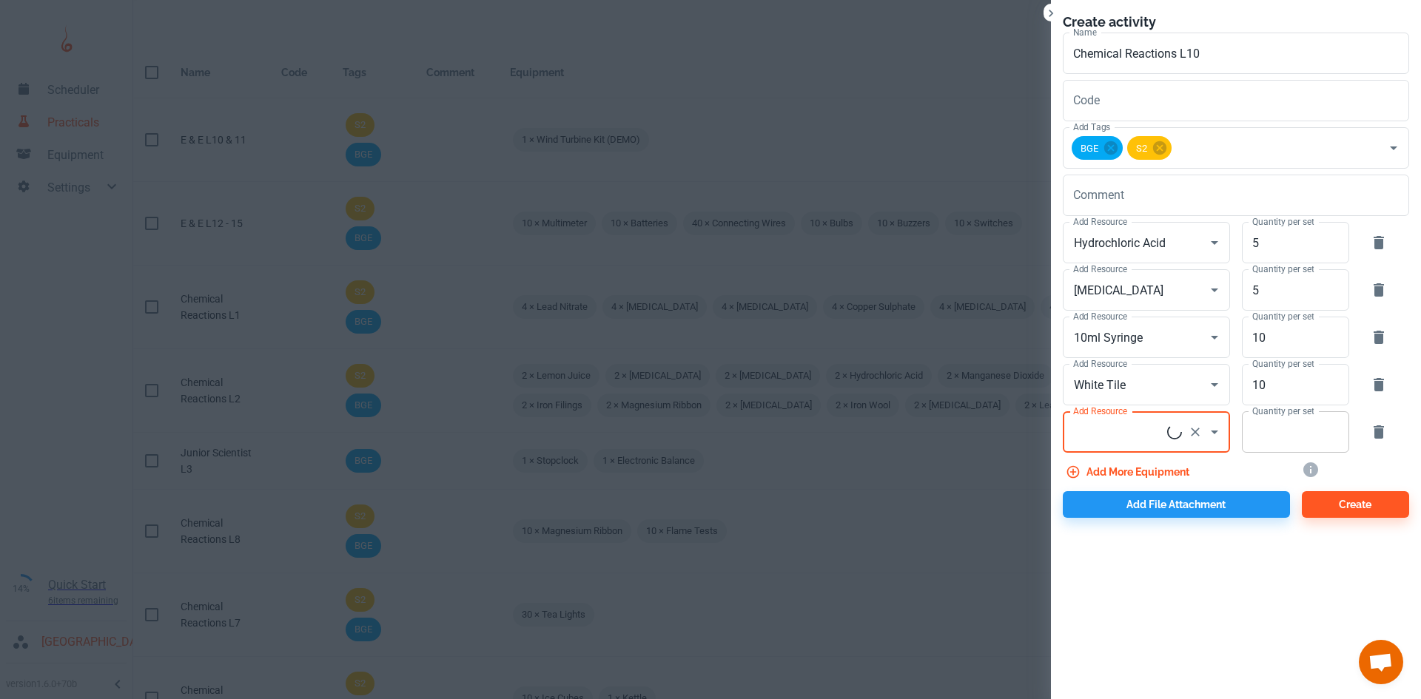
scroll to position [0, 0]
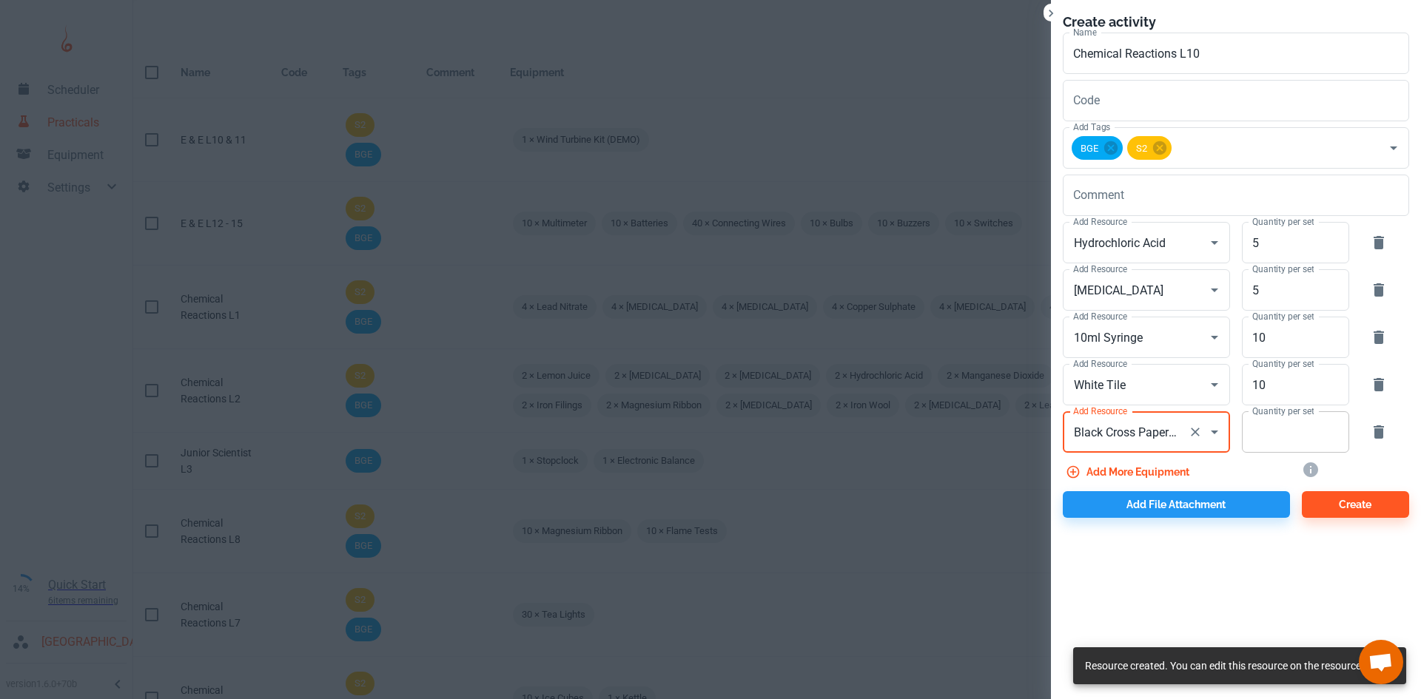
type input "Black Cross Paper Sheets"
click at [1281, 432] on input "Quantity per set" at bounding box center [1287, 432] width 91 height 41
type input "10"
click at [1142, 474] on button "Add more equipment" at bounding box center [1129, 472] width 132 height 27
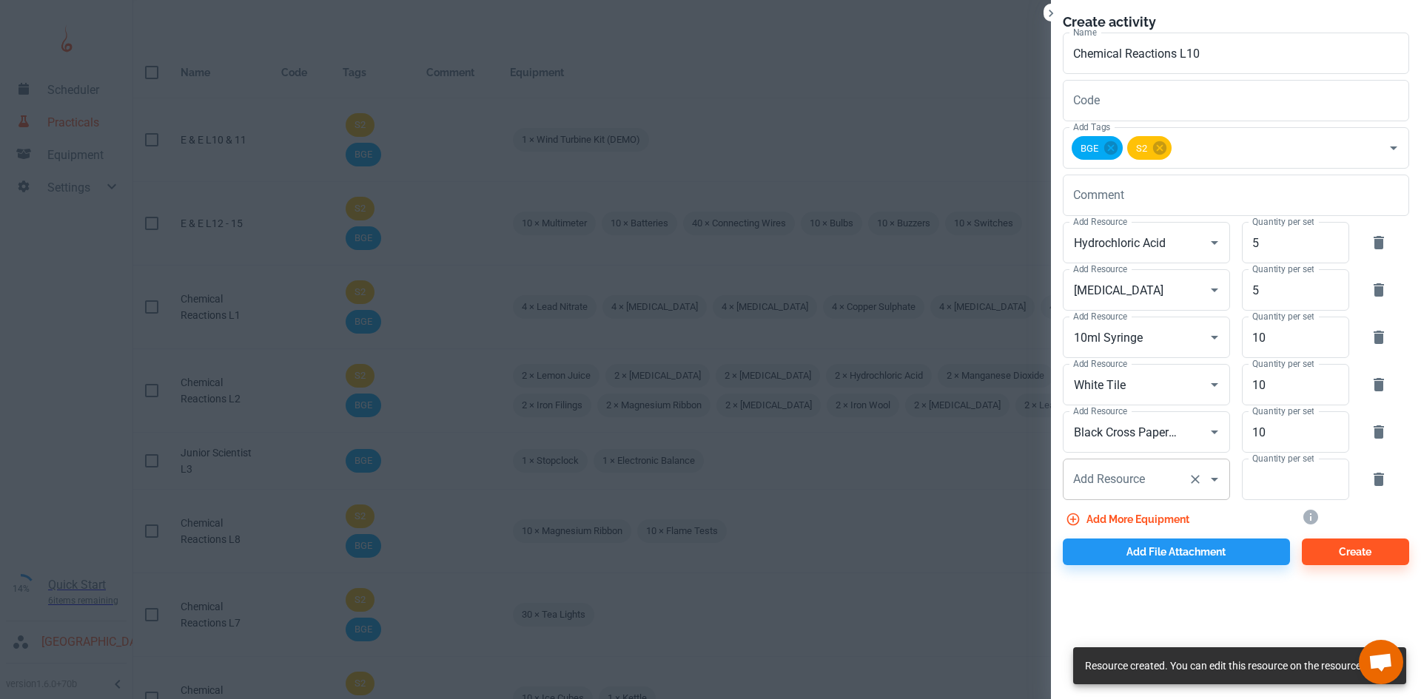
click at [1100, 482] on div "Add Resource Add Resource" at bounding box center [1146, 479] width 167 height 41
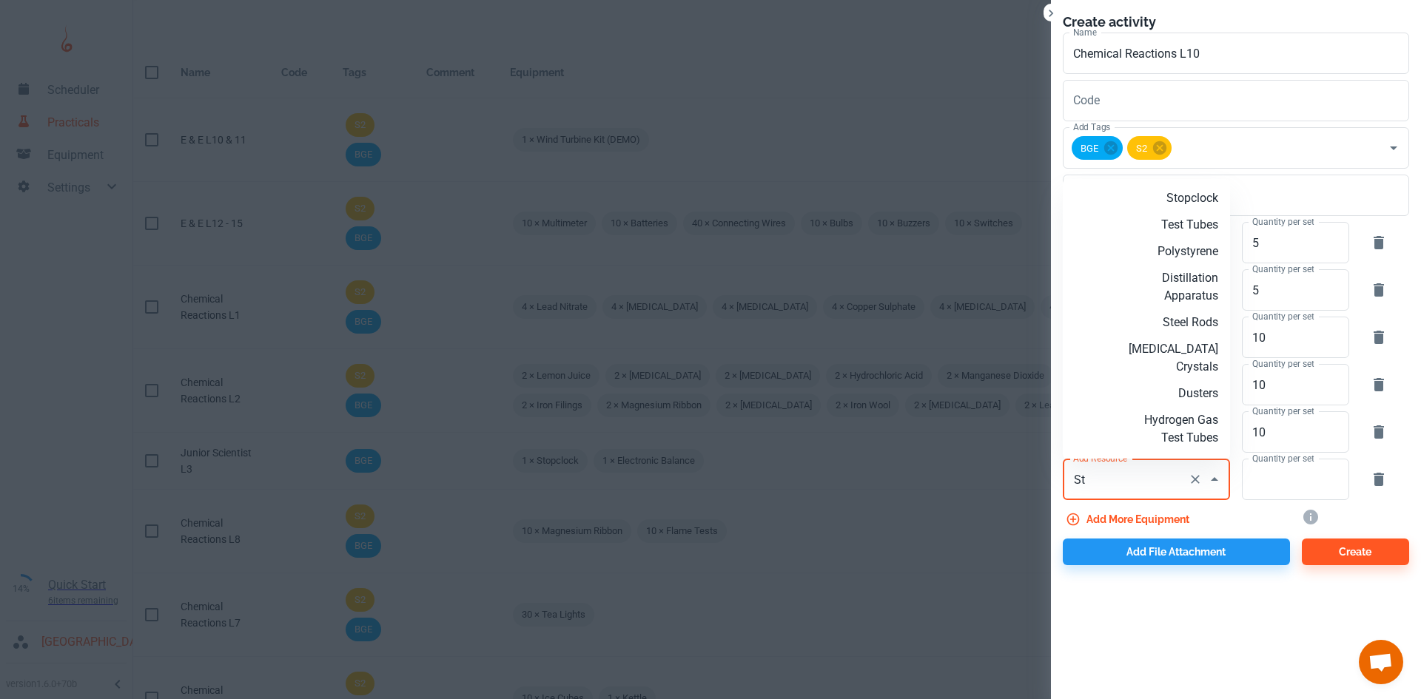
click at [1180, 202] on p "Stopclock" at bounding box center [1170, 198] width 95 height 18
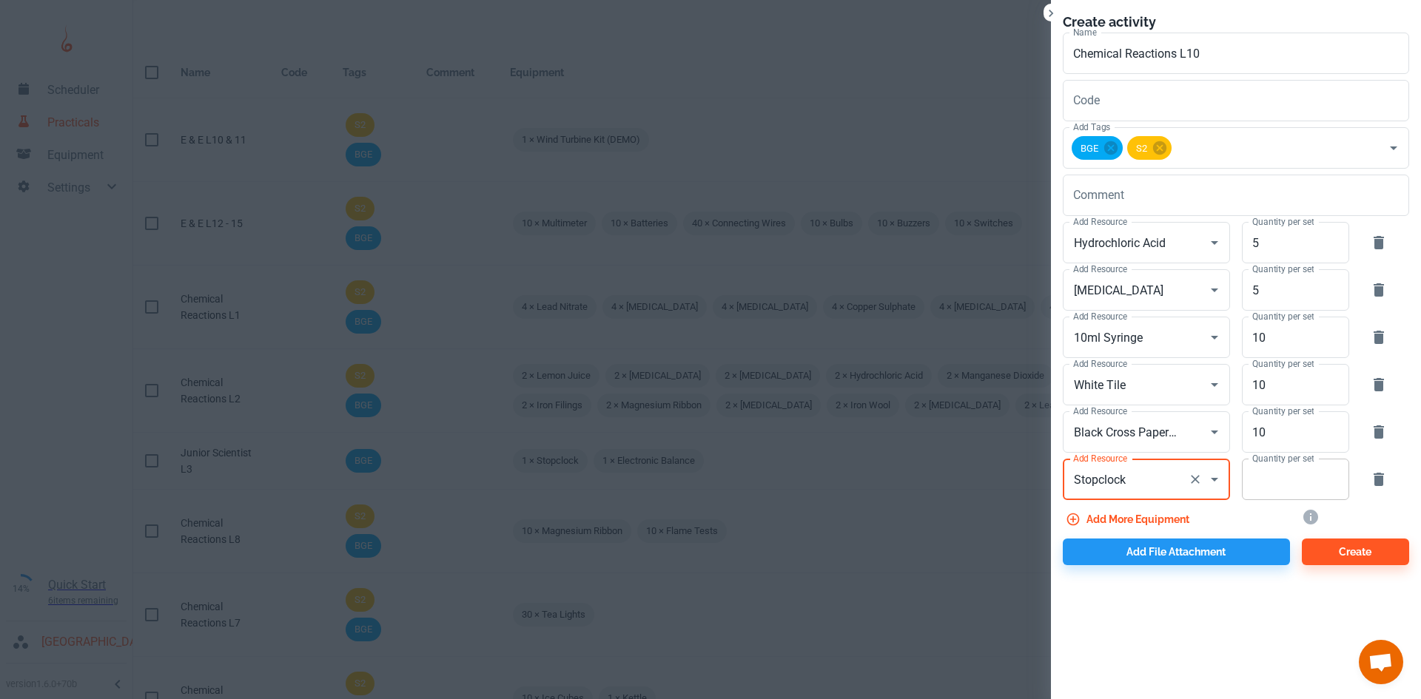
type input "Stopclock"
click at [1283, 491] on input "Quantity per set" at bounding box center [1287, 479] width 91 height 41
type input "10"
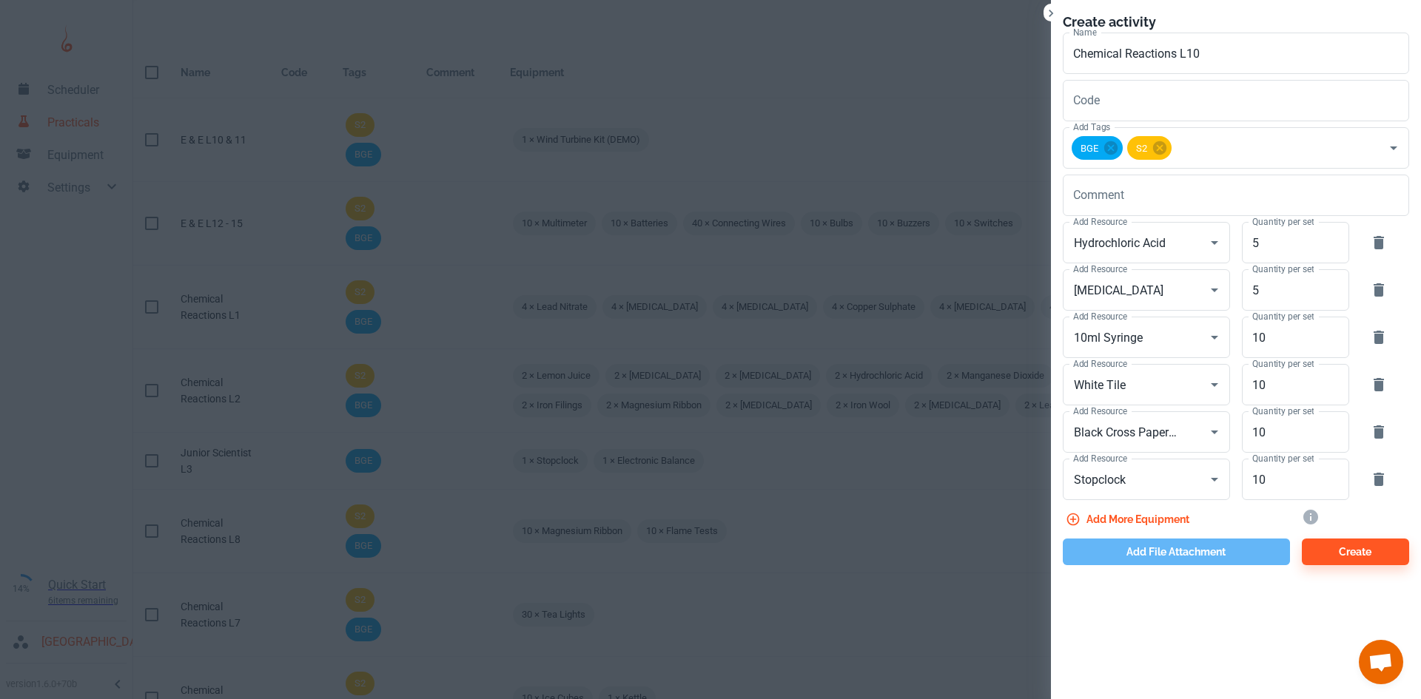
click at [1218, 543] on button "Add file attachment" at bounding box center [1176, 552] width 227 height 27
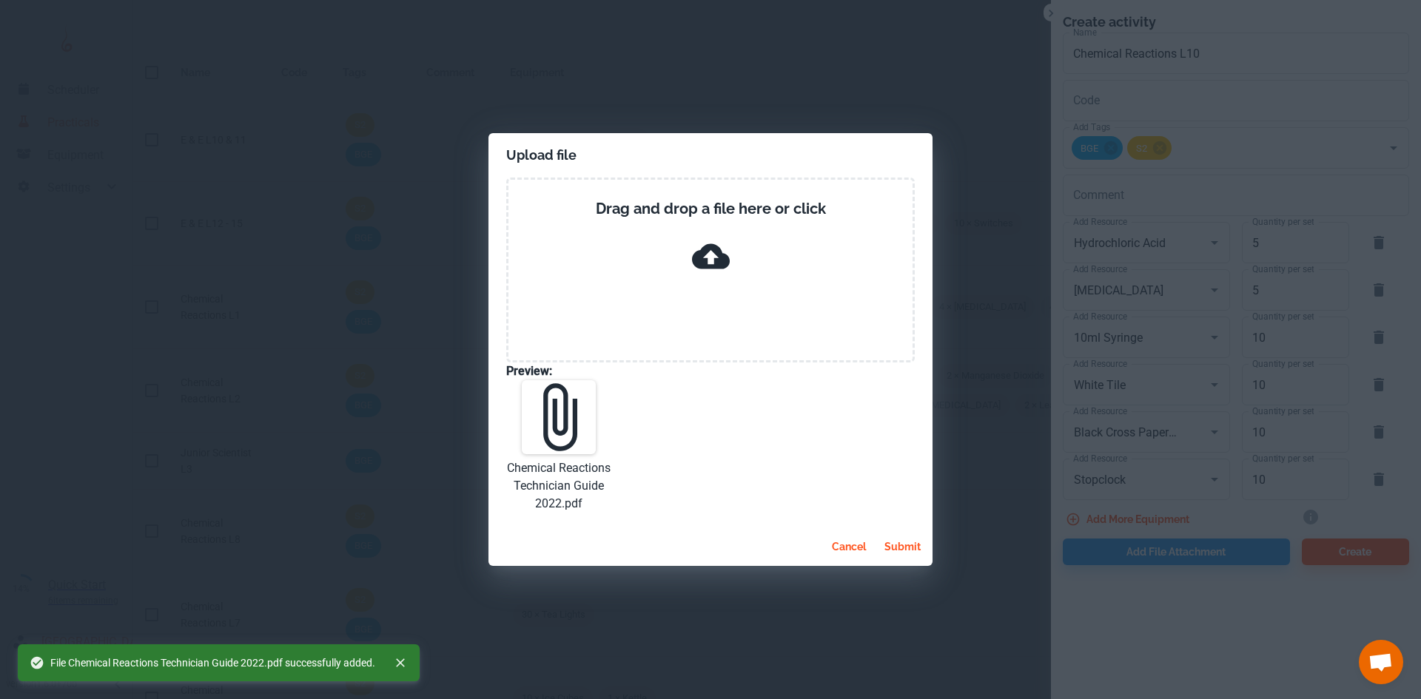
click at [899, 550] on button "submit" at bounding box center [903, 547] width 48 height 27
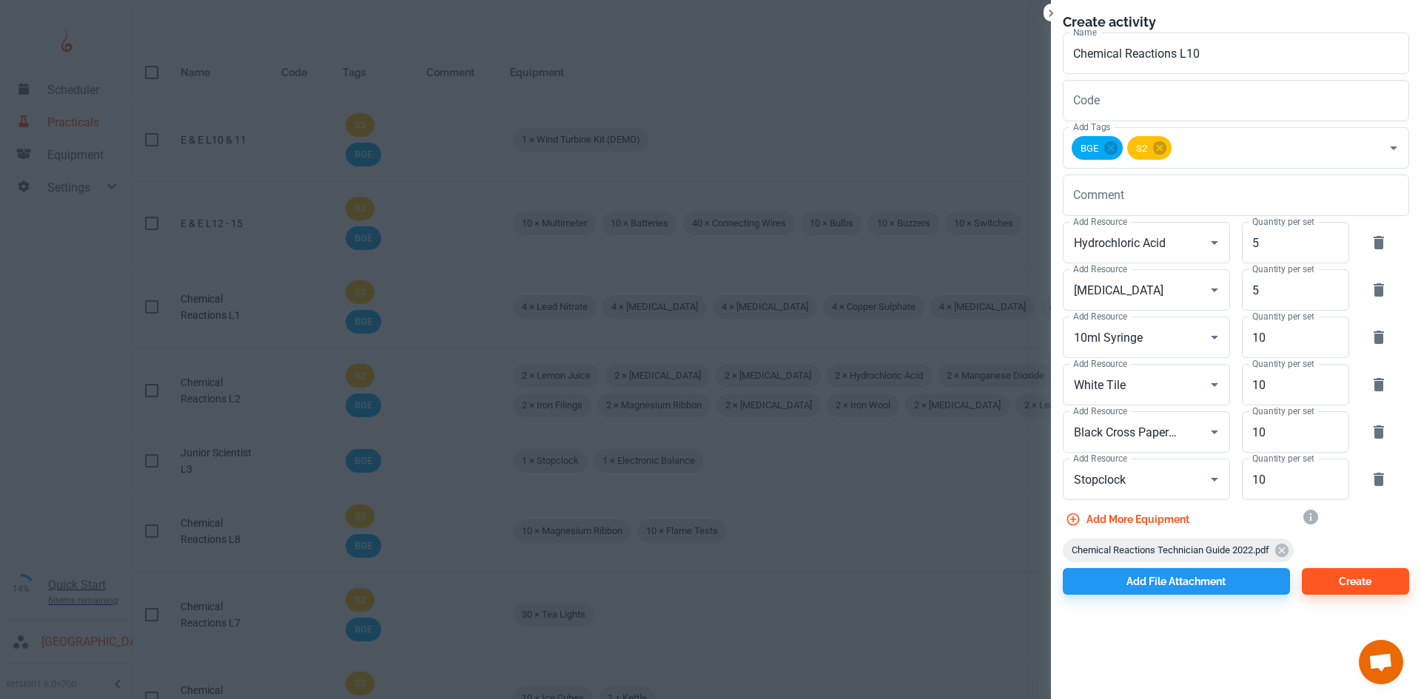
click at [1341, 598] on div "Create activity Name Chemical Reactions L10 Name Code Code Add Tags BGE S2 Add …" at bounding box center [1236, 303] width 370 height 607
click at [1347, 577] on button "Create" at bounding box center [1355, 581] width 107 height 27
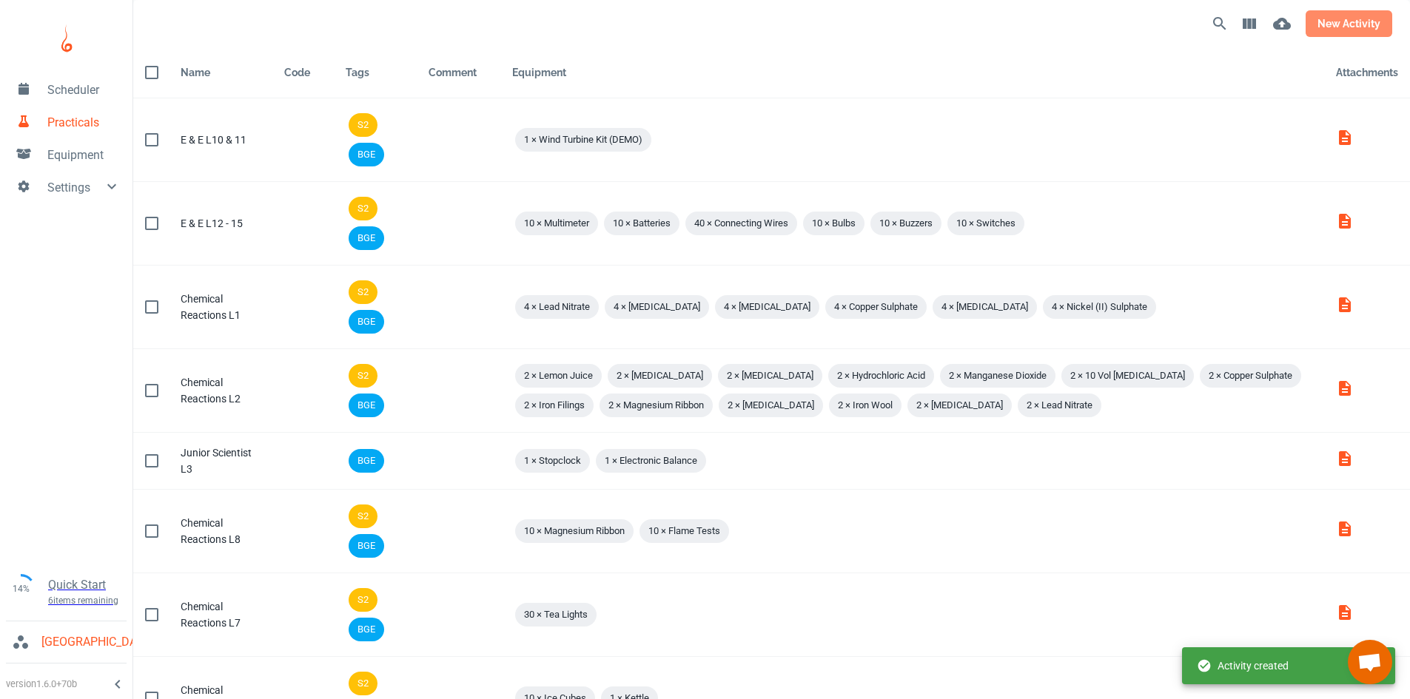
click at [1353, 30] on button "new activity" at bounding box center [1349, 23] width 87 height 27
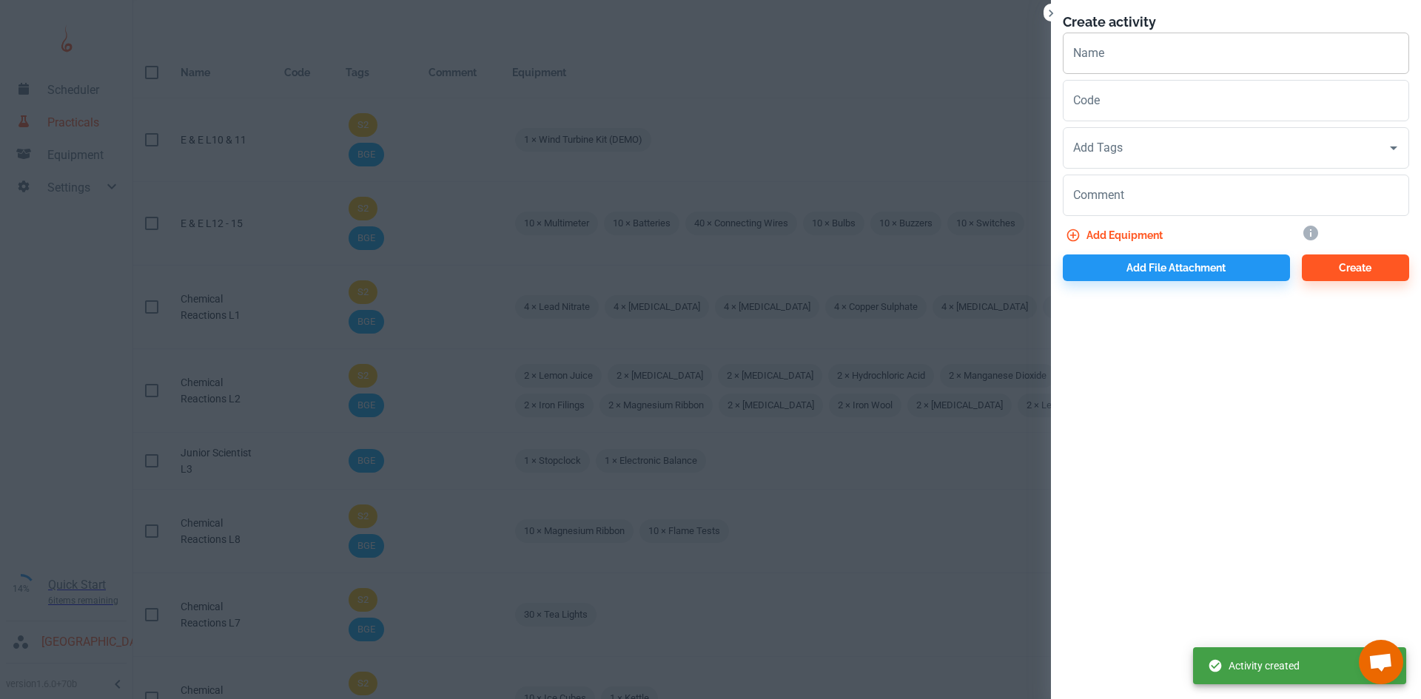
click at [1155, 56] on input "Name" at bounding box center [1236, 53] width 346 height 41
paste input "Chemical Reactions L"
type input "Chemical Reactions L11"
click at [1148, 136] on input "Add Tags" at bounding box center [1225, 148] width 311 height 28
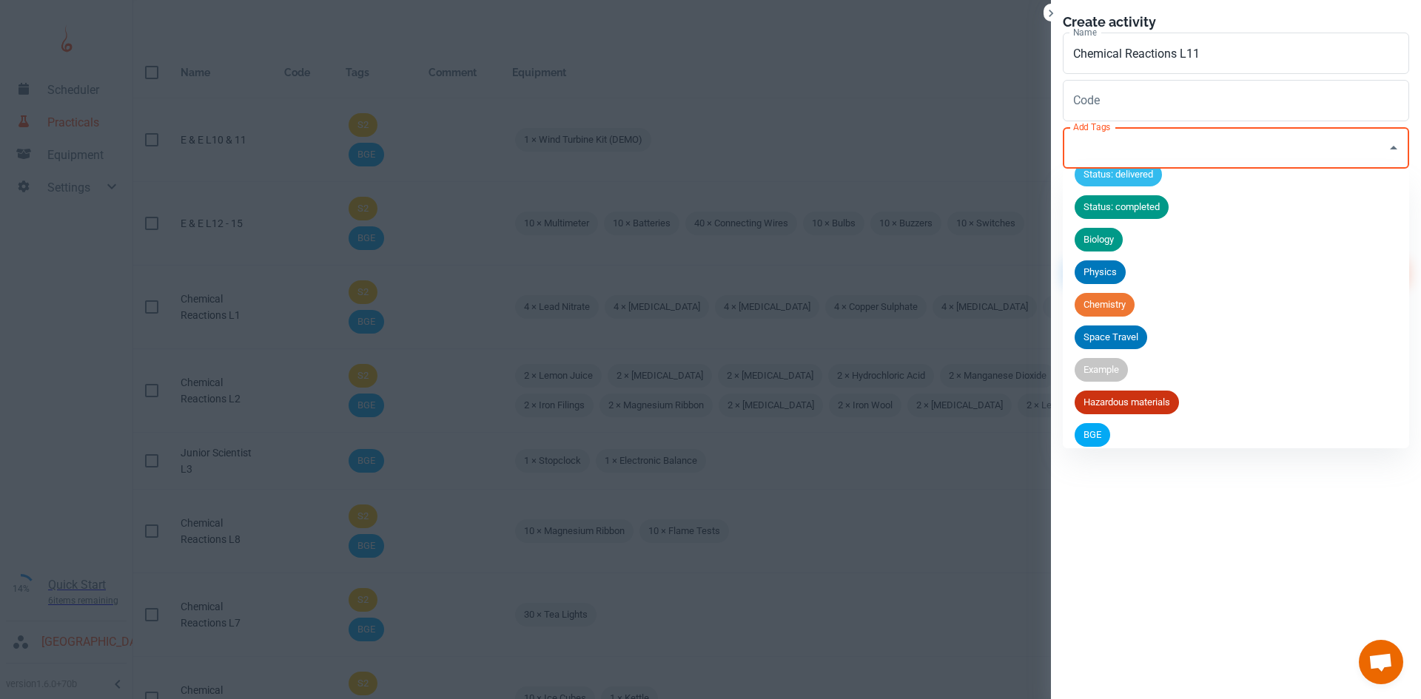
scroll to position [123, 0]
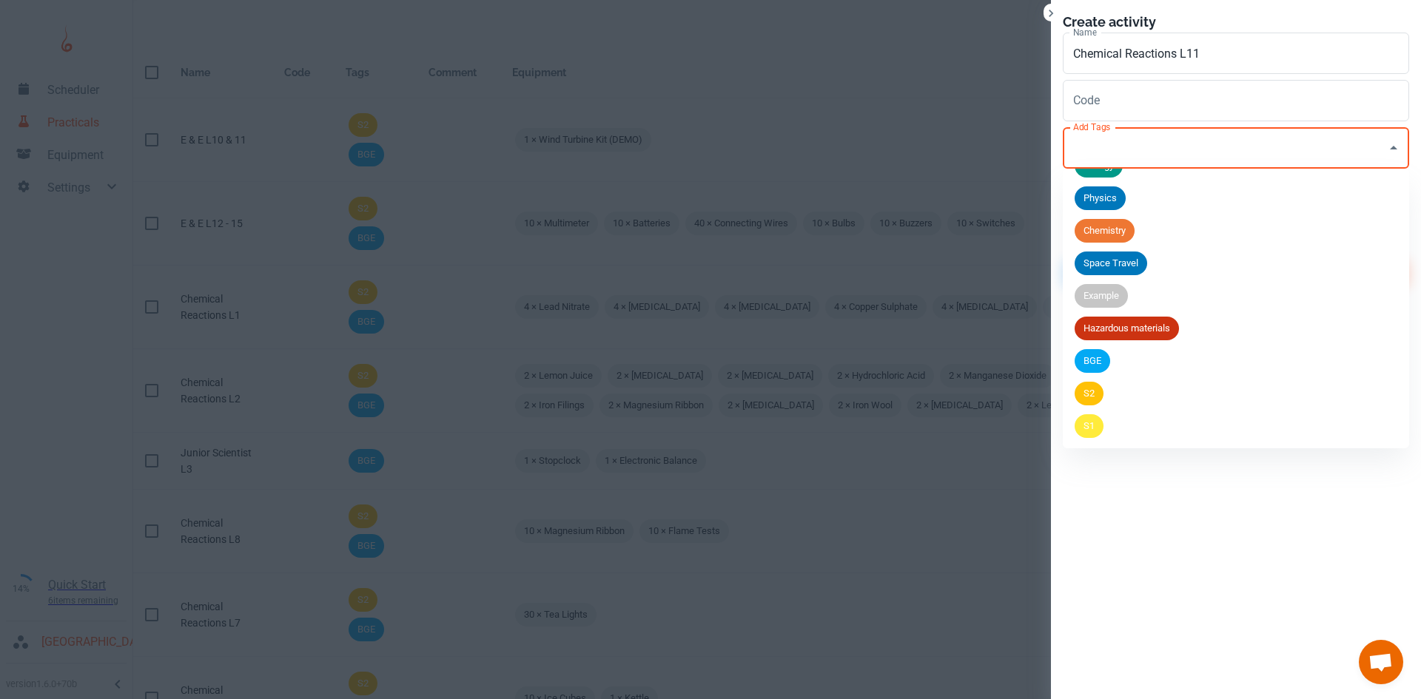
click at [1091, 359] on span "BGE" at bounding box center [1093, 361] width 36 height 15
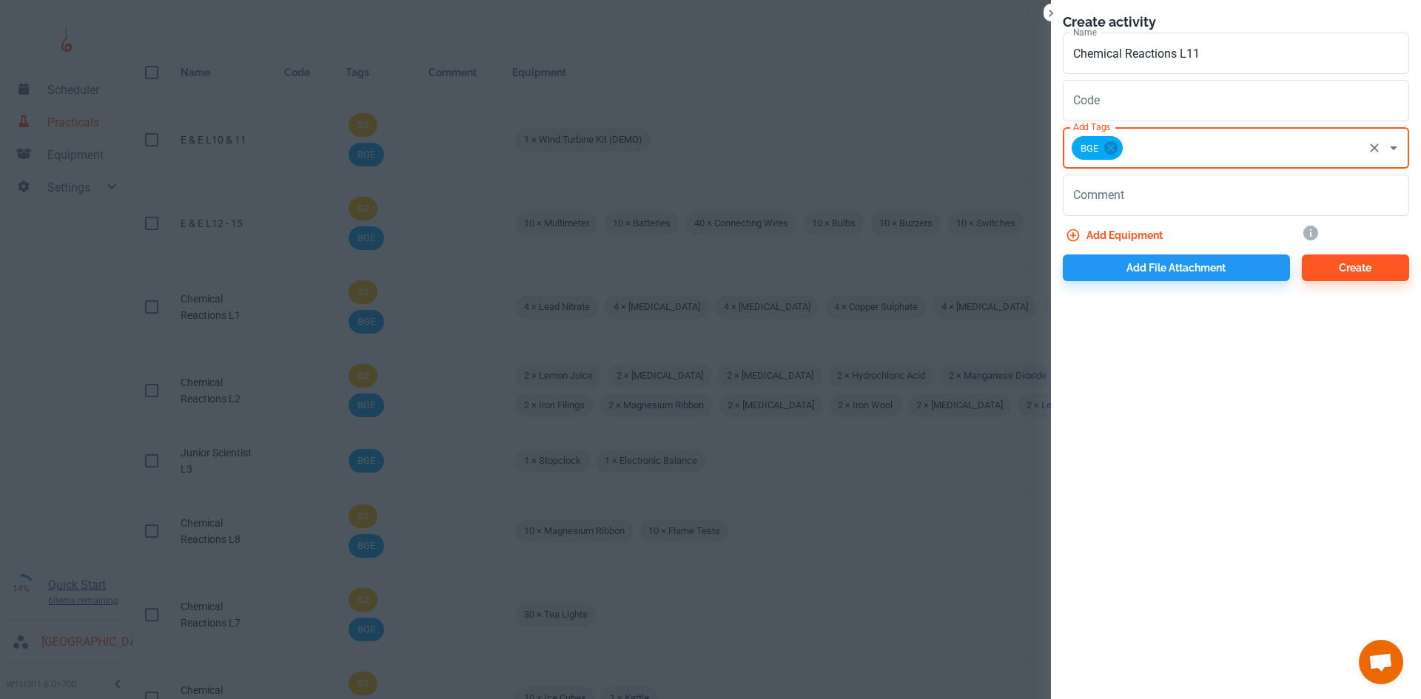
click at [1159, 143] on input "Add Tags" at bounding box center [1243, 148] width 236 height 28
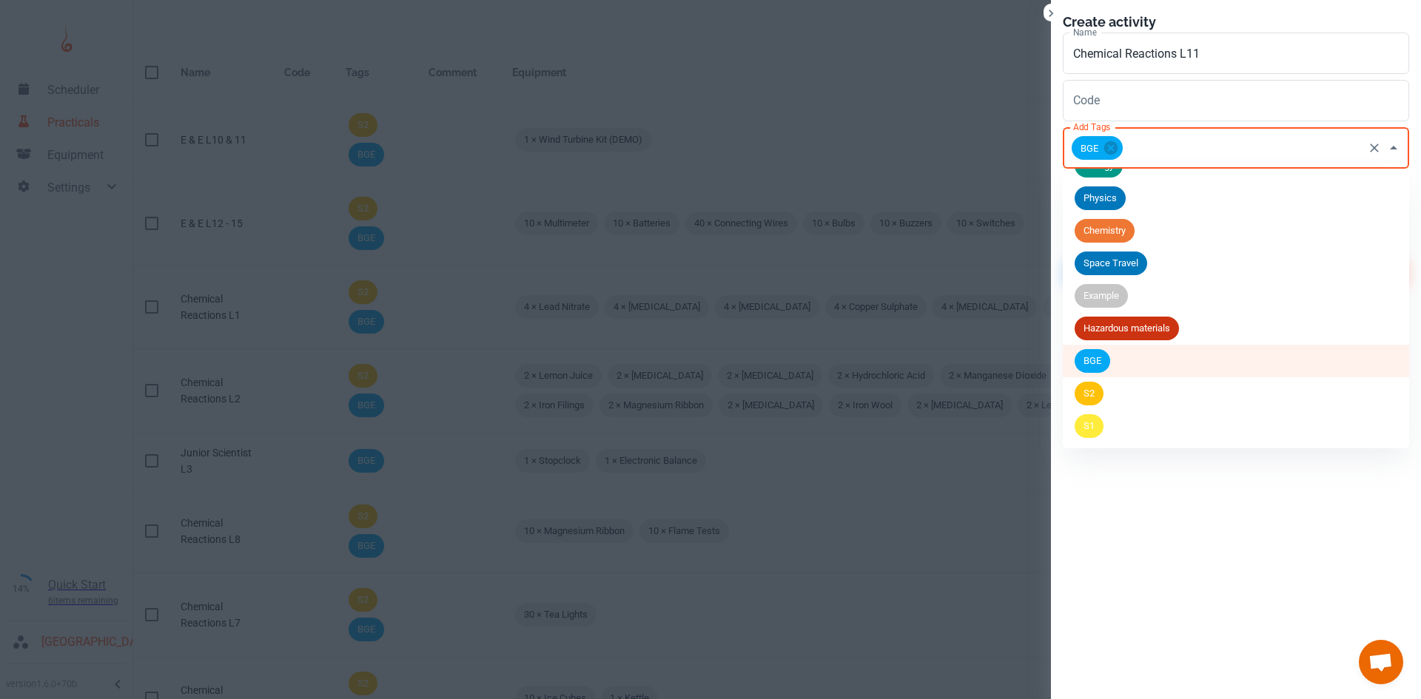
click at [1104, 397] on li "S2" at bounding box center [1236, 393] width 346 height 33
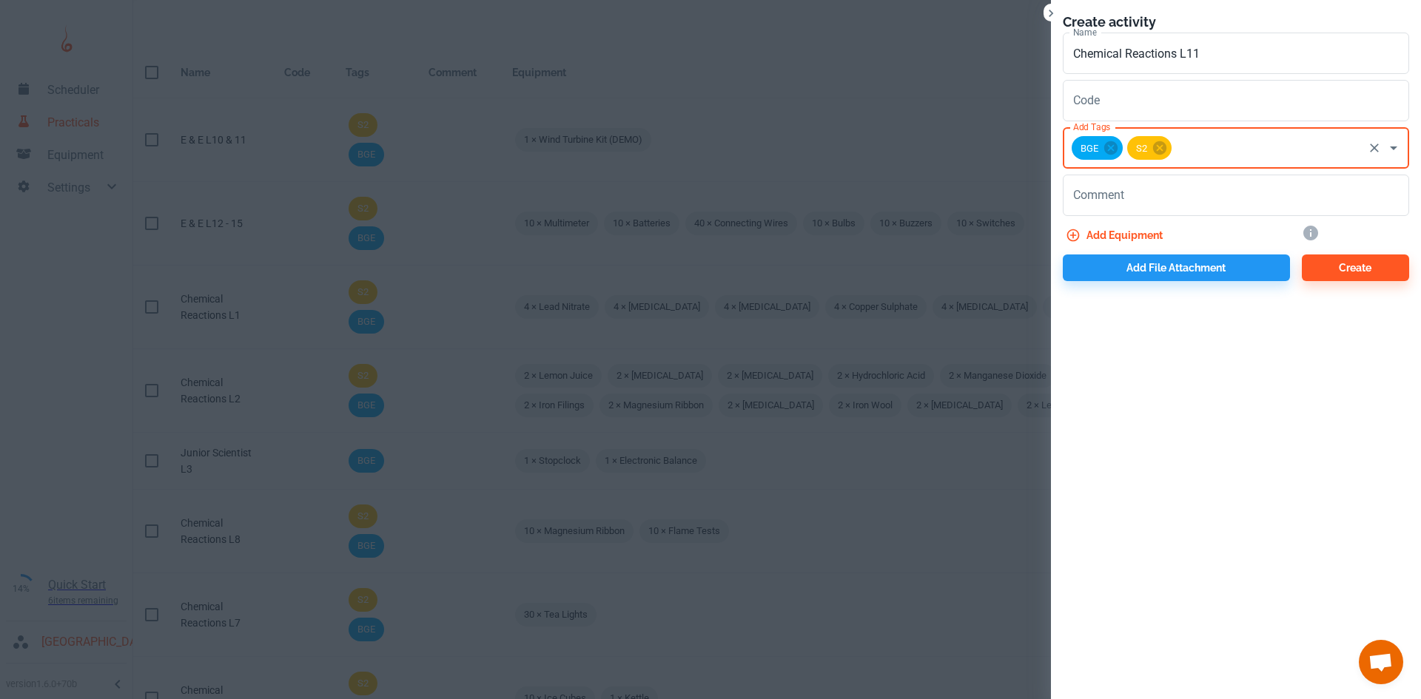
click at [1121, 226] on button "Add equipment" at bounding box center [1116, 235] width 106 height 27
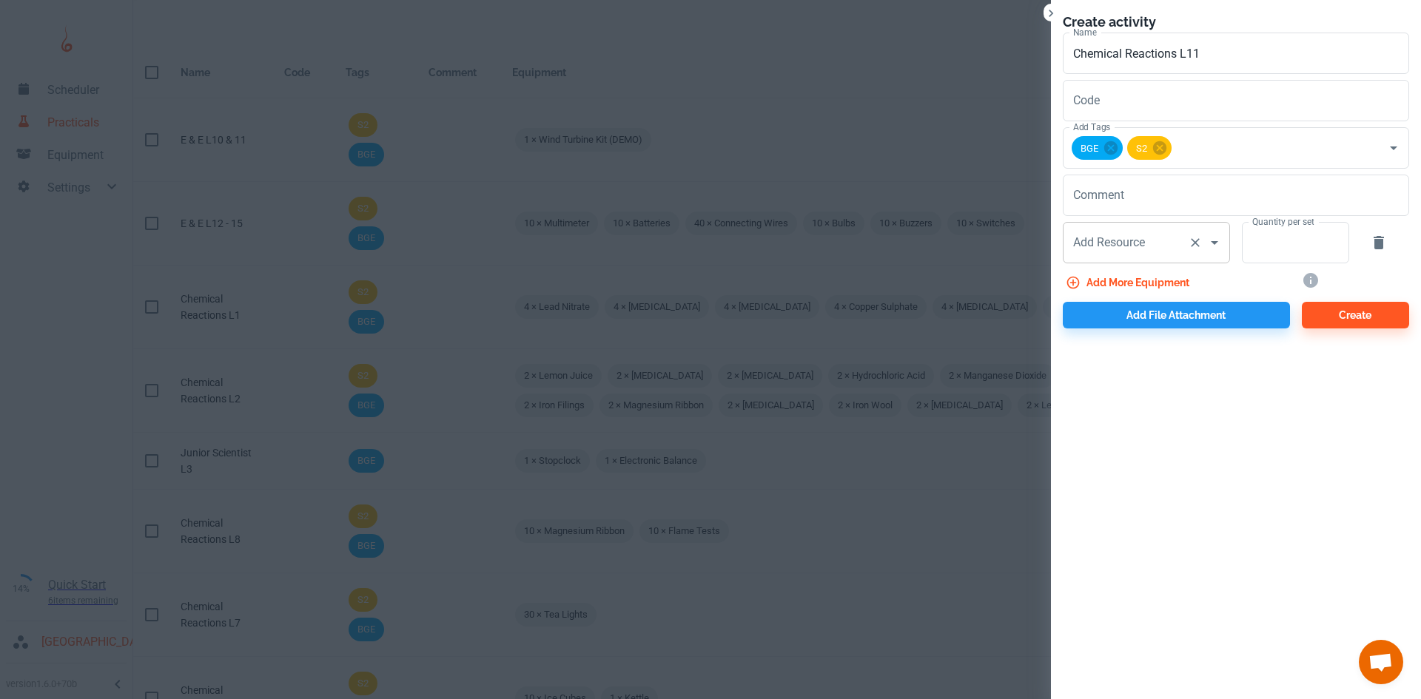
click at [1090, 247] on div "Add Resource Add Resource" at bounding box center [1146, 242] width 167 height 41
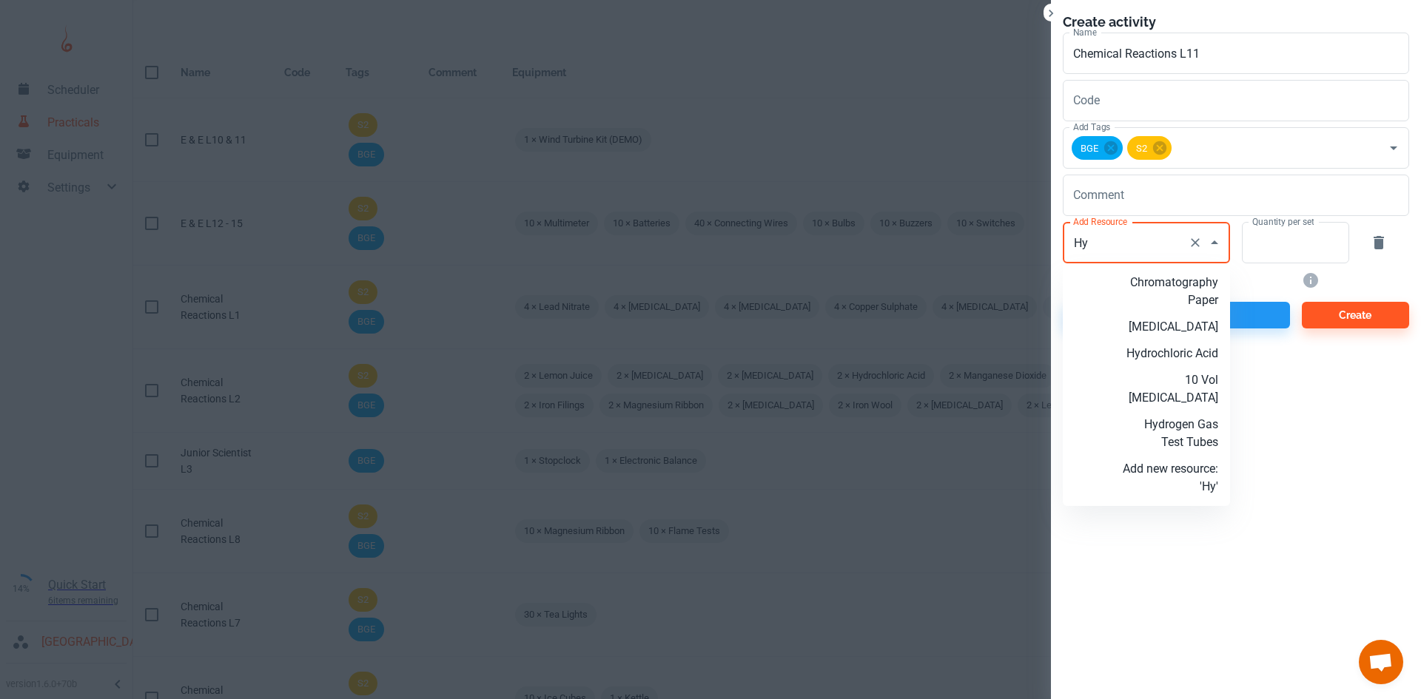
click at [1142, 353] on p "Hydrochloric Acid" at bounding box center [1170, 354] width 95 height 18
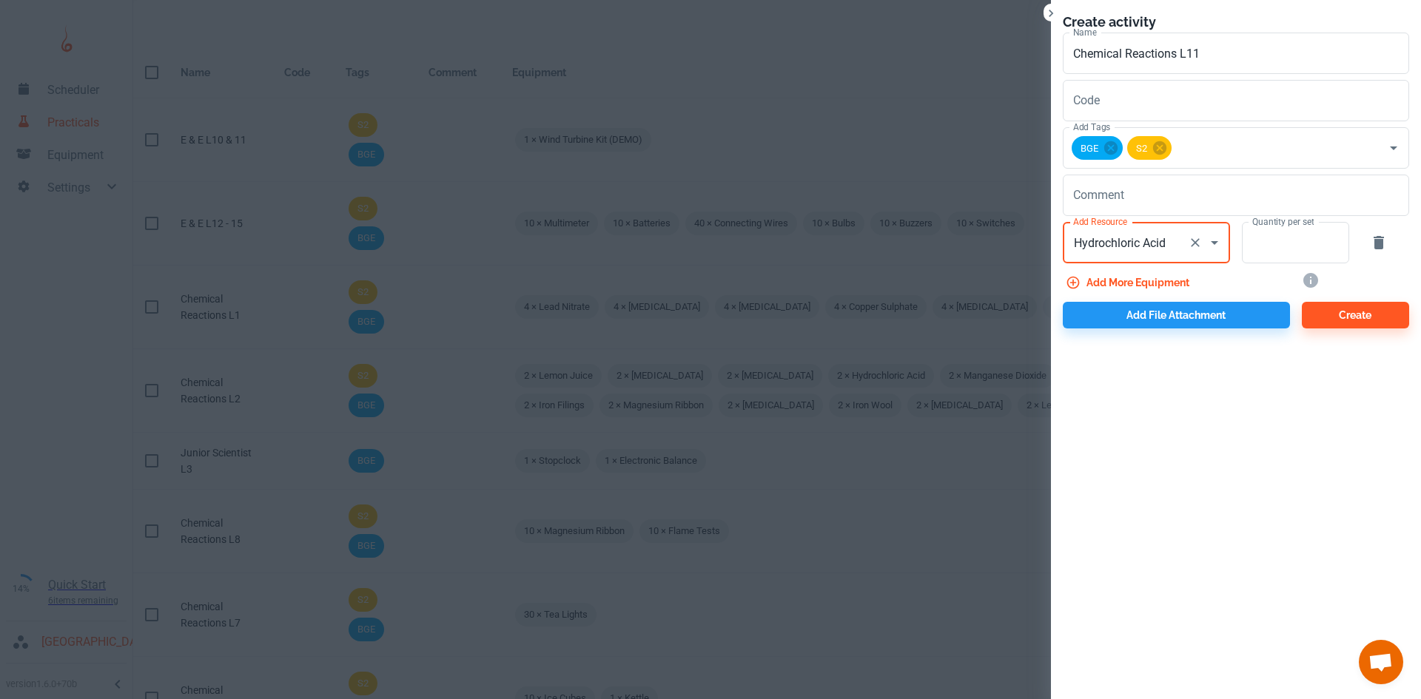
type input "Hydrochloric Acid"
click at [1282, 267] on div "Add more equipment" at bounding box center [1170, 280] width 239 height 33
click at [1285, 249] on input "Quantity per set" at bounding box center [1287, 242] width 91 height 41
type input "10"
click at [1187, 278] on button "Add more equipment" at bounding box center [1129, 282] width 132 height 27
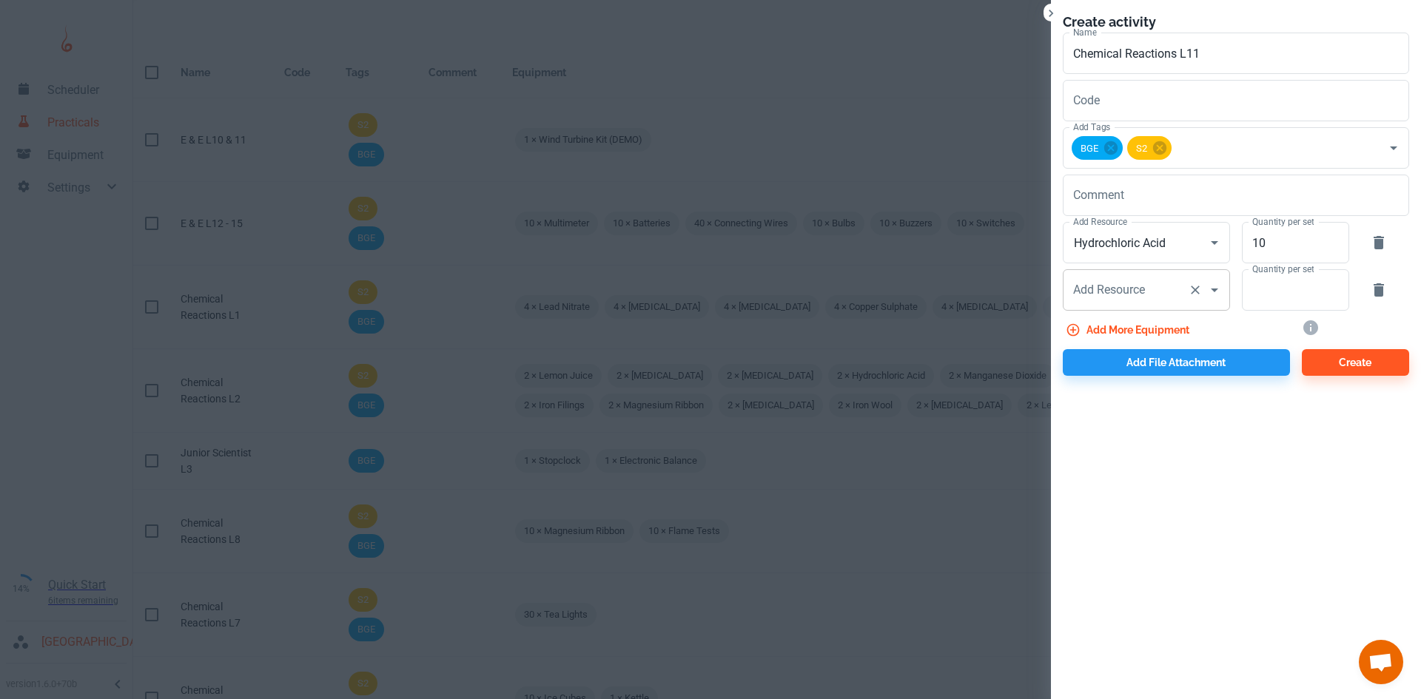
click at [1107, 292] on div "Add Resource Add Resource" at bounding box center [1146, 289] width 167 height 41
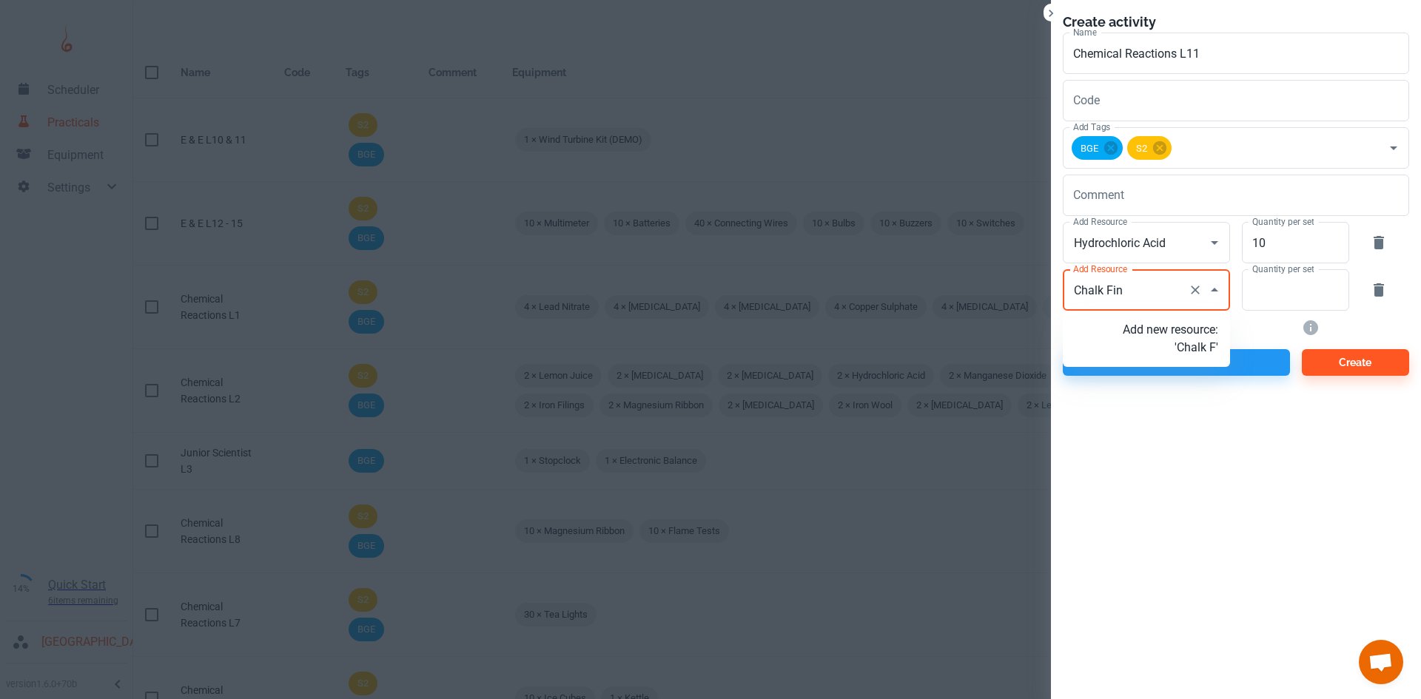
type input "Chalk Fine"
click at [1195, 346] on p "Add new resource: 'Chalk Fine'" at bounding box center [1170, 339] width 95 height 36
type input "Chalk Fine"
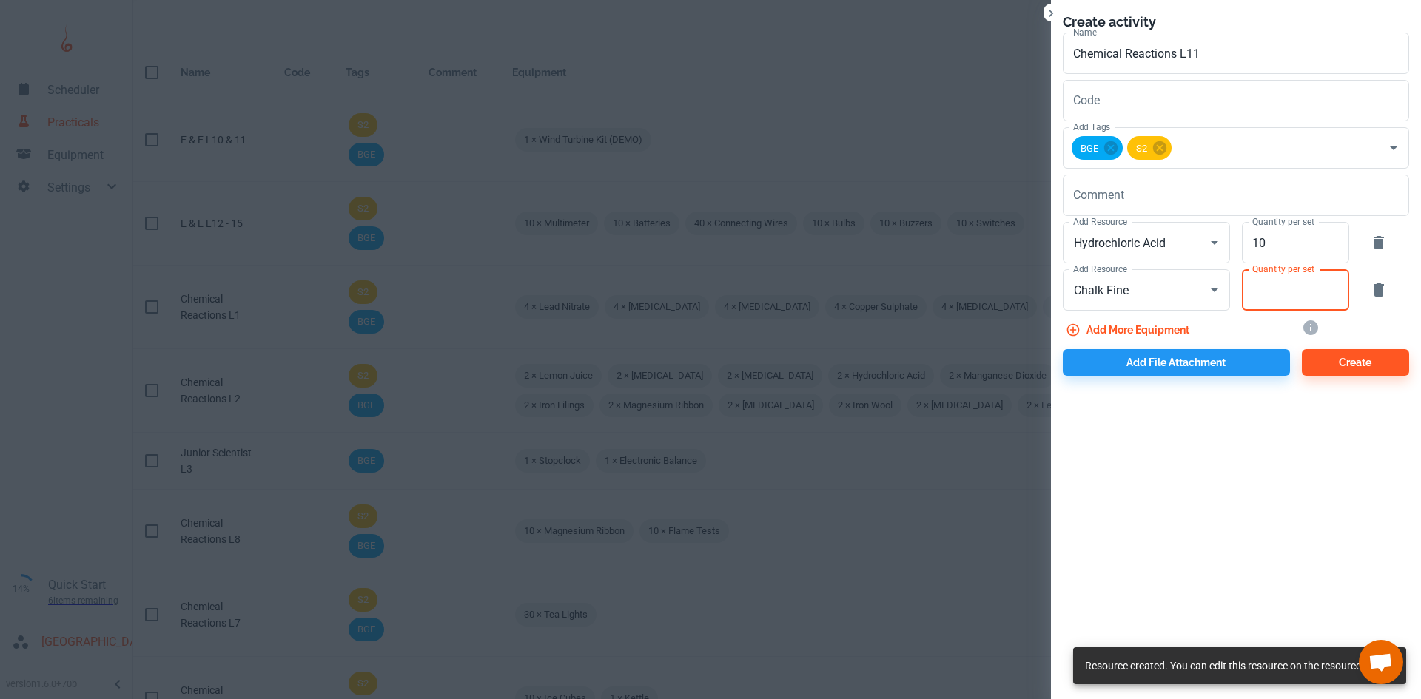
click at [1281, 295] on input "Quantity per set" at bounding box center [1287, 289] width 91 height 41
type input "10"
click at [1115, 332] on button "Add more equipment" at bounding box center [1129, 330] width 132 height 27
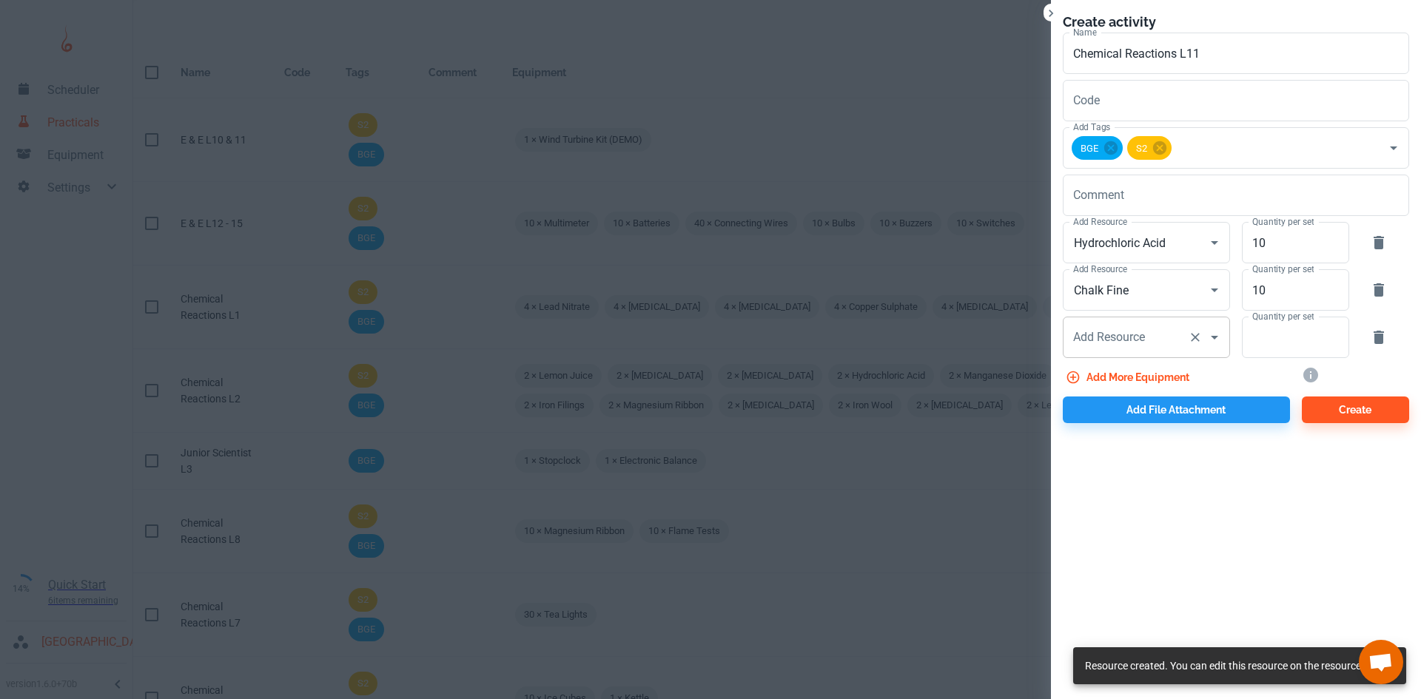
click at [1115, 326] on input "Add Resource" at bounding box center [1126, 337] width 113 height 28
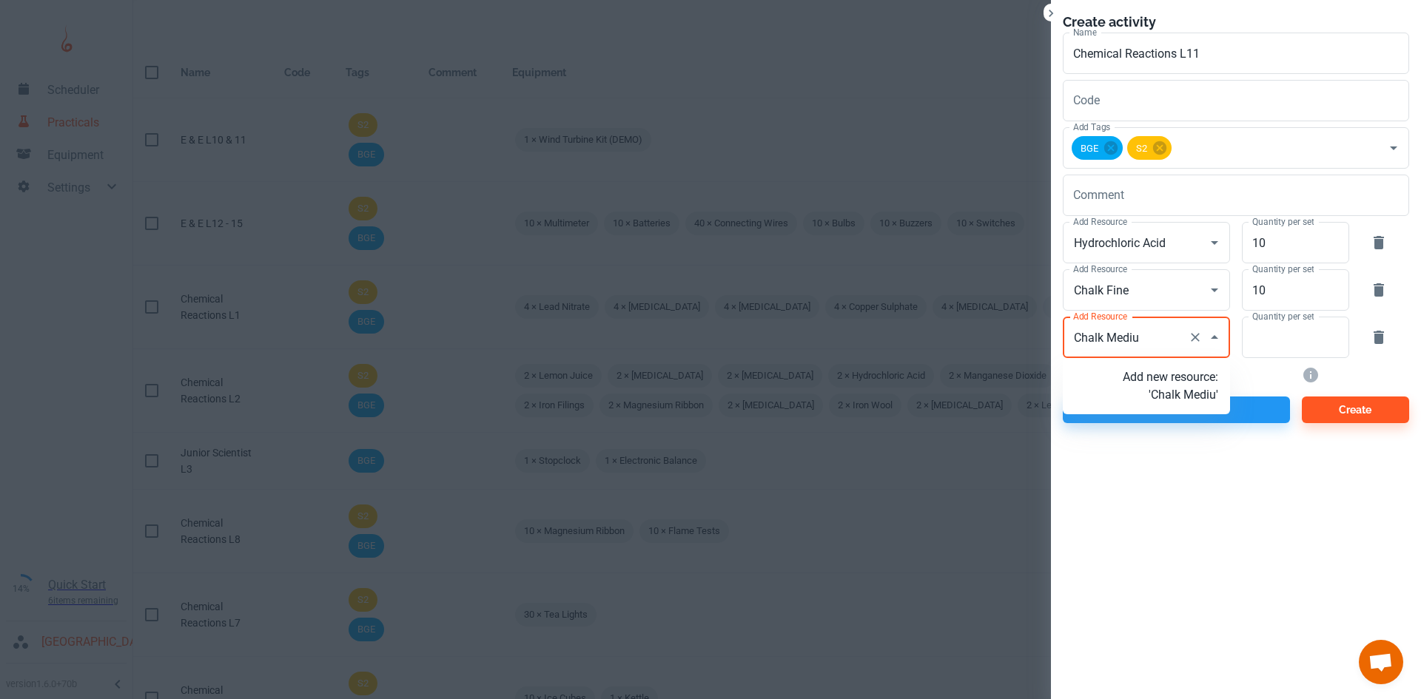
type input "Chalk Medium"
click at [1160, 400] on p "Add new resource: 'Chalk Medium'" at bounding box center [1170, 387] width 95 height 36
type input "Chalk Medium"
click at [1269, 343] on input "Quantity per set" at bounding box center [1287, 337] width 91 height 41
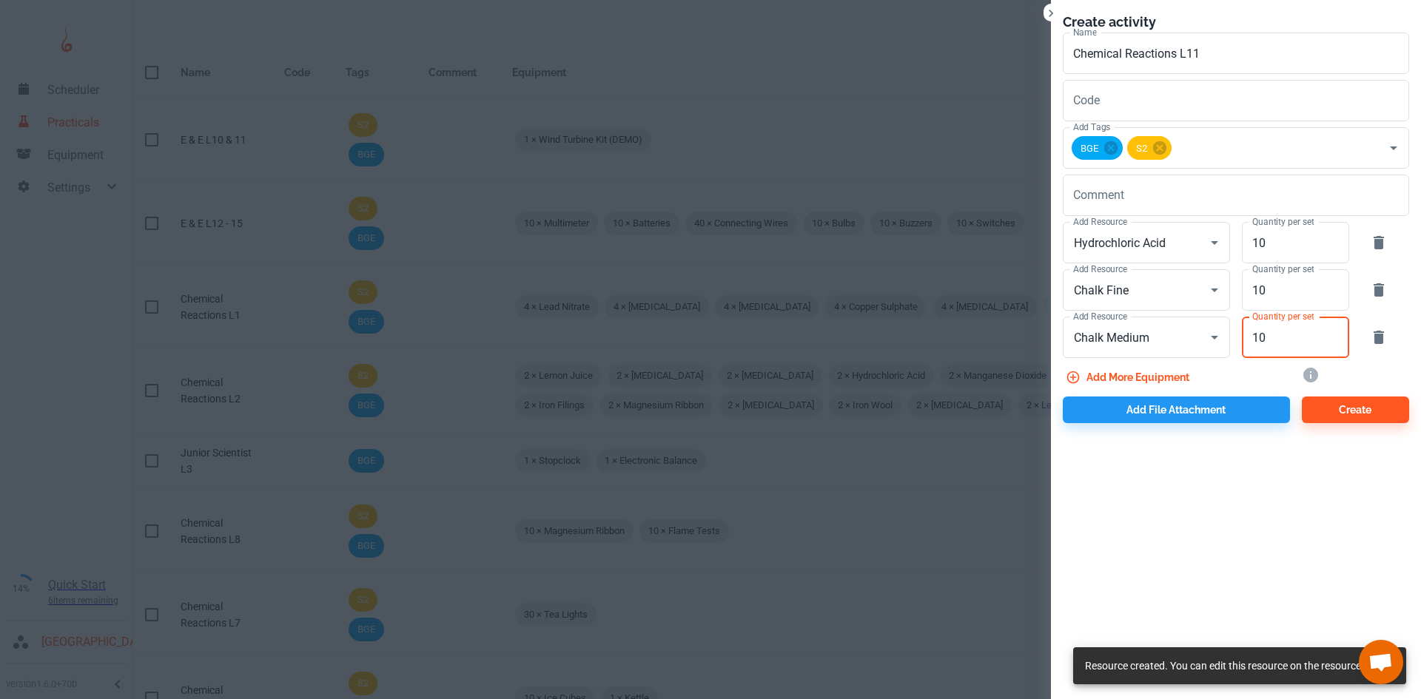
type input "10"
click at [1177, 376] on button "Add more equipment" at bounding box center [1129, 377] width 132 height 27
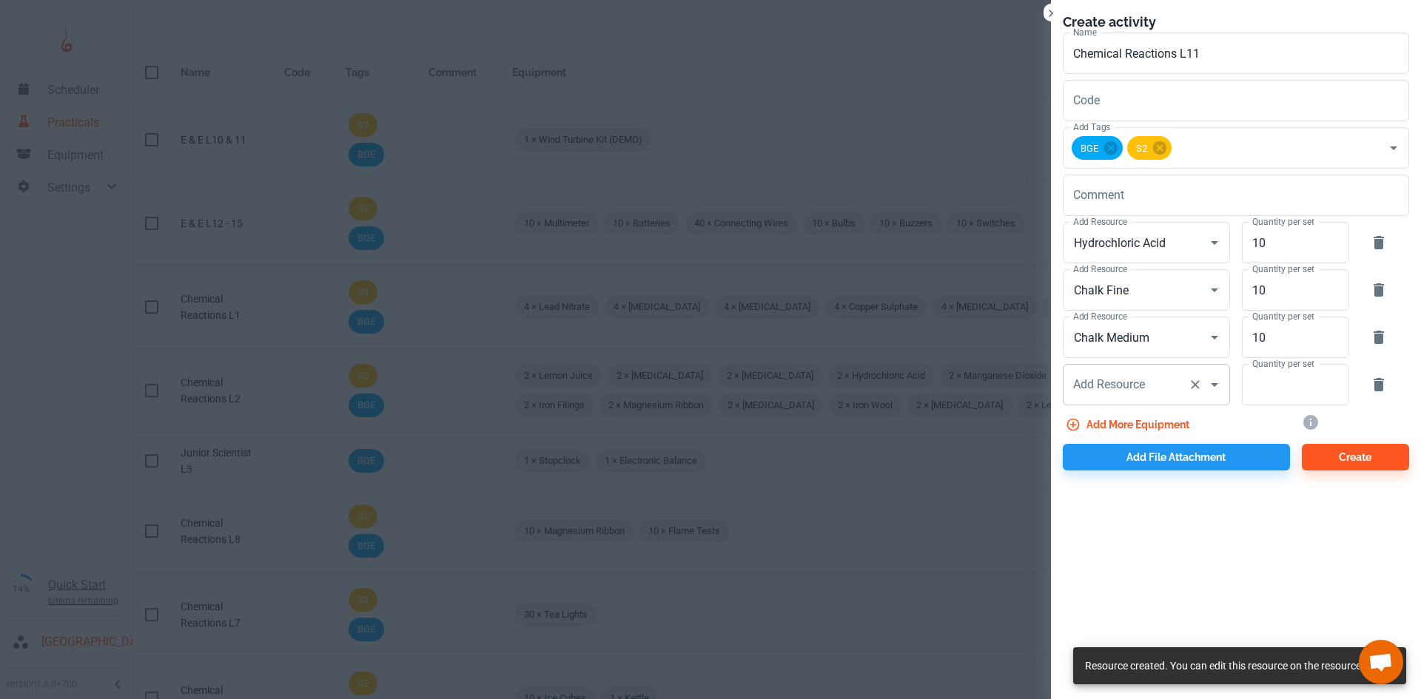
click at [1134, 389] on div "Add Resource Add Resource" at bounding box center [1146, 384] width 167 height 41
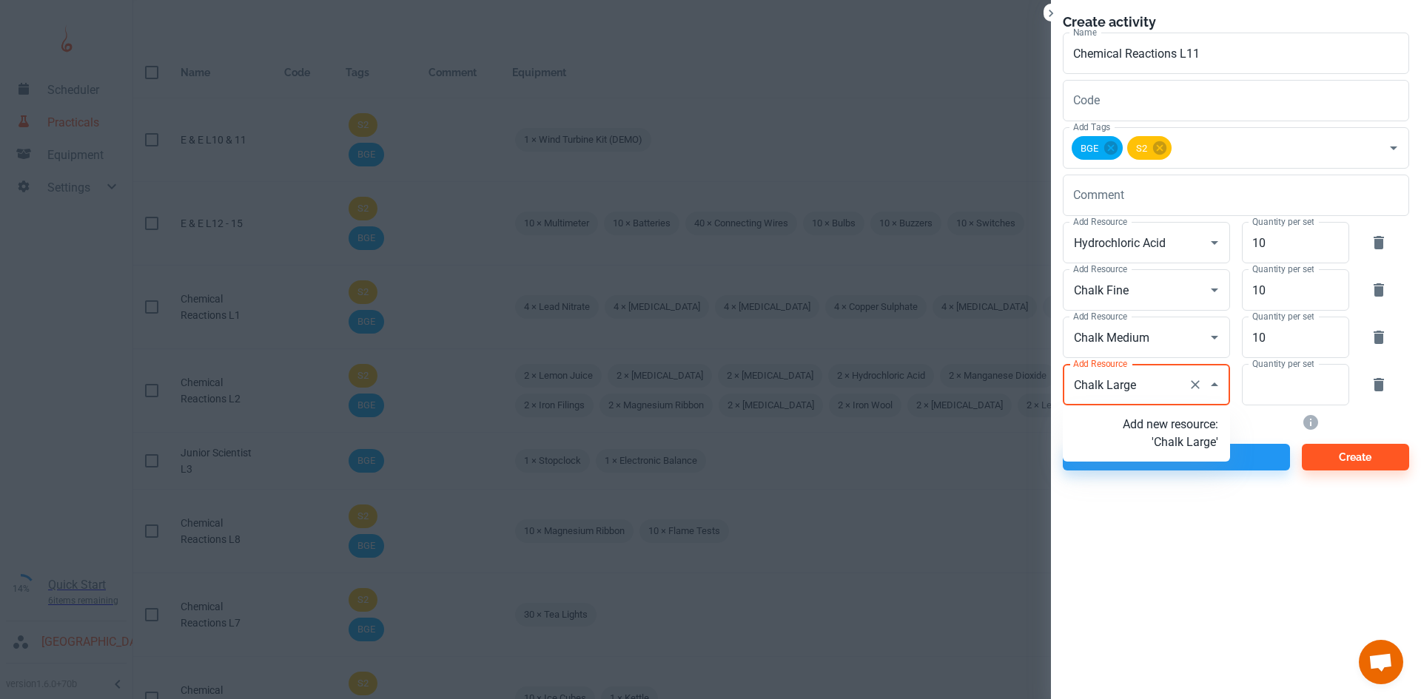
type input "Chalk Large"
click at [1175, 481] on div "Create activity Name Chemical Reactions L11 Name Code Code Add Tags BGE S2 Add …" at bounding box center [1236, 241] width 370 height 483
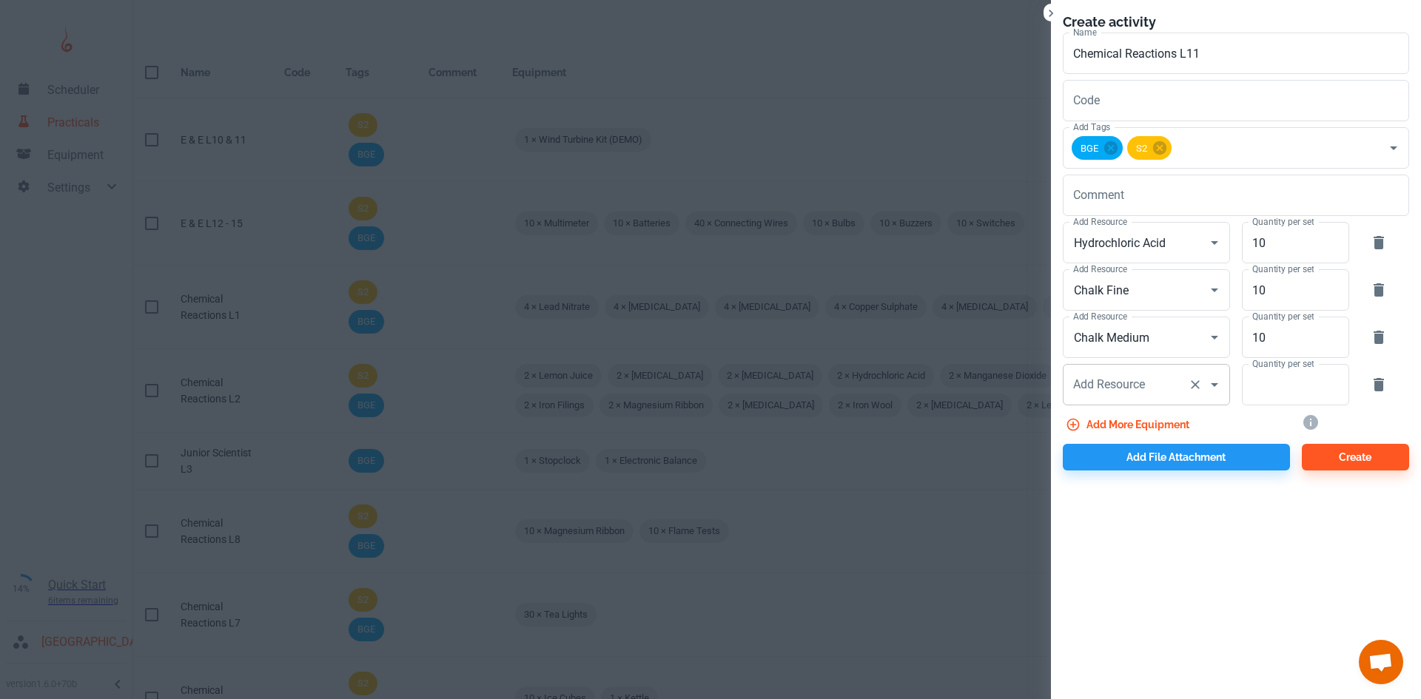
click at [1151, 383] on input "Add Resource" at bounding box center [1126, 385] width 113 height 28
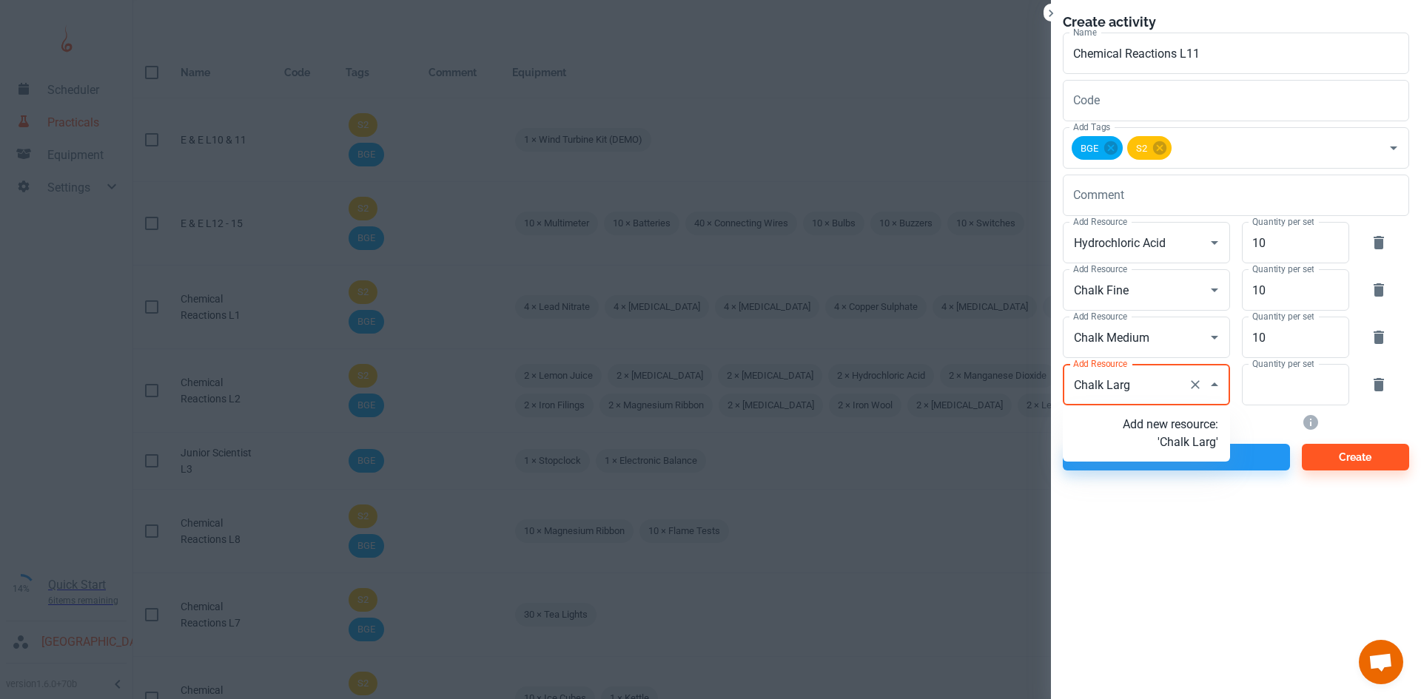
type input "Chalk Large"
click at [1169, 452] on p "Add new resource: 'Chalk Large'" at bounding box center [1170, 434] width 95 height 36
type input "Chalk Large"
click at [1261, 397] on input "Quantity per set" at bounding box center [1287, 384] width 91 height 41
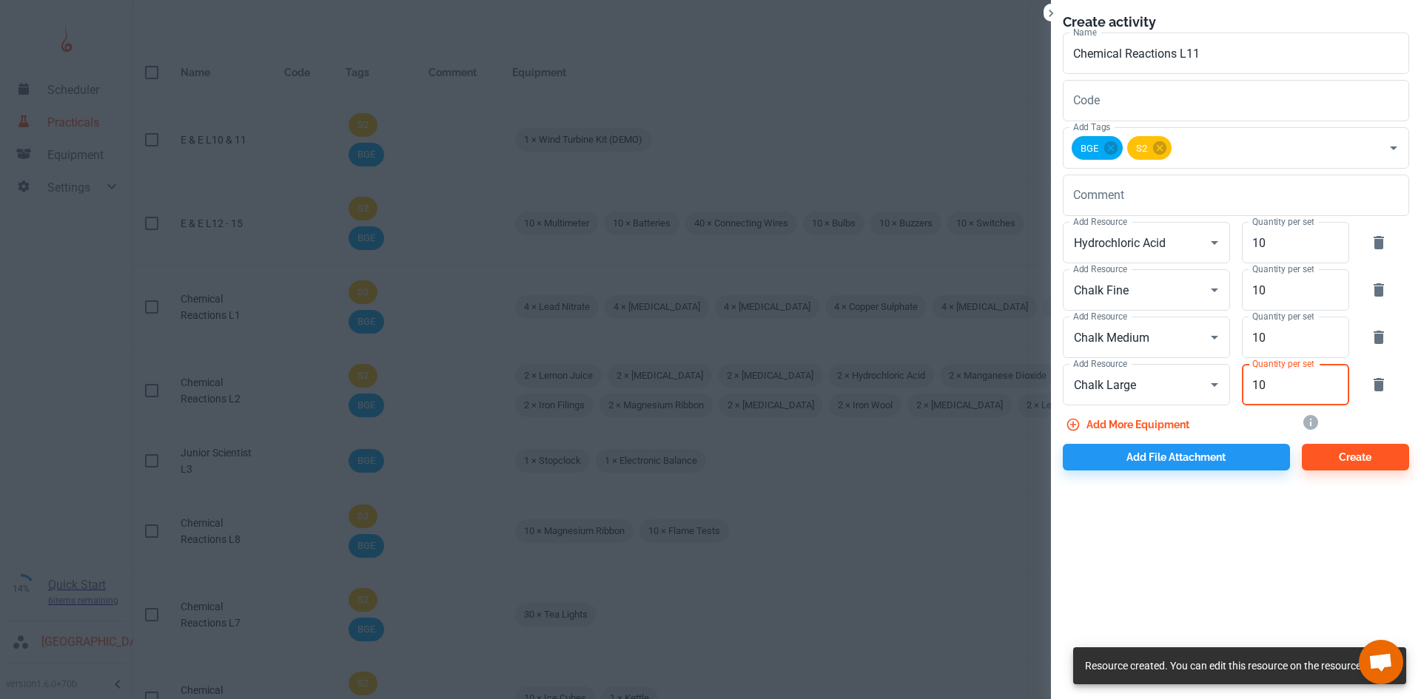
type input "10"
click at [1206, 471] on div "Create activity Name Chemical Reactions L11 Name Code Code Add Tags BGE S2 Add …" at bounding box center [1236, 241] width 370 height 483
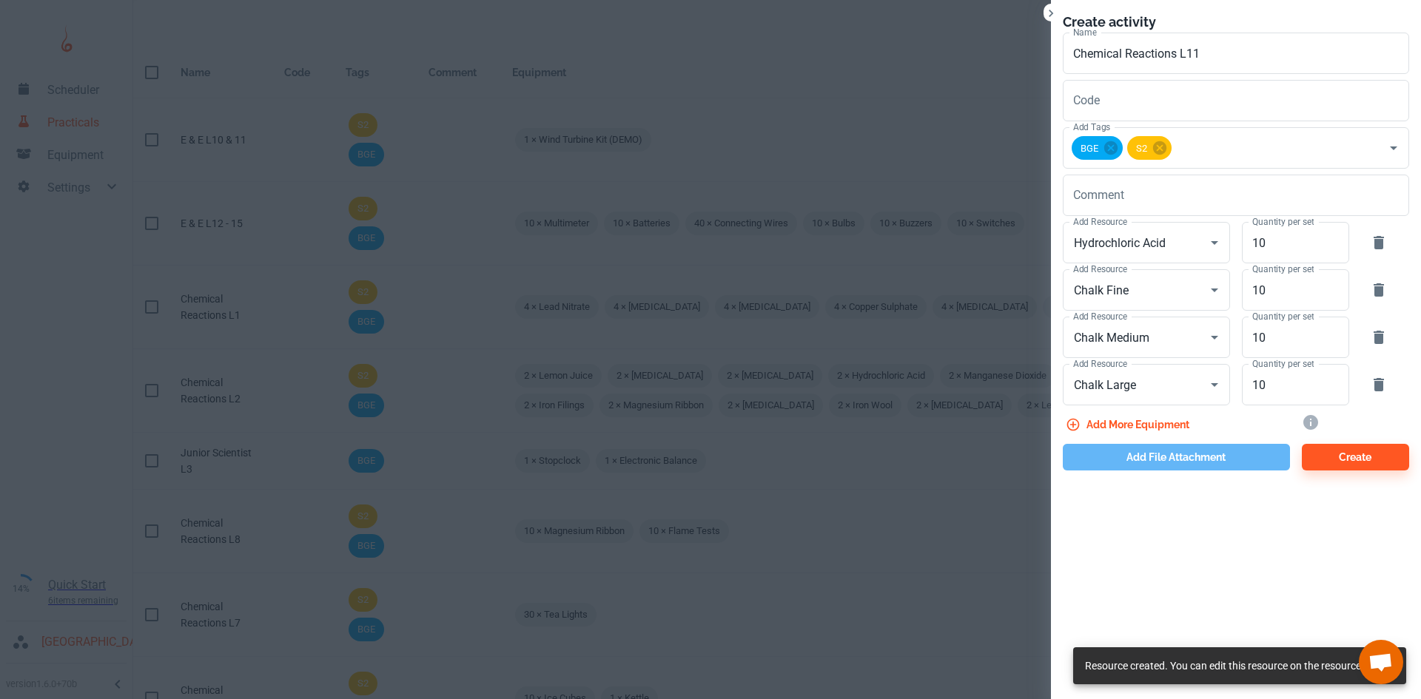
click at [1202, 460] on button "Add file attachment" at bounding box center [1176, 457] width 227 height 27
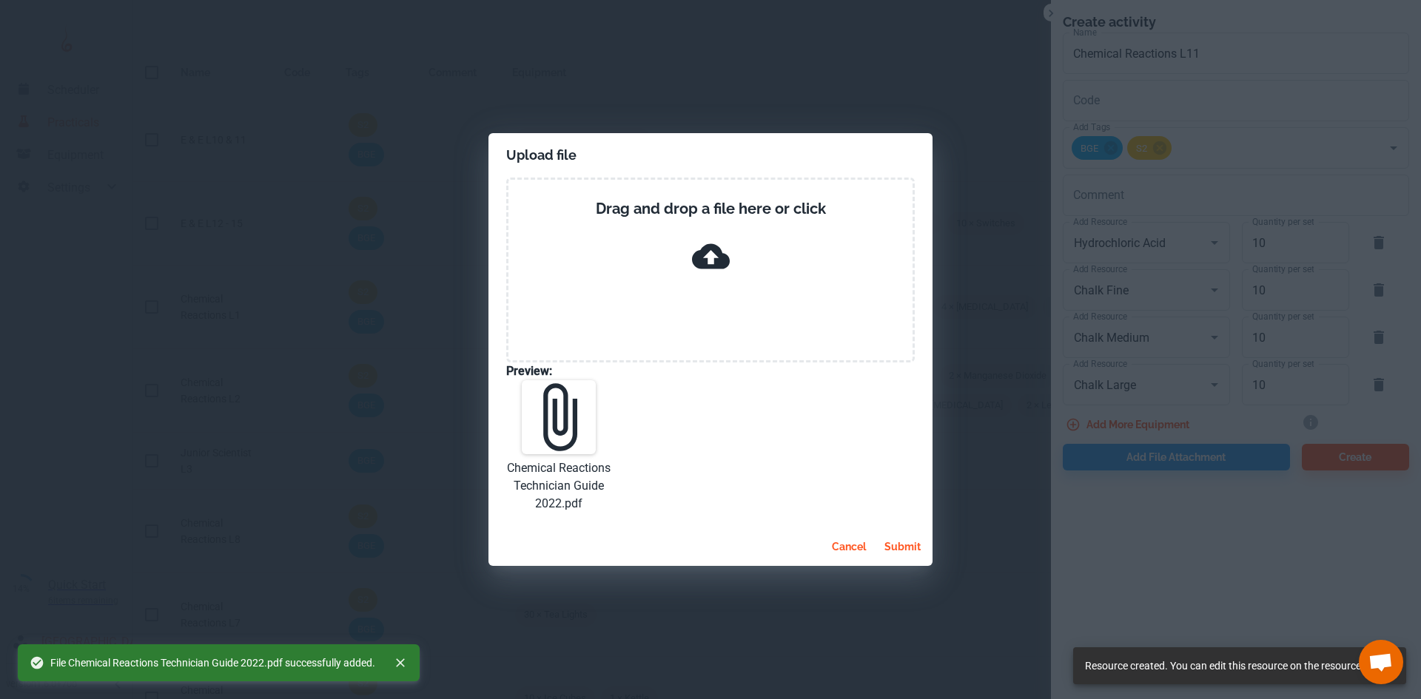
click at [904, 545] on button "submit" at bounding box center [903, 547] width 48 height 27
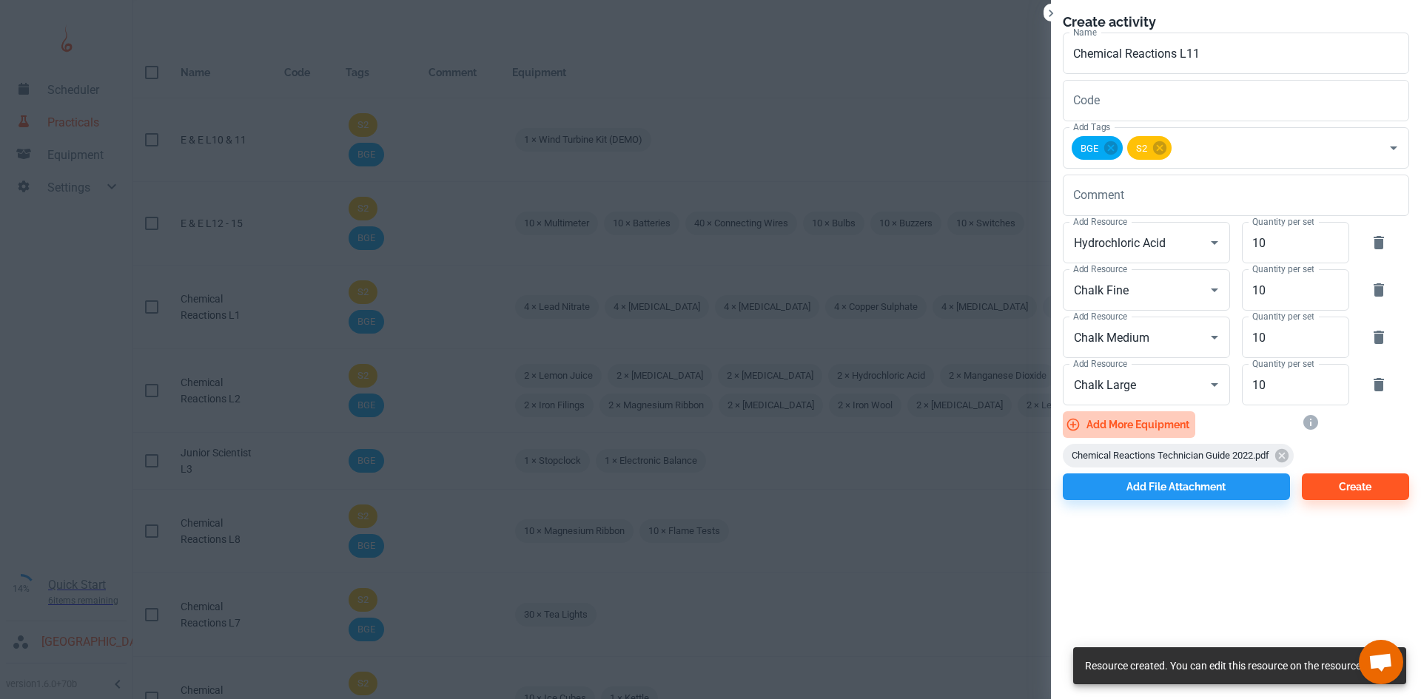
click at [1136, 422] on button "Add more equipment" at bounding box center [1129, 425] width 132 height 27
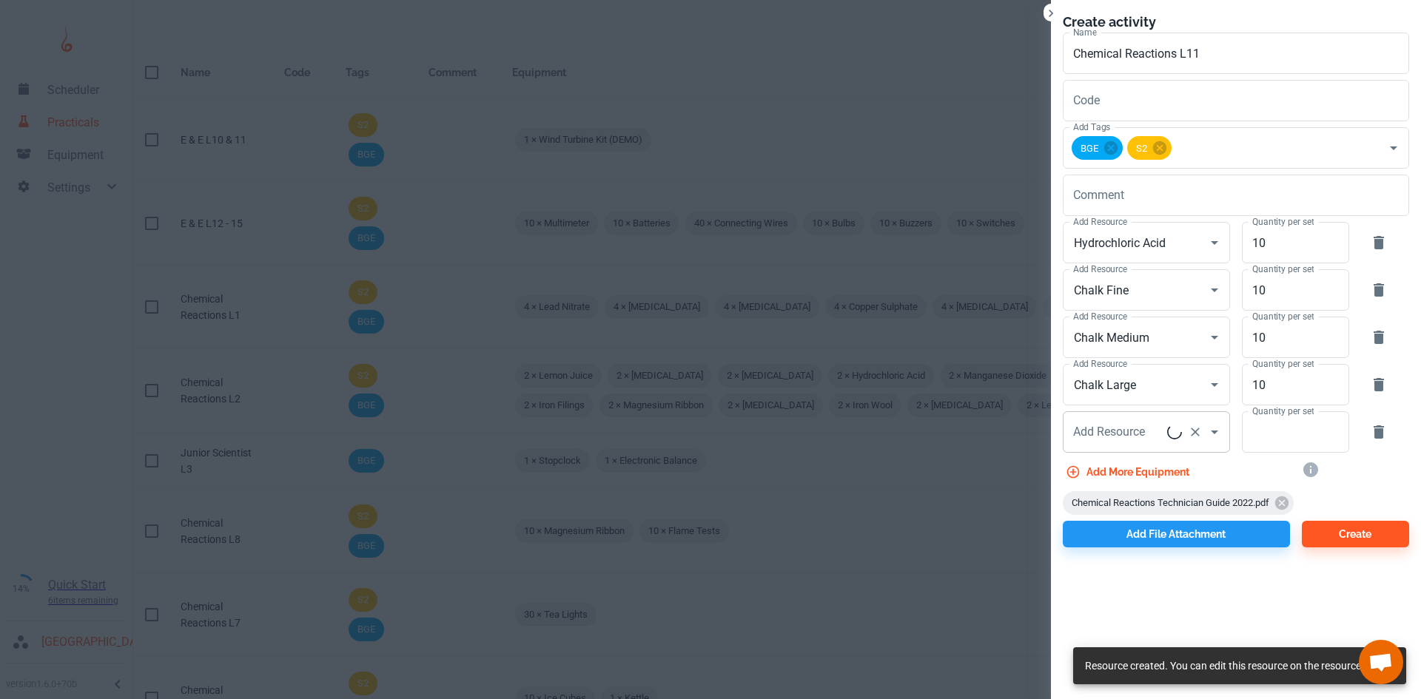
click at [1135, 431] on div "Add Resource Add Resource" at bounding box center [1146, 432] width 167 height 41
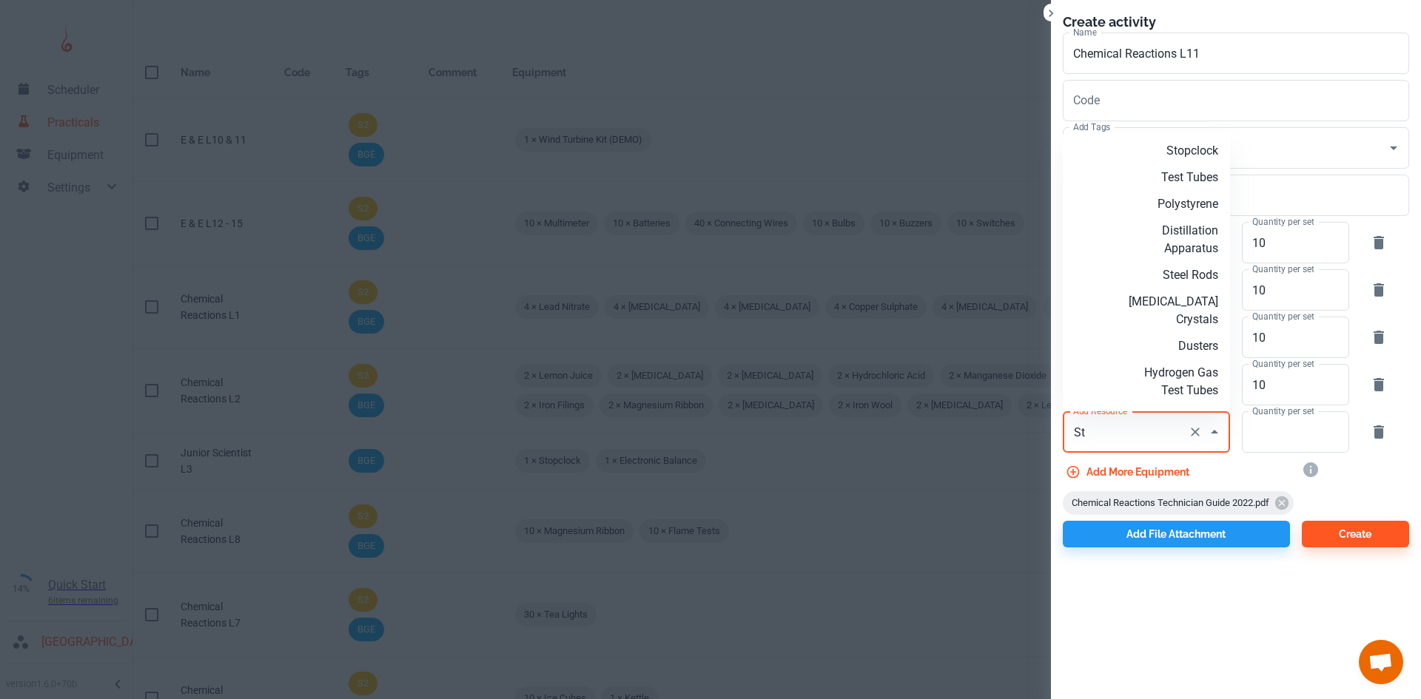
click at [1173, 152] on p "Stopclock" at bounding box center [1170, 151] width 95 height 18
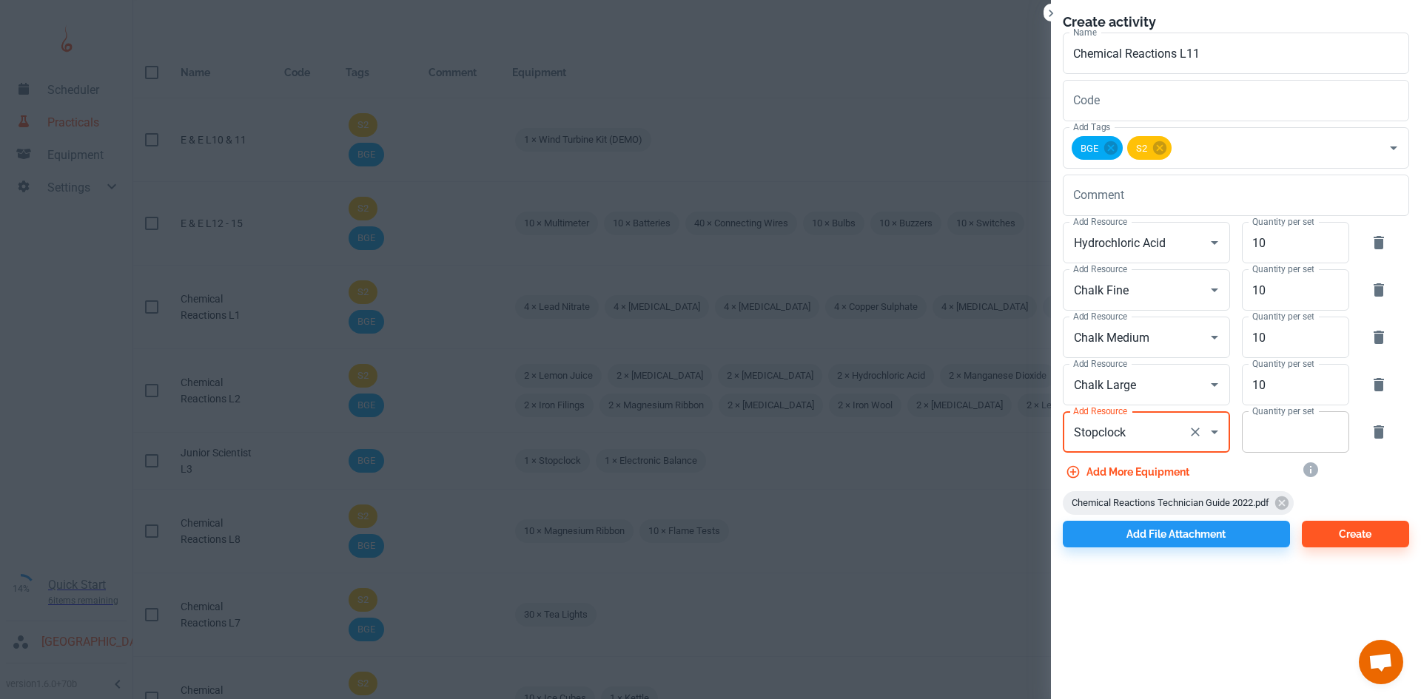
type input "Stopclock"
click at [1280, 446] on input "Quantity per set" at bounding box center [1287, 432] width 91 height 41
type input "10"
click at [1180, 467] on button "Add more equipment" at bounding box center [1129, 472] width 132 height 27
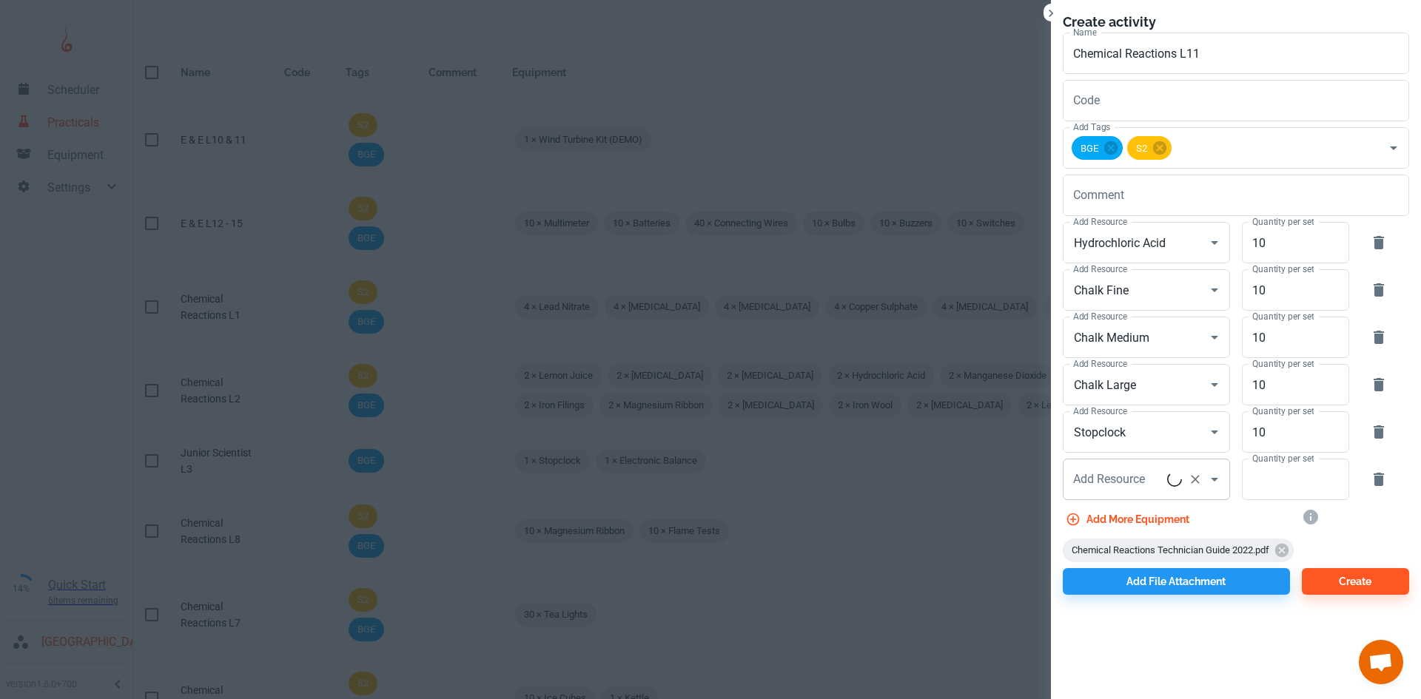
click at [1152, 477] on input "Add Resource" at bounding box center [1119, 480] width 98 height 28
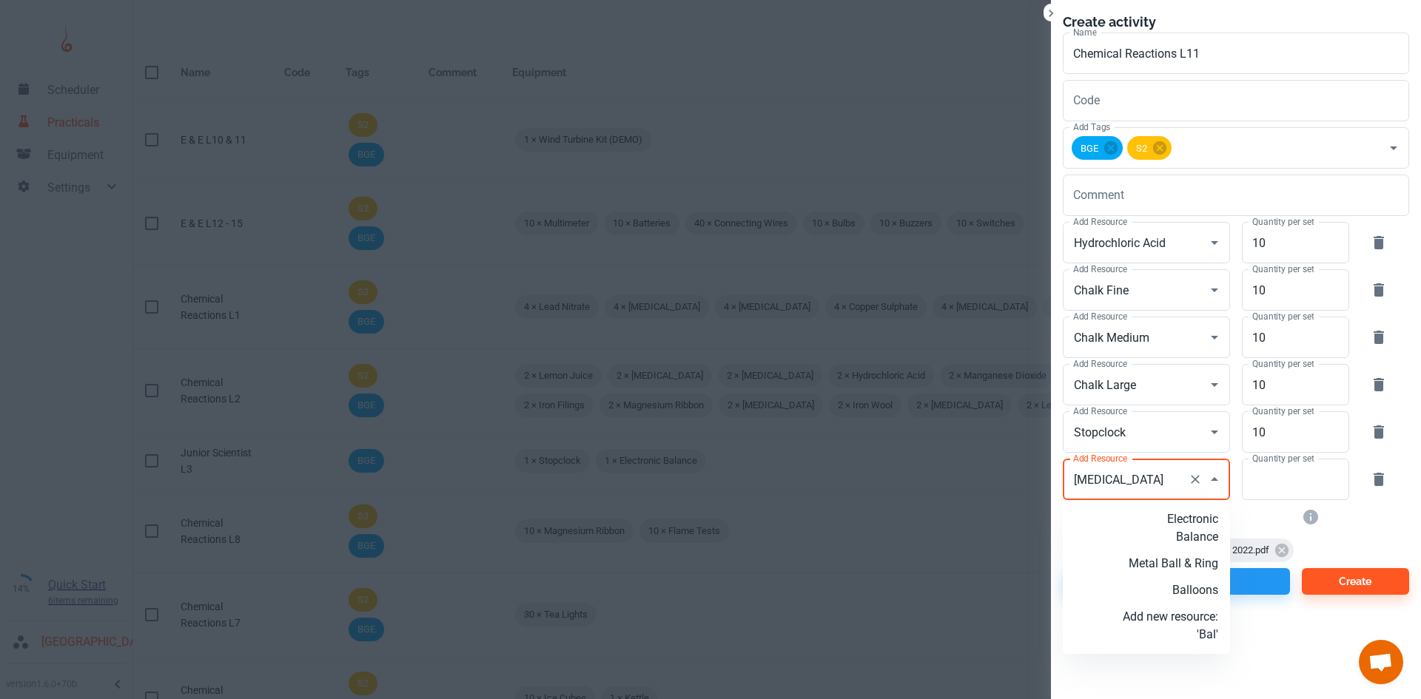
click at [1170, 517] on p "Electronic Balance" at bounding box center [1170, 529] width 95 height 36
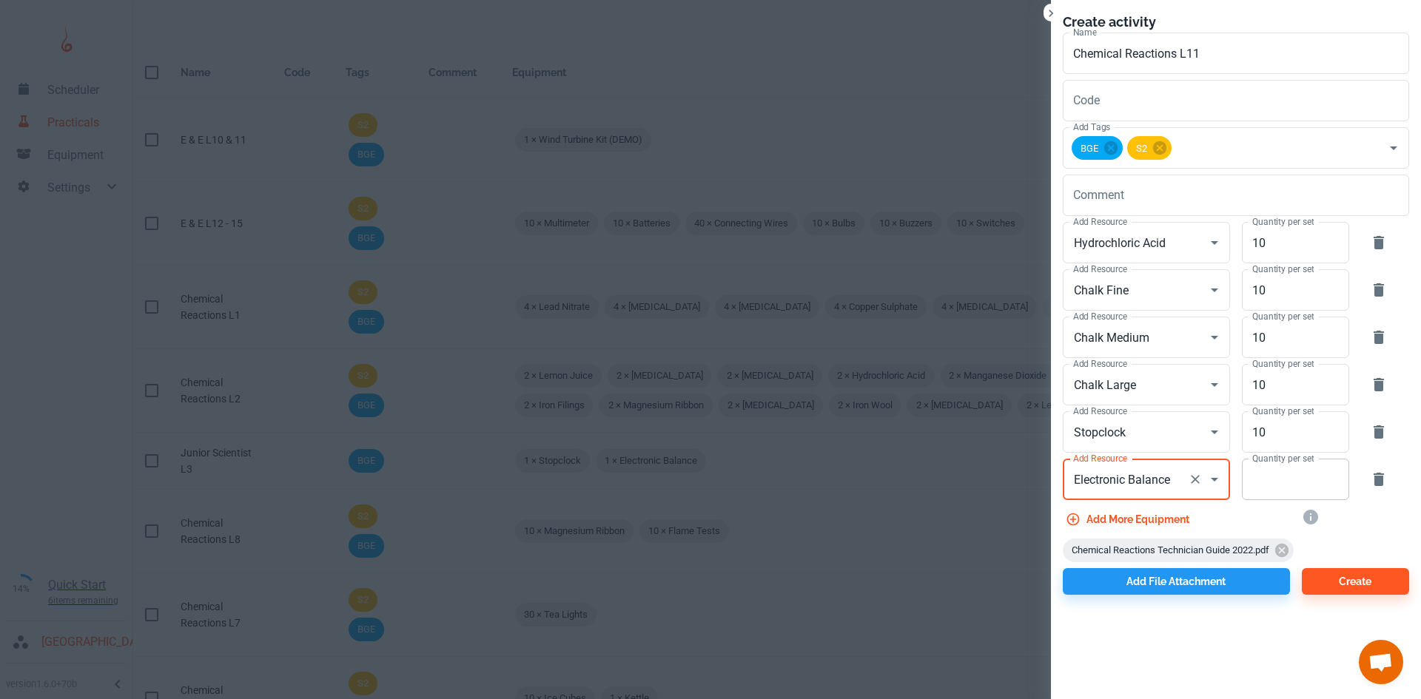
type input "Electronic Balance"
click at [1277, 481] on input "Quantity per set" at bounding box center [1287, 479] width 91 height 41
type input "10"
click at [1354, 577] on button "Create" at bounding box center [1355, 581] width 107 height 27
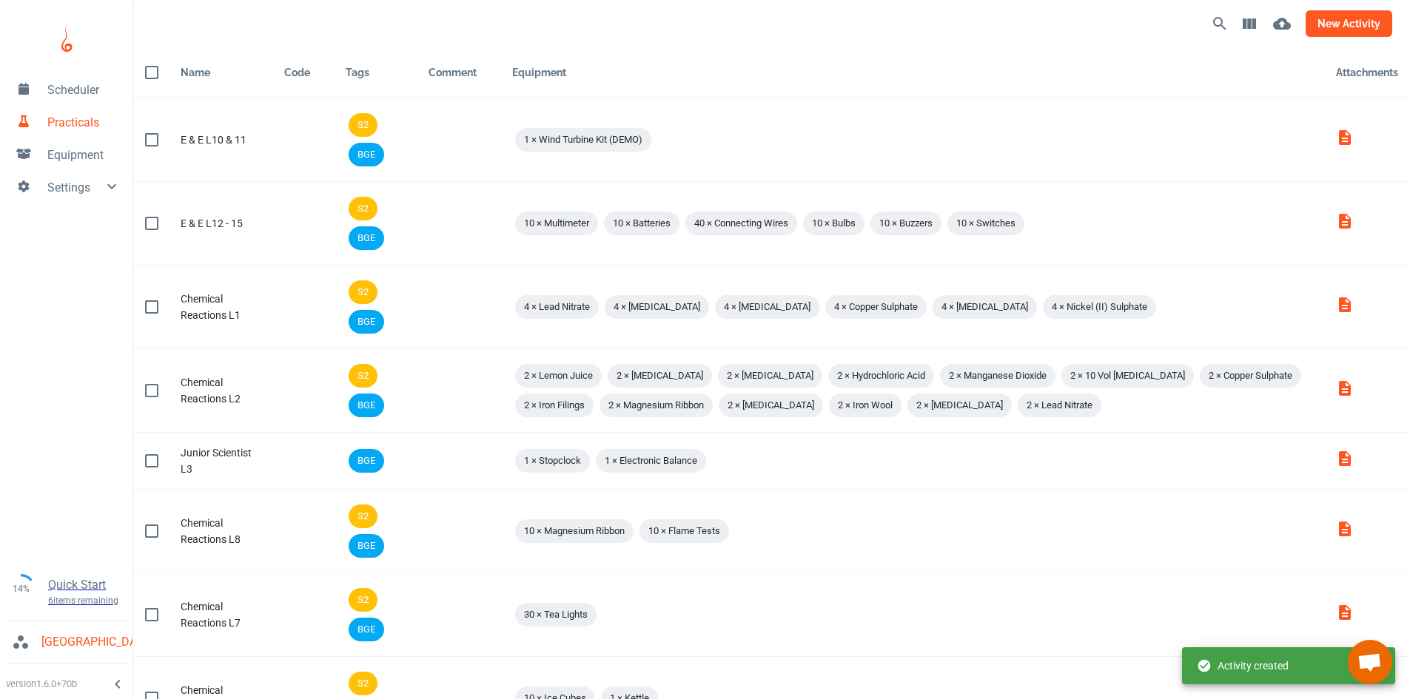
click at [1360, 23] on button "new activity" at bounding box center [1349, 23] width 87 height 27
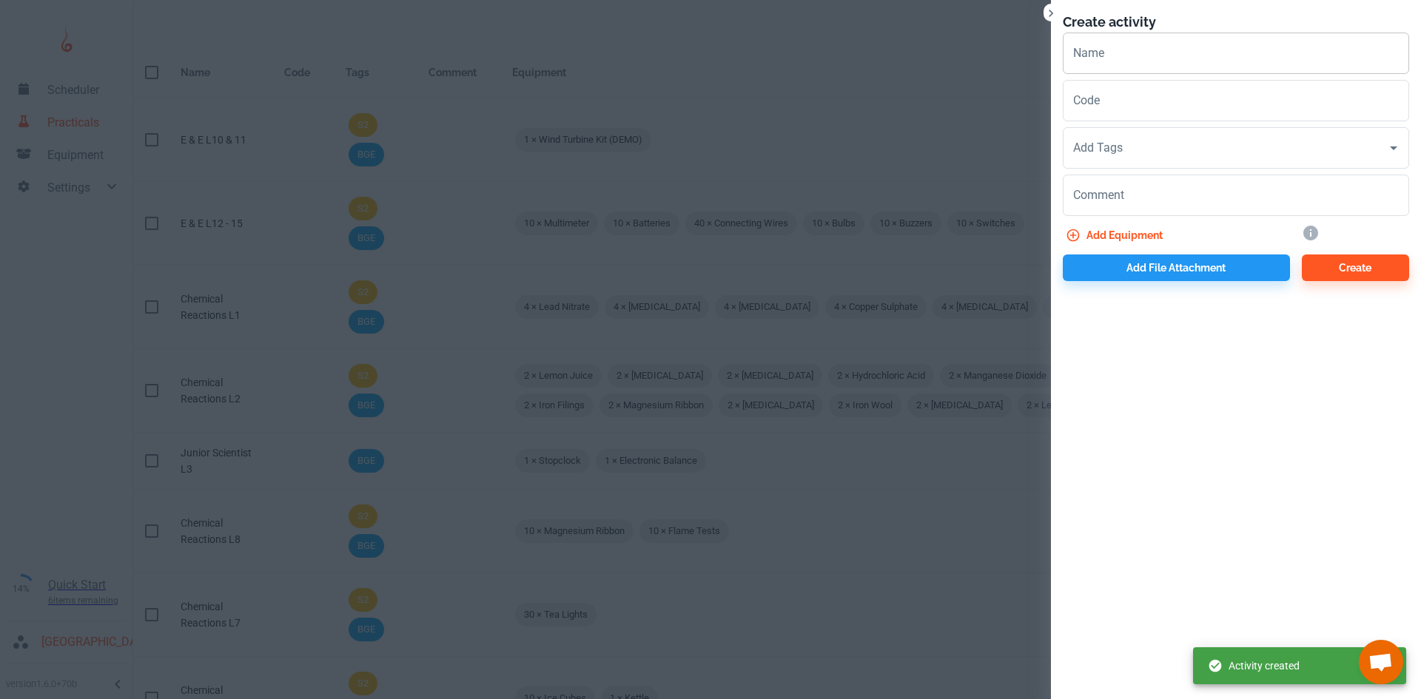
click at [1123, 61] on input "Name" at bounding box center [1236, 53] width 346 height 41
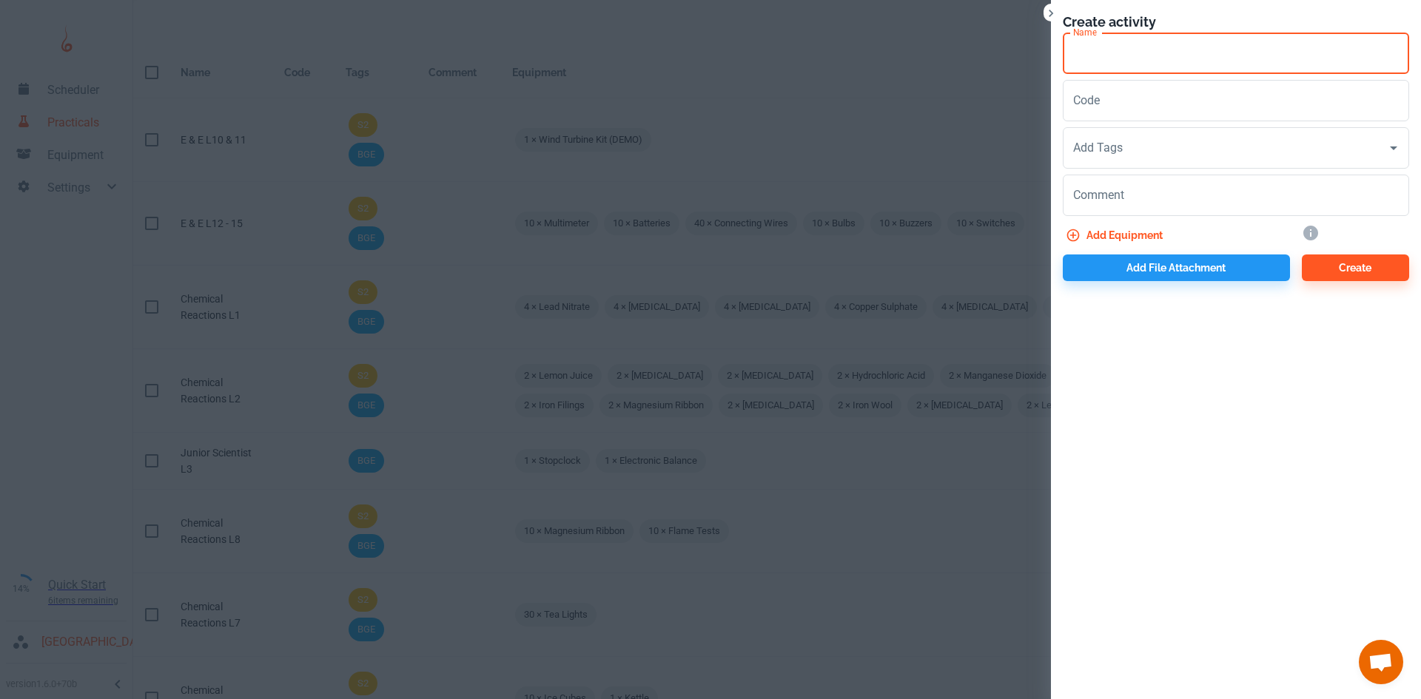
paste input "Chemical Reactions L"
type input "Chemical Reactions L12"
click at [1183, 143] on input "Add Tags" at bounding box center [1225, 148] width 311 height 28
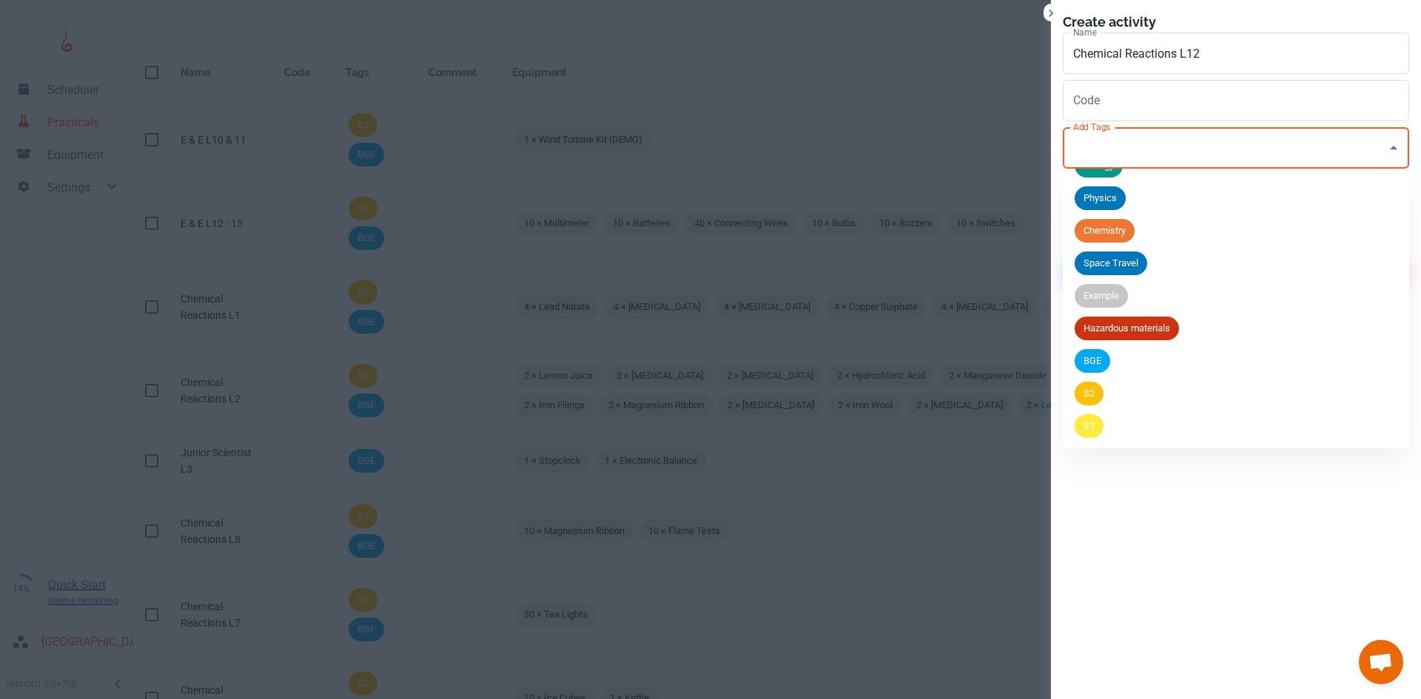
click at [1104, 352] on div "BGE" at bounding box center [1093, 361] width 36 height 24
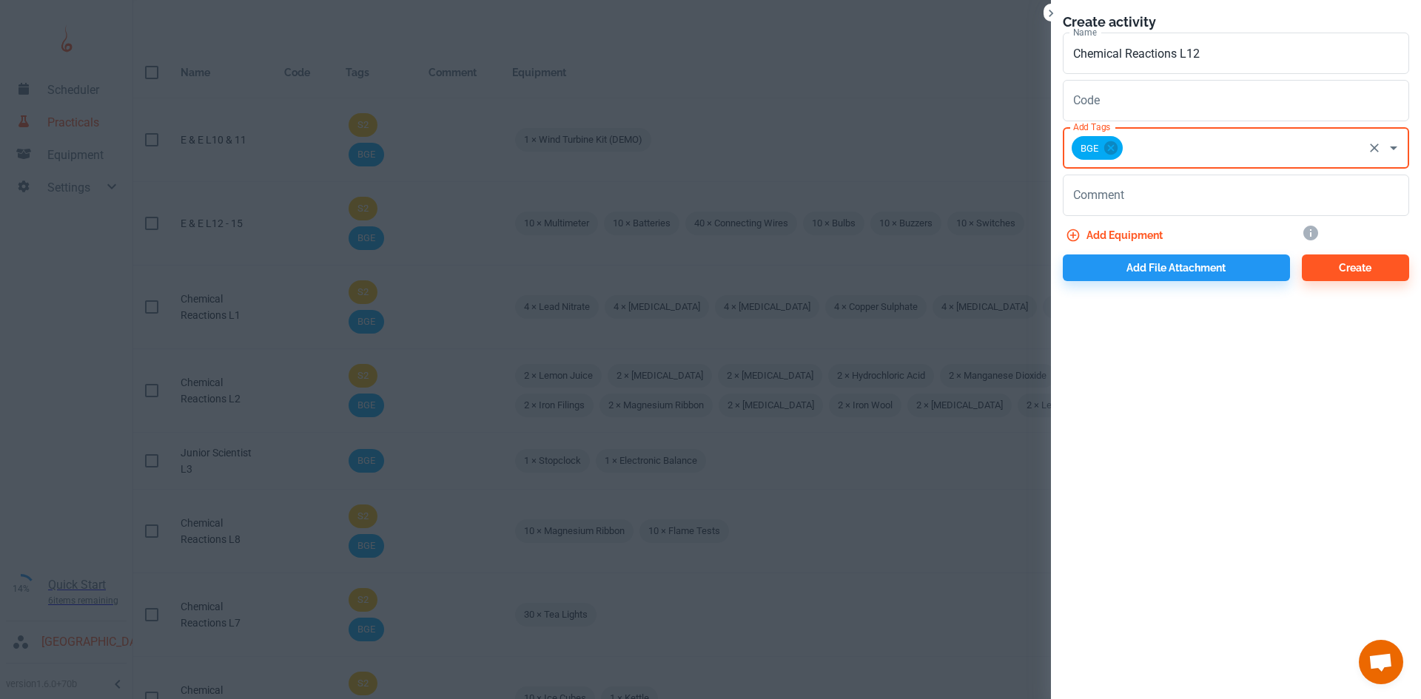
click at [1141, 149] on input "Add Tags" at bounding box center [1243, 148] width 236 height 28
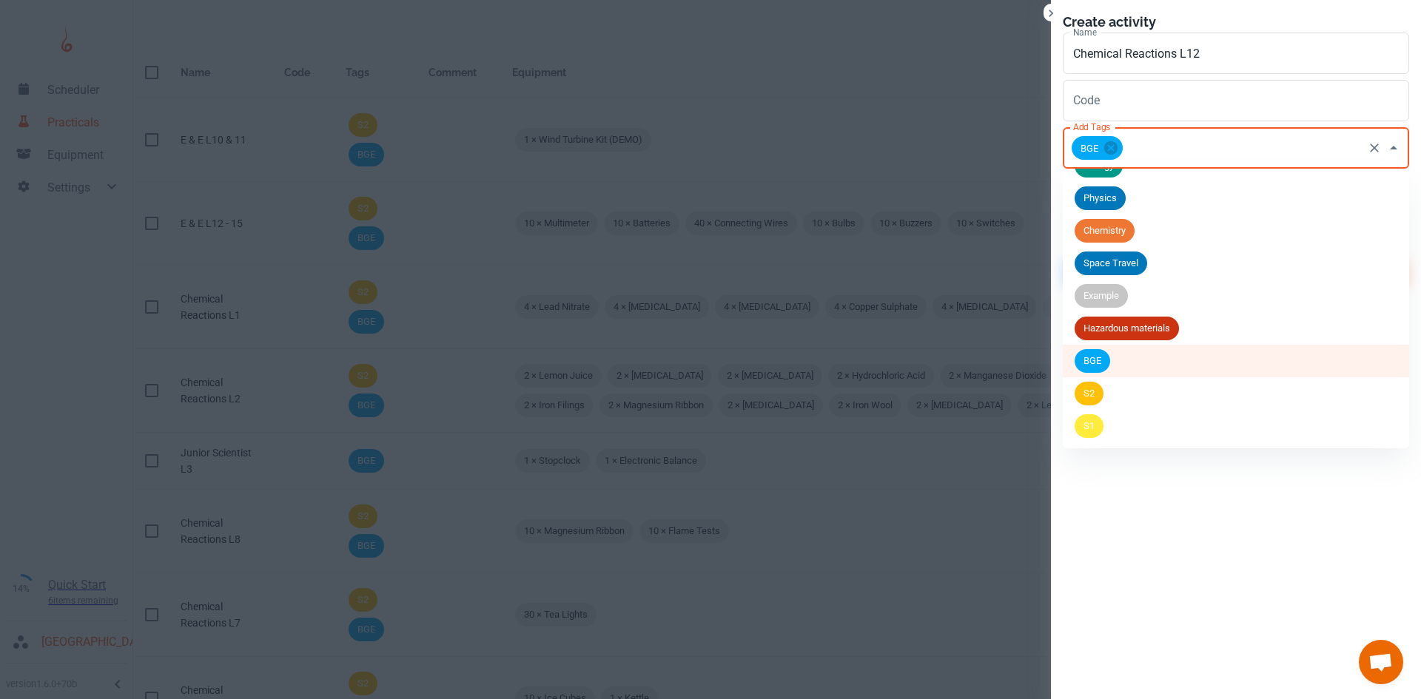
click at [1102, 397] on span "S2" at bounding box center [1089, 393] width 29 height 15
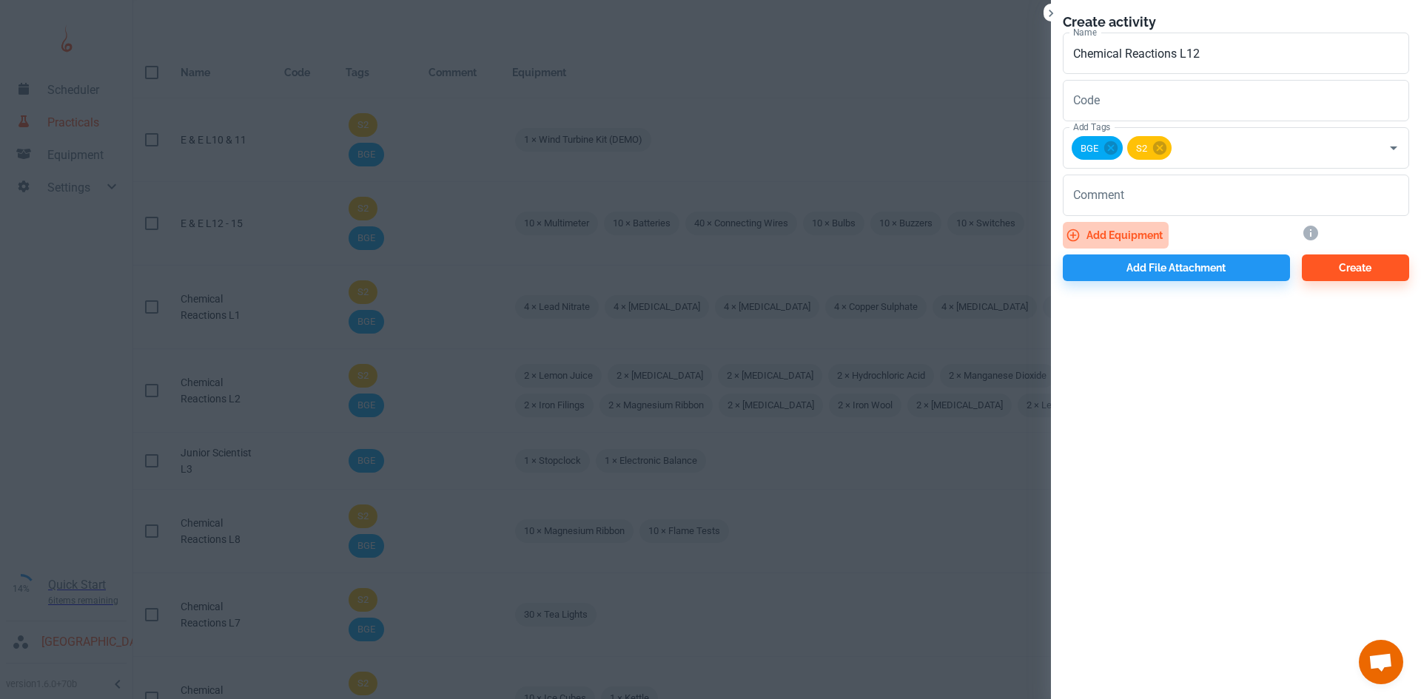
click at [1124, 224] on button "Add equipment" at bounding box center [1116, 235] width 106 height 27
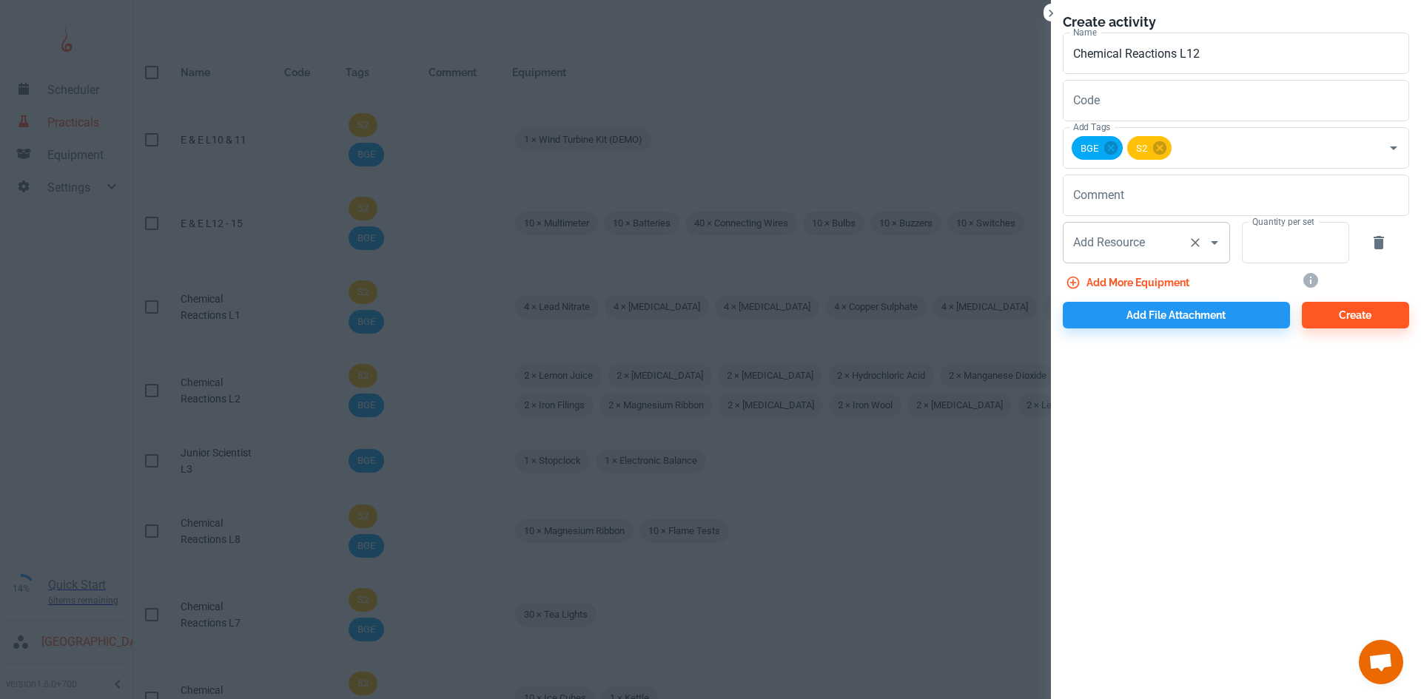
click at [1144, 255] on input "Add Resource" at bounding box center [1126, 243] width 113 height 28
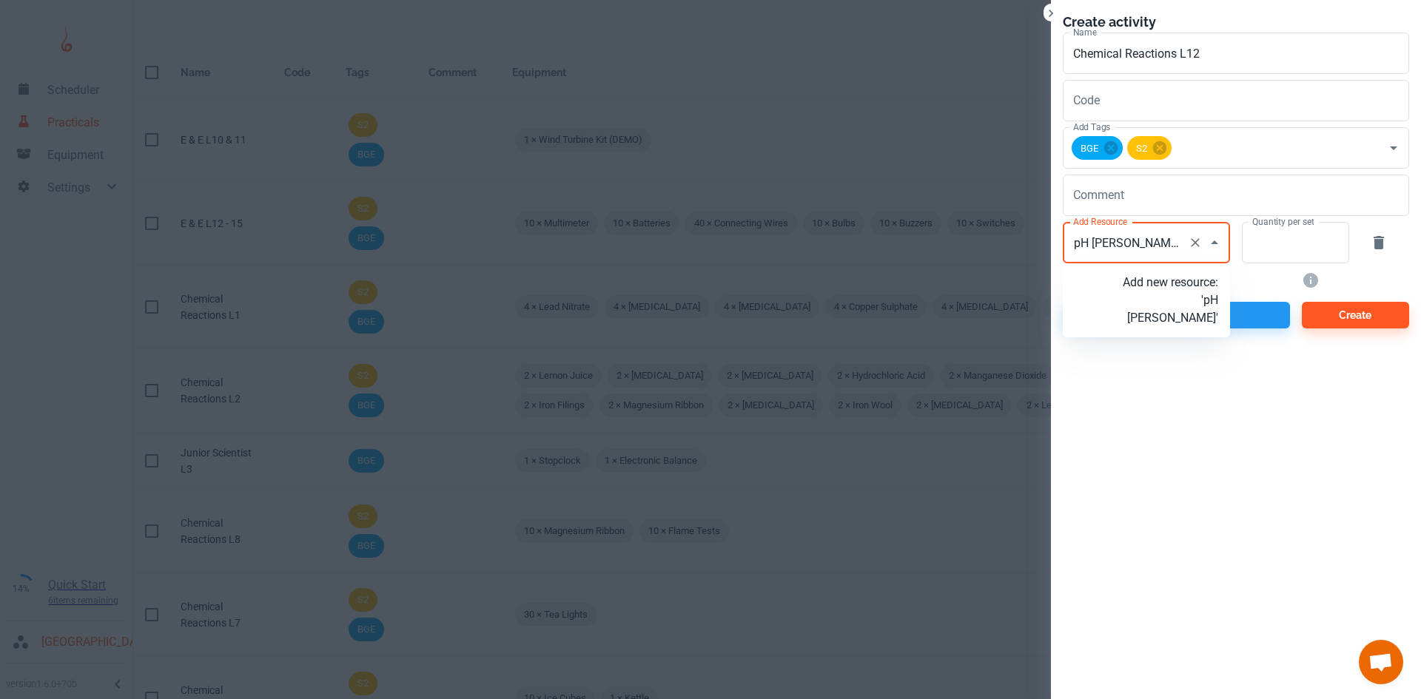
type input "pH Paper"
click at [1160, 302] on p "Add new resource: 'pH Paper'" at bounding box center [1170, 292] width 95 height 36
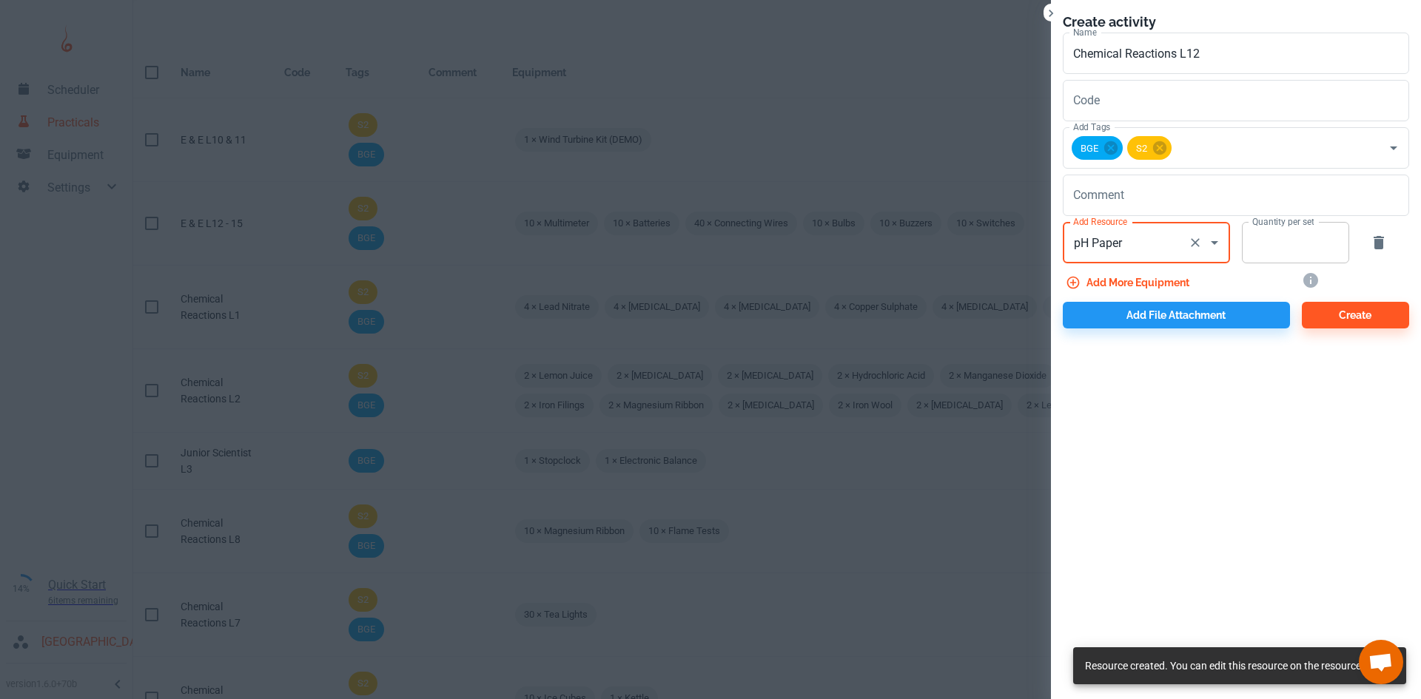
type input "pH Paper"
click at [1274, 251] on input "Quantity per set" at bounding box center [1287, 242] width 91 height 41
type input "10"
click at [1138, 280] on button "Add more equipment" at bounding box center [1129, 282] width 132 height 27
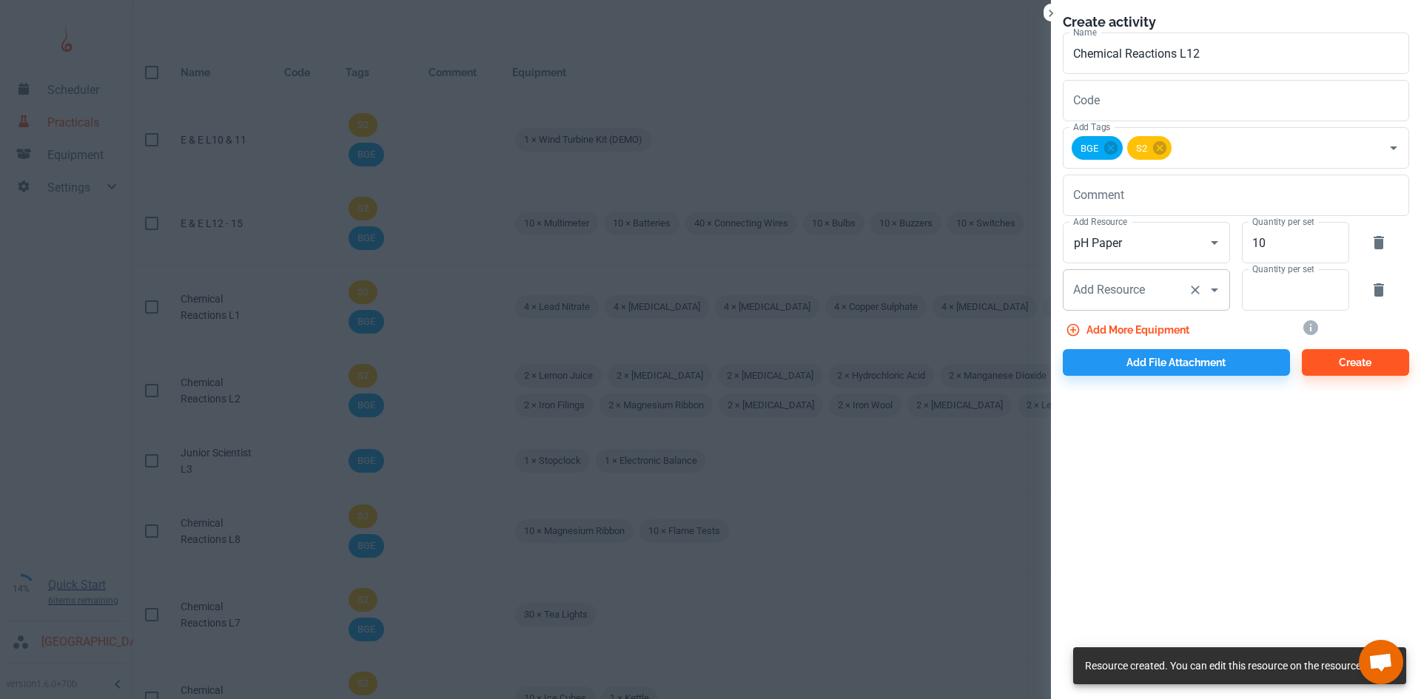
click at [1133, 294] on div "Add Resource Add Resource" at bounding box center [1146, 289] width 167 height 41
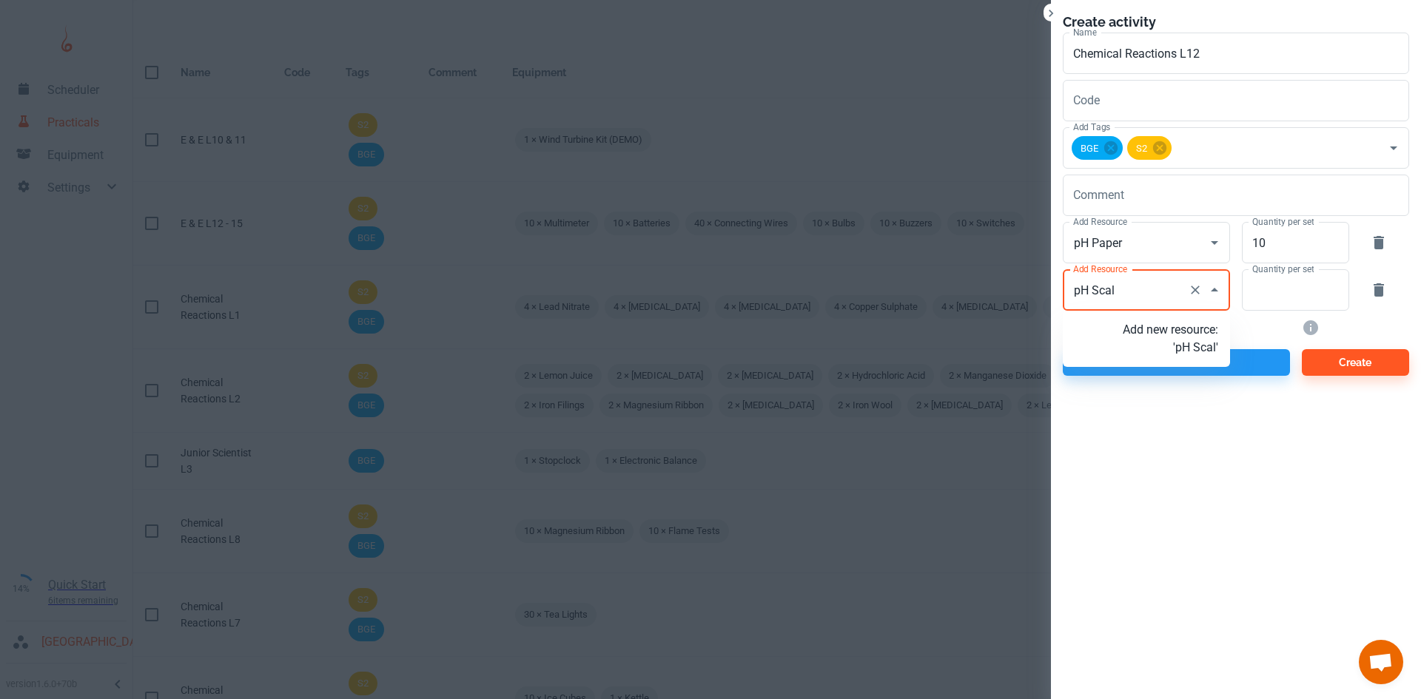
type input "pH Scale"
click at [1161, 357] on p "Add new resource: 'pH Scale'" at bounding box center [1170, 339] width 95 height 36
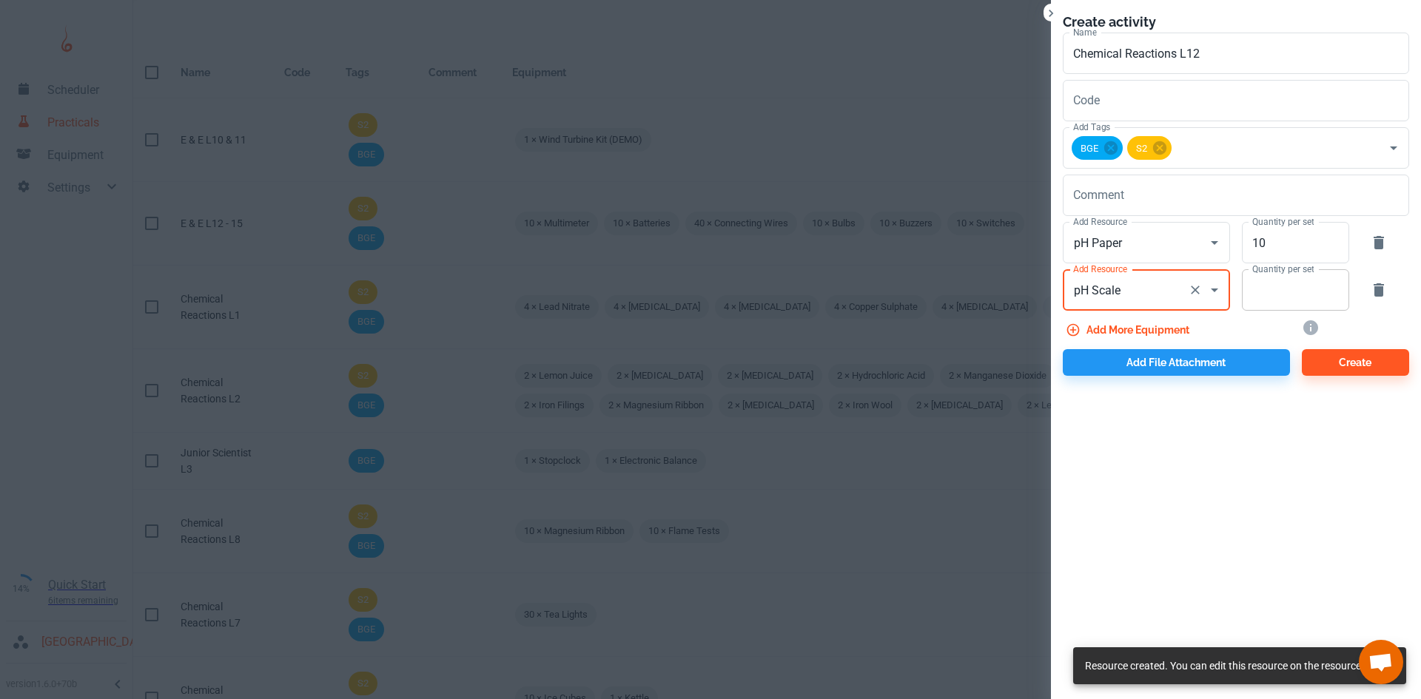
type input "pH Scale"
click at [1260, 302] on input "Quantity per set" at bounding box center [1287, 289] width 91 height 41
type input "10"
click at [1162, 328] on button "Add more equipment" at bounding box center [1129, 330] width 132 height 27
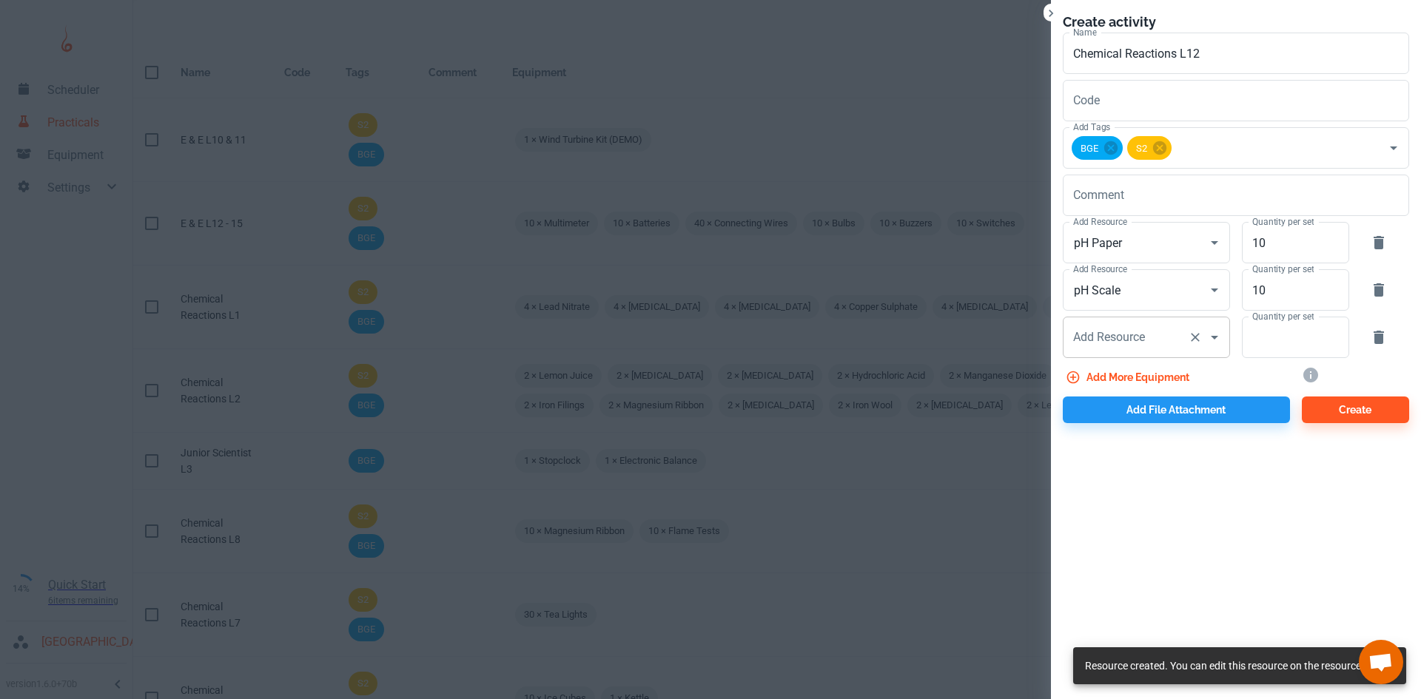
click at [1136, 326] on input "Add Resource" at bounding box center [1126, 337] width 113 height 28
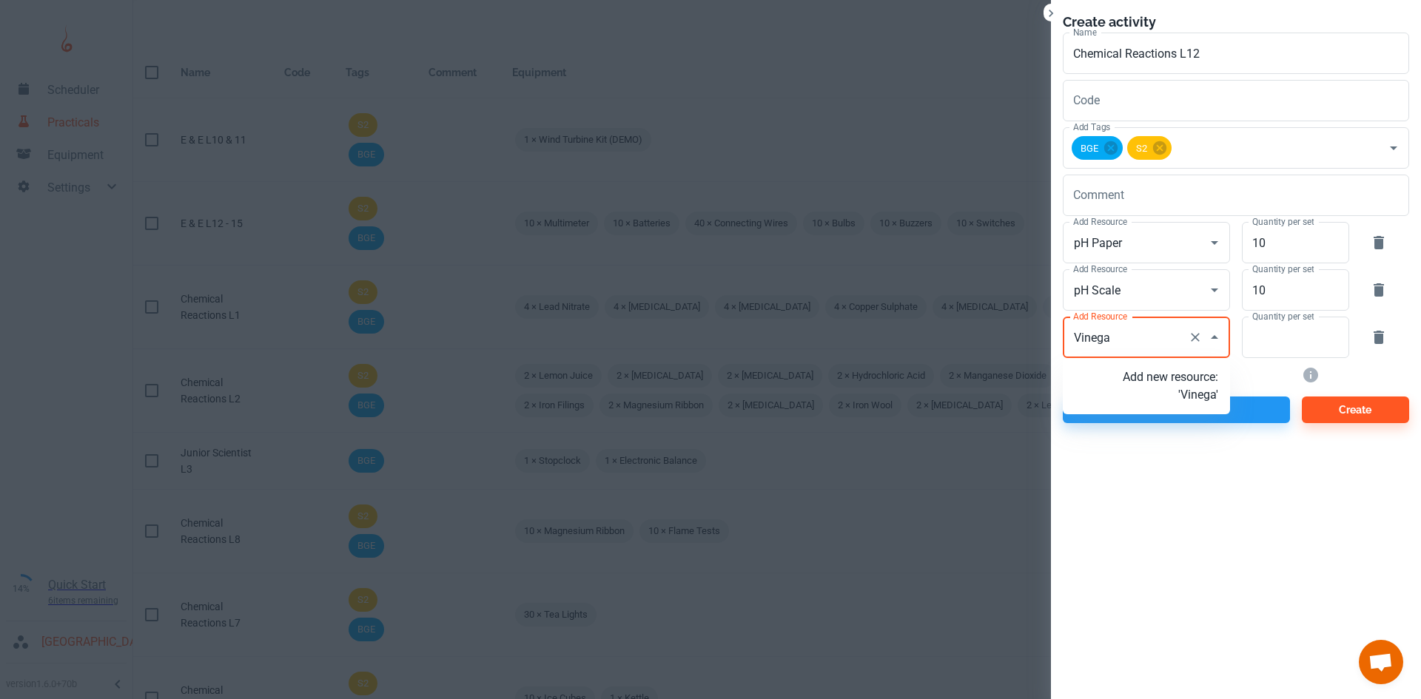
type input "Vinegar"
click at [1196, 404] on p "Add new resource: 'Vinegar'" at bounding box center [1170, 387] width 95 height 36
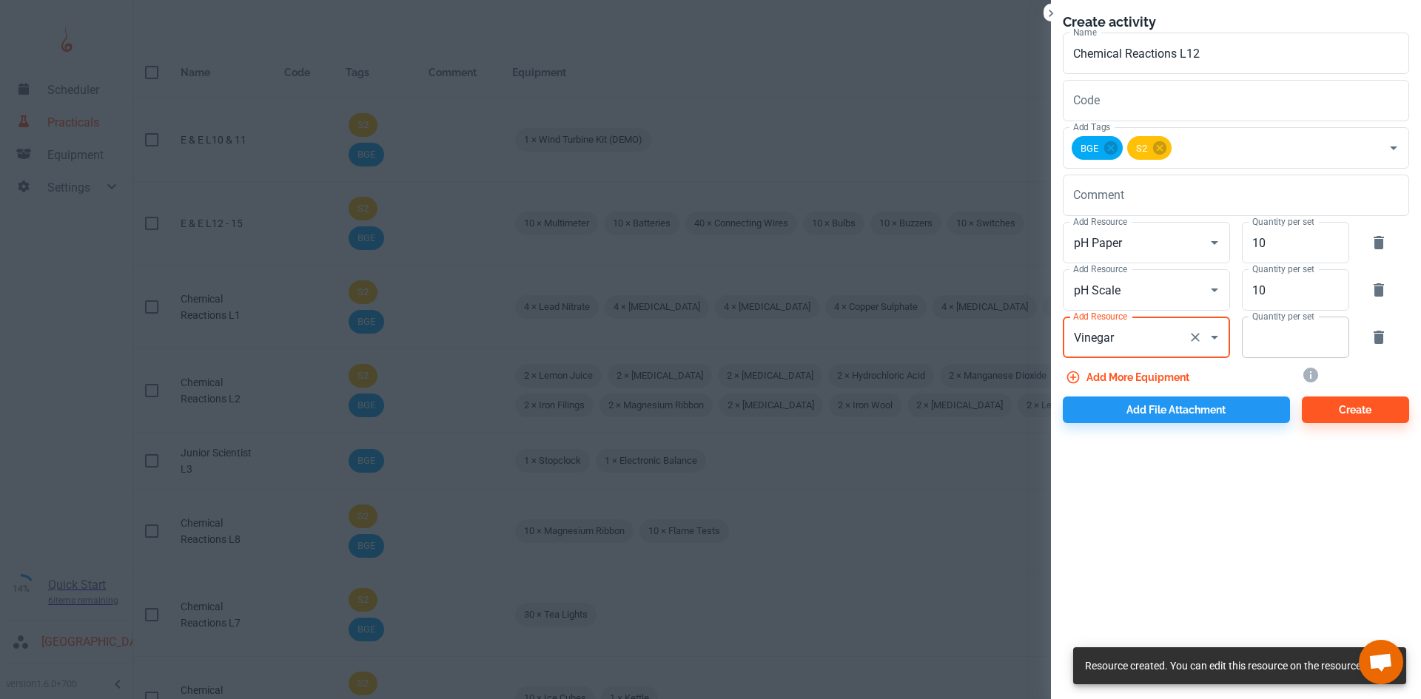
type input "Vinegar"
click at [1251, 349] on input "Quantity per set" at bounding box center [1287, 337] width 91 height 41
type input "2"
click at [1170, 373] on button "Add more equipment" at bounding box center [1129, 377] width 132 height 27
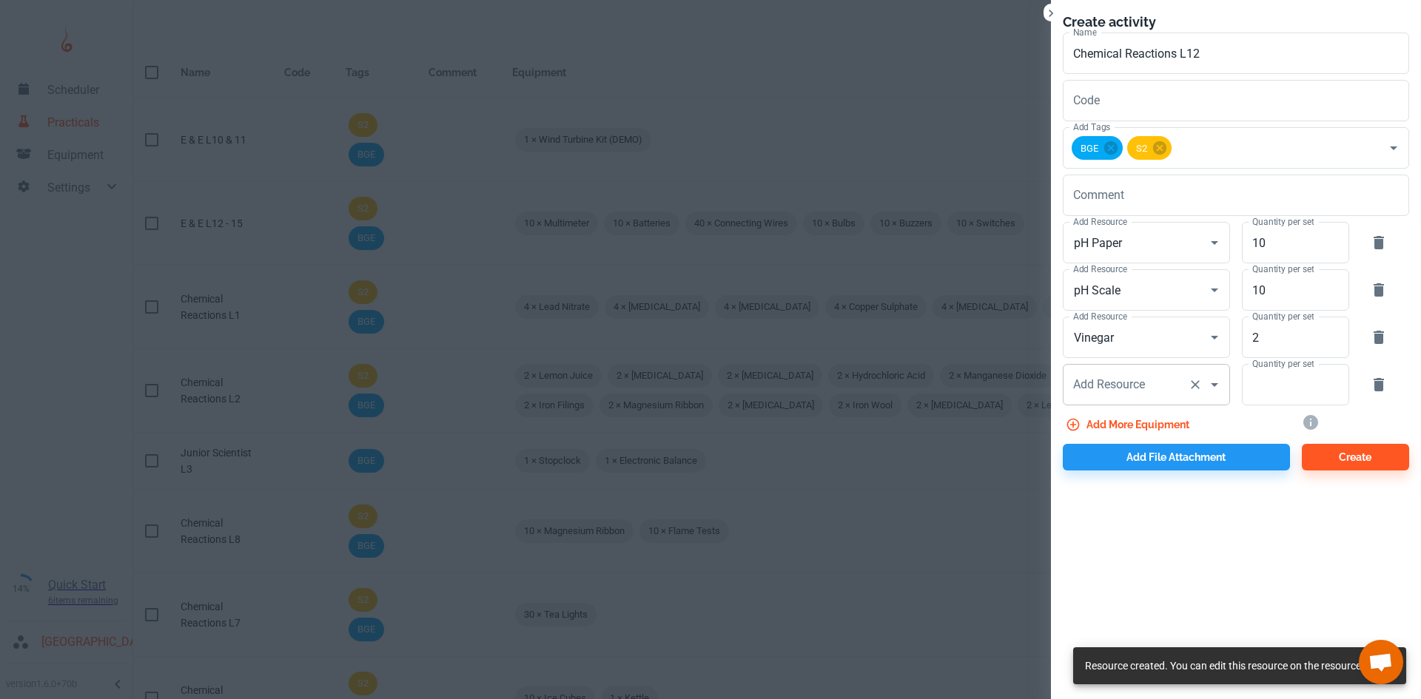
click at [1152, 386] on input "Add Resource" at bounding box center [1126, 385] width 113 height 28
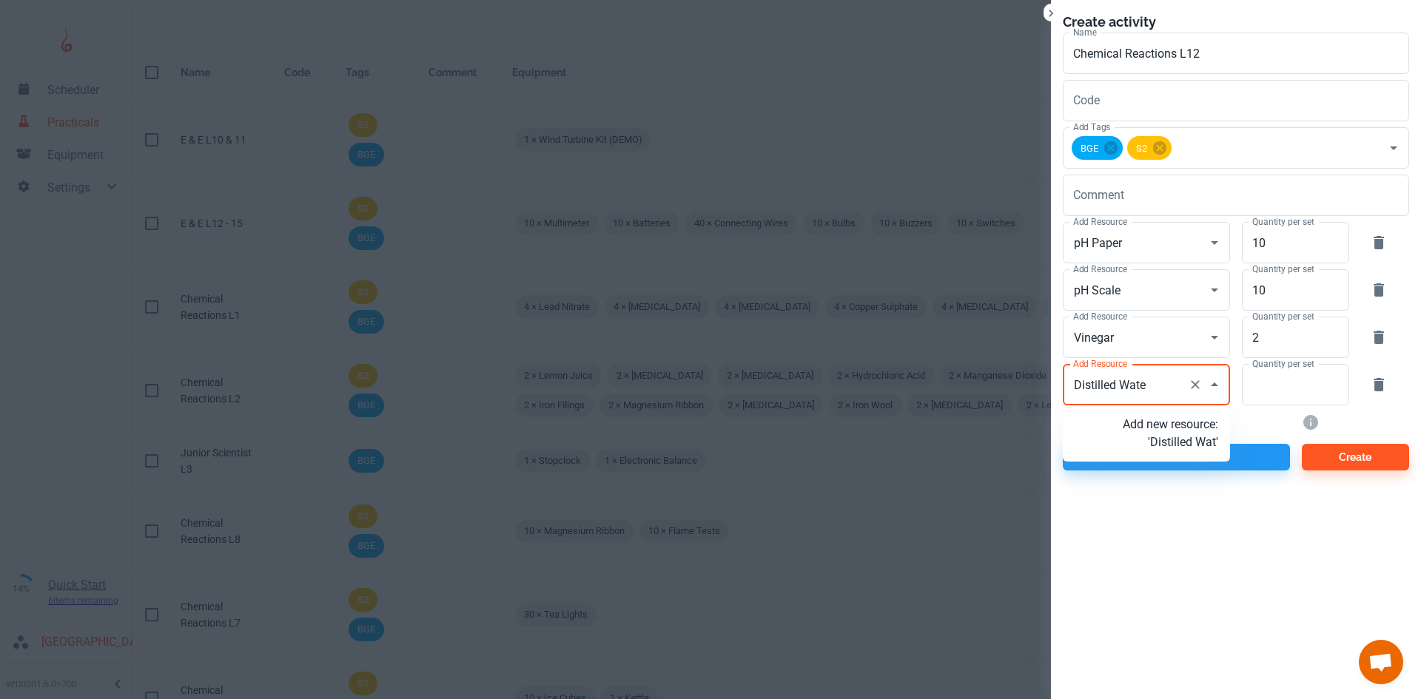
type input "Distilled Water"
click at [1158, 429] on p "Add new resource: 'Distilled Water'" at bounding box center [1170, 434] width 95 height 36
type input "Distilled Water"
click at [1269, 391] on input "Quantity per set" at bounding box center [1287, 384] width 91 height 41
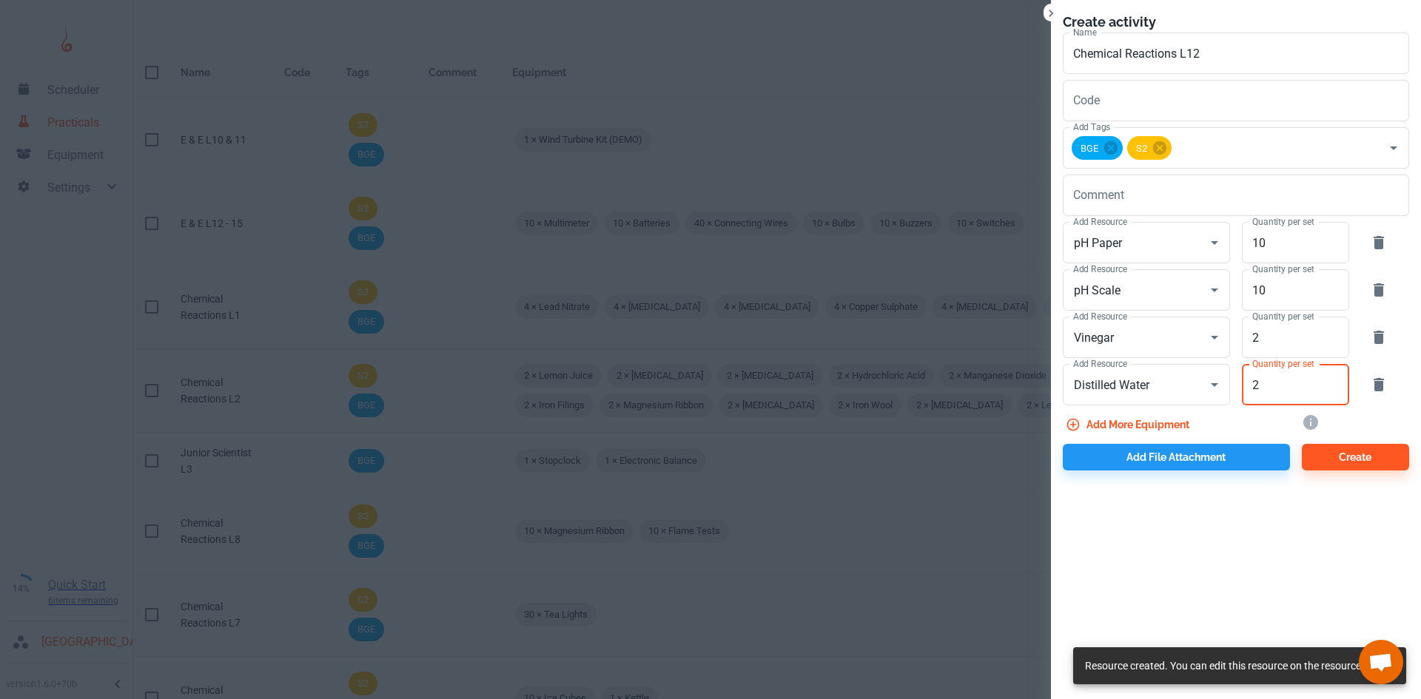
type input "2"
click at [1155, 418] on button "Add more equipment" at bounding box center [1129, 425] width 132 height 27
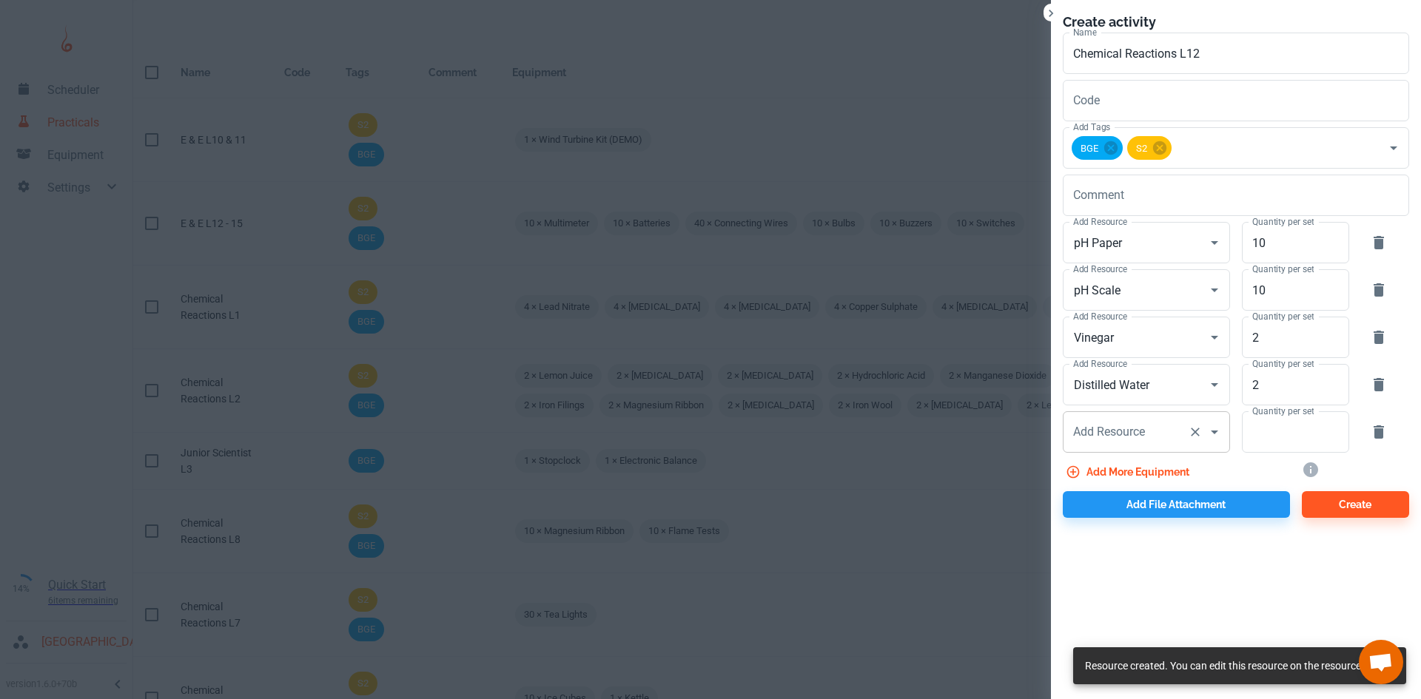
click at [1119, 435] on div "Add Resource Add Resource" at bounding box center [1146, 432] width 167 height 41
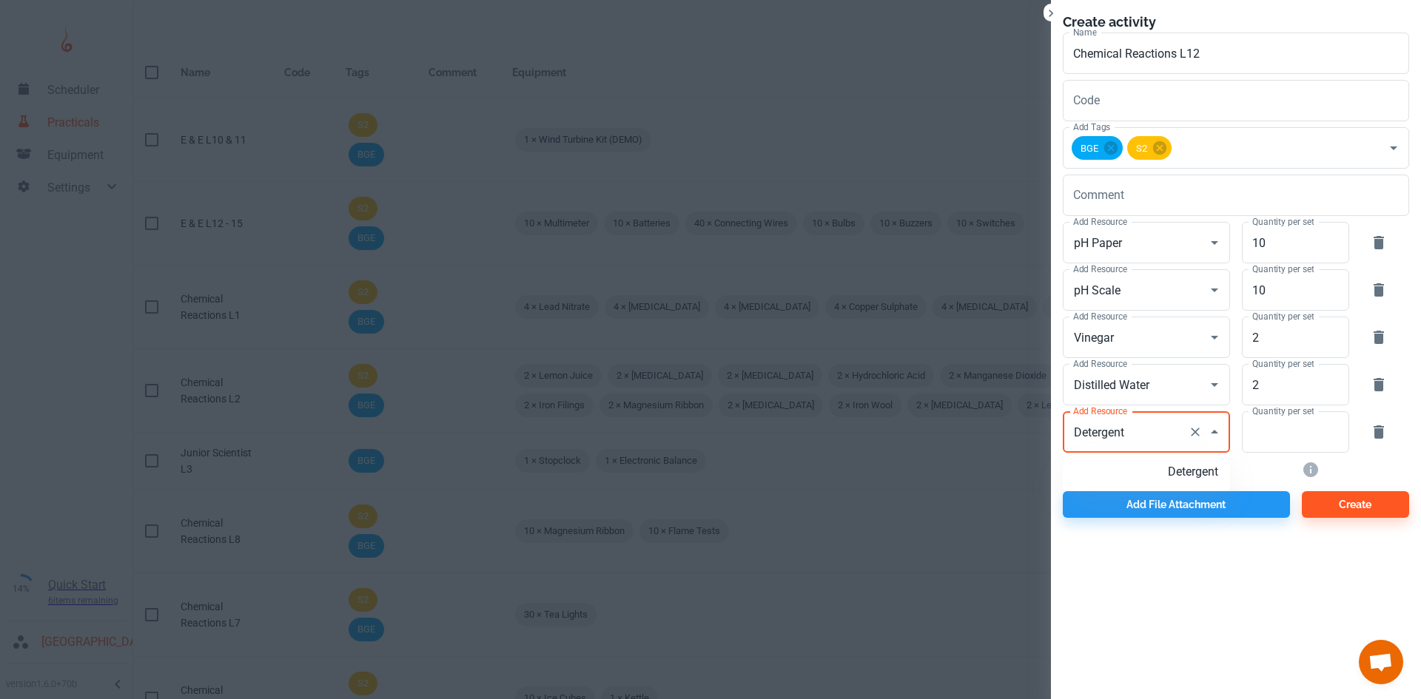
click at [1207, 476] on p "Detergent" at bounding box center [1170, 472] width 95 height 18
type input "Detergent"
click at [1266, 434] on input "Quantity per set" at bounding box center [1287, 432] width 91 height 41
type input "2"
click at [1157, 482] on button "Add more equipment" at bounding box center [1129, 472] width 132 height 27
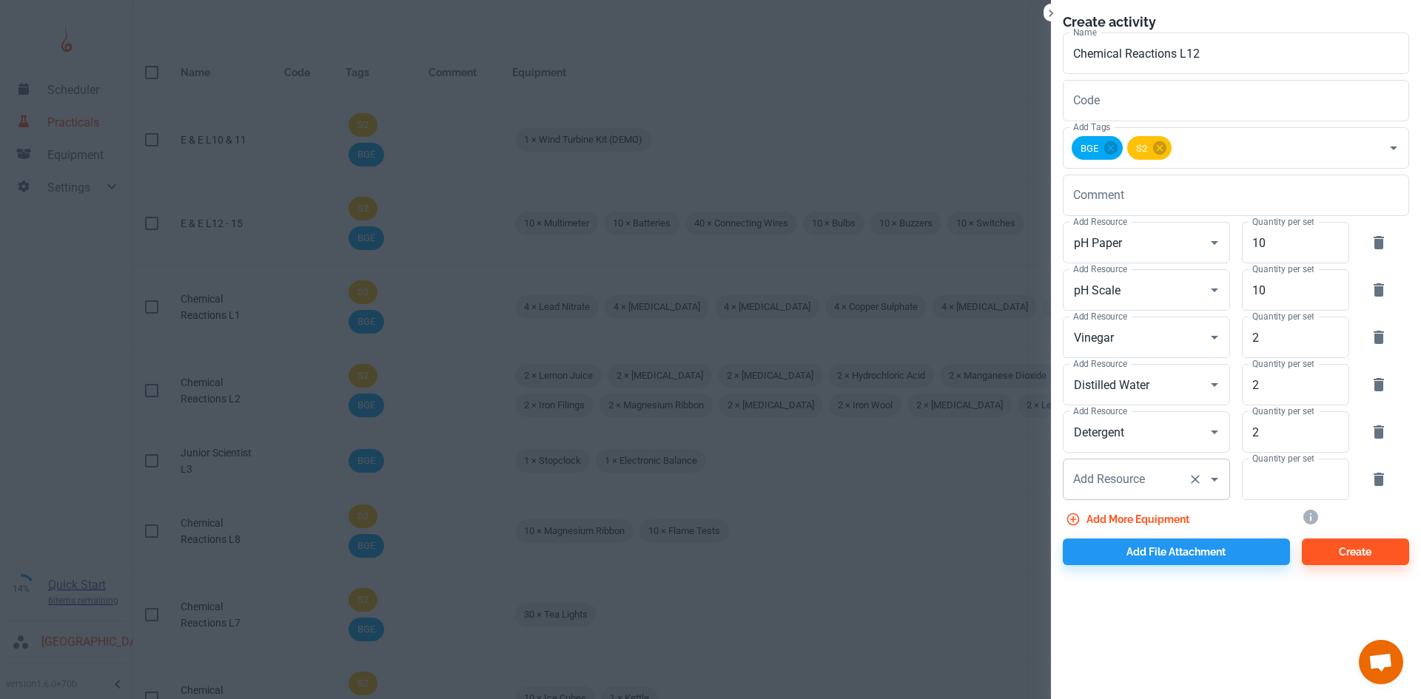
click at [1134, 484] on div "Add Resource Add Resource" at bounding box center [1146, 479] width 167 height 41
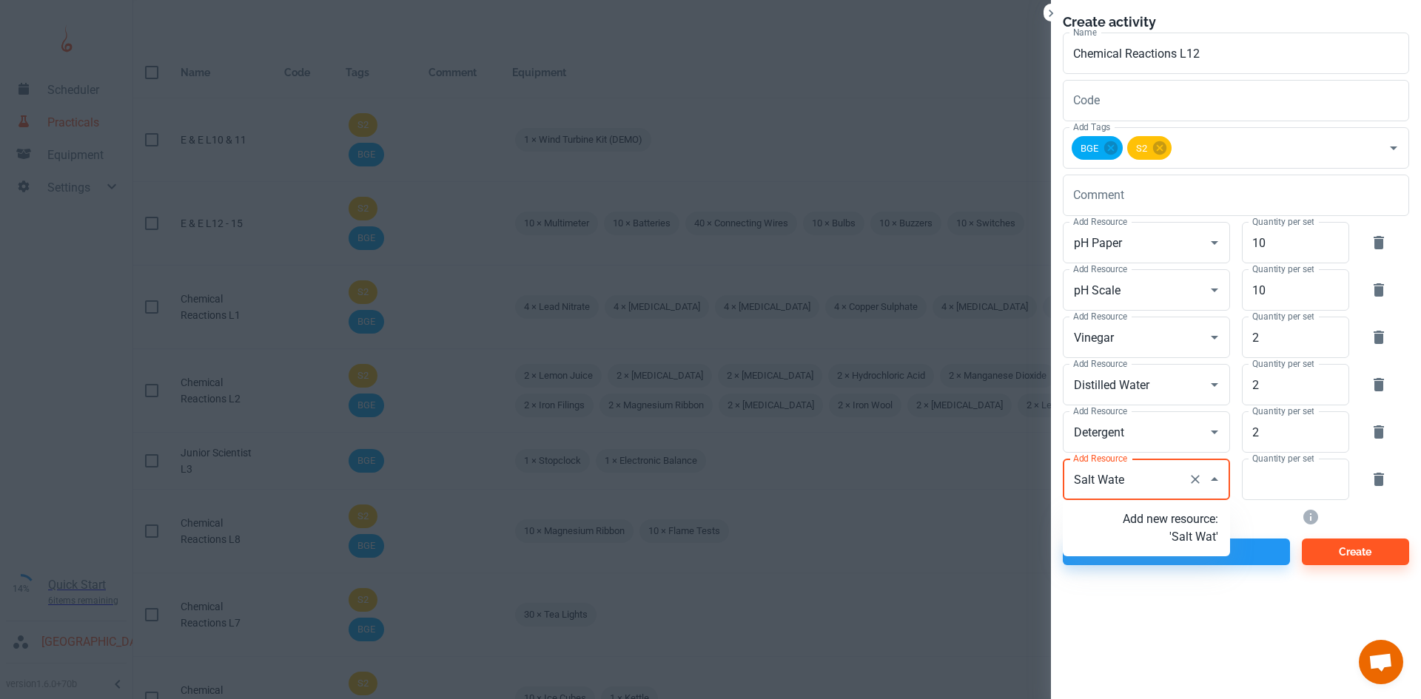
type input "Salt Water"
click at [1171, 539] on p "Add new resource: 'Salt Water'" at bounding box center [1170, 529] width 95 height 36
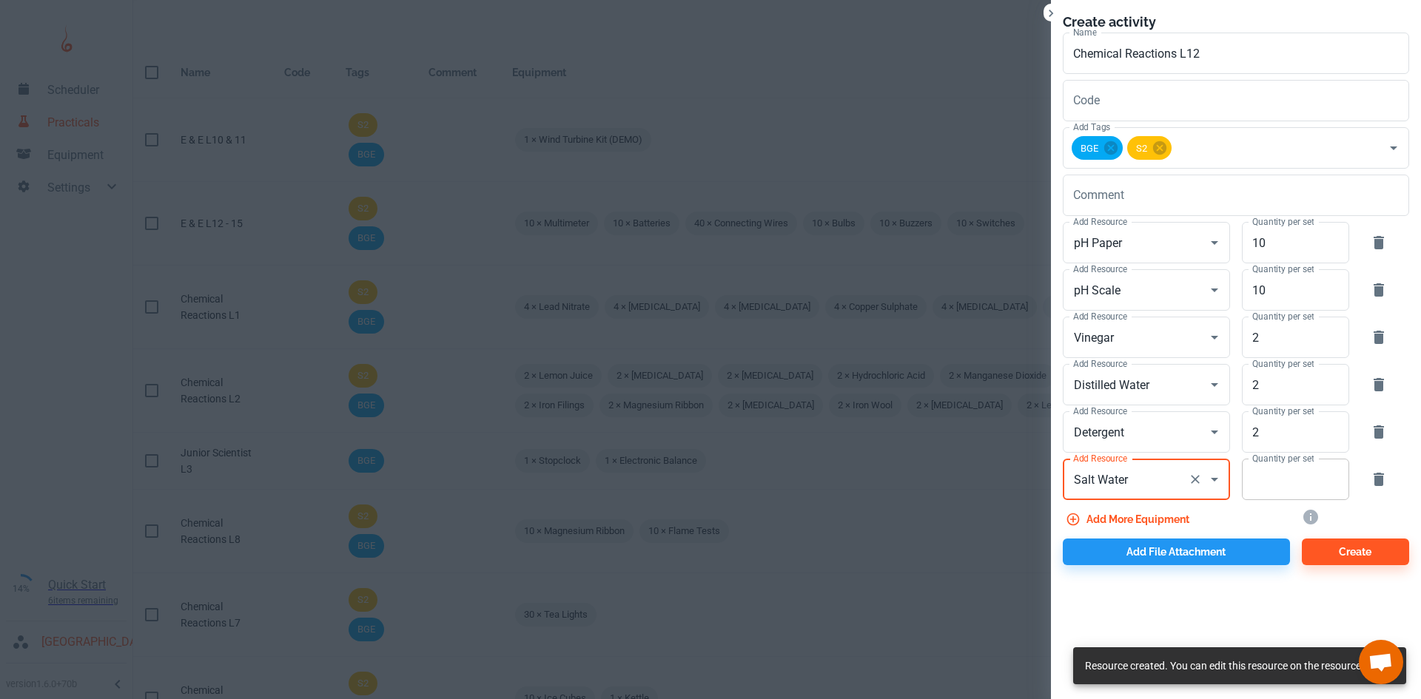
type input "Salt Water"
click at [1271, 487] on input "Quantity per set" at bounding box center [1287, 479] width 91 height 41
type input "2"
click at [1167, 520] on button "Add more equipment" at bounding box center [1129, 519] width 132 height 27
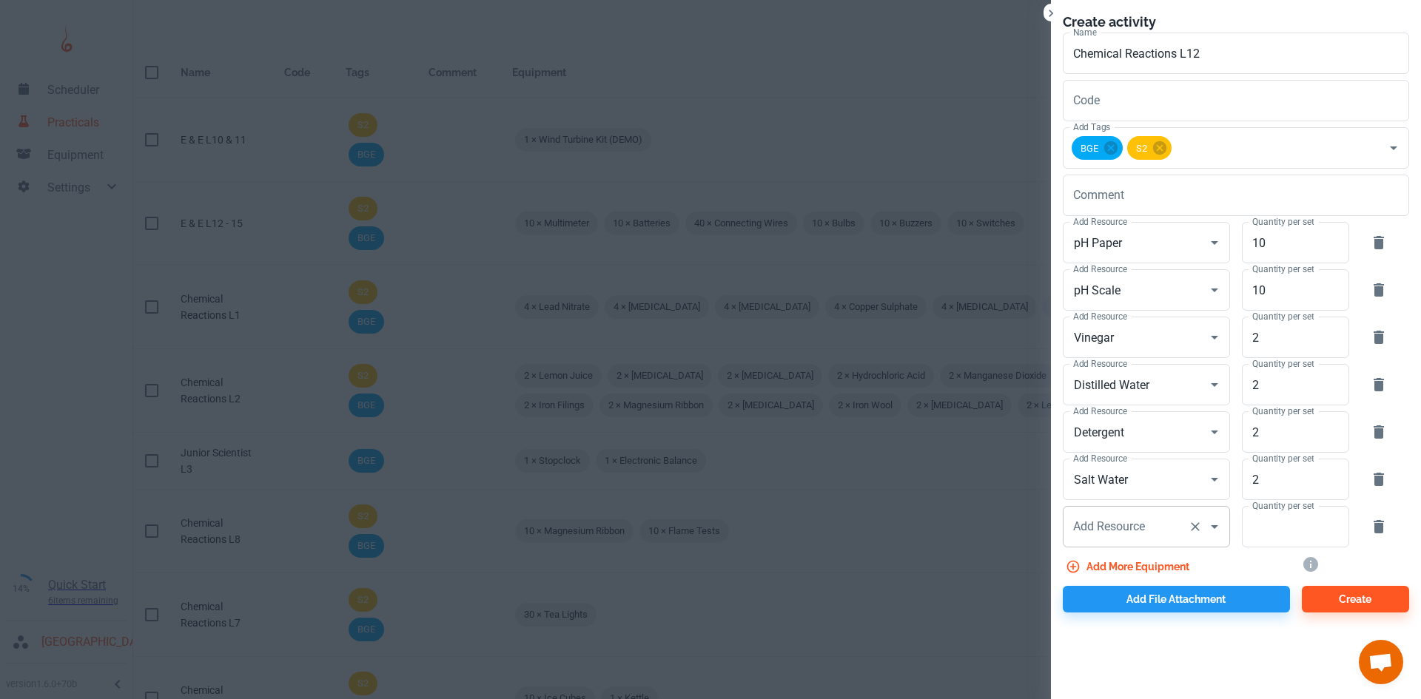
click at [1138, 520] on div "Add Resource Add Resource" at bounding box center [1146, 526] width 167 height 41
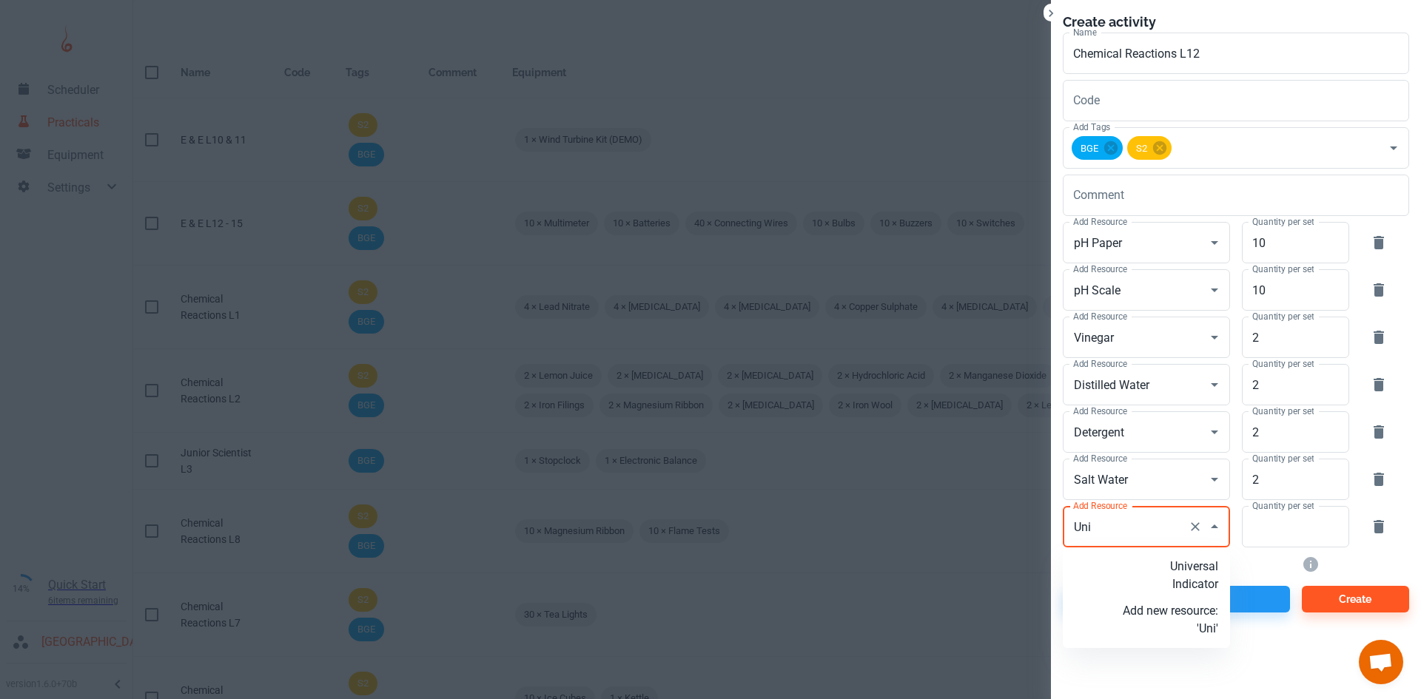
click at [1161, 579] on p "Universal Indicator" at bounding box center [1170, 576] width 95 height 36
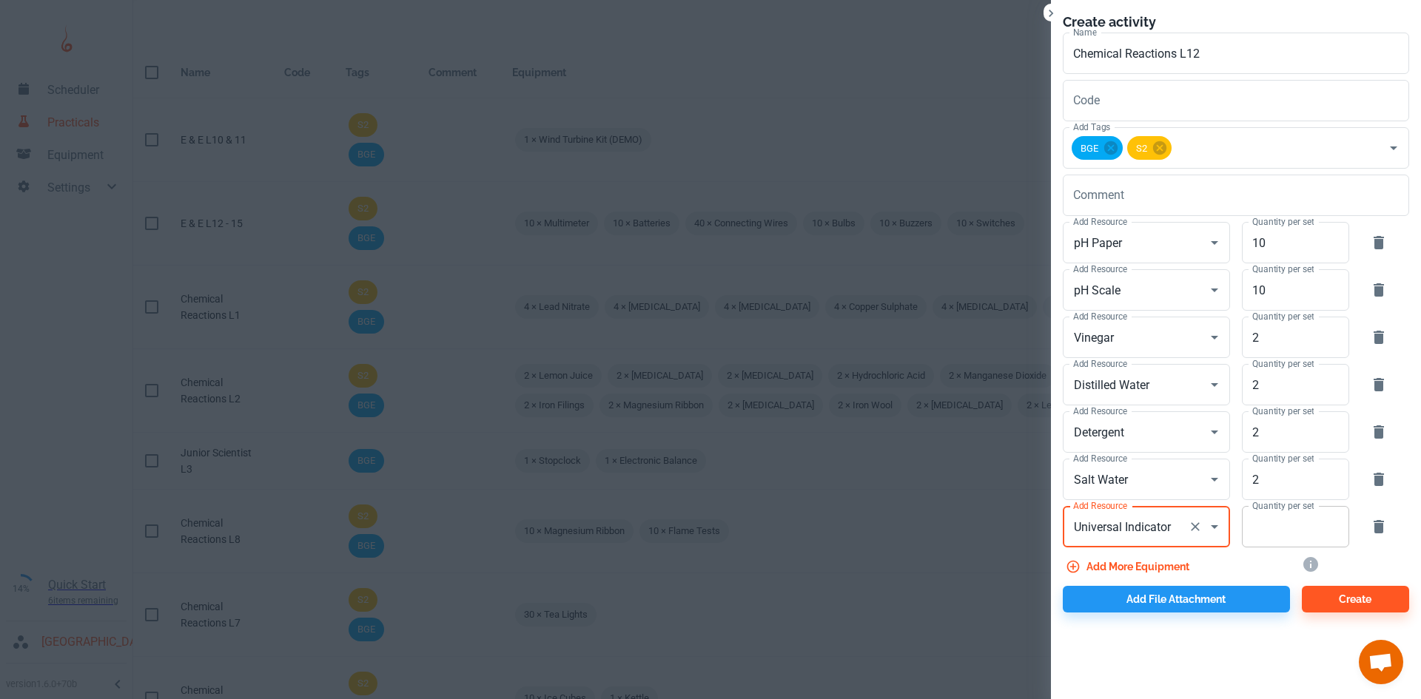
type input "Universal Indicator"
click at [1272, 536] on input "Quantity per set" at bounding box center [1287, 526] width 91 height 41
type input "10"
click at [1169, 568] on button "Add more equipment" at bounding box center [1129, 567] width 132 height 27
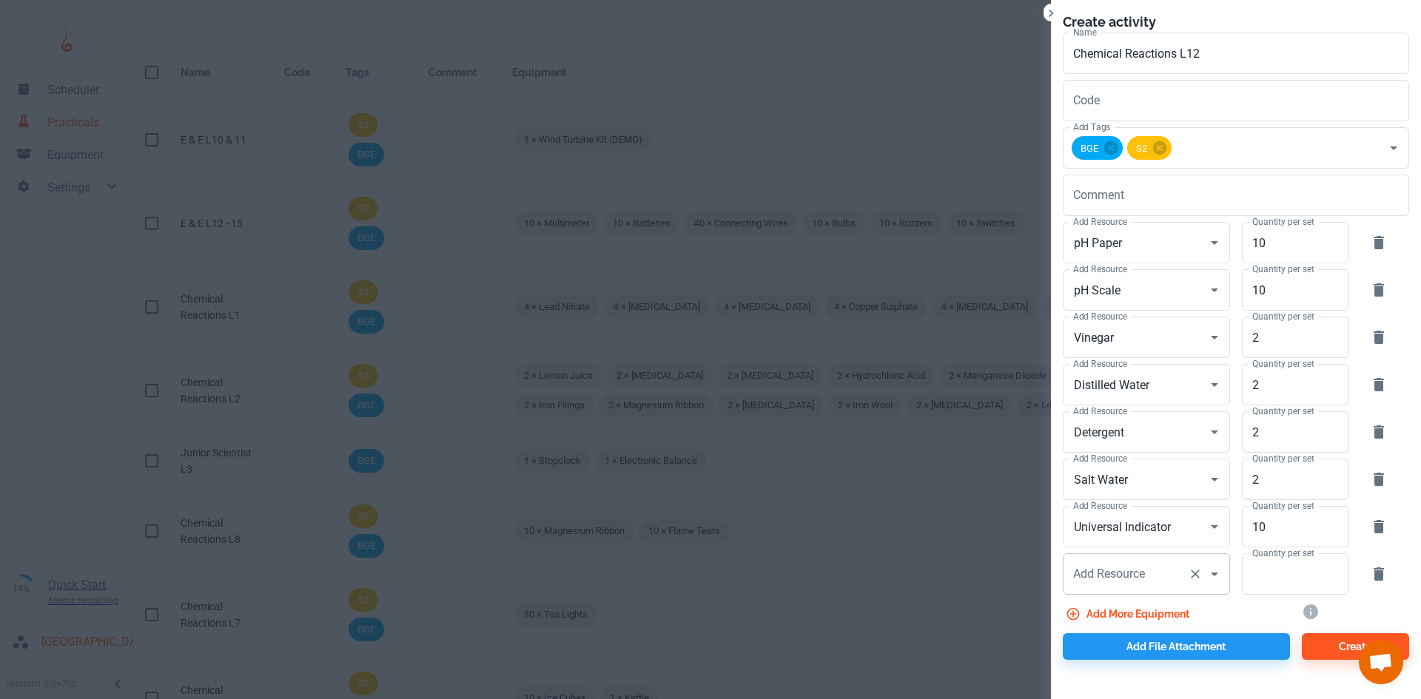
click at [1143, 577] on div "Add Resource Add Resource" at bounding box center [1146, 574] width 167 height 41
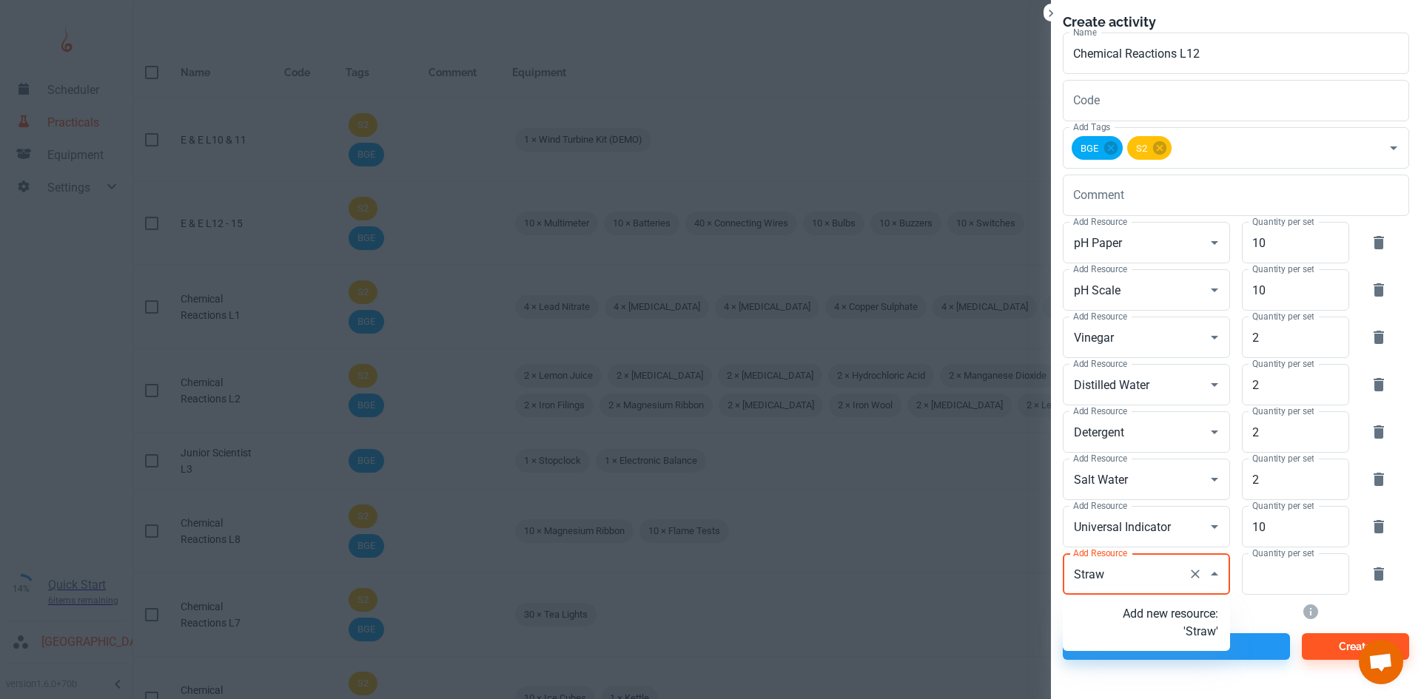
type input "Straws"
click at [1177, 623] on p "Add new resource: 'Straws'" at bounding box center [1170, 623] width 95 height 36
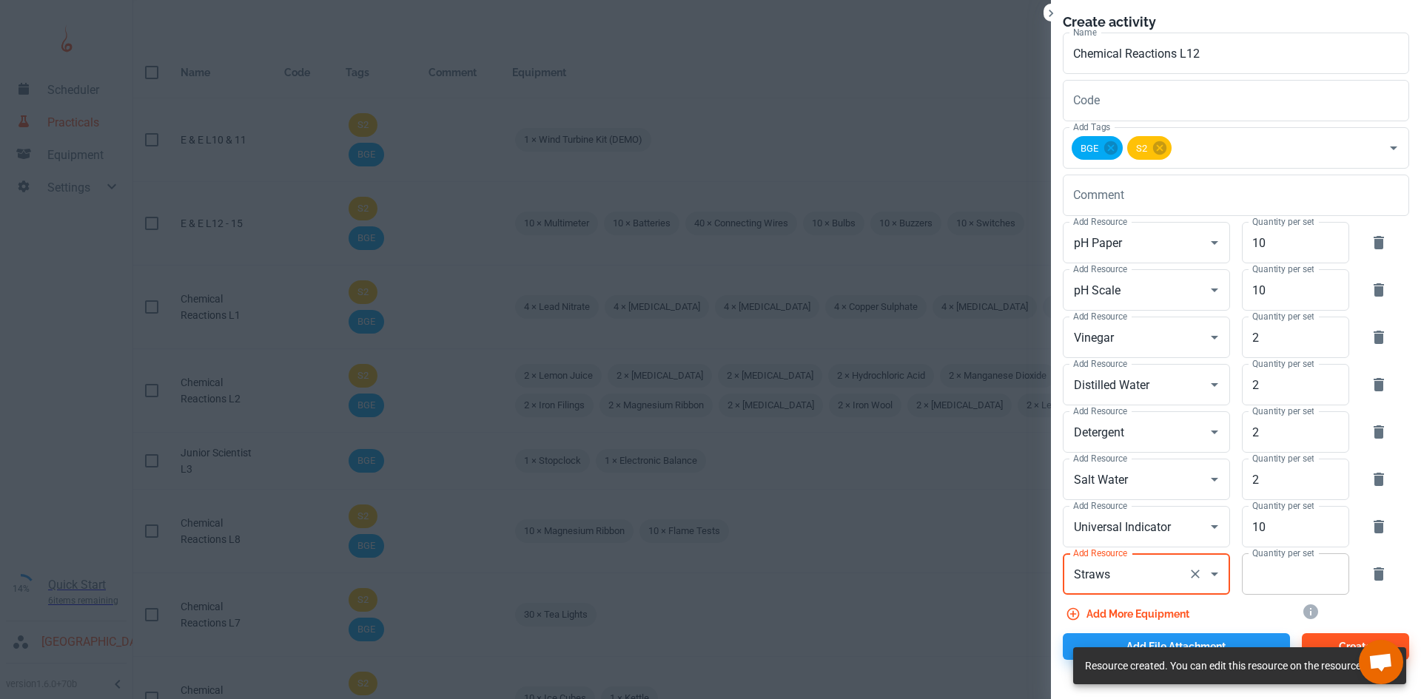
type input "Straws"
click at [1318, 574] on input "Quantity per set" at bounding box center [1287, 574] width 91 height 41
type input "10"
click at [1175, 608] on button "Add more equipment" at bounding box center [1129, 614] width 132 height 27
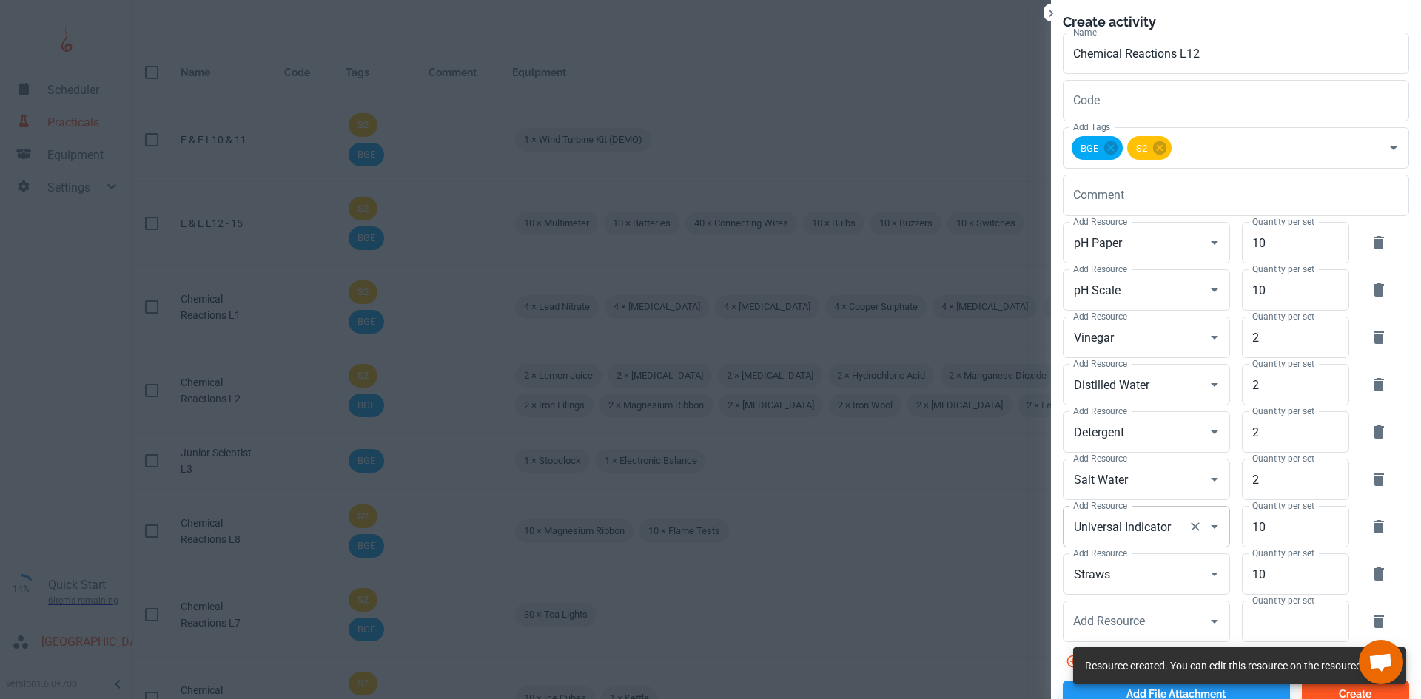
scroll to position [20, 0]
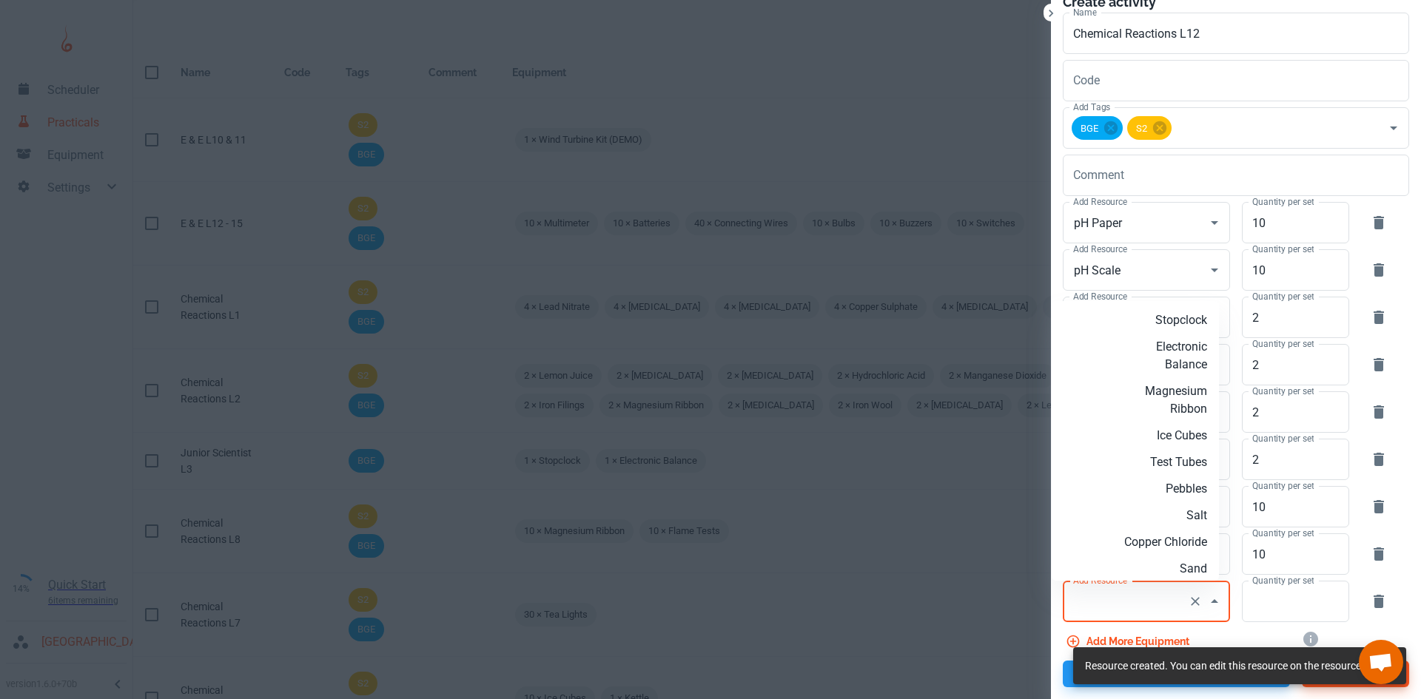
click at [1117, 606] on div "Add Resource Add Resource" at bounding box center [1146, 601] width 167 height 41
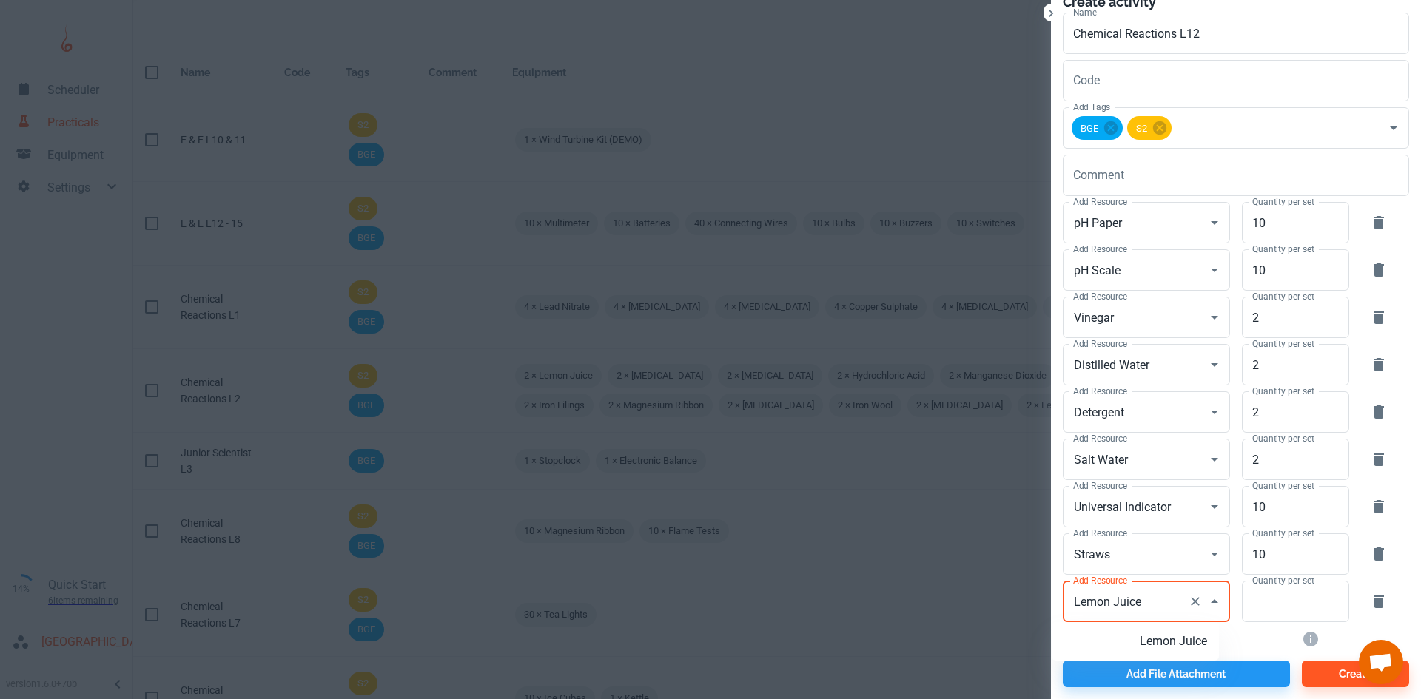
click at [1149, 641] on p "Lemon Juice" at bounding box center [1159, 642] width 95 height 18
type input "Lemon Juice"
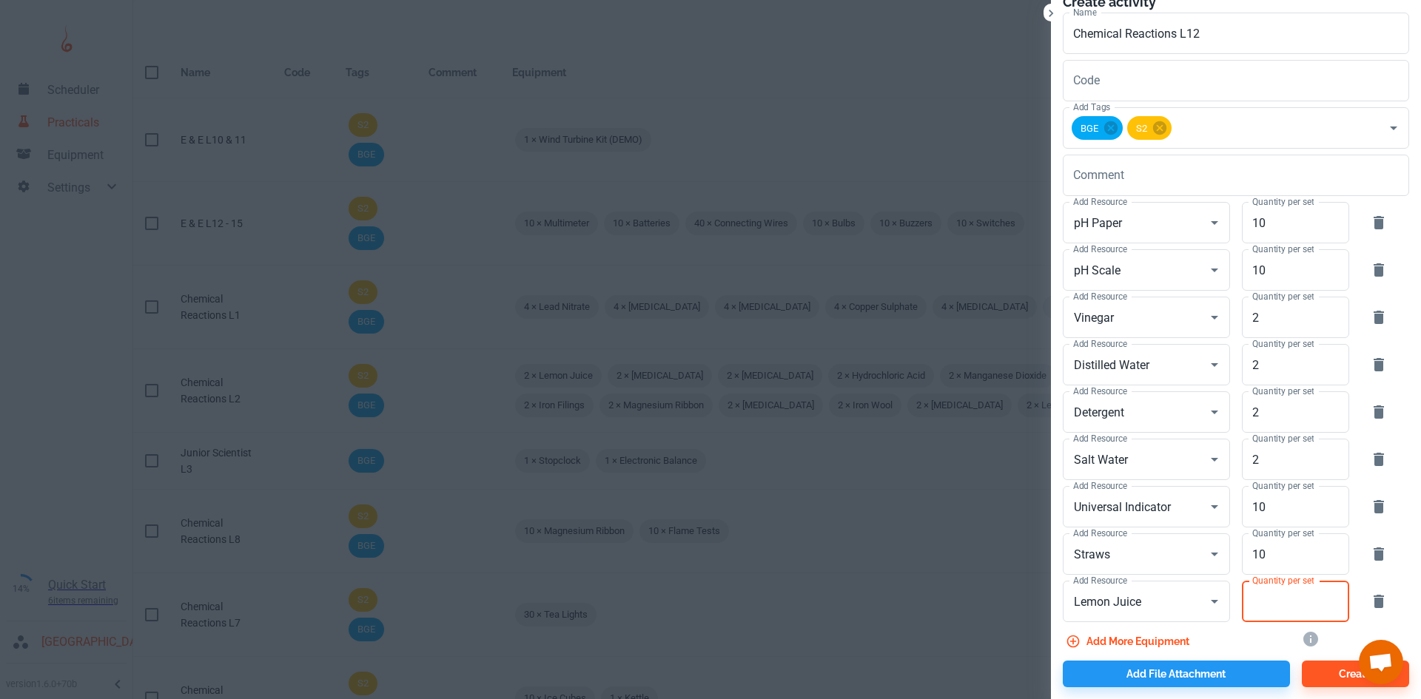
click at [1289, 603] on input "Quantity per set" at bounding box center [1287, 601] width 91 height 41
type input "10"
click at [1115, 639] on button "Add more equipment" at bounding box center [1129, 641] width 132 height 27
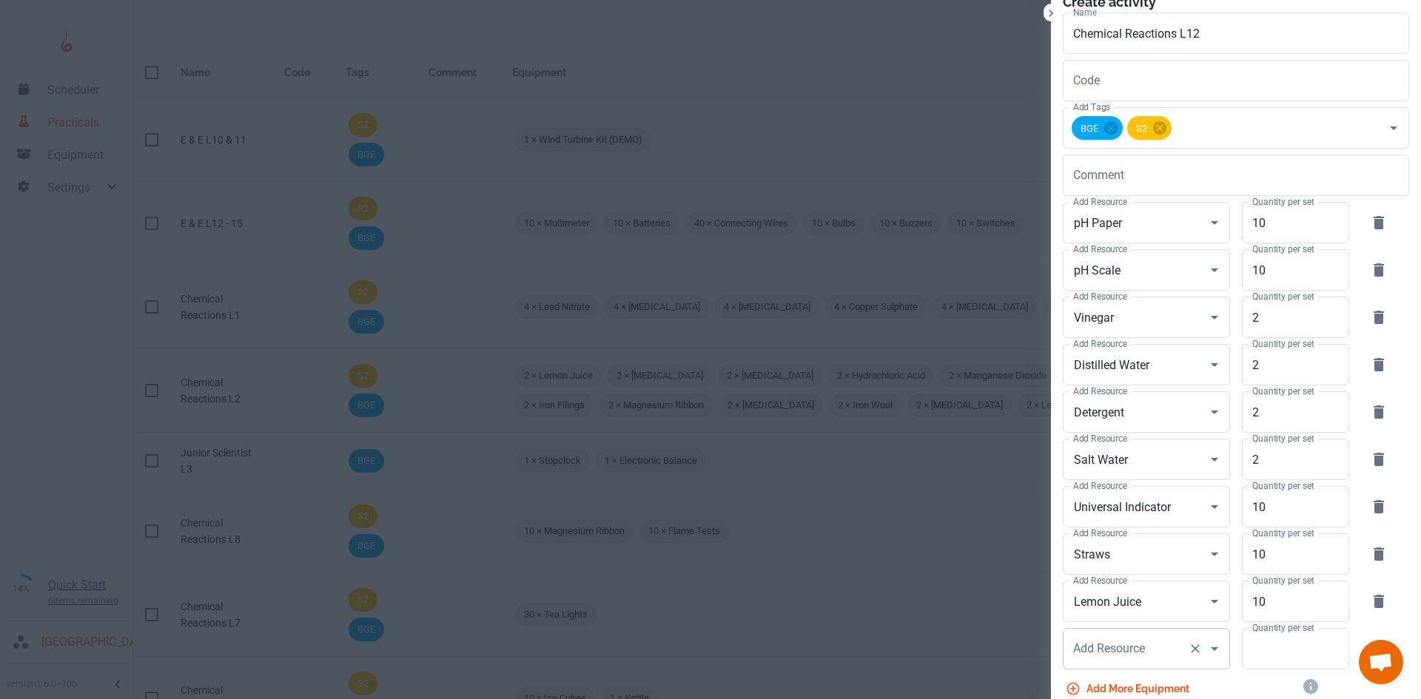
click at [1108, 644] on div "Add Resource Add Resource" at bounding box center [1146, 648] width 167 height 41
type input "Shampoo"
click at [1157, 607] on p "Add new resource: 'Shampoo'" at bounding box center [1159, 601] width 95 height 36
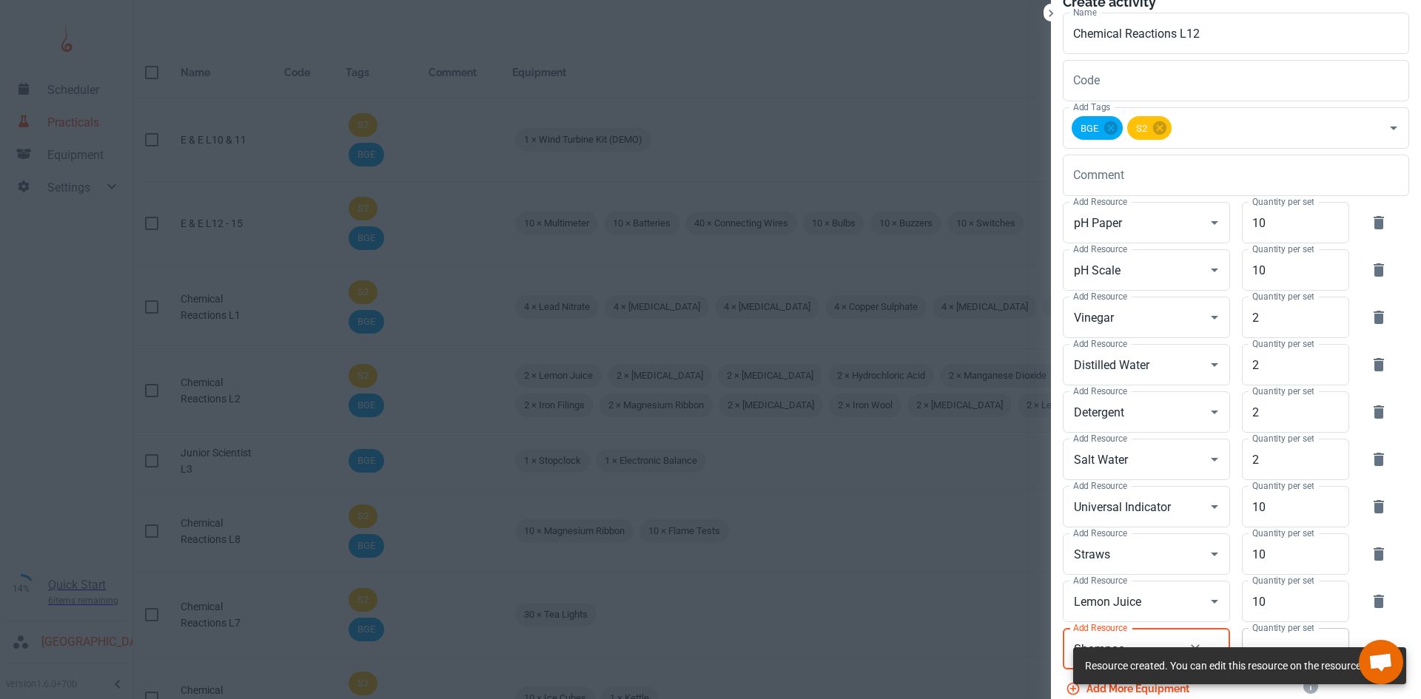
type input "Shampoo"
click at [1267, 639] on input "Quantity per set" at bounding box center [1287, 648] width 91 height 41
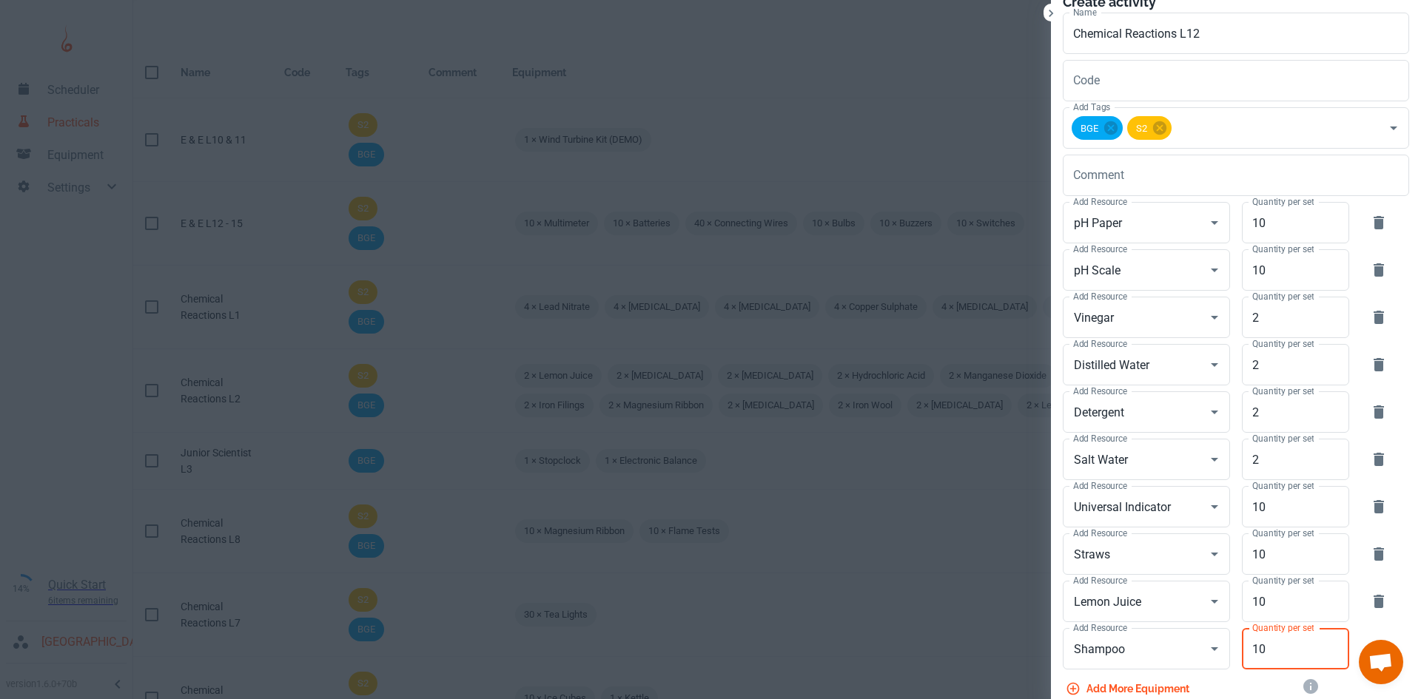
type input "10"
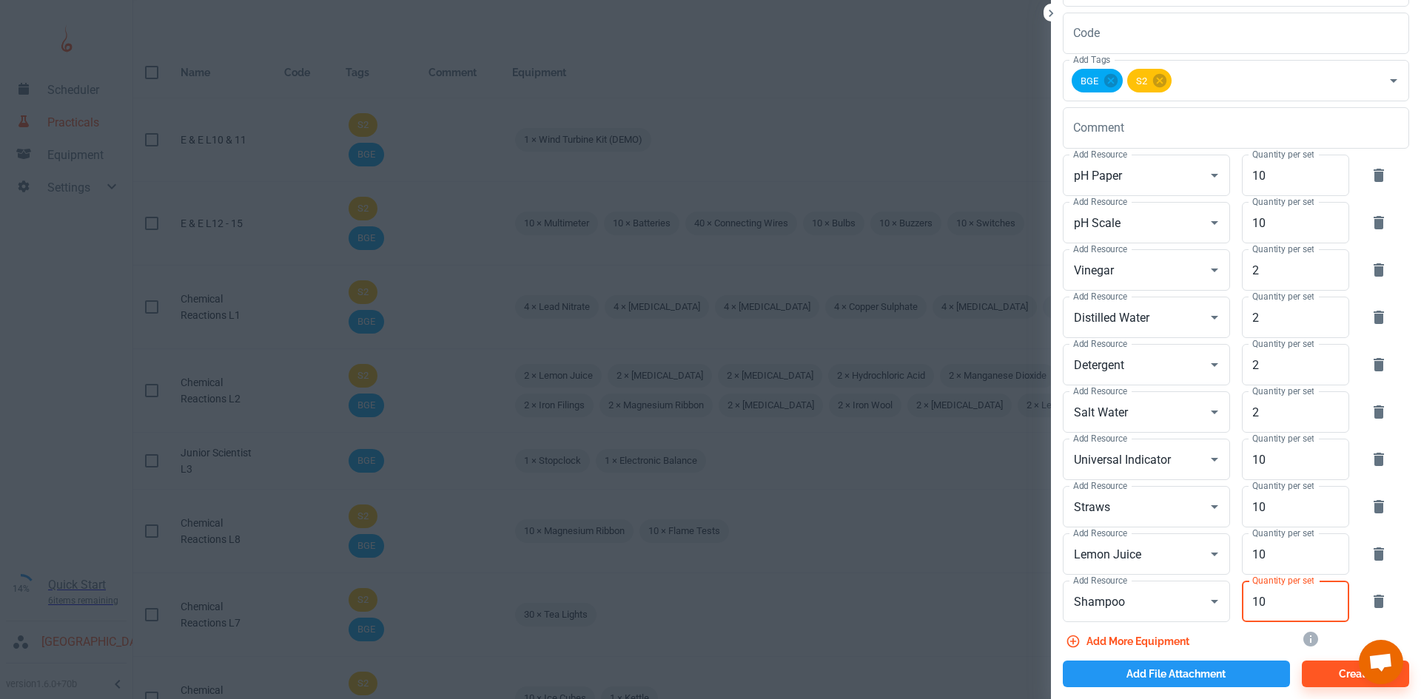
click at [1184, 671] on button "Add file attachment" at bounding box center [1176, 674] width 227 height 27
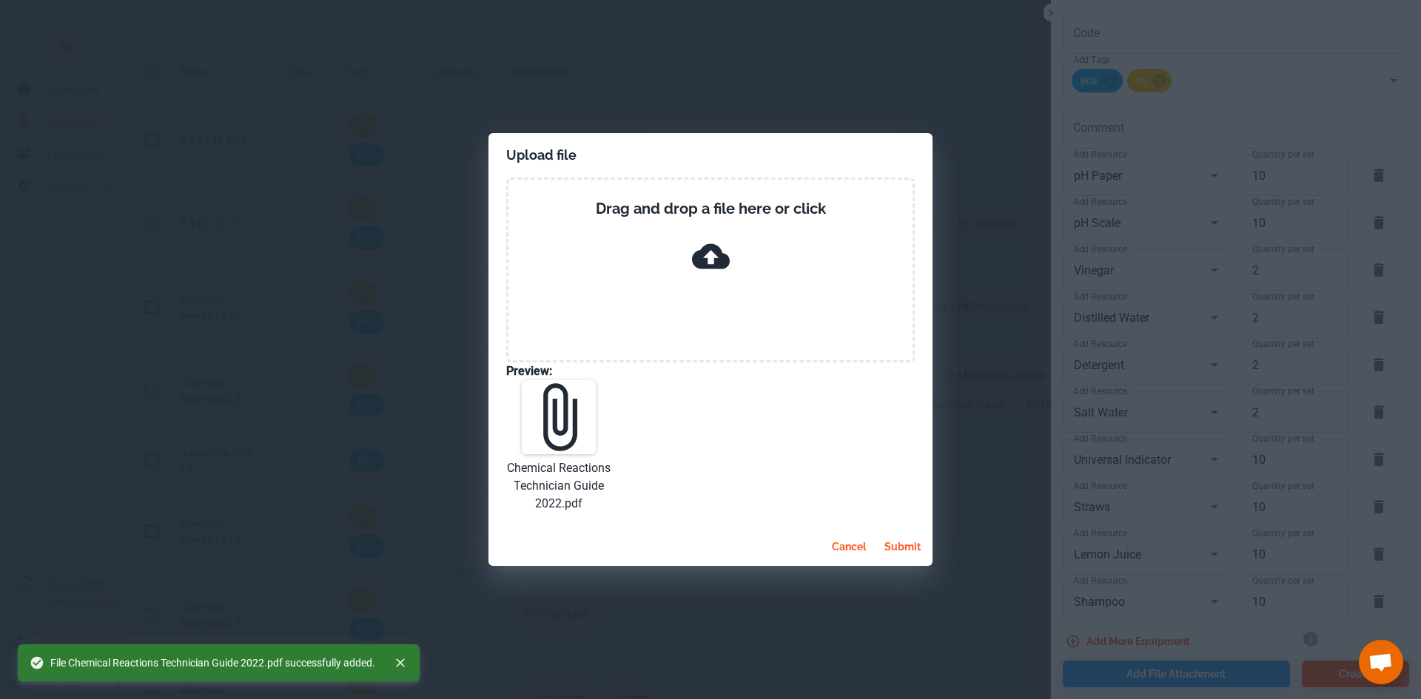
click at [893, 548] on button "submit" at bounding box center [903, 547] width 48 height 27
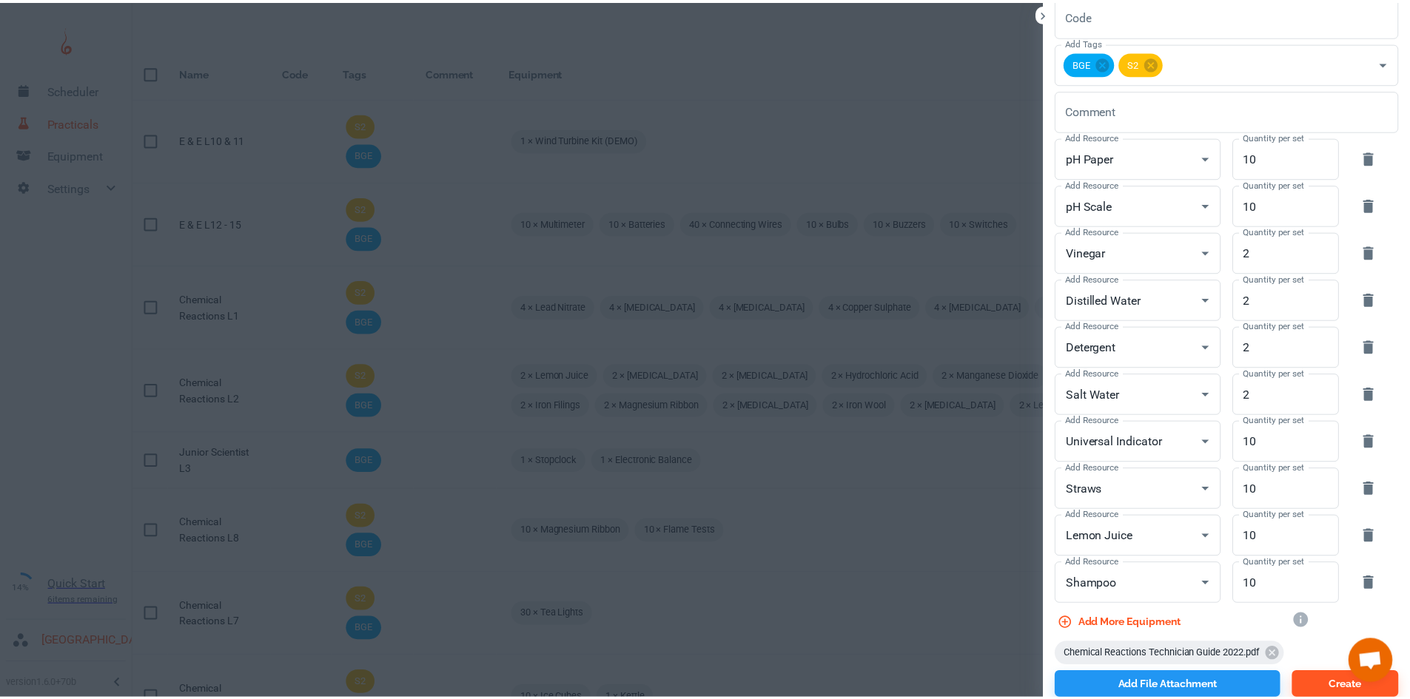
scroll to position [97, 0]
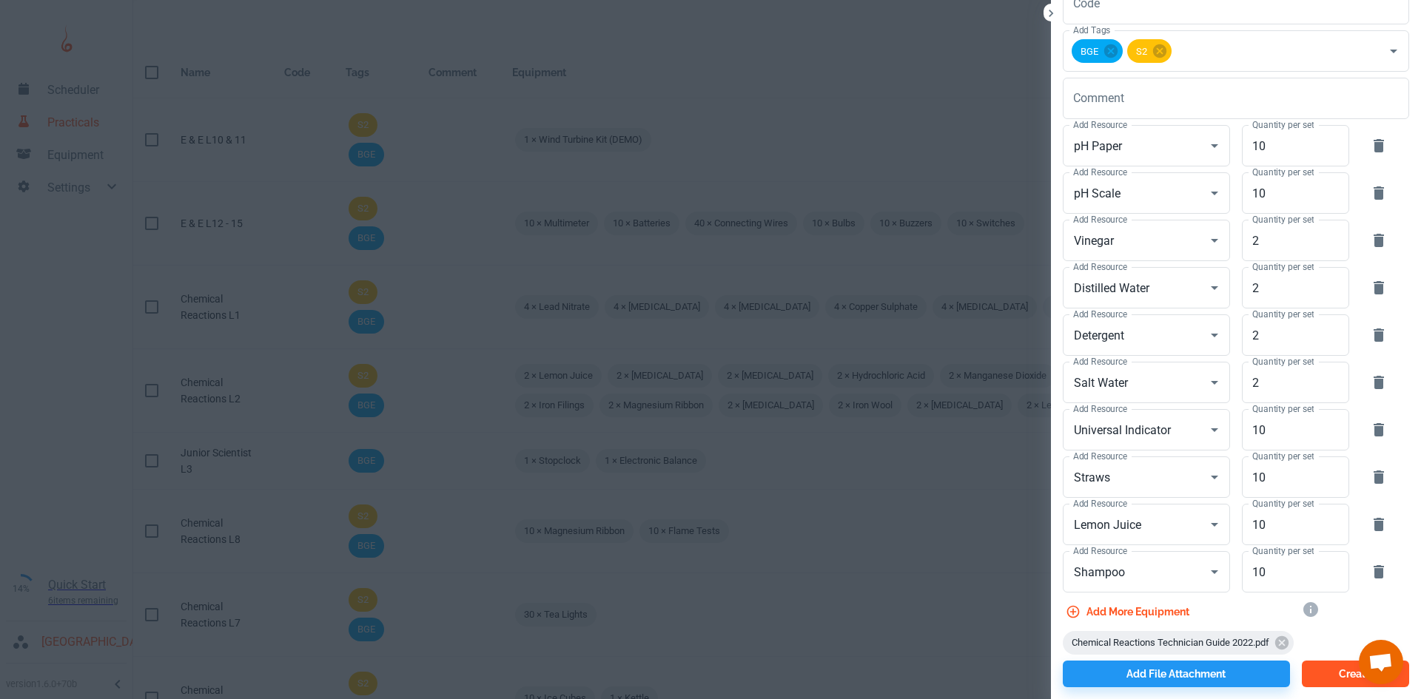
click at [1335, 675] on button "Create" at bounding box center [1355, 674] width 107 height 27
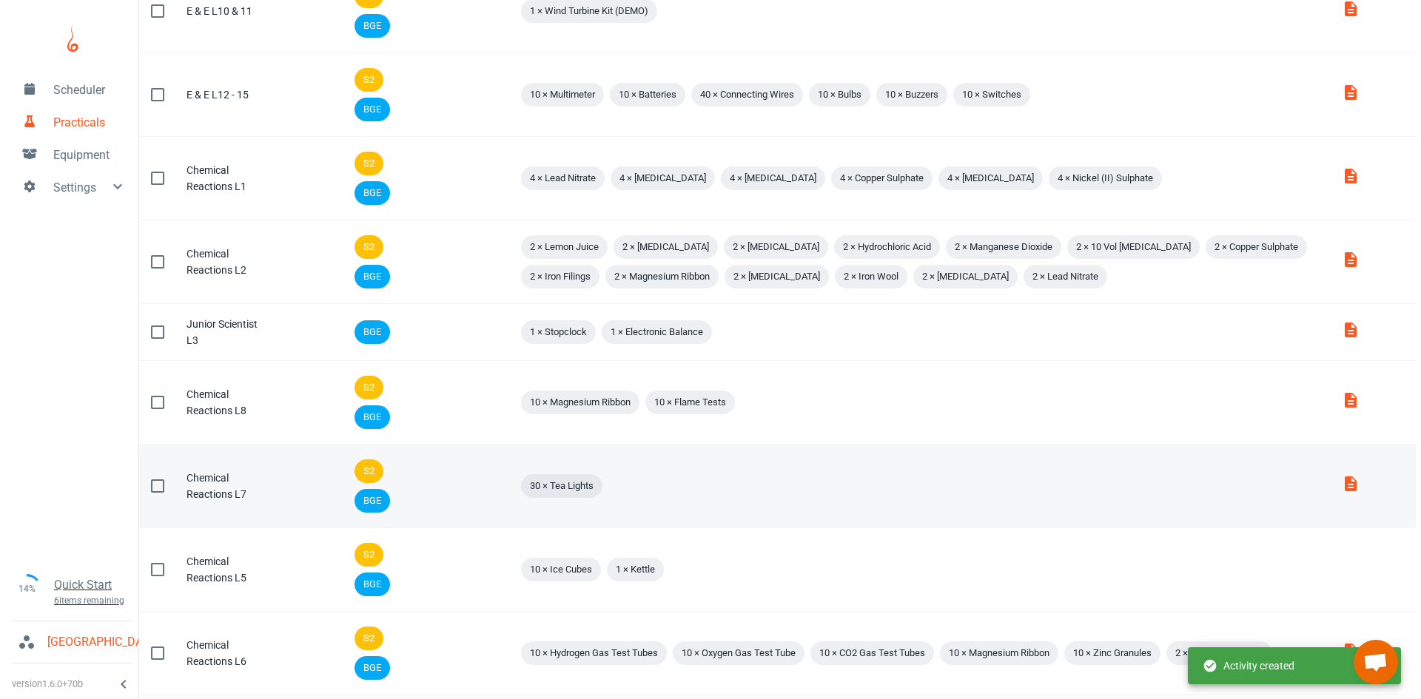
scroll to position [0, 0]
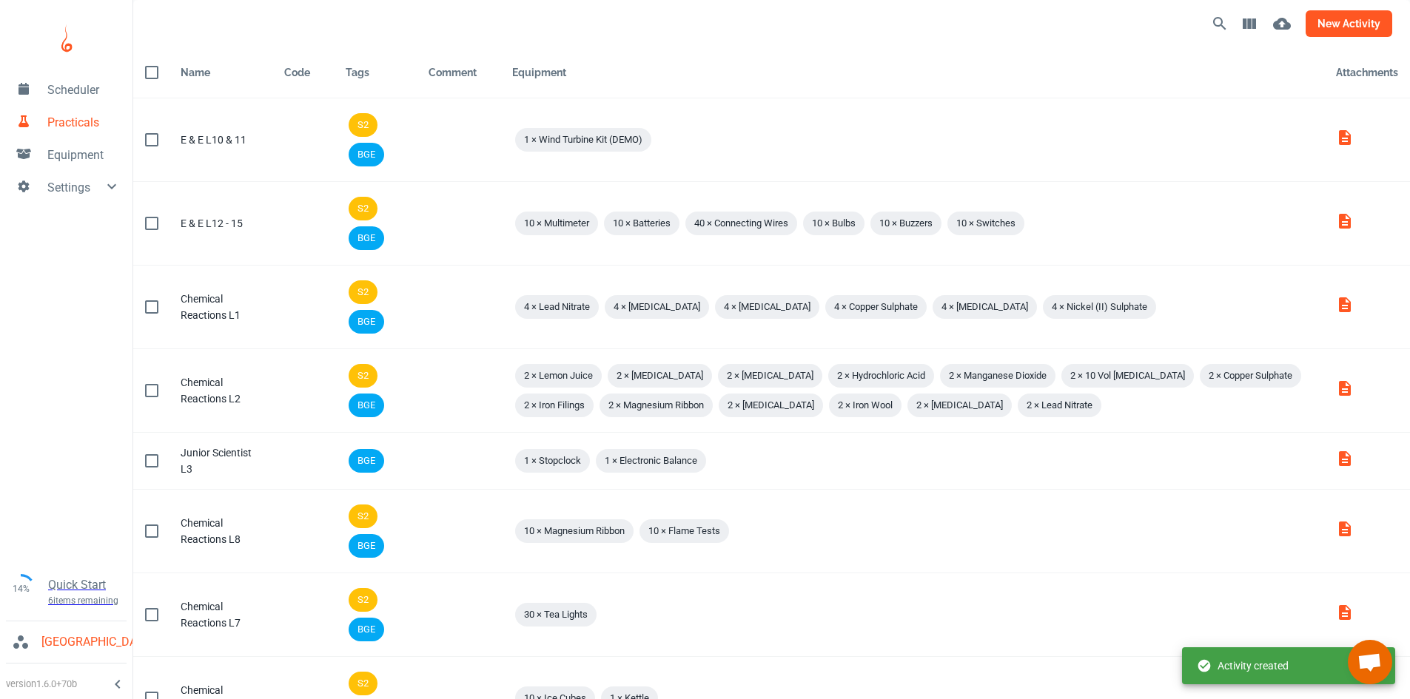
click at [1332, 34] on button "new activity" at bounding box center [1349, 23] width 87 height 27
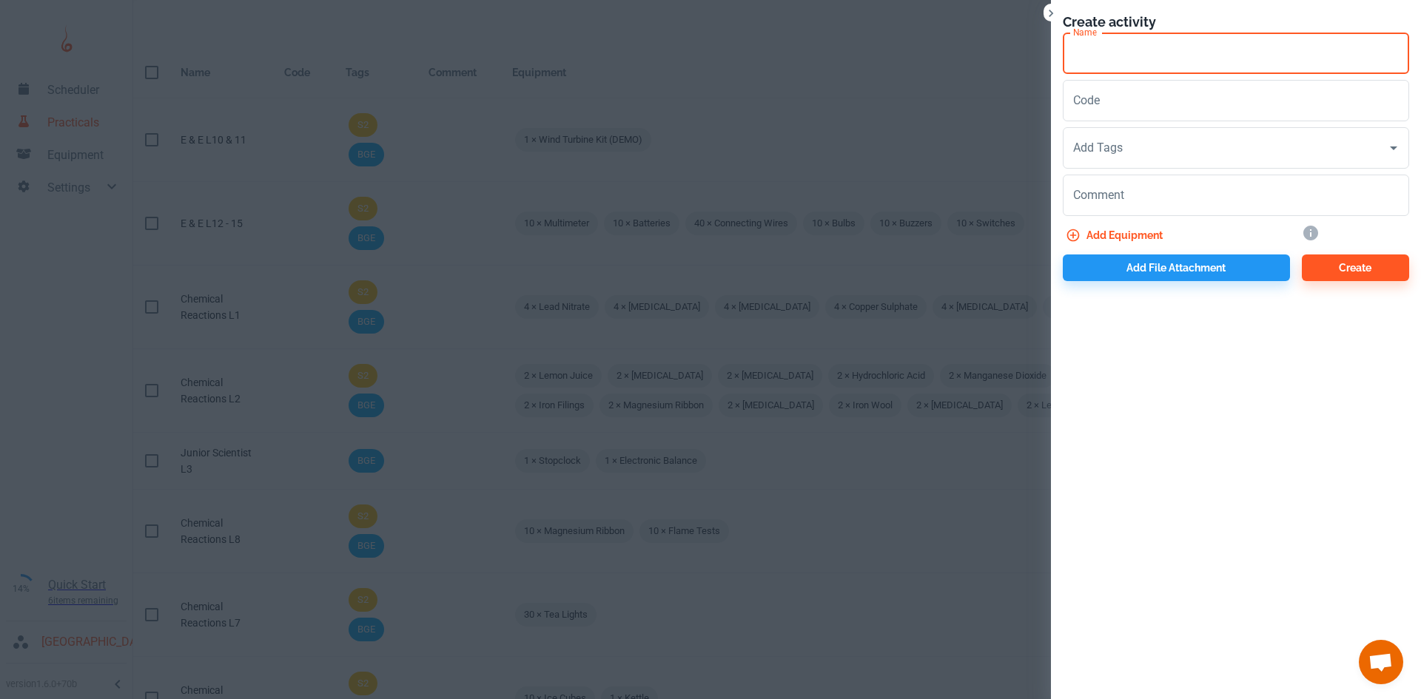
click at [1073, 56] on input "Name" at bounding box center [1236, 53] width 346 height 41
paste input "Chemical Reactions L"
type input "Chemical Reactions L13"
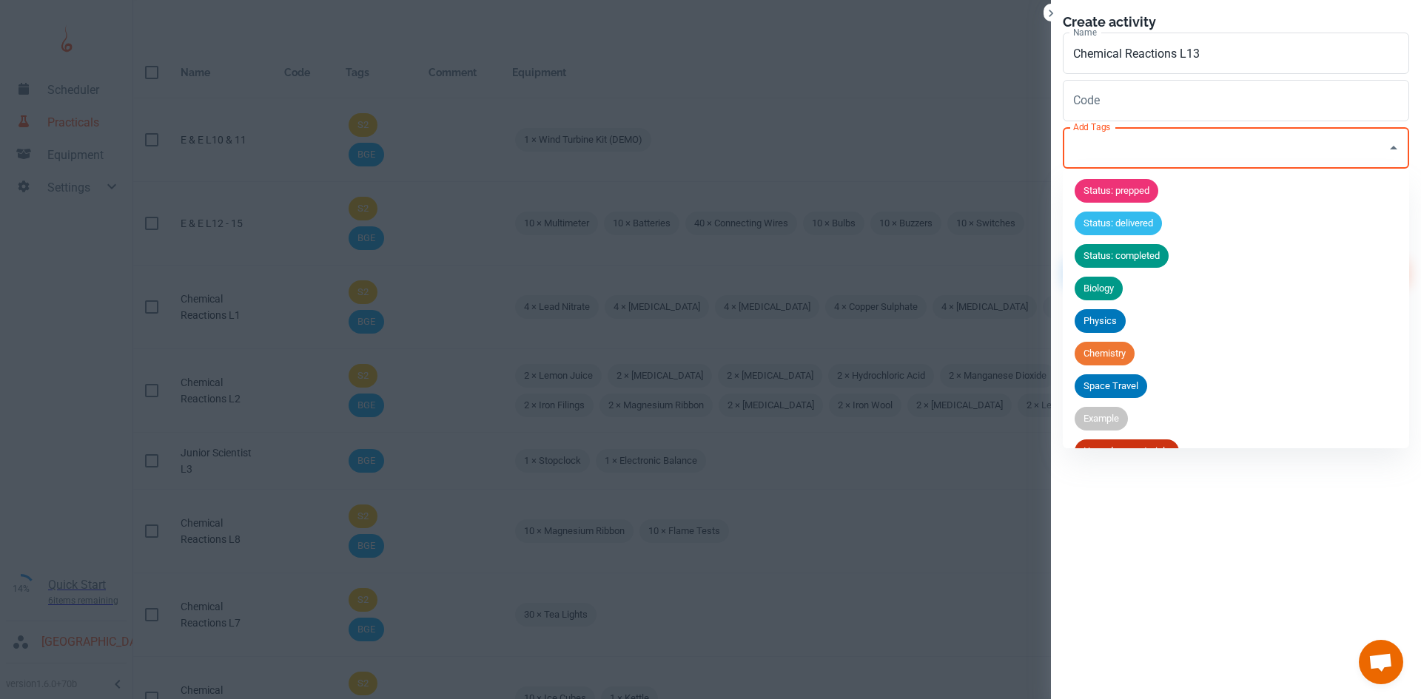
click at [1129, 145] on input "Add Tags" at bounding box center [1225, 148] width 311 height 28
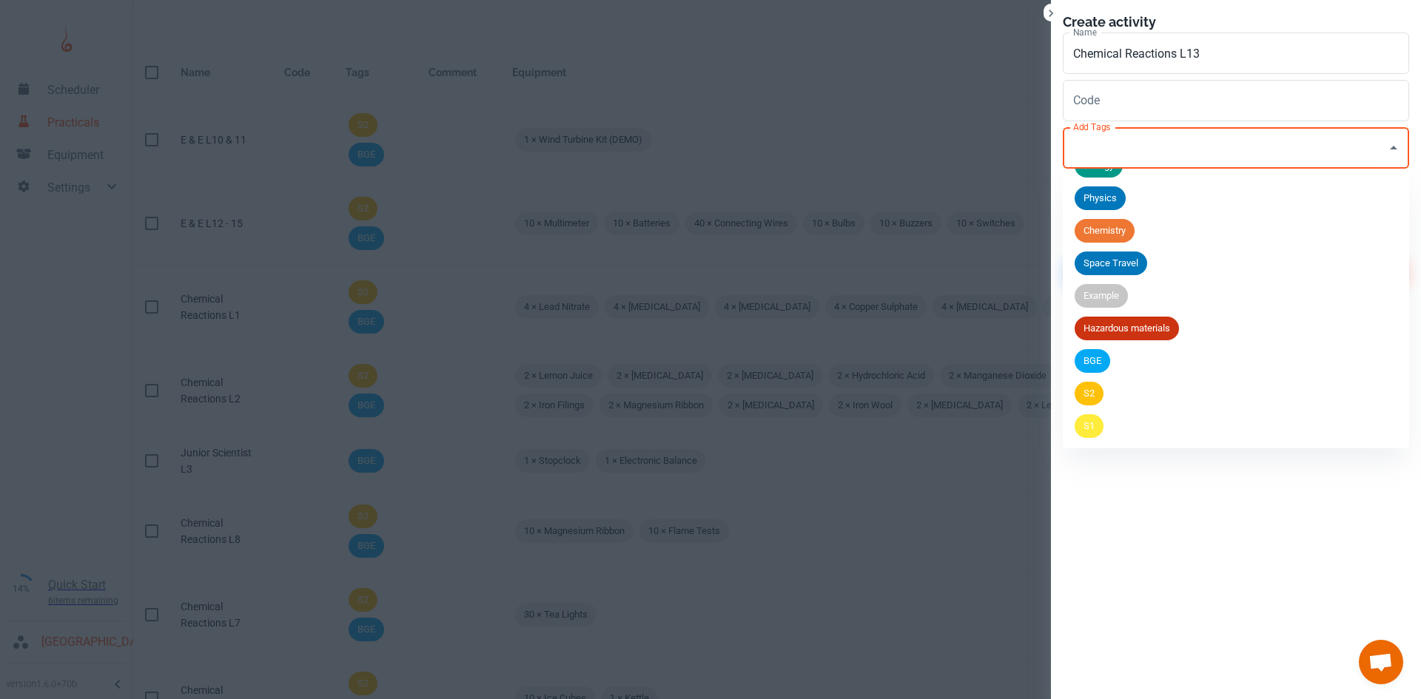
click at [1104, 358] on span "BGE" at bounding box center [1093, 361] width 36 height 15
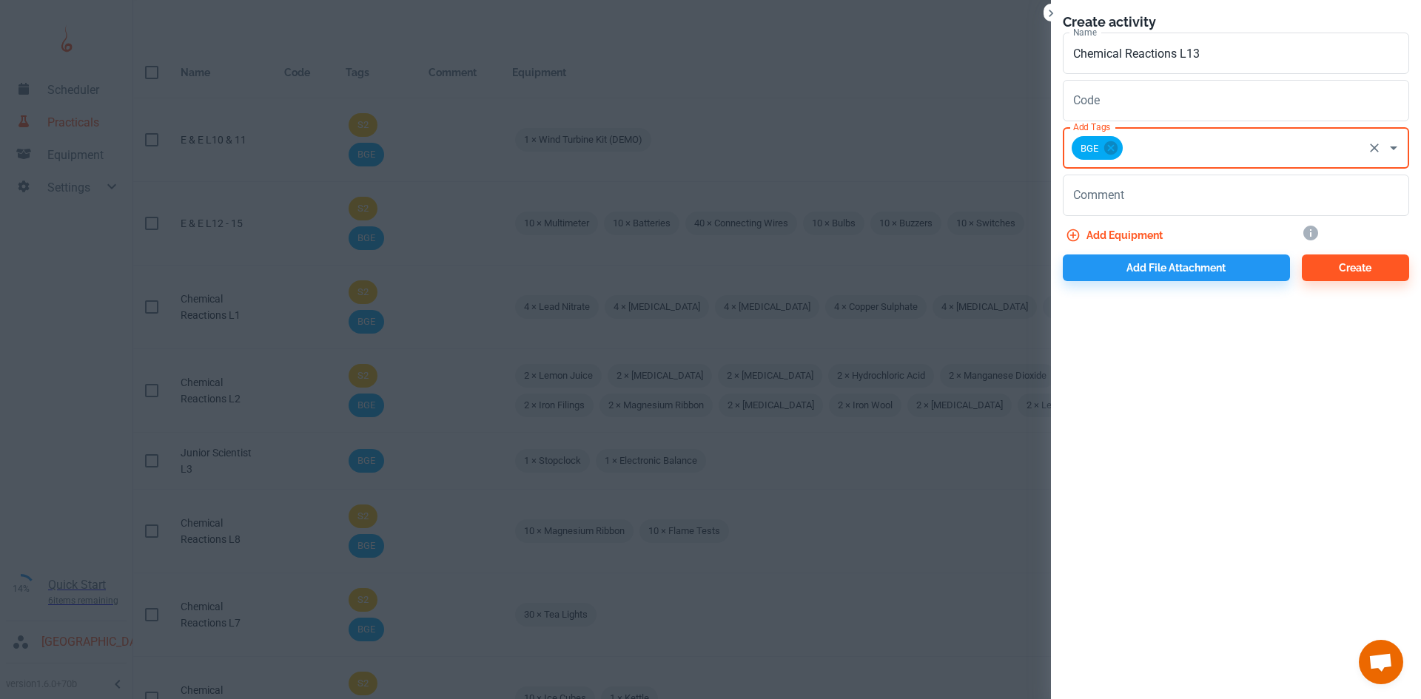
click at [1155, 148] on input "Add Tags" at bounding box center [1243, 148] width 236 height 28
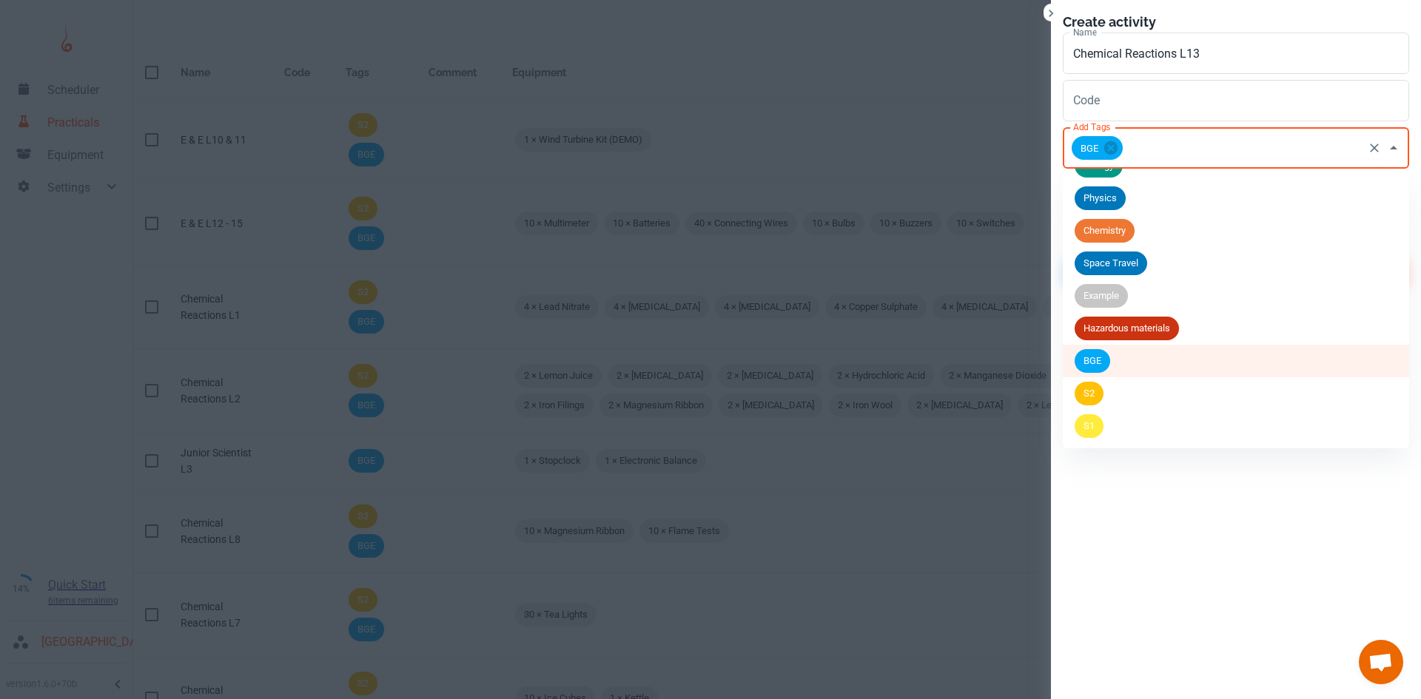
click at [1099, 403] on div "S2" at bounding box center [1089, 394] width 29 height 24
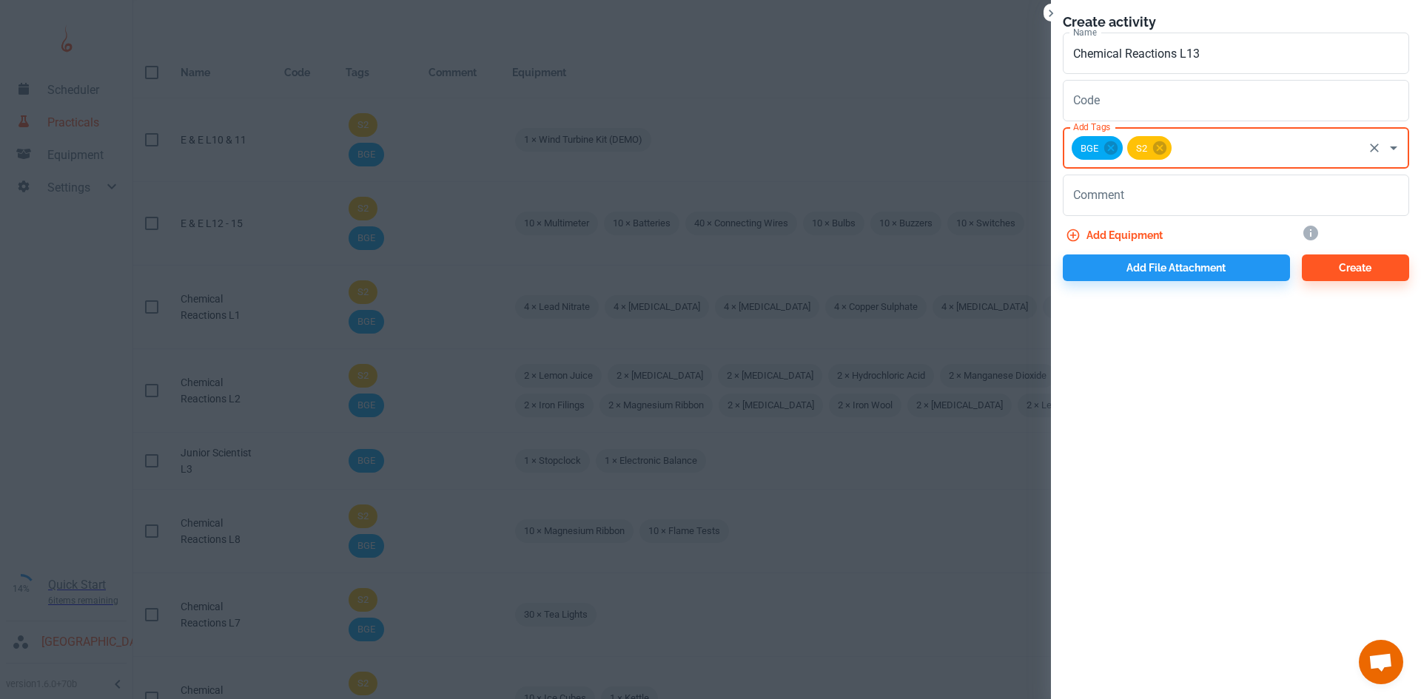
click at [1133, 233] on button "Add equipment" at bounding box center [1116, 235] width 106 height 27
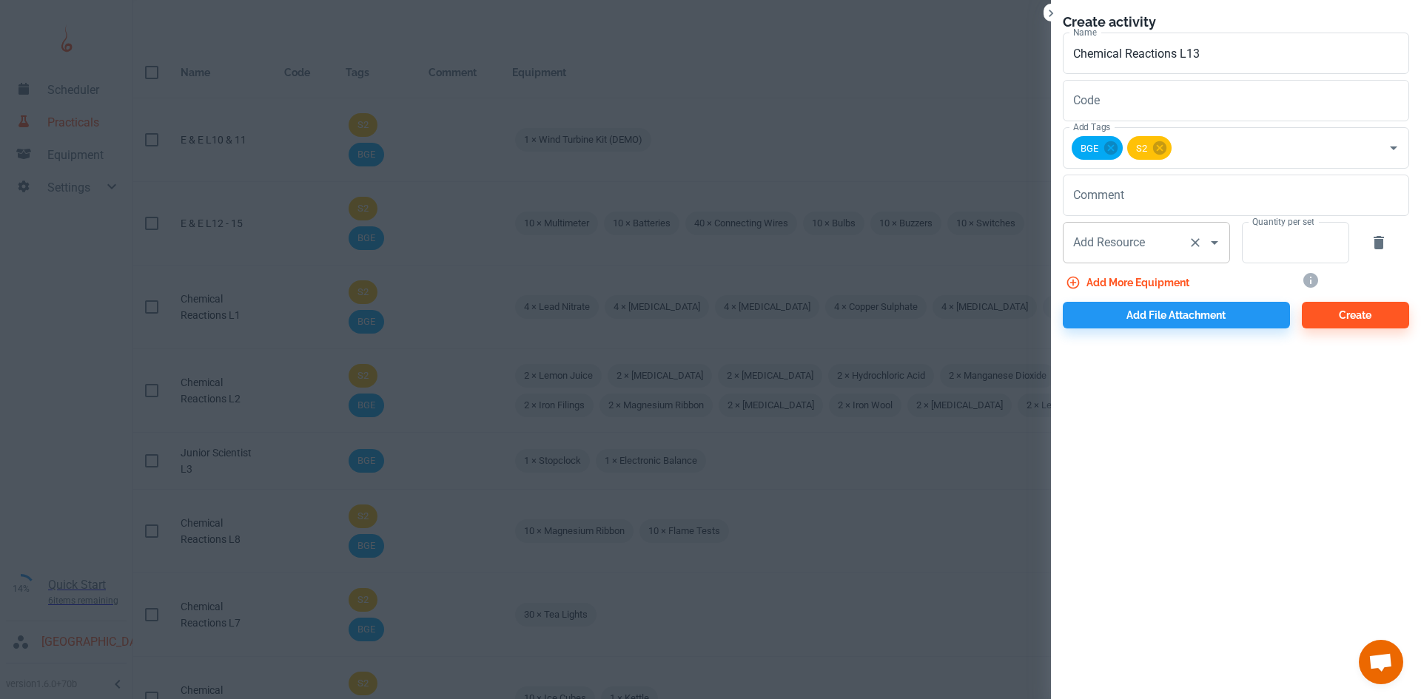
click at [1113, 252] on input "Add Resource" at bounding box center [1126, 243] width 113 height 28
click at [1107, 244] on input "Add Resource" at bounding box center [1126, 243] width 113 height 28
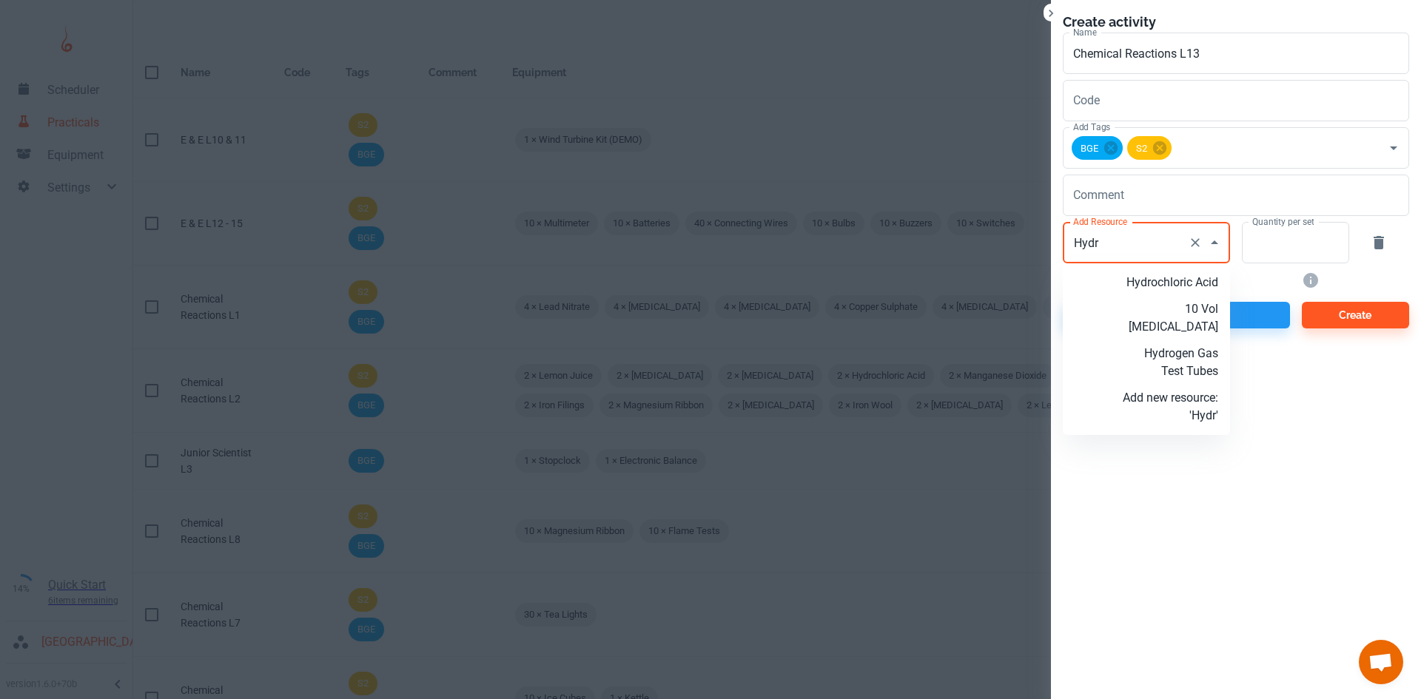
click at [1155, 287] on p "Hydrochloric Acid" at bounding box center [1170, 283] width 95 height 18
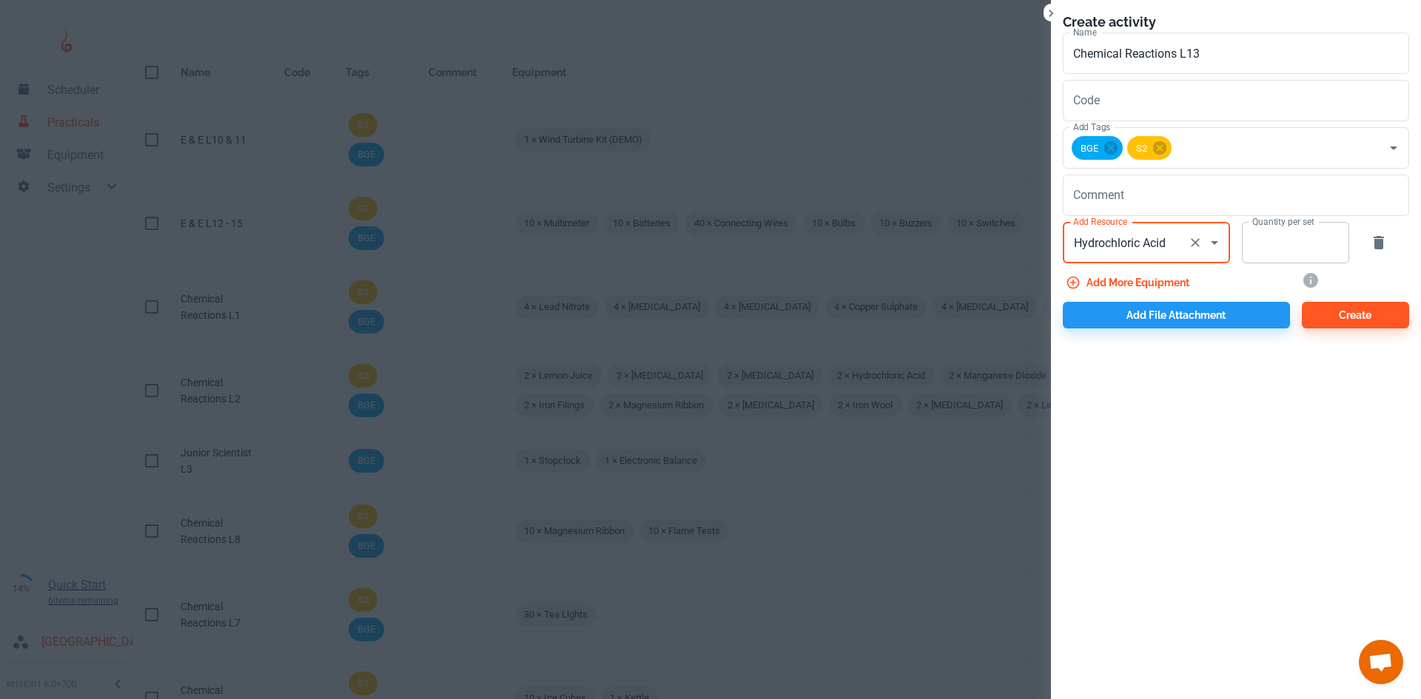
type input "Hydrochloric Acid"
click at [1265, 258] on input "Quantity per set" at bounding box center [1287, 242] width 91 height 41
type input "5"
click at [1173, 280] on button "Add more equipment" at bounding box center [1129, 282] width 132 height 27
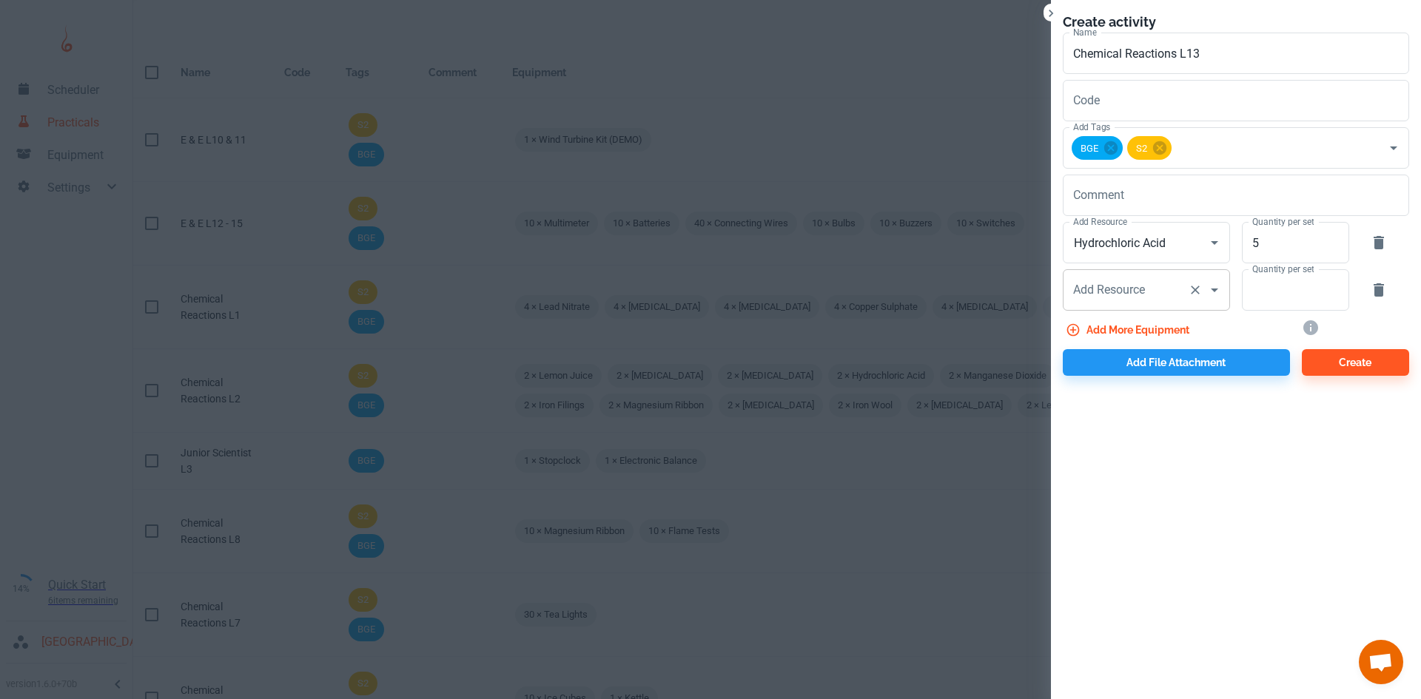
click at [1147, 301] on input "Add Resource" at bounding box center [1126, 290] width 113 height 28
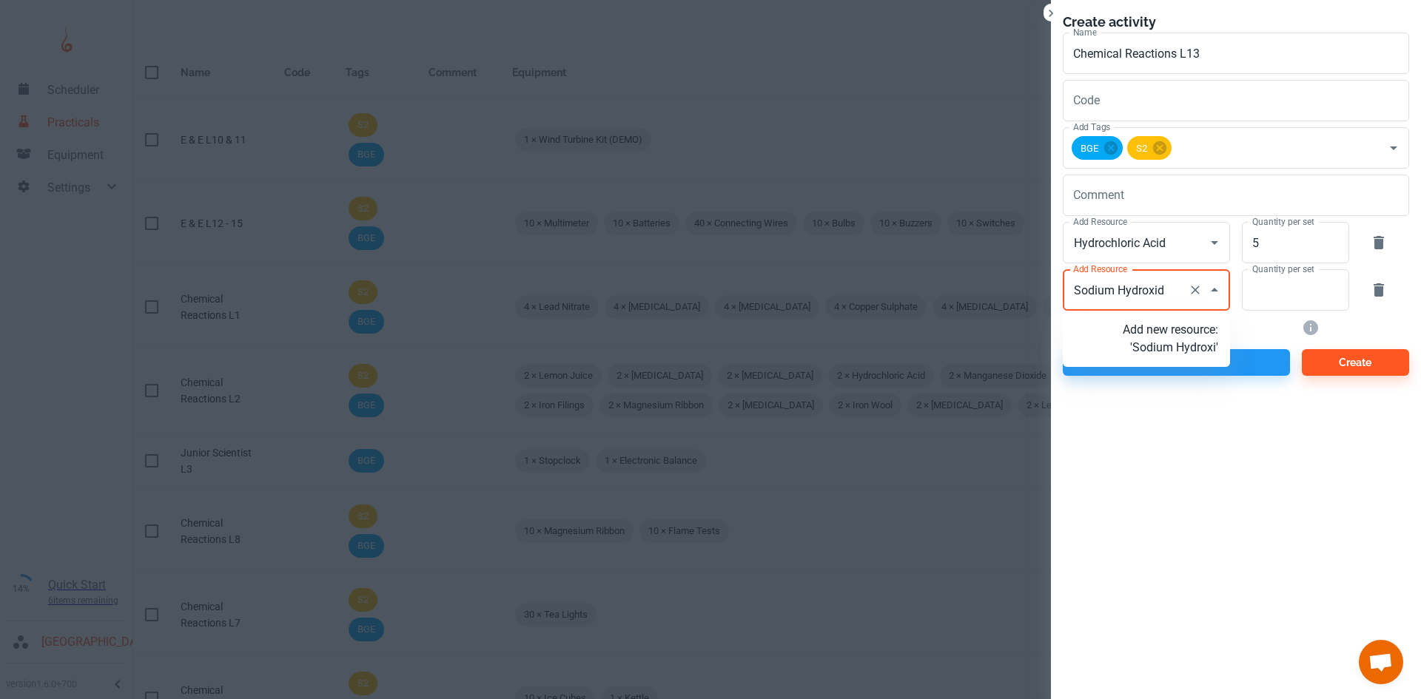
type input "Sodium Hydroxide"
click at [1184, 362] on p "Add new resource: 'Sodium Hydroxide'" at bounding box center [1170, 347] width 95 height 53
type input "Sodium Hydroxide"
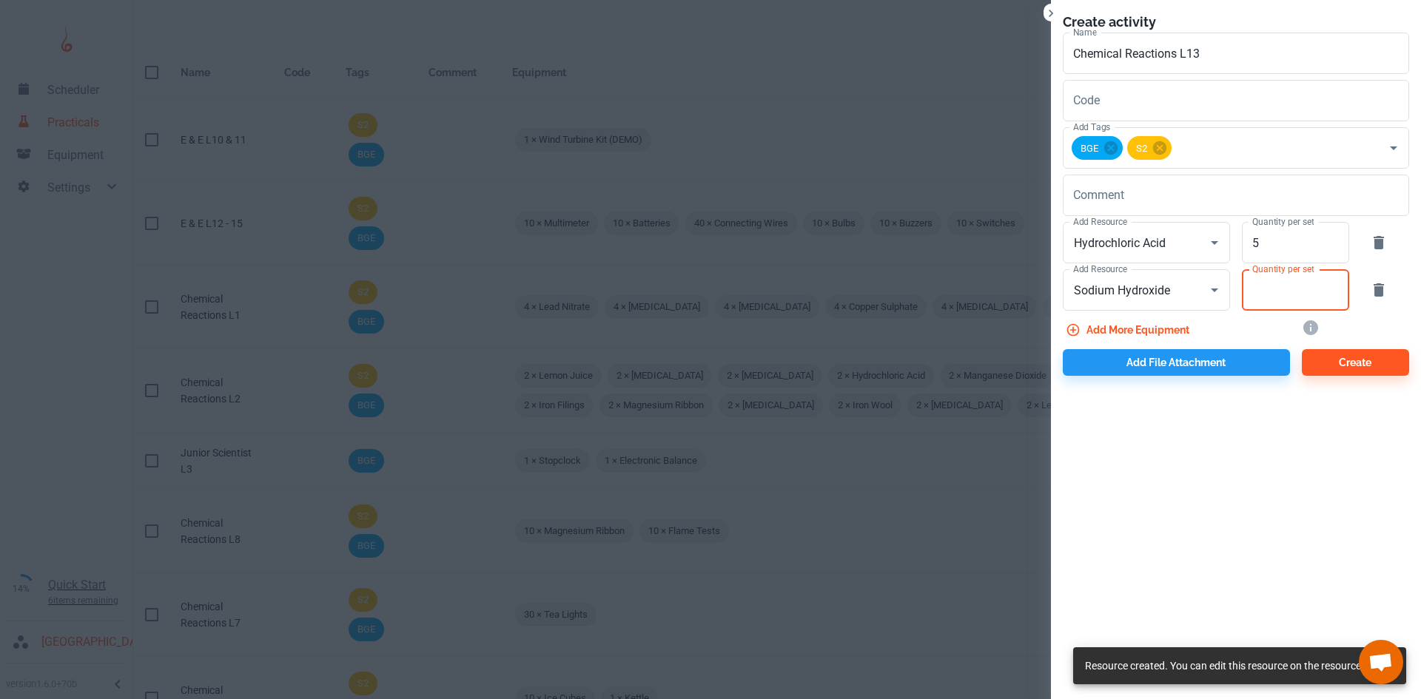
click at [1259, 305] on input "Quantity per set" at bounding box center [1287, 289] width 91 height 41
type input "5"
click at [1161, 334] on button "Add more equipment" at bounding box center [1129, 330] width 132 height 27
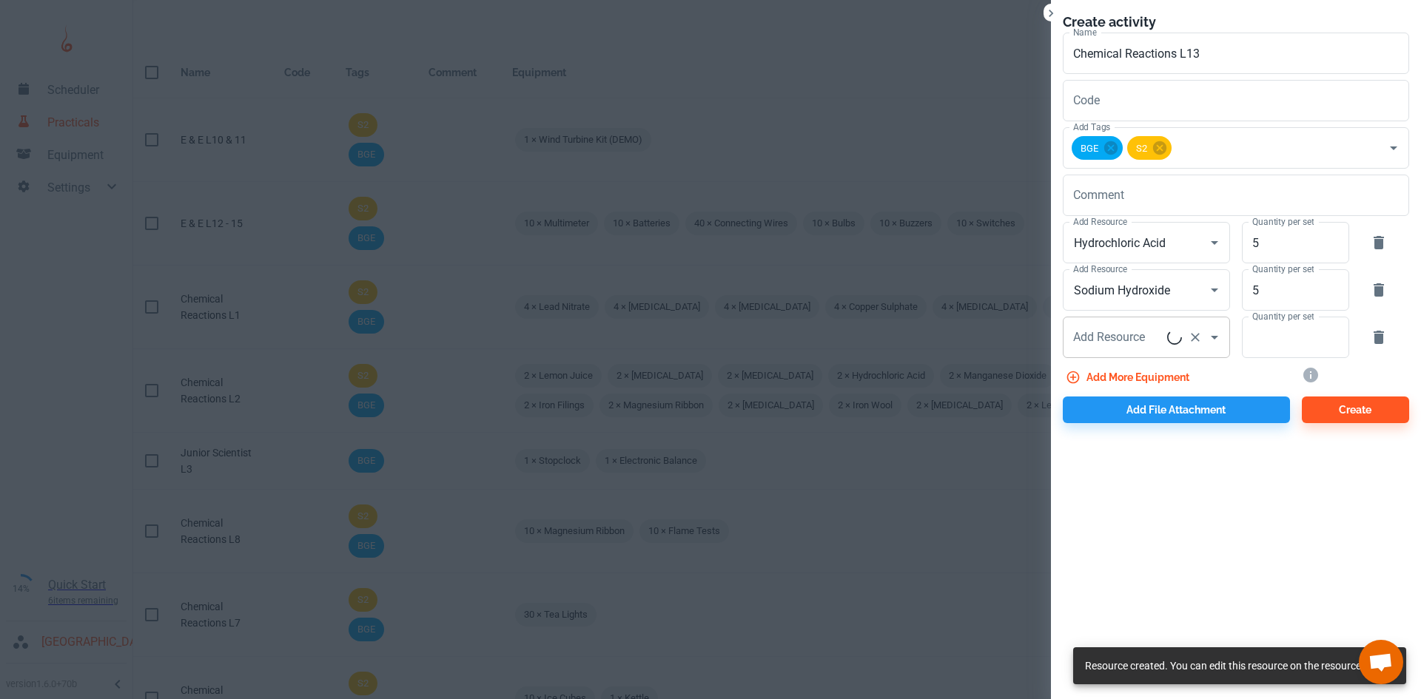
click at [1127, 347] on input "Add Resource" at bounding box center [1119, 337] width 98 height 28
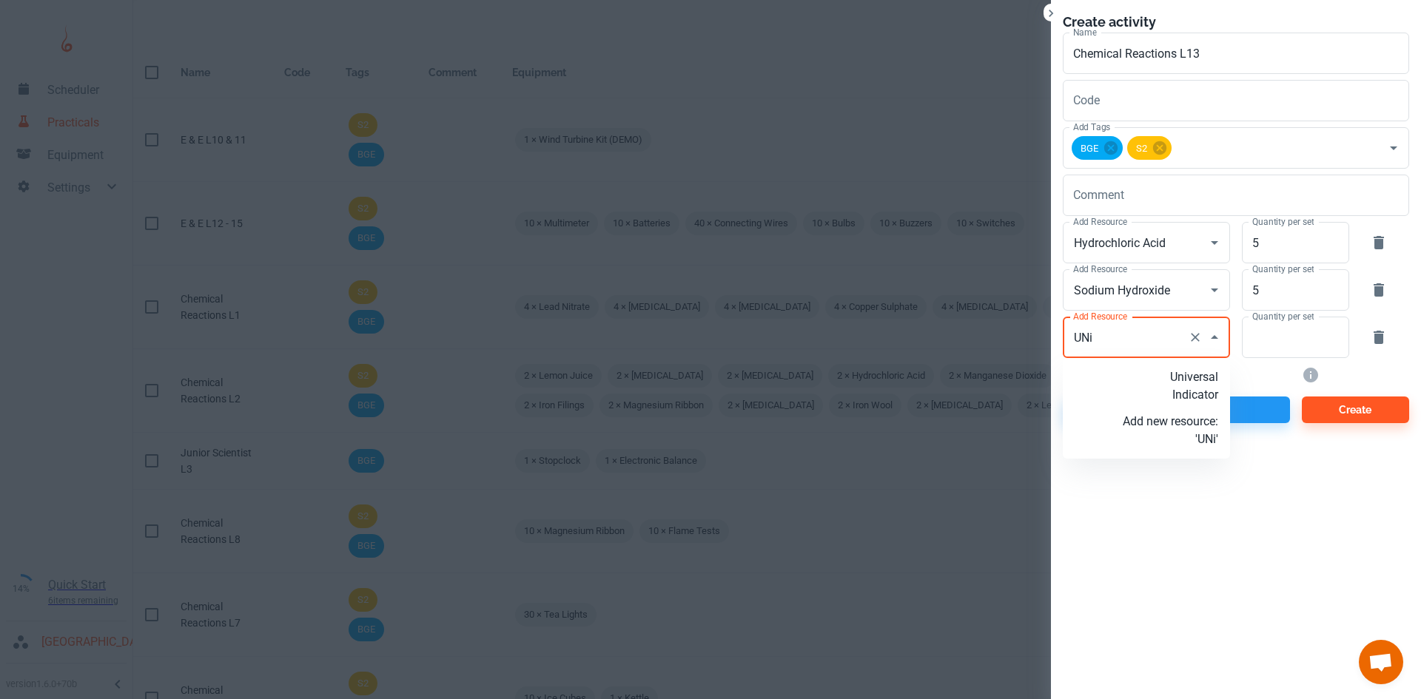
click at [1163, 395] on p "Universal Indicator" at bounding box center [1170, 387] width 95 height 36
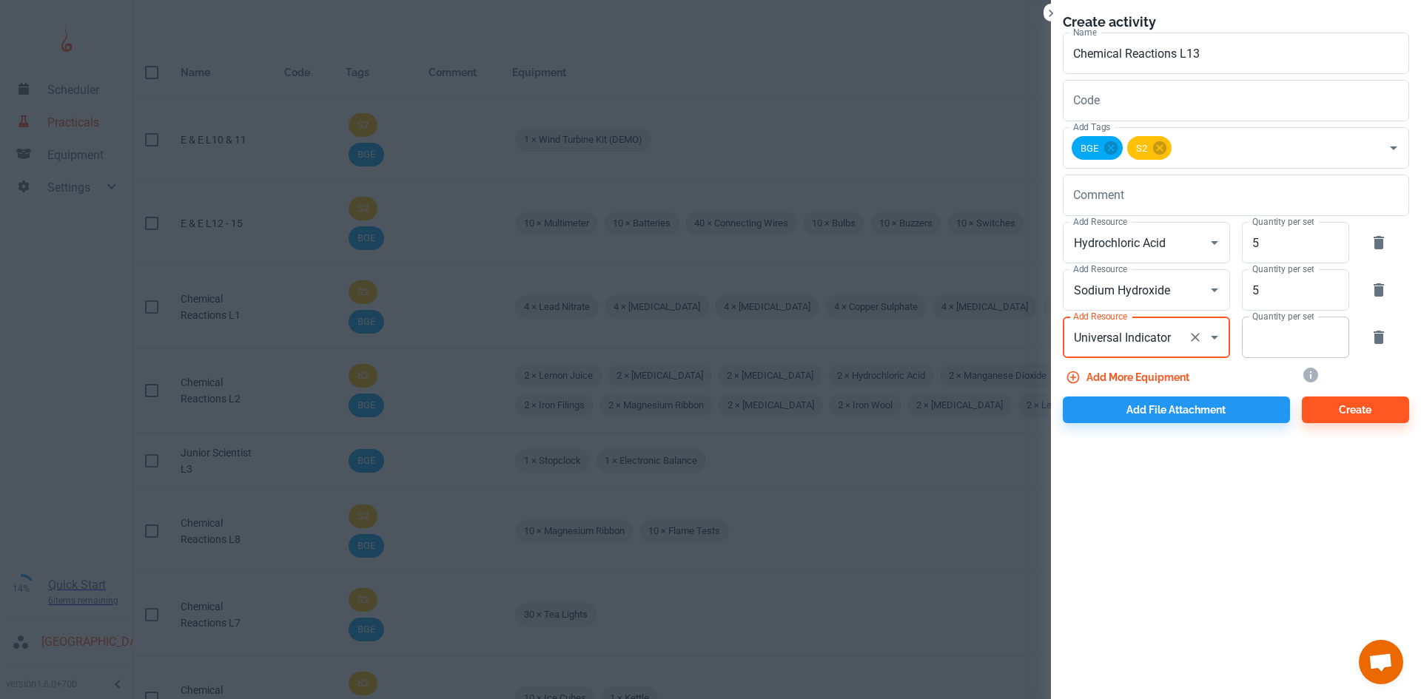
type input "Universal Indicator"
click at [1249, 346] on input "Quantity per set" at bounding box center [1287, 337] width 91 height 41
type input "5"
click at [1258, 419] on button "Add file attachment" at bounding box center [1176, 410] width 227 height 27
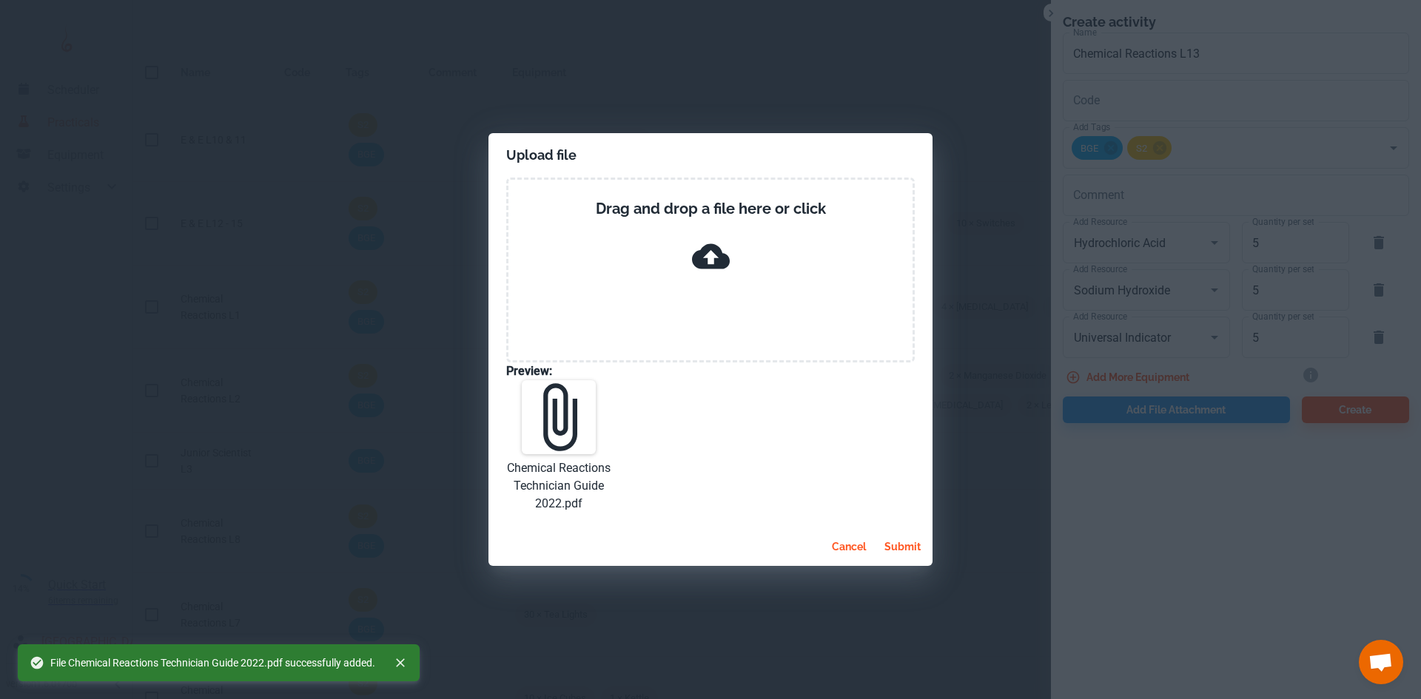
click at [901, 546] on button "submit" at bounding box center [903, 547] width 48 height 27
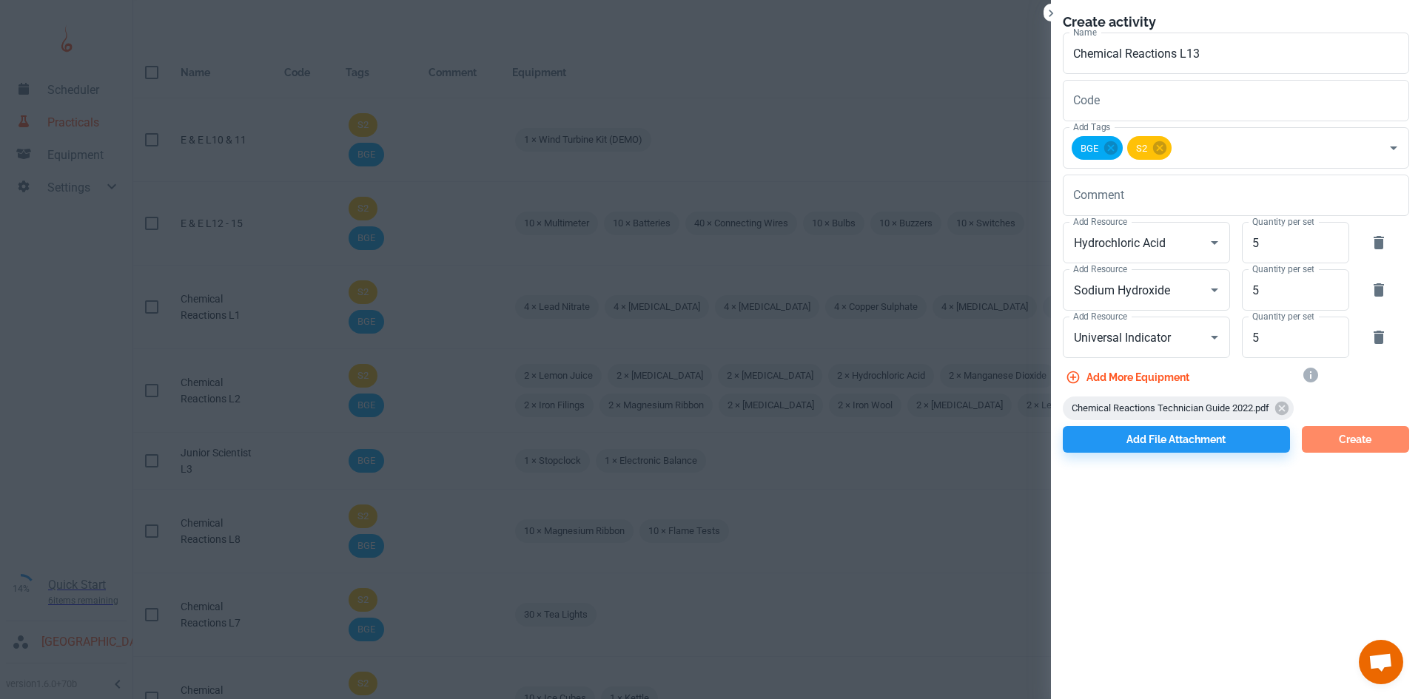
click at [1332, 446] on button "Create" at bounding box center [1355, 439] width 107 height 27
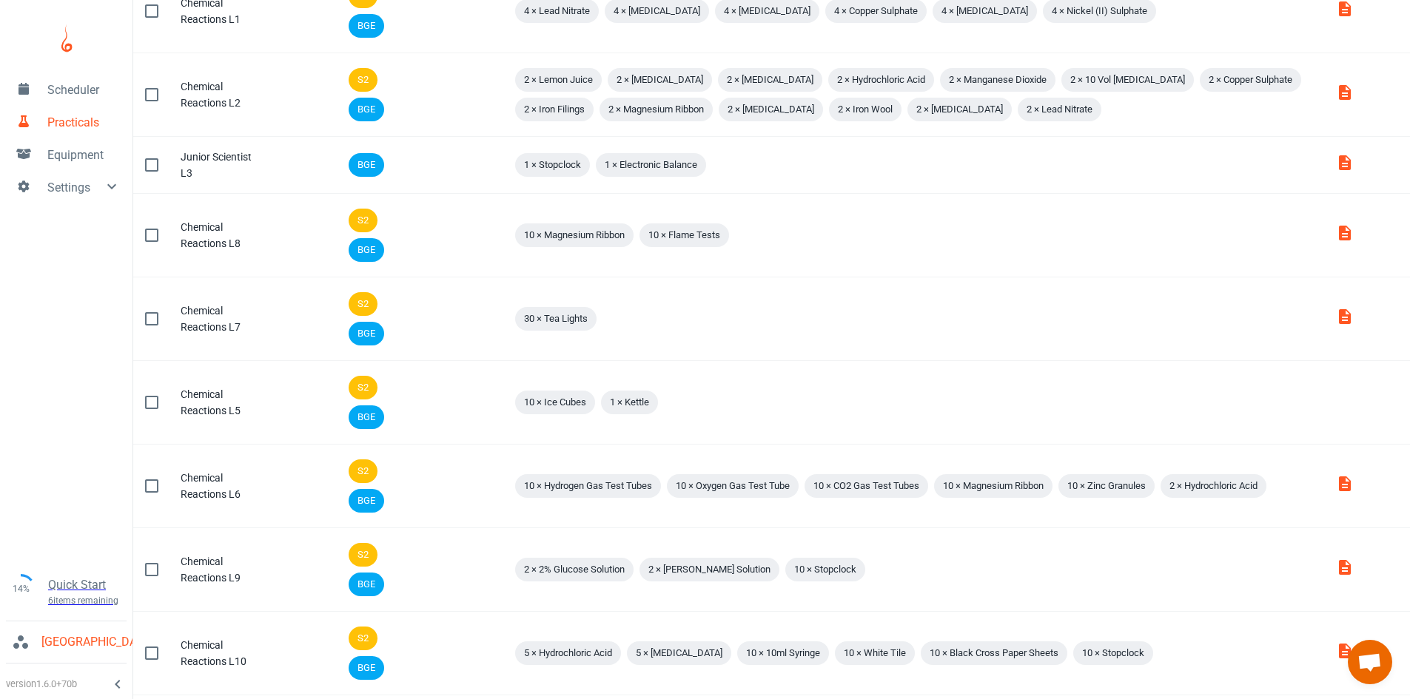
scroll to position [583, 0]
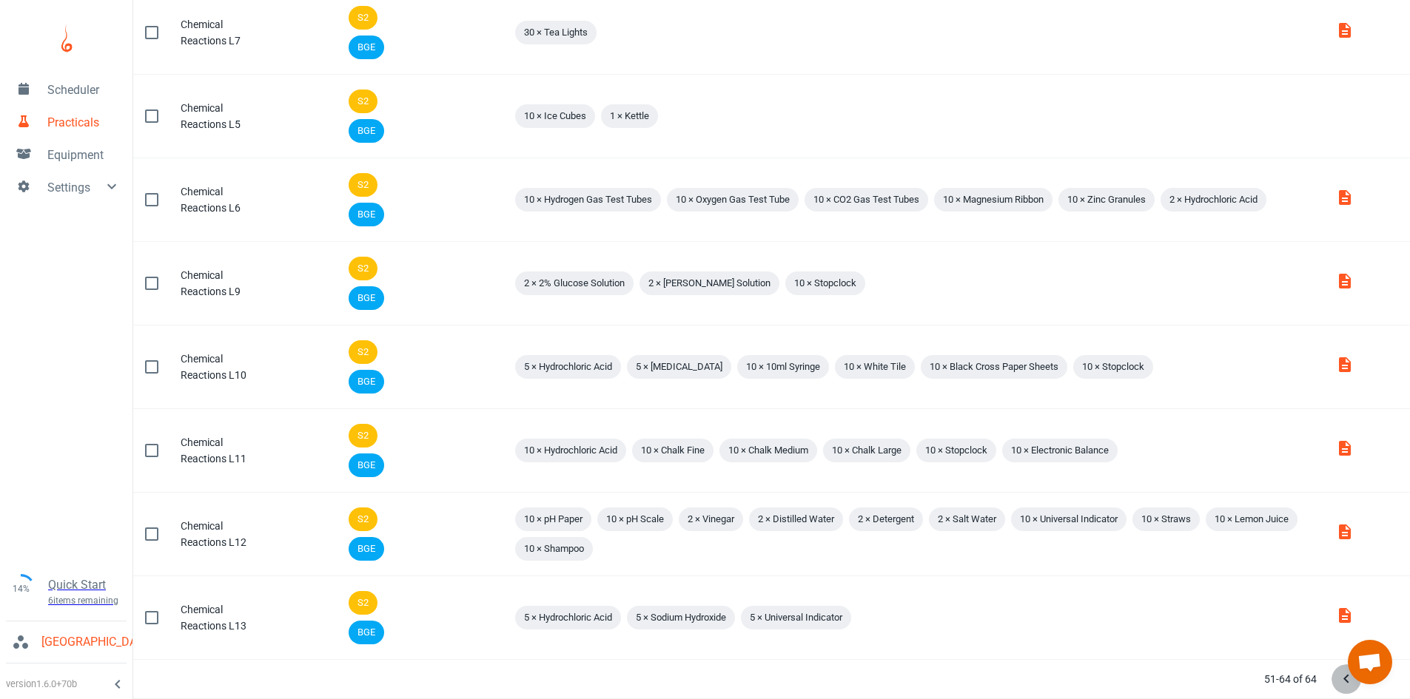
click at [1342, 681] on icon "Previous Page" at bounding box center [1347, 680] width 18 height 18
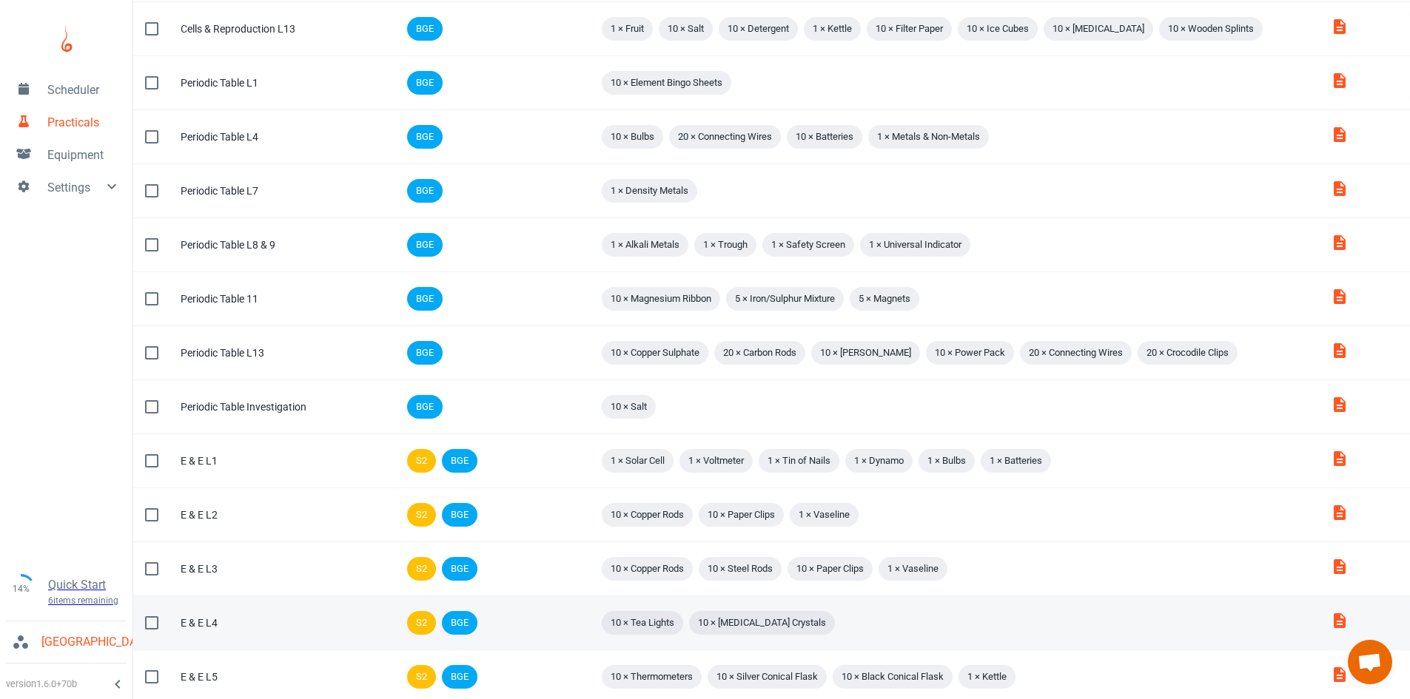
scroll to position [789, 0]
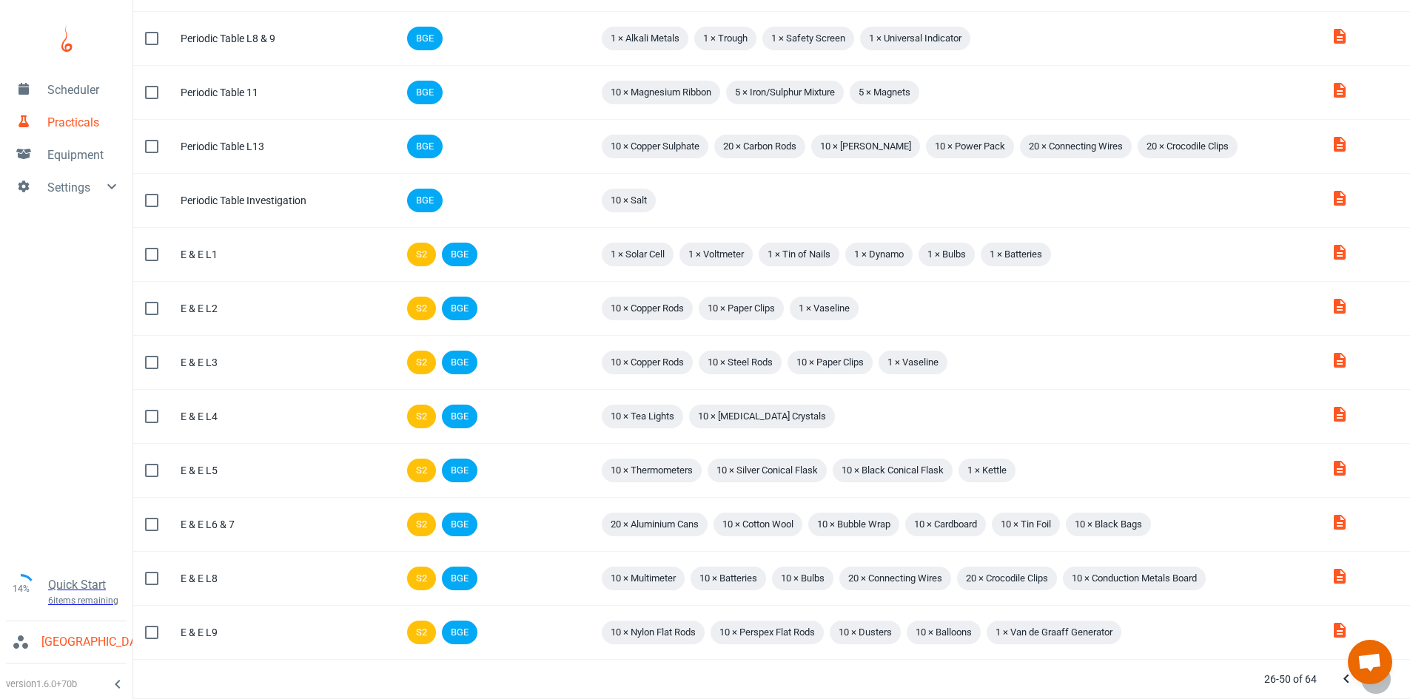
click at [1380, 688] on icon "Next Page" at bounding box center [1376, 680] width 18 height 18
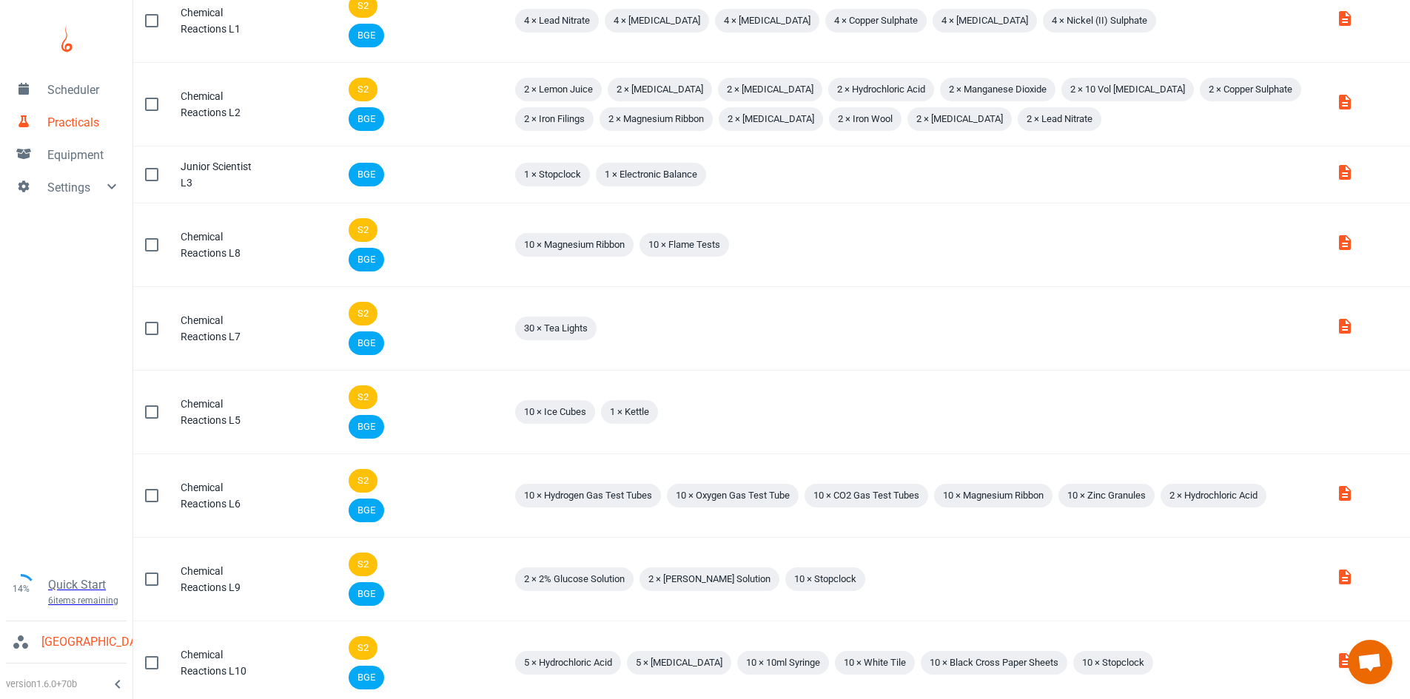
scroll to position [0, 0]
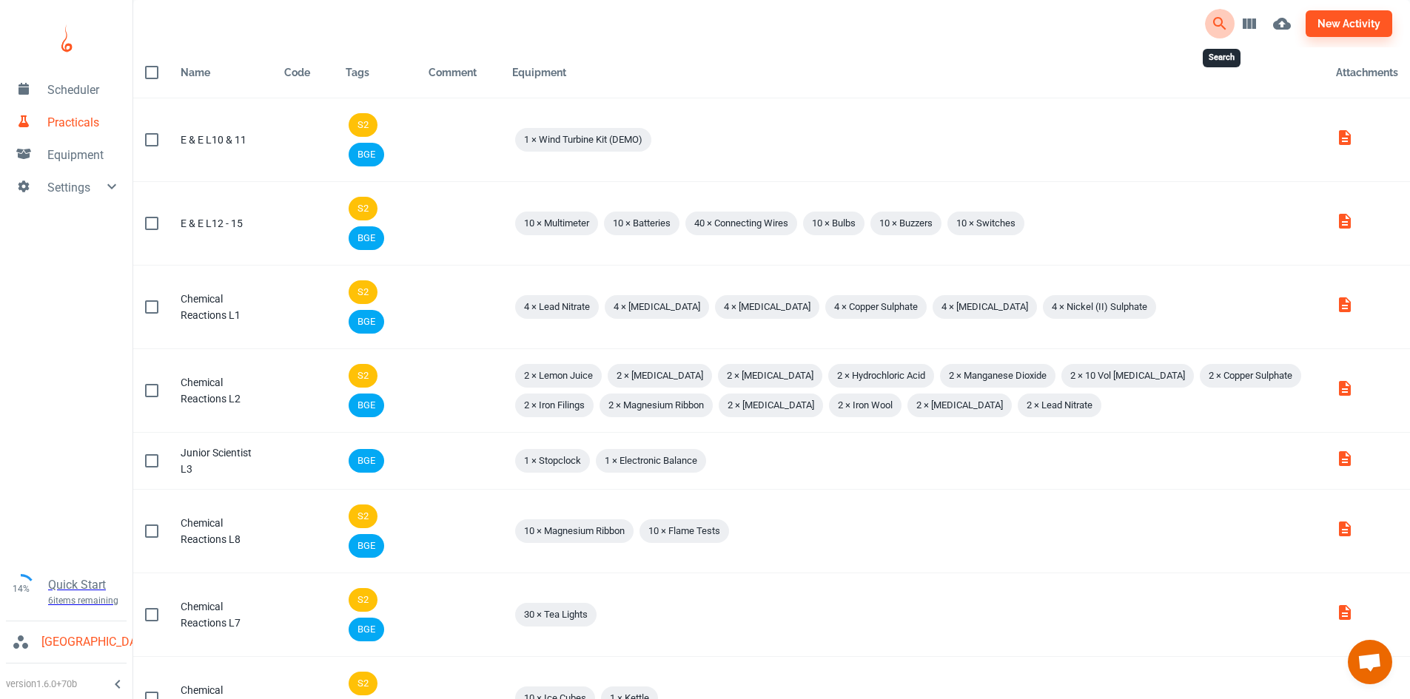
click at [1217, 19] on icon "Search" at bounding box center [1219, 23] width 13 height 13
click at [449, 25] on input "Search" at bounding box center [405, 24] width 460 height 24
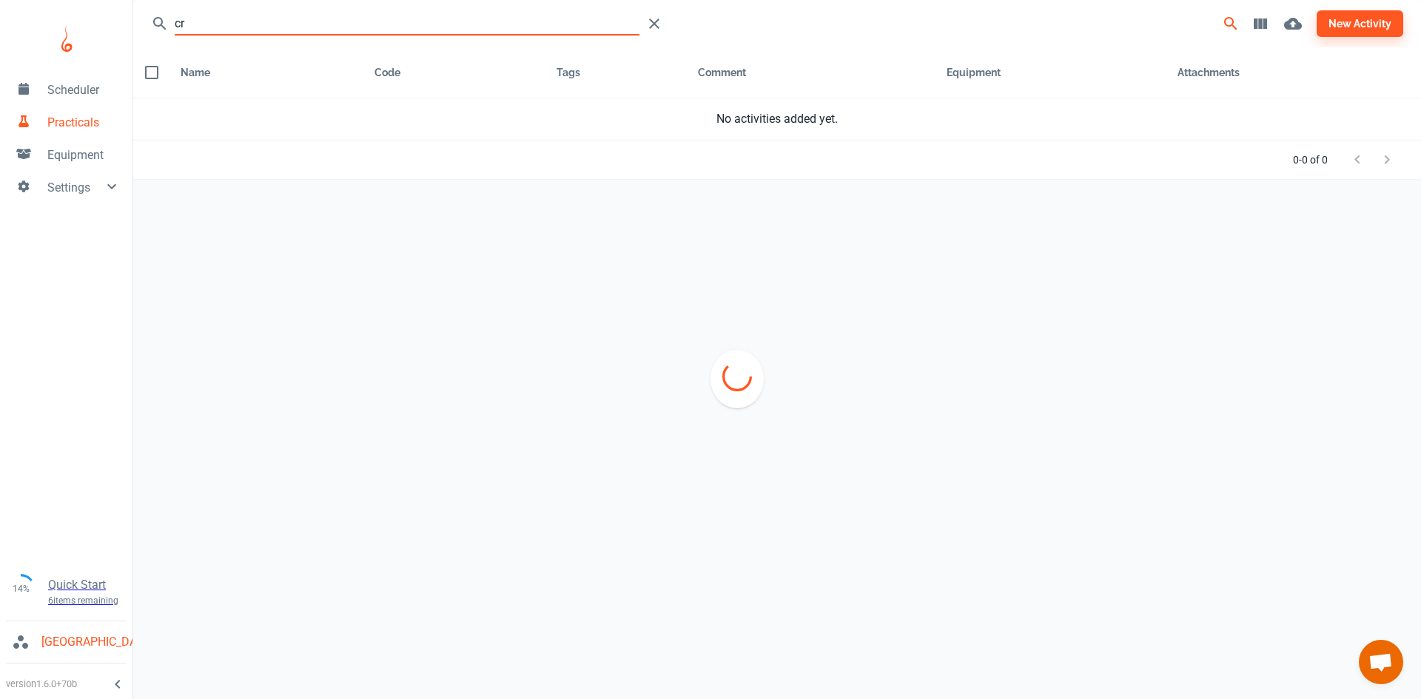
type input "c"
type input "m"
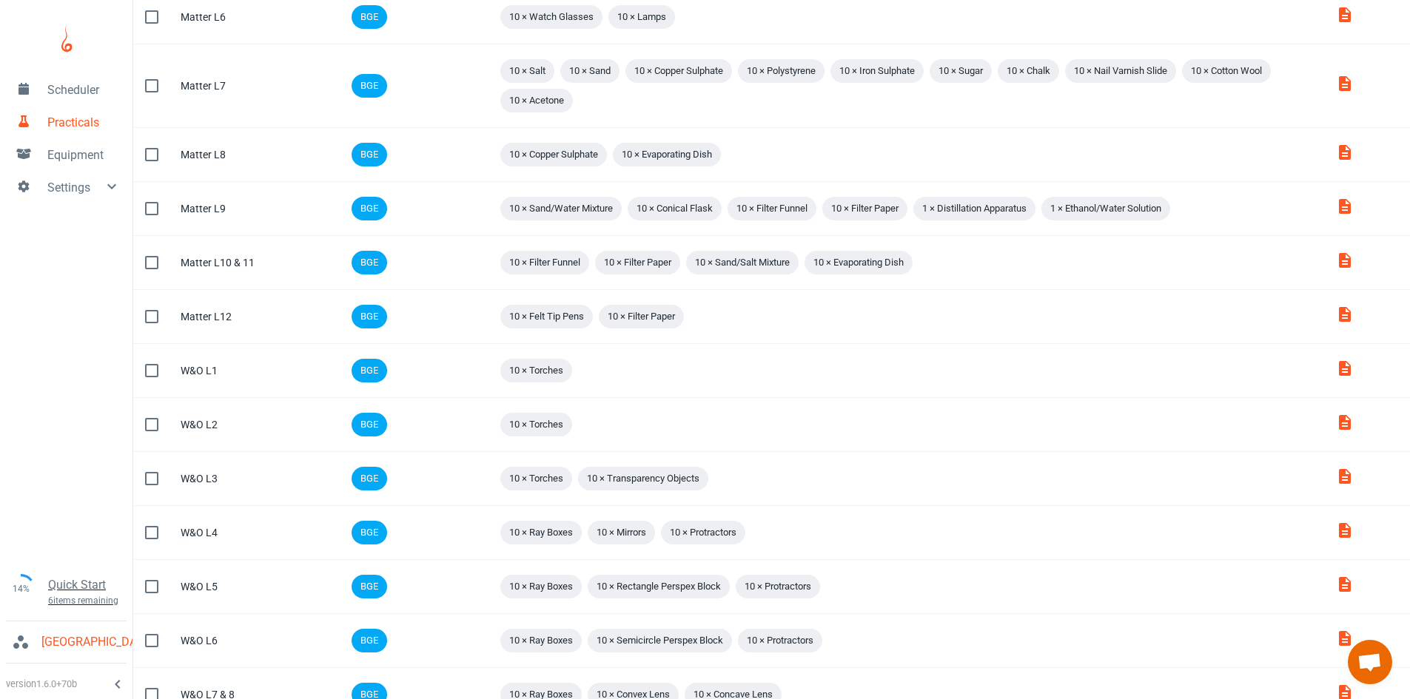
scroll to position [836, 0]
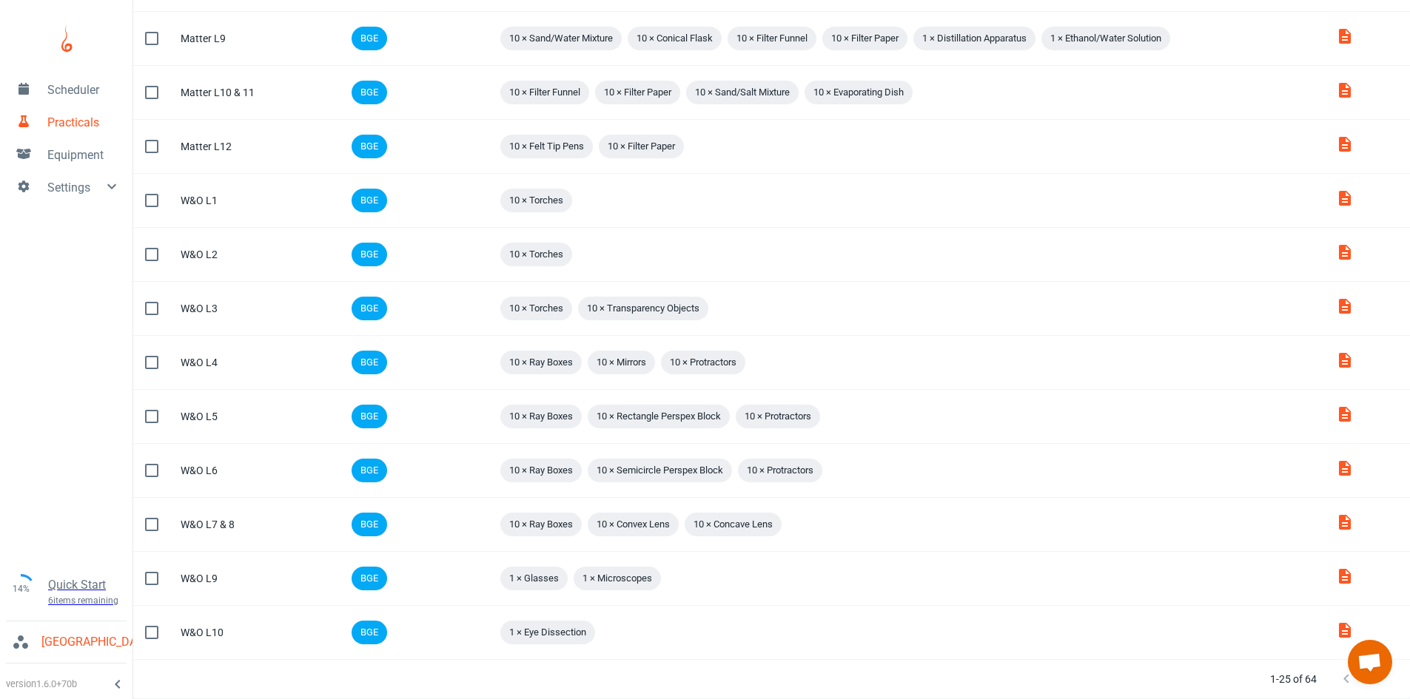
click at [1346, 680] on div at bounding box center [1361, 680] width 59 height 30
click at [1375, 684] on link "Open chat" at bounding box center [1370, 662] width 44 height 44
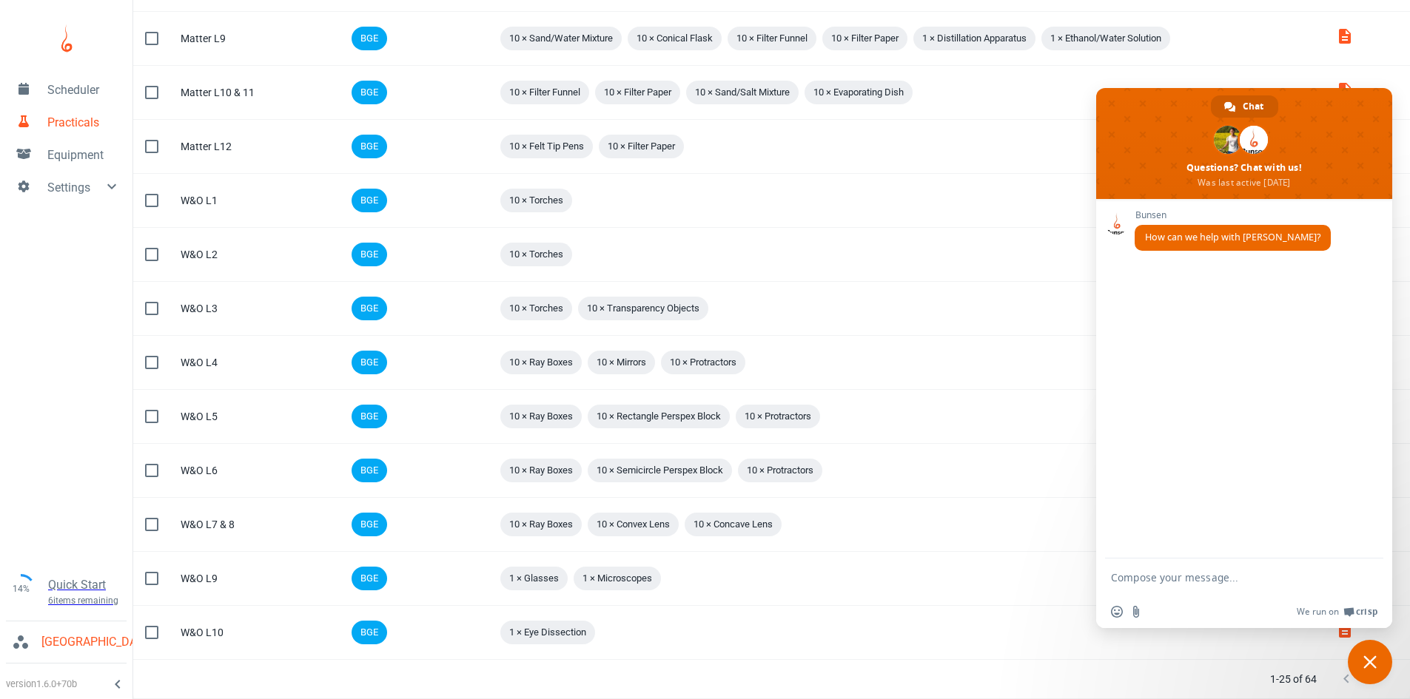
click at [1375, 684] on link "Close chat" at bounding box center [1370, 662] width 44 height 44
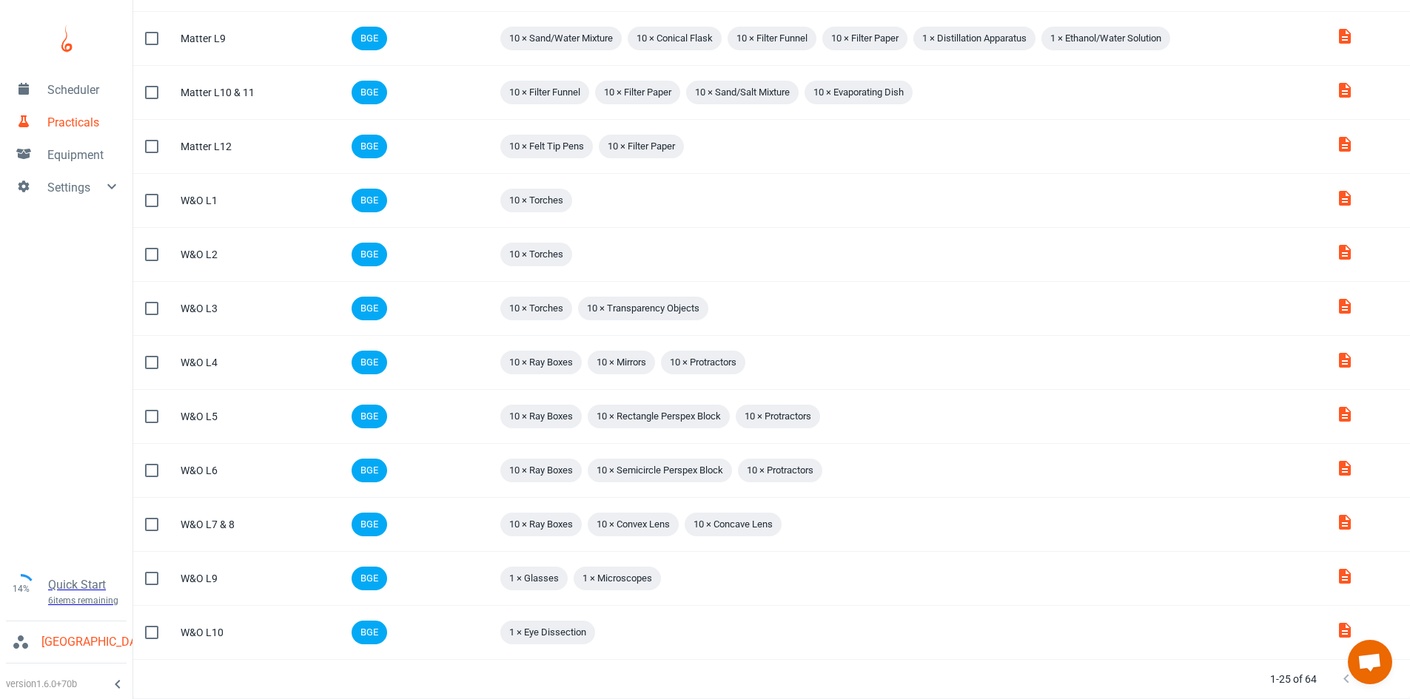
click at [1379, 688] on button "Next Page" at bounding box center [1376, 680] width 30 height 30
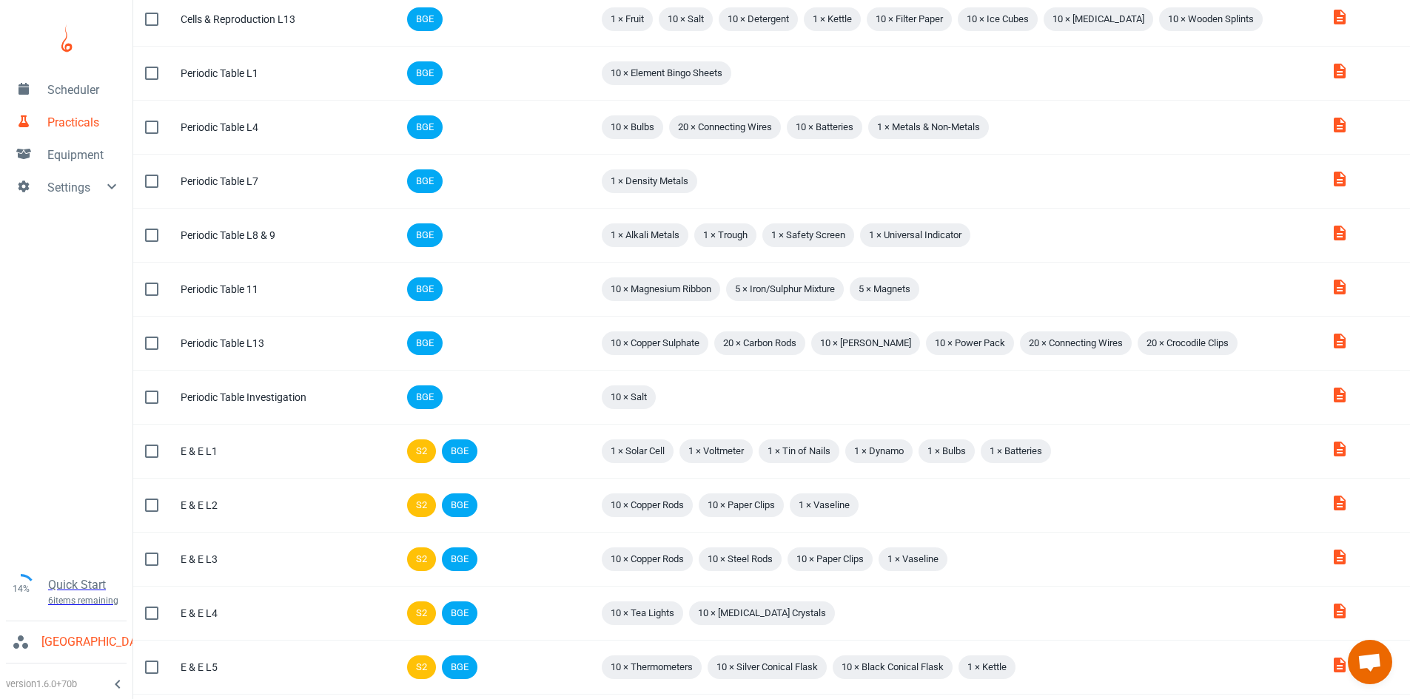
scroll to position [666, 0]
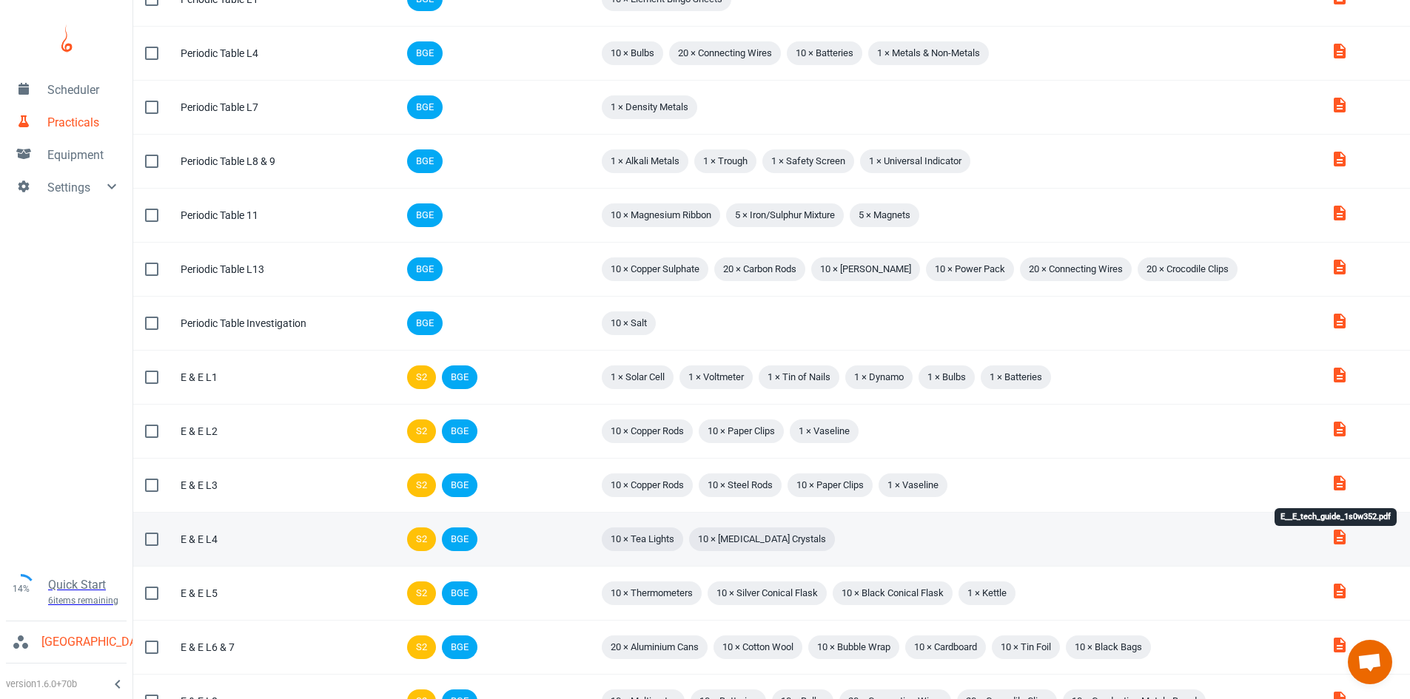
click at [1335, 537] on icon "E__E_tech_guide_1s0w352.pdf" at bounding box center [1340, 537] width 12 height 15
click at [905, 540] on div "10 × Tea Lights 10 × [MEDICAL_DATA] Crystals" at bounding box center [953, 540] width 708 height 30
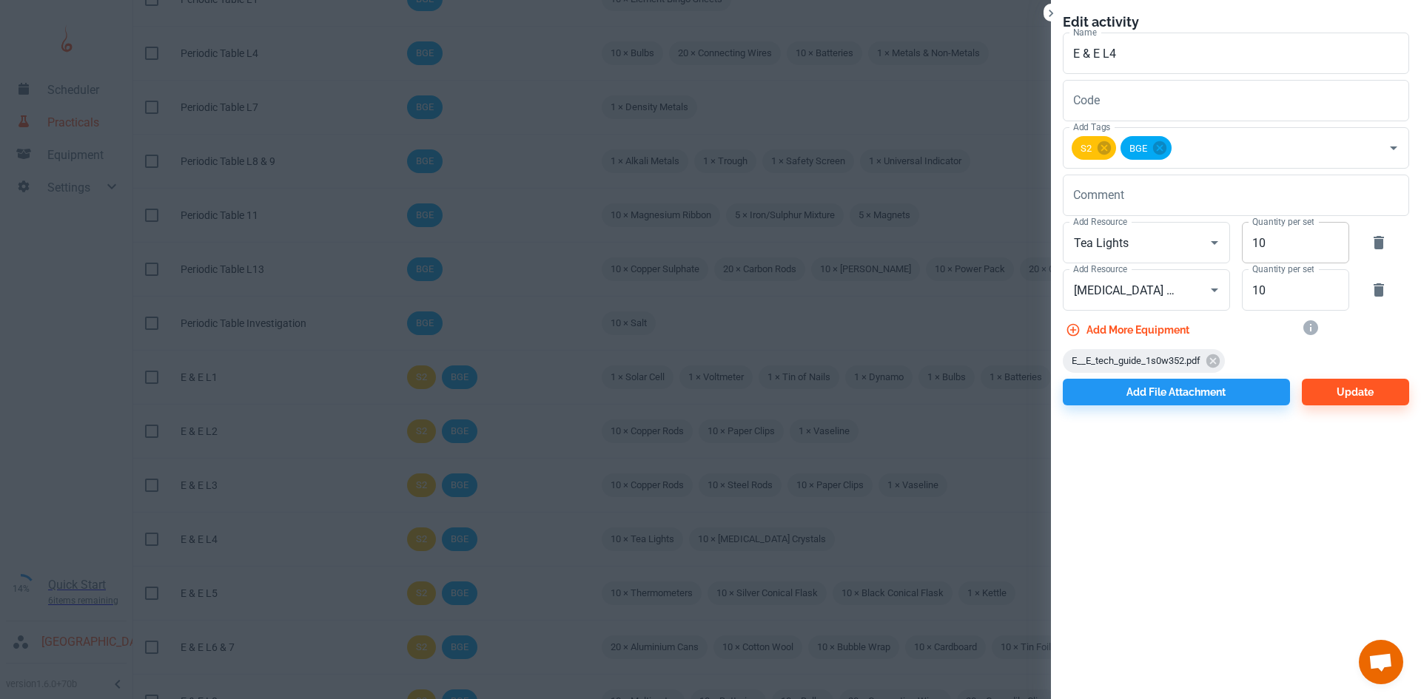
click at [1283, 249] on input "10" at bounding box center [1287, 242] width 91 height 41
type input "1"
type input "2"
click at [1280, 283] on input "10" at bounding box center [1287, 289] width 91 height 41
type input "1"
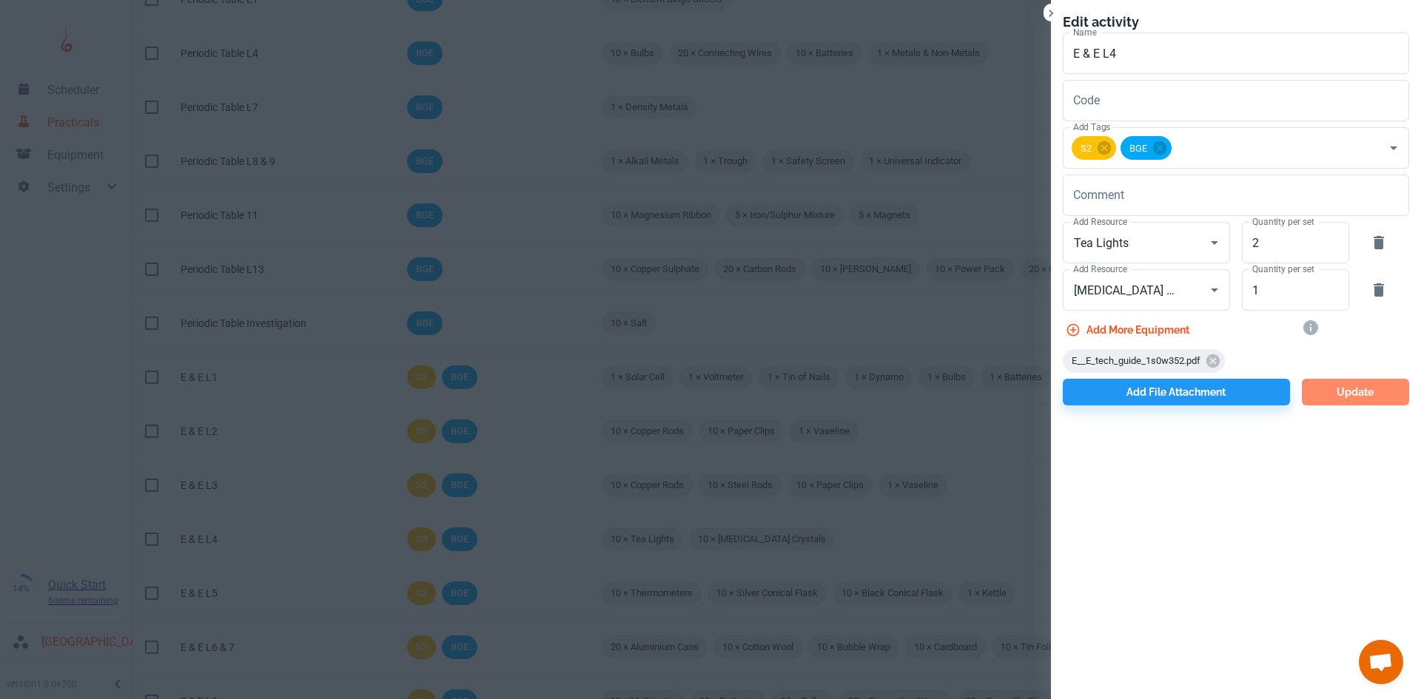
click at [1346, 399] on button "Update" at bounding box center [1355, 392] width 107 height 27
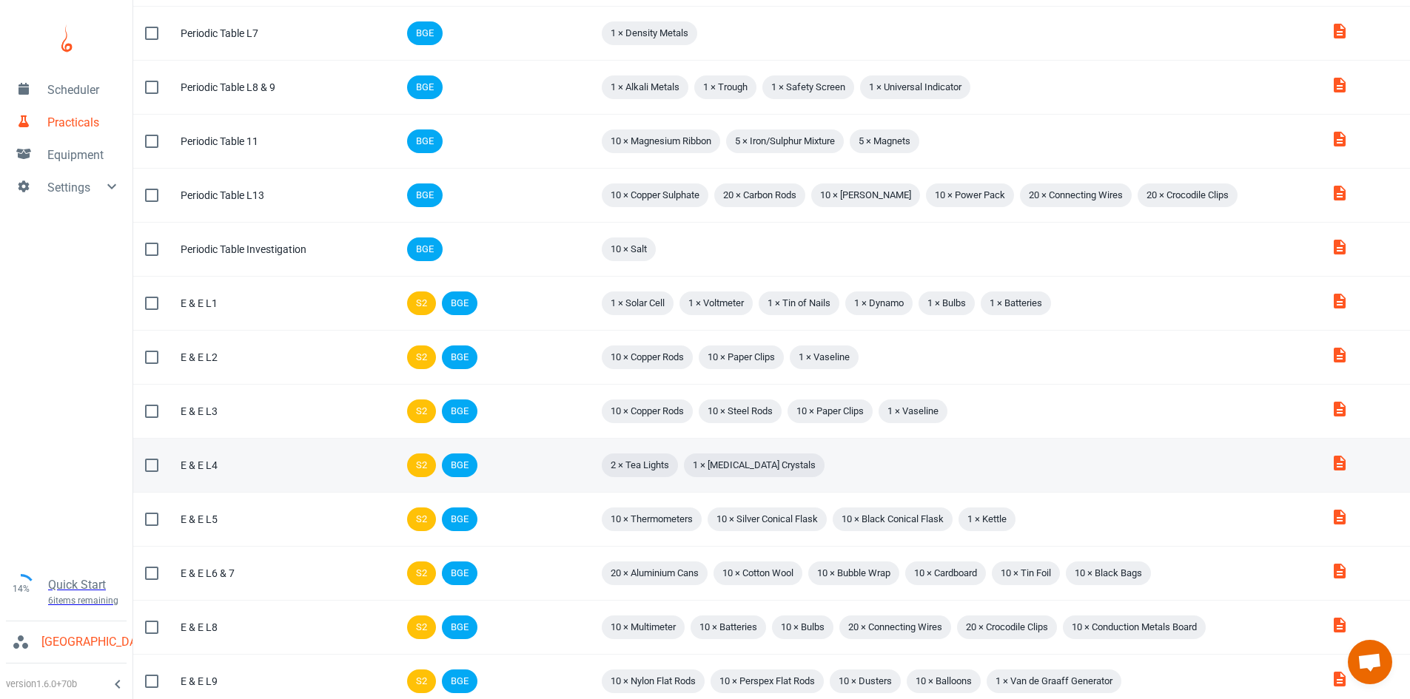
scroll to position [789, 0]
